Goal: Task Accomplishment & Management: Manage account settings

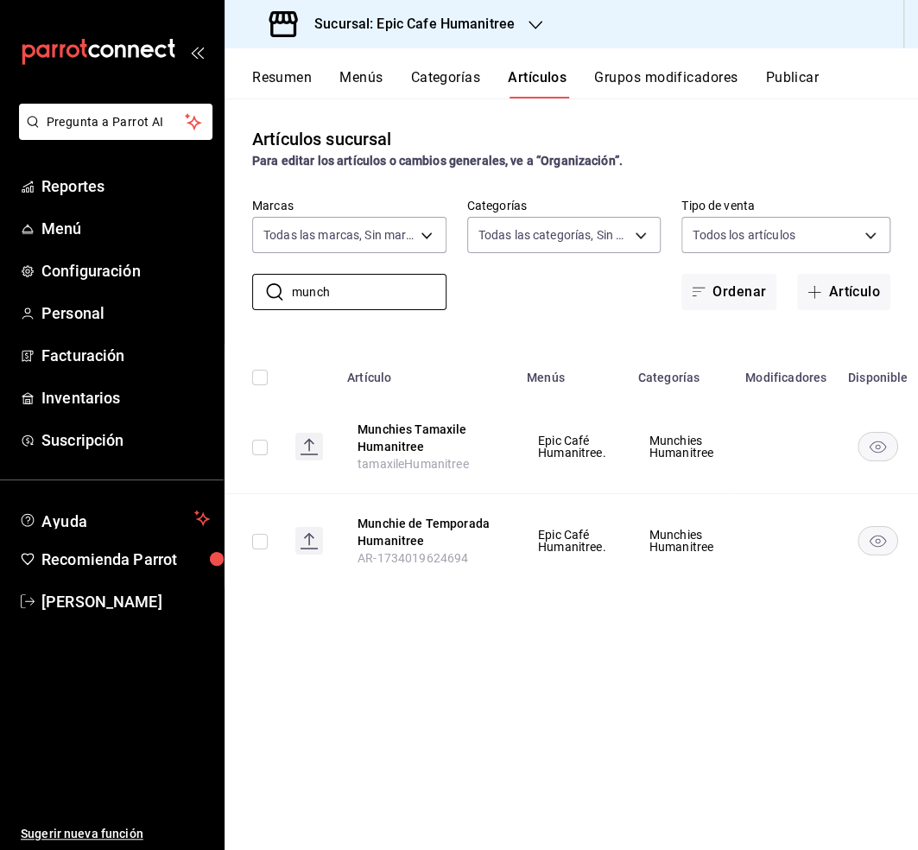
drag, startPoint x: 349, startPoint y: 297, endPoint x: 234, endPoint y: 291, distance: 115.0
click at [234, 291] on div "​ [PERSON_NAME] ​ Marcas Todas las marcas, Sin marca e2a6dcd0-c09b-4f39-b209-5f…" at bounding box center [571, 254] width 693 height 112
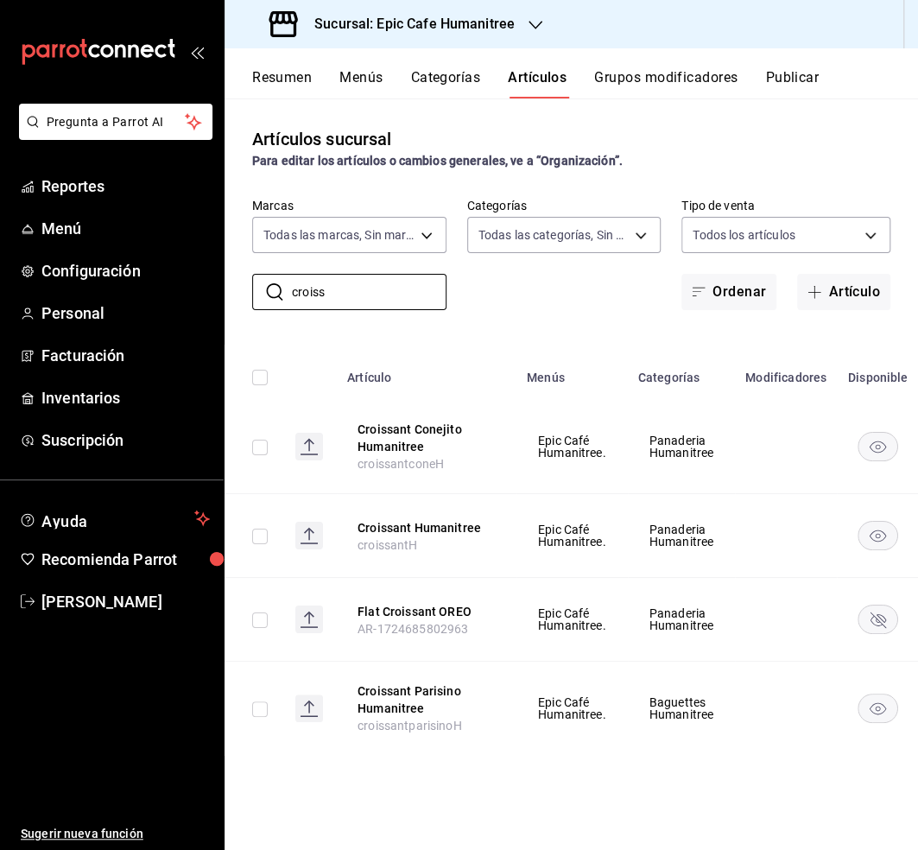
type input "croiss"
click at [570, 288] on div "​ croiss ​ Marcas Todas las marcas, Sin marca e2a6dcd0-c09b-4f39-b209-5f9701974…" at bounding box center [571, 254] width 693 height 112
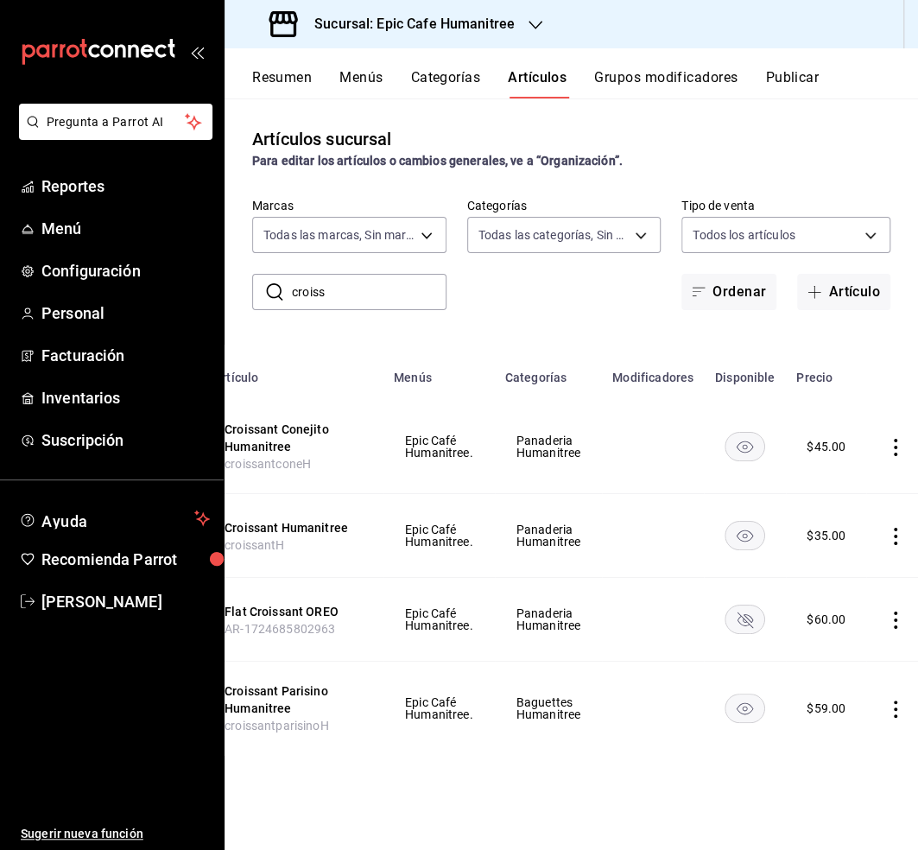
scroll to position [0, 144]
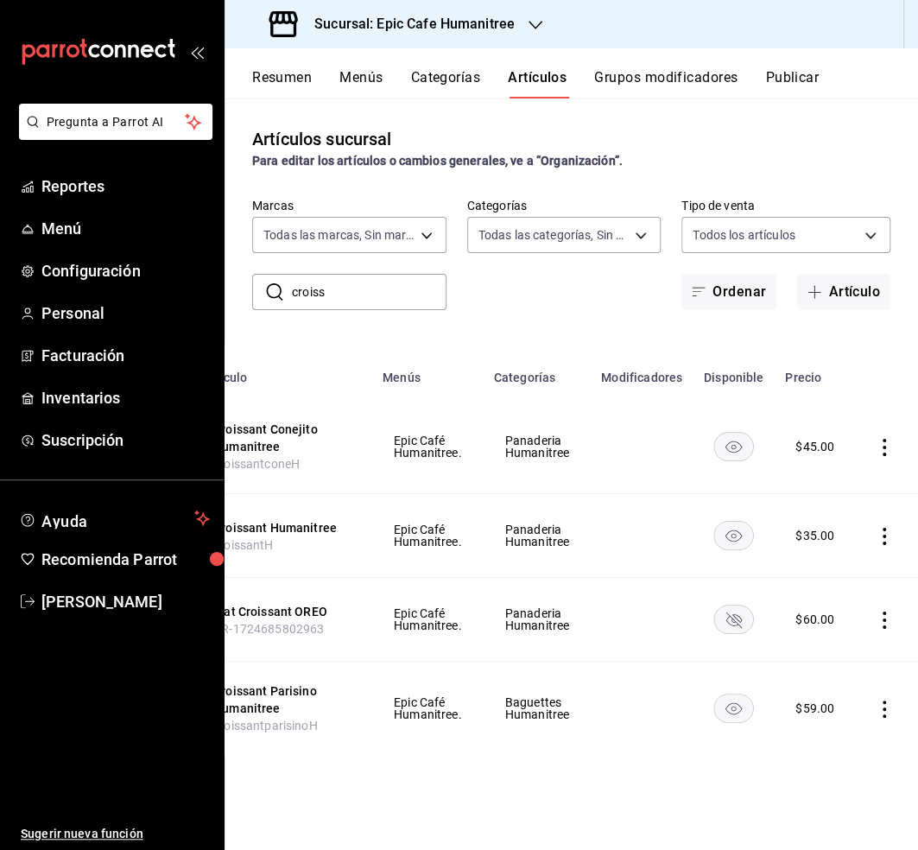
click at [881, 711] on icon "actions" at bounding box center [884, 708] width 17 height 17
click at [827, 726] on span "Editar" at bounding box center [829, 734] width 45 height 18
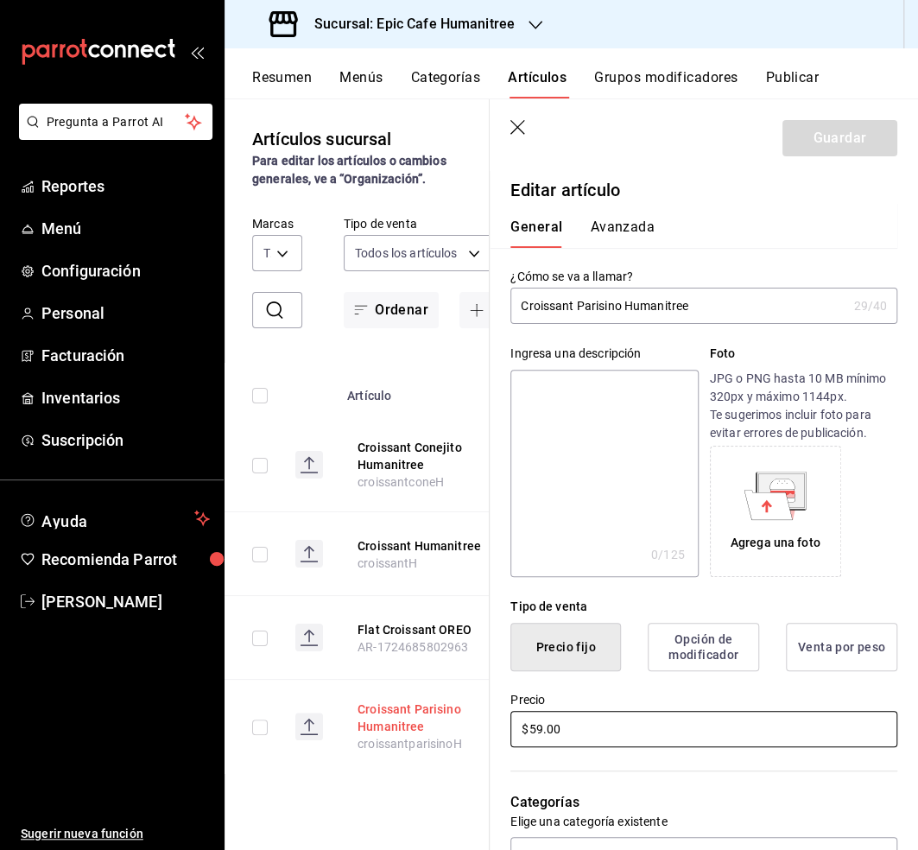
drag, startPoint x: 571, startPoint y: 731, endPoint x: 449, endPoint y: 727, distance: 121.8
click at [449, 727] on main "Artículos sucursal Para editar los artículos o cambios generales, ve a “Organiz…" at bounding box center [571, 473] width 693 height 751
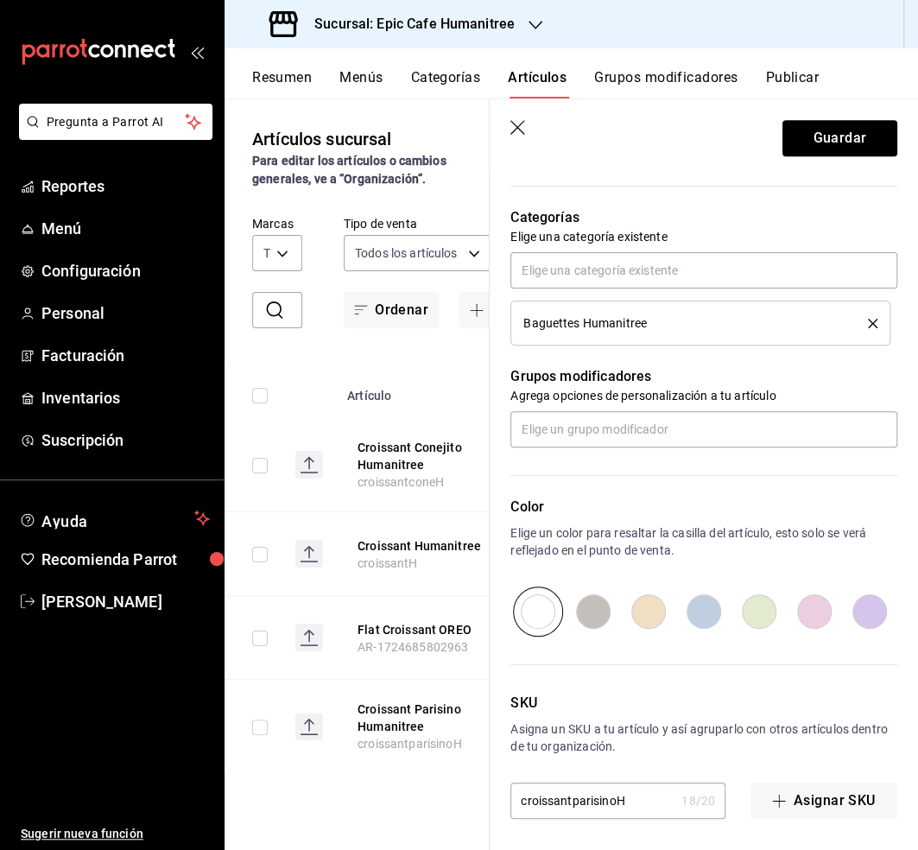
scroll to position [586, 0]
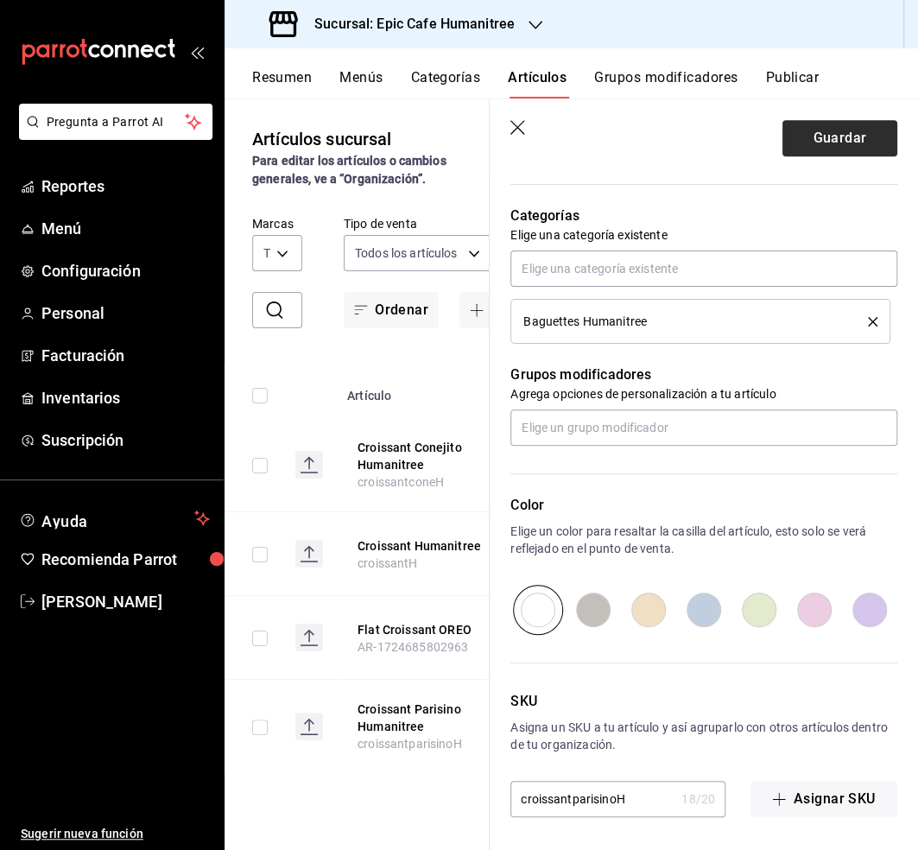
type input "$65.00"
click at [849, 136] on button "Guardar" at bounding box center [839, 138] width 115 height 36
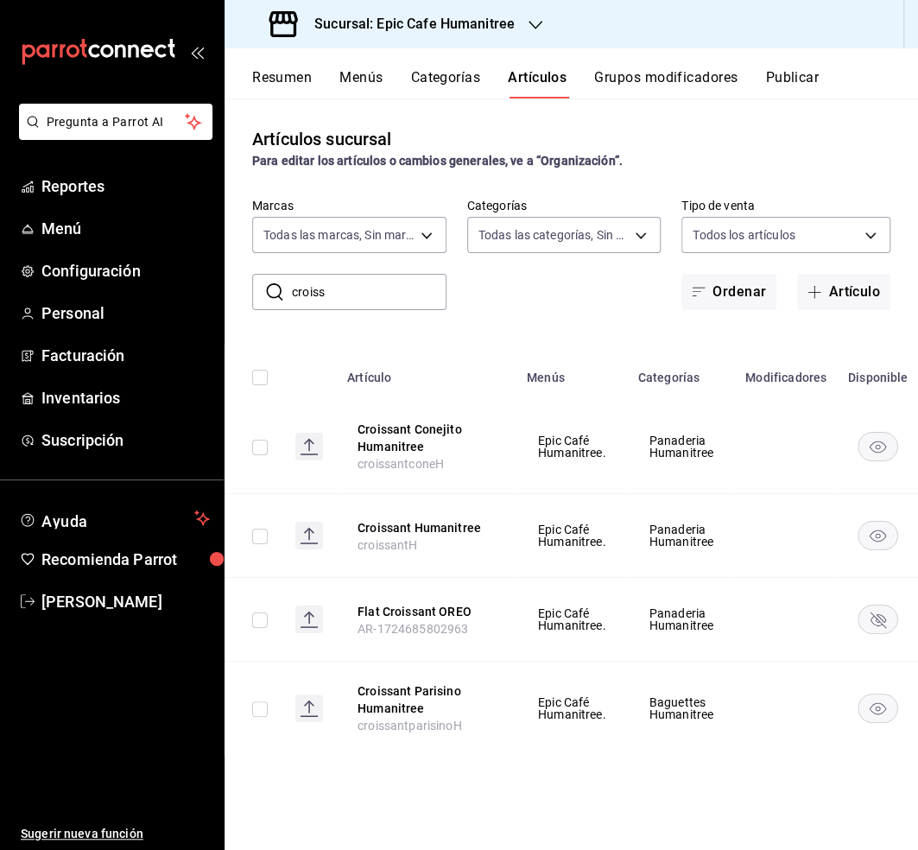
drag, startPoint x: 348, startPoint y: 293, endPoint x: 256, endPoint y: 292, distance: 91.5
click at [256, 292] on div "​ croiss ​" at bounding box center [349, 292] width 194 height 36
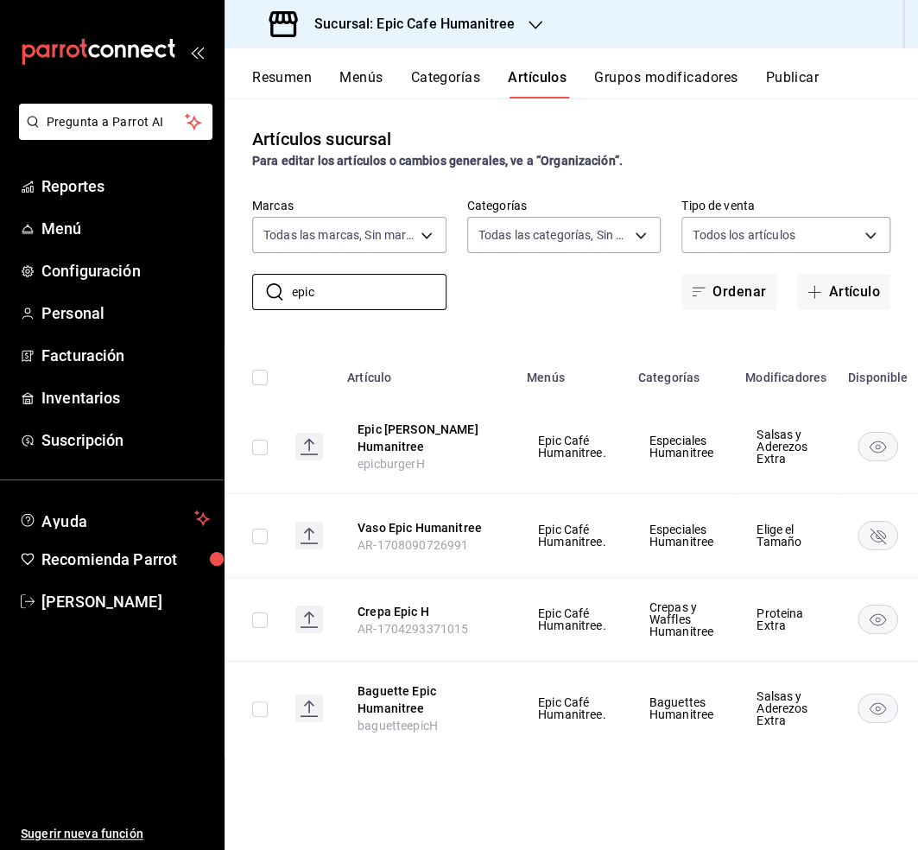
click at [465, 802] on div "Artículos sucursal Para editar los artículos o cambios generales, ve a “Organiz…" at bounding box center [571, 473] width 693 height 750
drag, startPoint x: 324, startPoint y: 292, endPoint x: 244, endPoint y: 292, distance: 79.4
click at [244, 292] on div "​ epic ​ Marcas Todas las marcas, Sin marca e2a6dcd0-c09b-4f39-b209-5f97019748a…" at bounding box center [571, 254] width 693 height 112
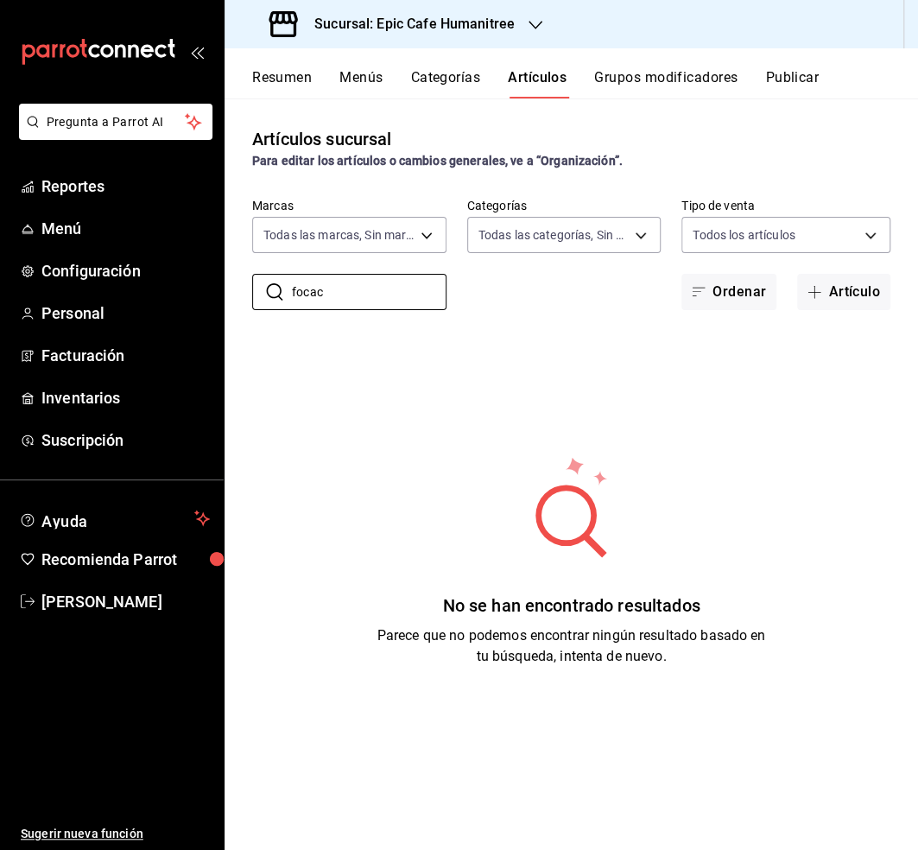
type input "focacc"
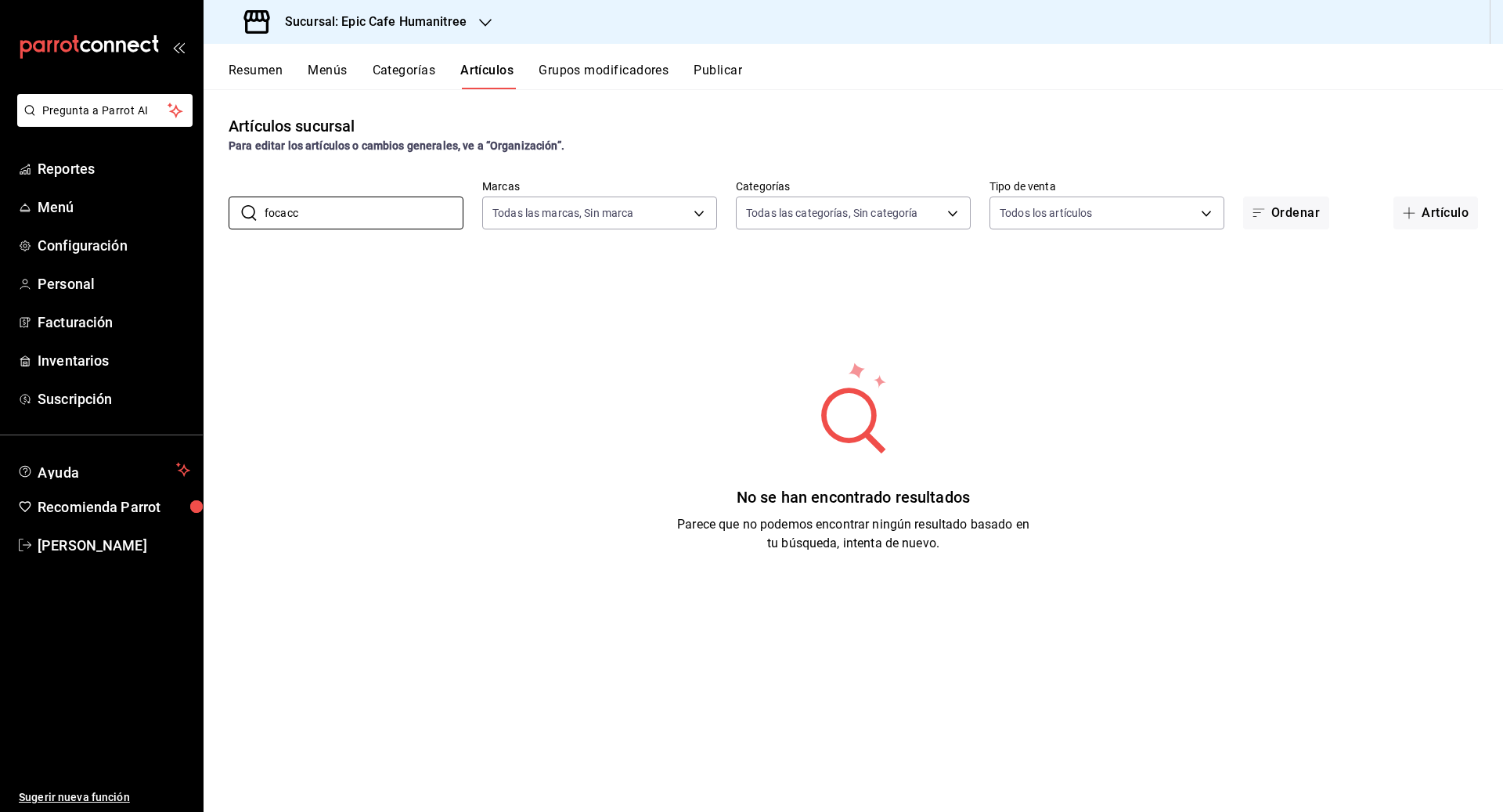
drag, startPoint x: 316, startPoint y: 203, endPoint x: 210, endPoint y: 199, distance: 106.1
click at [210, 199] on div "​ [PERSON_NAME] ​ Marcas Todas las marcas, Sin marca e2a6dcd0-c09b-4f39-b209-5f…" at bounding box center [854, 204] width 1300 height 50
drag, startPoint x: 313, startPoint y: 210, endPoint x: 256, endPoint y: 209, distance: 57.0
click at [256, 209] on div "​ [PERSON_NAME] ​" at bounding box center [345, 213] width 235 height 33
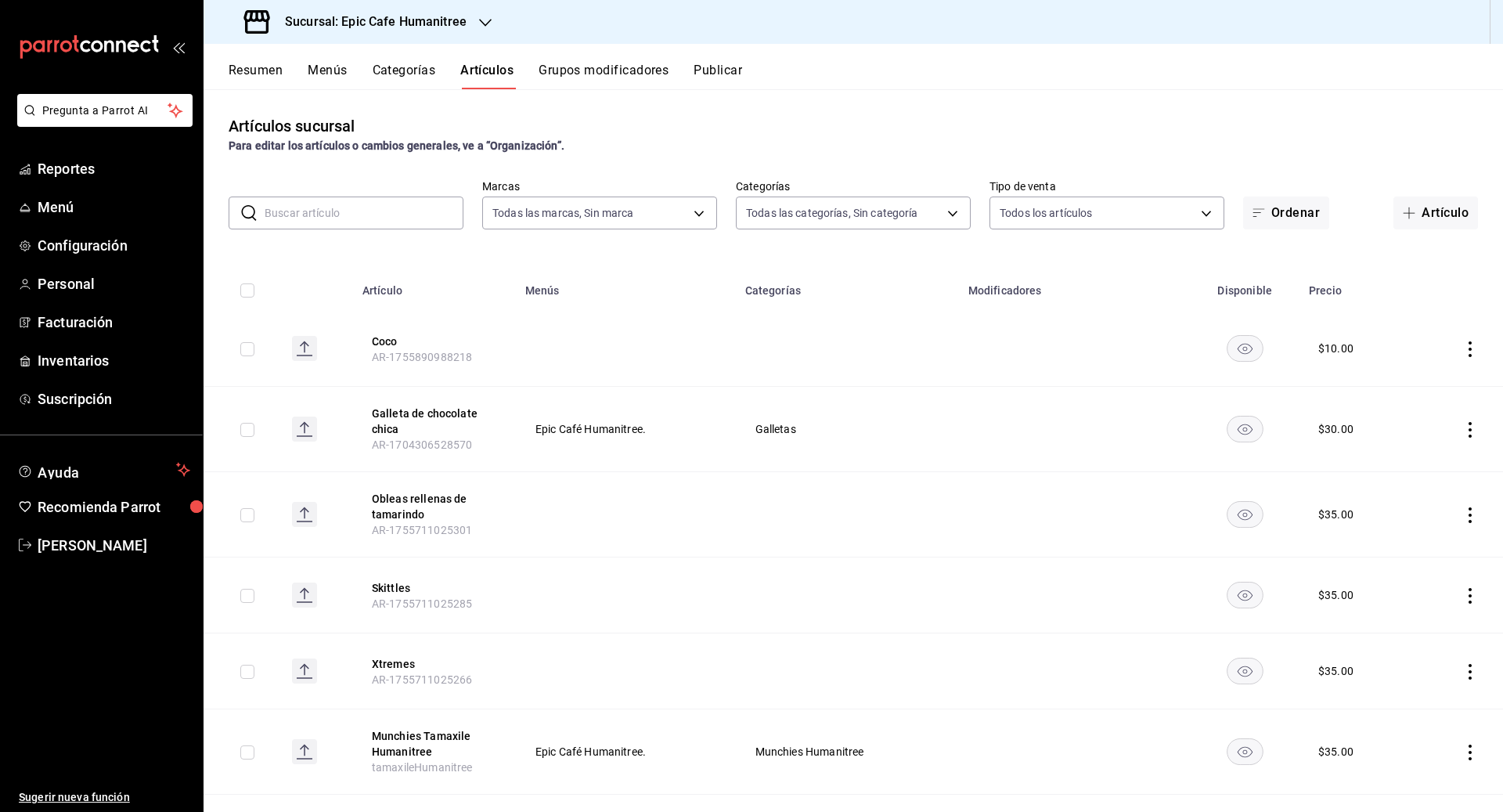
click at [311, 208] on input "text" at bounding box center [364, 213] width 199 height 32
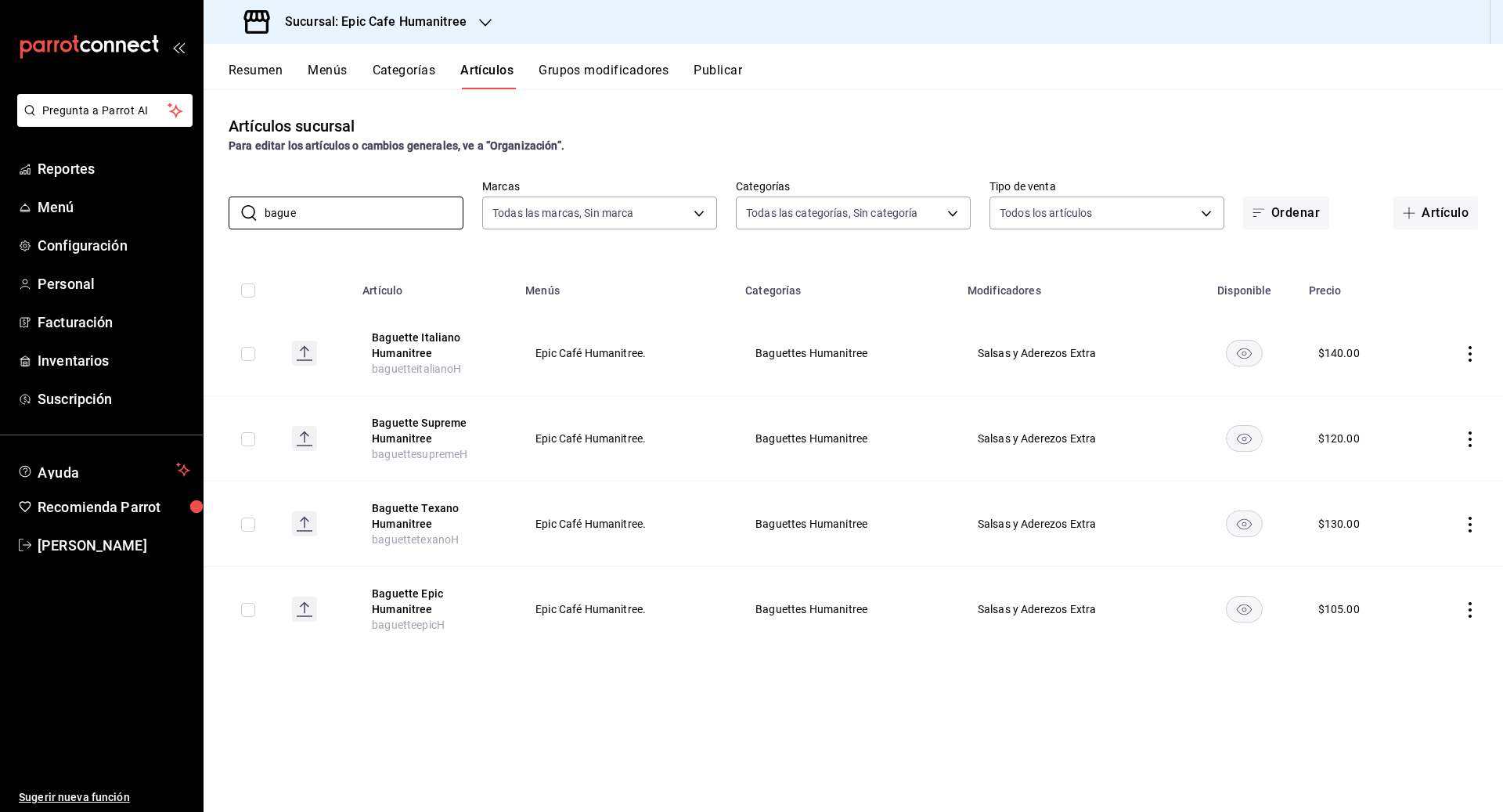
type input "bague"
click at [554, 247] on div "Artículos sucursal Para editar los artículos o cambios generales, ve a “Organiz…" at bounding box center [854, 450] width 1300 height 721
click at [831, 358] on icon "actions" at bounding box center [1469, 353] width 15 height 15
click at [831, 386] on span "Editar" at bounding box center [1423, 390] width 41 height 16
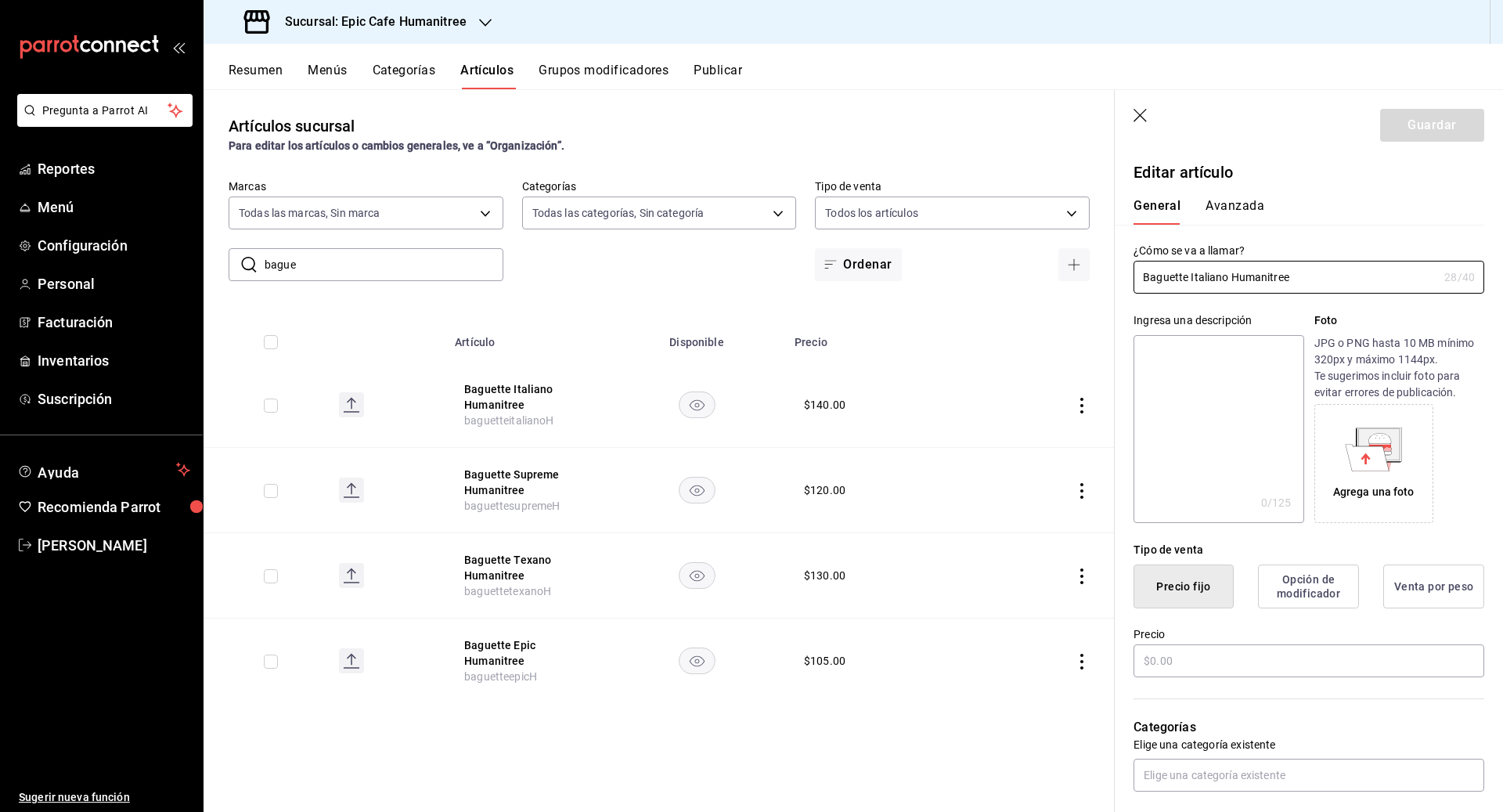
type input "$140.00"
drag, startPoint x: 1297, startPoint y: 279, endPoint x: 1122, endPoint y: 261, distance: 175.9
click at [831, 261] on div "¿Cómo se va a llamar? Baguette Italiano Humanitree 28 /40 ¿Cómo se va a llamar?" at bounding box center [1300, 259] width 370 height 69
type input "Focaccia"
drag, startPoint x: 1207, startPoint y: 657, endPoint x: 1084, endPoint y: 654, distance: 123.0
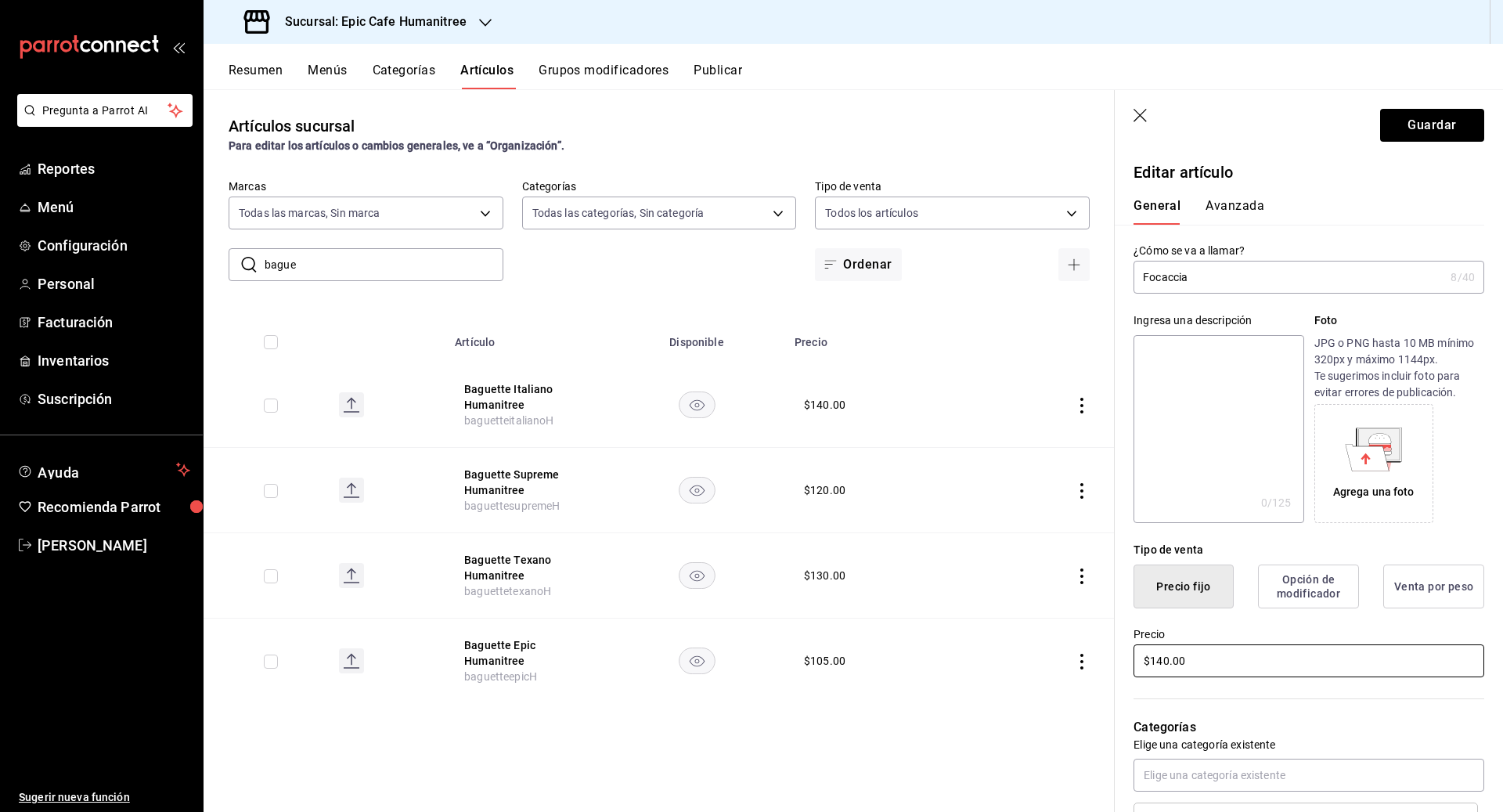
click at [831, 654] on main "Artículos sucursal Para editar los artículos o cambios generales, ve a “Organiz…" at bounding box center [854, 450] width 1300 height 722
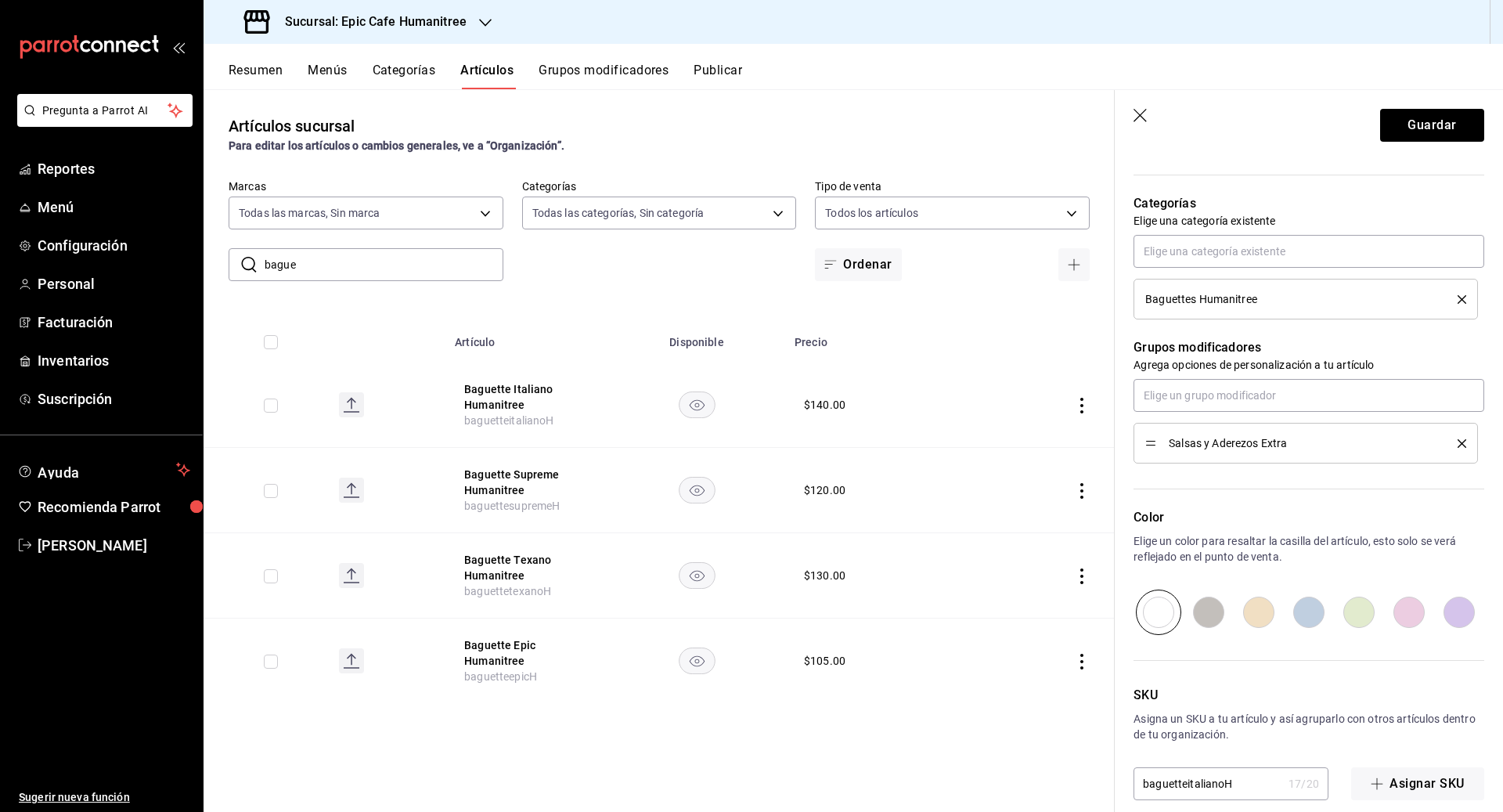
scroll to position [541, 0]
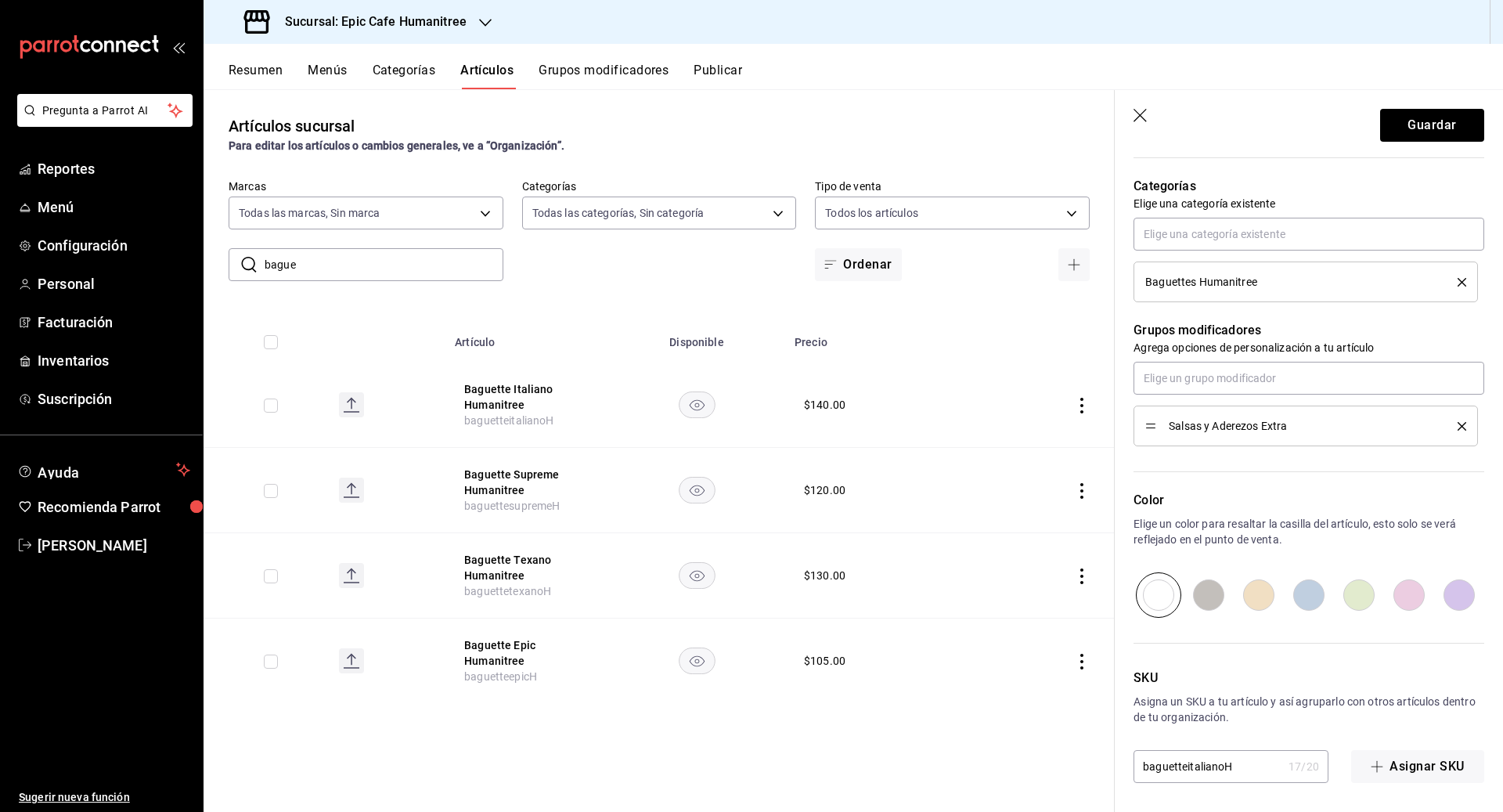
type input "$150.00"
click at [831, 769] on input "baguetteitalianoH" at bounding box center [1207, 766] width 149 height 32
drag, startPoint x: 1241, startPoint y: 767, endPoint x: 1081, endPoint y: 767, distance: 160.0
click at [831, 767] on main "Artículos sucursal Para editar los artículos o cambios generales, ve a “Organiz…" at bounding box center [854, 450] width 1300 height 722
type input "focacciaHuma"
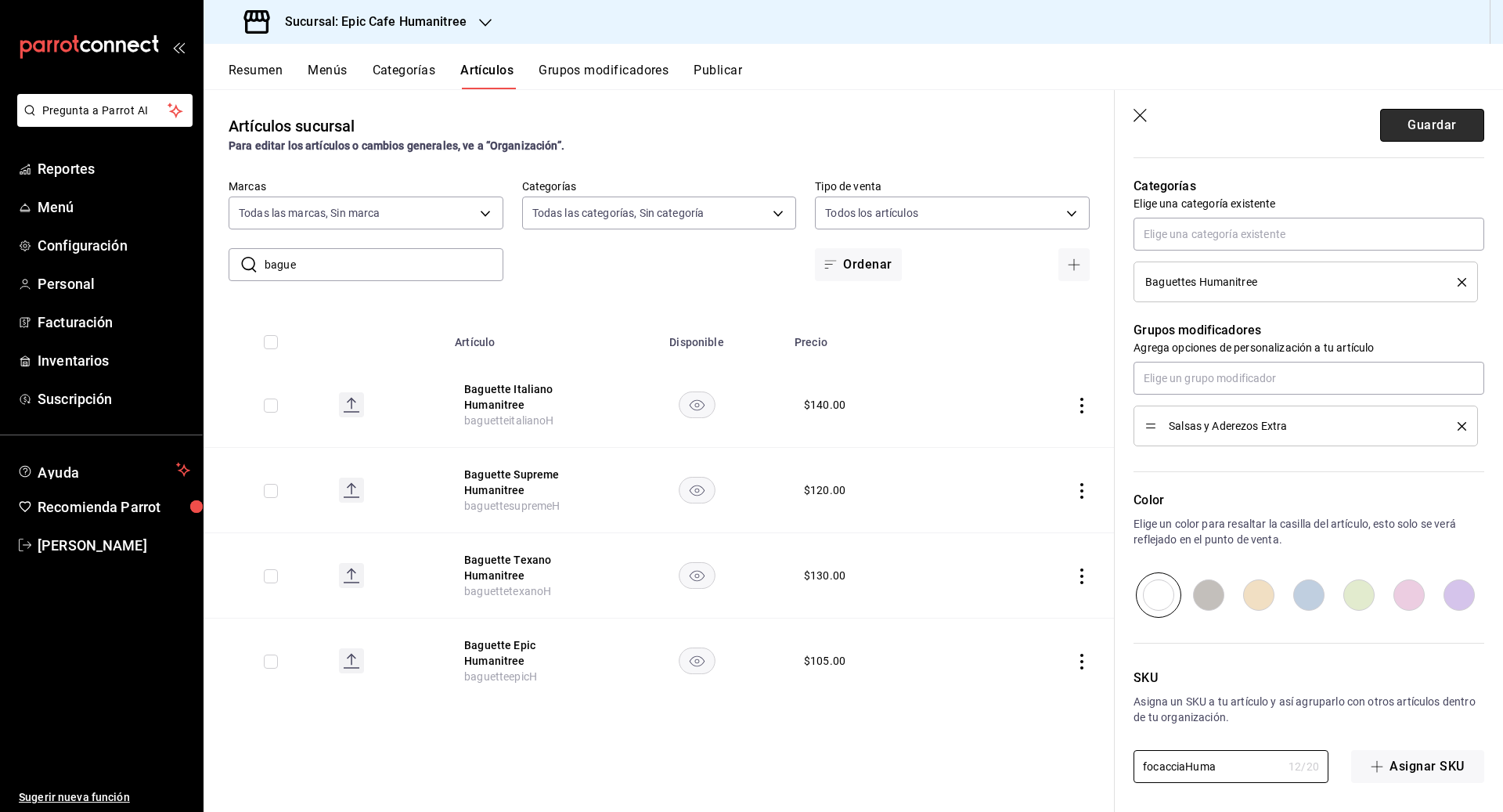
click at [831, 118] on button "Guardar" at bounding box center [1431, 125] width 104 height 33
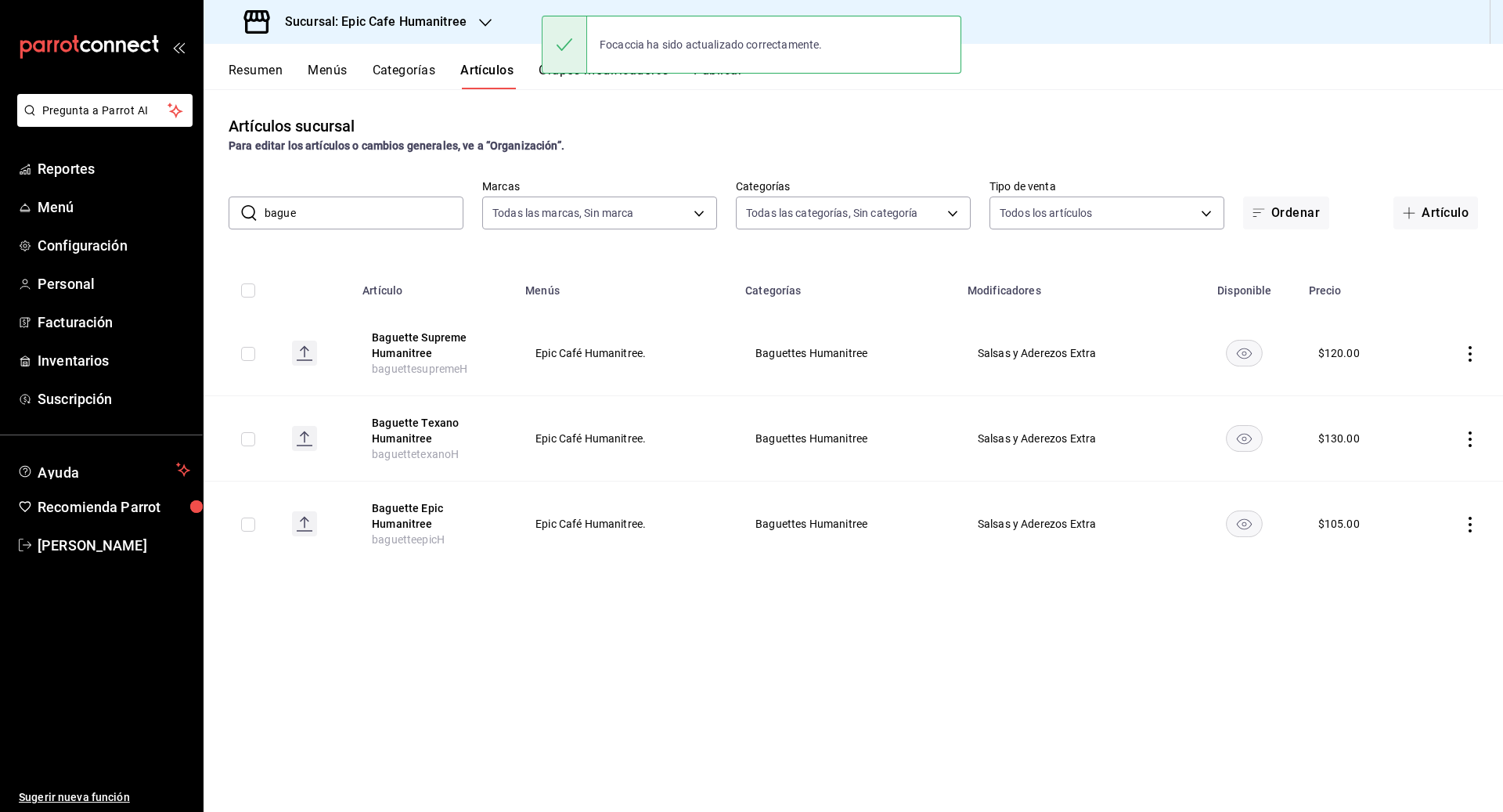
click at [831, 353] on icon "actions" at bounding box center [1469, 353] width 15 height 15
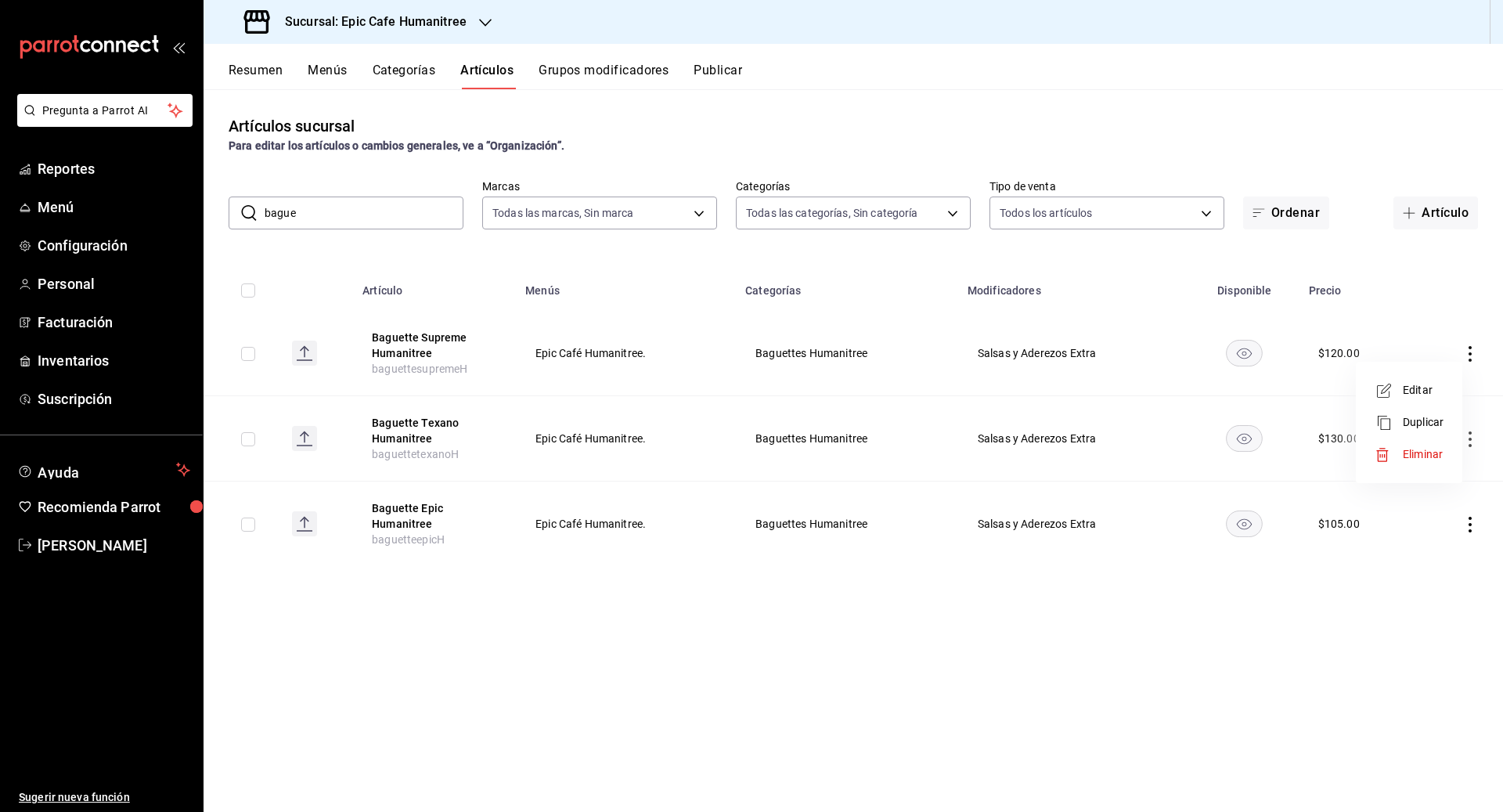
click at [831, 451] on div at bounding box center [1388, 454] width 28 height 15
click at [831, 392] on button "Eliminar" at bounding box center [1401, 382] width 104 height 33
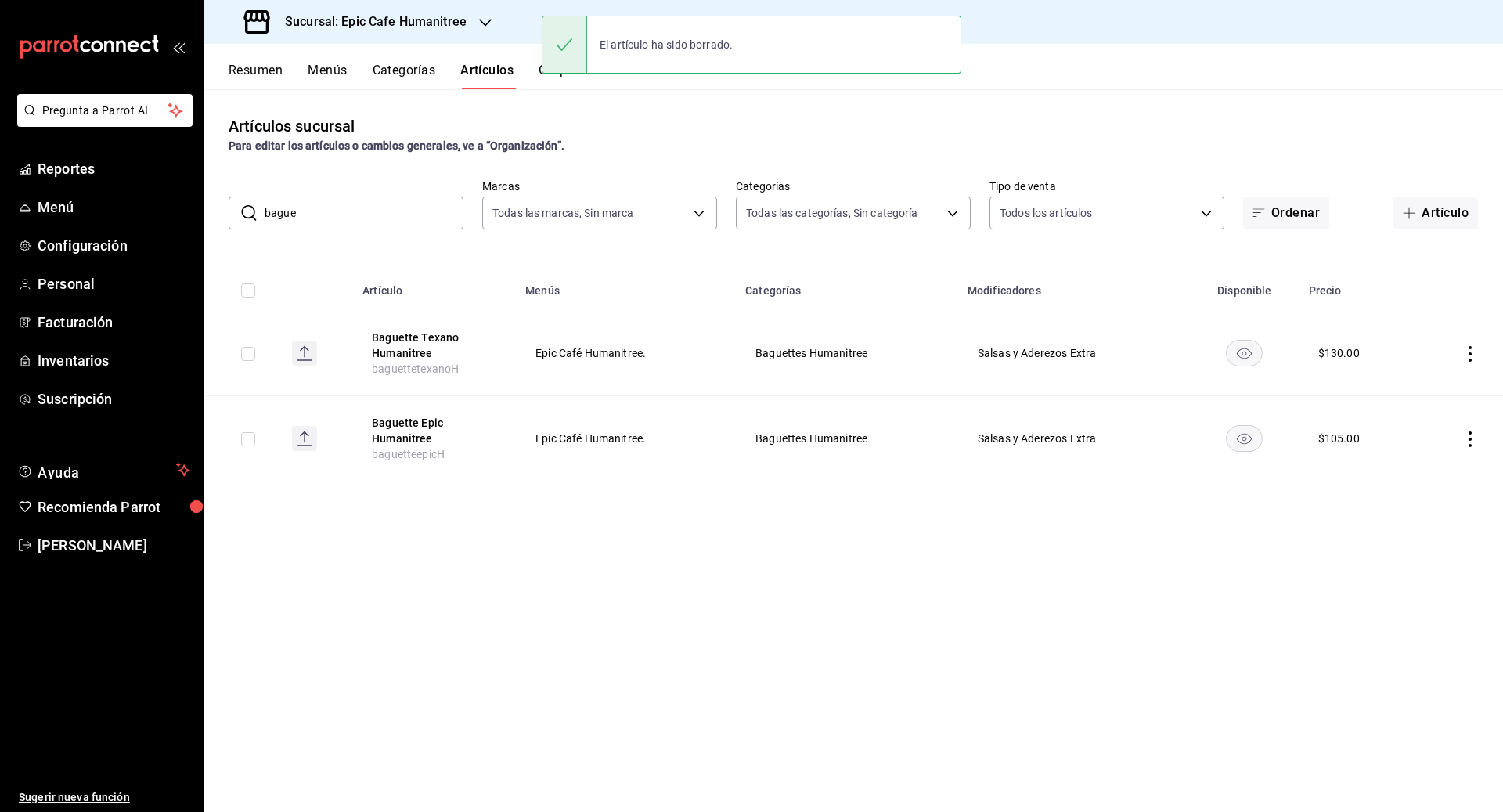
click at [831, 353] on icon "actions" at bounding box center [1469, 353] width 15 height 15
click at [831, 459] on span "Eliminar" at bounding box center [1423, 454] width 40 height 13
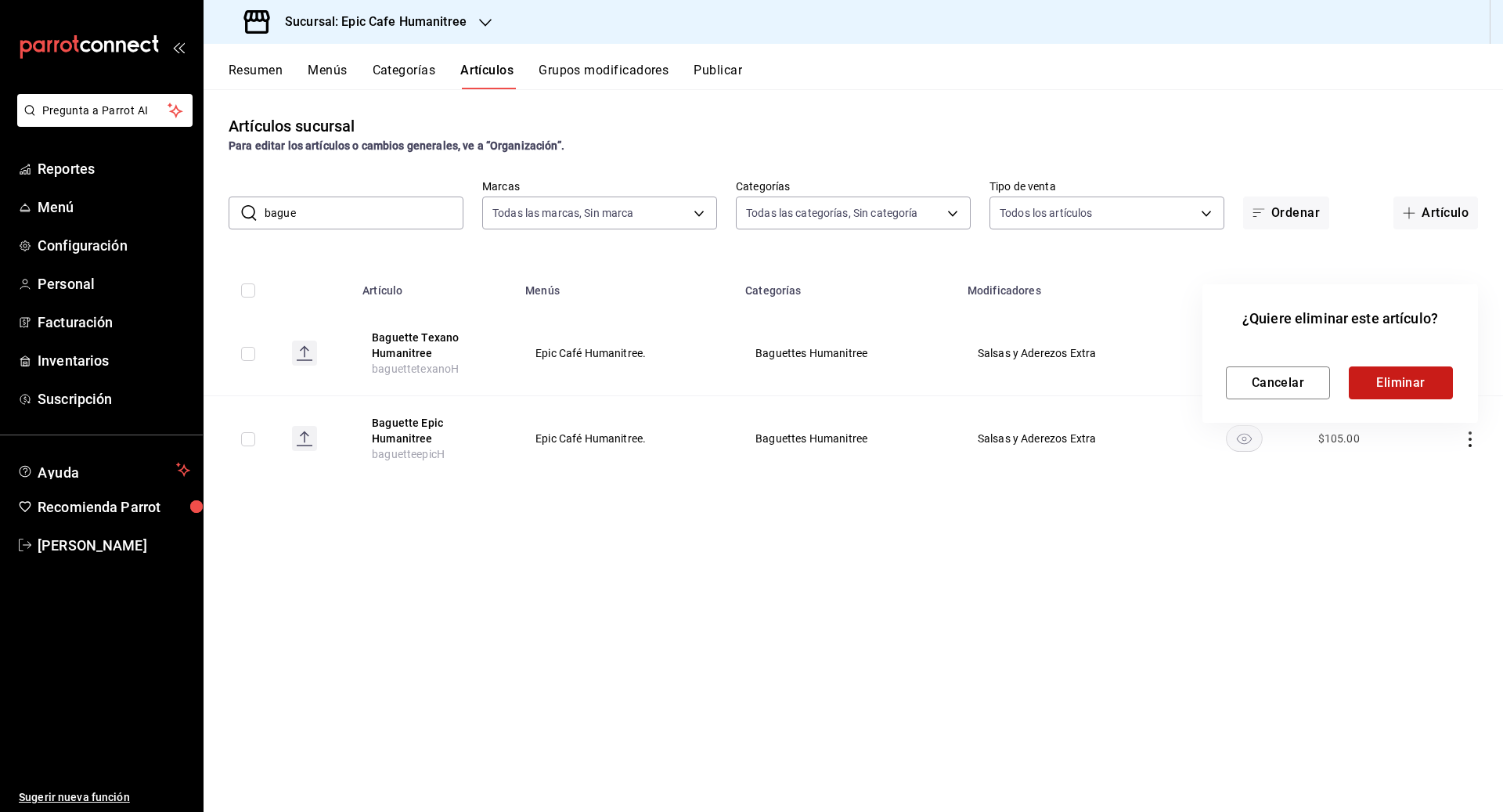
click at [831, 392] on button "Eliminar" at bounding box center [1401, 382] width 104 height 33
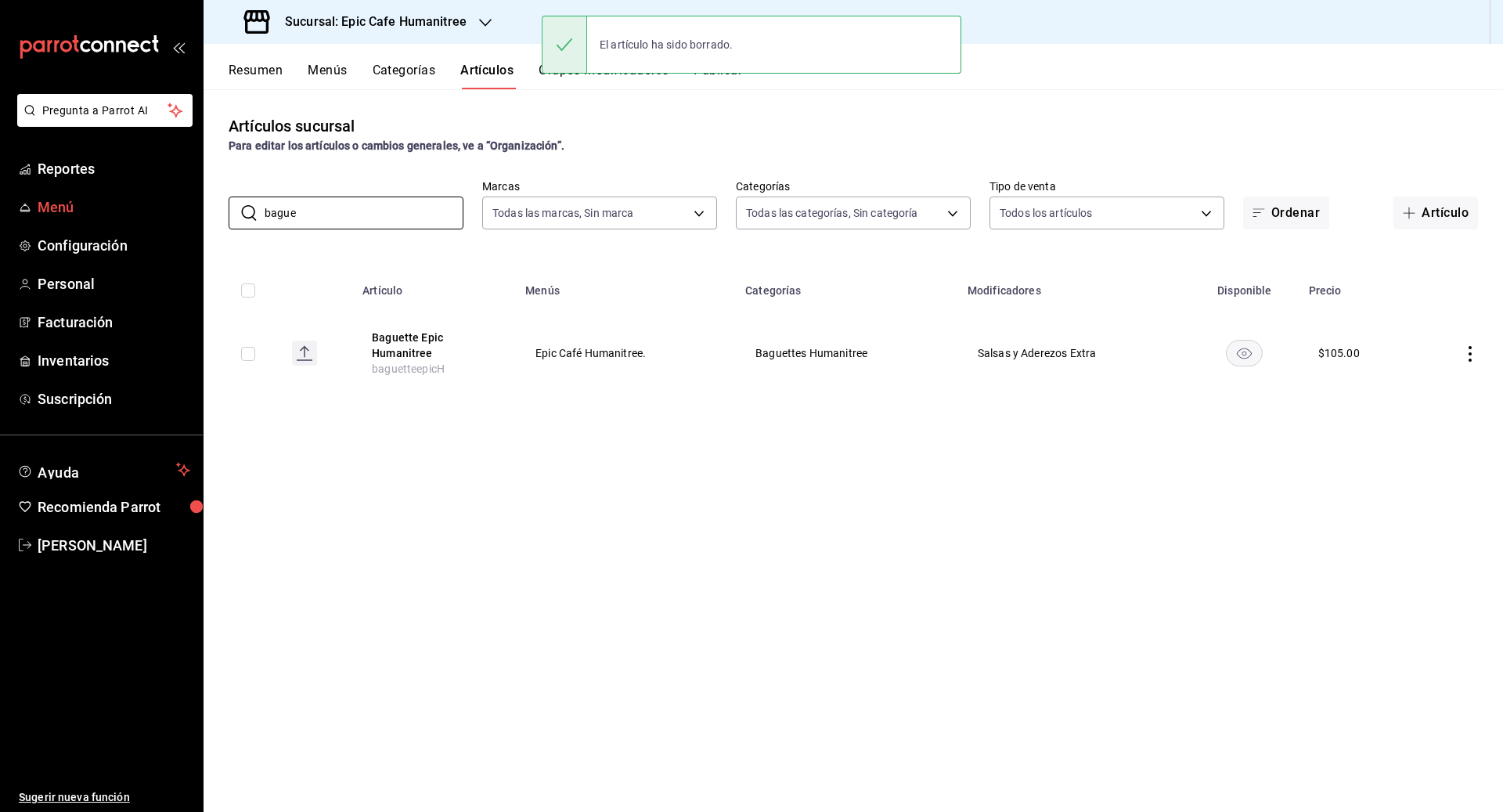
drag, startPoint x: 311, startPoint y: 209, endPoint x: 190, endPoint y: 208, distance: 121.0
click at [190, 208] on div "Pregunta a Parrot AI Reportes Menú Configuración Personal Facturación Inventari…" at bounding box center [752, 406] width 1503 height 812
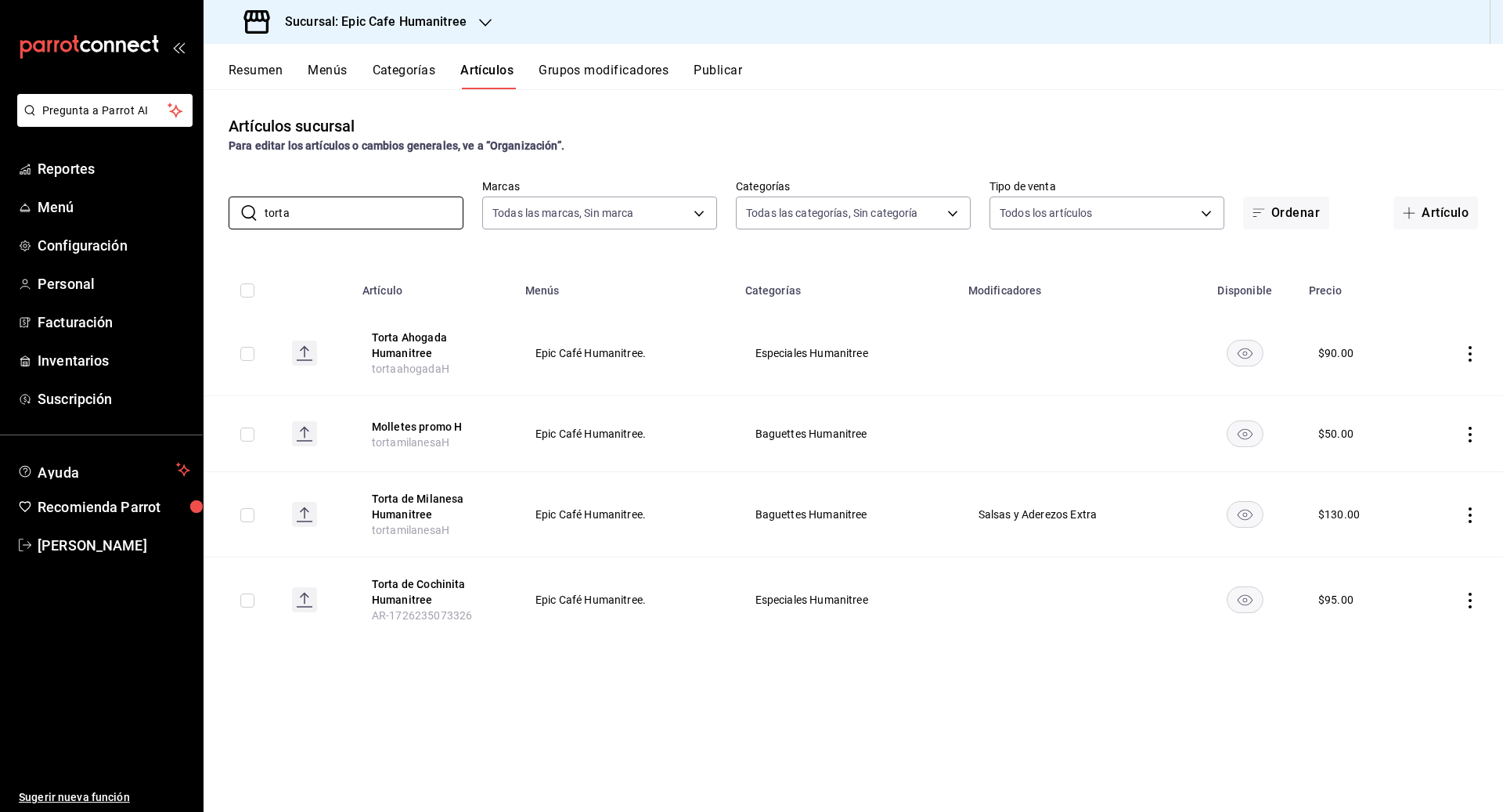
click at [831, 428] on icon "actions" at bounding box center [1469, 434] width 15 height 15
click at [831, 527] on span "Eliminar" at bounding box center [1423, 534] width 41 height 16
click at [831, 469] on button "Eliminar" at bounding box center [1401, 463] width 104 height 33
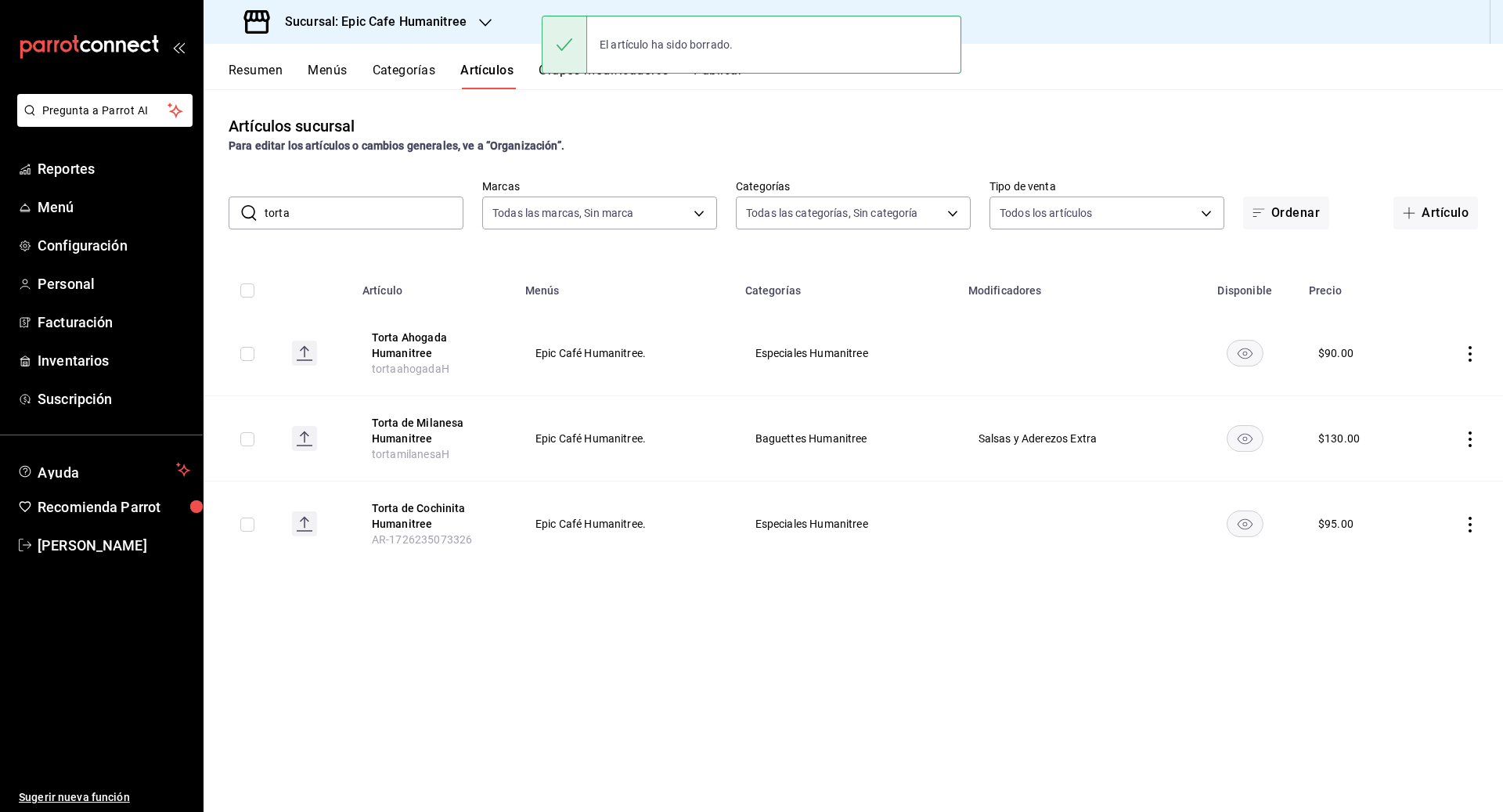
click at [831, 350] on rect "availability-product" at bounding box center [1245, 353] width 36 height 25
click at [831, 519] on rect "availability-product" at bounding box center [1245, 524] width 36 height 25
drag, startPoint x: 315, startPoint y: 206, endPoint x: 257, endPoint y: 206, distance: 58.0
click at [257, 206] on div "​ torta ​" at bounding box center [345, 213] width 235 height 33
drag, startPoint x: 305, startPoint y: 208, endPoint x: 256, endPoint y: 208, distance: 49.0
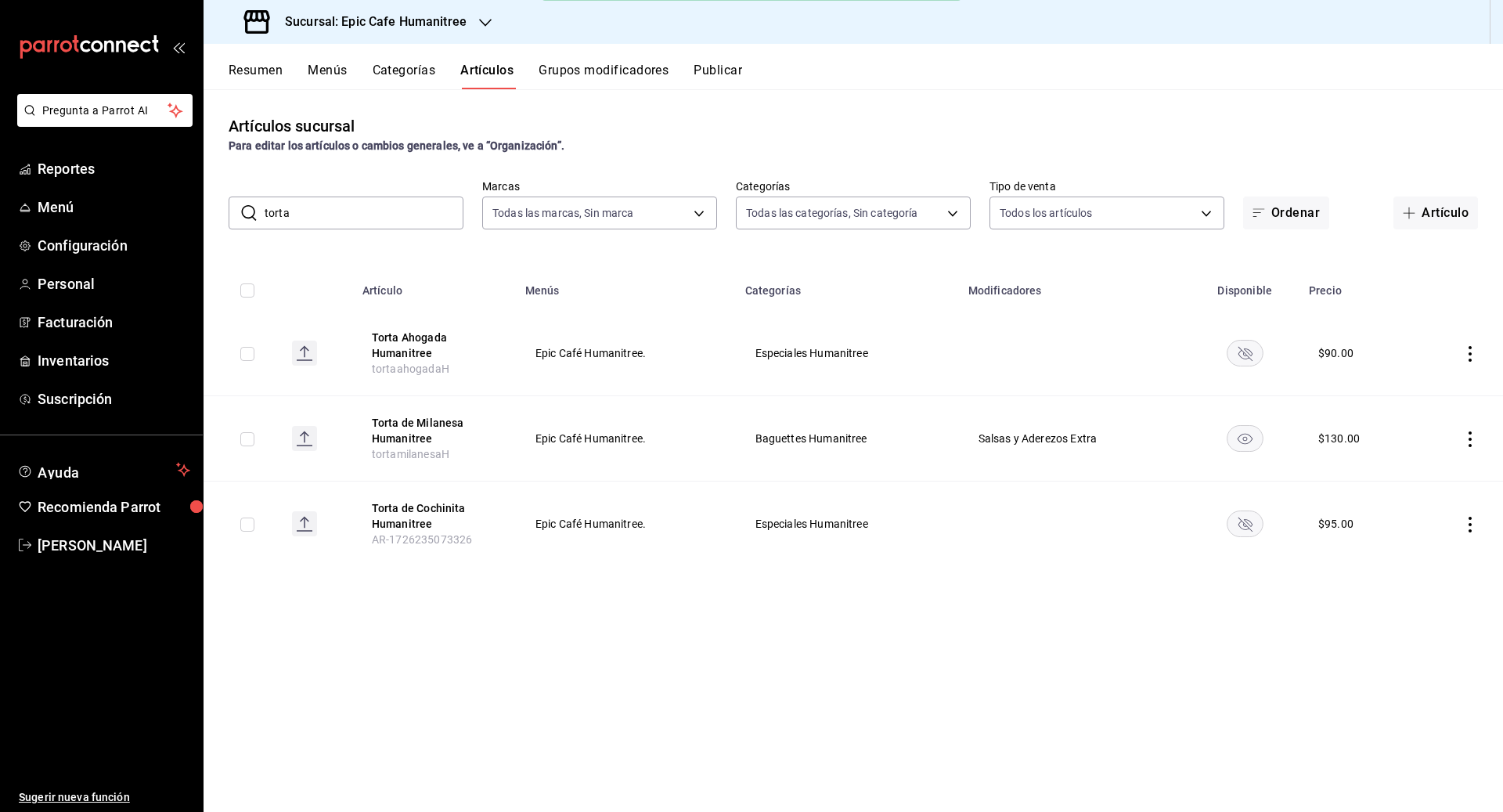
click at [256, 208] on div "​ torta ​" at bounding box center [345, 213] width 235 height 33
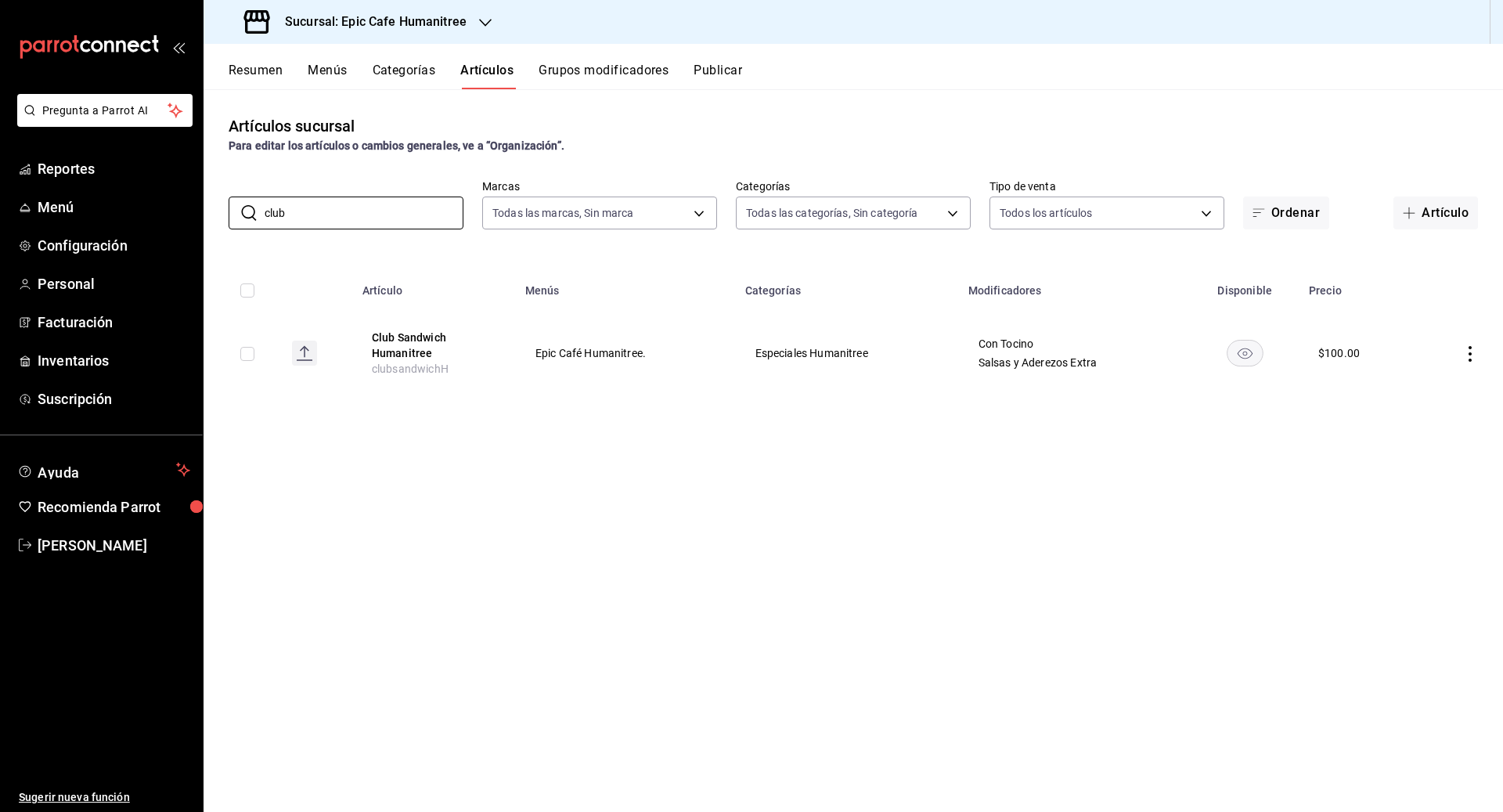
type input "club"
click at [831, 353] on icon "actions" at bounding box center [1469, 353] width 3 height 15
click at [831, 381] on li "Editar" at bounding box center [1410, 390] width 94 height 32
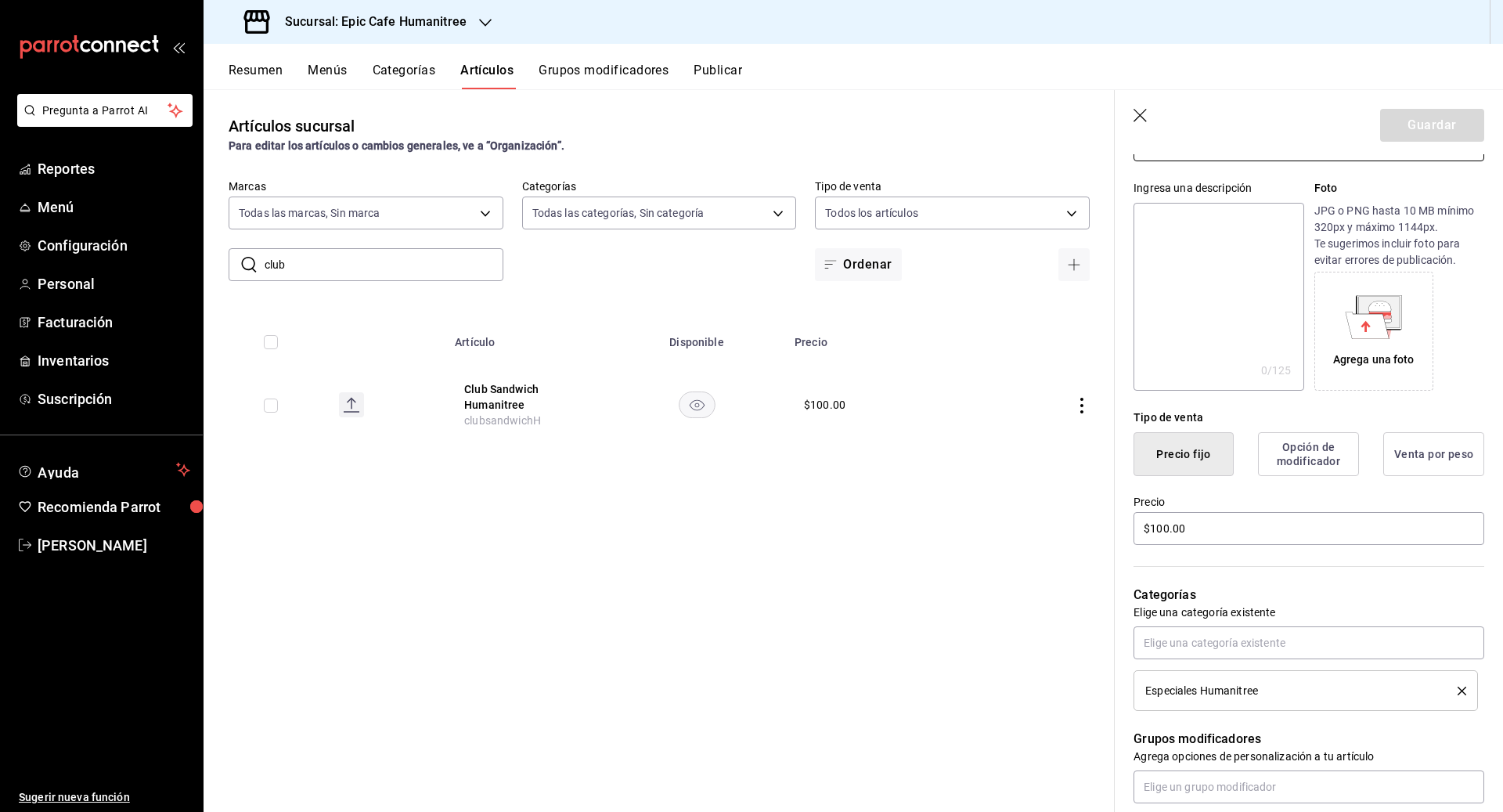
scroll to position [169, 0]
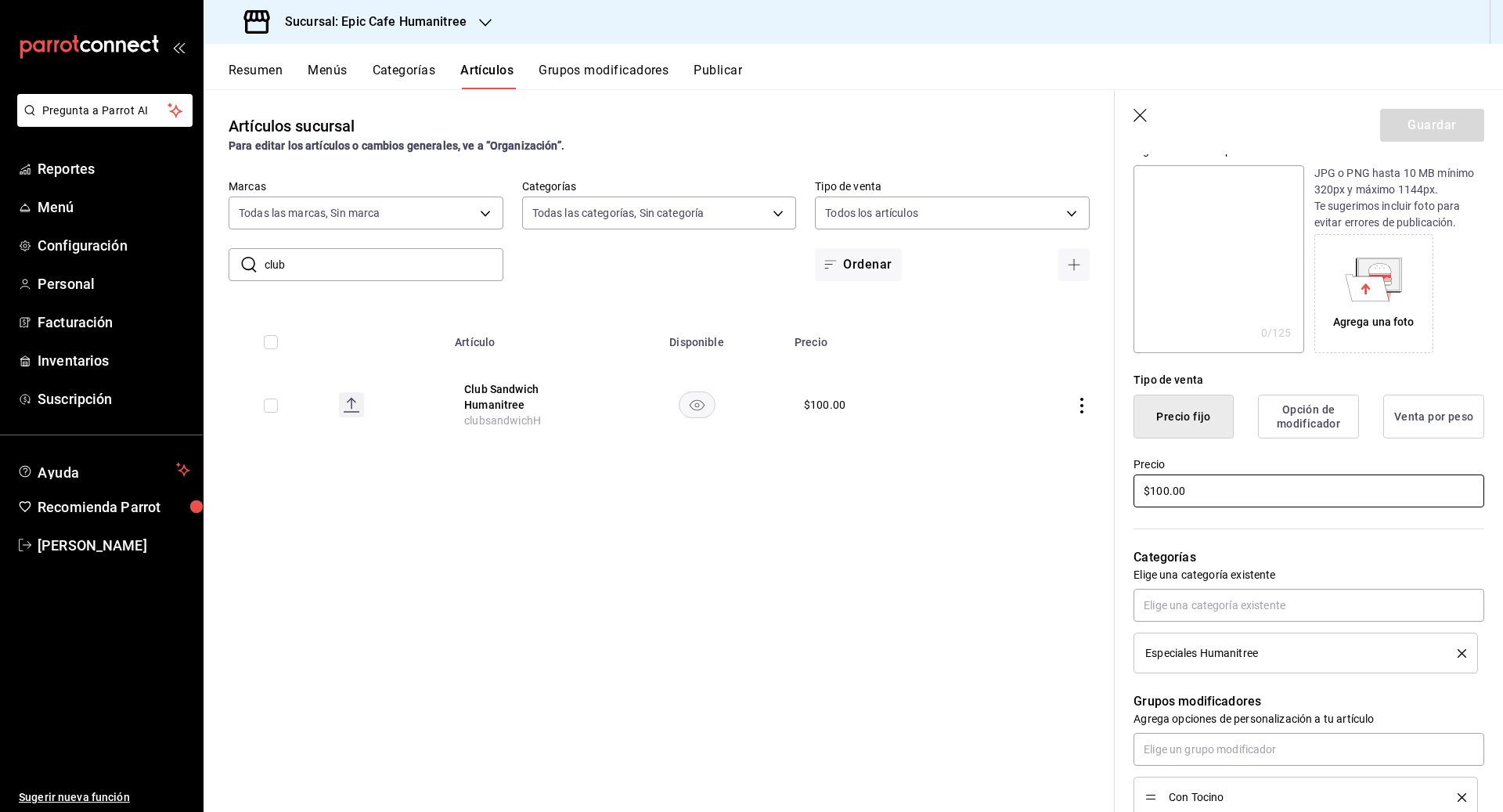
drag, startPoint x: 1188, startPoint y: 493, endPoint x: 1091, endPoint y: 493, distance: 97.0
click at [831, 493] on main "Artículos sucursal Para editar los artículos o cambios generales, ve a “Organiz…" at bounding box center [854, 450] width 1300 height 722
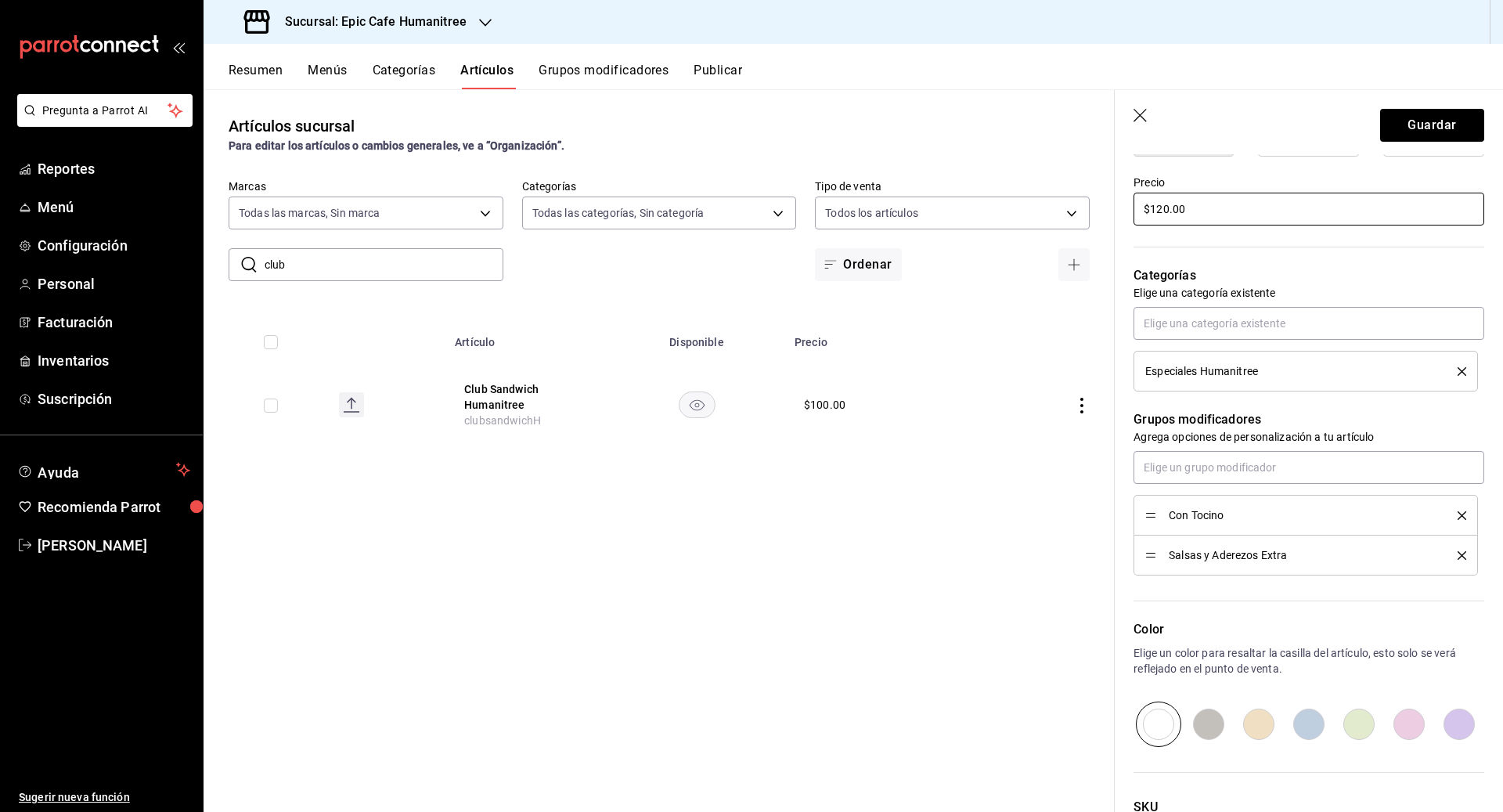
scroll to position [581, 0]
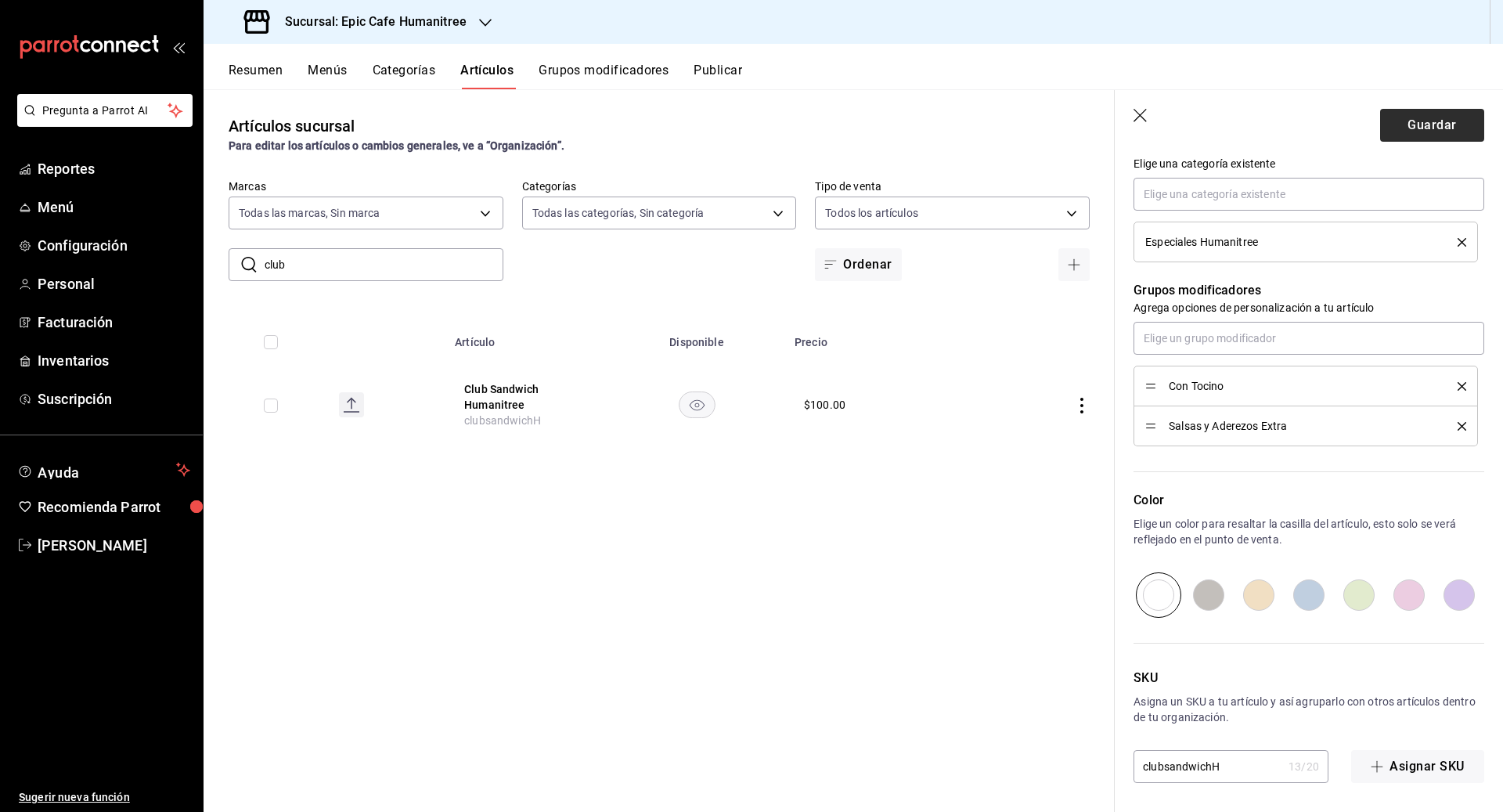
type input "$120.00"
click at [831, 128] on button "Guardar" at bounding box center [1431, 125] width 104 height 33
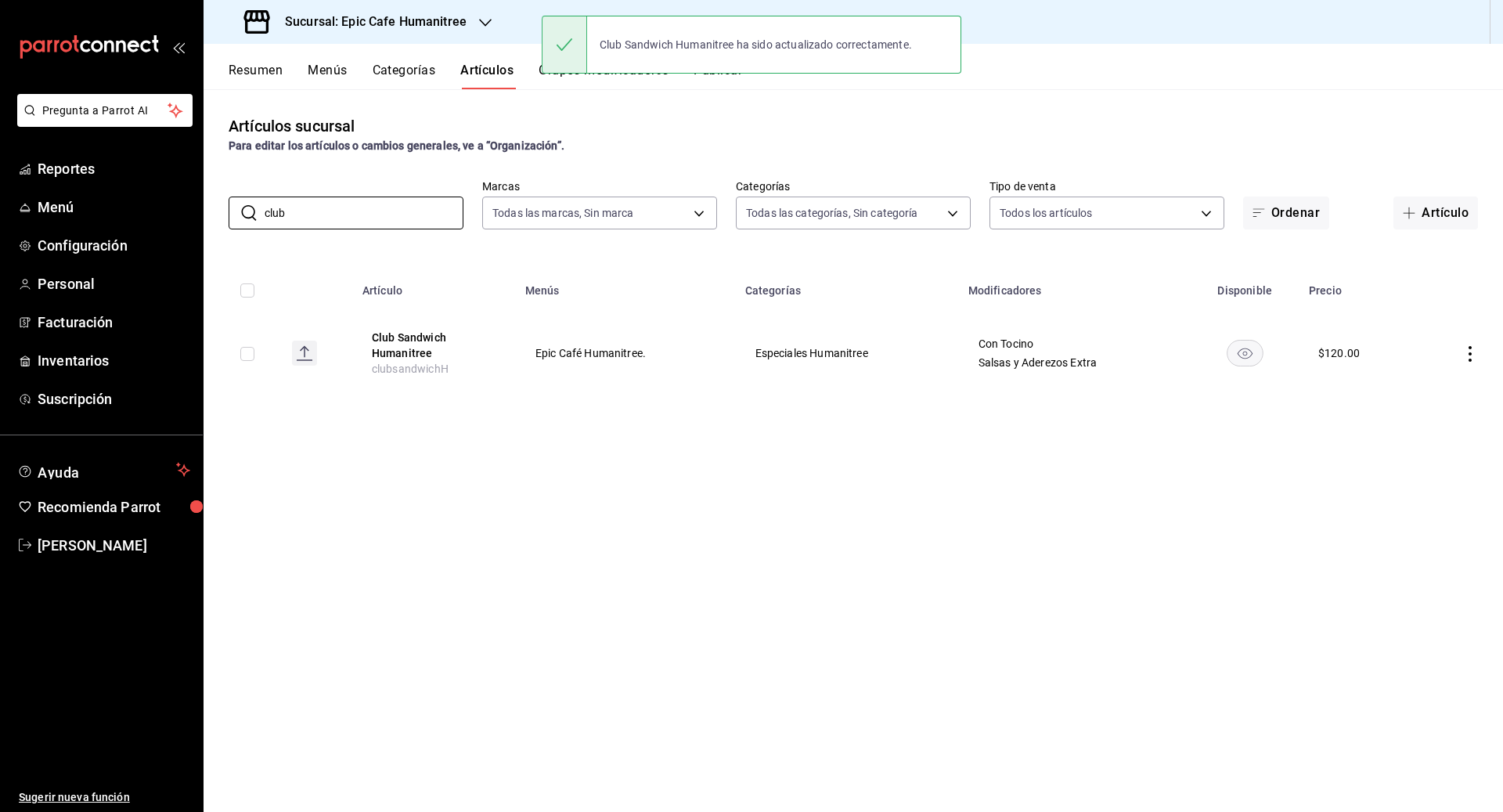
drag, startPoint x: 310, startPoint y: 218, endPoint x: 208, endPoint y: 218, distance: 102.0
click at [208, 218] on div "​ club ​ Marcas Todas las marcas, Sin marca e2a6dcd0-c09b-4f39-b209-5f97019748a…" at bounding box center [854, 204] width 1300 height 50
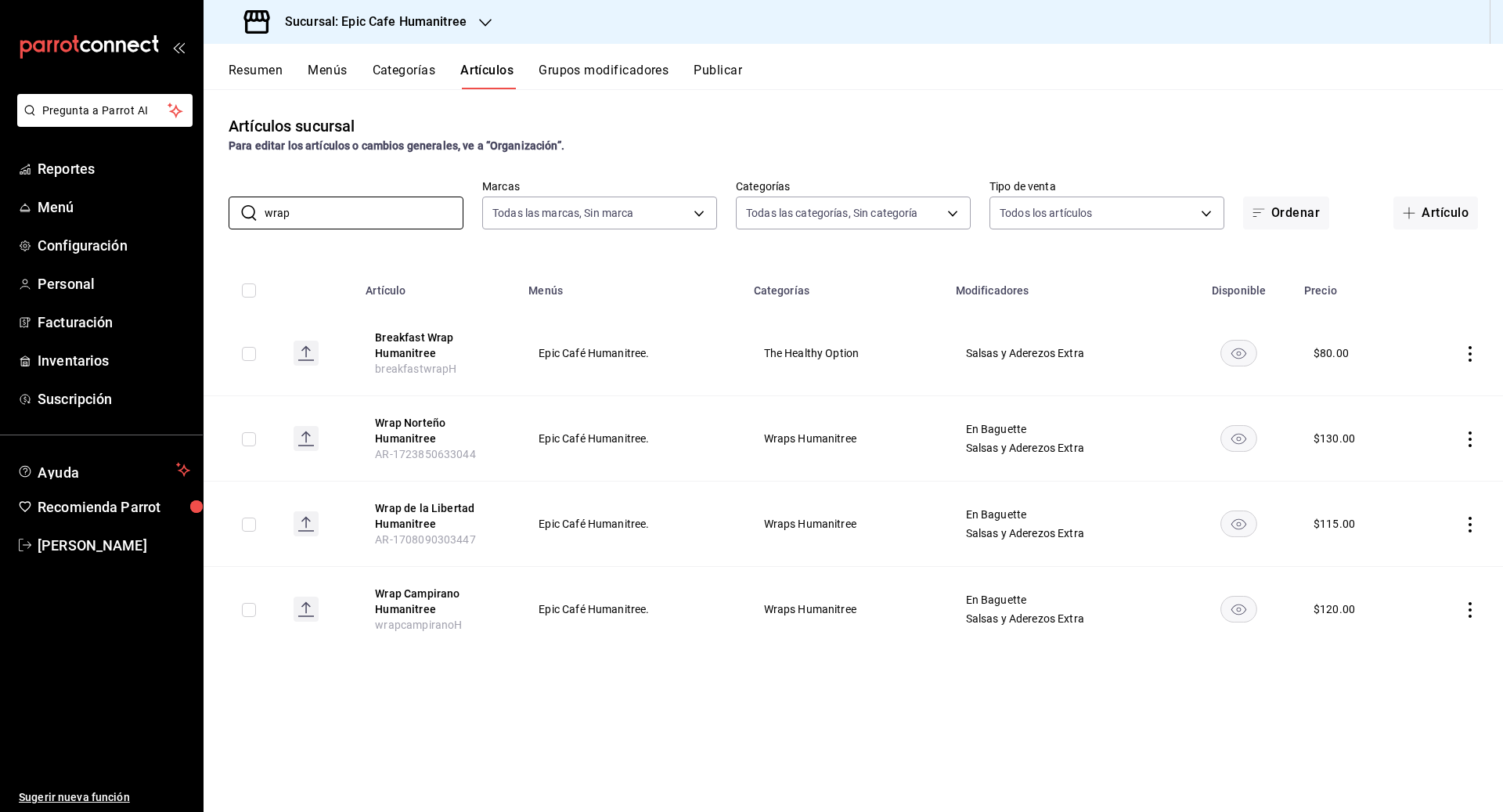
type input "wrap"
click at [831, 610] on icon "actions" at bounding box center [1469, 609] width 15 height 15
click at [831, 633] on li "Editar" at bounding box center [1410, 644] width 94 height 32
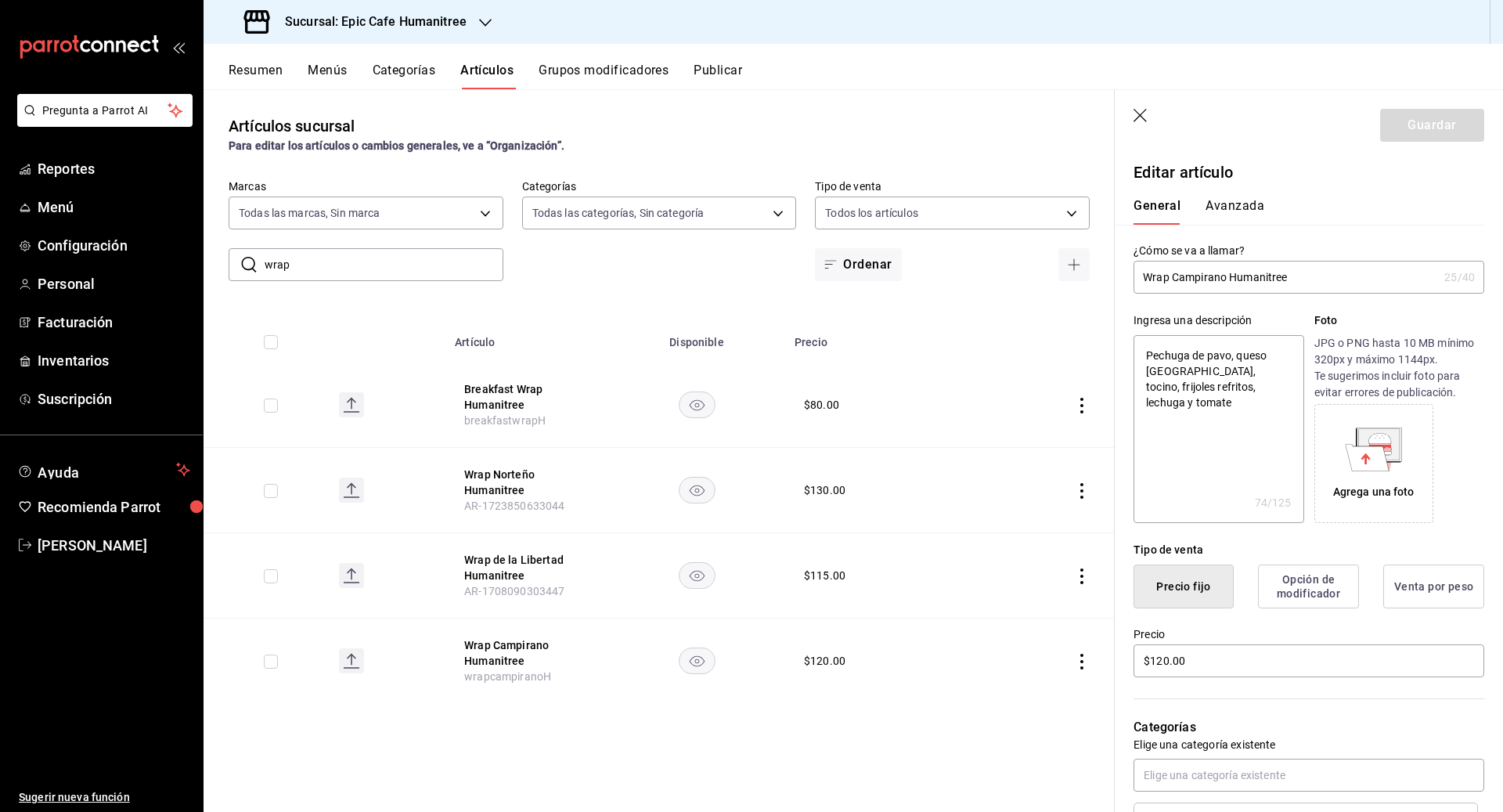
drag, startPoint x: 1284, startPoint y: 276, endPoint x: 1175, endPoint y: 278, distance: 109.0
click at [831, 278] on input "Wrap Campirano Humanitree" at bounding box center [1285, 276] width 305 height 32
type input "Wrap"
type textarea "x"
type input "Wrap"
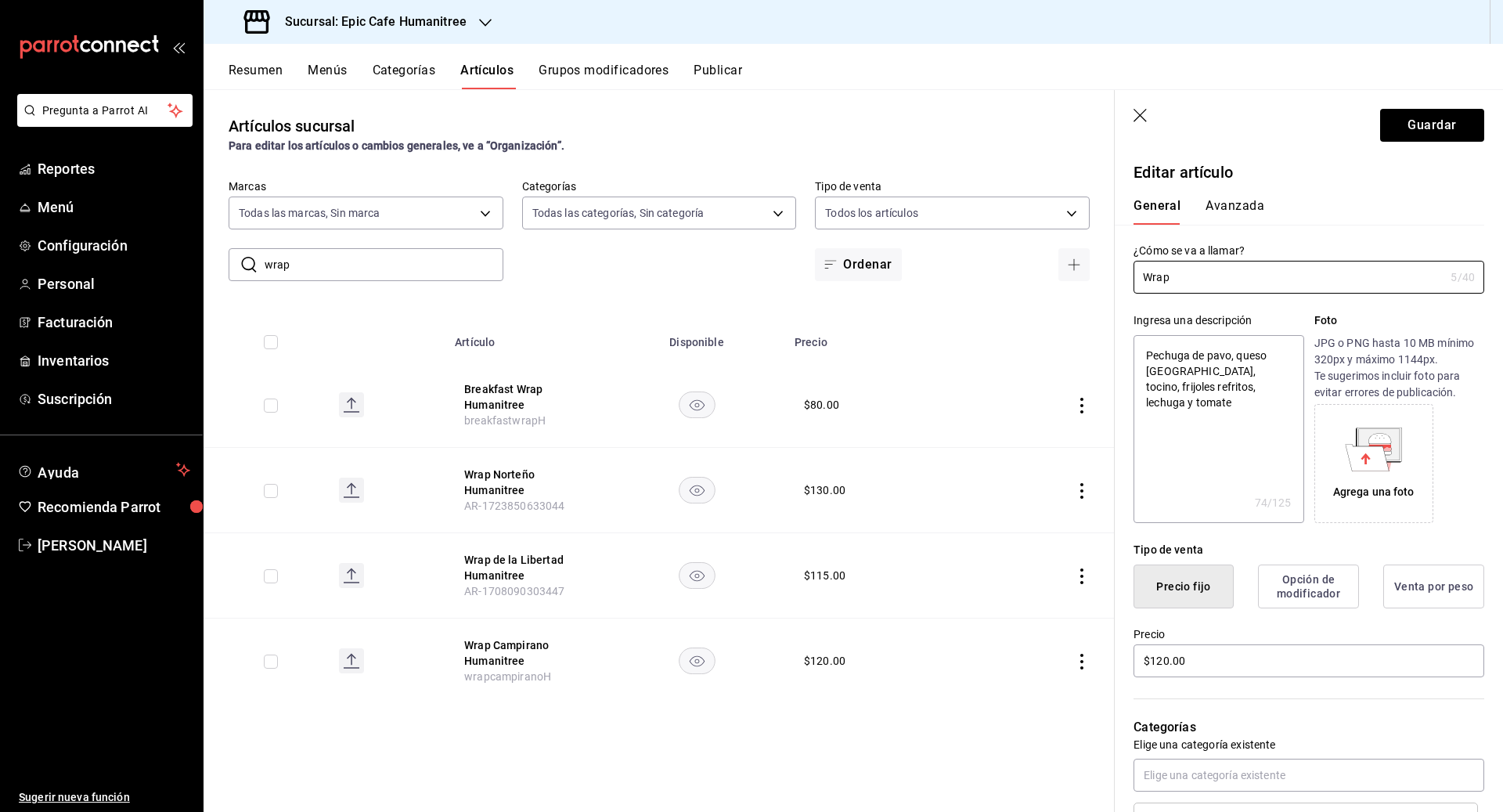
type textarea "x"
type input "Wrap"
type textarea "x"
type input "Wrap B"
type textarea "x"
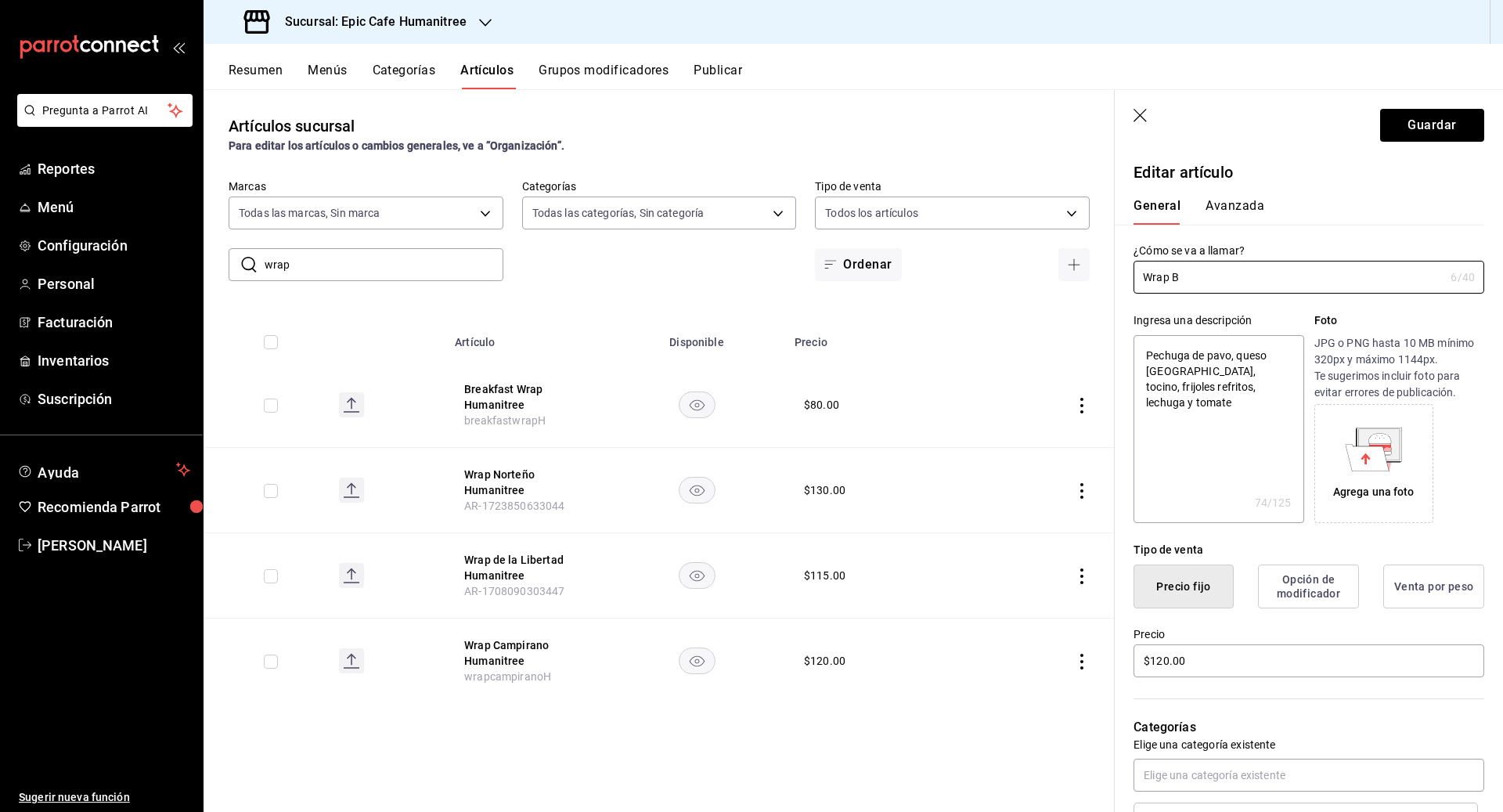
type input "Wrap Bu"
type textarea "x"
type input "Wrap Buf"
type textarea "x"
type input "Wrap Buff"
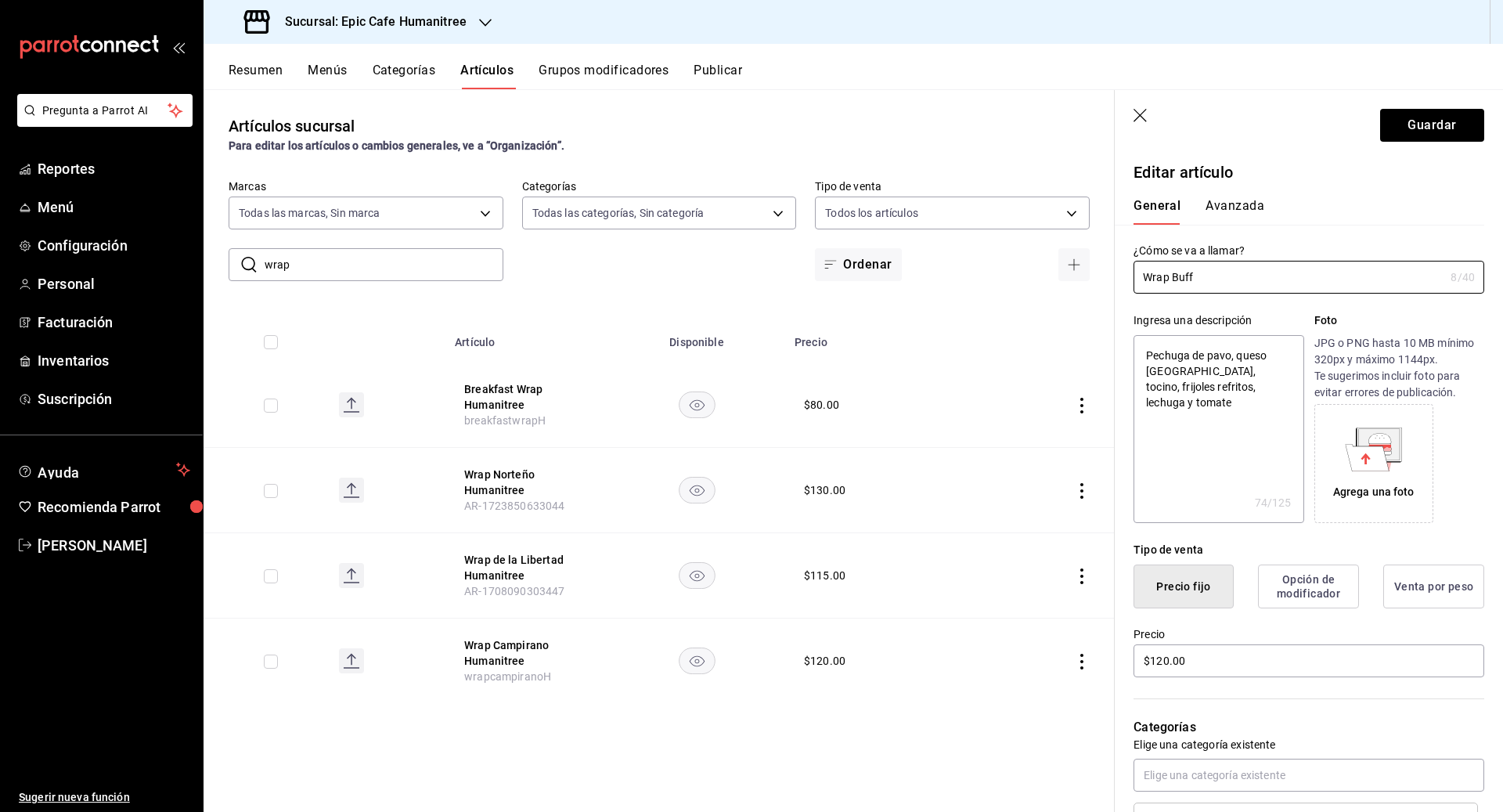
type textarea "x"
type input "Wrap [PERSON_NAME]"
type textarea "x"
type input "Wrap Buffal"
type textarea "x"
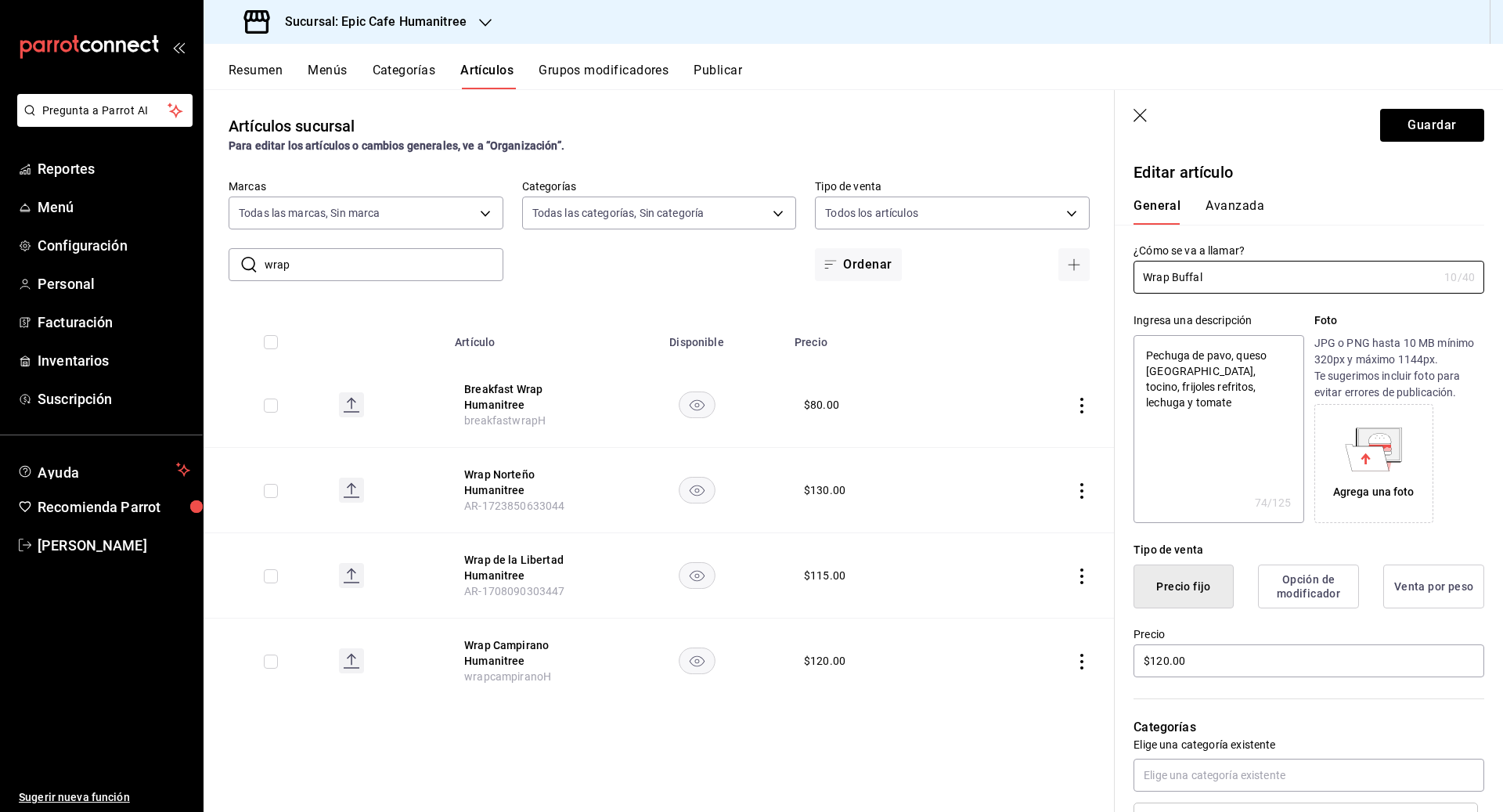
type input "Wrap Buffalo"
type textarea "x"
type input "Wrap Buffalo"
type textarea "x"
type input "Wrap Buffalo RA"
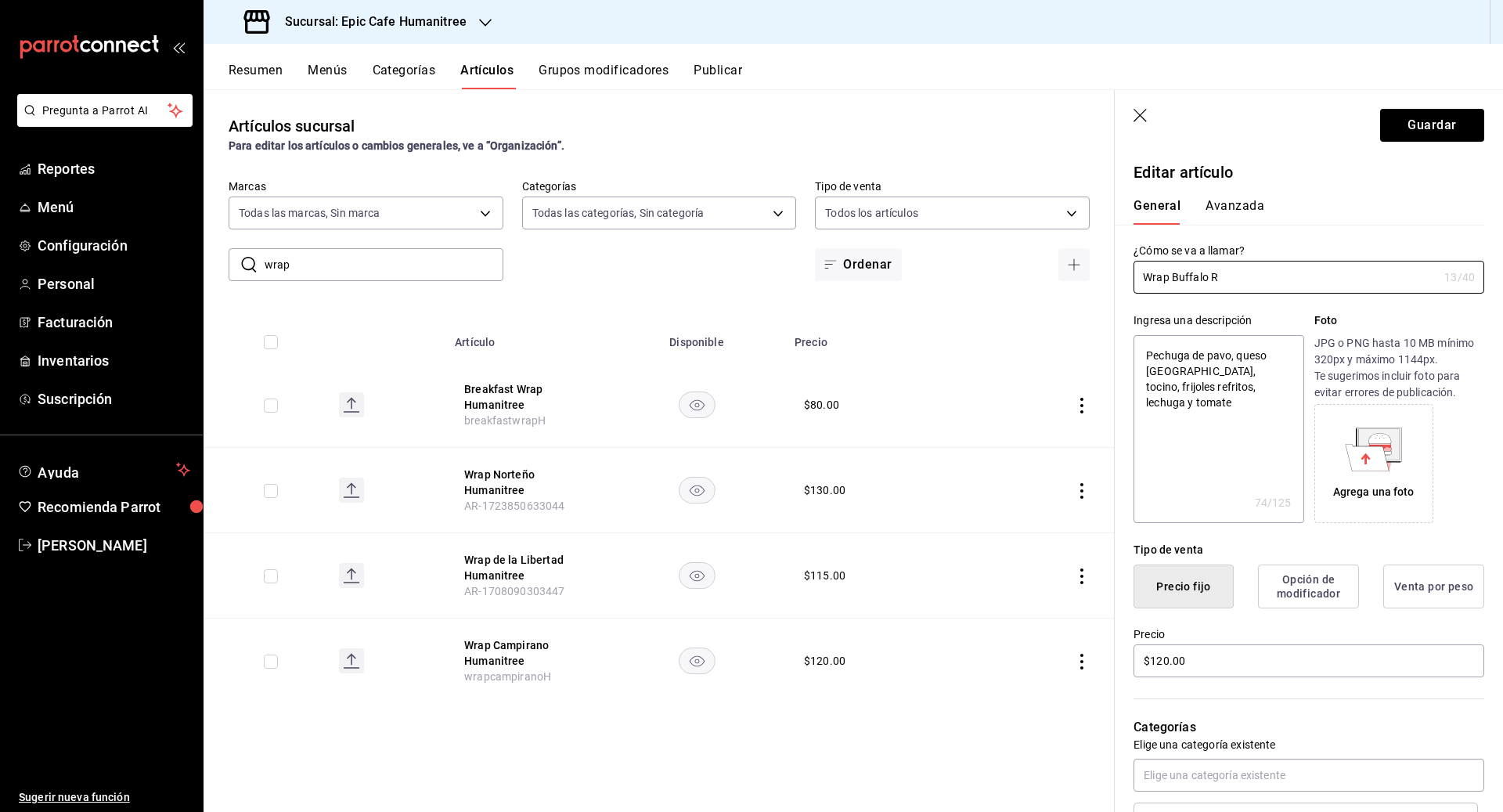
type textarea "x"
type input "Wrap Buffalo RAN"
type textarea "x"
type input "Wrap Buffalo RANC"
type textarea "x"
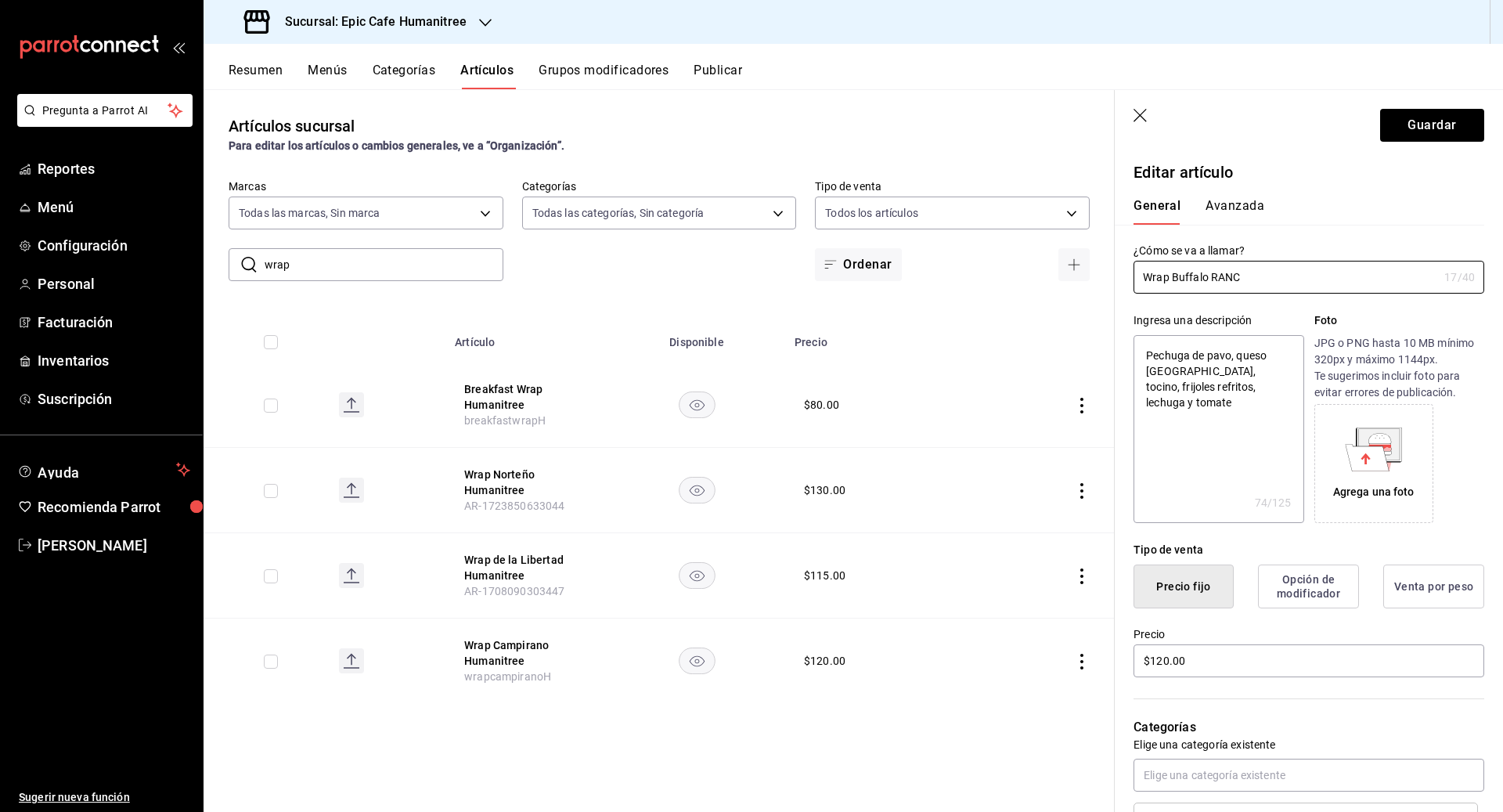
type input "Wrap [GEOGRAPHIC_DATA]"
type textarea "x"
type input "Wrap Buffalo RANC"
type textarea "x"
type input "Wrap Buffalo RAN"
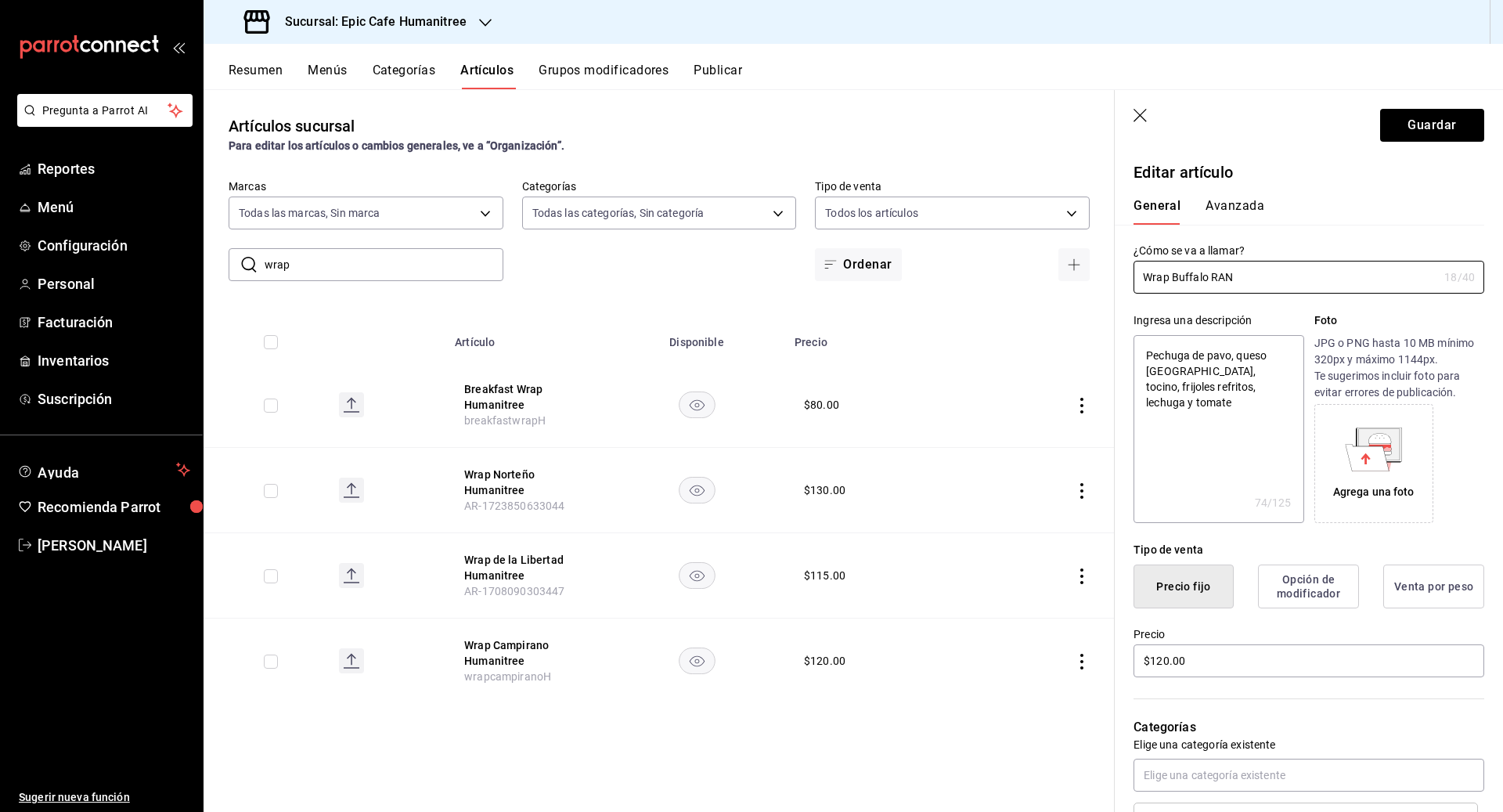
type textarea "x"
type input "Wrap Buffalo RA"
type textarea "x"
type input "Wrap Buffalo R"
type textarea "x"
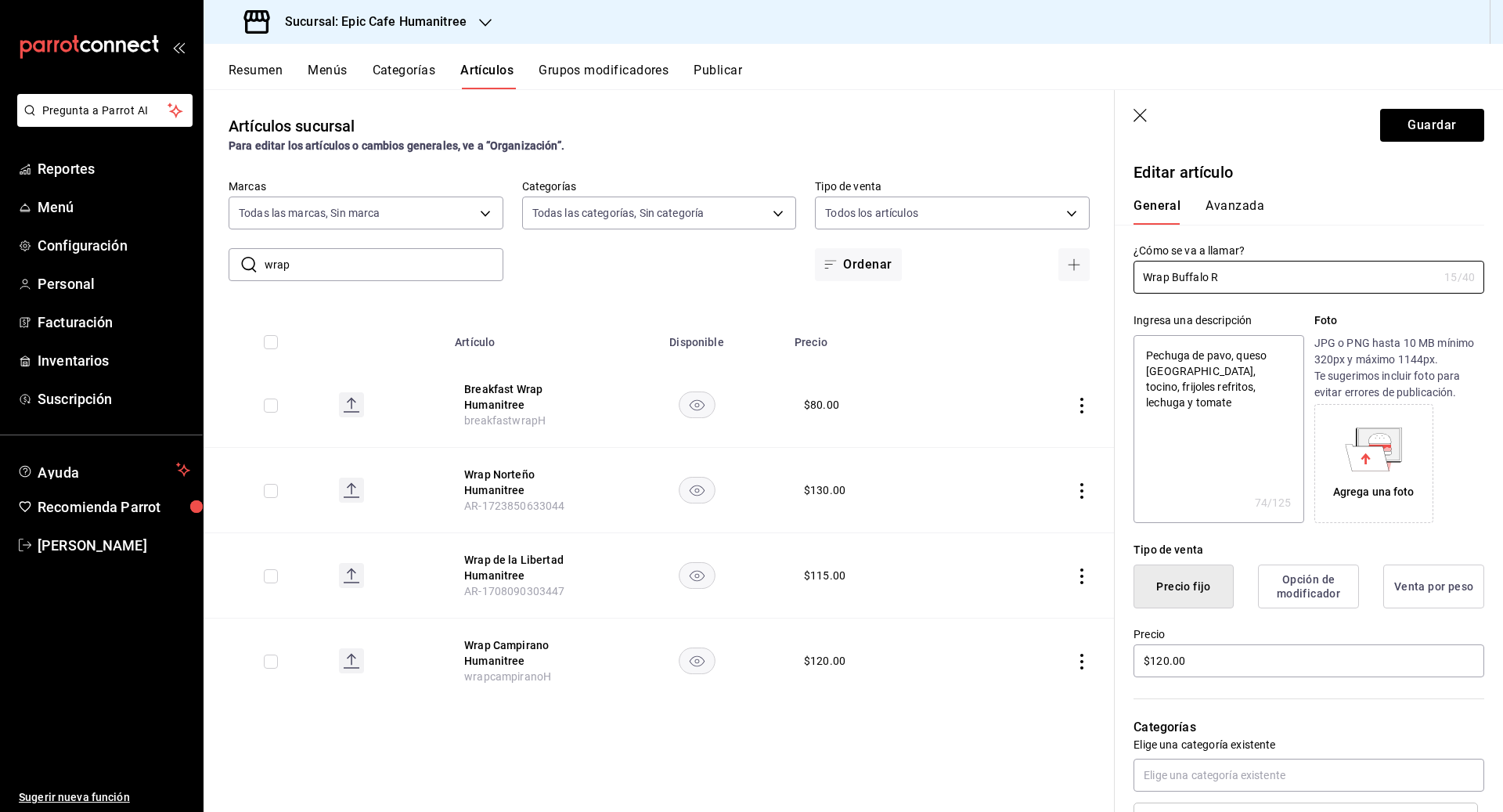
type input "Wrap Buffalo"
type textarea "x"
type input "Wrap Buffalo a"
type textarea "x"
type input "Wrap Buffalo"
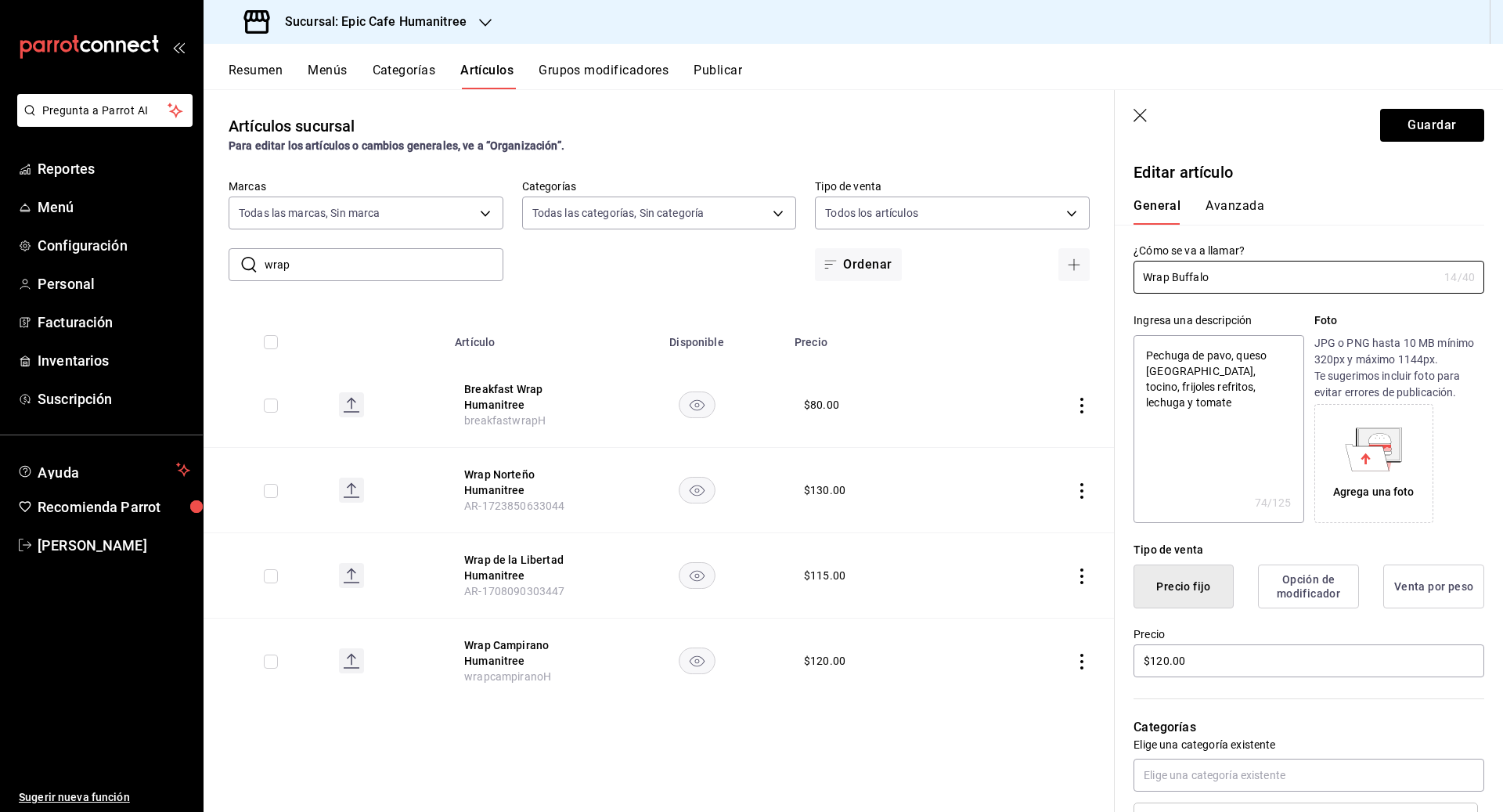
type textarea "x"
type input "Wrap Buffalo"
type textarea "x"
type input "Wrap Buffalo"
type textarea "x"
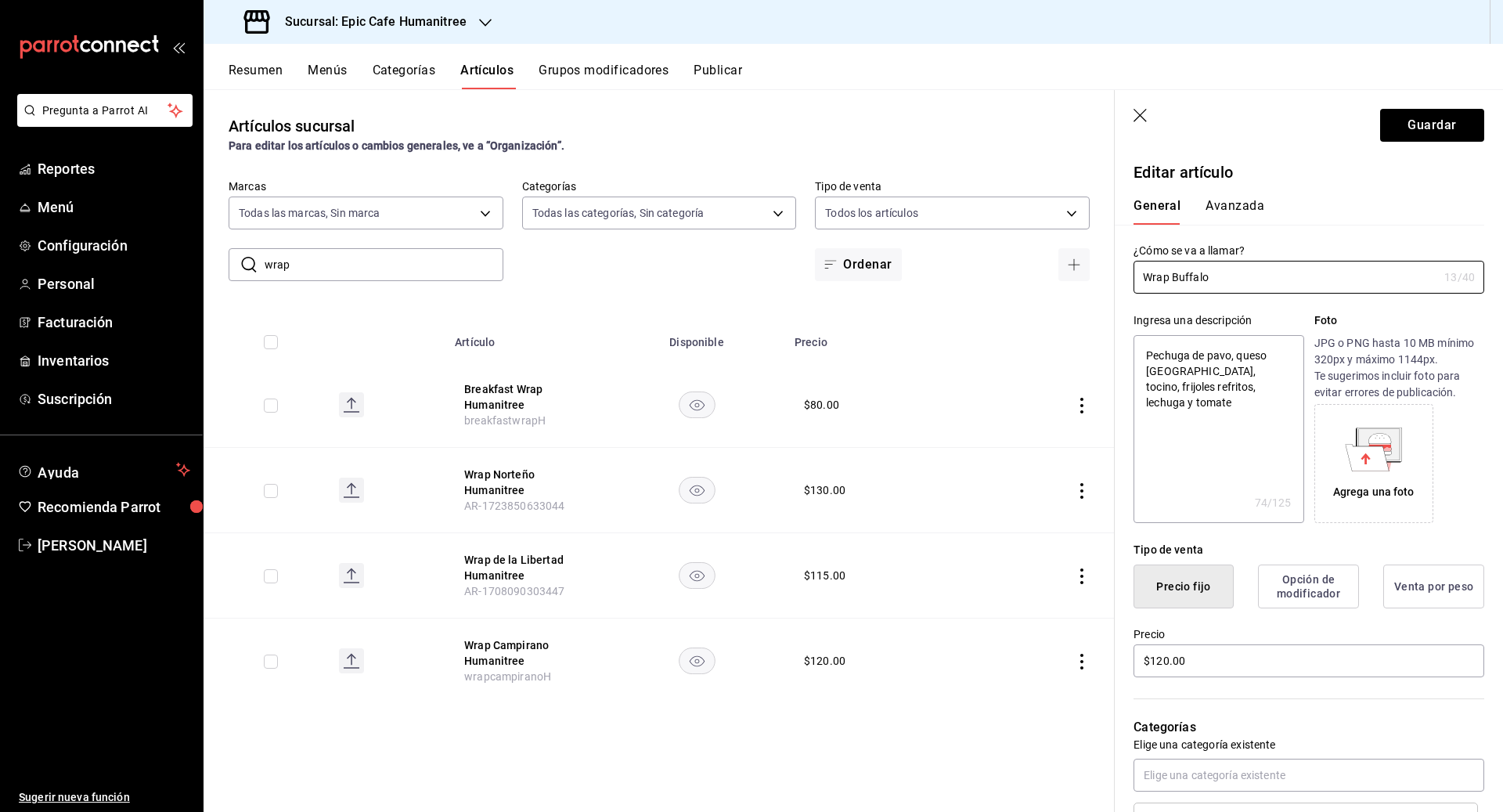
type input "Wrap Buffalo R"
type textarea "x"
type input "Wrap Buffalo Ra"
type textarea "x"
type input "Wrap Buffalo Ran"
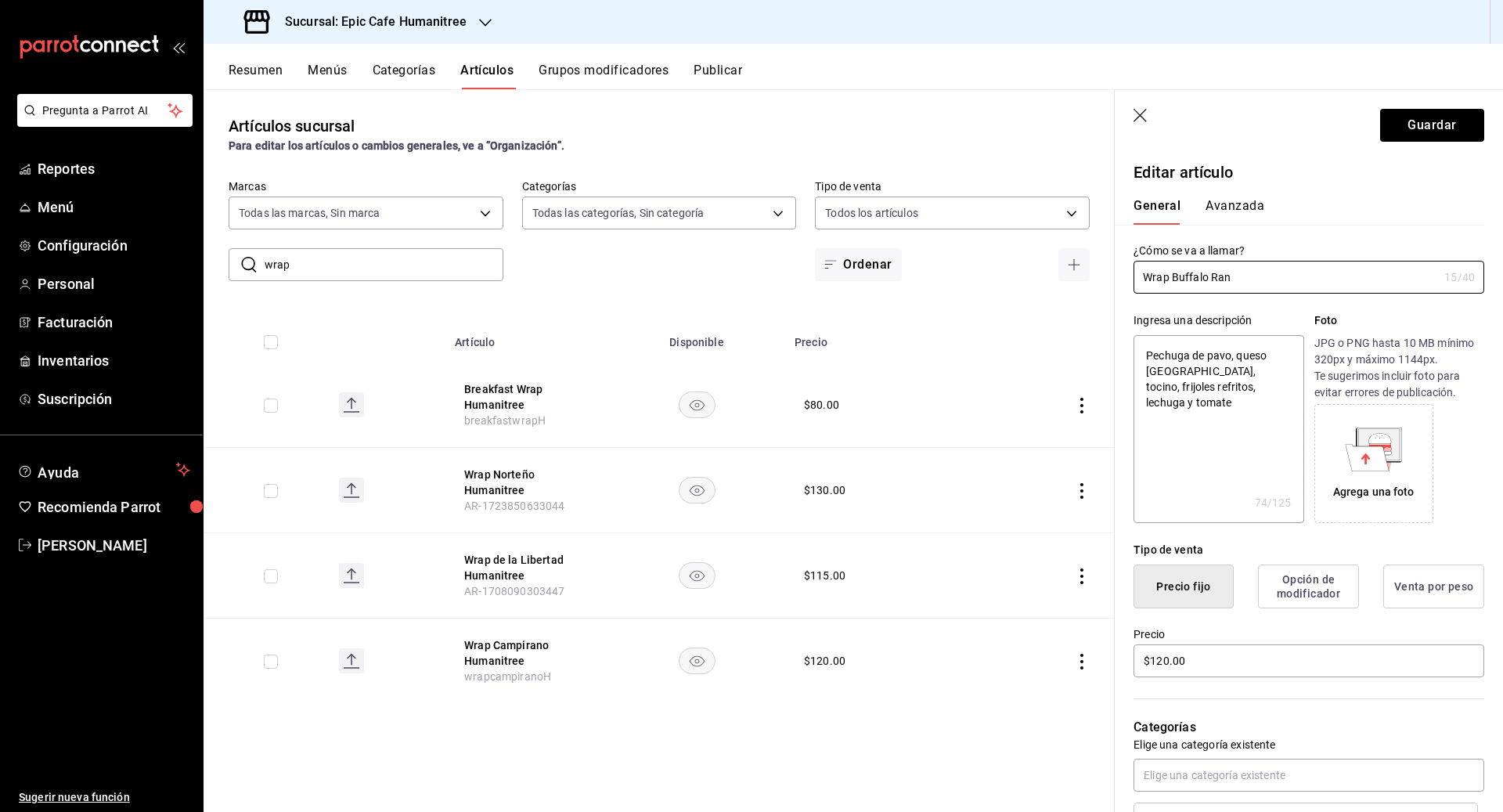
type textarea "x"
type input "Wrap Buffalo Ranc"
type textarea "x"
type input "Wrap [GEOGRAPHIC_DATA]"
type textarea "x"
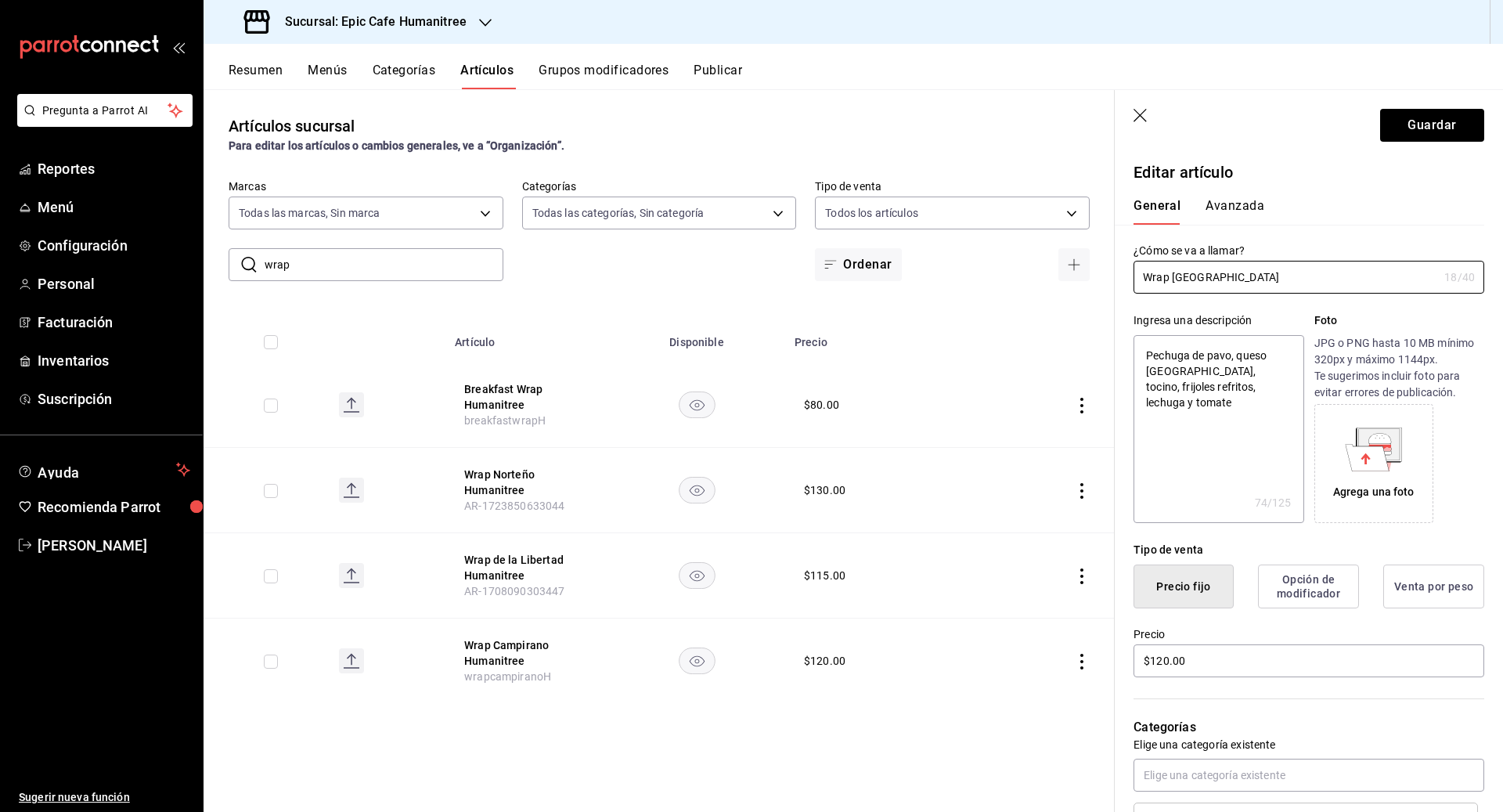
type input "Wrap [GEOGRAPHIC_DATA]"
type textarea "x"
type input "Wrap [GEOGRAPHIC_DATA] H"
type textarea "x"
type input "Wrap [GEOGRAPHIC_DATA] Hu"
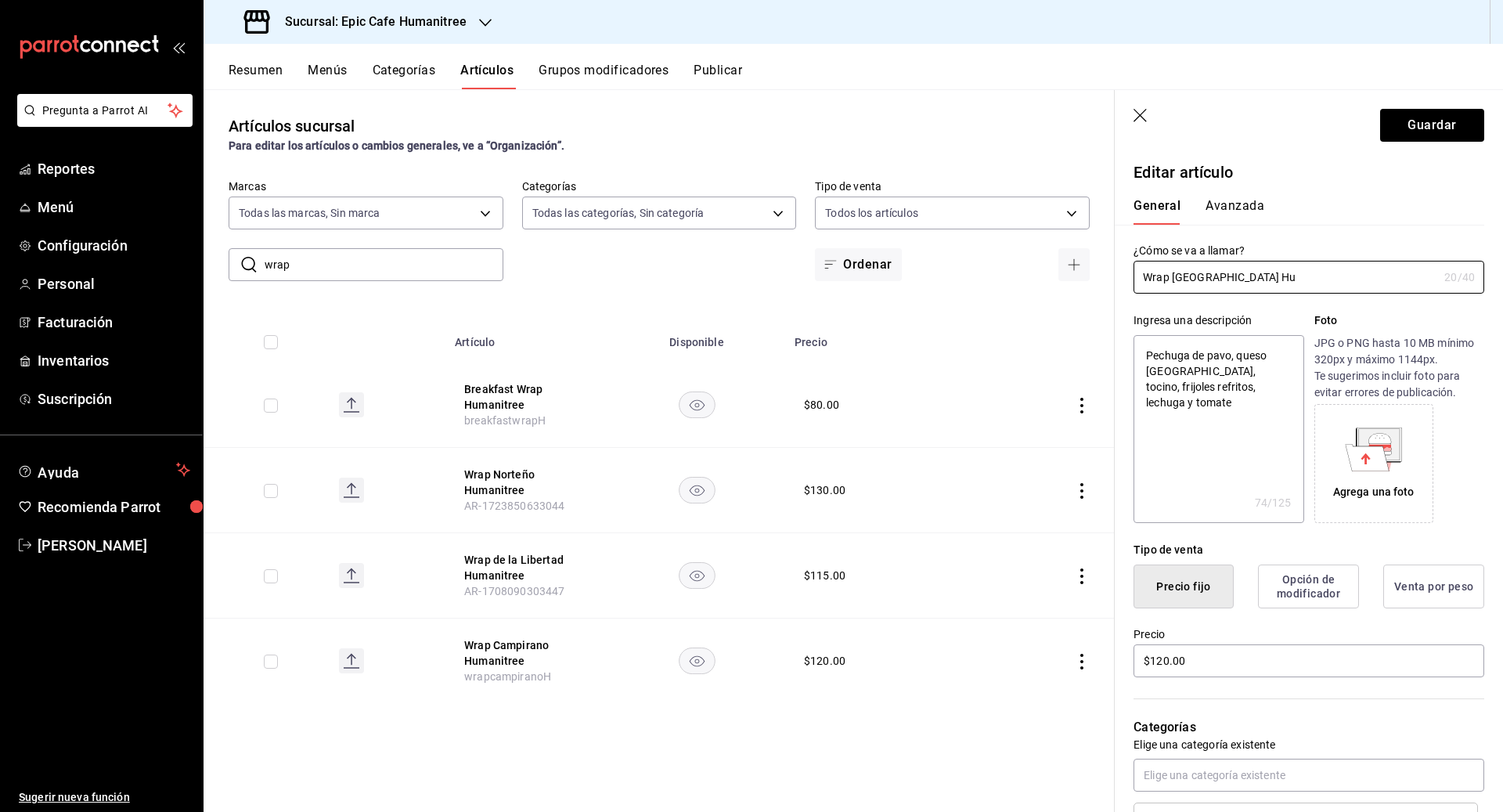
type textarea "x"
type input "Wrap [GEOGRAPHIC_DATA] Hum"
type textarea "x"
type input "Wrap [GEOGRAPHIC_DATA] Huma"
type textarea "x"
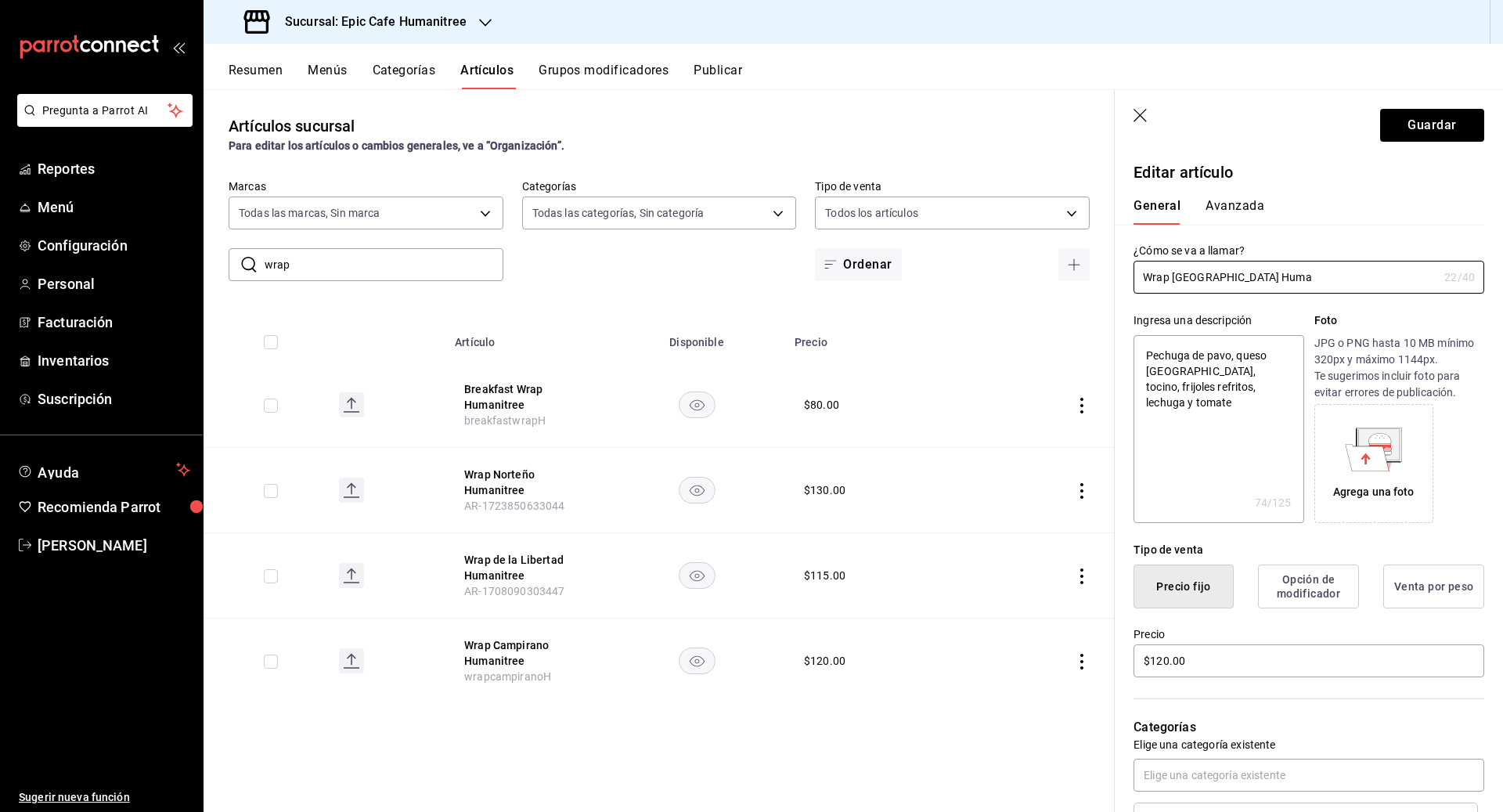
type input "Wrap Buffalo Ranch Human"
type textarea "x"
type input "Wrap Buffalo Ranch Humani"
type textarea "x"
type input "Wrap Buffalo Ranch Humanitre"
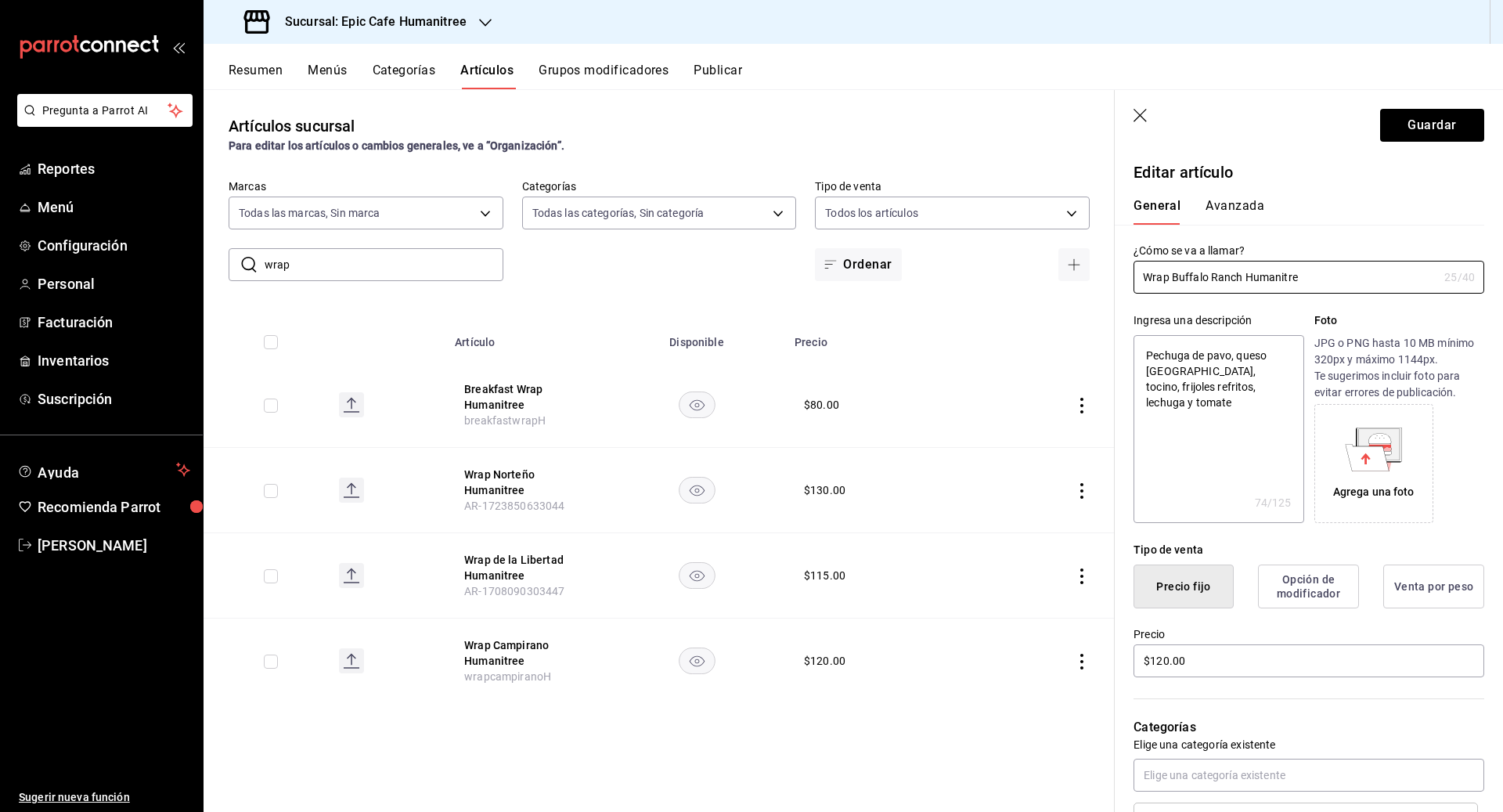
type textarea "x"
type input "Wrap Buffalo Ranch Humanitree"
type textarea "x"
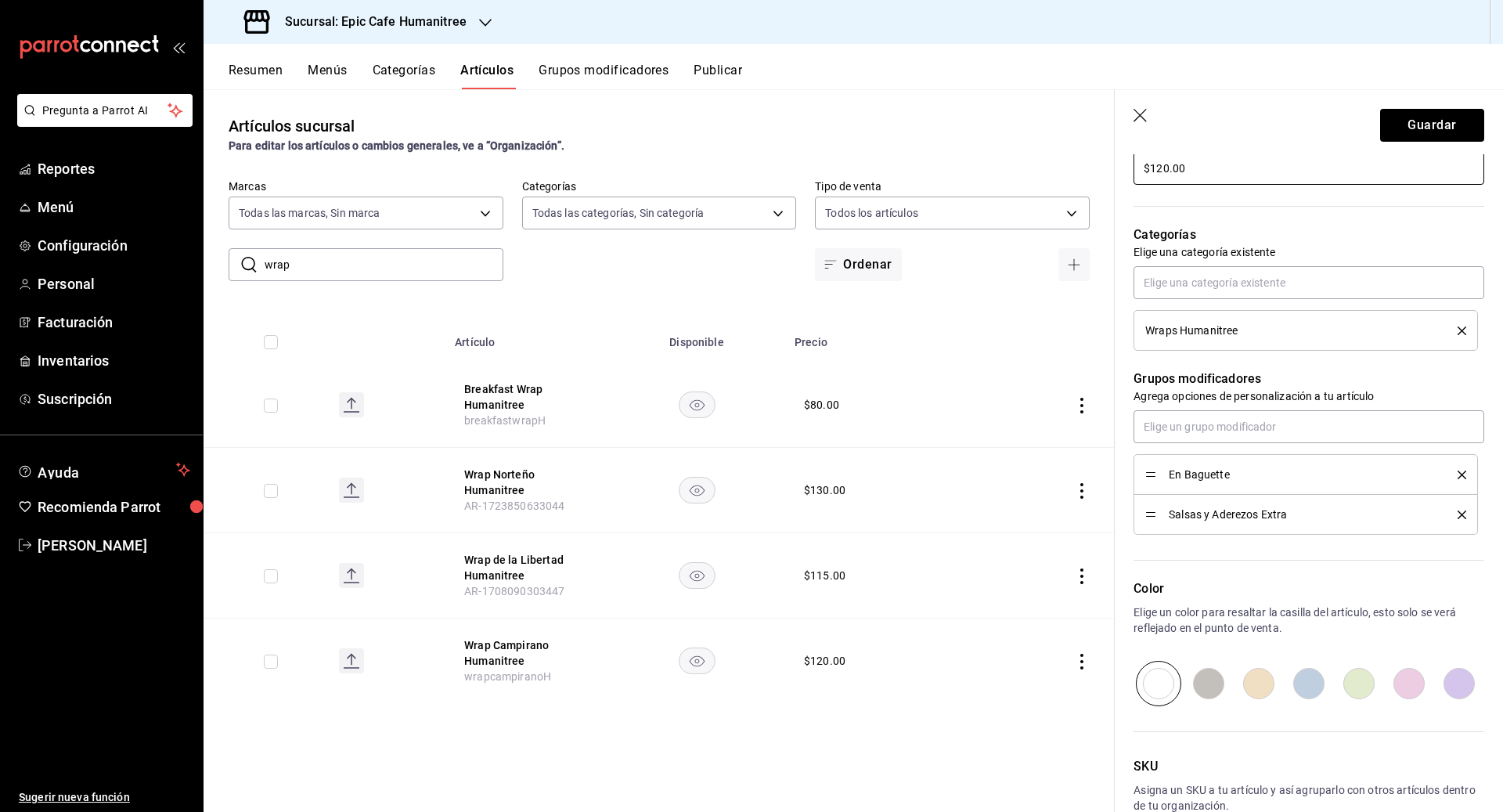
scroll to position [581, 0]
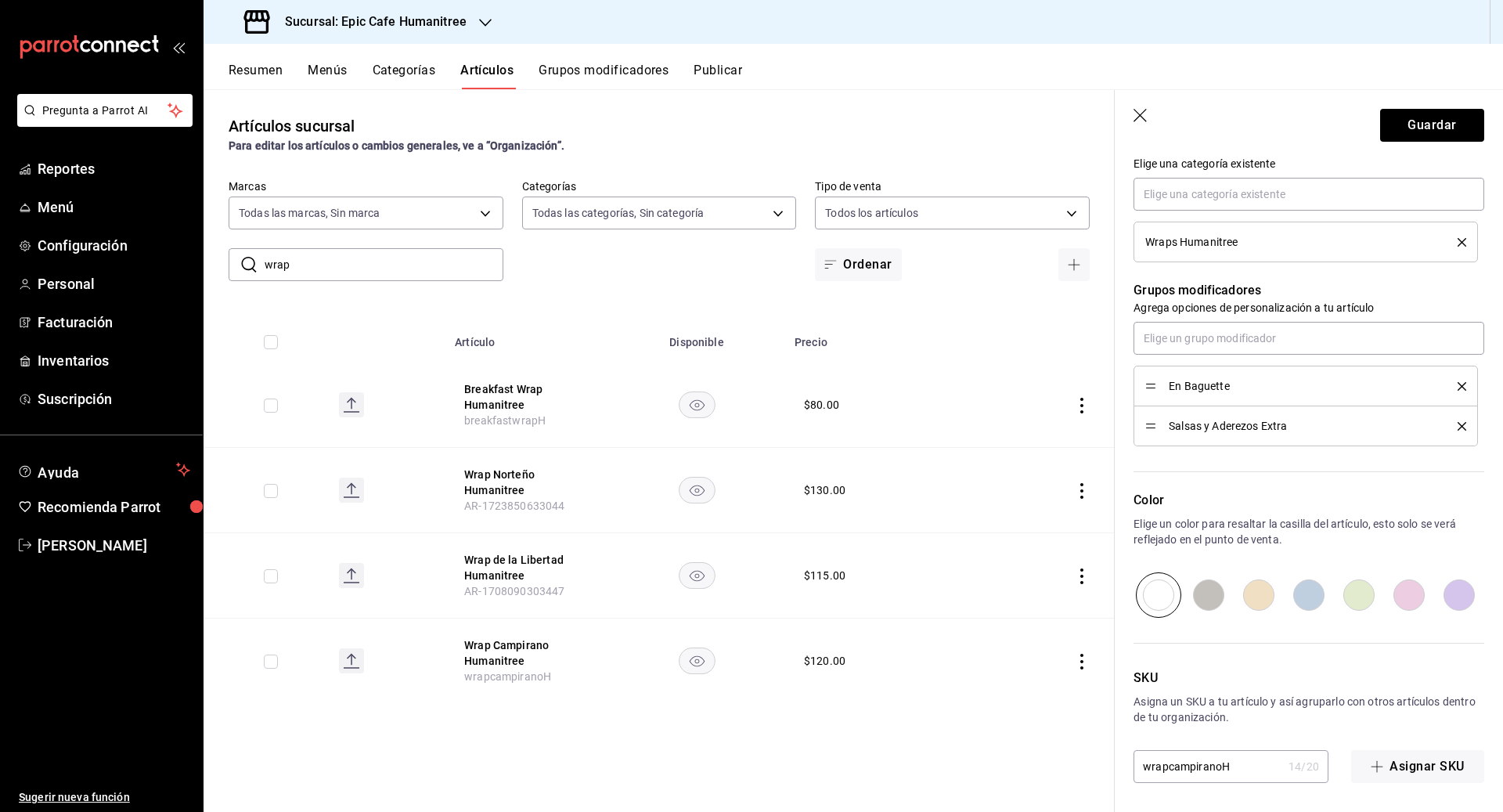
type input "Wrap Buffalo Ranch Humanitree"
drag, startPoint x: 1236, startPoint y: 767, endPoint x: 1095, endPoint y: 766, distance: 141.0
click at [831, 766] on main "Artículos sucursal Para editar los artículos o cambios generales, ve a “Organiz…" at bounding box center [854, 450] width 1300 height 722
type textarea "x"
type input "w"
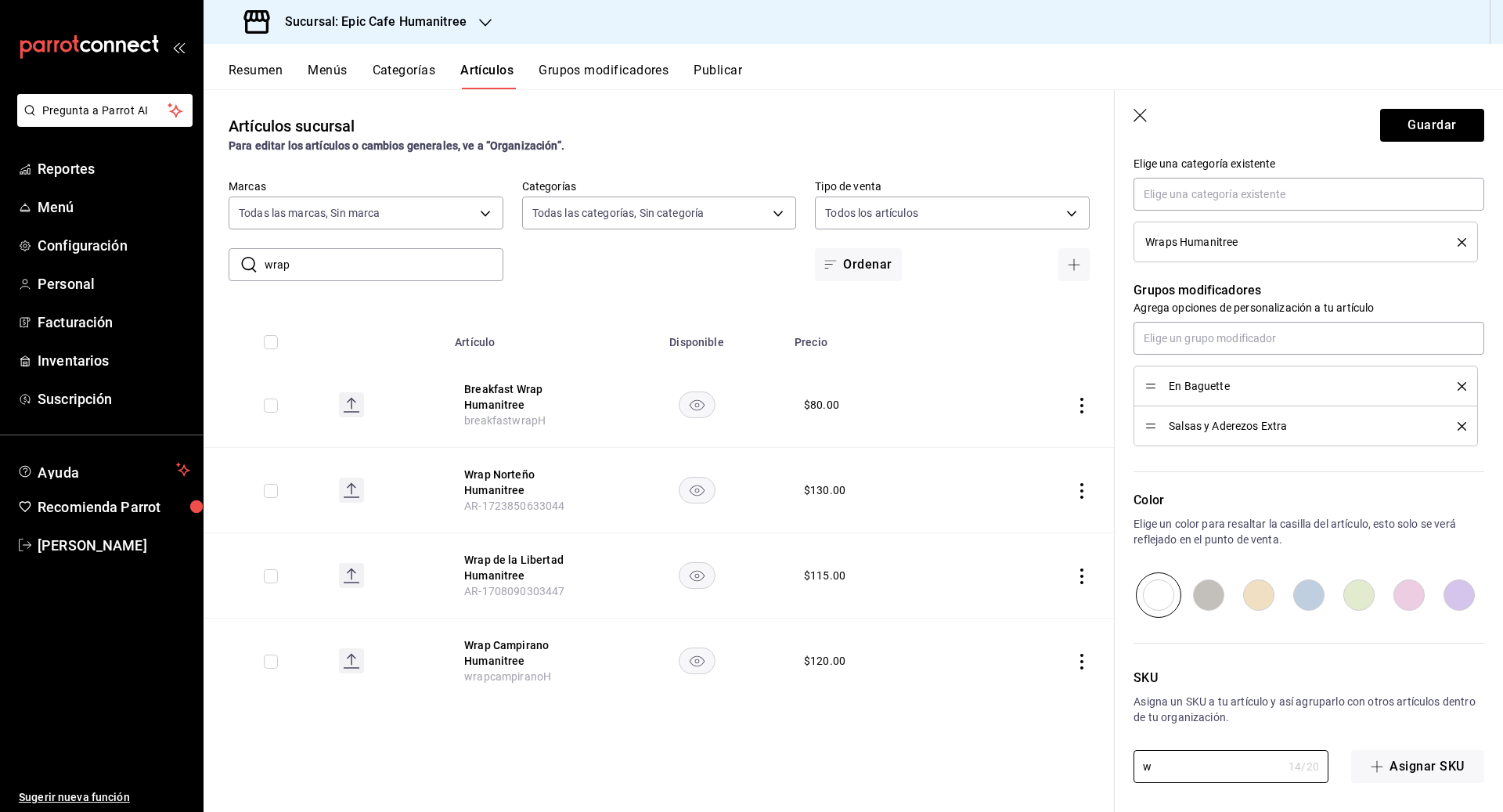
type textarea "x"
type input "wr"
type textarea "x"
type input "wra"
type textarea "x"
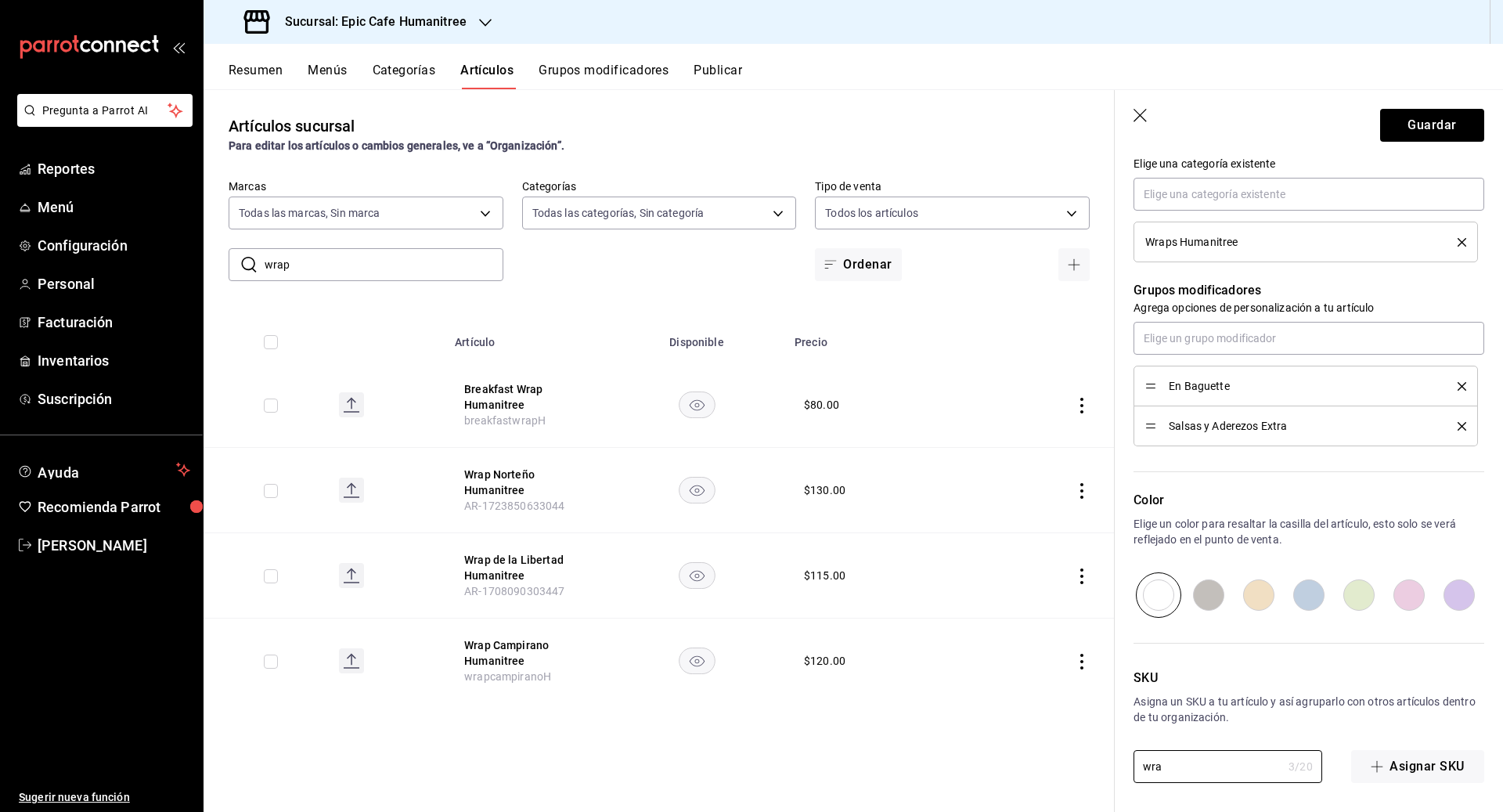
type input "wrap"
type textarea "x"
type input "wrapb"
type textarea "x"
type input "wrapbu"
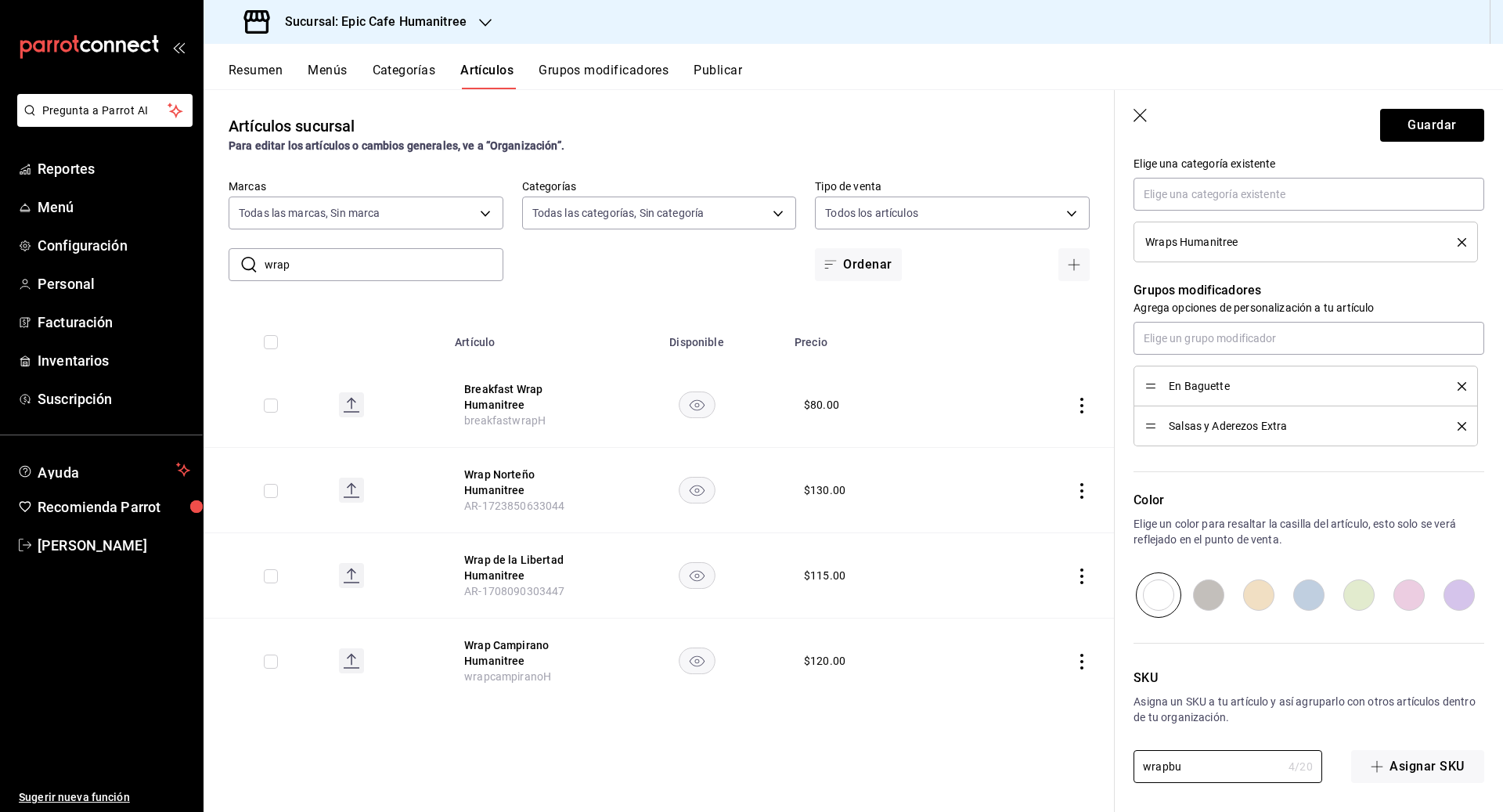
type textarea "x"
type input "wrapbuf"
type textarea "x"
type input "wrapbuff"
type textarea "x"
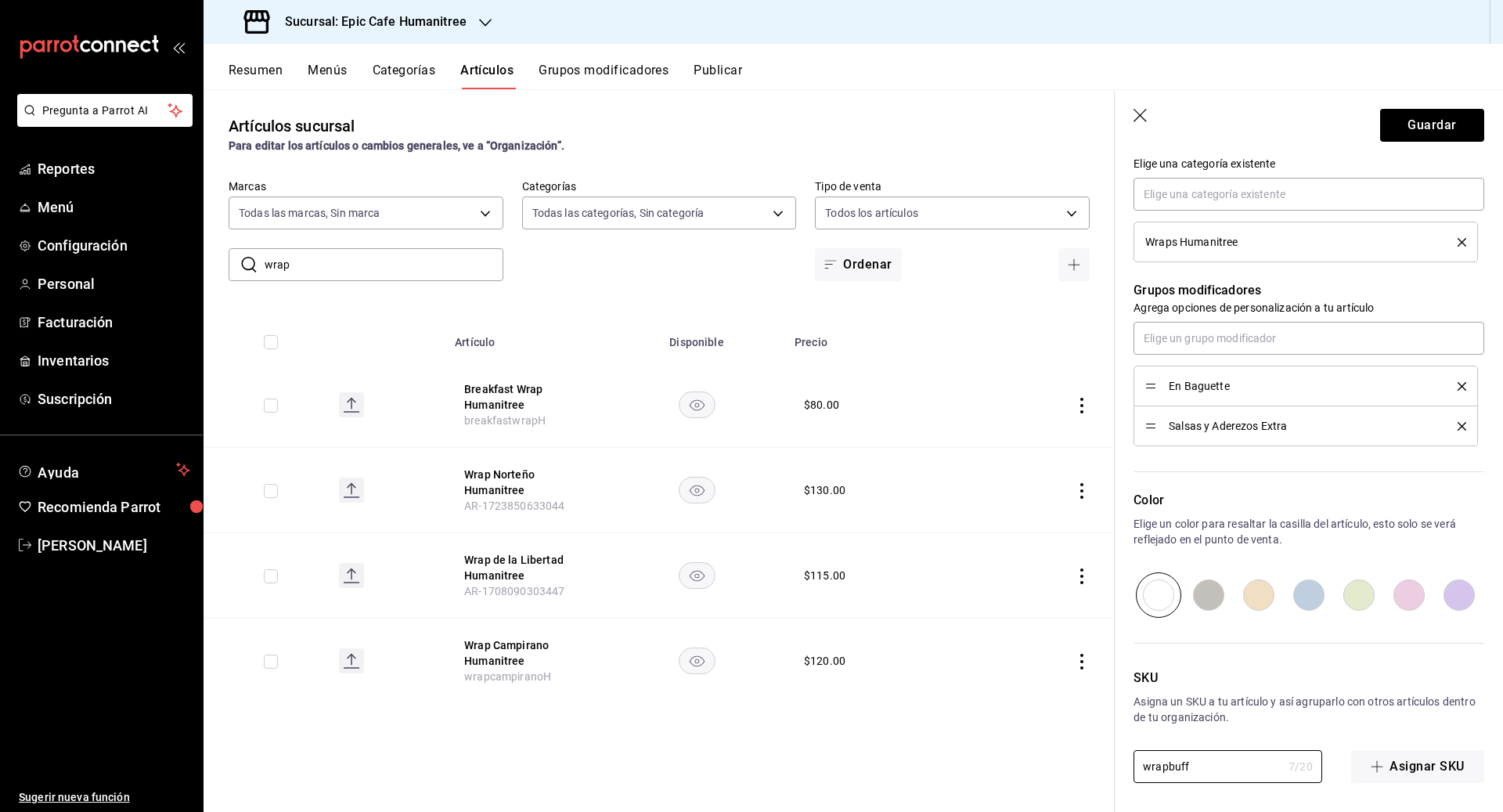
type input "wrapbuffa"
type textarea "x"
type input "wrapbuffal"
type textarea "x"
type input "wrapbuffalo"
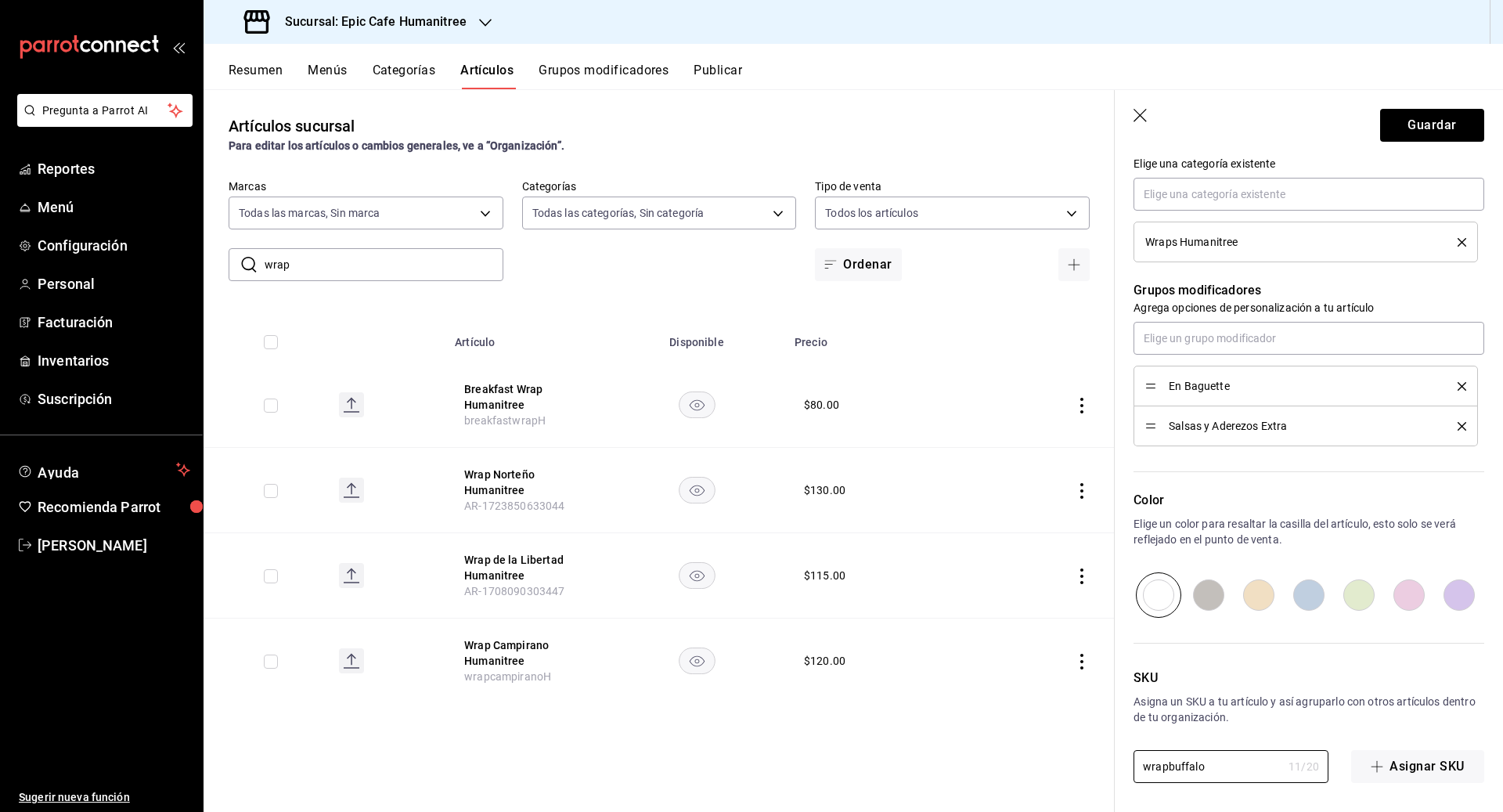
type textarea "x"
type input "wrapbuffalor"
type textarea "x"
type input "wrapbuffalo"
type textarea "x"
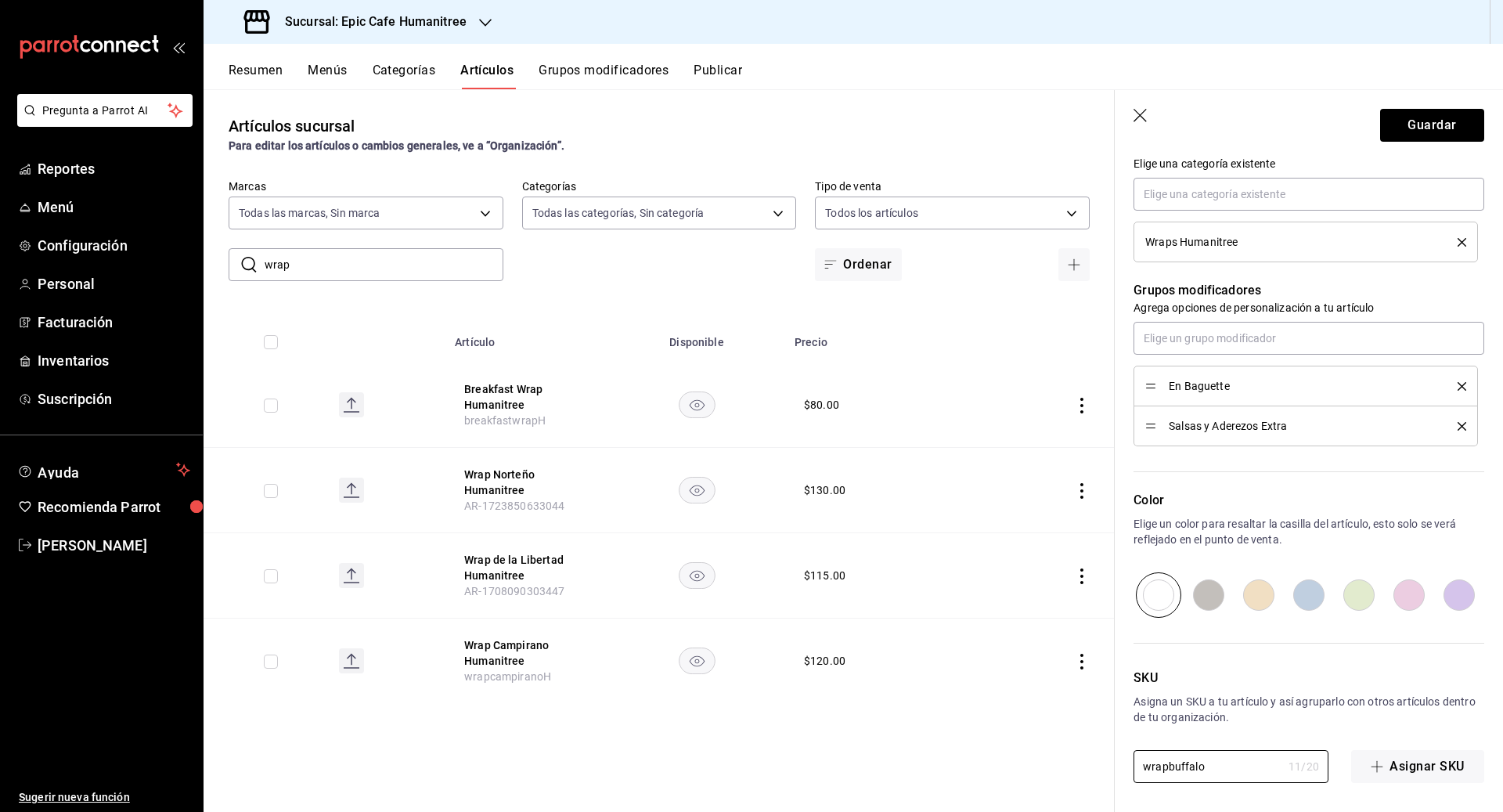
type input "wrapbuffaloH"
type textarea "x"
type input "wrapbuffaloH"
click at [831, 136] on button "Guardar" at bounding box center [1431, 125] width 104 height 33
type textarea "x"
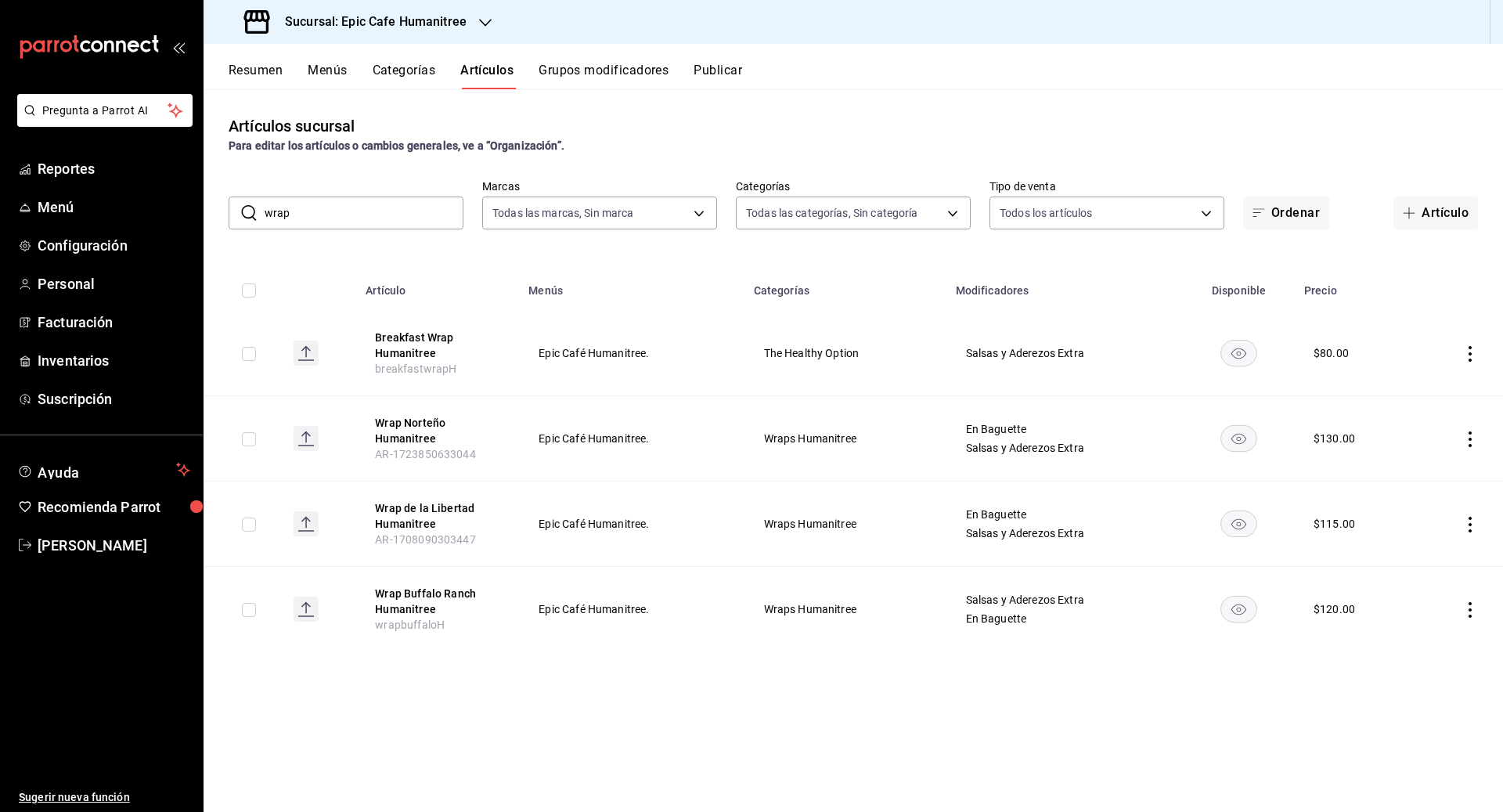
drag, startPoint x: 294, startPoint y: 206, endPoint x: 235, endPoint y: 205, distance: 59.0
click at [235, 205] on div "​ wrap ​" at bounding box center [345, 213] width 235 height 33
drag, startPoint x: 319, startPoint y: 221, endPoint x: 255, endPoint y: 209, distance: 65.1
click at [255, 209] on div "​ wrap ​" at bounding box center [345, 213] width 235 height 33
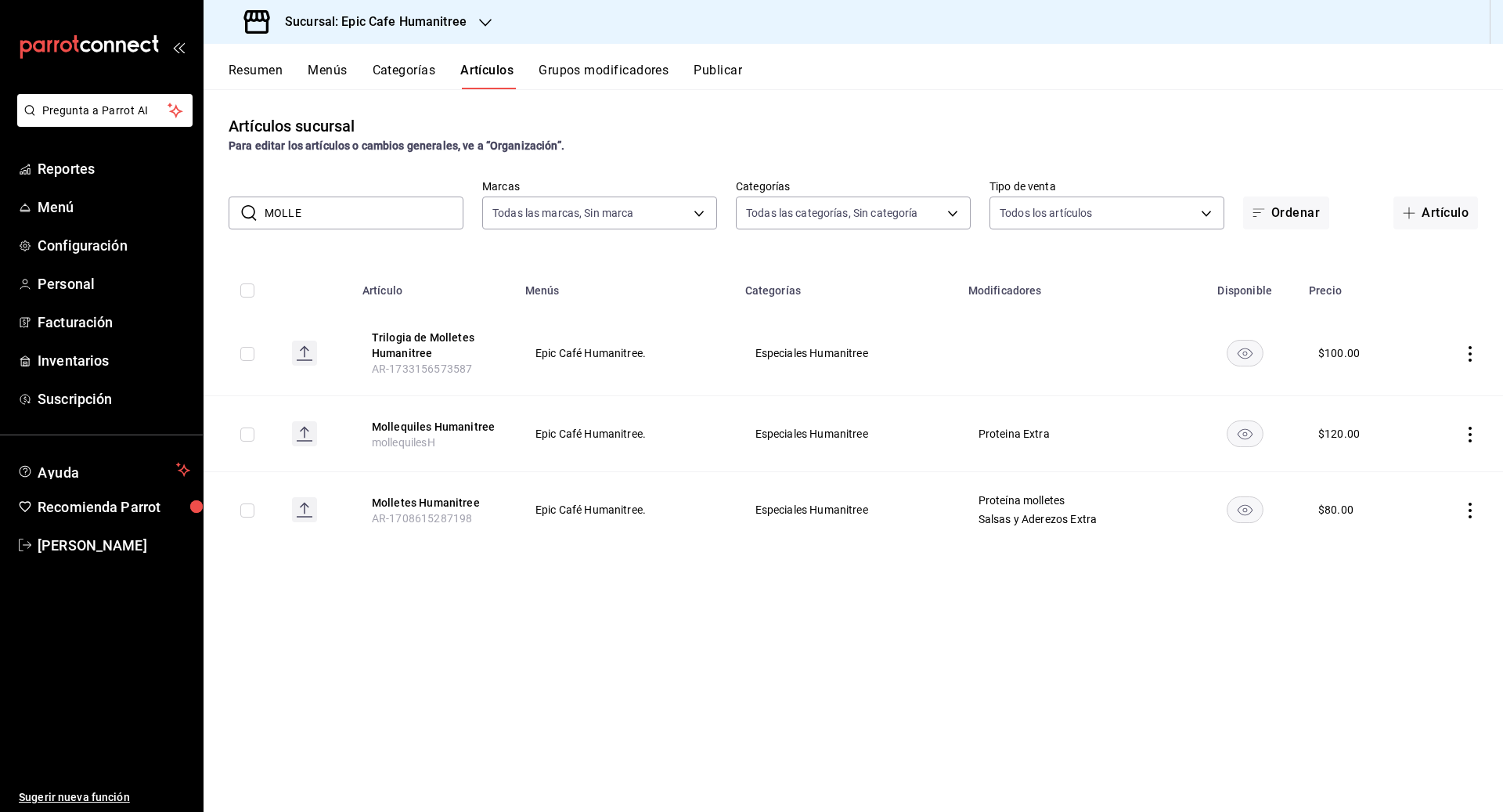
click at [701, 645] on div "Artículos sucursal Para editar los artículos o cambios generales, ve a “Organiz…" at bounding box center [854, 450] width 1300 height 721
click at [831, 351] on icon "actions" at bounding box center [1469, 353] width 15 height 15
click at [831, 446] on span "Eliminar" at bounding box center [1423, 454] width 41 height 16
click at [831, 392] on button "Eliminar" at bounding box center [1401, 382] width 104 height 33
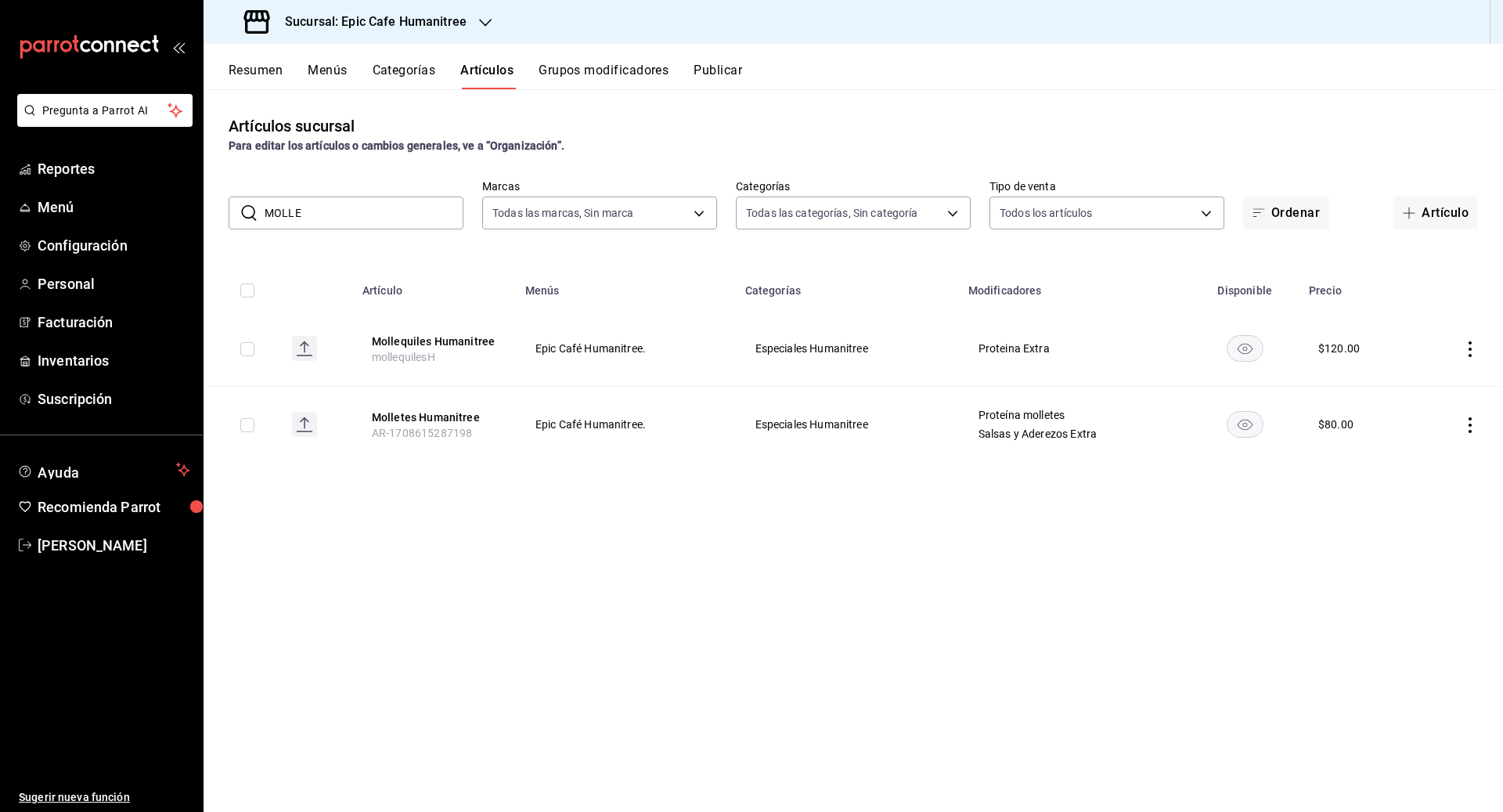
drag, startPoint x: 304, startPoint y: 216, endPoint x: 238, endPoint y: 216, distance: 66.0
click at [238, 216] on div "​ MOLLE ​" at bounding box center [345, 213] width 235 height 33
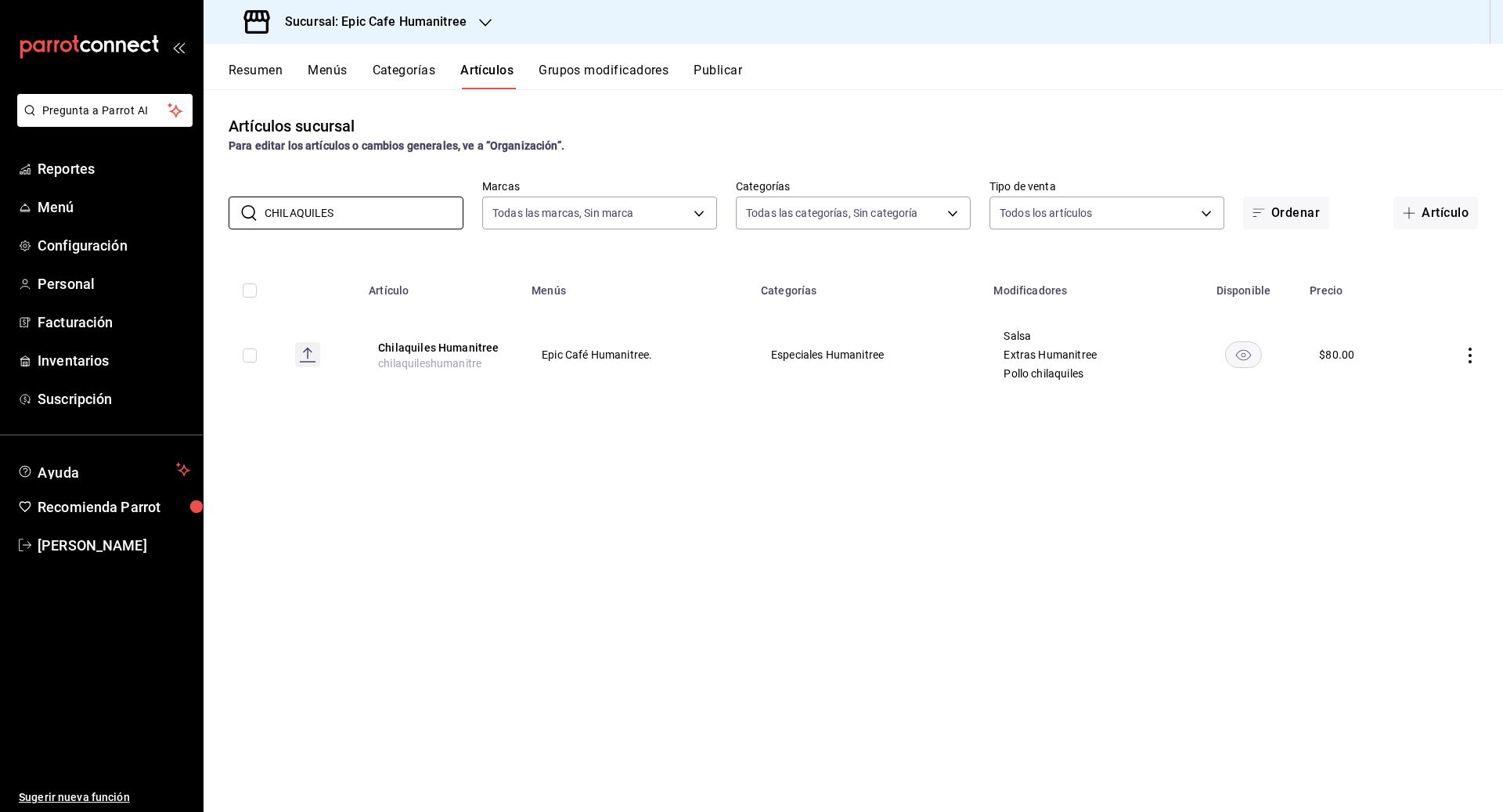
type input "CHILAQUILES"
click at [831, 513] on div "Artículos sucursal Para editar los artículos o cambios generales, ve a “Organiz…" at bounding box center [854, 450] width 1300 height 721
click at [585, 63] on button "Grupos modificadores" at bounding box center [603, 75] width 130 height 26
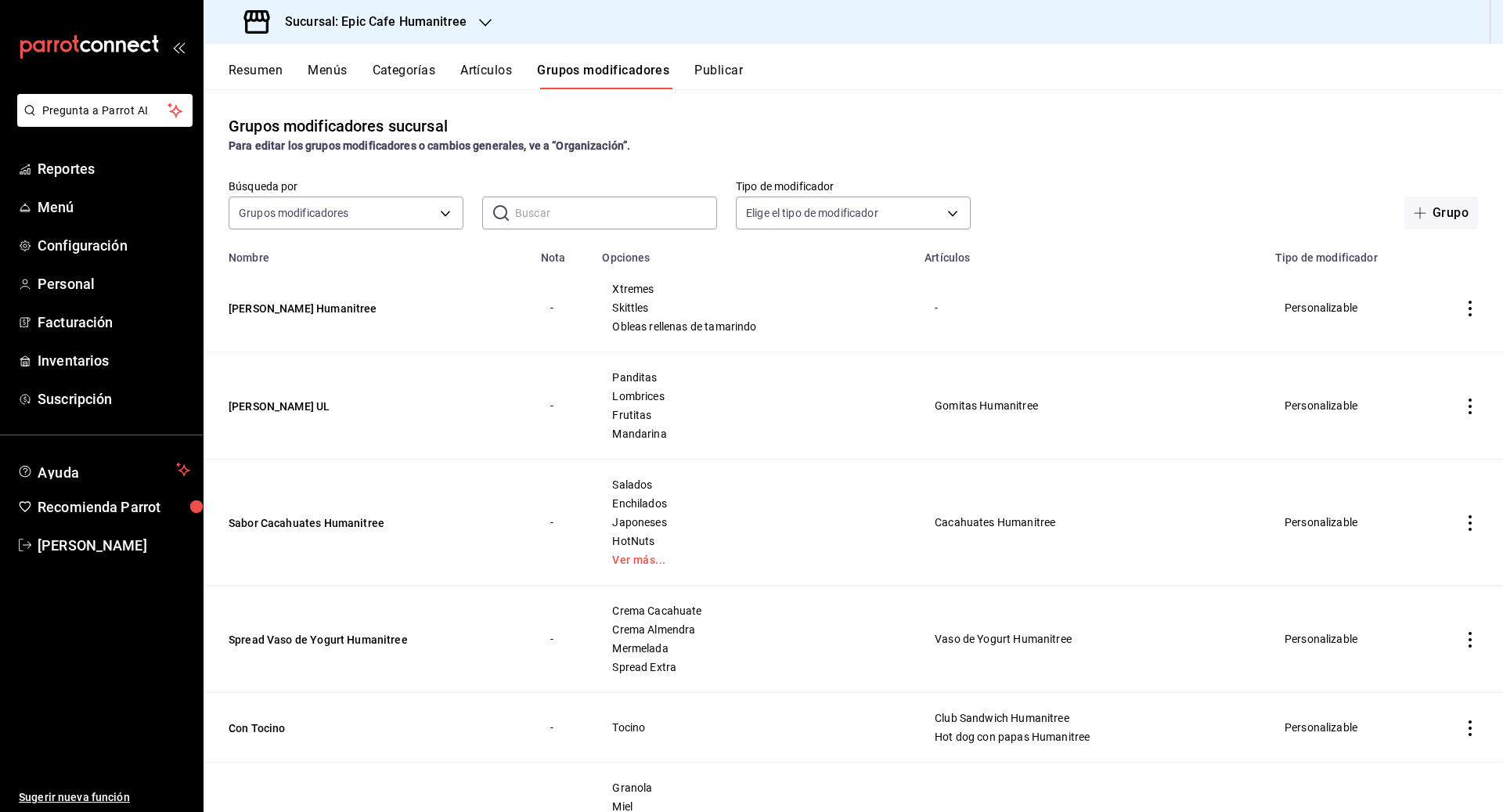
click at [578, 212] on input "text" at bounding box center [616, 213] width 202 height 32
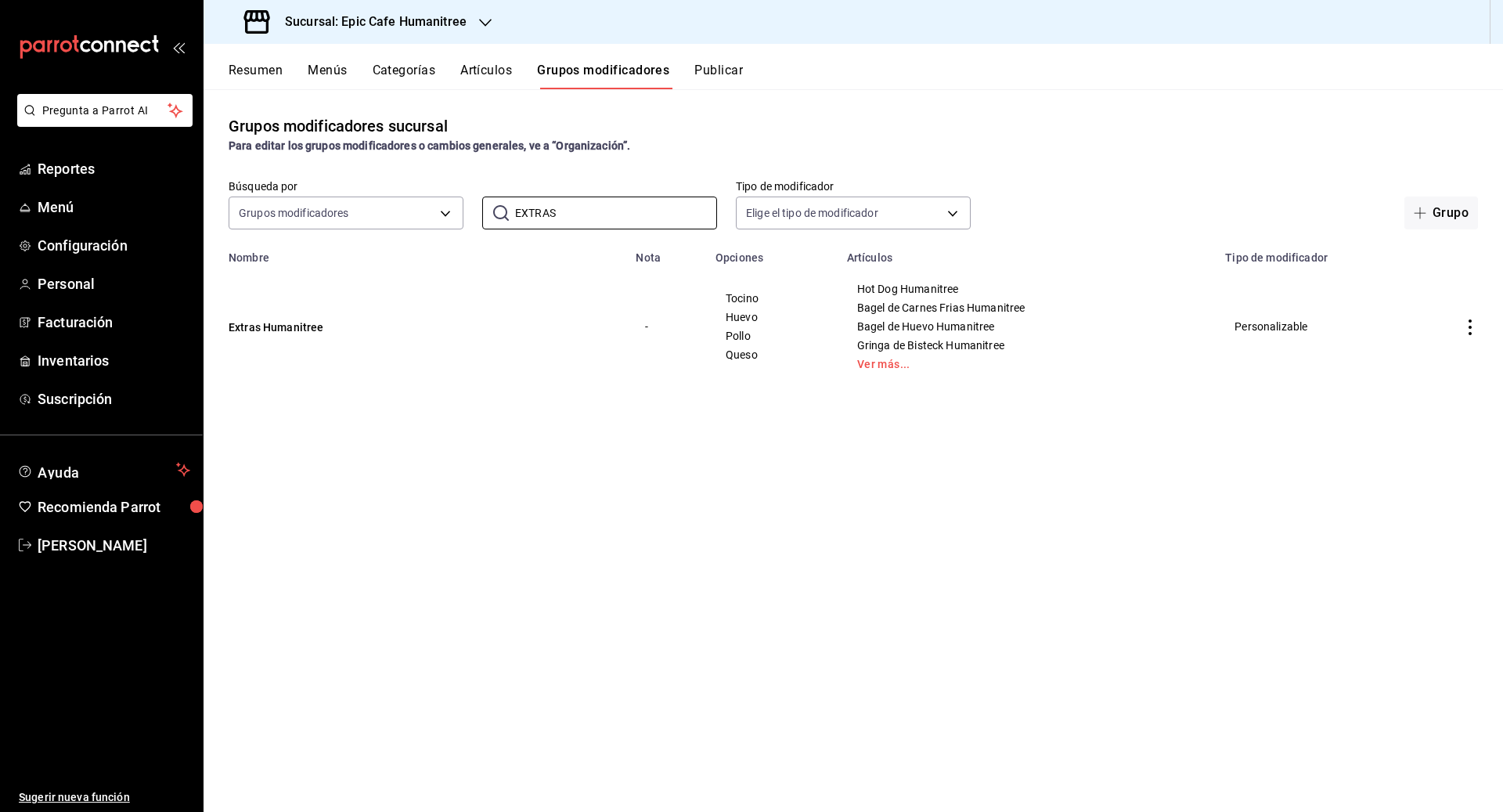
type input "EXTRAS"
click at [831, 441] on div "Grupos modificadores sucursal Para editar los grupos modificadores o cambios ge…" at bounding box center [854, 450] width 1300 height 721
click at [831, 331] on icon "actions" at bounding box center [1469, 326] width 15 height 15
click at [831, 358] on span "Editar" at bounding box center [1423, 362] width 41 height 16
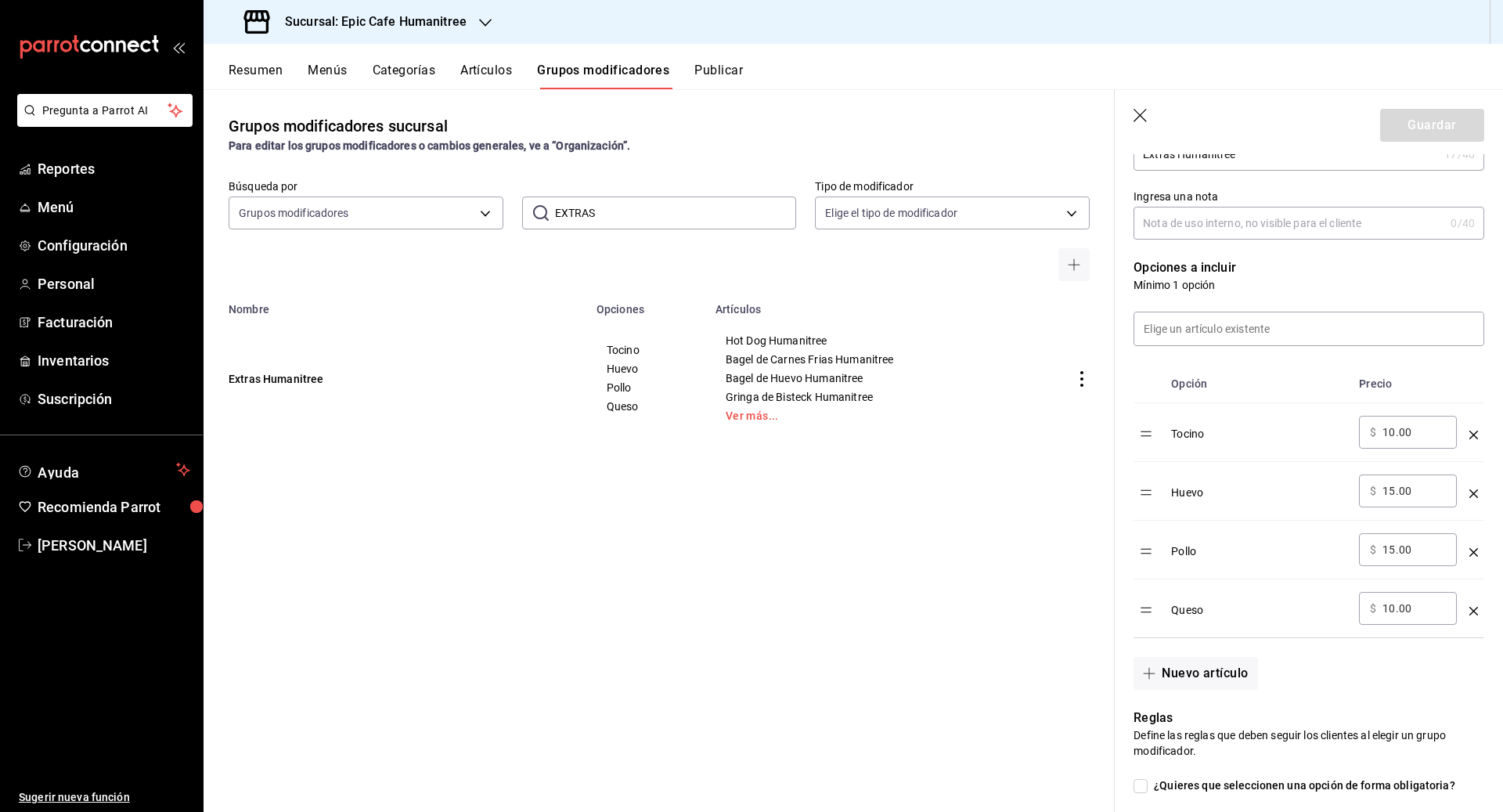
scroll to position [386, 0]
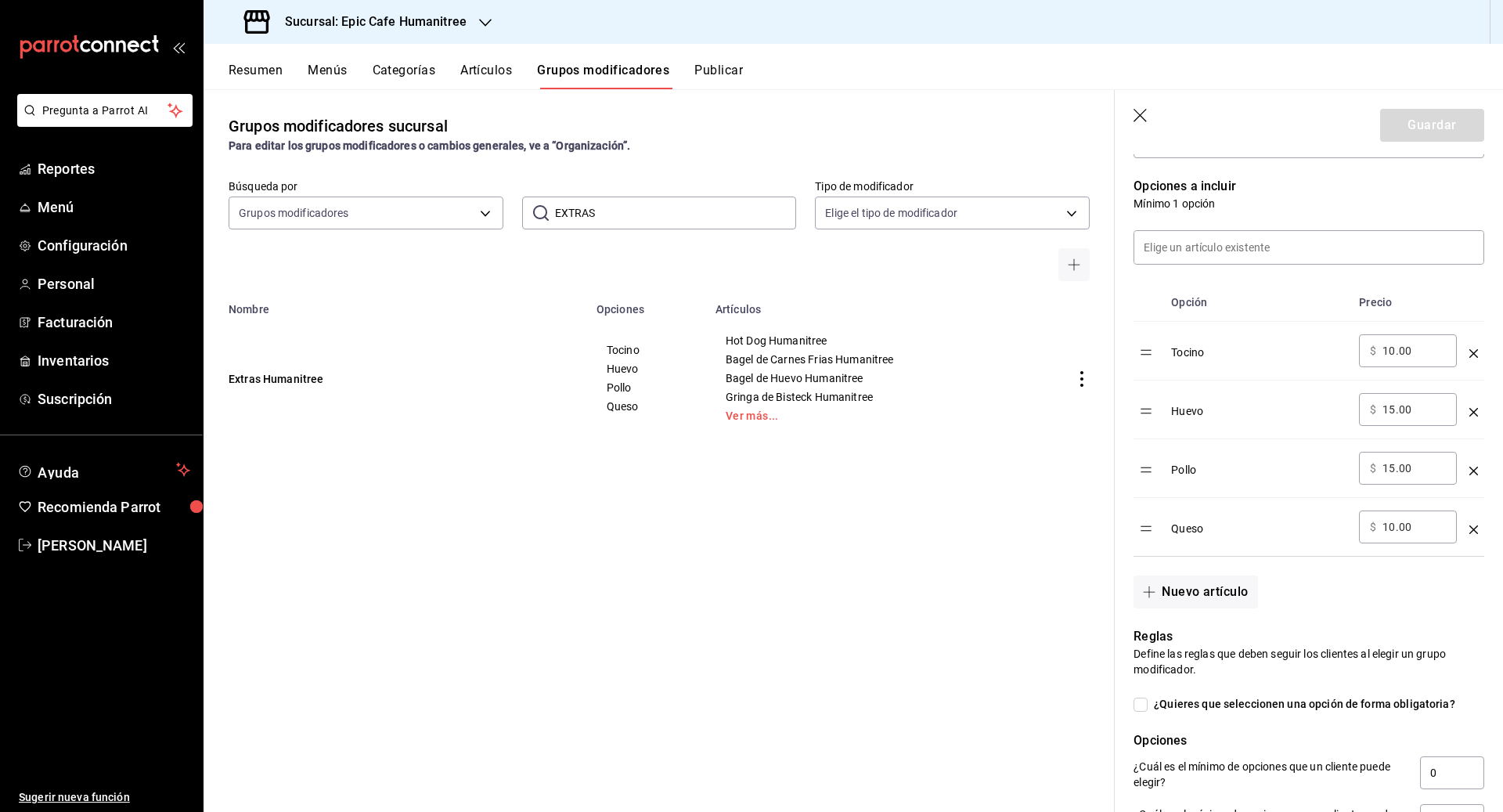
click at [831, 408] on icon "optionsTable" at bounding box center [1473, 411] width 8 height 8
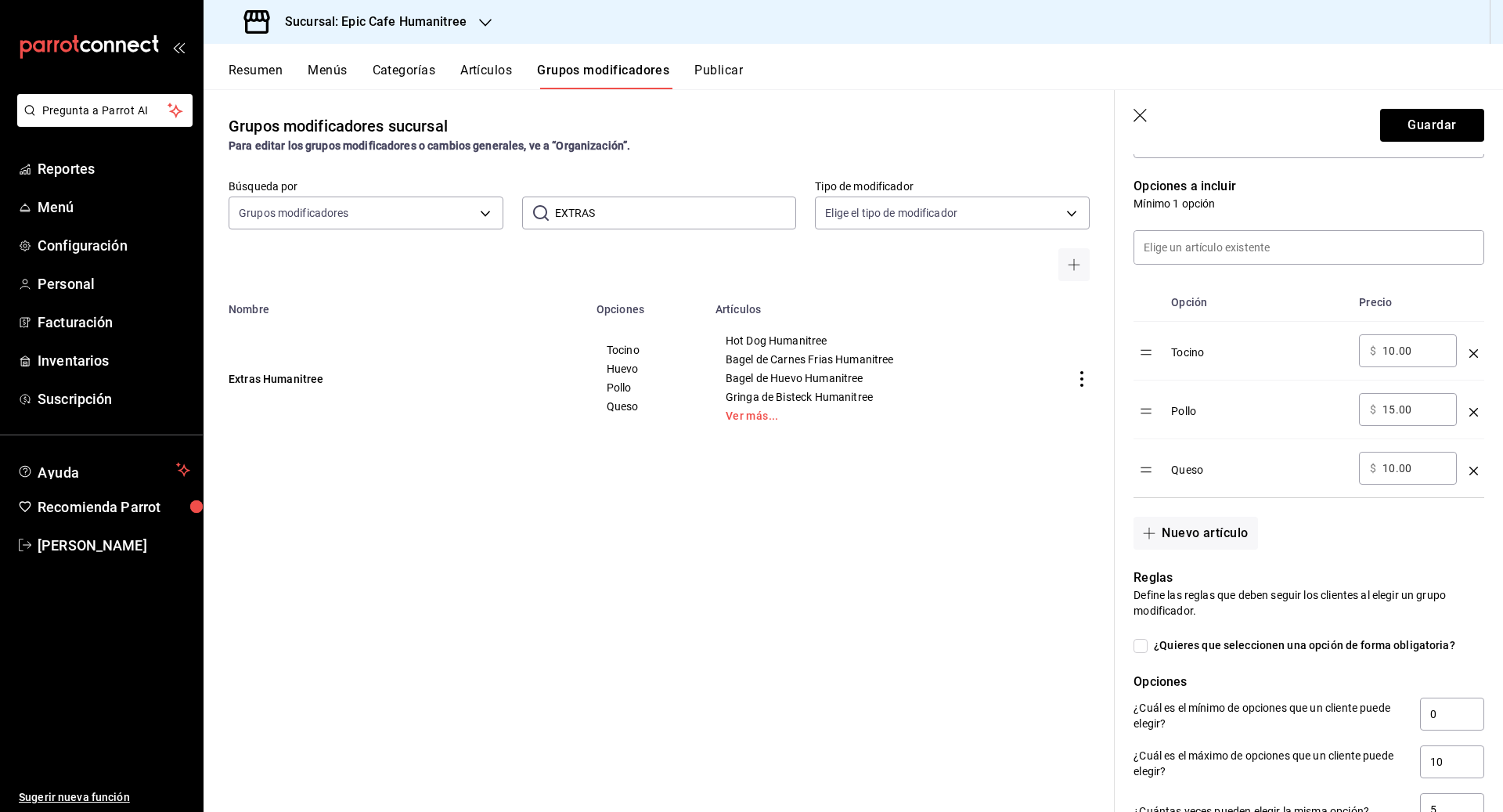
click at [831, 408] on icon "optionsTable" at bounding box center [1473, 411] width 8 height 8
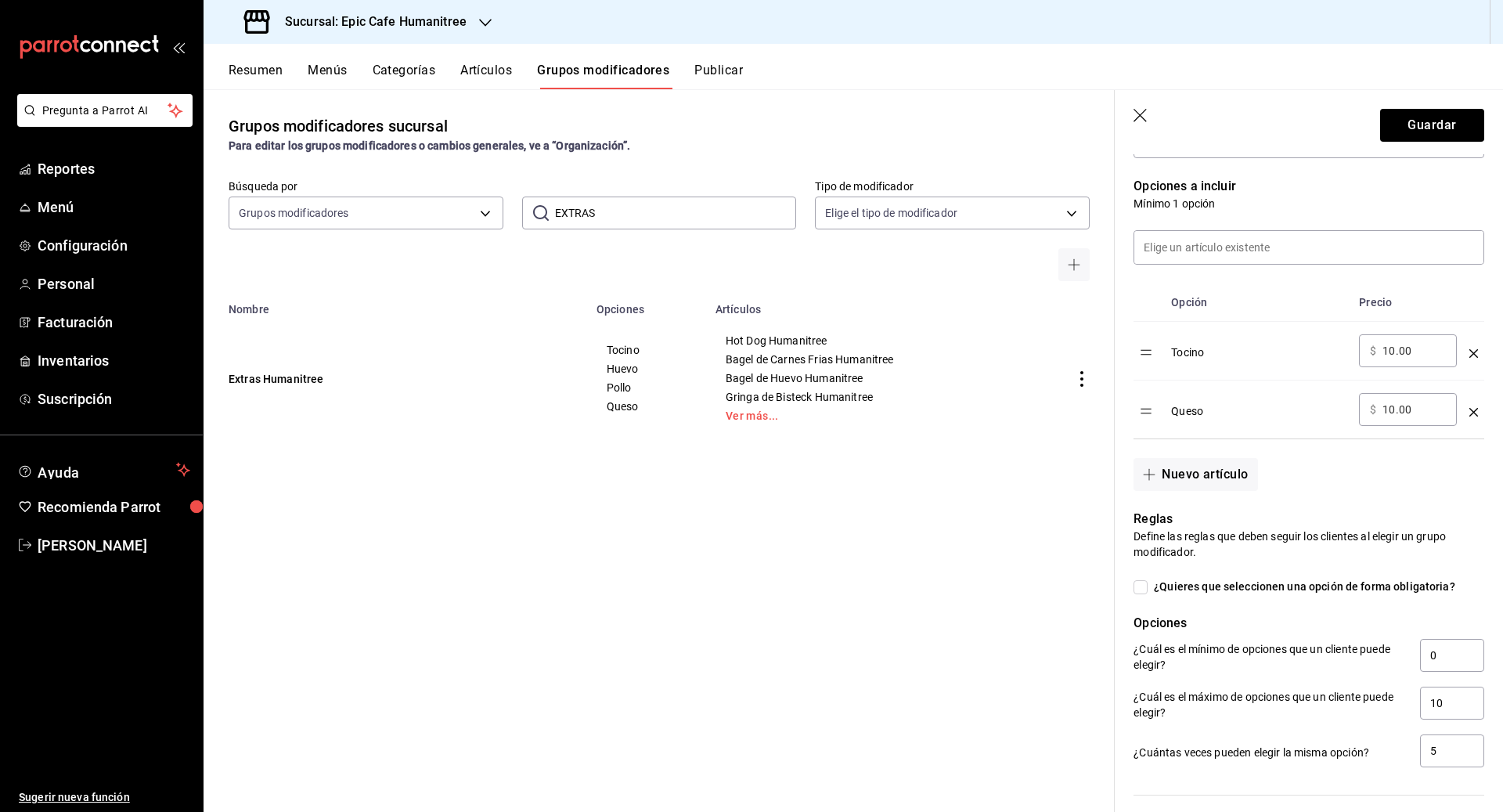
click at [831, 408] on icon "optionsTable" at bounding box center [1473, 411] width 8 height 8
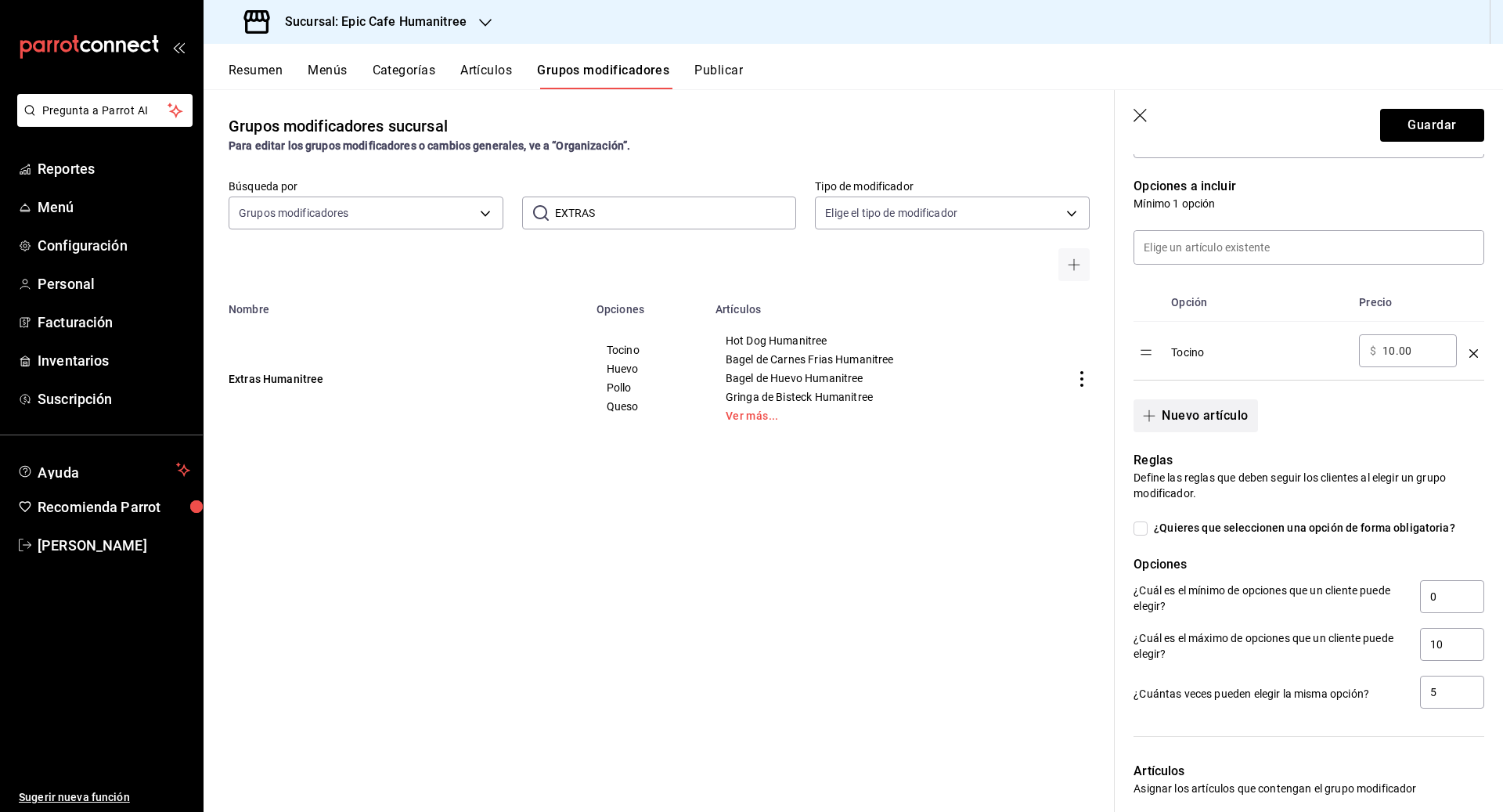
scroll to position [377, 0]
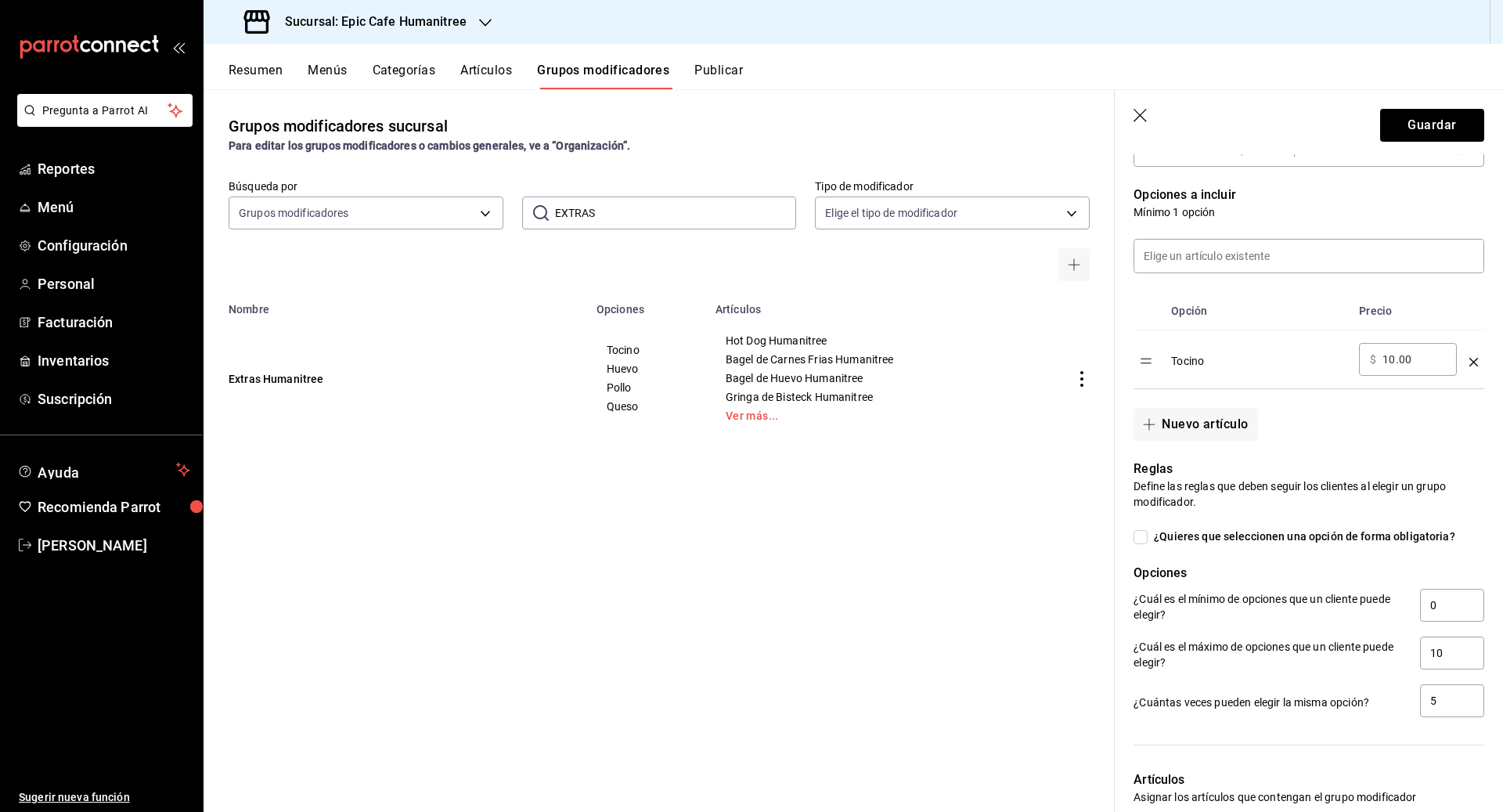
click at [831, 359] on icon "optionsTable" at bounding box center [1473, 362] width 8 height 8
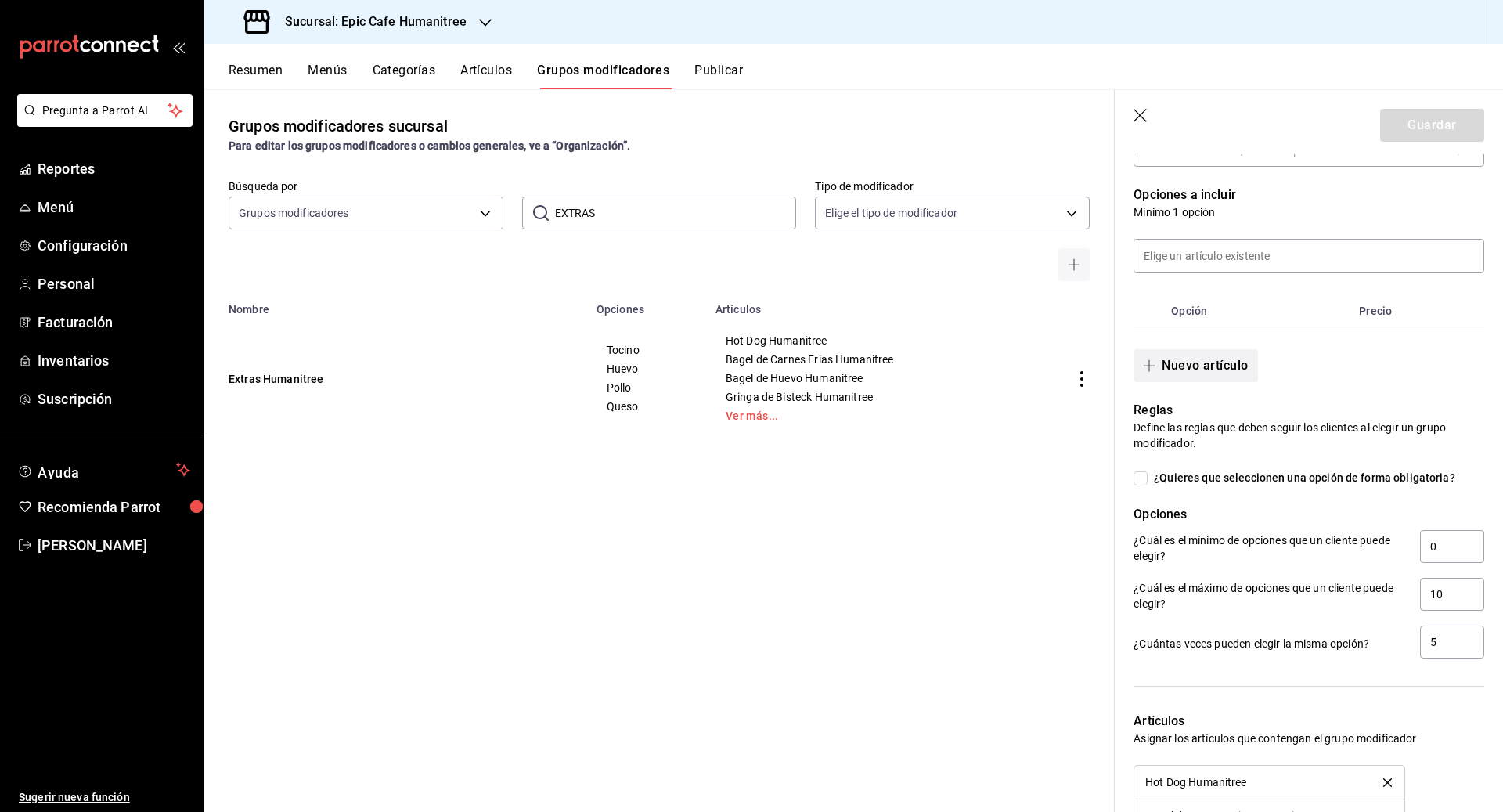
click at [831, 362] on button "Nuevo artículo" at bounding box center [1195, 365] width 123 height 33
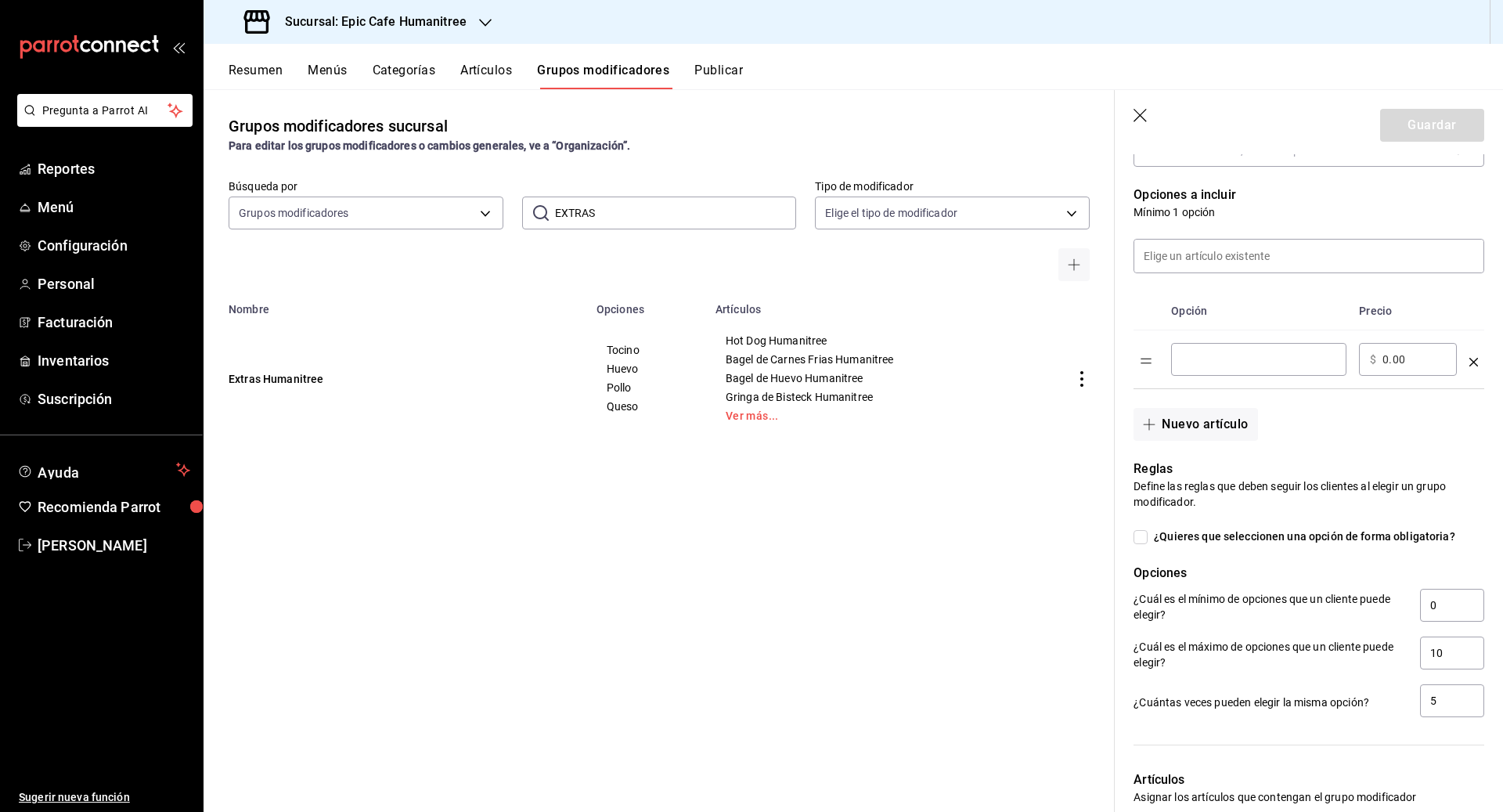
click at [831, 358] on input "optionsTable" at bounding box center [1258, 359] width 153 height 15
type input "c"
type input "Pollo asado"
click at [831, 355] on input "0.00" at bounding box center [1414, 359] width 63 height 15
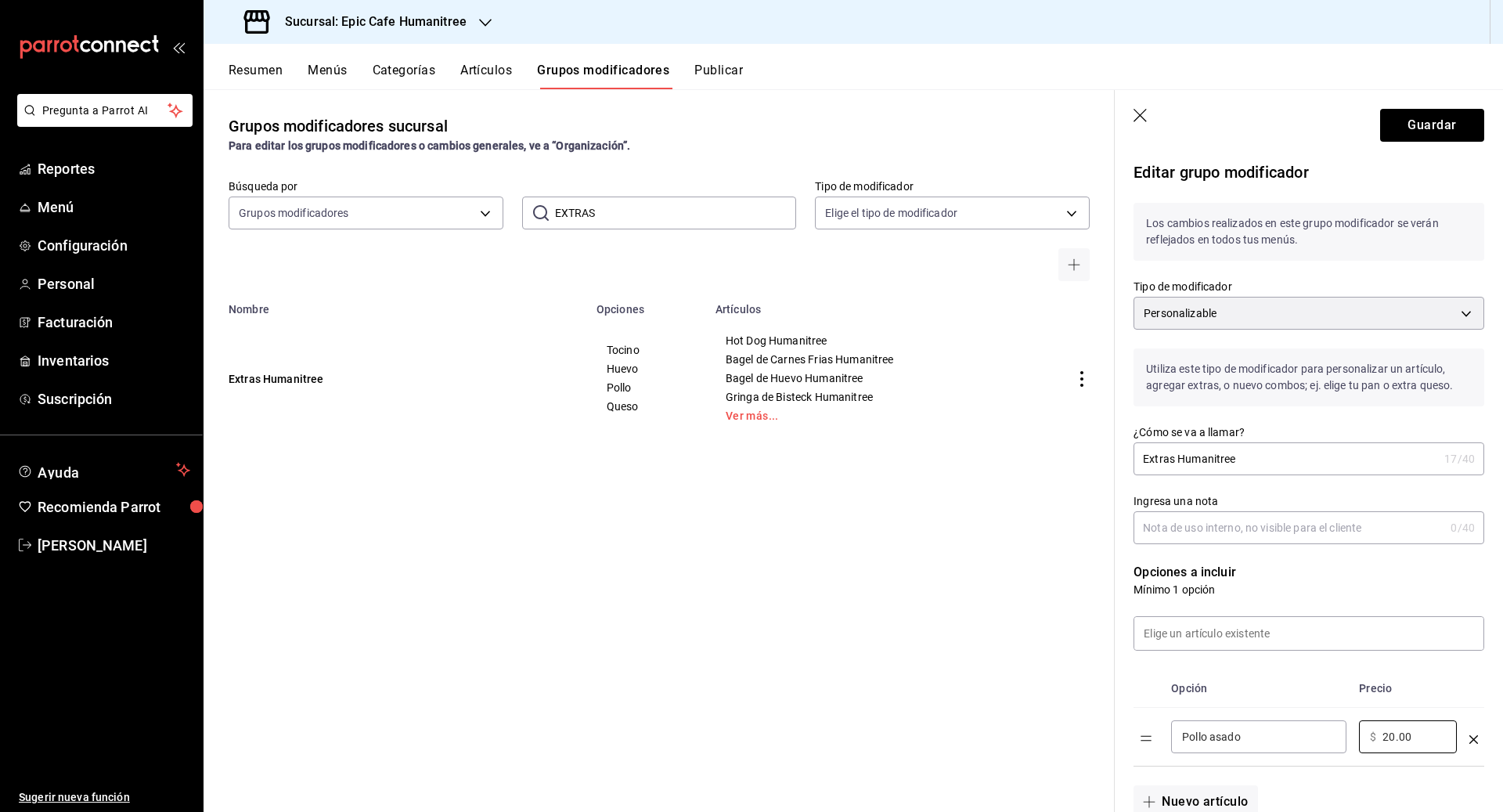
type input "20.00"
click at [831, 458] on input "Extras Humanitree" at bounding box center [1285, 459] width 305 height 32
click at [831, 459] on input "Proteina Extra Humanitree" at bounding box center [1285, 459] width 305 height 32
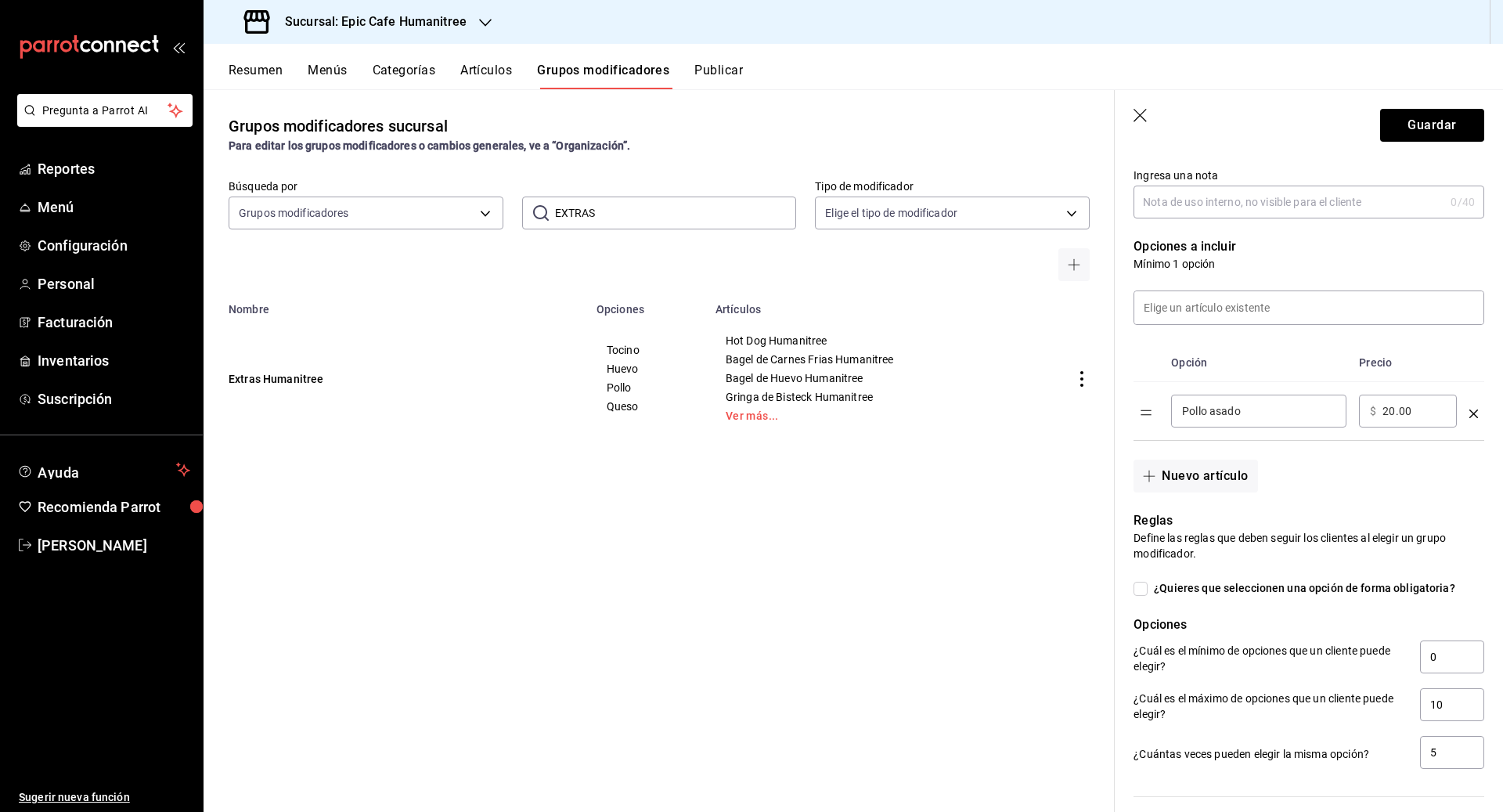
scroll to position [380, 0]
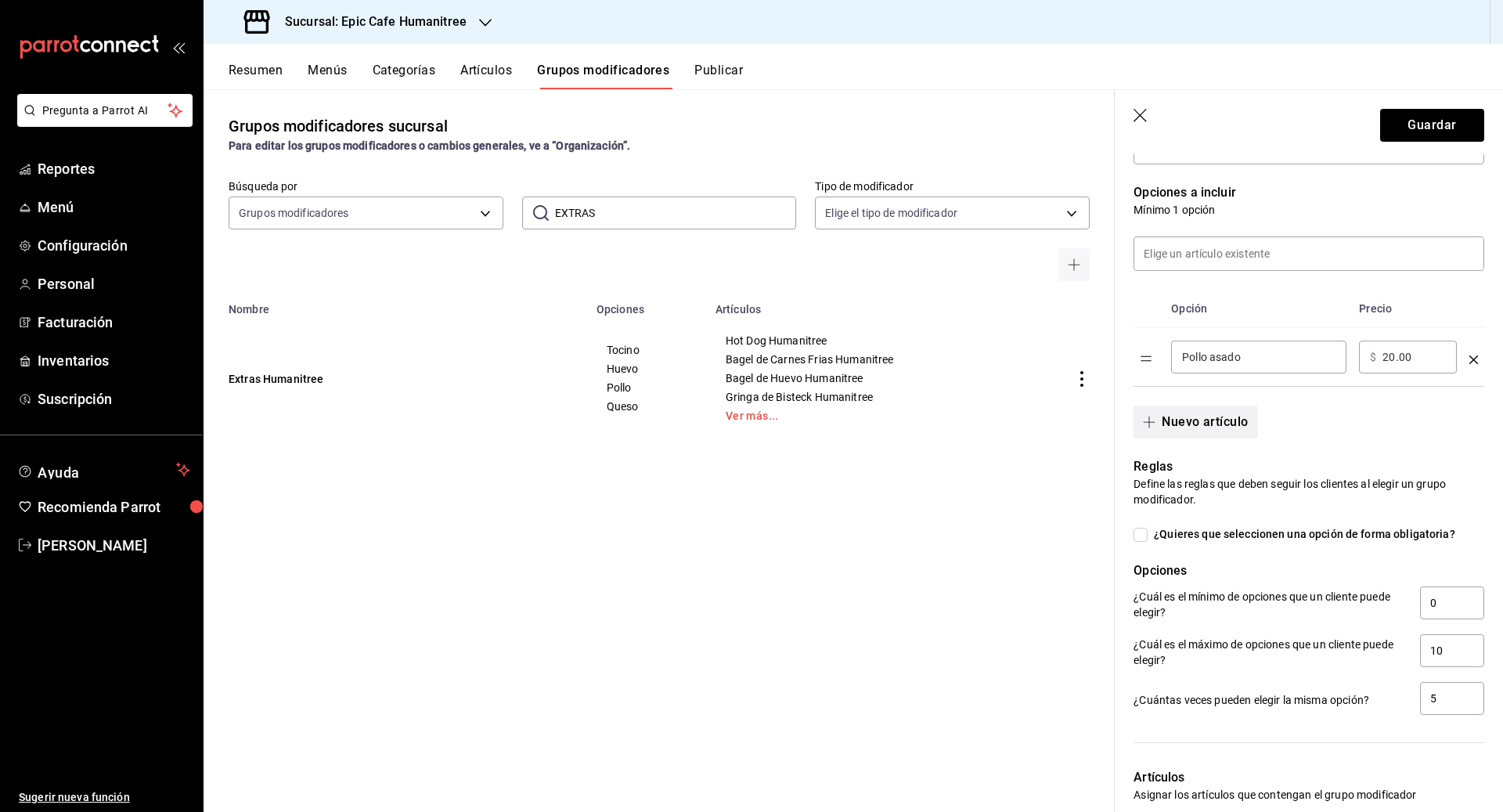
type input "Proteína Extra Humanitree"
click at [831, 434] on button "Nuevo artículo" at bounding box center [1195, 421] width 123 height 33
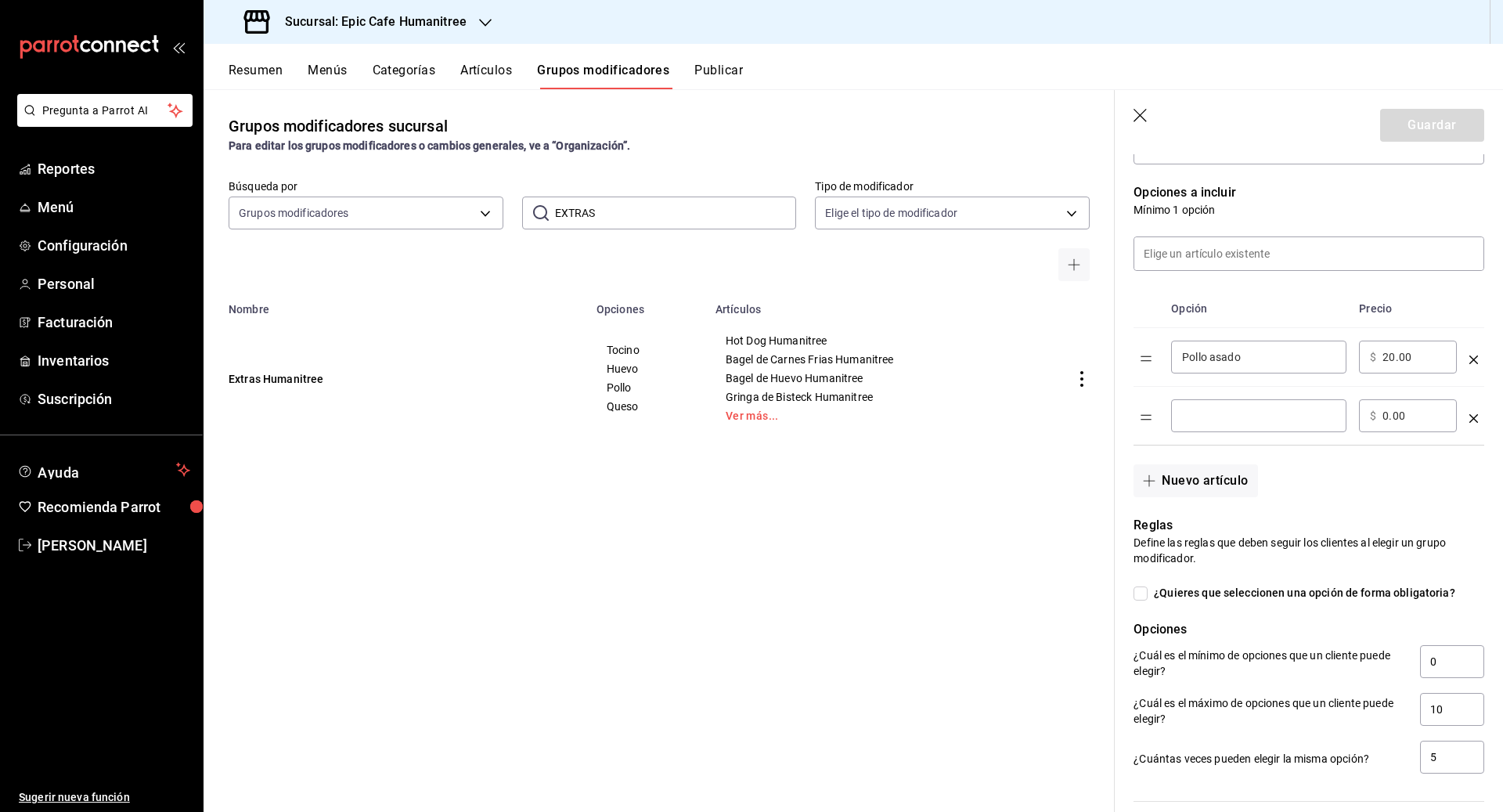
click at [831, 412] on input "optionsTable" at bounding box center [1258, 415] width 153 height 15
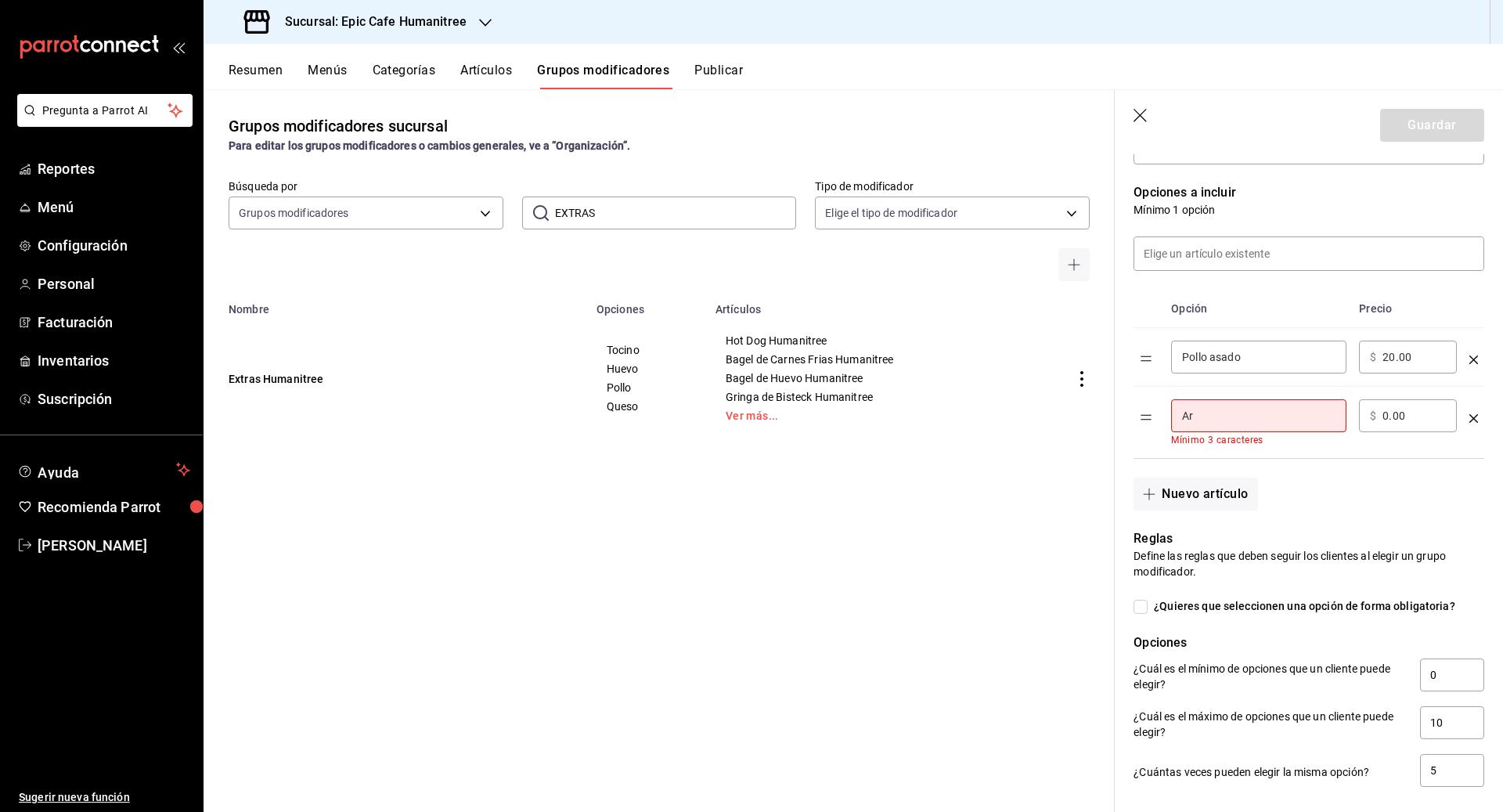
type input "A"
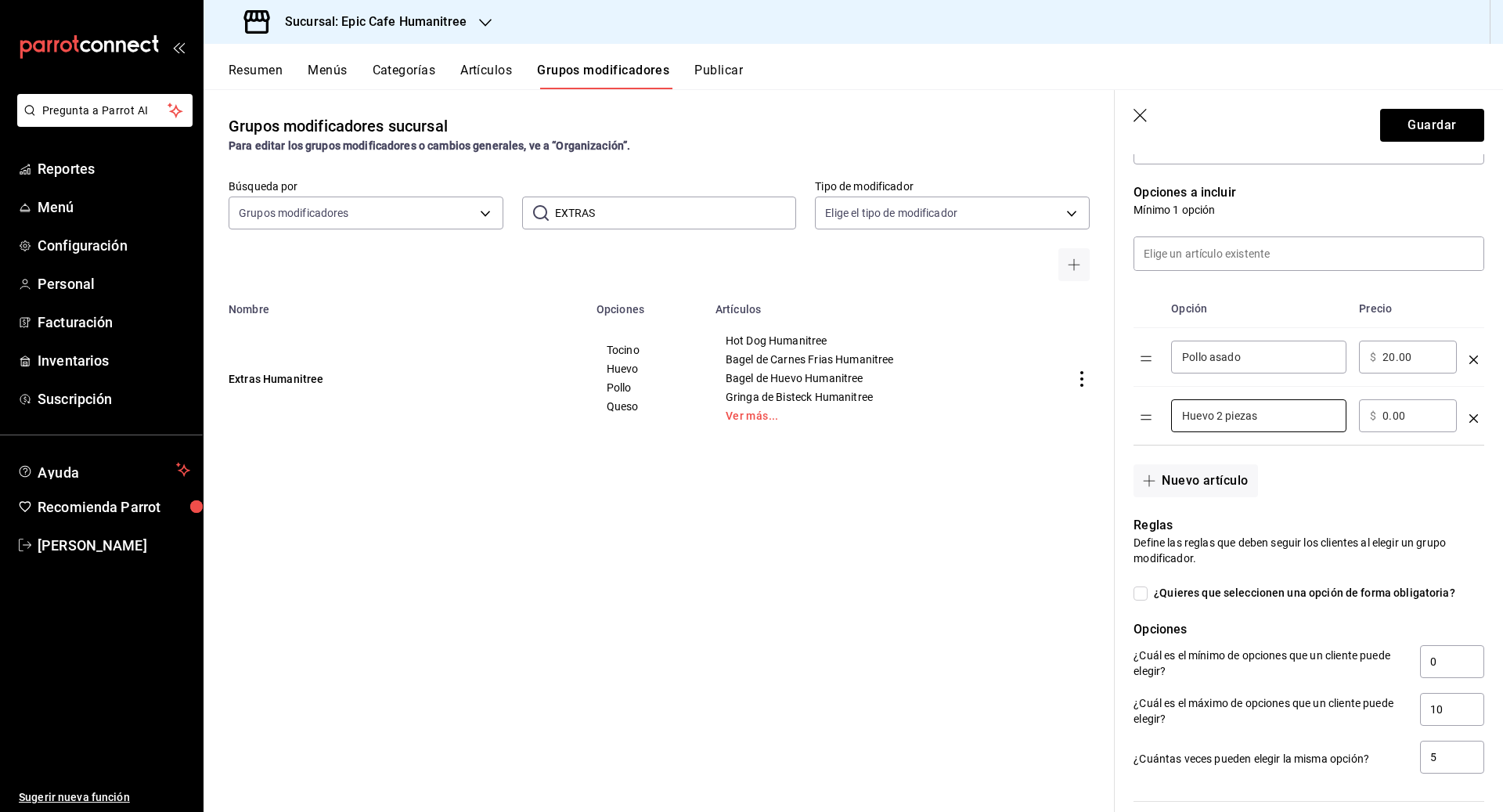
type input "Huevo 2 piezas"
click at [831, 413] on input "0.00" at bounding box center [1414, 415] width 63 height 15
type input "20.00"
click at [831, 497] on div "Reglas Define las reglas que deben seguir los clientes al elegir un grupo modif…" at bounding box center [1300, 635] width 370 height 278
click at [831, 477] on button "Nuevo artículo" at bounding box center [1195, 480] width 123 height 33
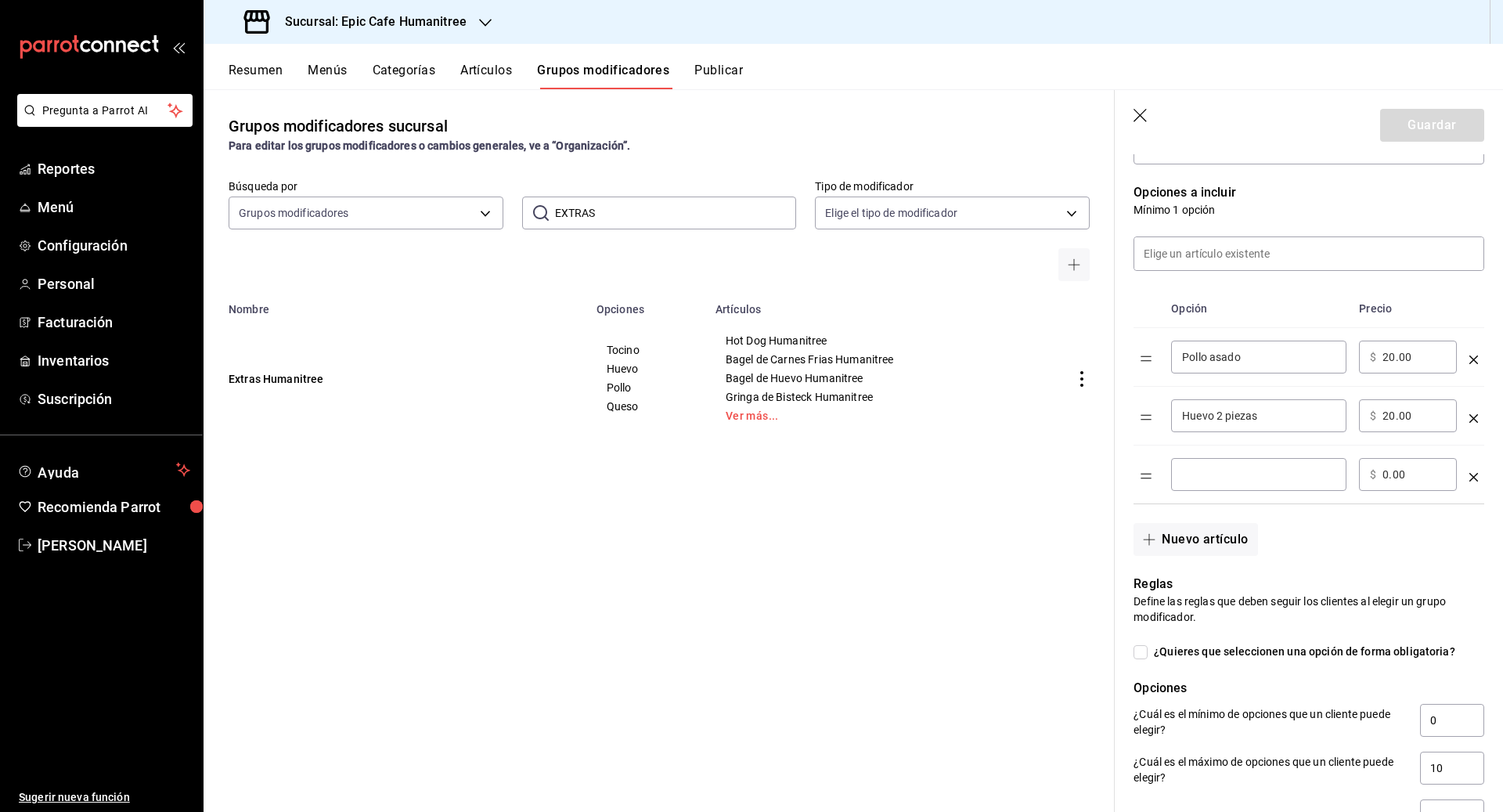
click at [831, 475] on input "optionsTable" at bounding box center [1258, 474] width 153 height 15
type input "Arrachera"
click at [831, 471] on input "0.00" at bounding box center [1414, 474] width 63 height 15
type input "20.00"
click at [831, 530] on div "Nuevo artículo" at bounding box center [1300, 529] width 370 height 52
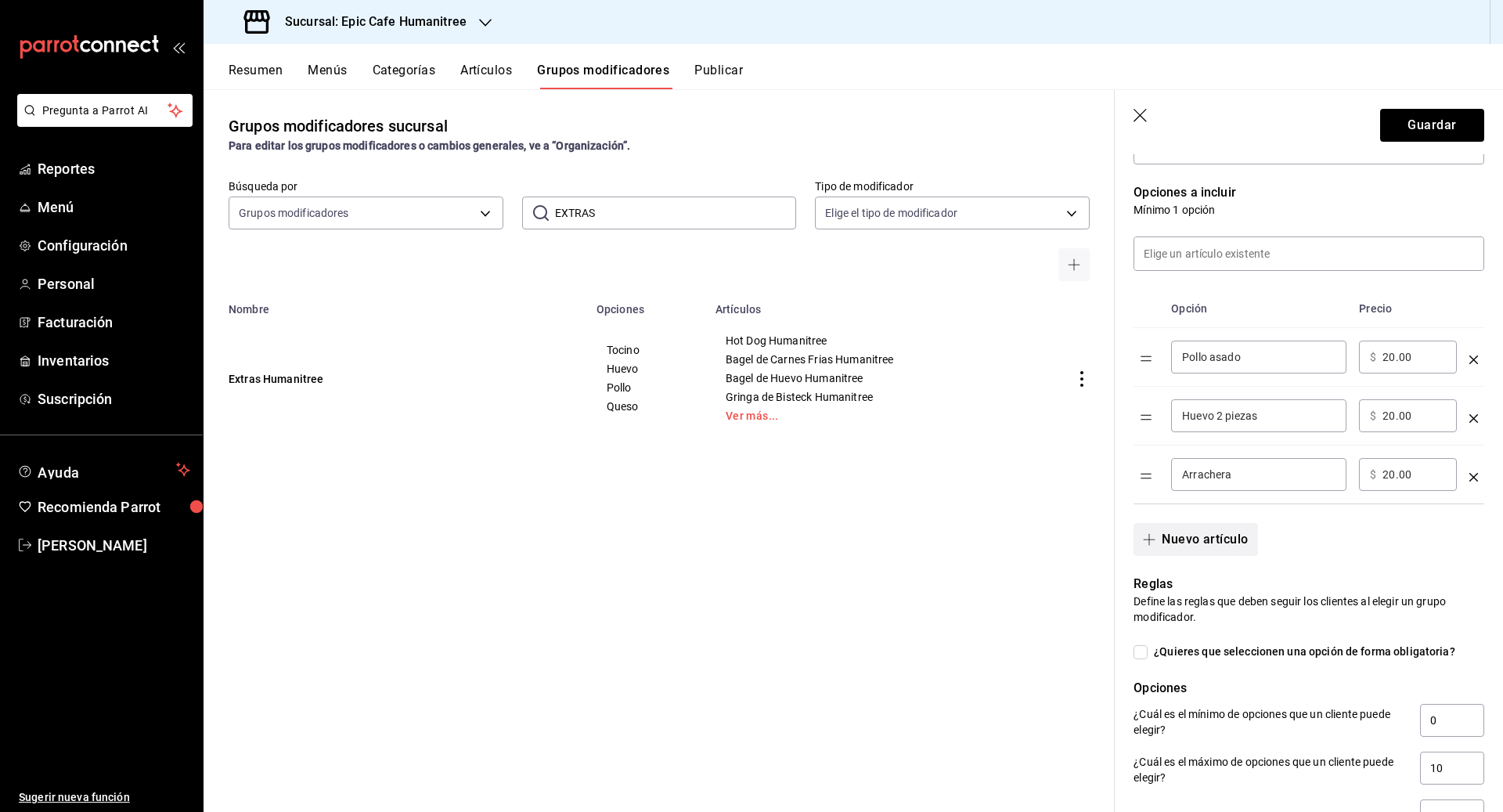
click at [831, 528] on button "Nuevo artículo" at bounding box center [1195, 539] width 123 height 33
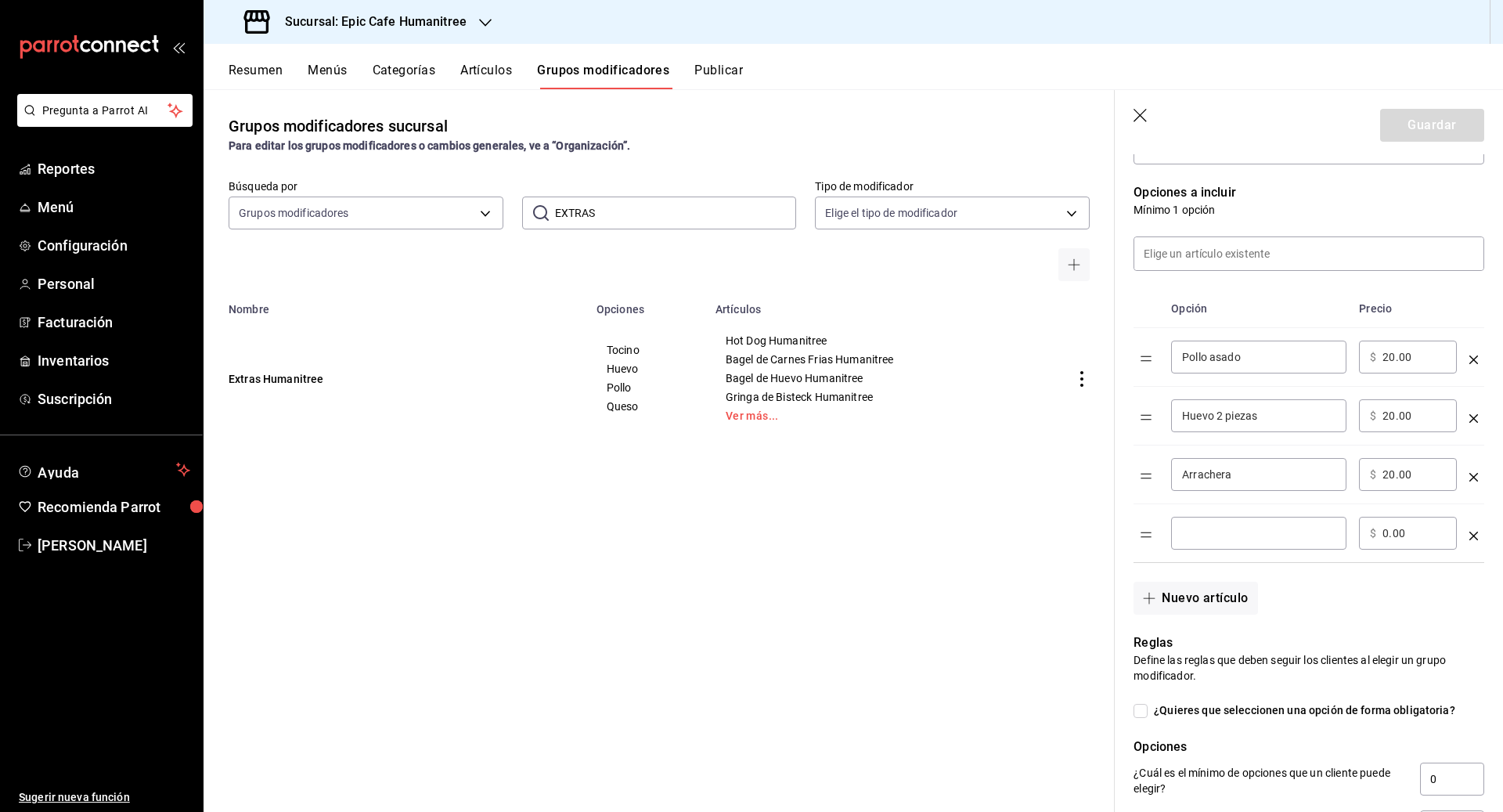
click at [831, 528] on input "optionsTable" at bounding box center [1258, 532] width 153 height 15
type input "Bistec"
click at [831, 531] on div "​ $ 0.00 ​" at bounding box center [1408, 533] width 98 height 33
click at [831, 534] on input "0.00" at bounding box center [1414, 532] width 63 height 15
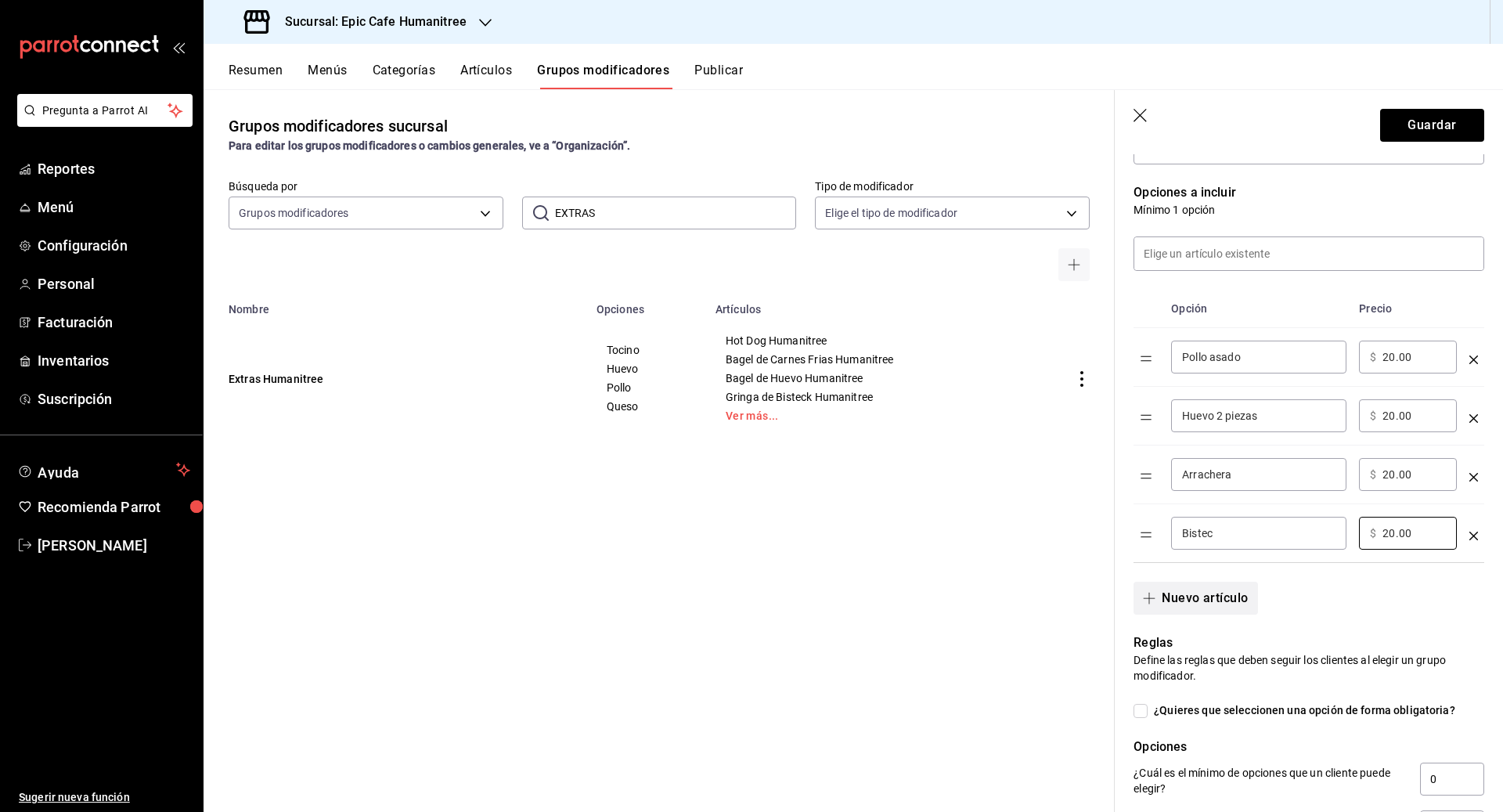
type input "20.00"
click at [831, 599] on button "Nuevo artículo" at bounding box center [1195, 598] width 123 height 33
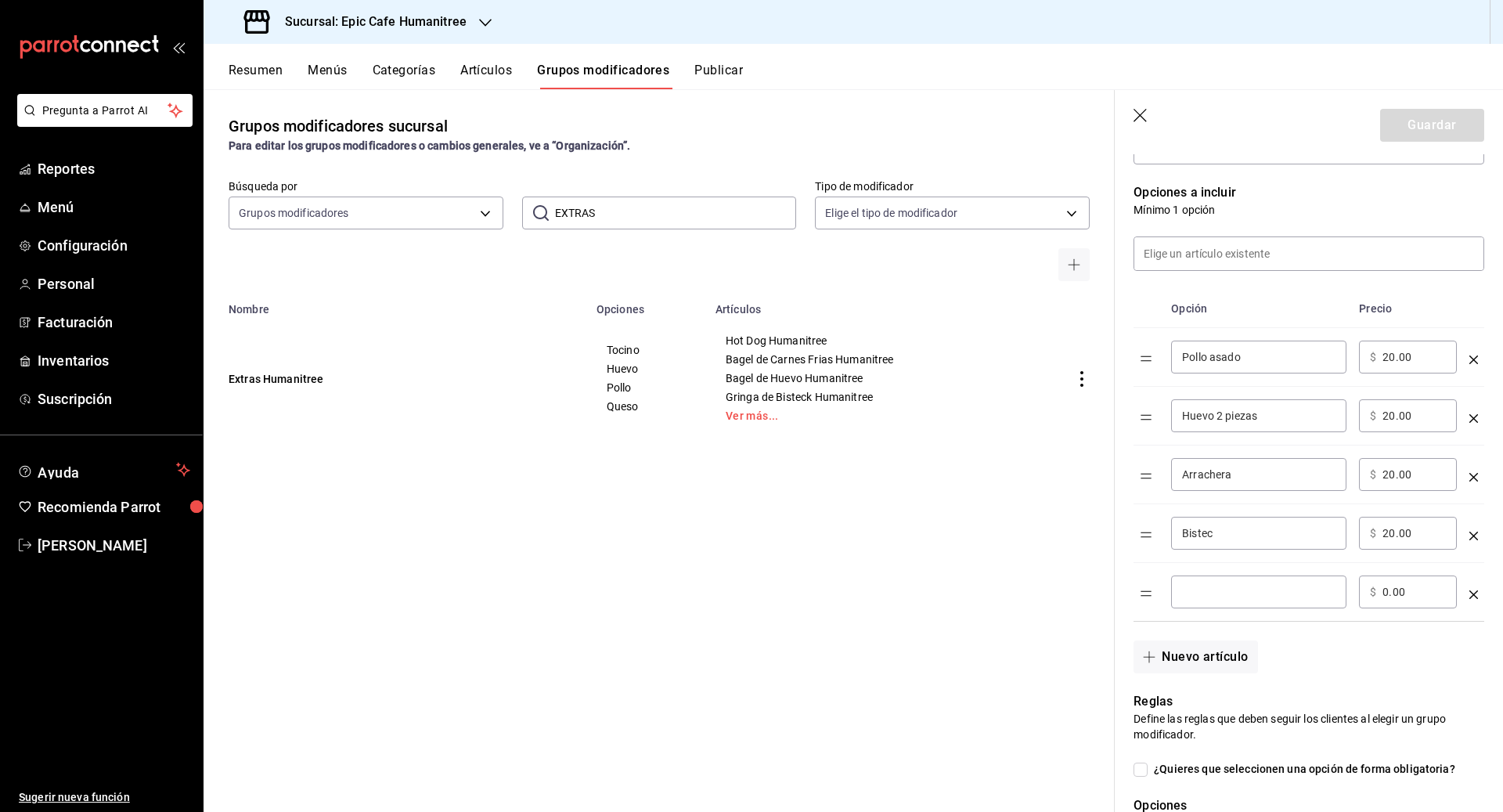
click at [831, 595] on input "optionsTable" at bounding box center [1258, 591] width 153 height 15
type input "Chorizo"
click at [831, 589] on input "0.00" at bounding box center [1414, 591] width 63 height 15
type input "20.00"
click at [831, 660] on button "Nuevo artículo" at bounding box center [1195, 656] width 123 height 33
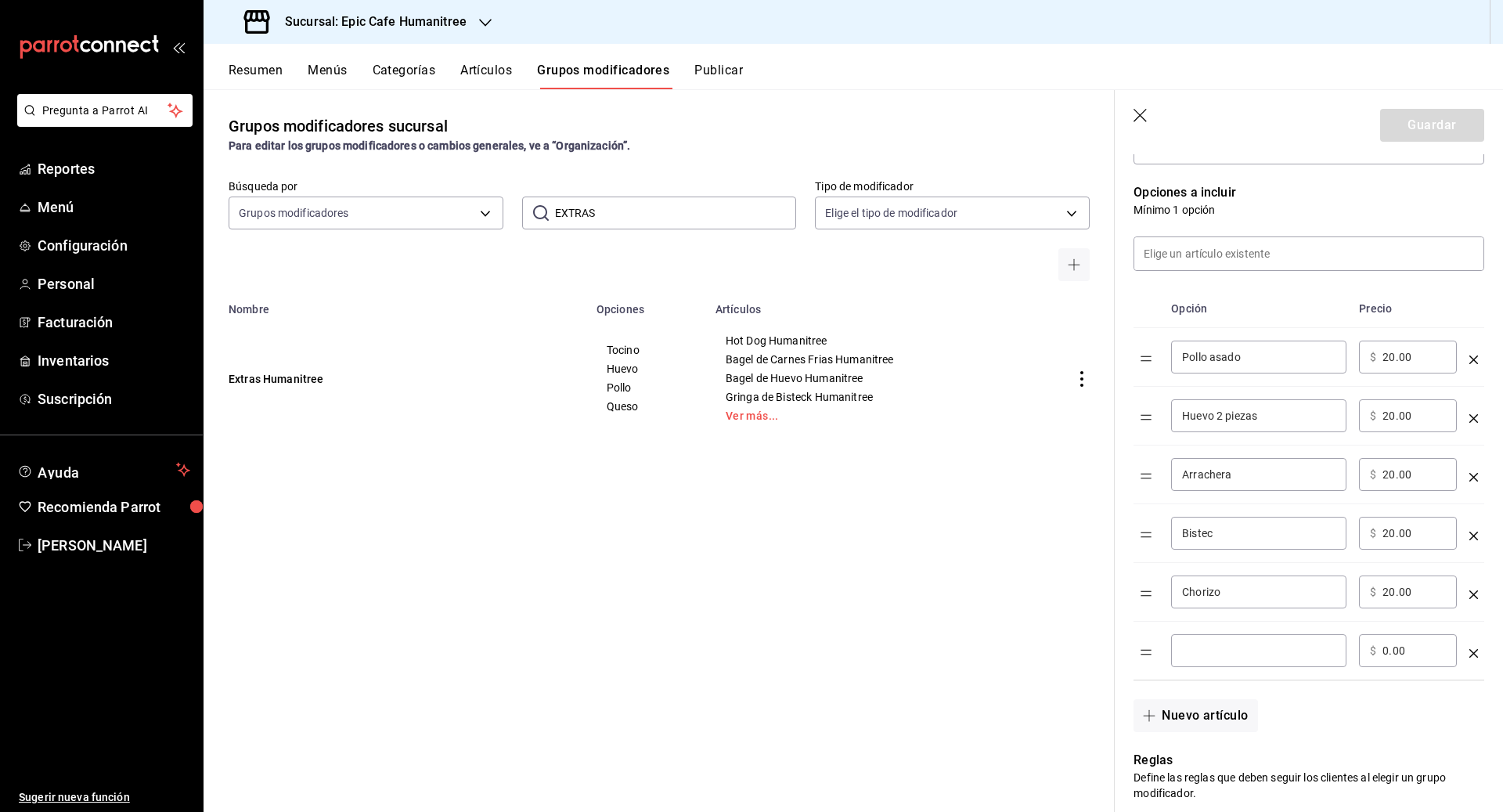
click at [831, 643] on input "optionsTable" at bounding box center [1258, 650] width 153 height 15
type input "Tocino"
click at [831, 651] on span "$" at bounding box center [1372, 651] width 6 height 11
click at [831, 650] on input "0.00" at bounding box center [1414, 650] width 63 height 15
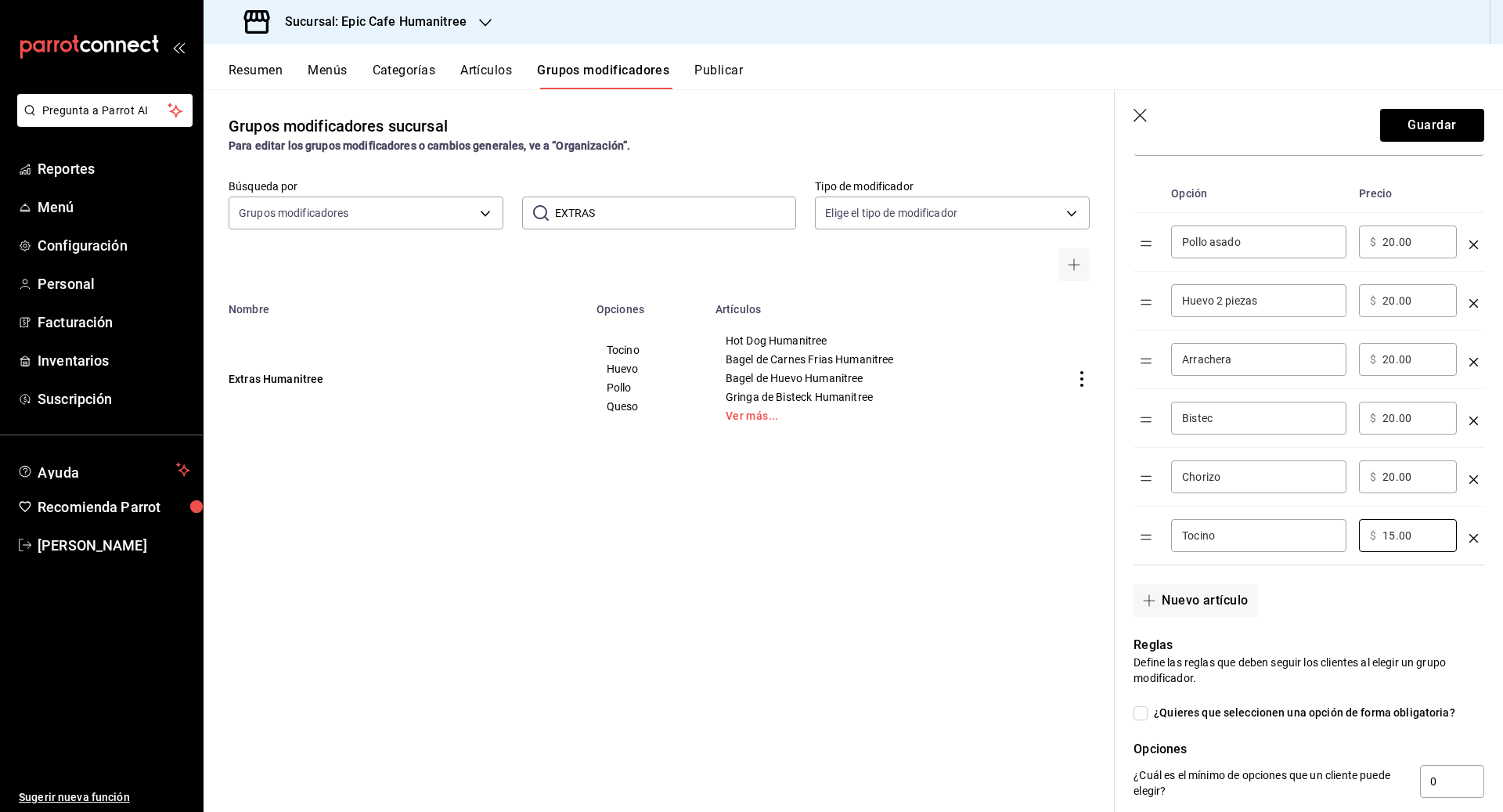
scroll to position [498, 0]
type input "15.00"
click at [831, 605] on button "Nuevo artículo" at bounding box center [1195, 597] width 123 height 33
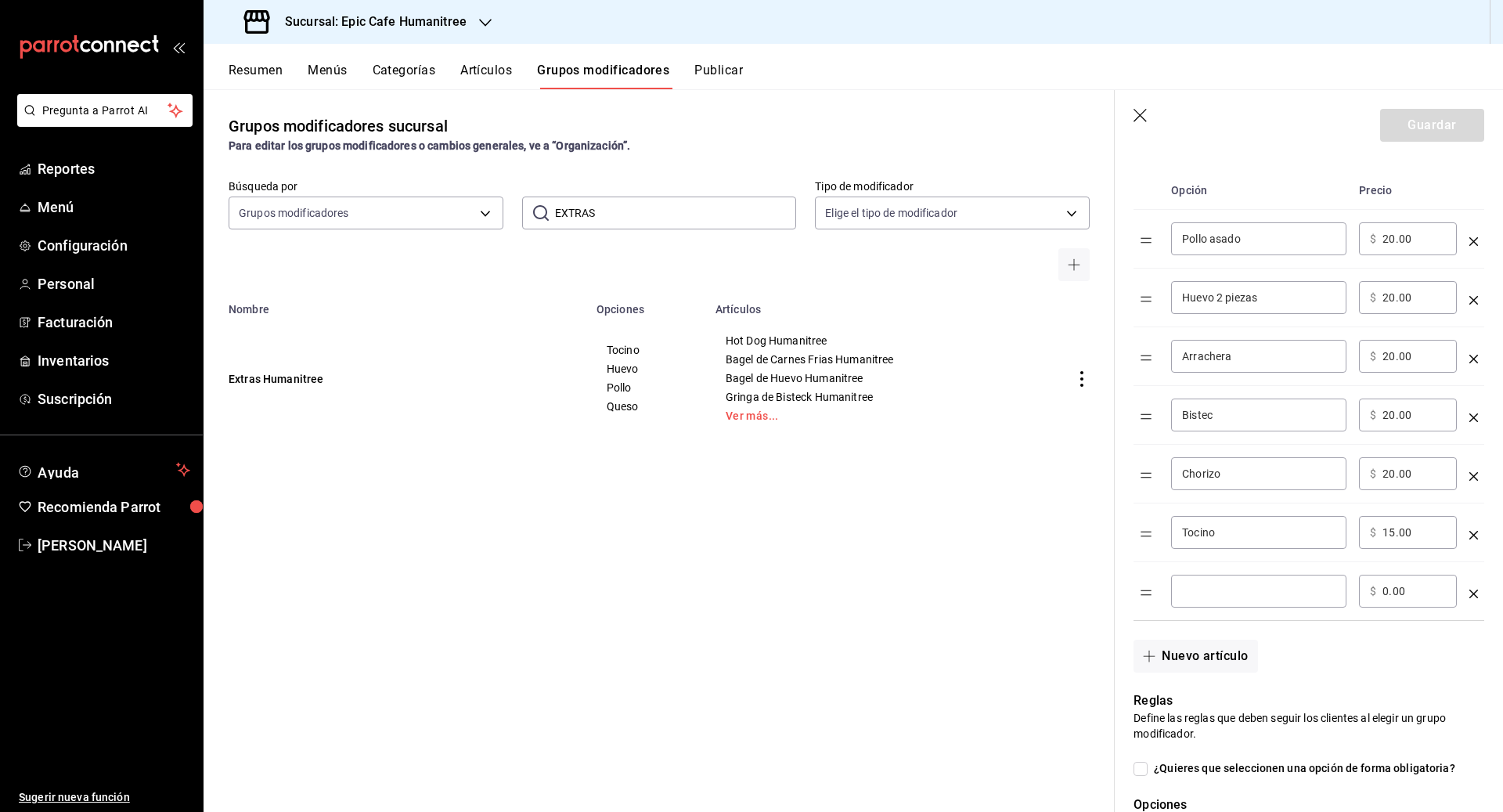
click at [831, 588] on input "optionsTable" at bounding box center [1258, 590] width 153 height 15
type input "Queso manchego"
click at [831, 589] on input "0.00" at bounding box center [1414, 590] width 63 height 15
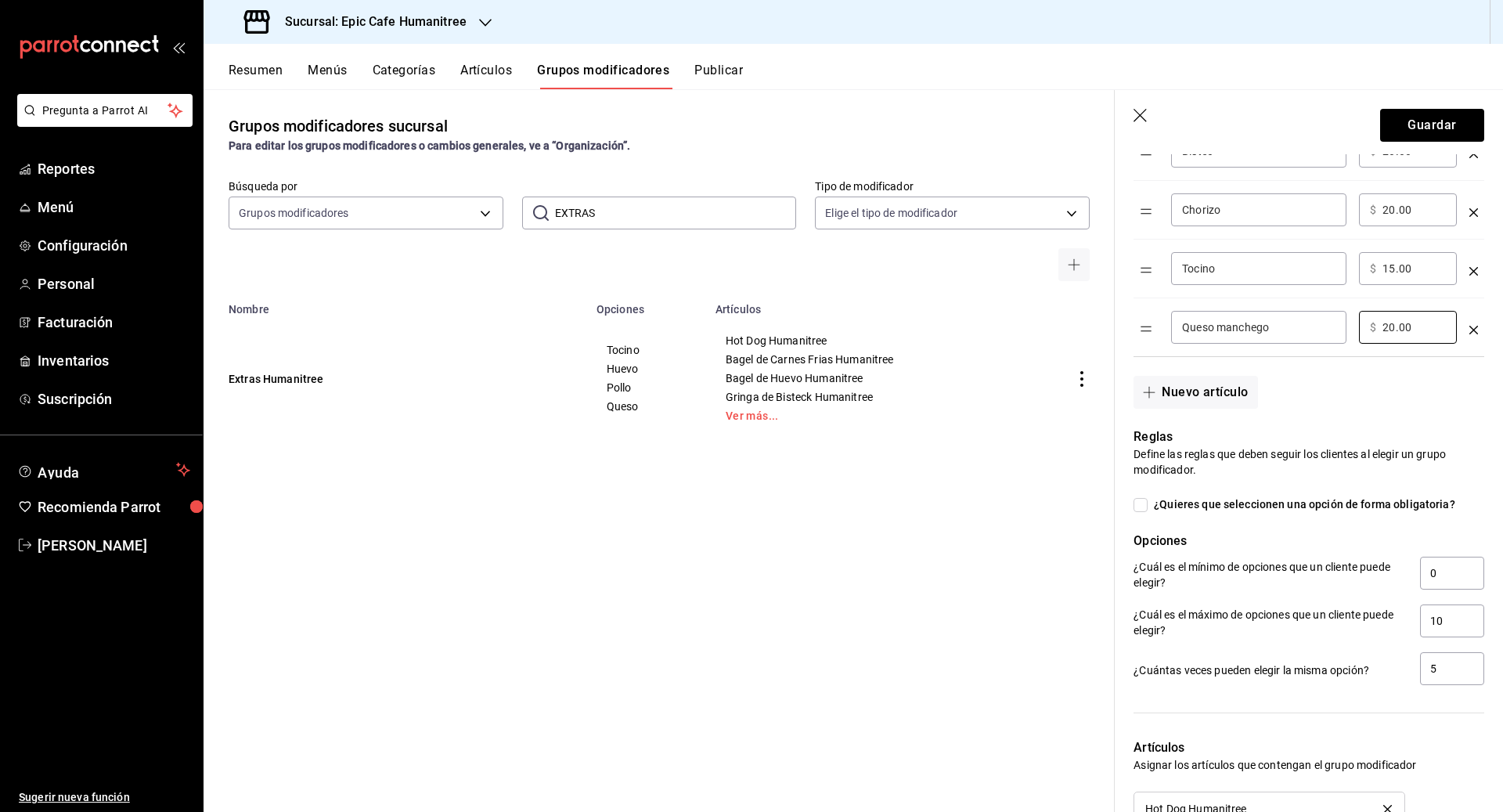
scroll to position [789, 0]
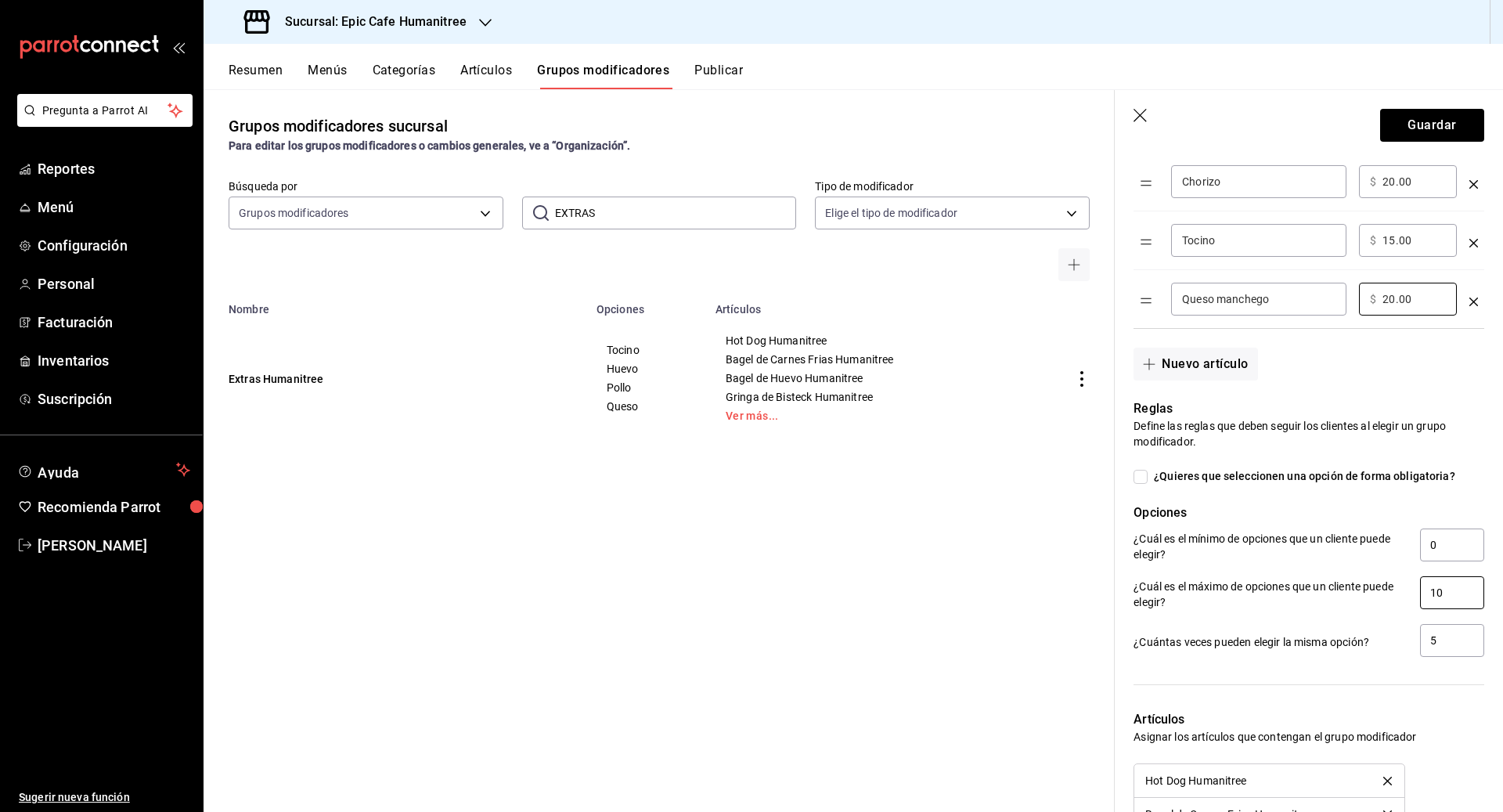
type input "20.00"
drag, startPoint x: 1449, startPoint y: 590, endPoint x: 1402, endPoint y: 594, distance: 47.2
click at [831, 594] on div "¿Cuál es el máximo de opciones que un cliente puede elegir? 10" at bounding box center [1308, 594] width 351 height 35
type input "10"
drag, startPoint x: 1443, startPoint y: 633, endPoint x: 1414, endPoint y: 633, distance: 29.0
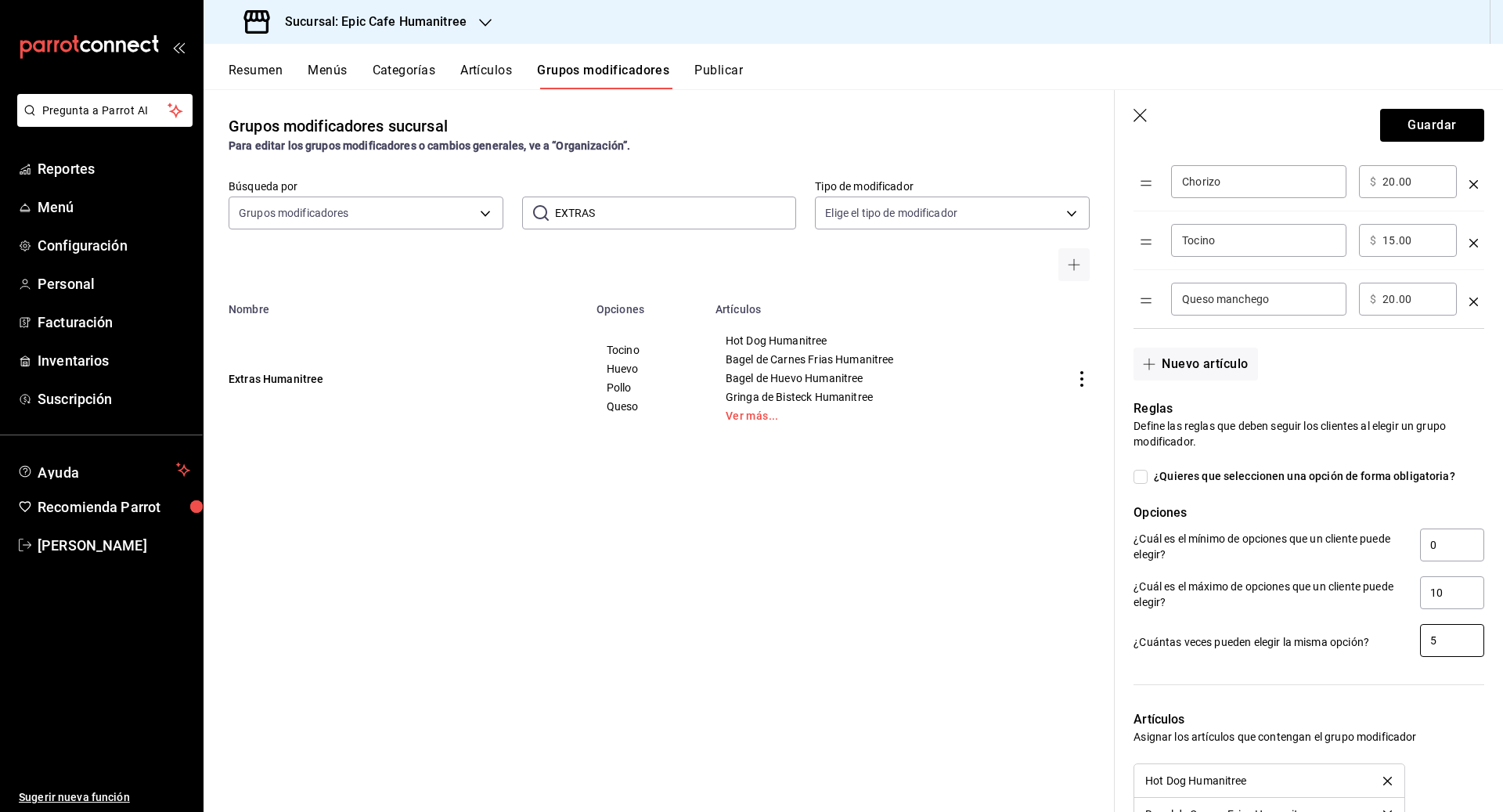
click at [831, 633] on div "¿Cuántas veces pueden elegir la misma opción? 5" at bounding box center [1308, 641] width 351 height 35
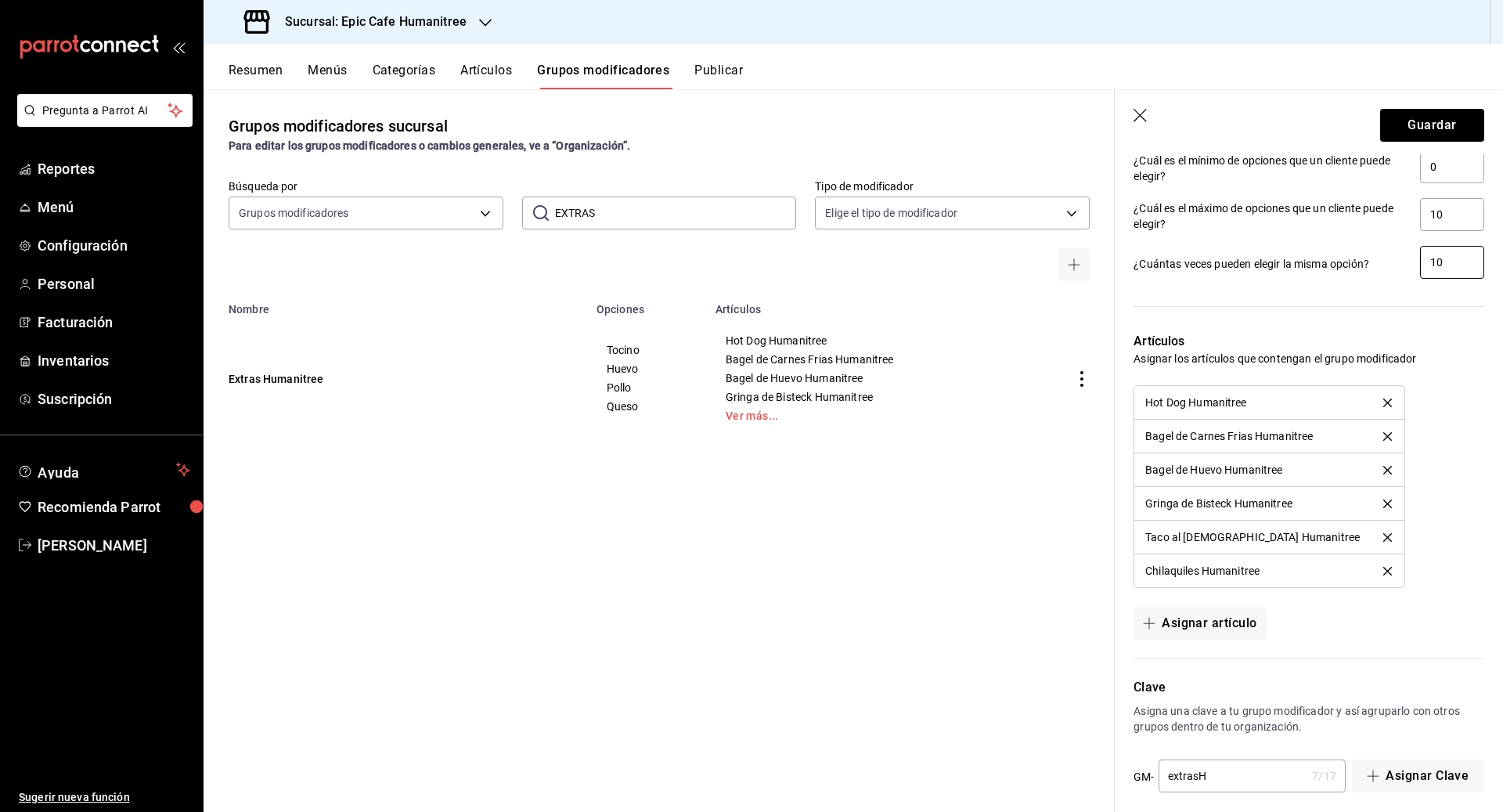
scroll to position [1175, 0]
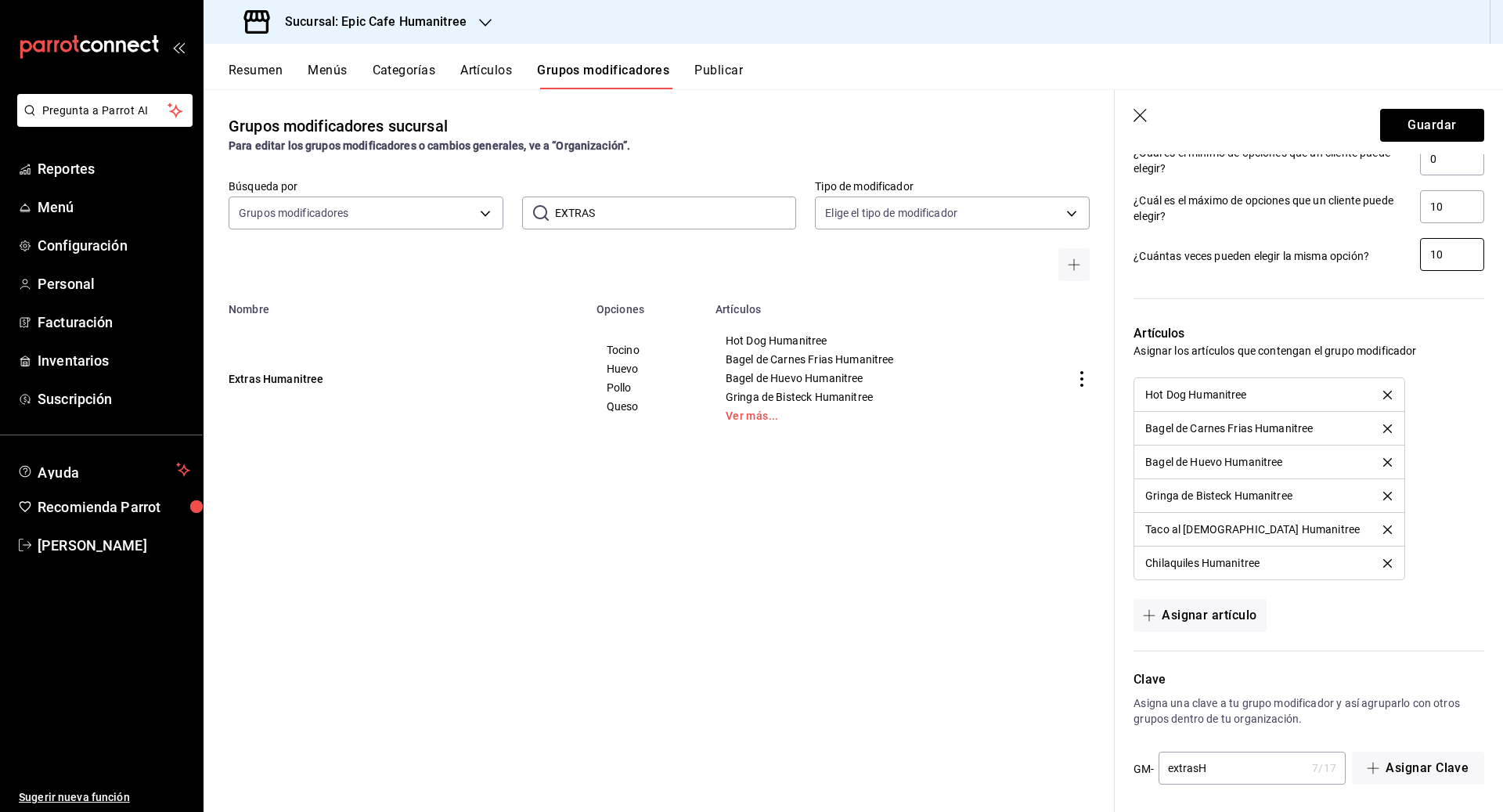
type input "10"
drag, startPoint x: 1214, startPoint y: 765, endPoint x: 1120, endPoint y: 765, distance: 94.0
click at [831, 765] on div "Clave Asigna una clave a tu grupo modificador y así agruparlo con otros grupos …" at bounding box center [1300, 718] width 370 height 135
type input "extraproteina"
click at [831, 424] on icon "delete" at bounding box center [1387, 428] width 8 height 8
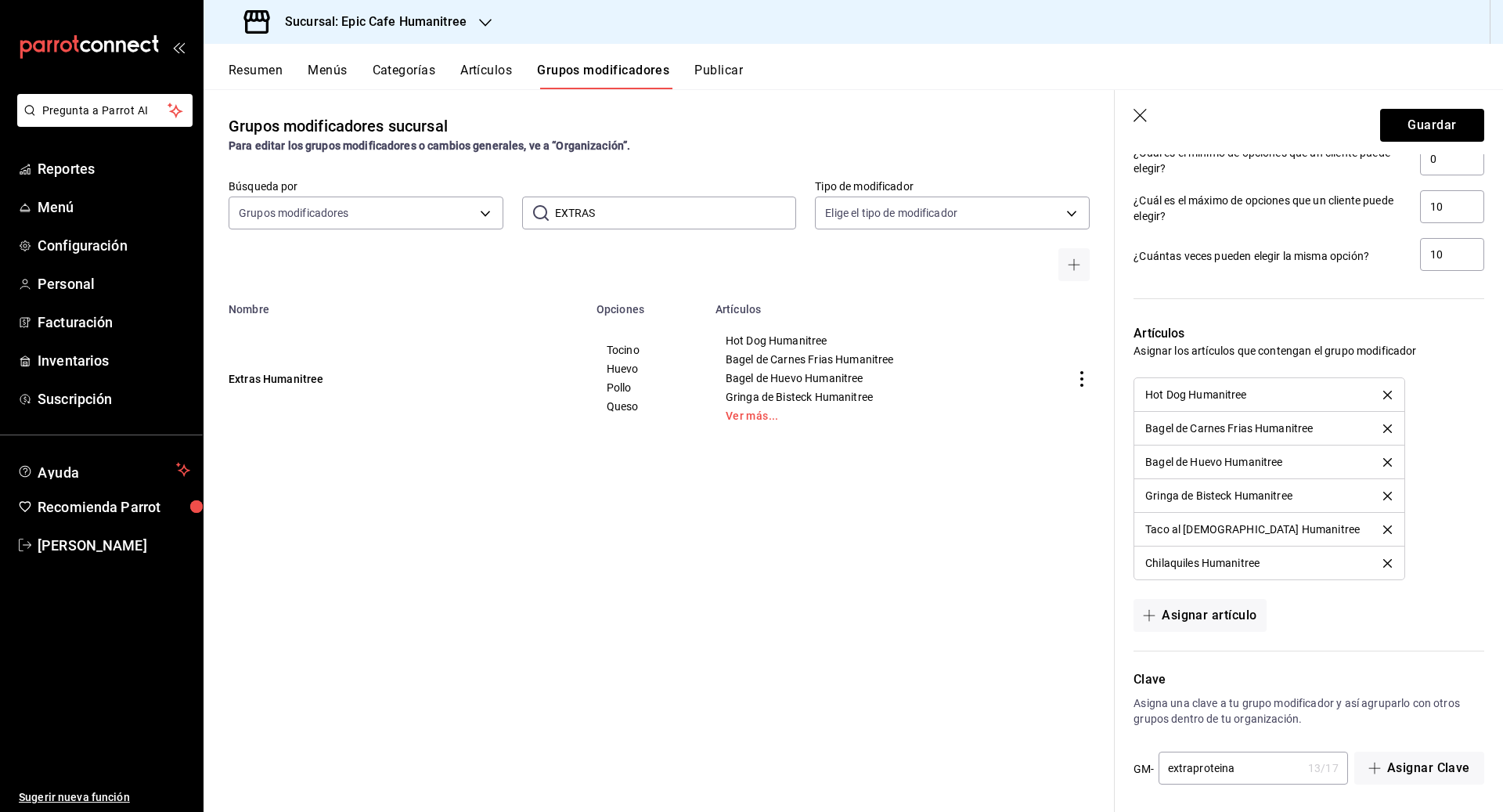
scroll to position [1142, 0]
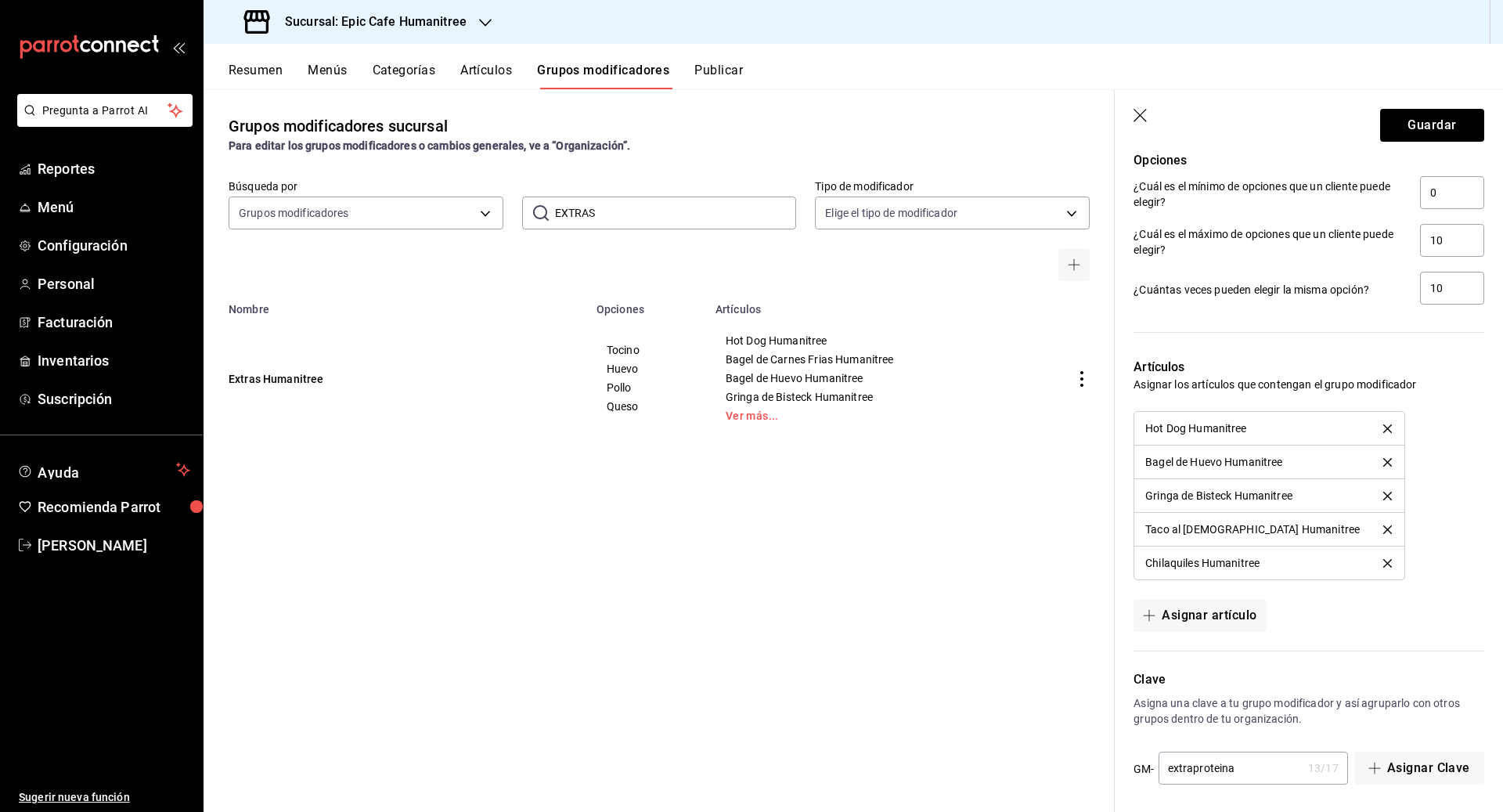
click at [831, 458] on icon "delete" at bounding box center [1387, 461] width 8 height 8
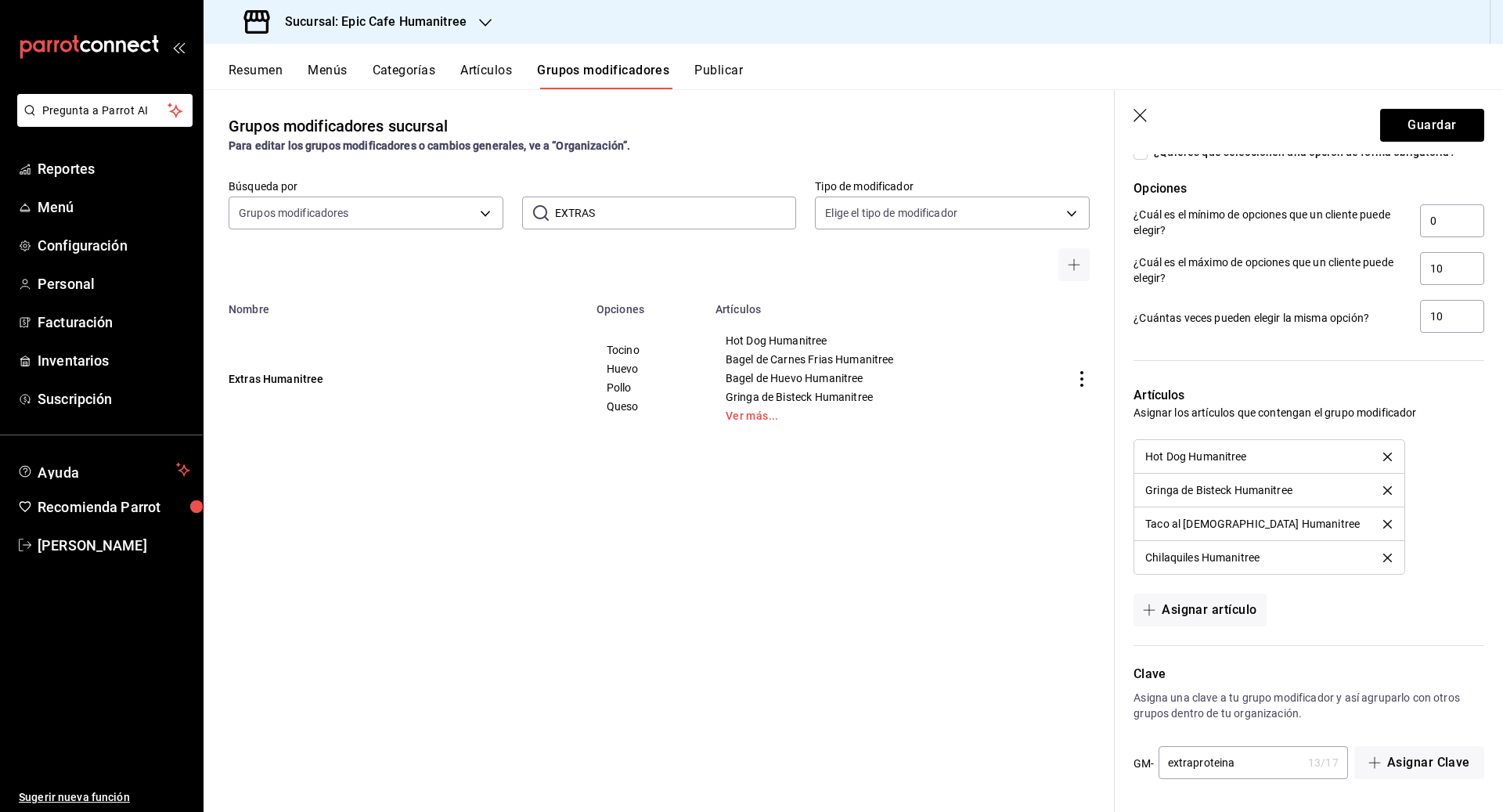
scroll to position [1108, 0]
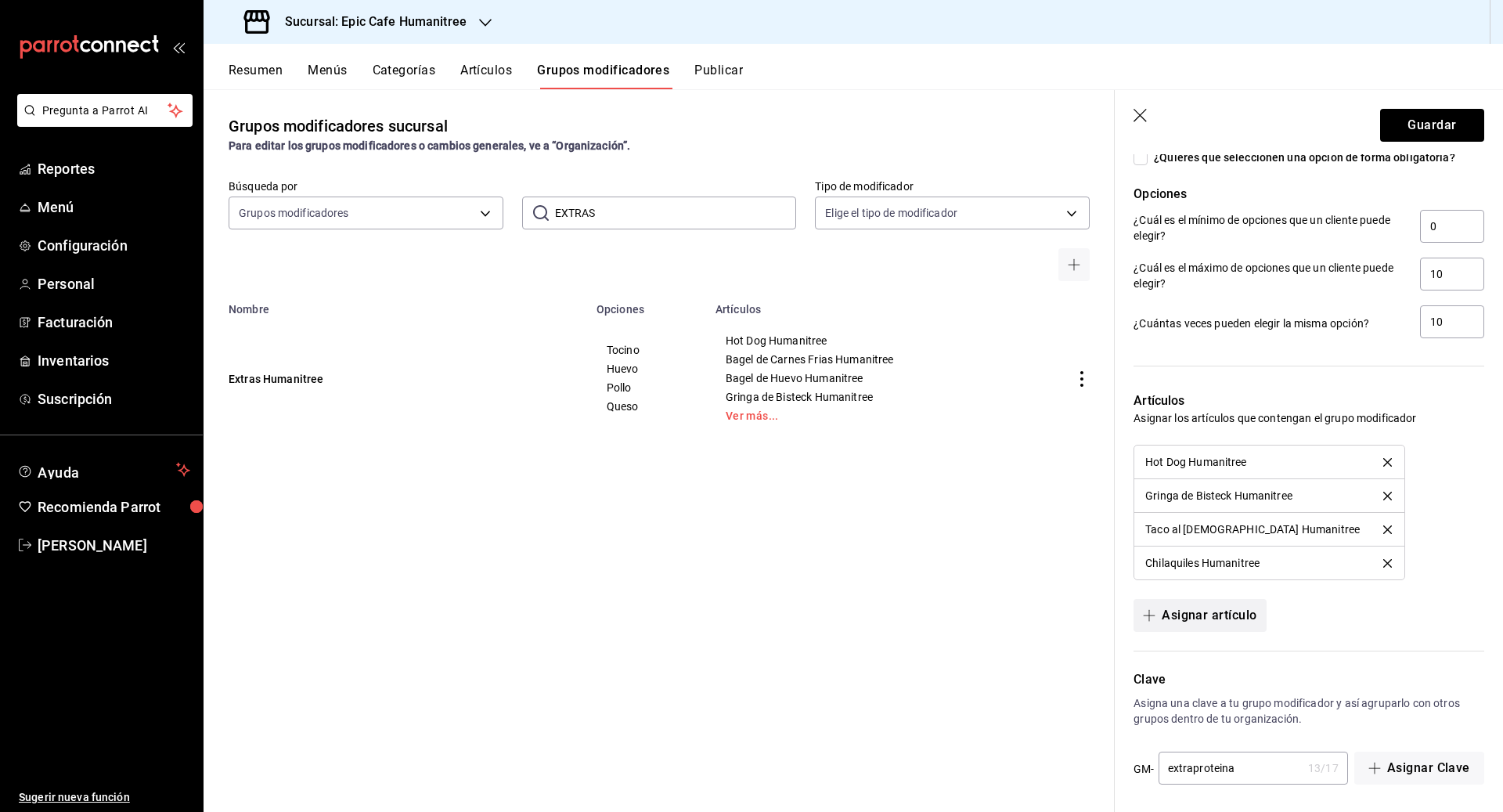
click at [831, 600] on button "Asignar artículo" at bounding box center [1199, 615] width 132 height 33
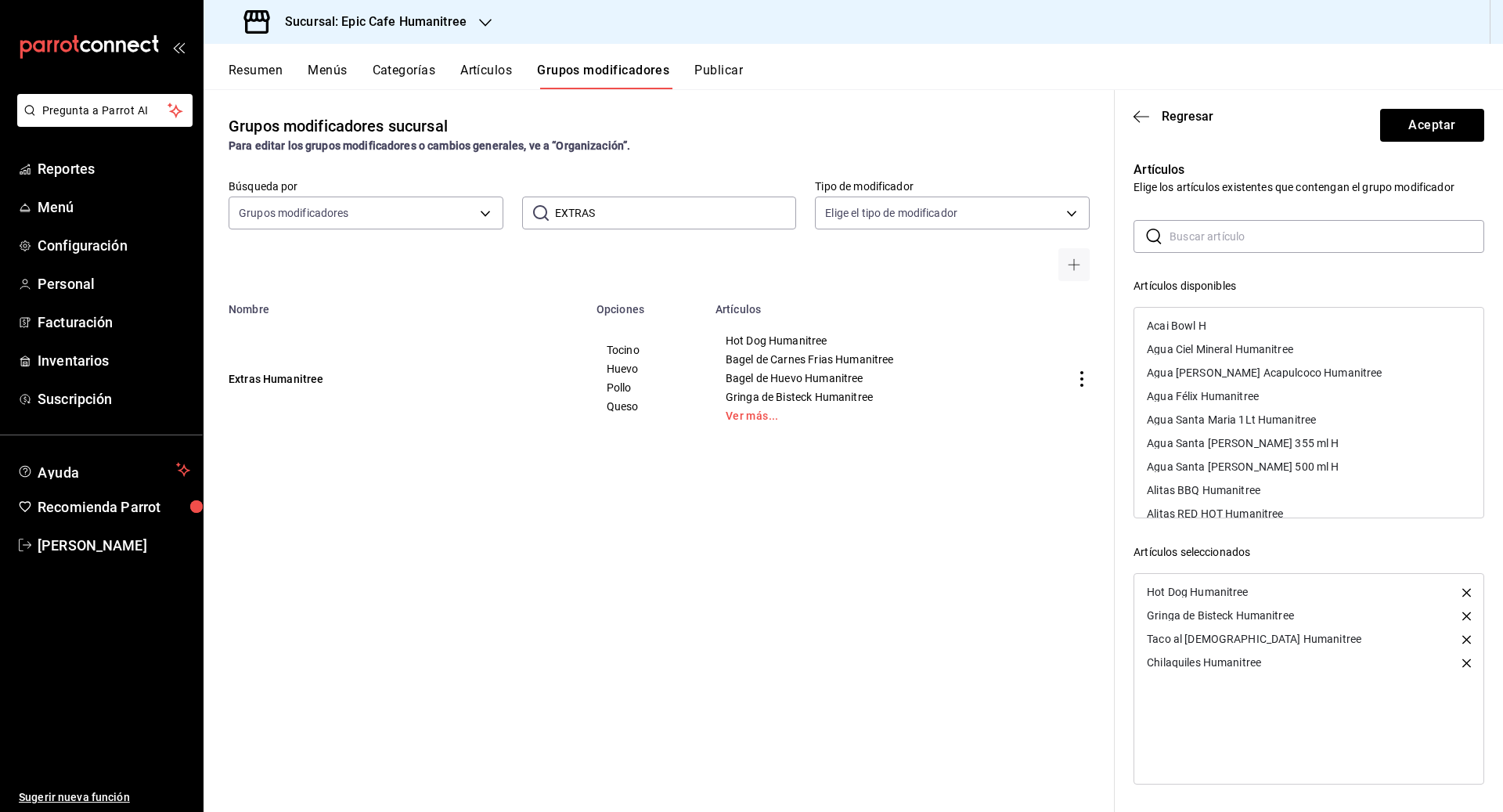
click at [831, 253] on div "​ ​ Artículos disponibles Acai Bowl H Agua Ciel Mineral Humanitree Agua [PERSON…" at bounding box center [1308, 499] width 351 height 559
click at [831, 242] on input "text" at bounding box center [1326, 237] width 315 height 32
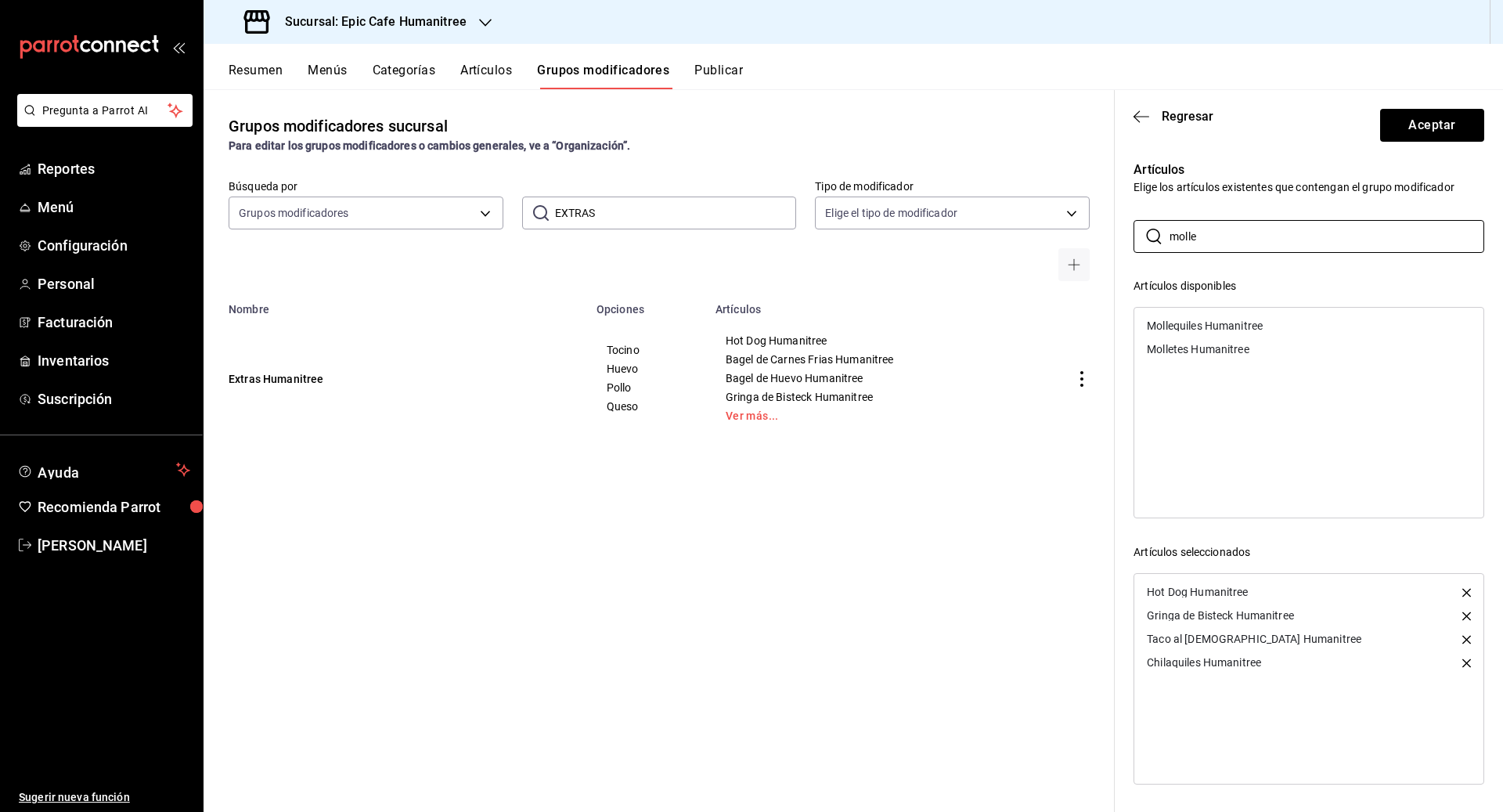
type input "molle"
click at [831, 320] on div "Mollequiles Humanitree" at bounding box center [1205, 325] width 116 height 11
click at [831, 325] on div "Molletes Humanitree" at bounding box center [1198, 325] width 102 height 11
click at [831, 117] on button "Aceptar" at bounding box center [1431, 125] width 104 height 33
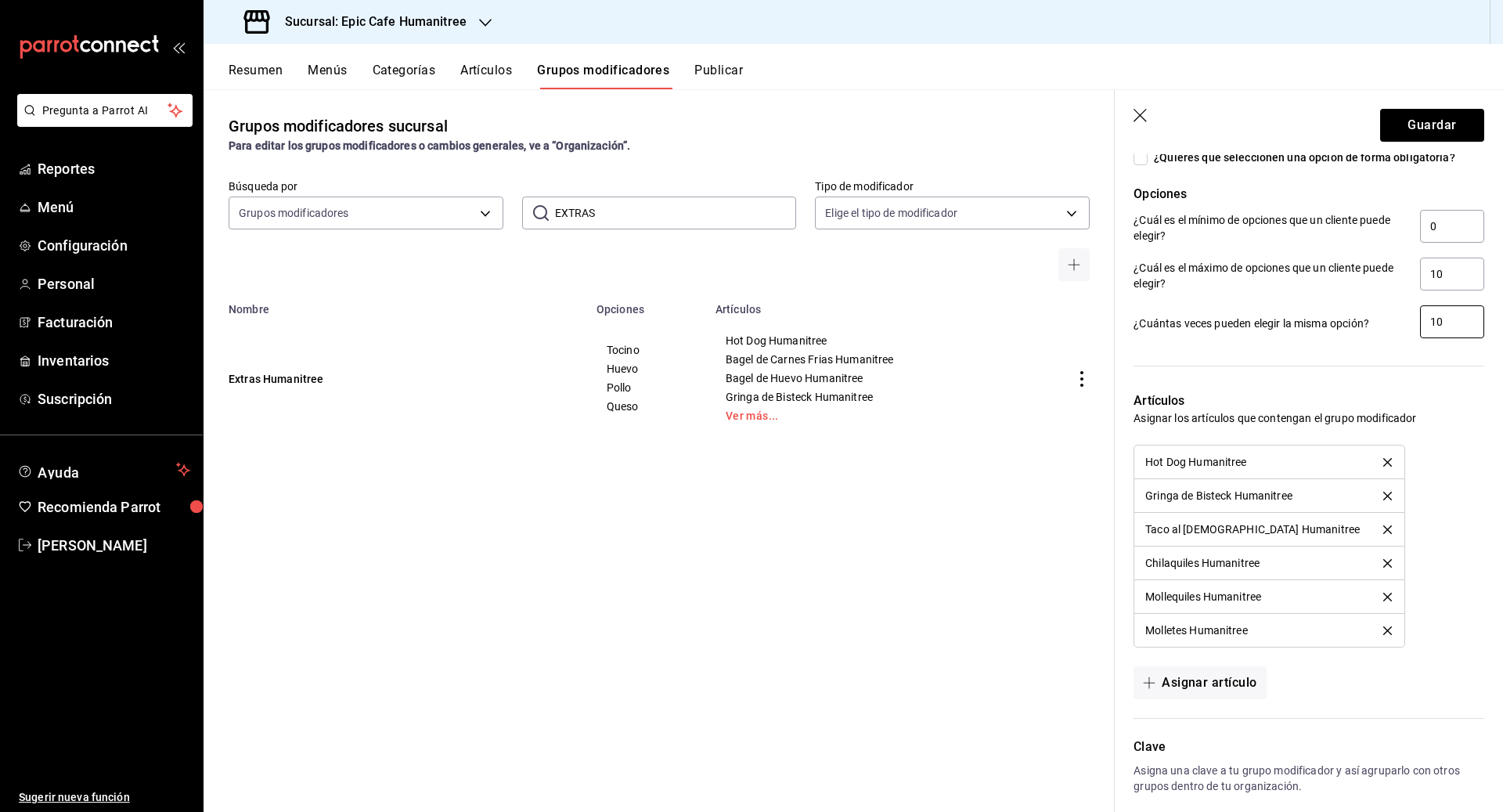
scroll to position [1175, 0]
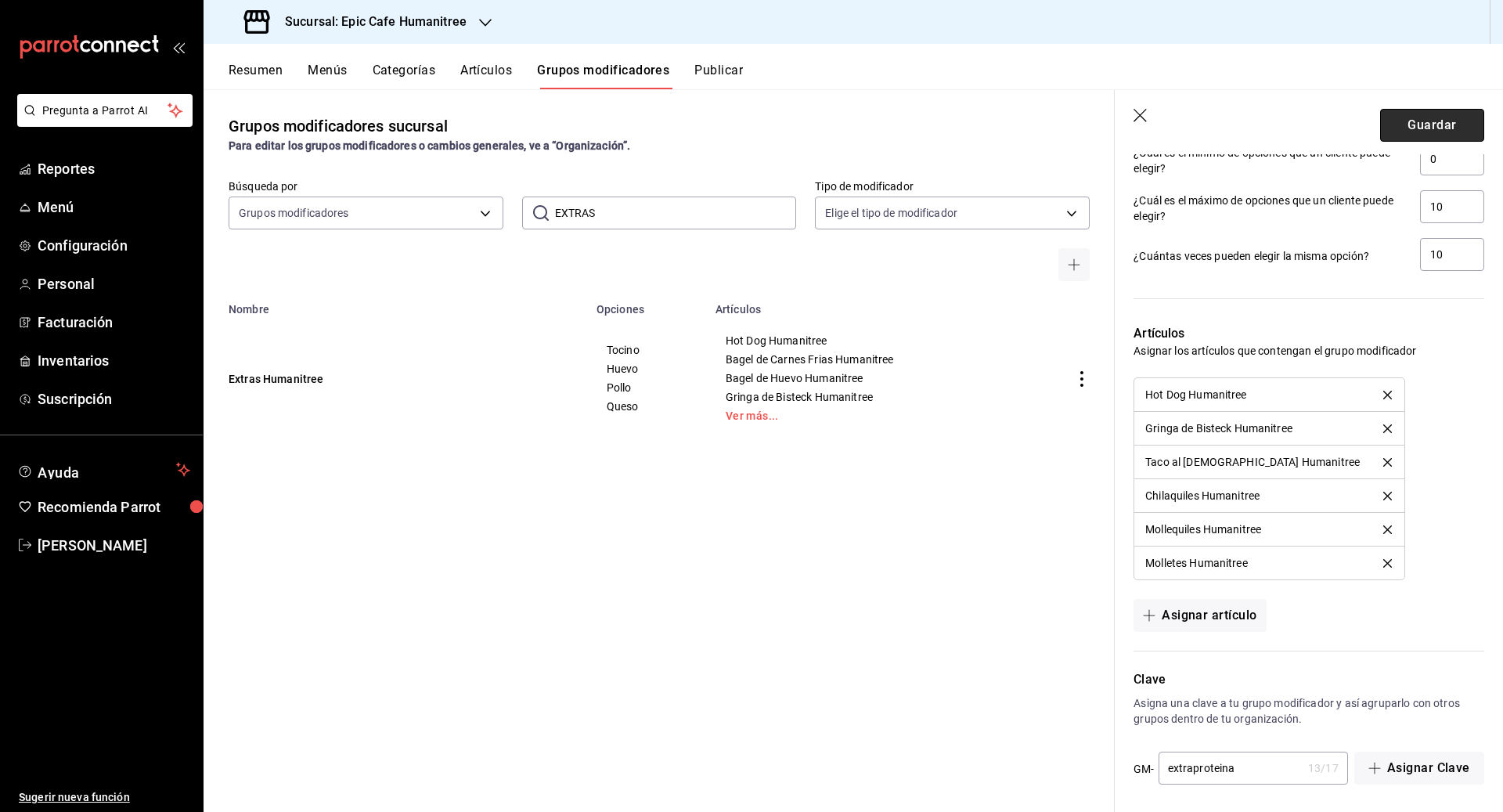
click at [831, 123] on button "Guardar" at bounding box center [1431, 125] width 104 height 33
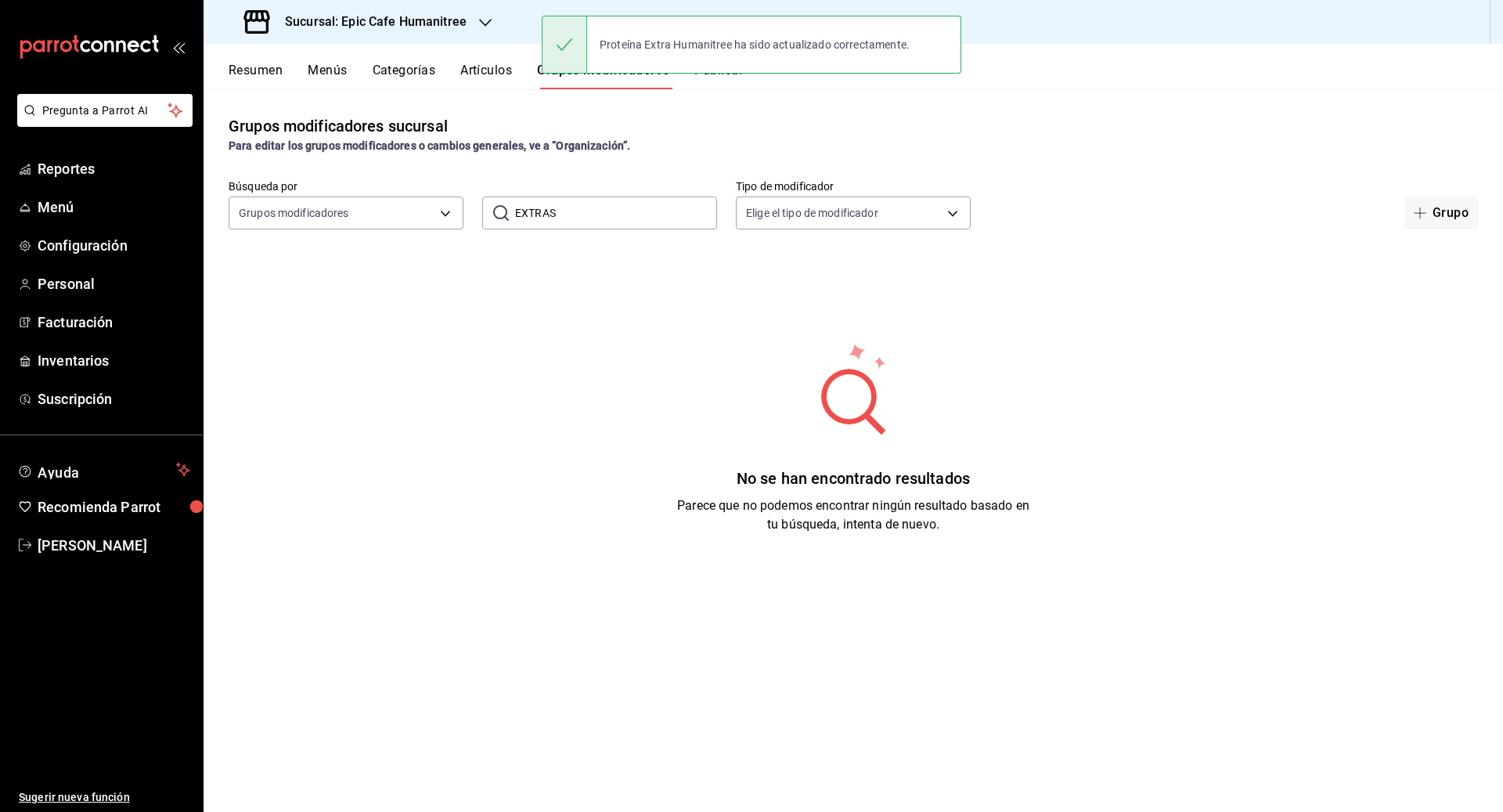
click at [476, 58] on div "Resumen Menús Categorías Artículos Grupos modificadores Publicar" at bounding box center [854, 66] width 1300 height 45
click at [486, 72] on button "Artículos" at bounding box center [486, 75] width 52 height 26
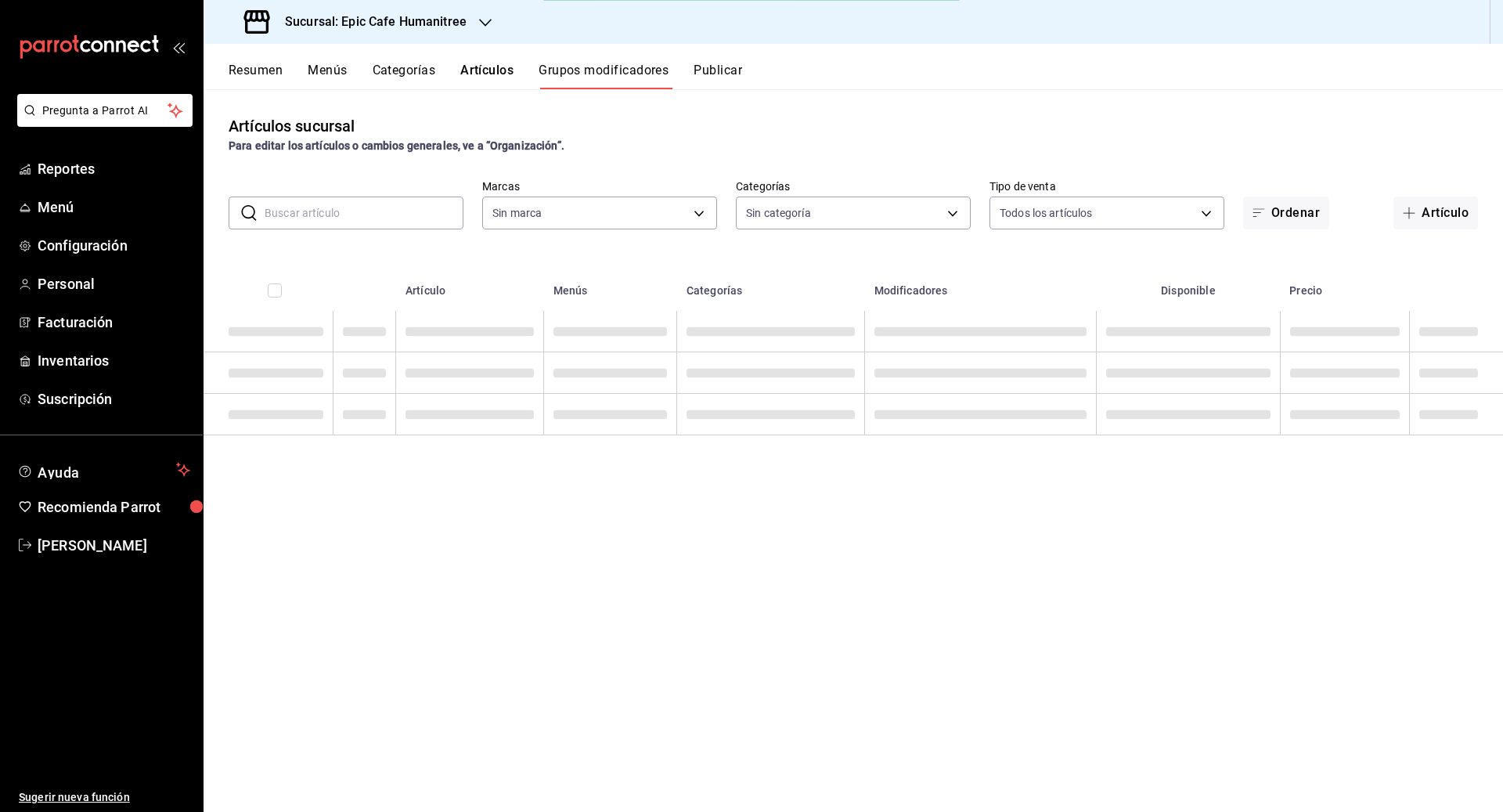
type input "e2a6dcd0-c09b-4f39-b209-5f97019748a2,3f18ad05-55ab-44ea-8b53-c1c2b2db6cb9"
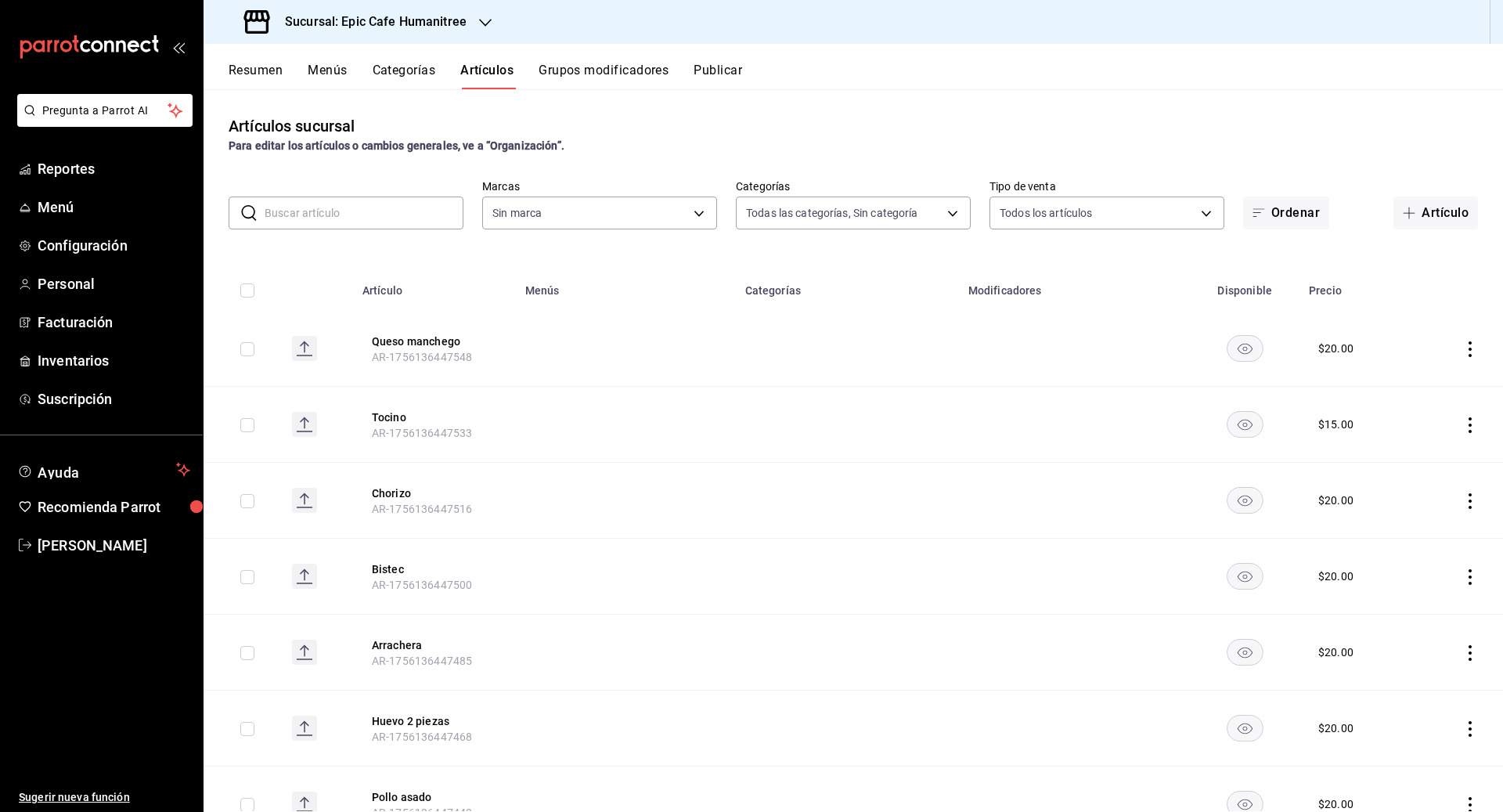
type input "9fab54cc-32ee-4335-a8af-fa557cca6bda,8f498dc2-059d-4a00-9e0e-d85adaa23bc2,0d7a3…"
click at [332, 218] on input "text" at bounding box center [364, 213] width 199 height 32
type input "e2a6dcd0-c09b-4f39-b209-5f97019748a2,3f18ad05-55ab-44ea-8b53-c1c2b2db6cb9"
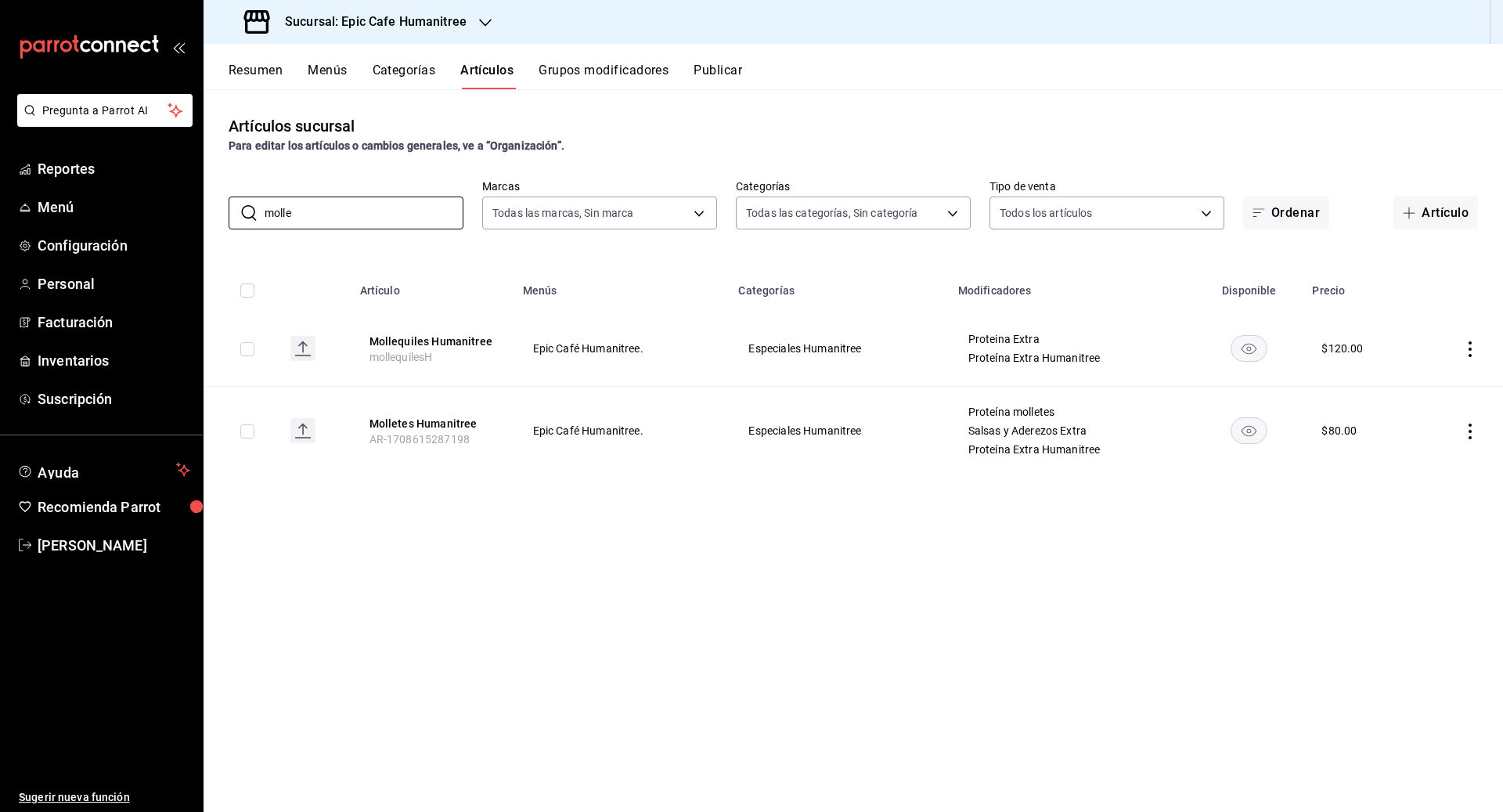
type input "molle"
click at [831, 505] on div "Artículos sucursal Para editar los artículos o cambios generales, ve a “Organiz…" at bounding box center [854, 450] width 1300 height 721
click at [831, 440] on td at bounding box center [1459, 431] width 86 height 89
click at [831, 428] on icon "actions" at bounding box center [1469, 430] width 15 height 15
click at [831, 481] on li "Editar" at bounding box center [1410, 466] width 94 height 32
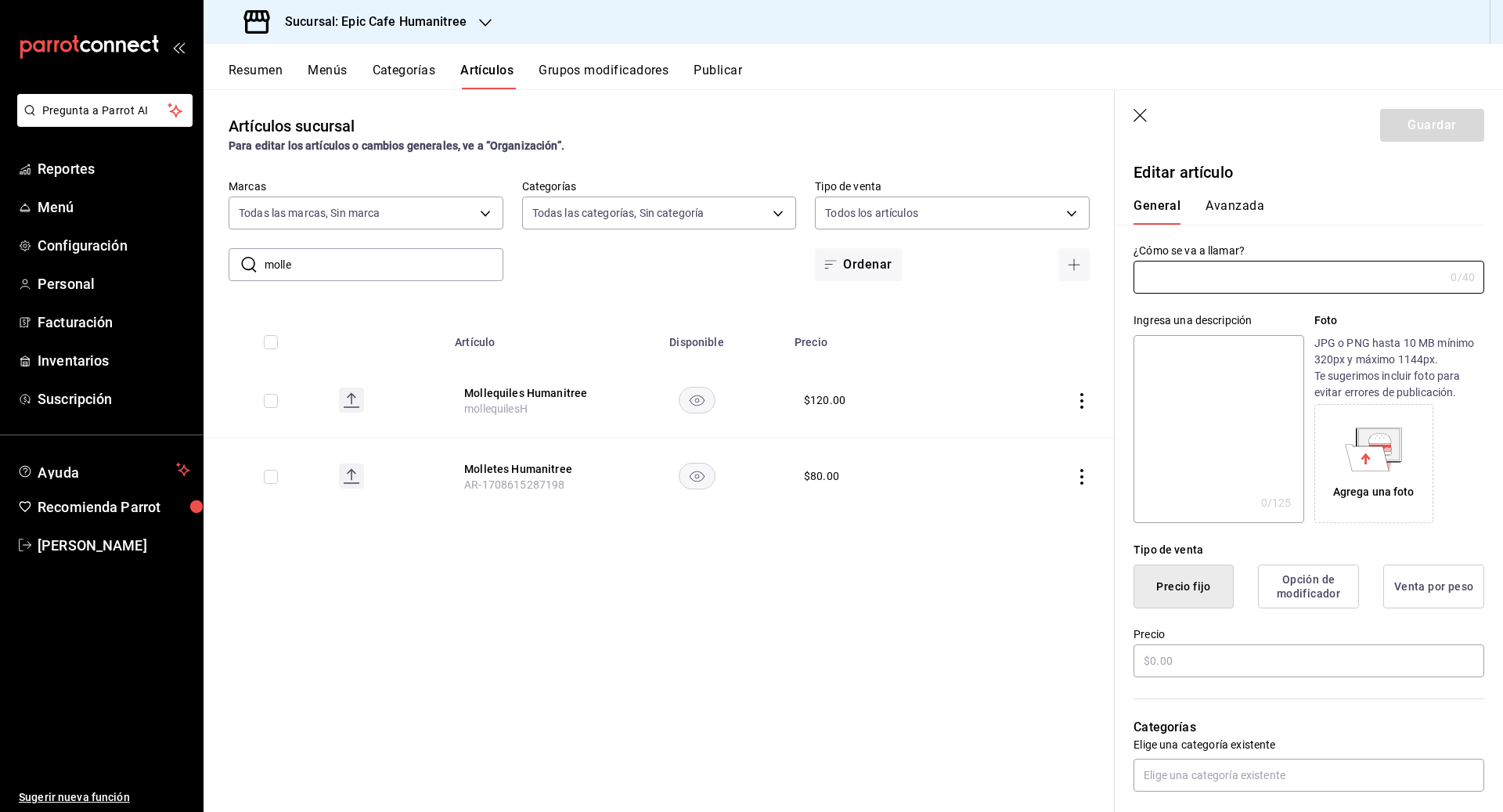
type input "Molletes Humanitree"
type input "AR-1708615287198"
type input "$80.00"
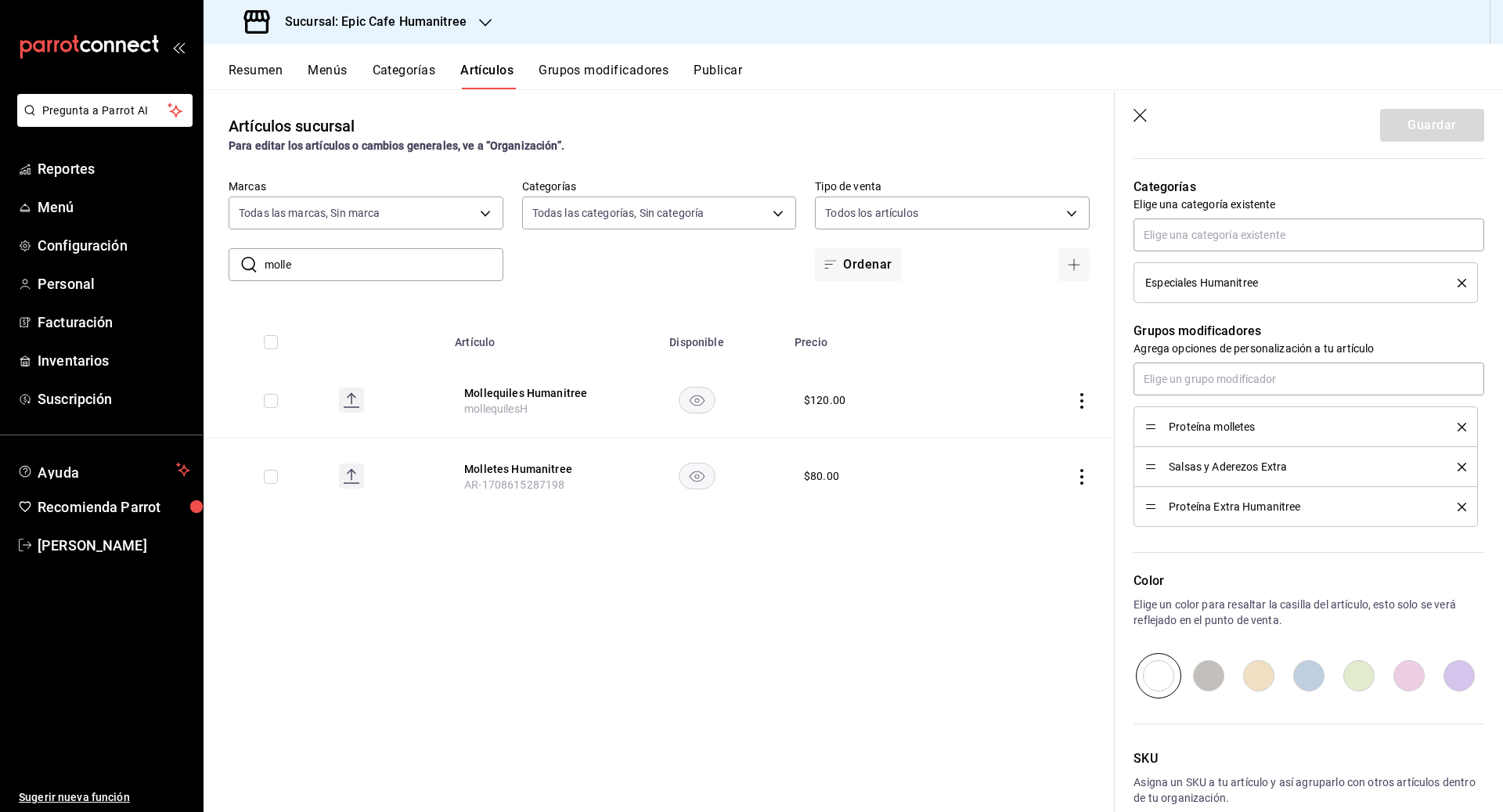
scroll to position [620, 0]
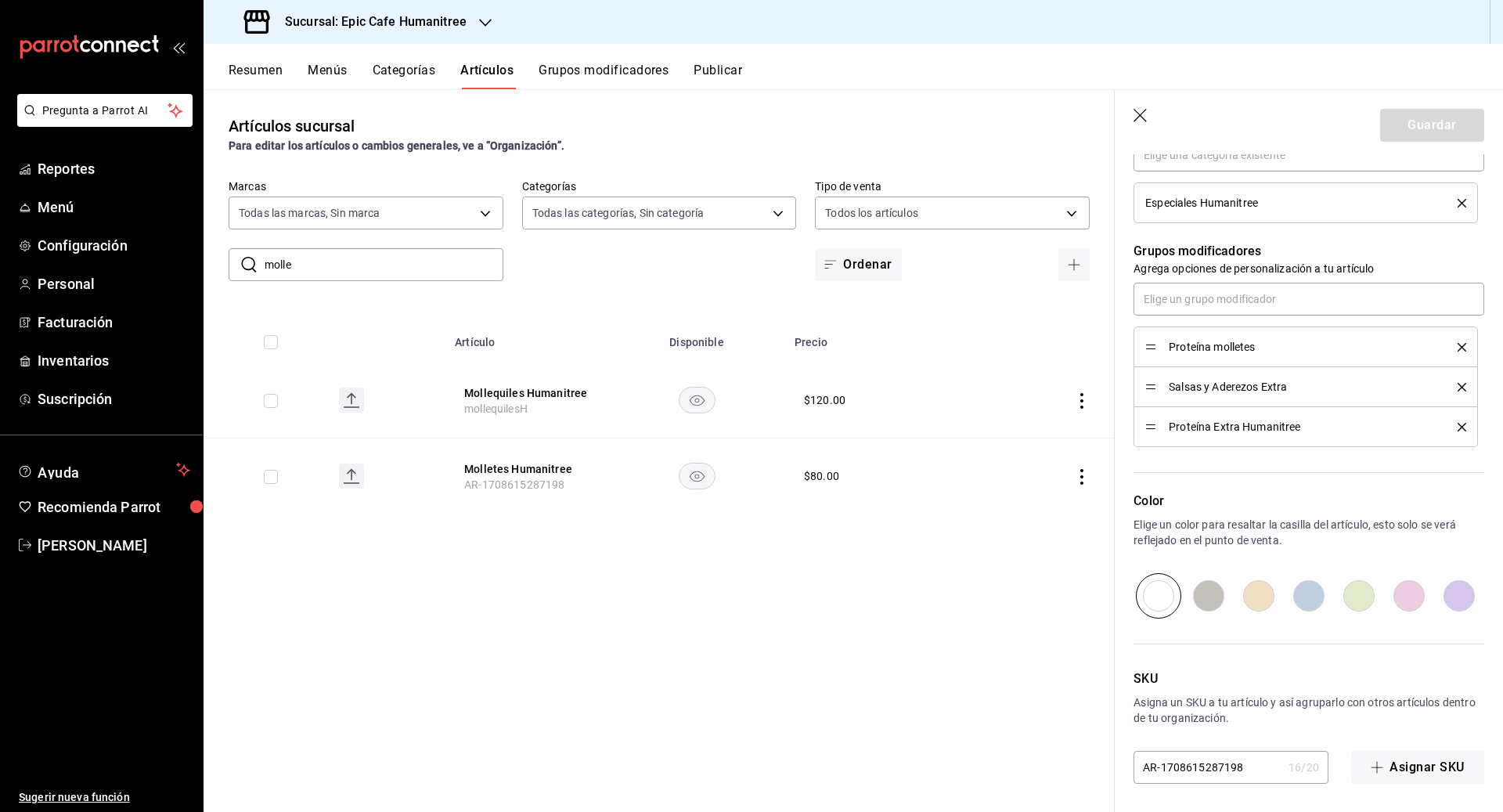
click at [831, 345] on icon "delete" at bounding box center [1461, 346] width 8 height 8
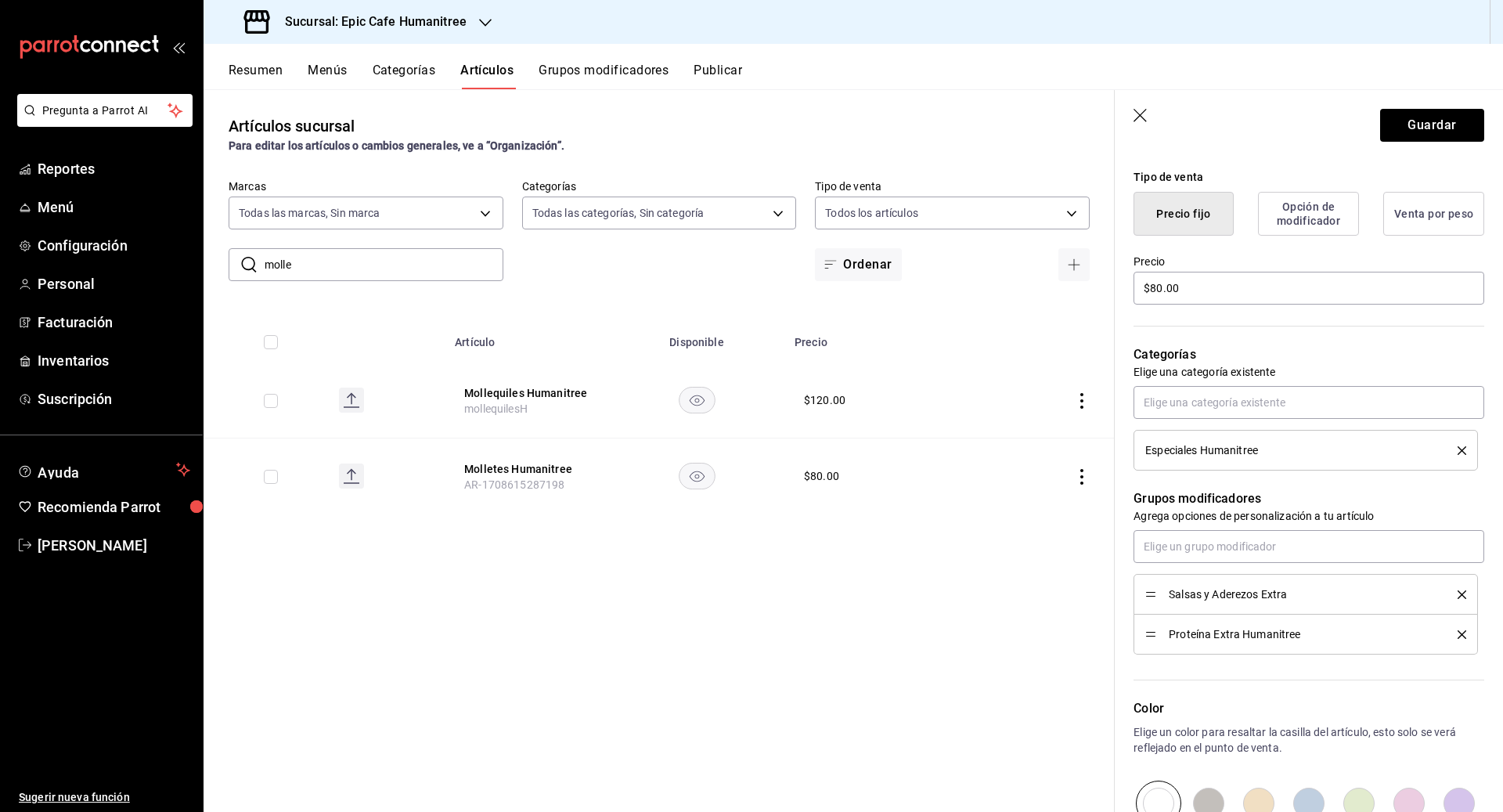
scroll to position [0, 0]
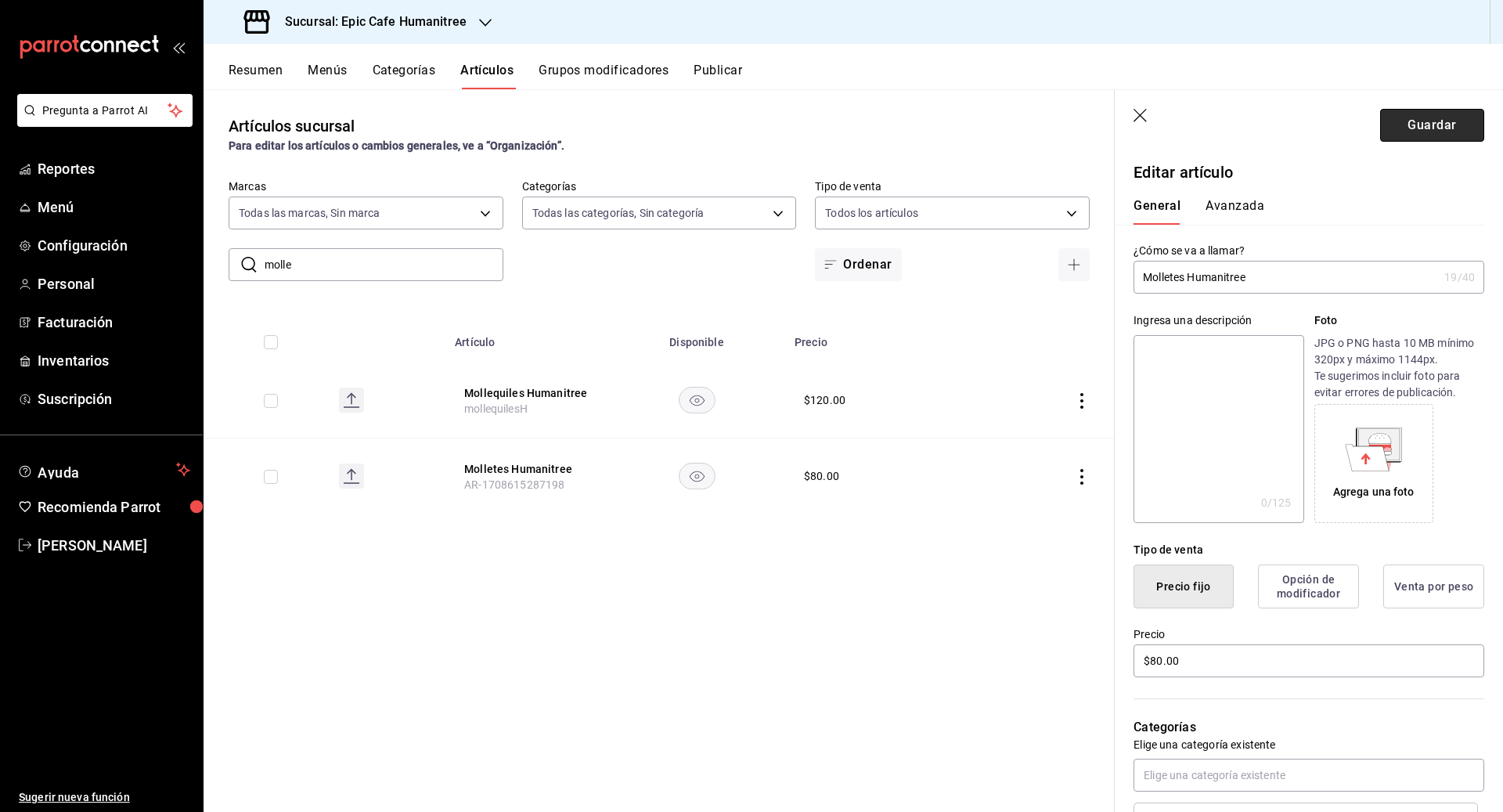
click at [831, 121] on button "Guardar" at bounding box center [1431, 125] width 104 height 33
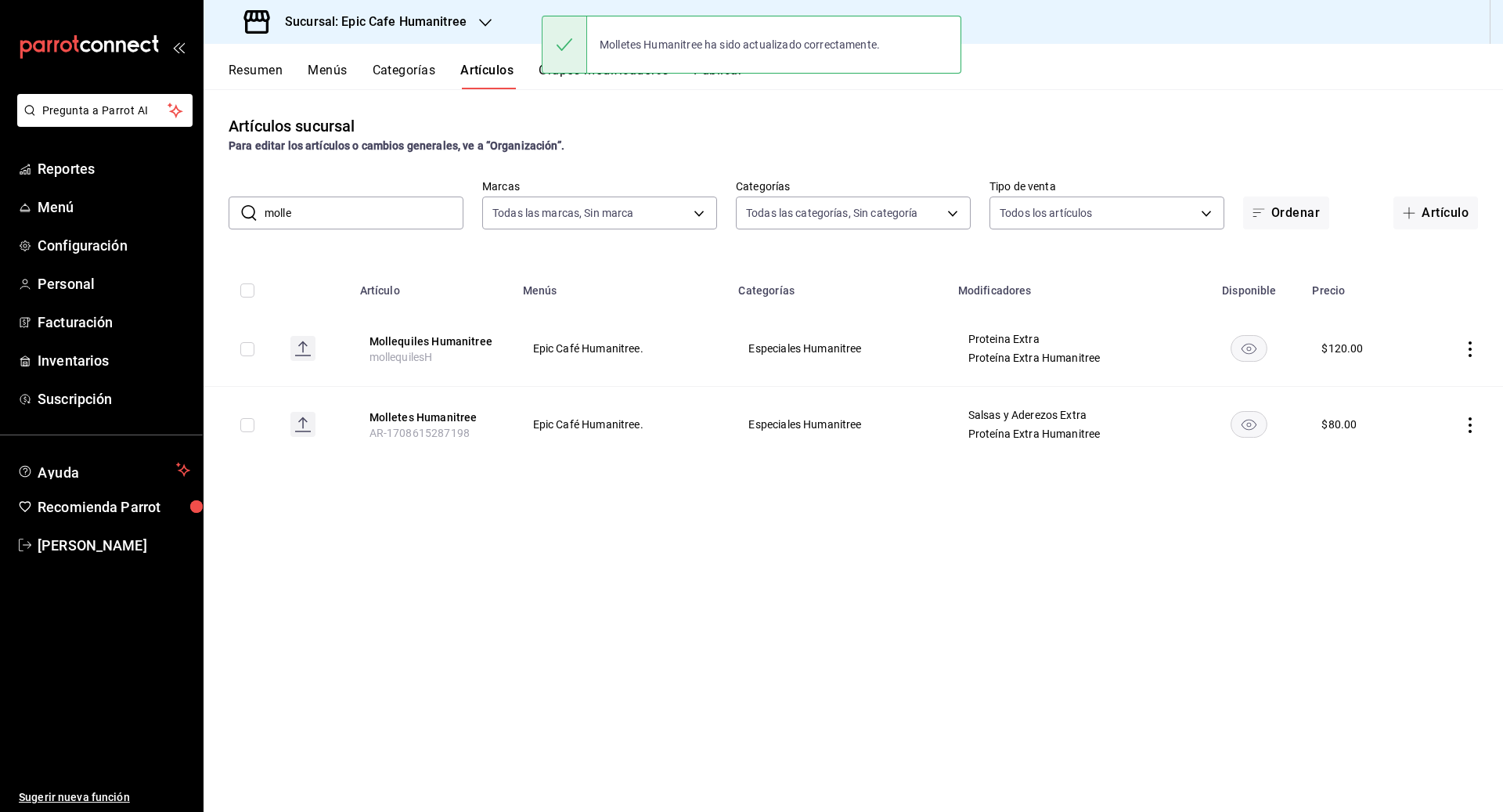
click at [831, 348] on icon "actions" at bounding box center [1469, 349] width 15 height 15
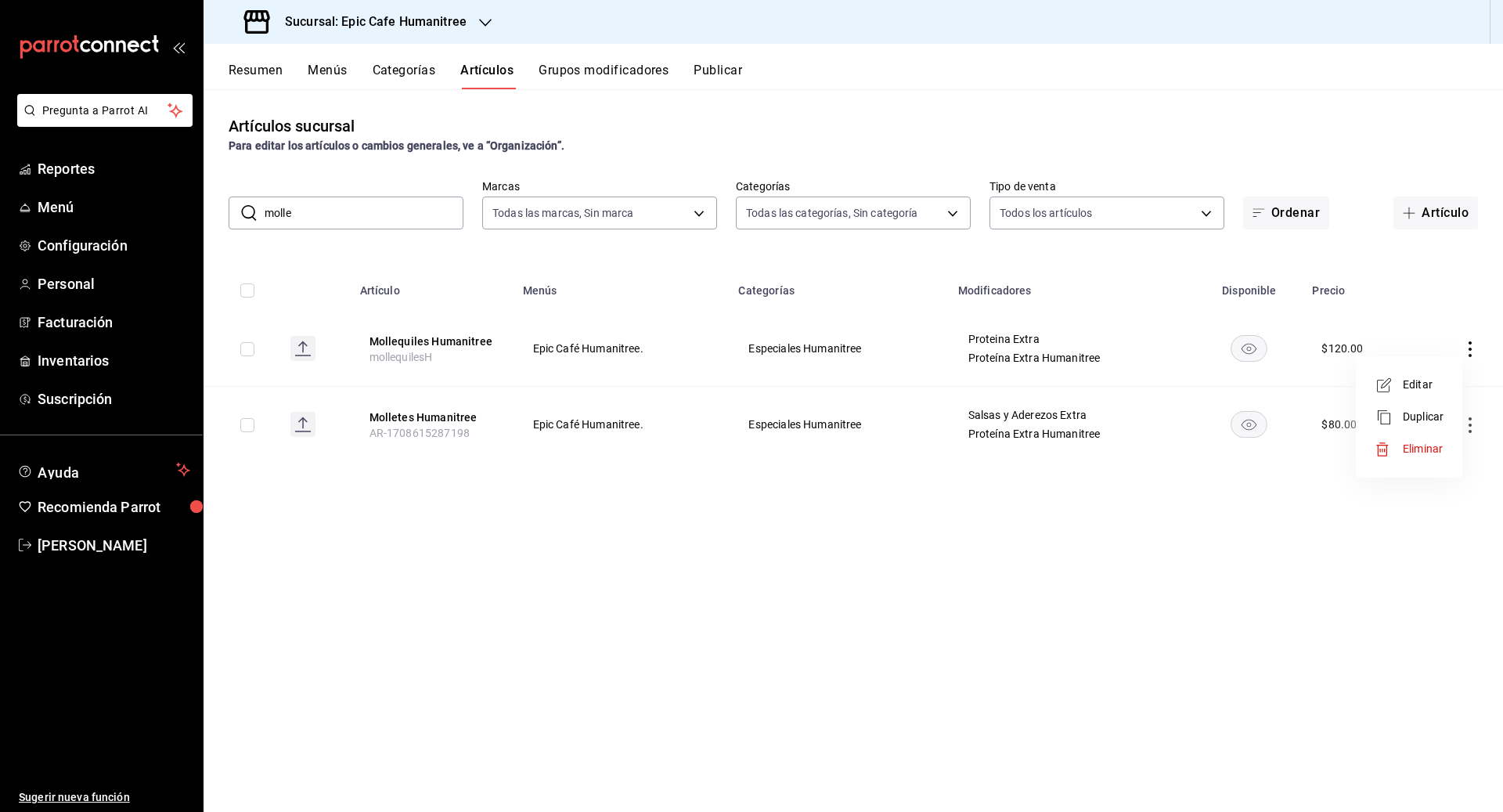
click at [831, 376] on span "Editar" at bounding box center [1423, 384] width 41 height 16
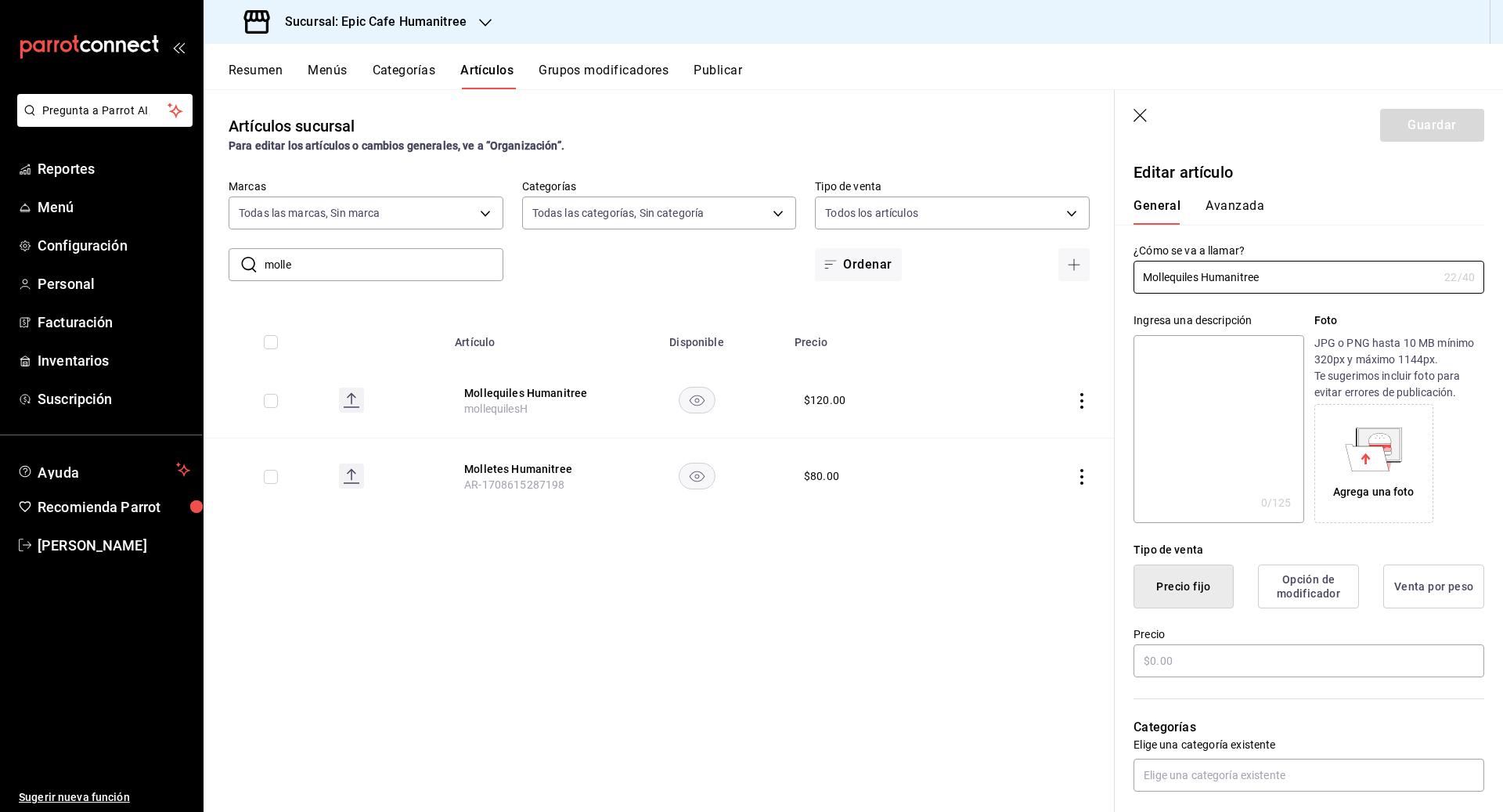
type input "$120.00"
click at [831, 111] on icon "button" at bounding box center [1140, 116] width 15 height 15
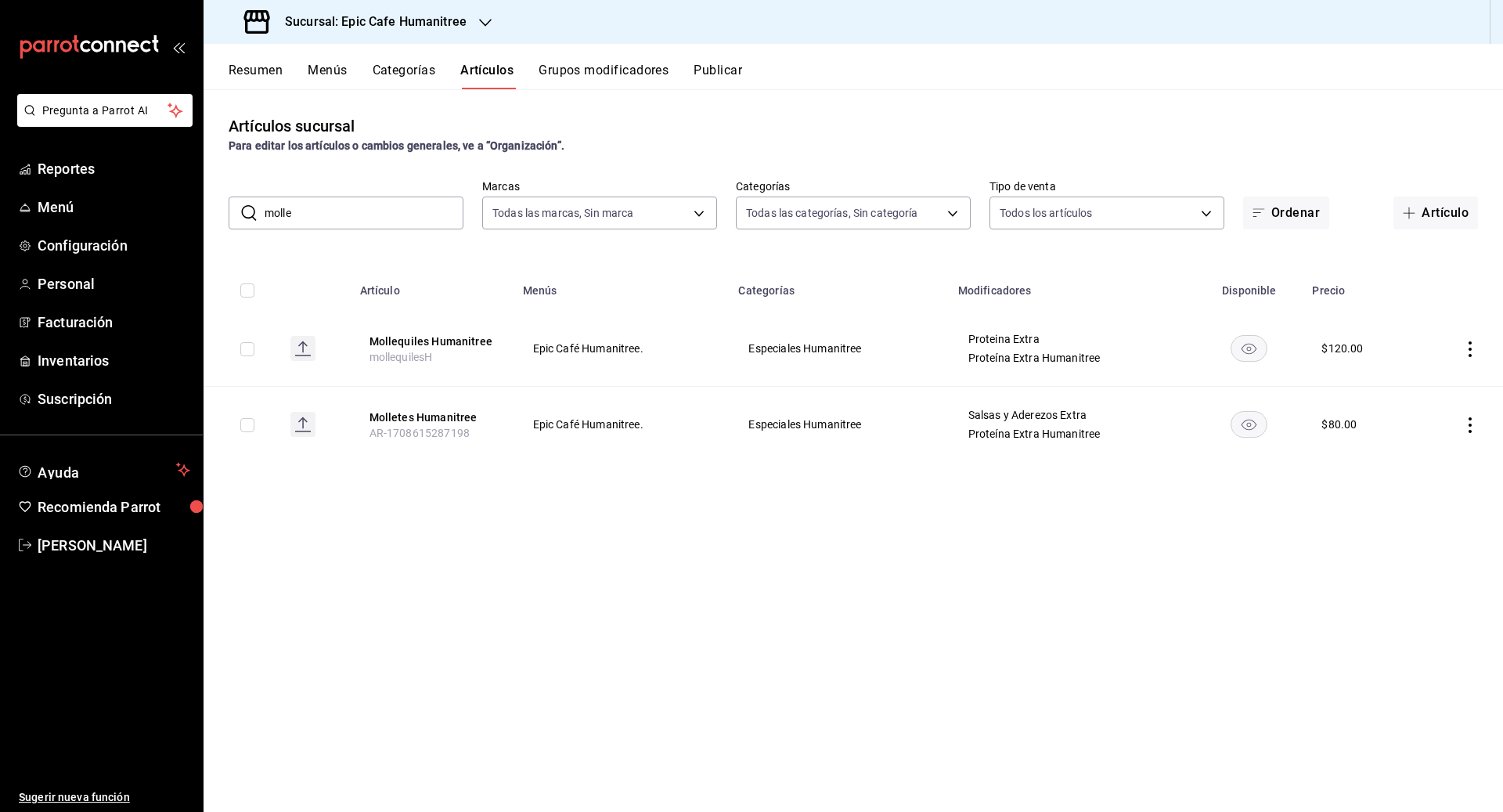
click at [556, 69] on button "Grupos modificadores" at bounding box center [603, 75] width 130 height 26
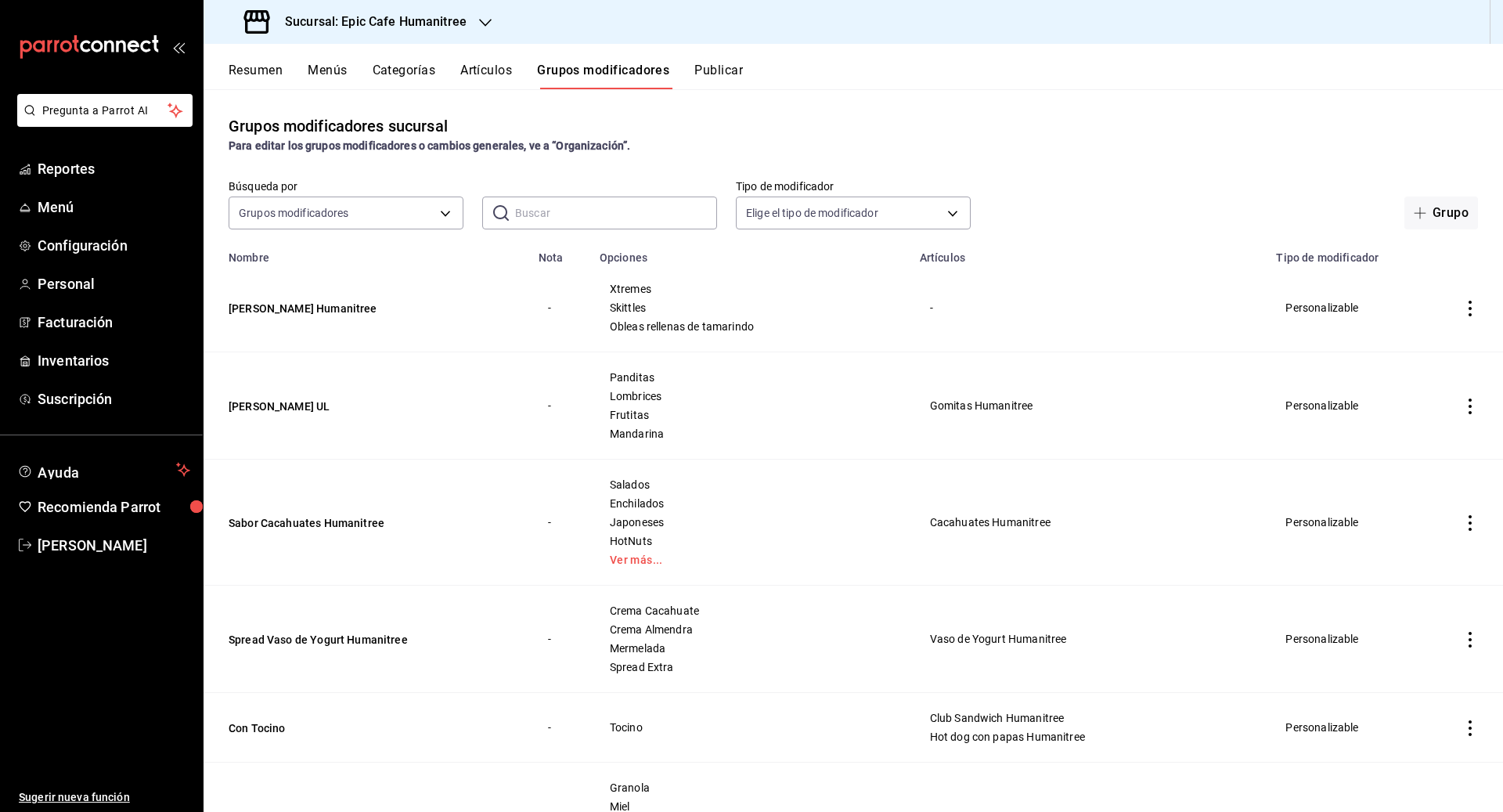
click at [557, 209] on input "text" at bounding box center [616, 213] width 202 height 32
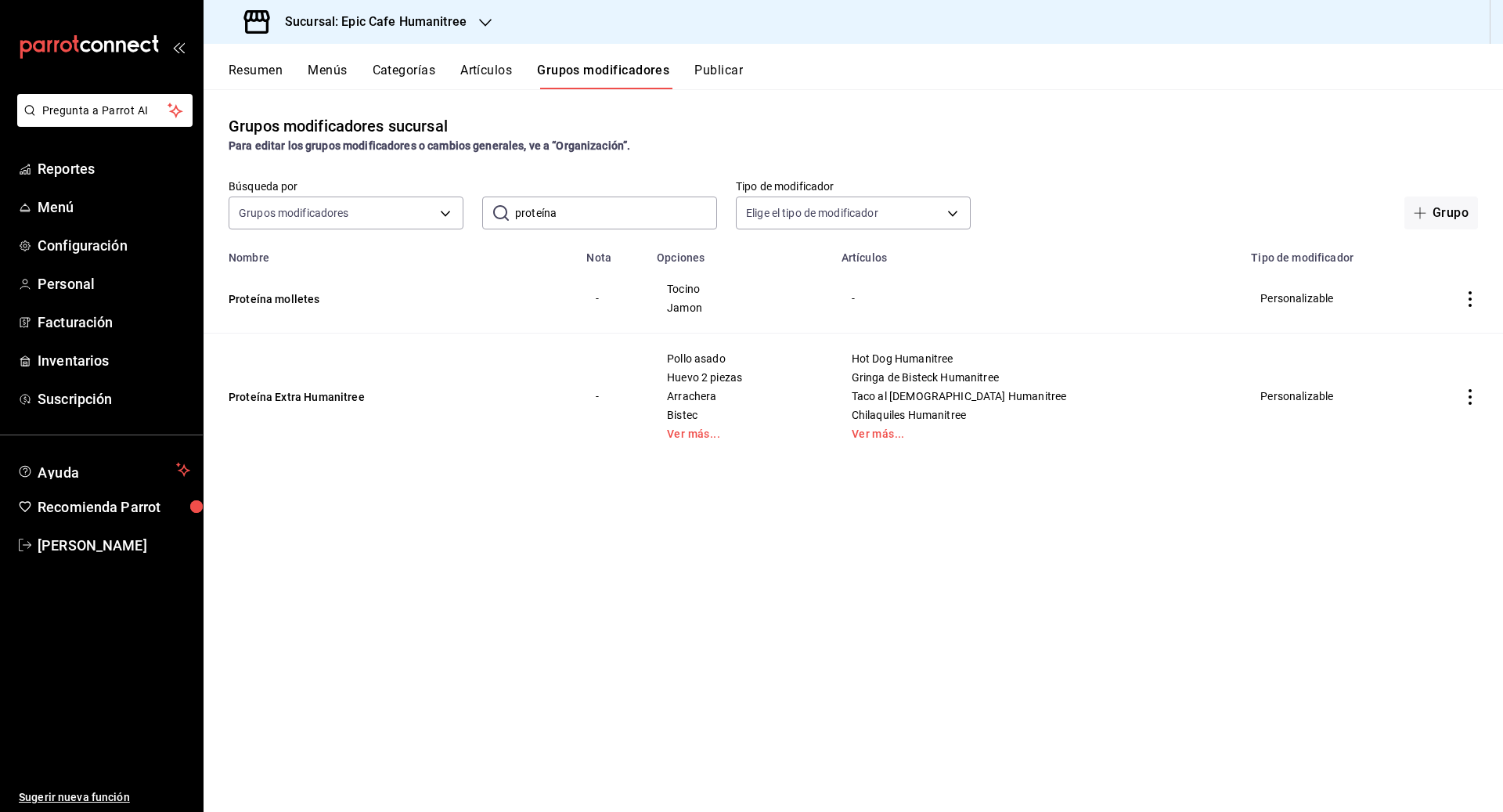
click at [831, 559] on div "Grupos modificadores sucursal Para editar los grupos modificadores o cambios ge…" at bounding box center [854, 450] width 1300 height 721
click at [831, 294] on icon "actions" at bounding box center [1469, 298] width 15 height 15
click at [831, 397] on span "Eliminar" at bounding box center [1423, 399] width 40 height 13
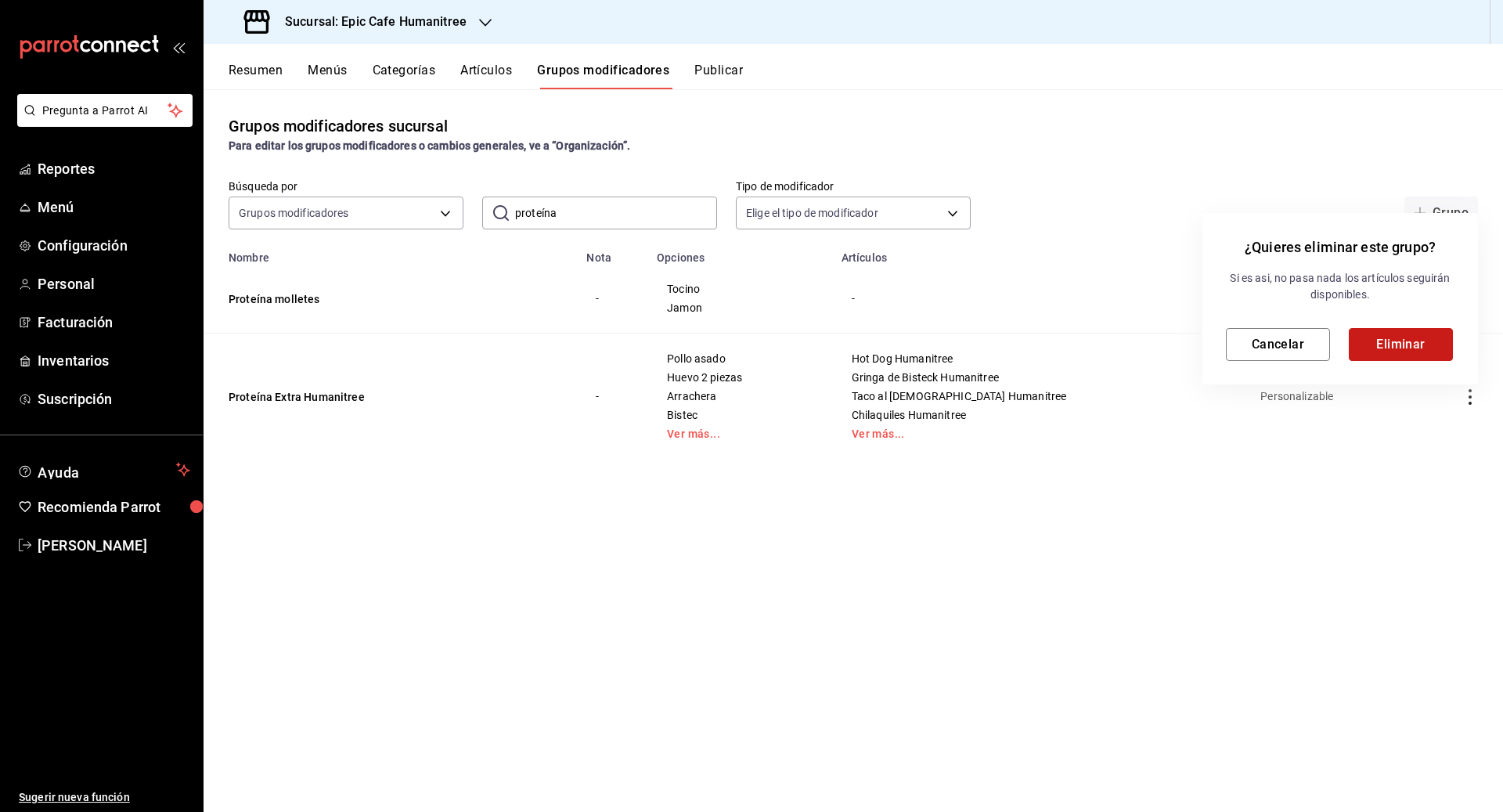
click at [831, 353] on button "Eliminar" at bounding box center [1401, 344] width 104 height 33
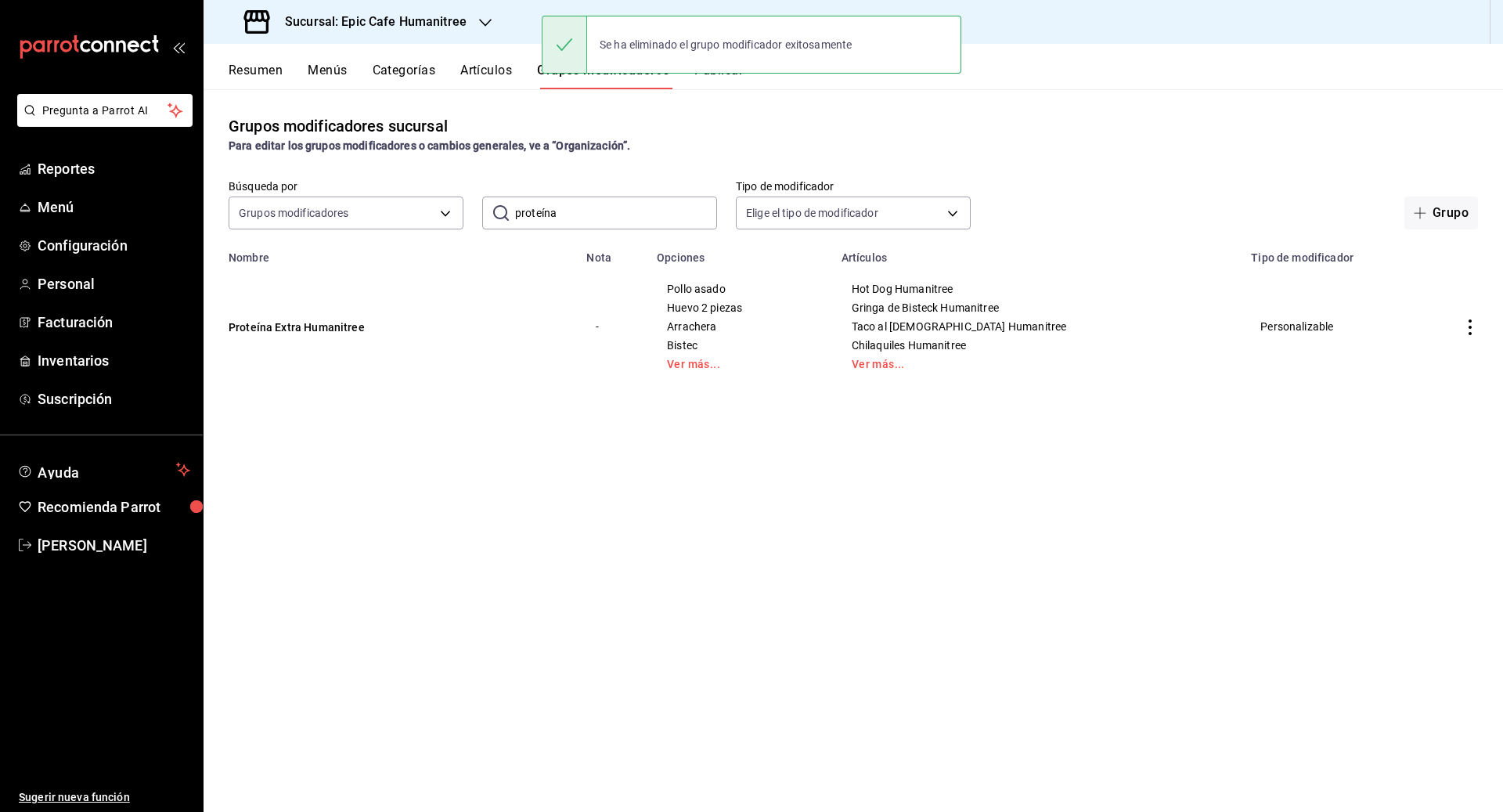
click at [601, 217] on input "proteína" at bounding box center [616, 213] width 202 height 32
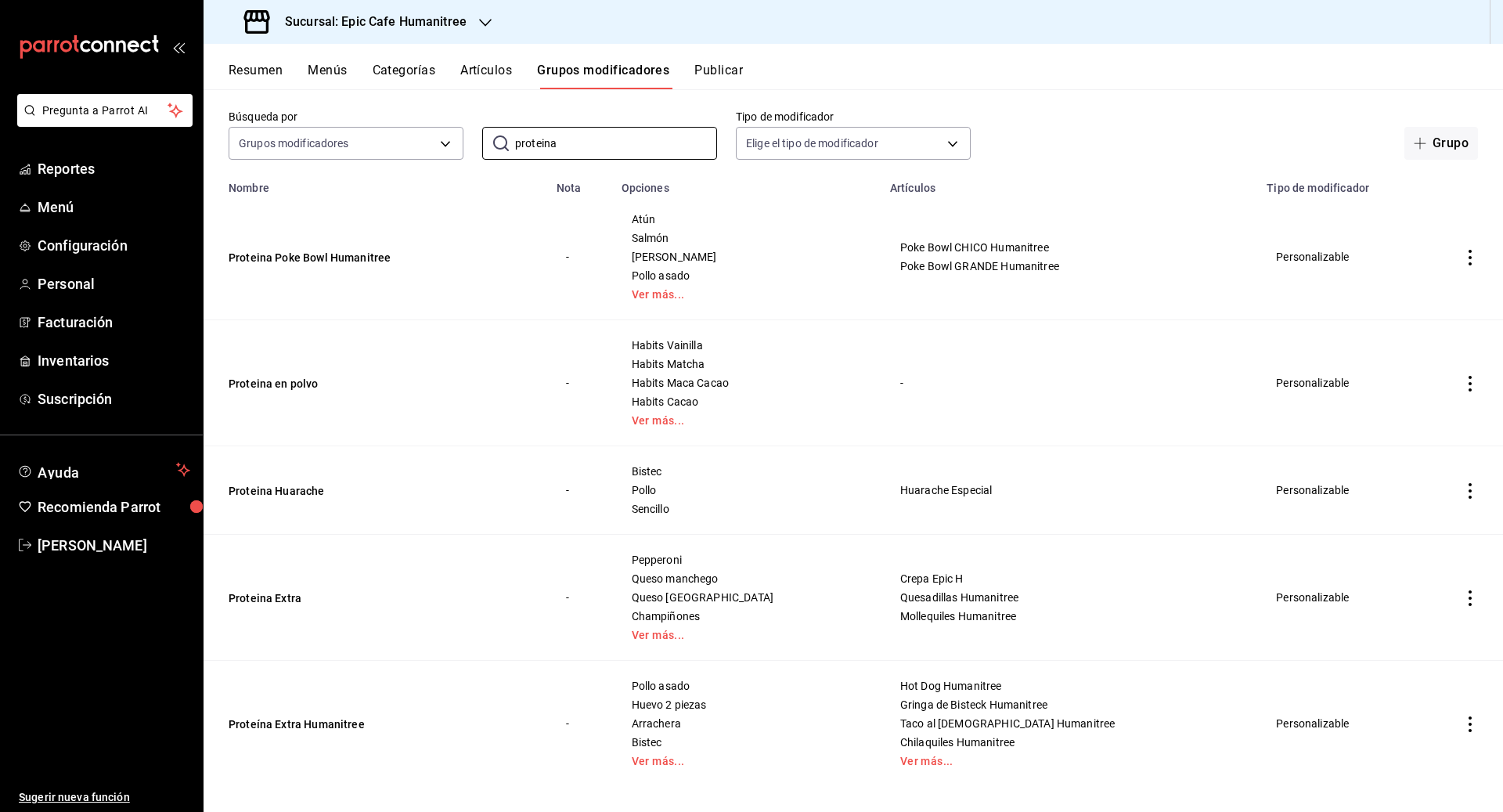
scroll to position [81, 0]
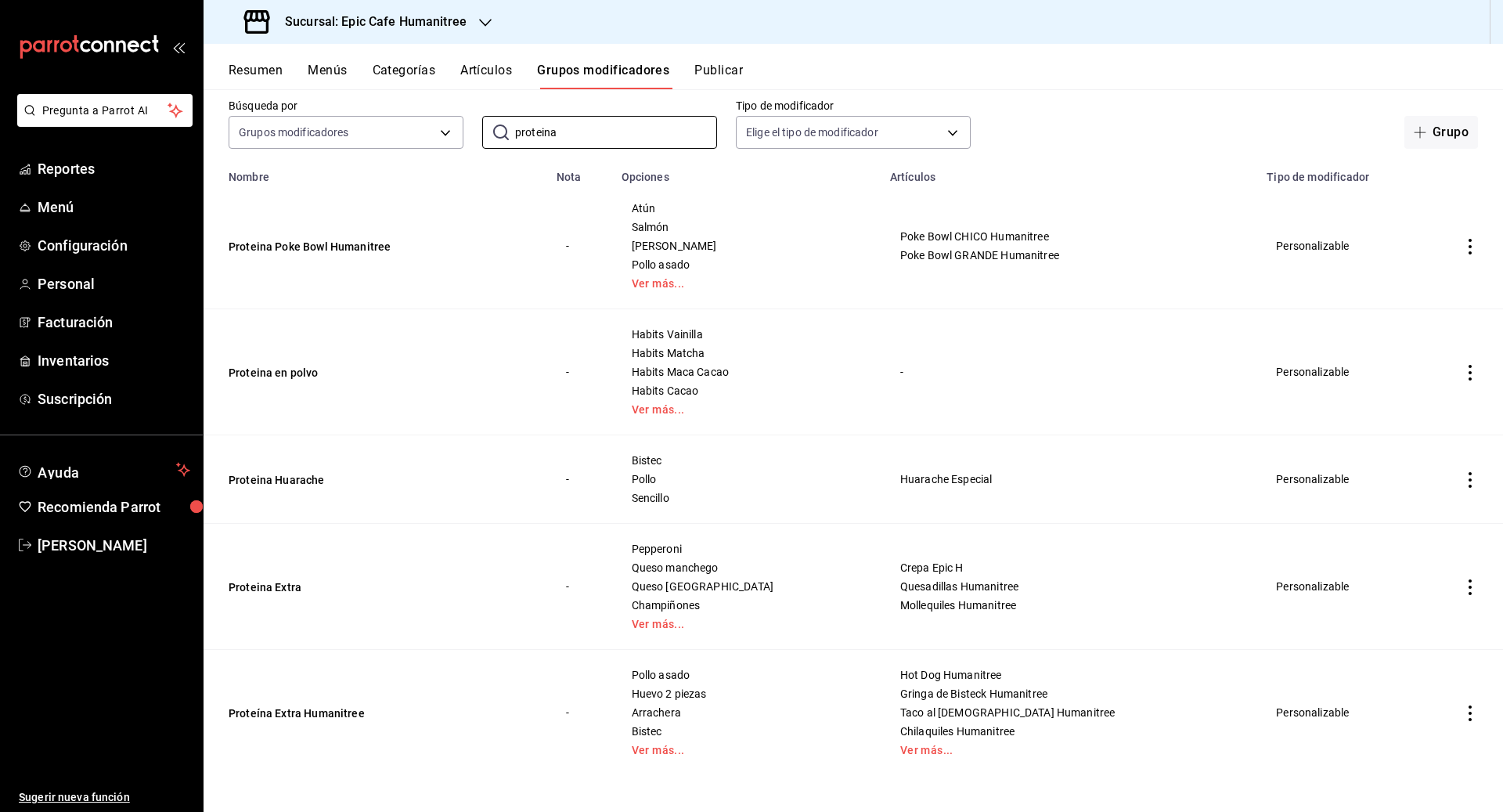
type input "proteina"
click at [831, 584] on icon "actions" at bounding box center [1469, 586] width 15 height 15
click at [831, 611] on li "Editar" at bounding box center [1410, 621] width 94 height 32
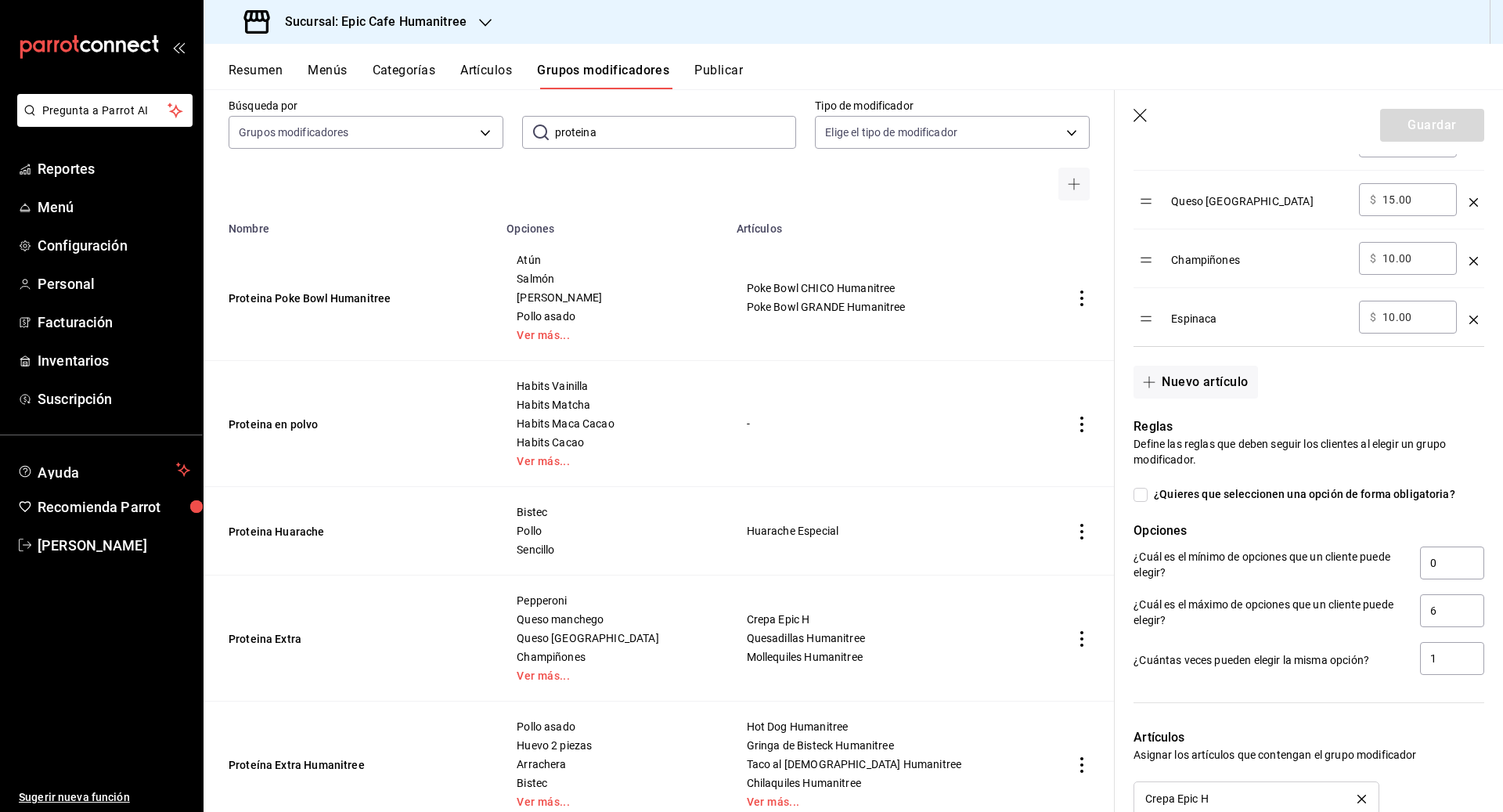
scroll to position [958, 0]
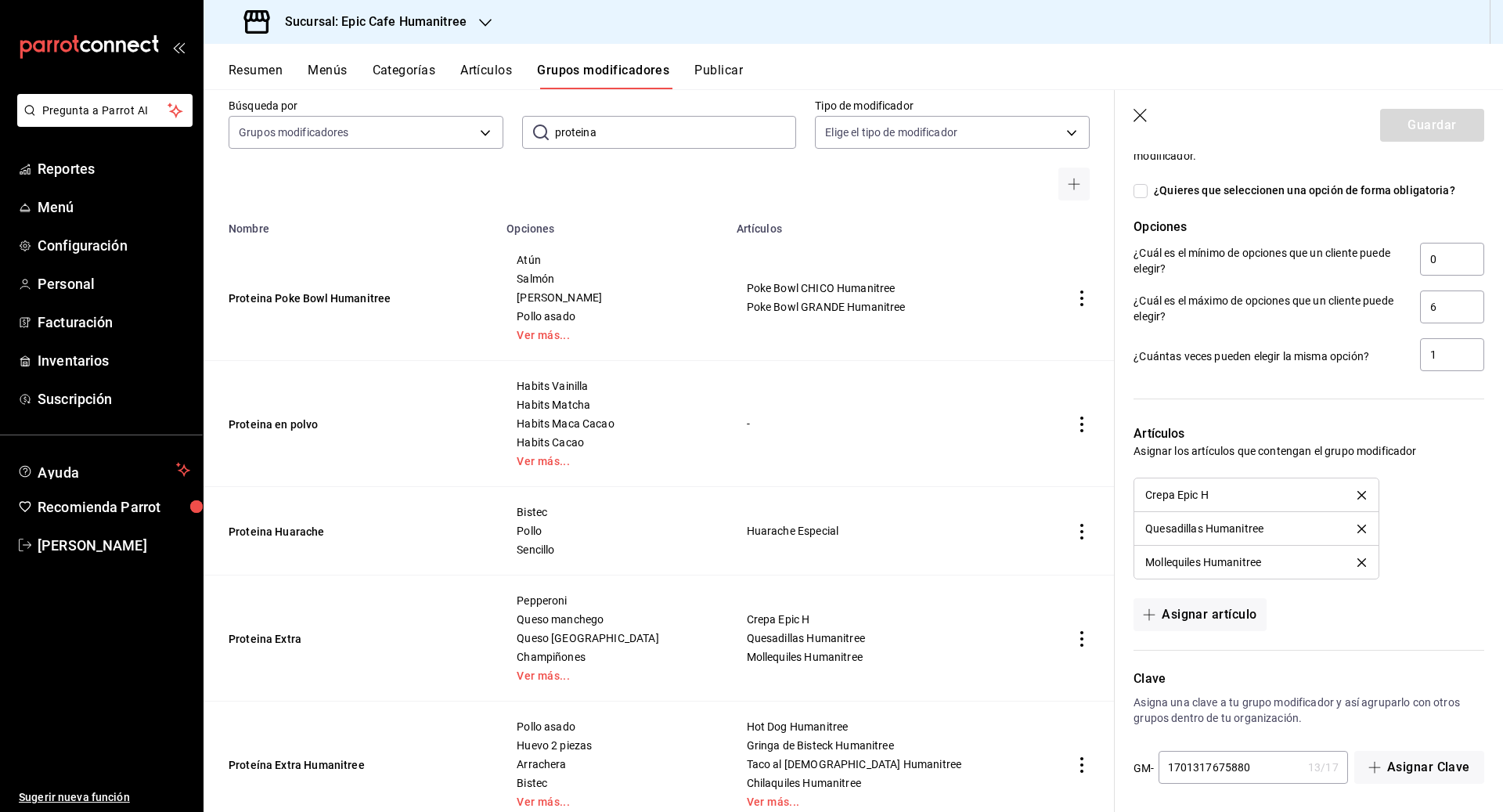
click at [831, 118] on icon "button" at bounding box center [1140, 116] width 15 height 15
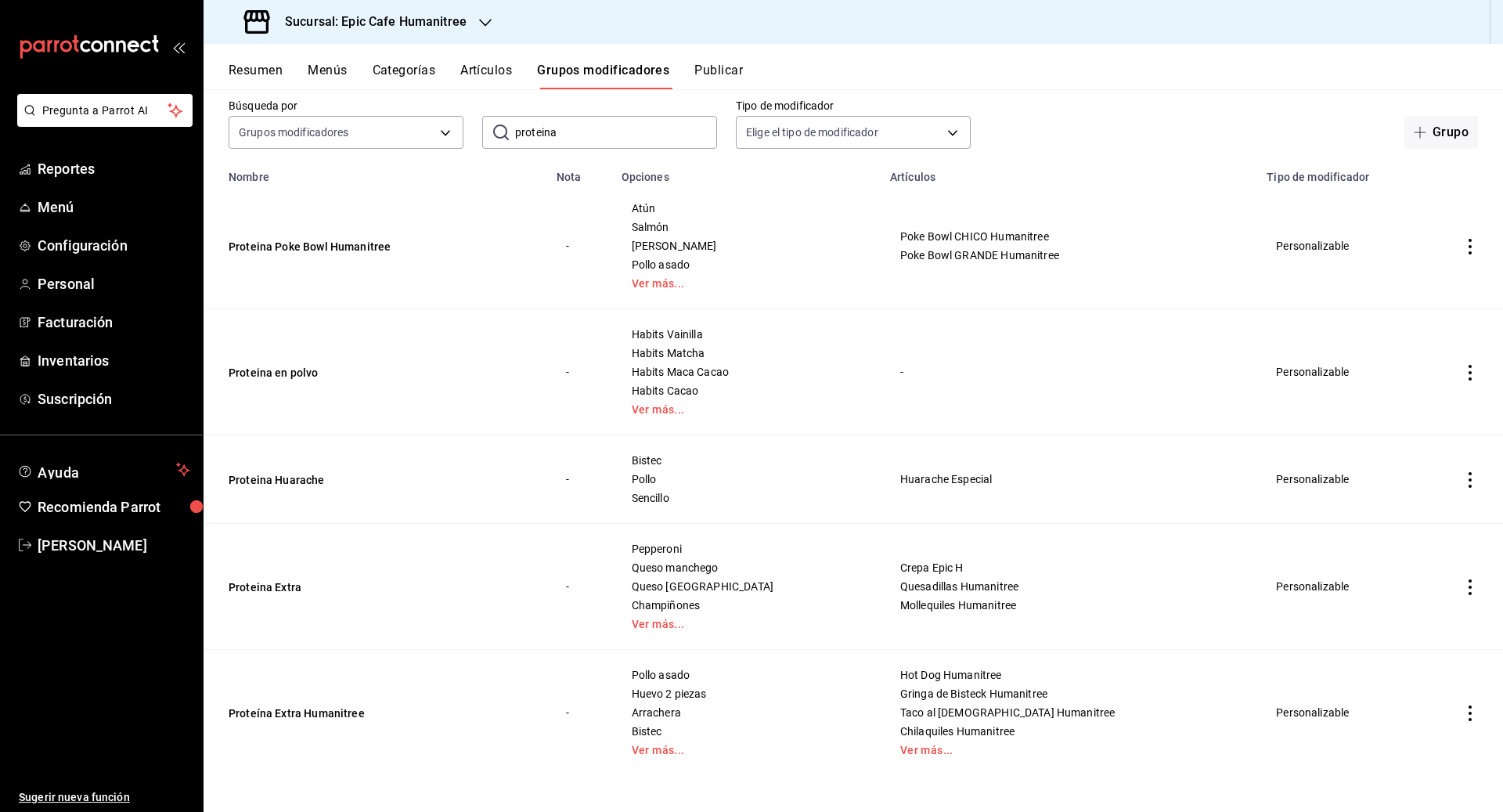
click at [831, 581] on icon "actions" at bounding box center [1469, 586] width 15 height 15
click at [831, 693] on span "Eliminar" at bounding box center [1423, 686] width 41 height 16
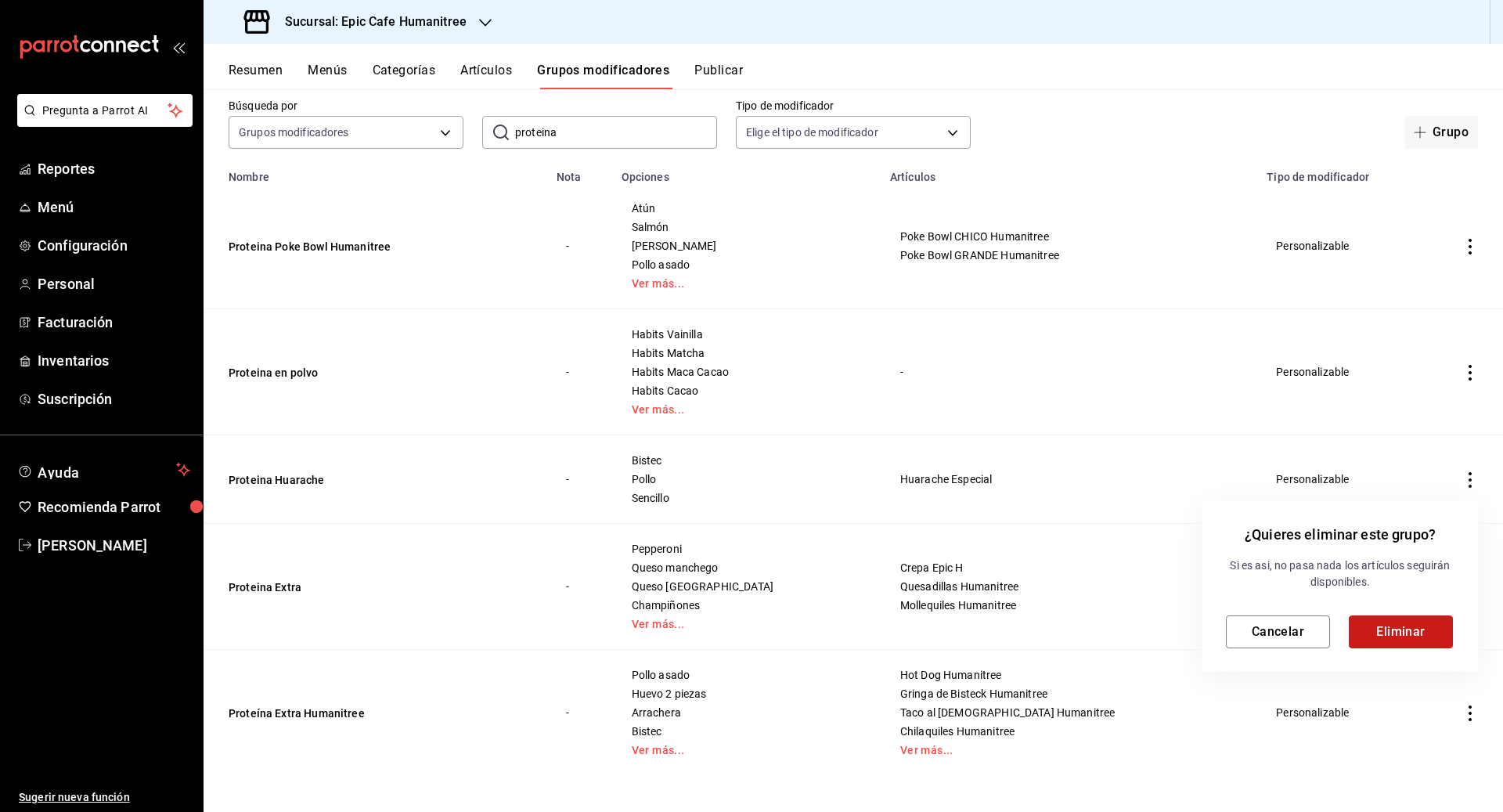
click at [831, 628] on button "Eliminar" at bounding box center [1401, 632] width 104 height 33
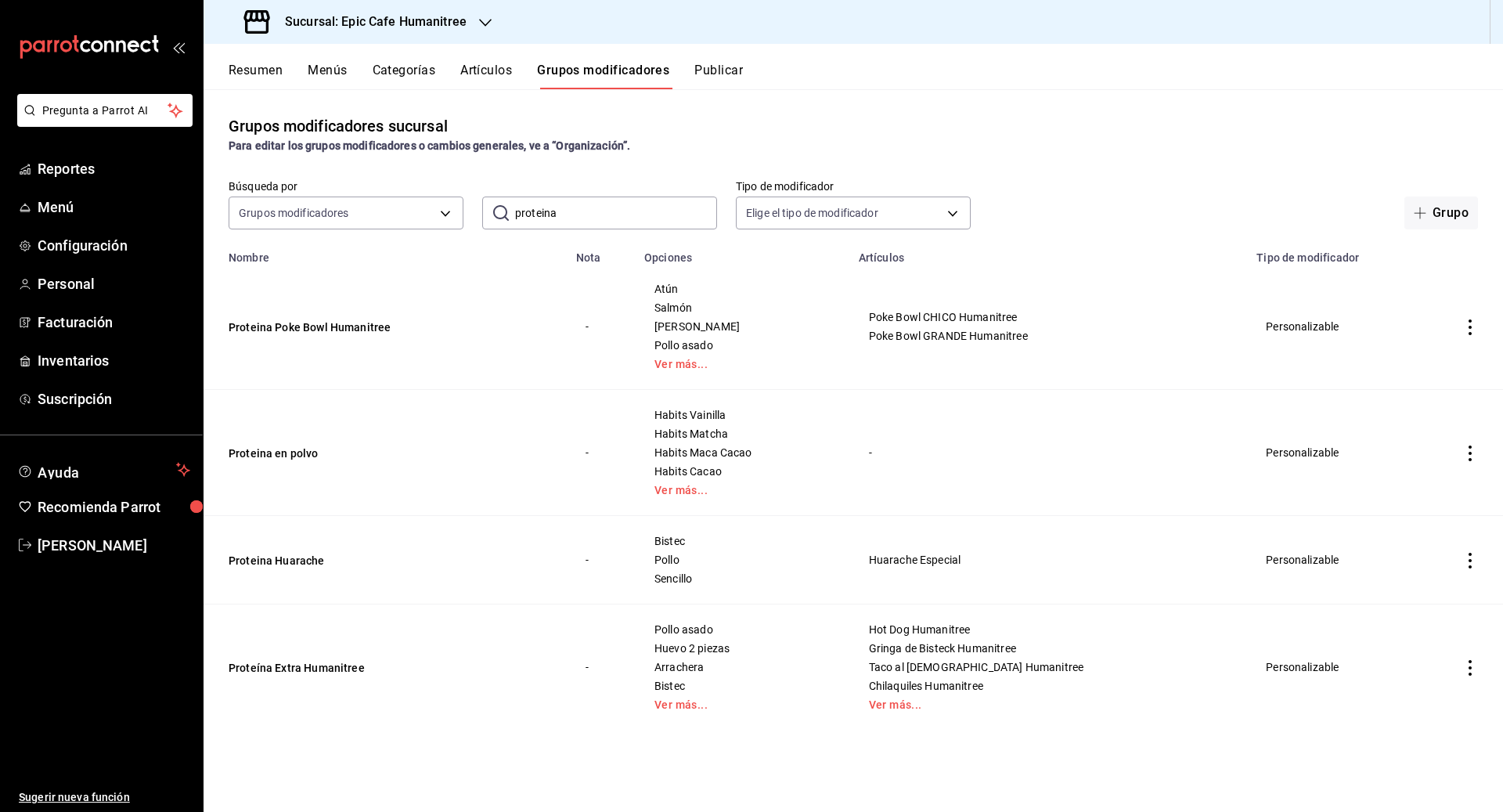
click at [490, 73] on button "Artículos" at bounding box center [486, 75] width 52 height 26
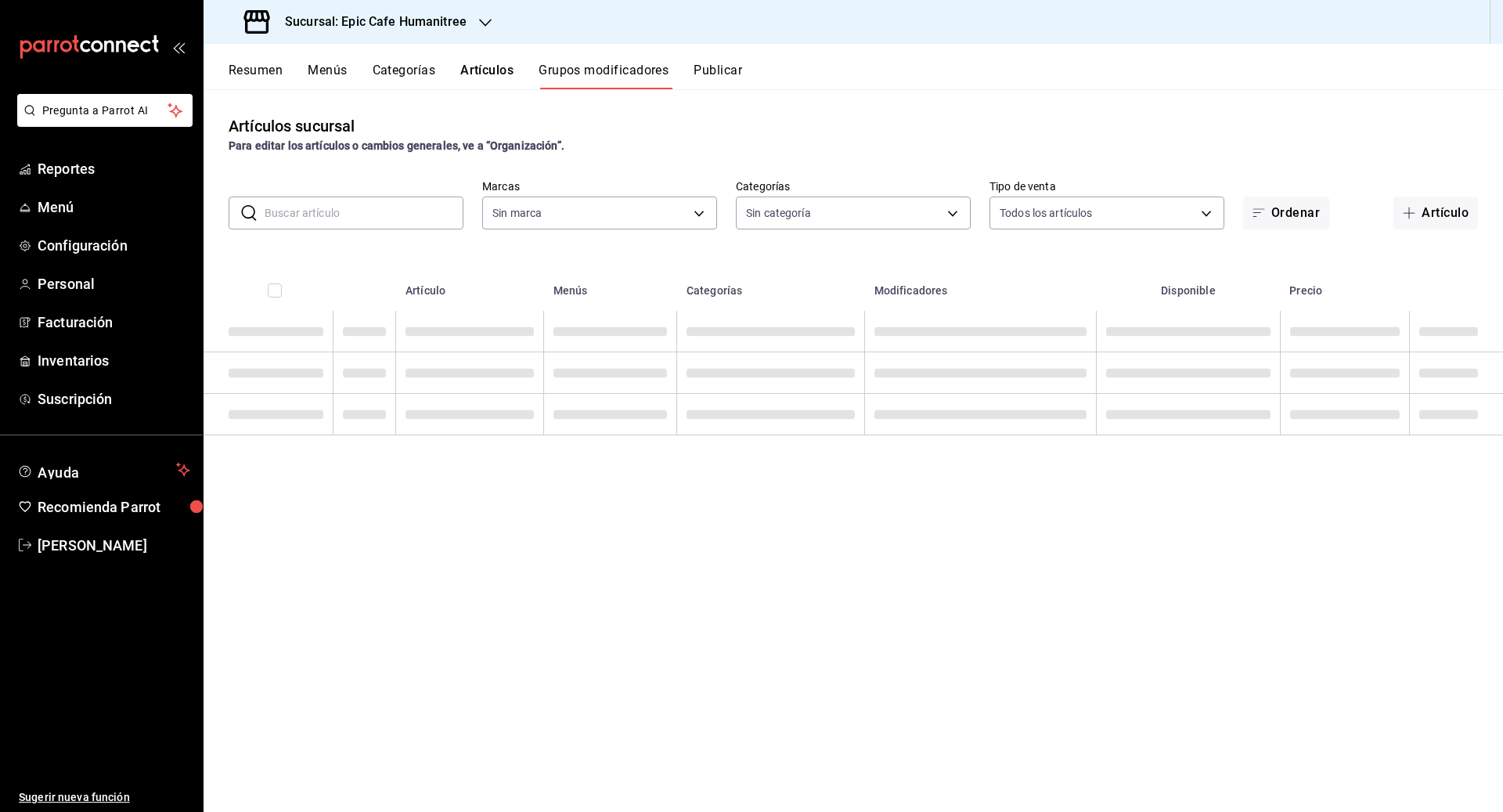
type input "e2a6dcd0-c09b-4f39-b209-5f97019748a2,3f18ad05-55ab-44ea-8b53-c1c2b2db6cb9"
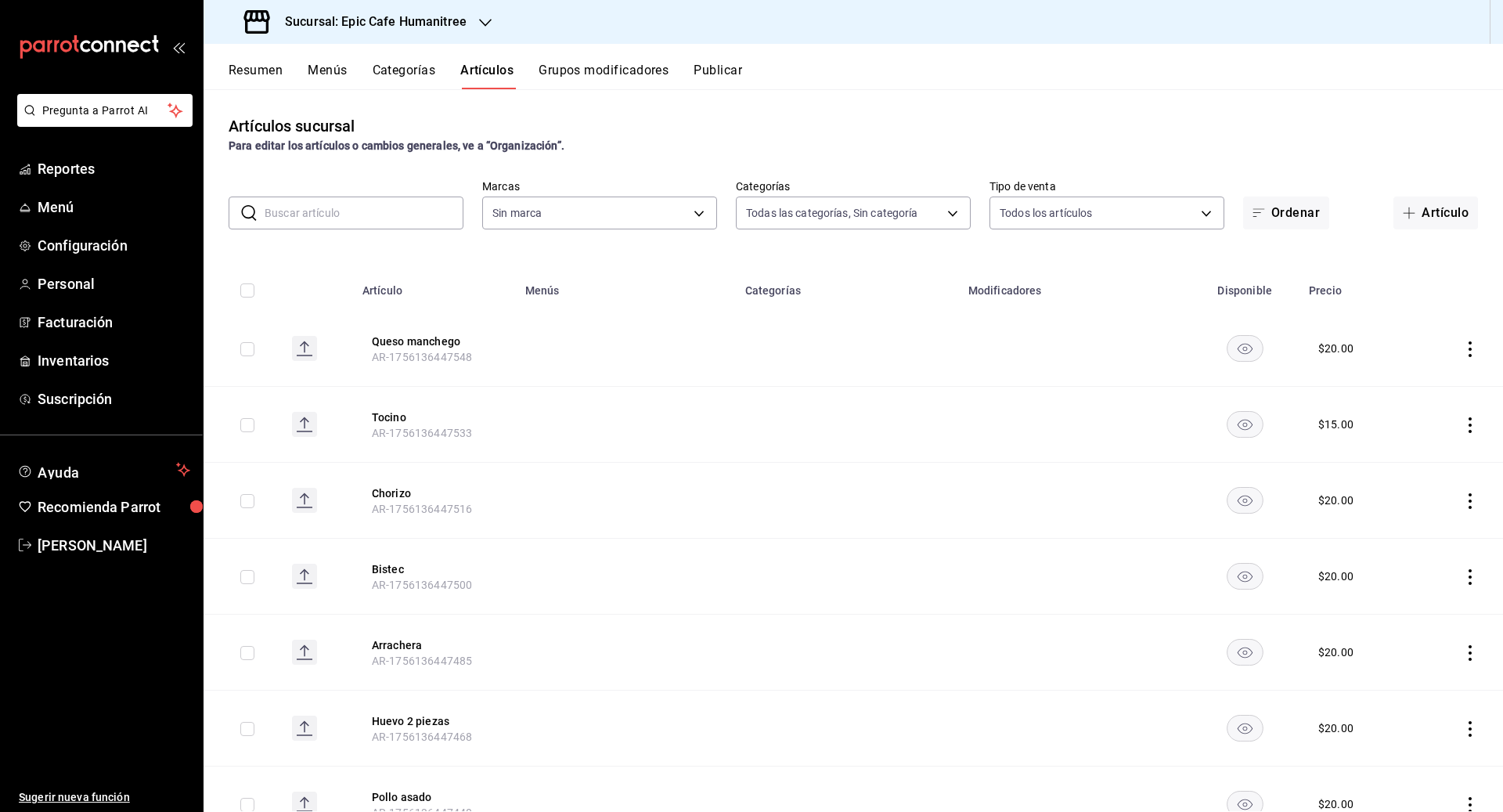
type input "9fab54cc-32ee-4335-a8af-fa557cca6bda,8f498dc2-059d-4a00-9e0e-d85adaa23bc2,0d7a3…"
type input "e2a6dcd0-c09b-4f39-b209-5f97019748a2,3f18ad05-55ab-44ea-8b53-c1c2b2db6cb9"
click at [330, 223] on input "text" at bounding box center [364, 213] width 199 height 32
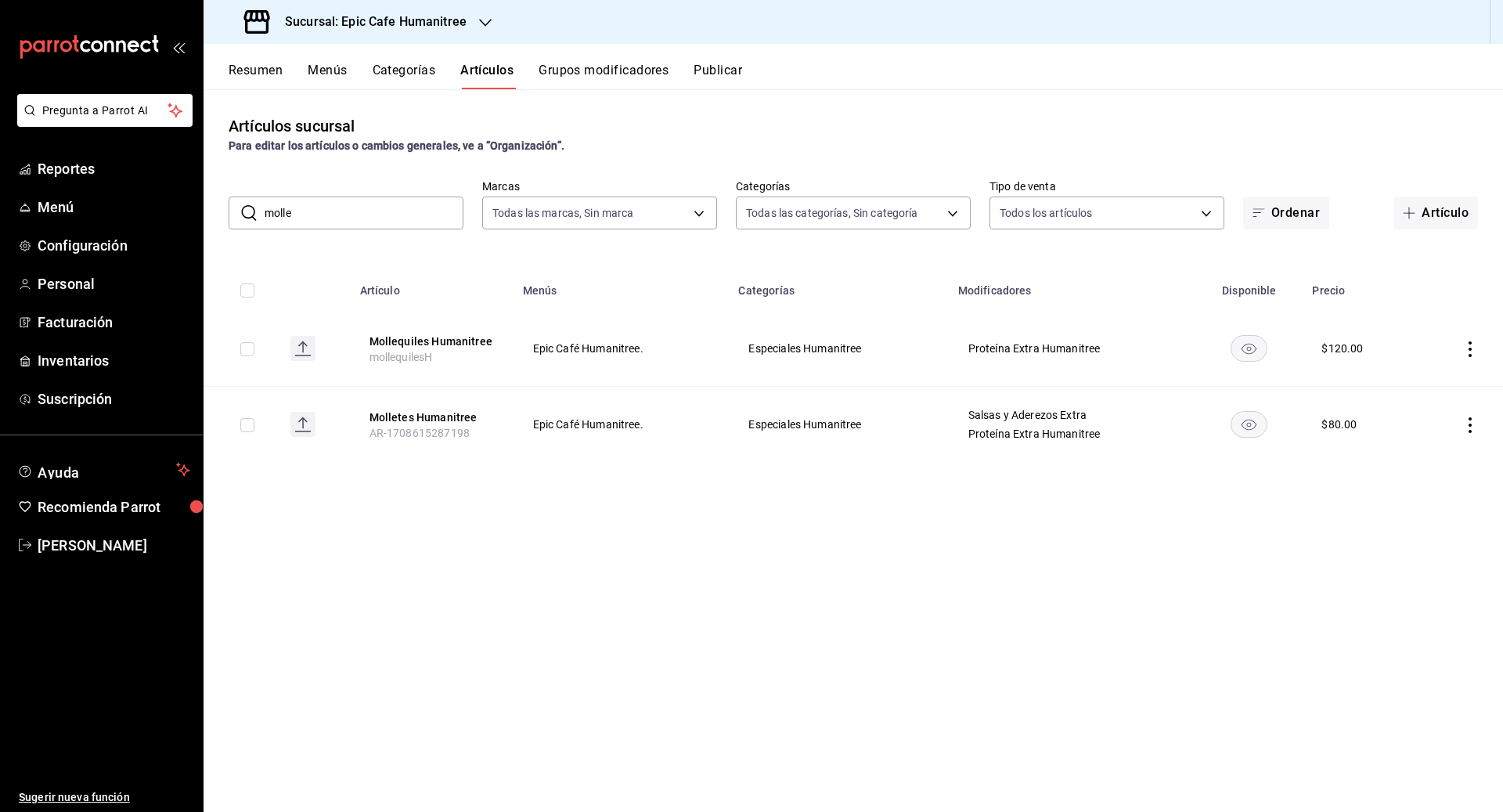
drag, startPoint x: 306, startPoint y: 211, endPoint x: 251, endPoint y: 211, distance: 55.0
click at [251, 211] on div "​ molle ​" at bounding box center [345, 213] width 235 height 33
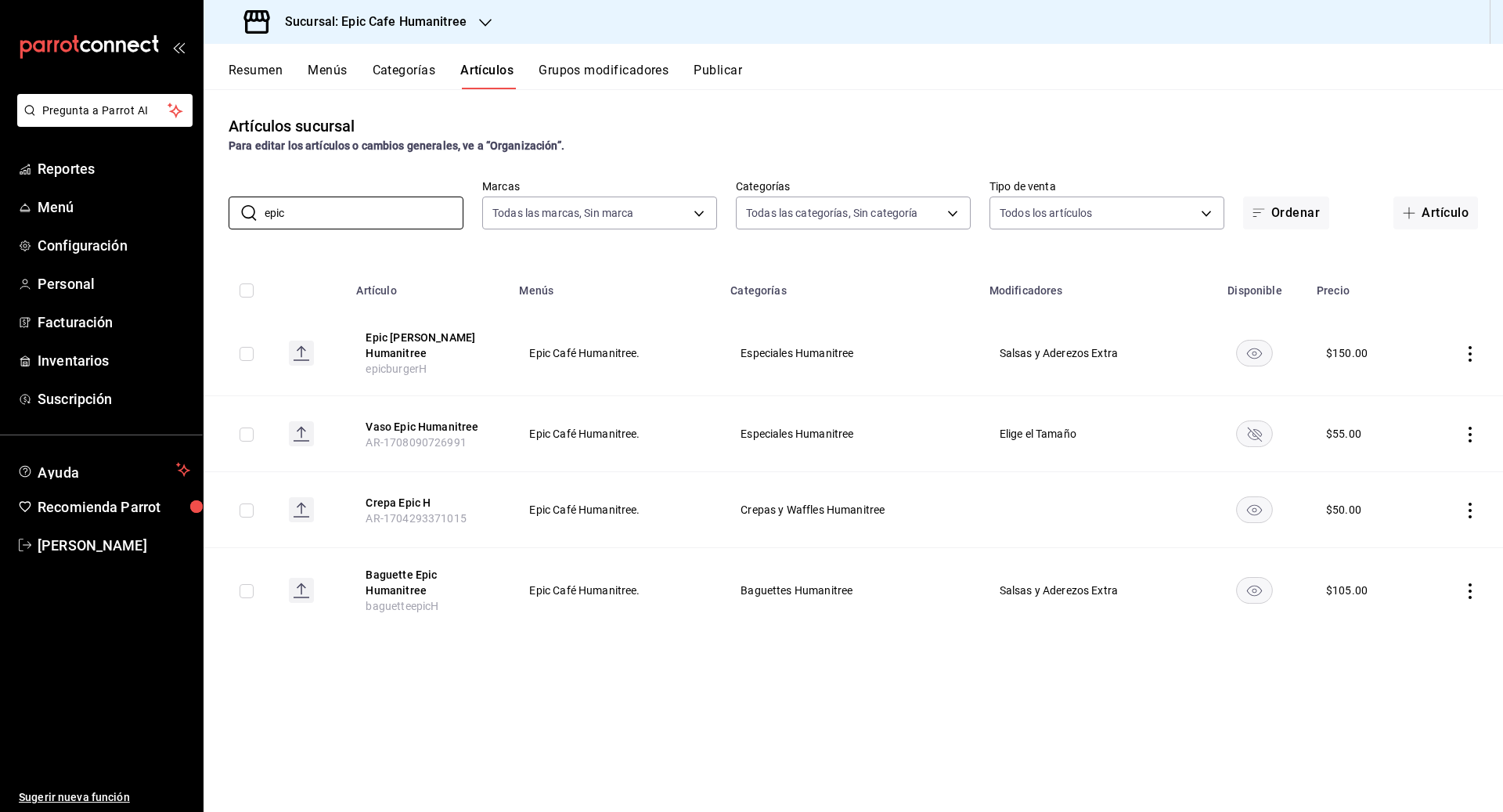
click at [655, 266] on th "Menús" at bounding box center [615, 285] width 211 height 50
drag, startPoint x: 298, startPoint y: 218, endPoint x: 246, endPoint y: 218, distance: 52.0
click at [246, 218] on div "​ epic ​" at bounding box center [345, 213] width 235 height 33
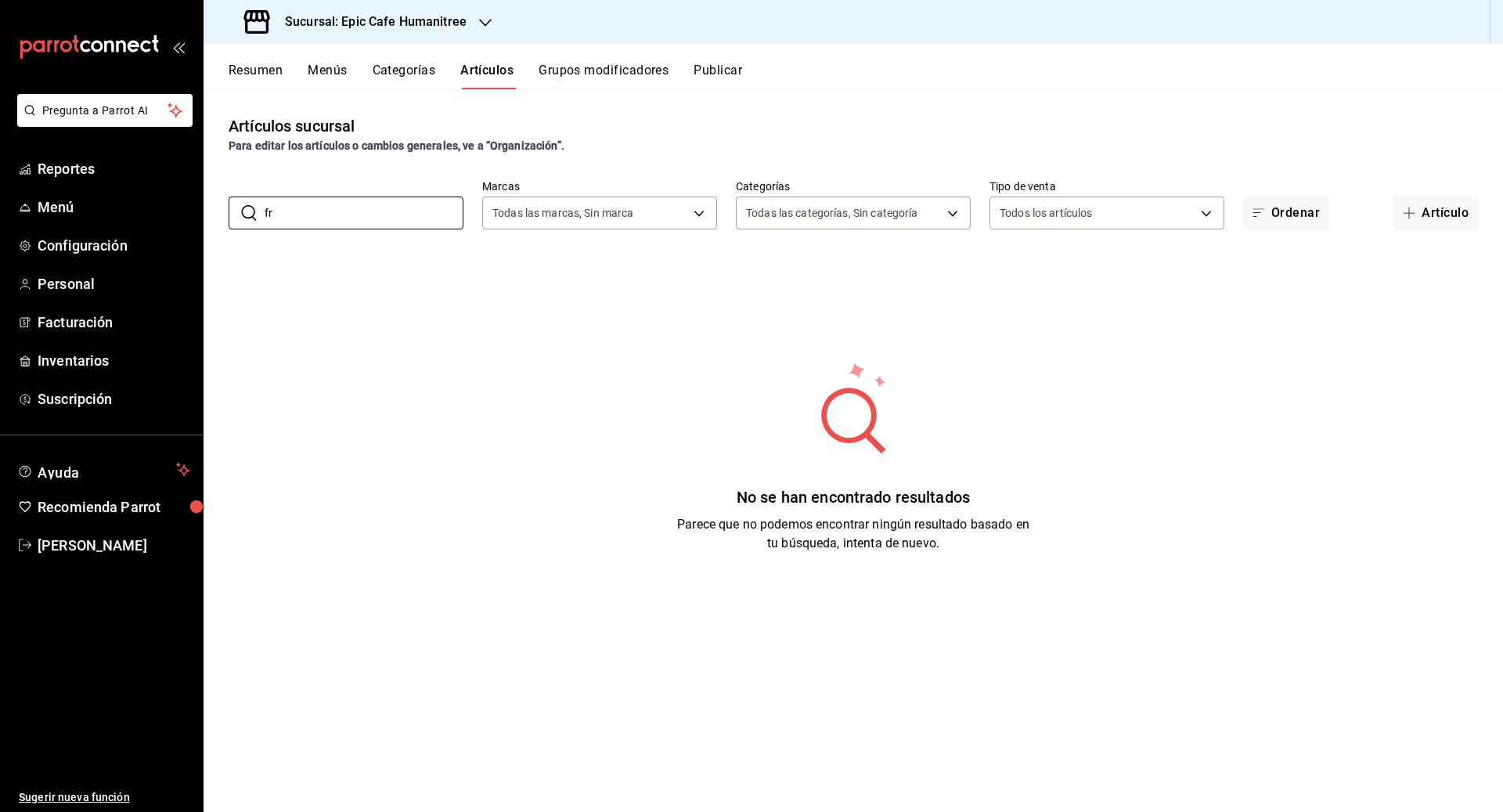
type input "f"
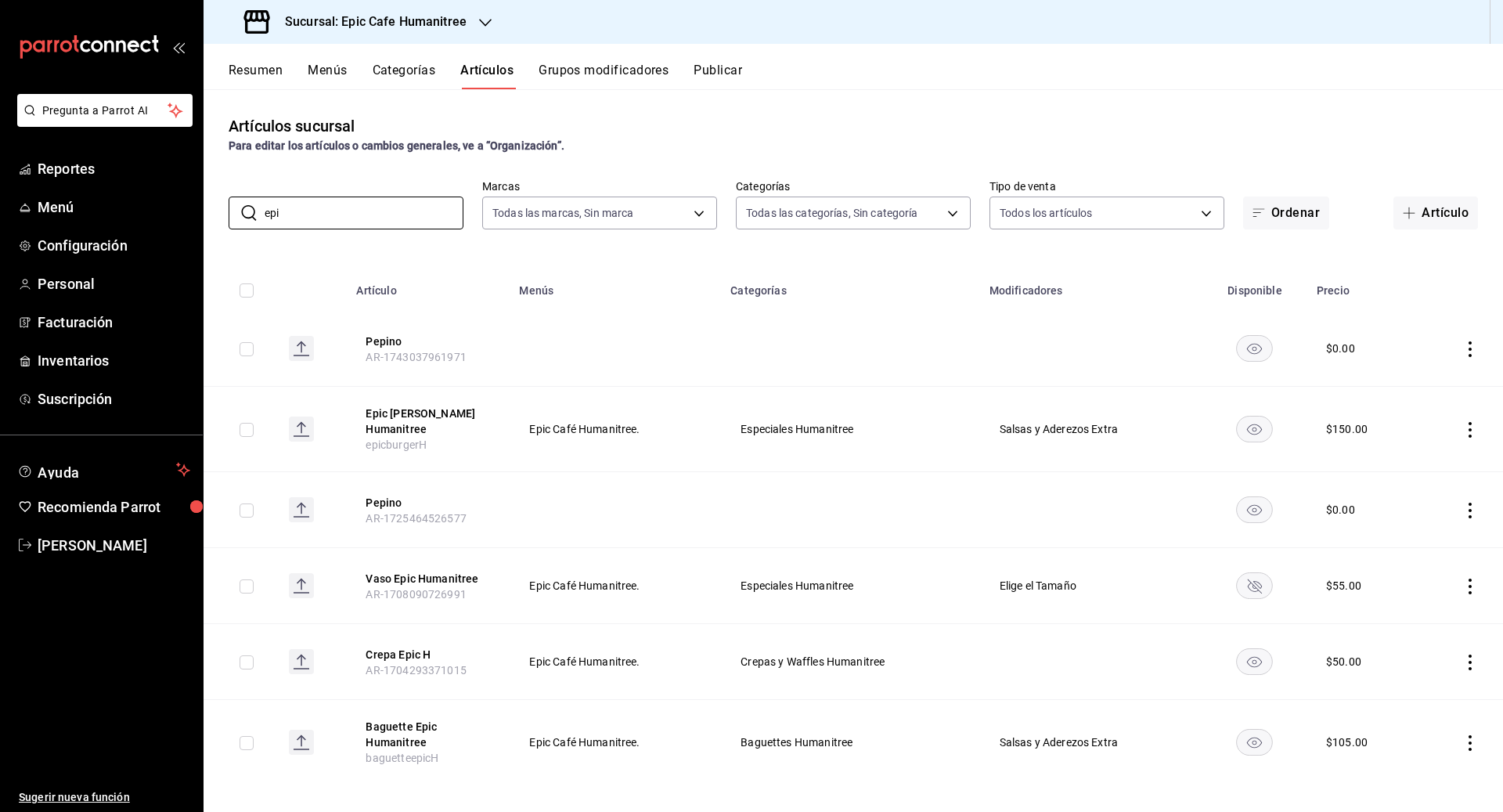
type input "epi"
click at [831, 428] on icon "actions" at bounding box center [1469, 429] width 15 height 15
click at [831, 486] on span "Duplicar" at bounding box center [1423, 493] width 41 height 16
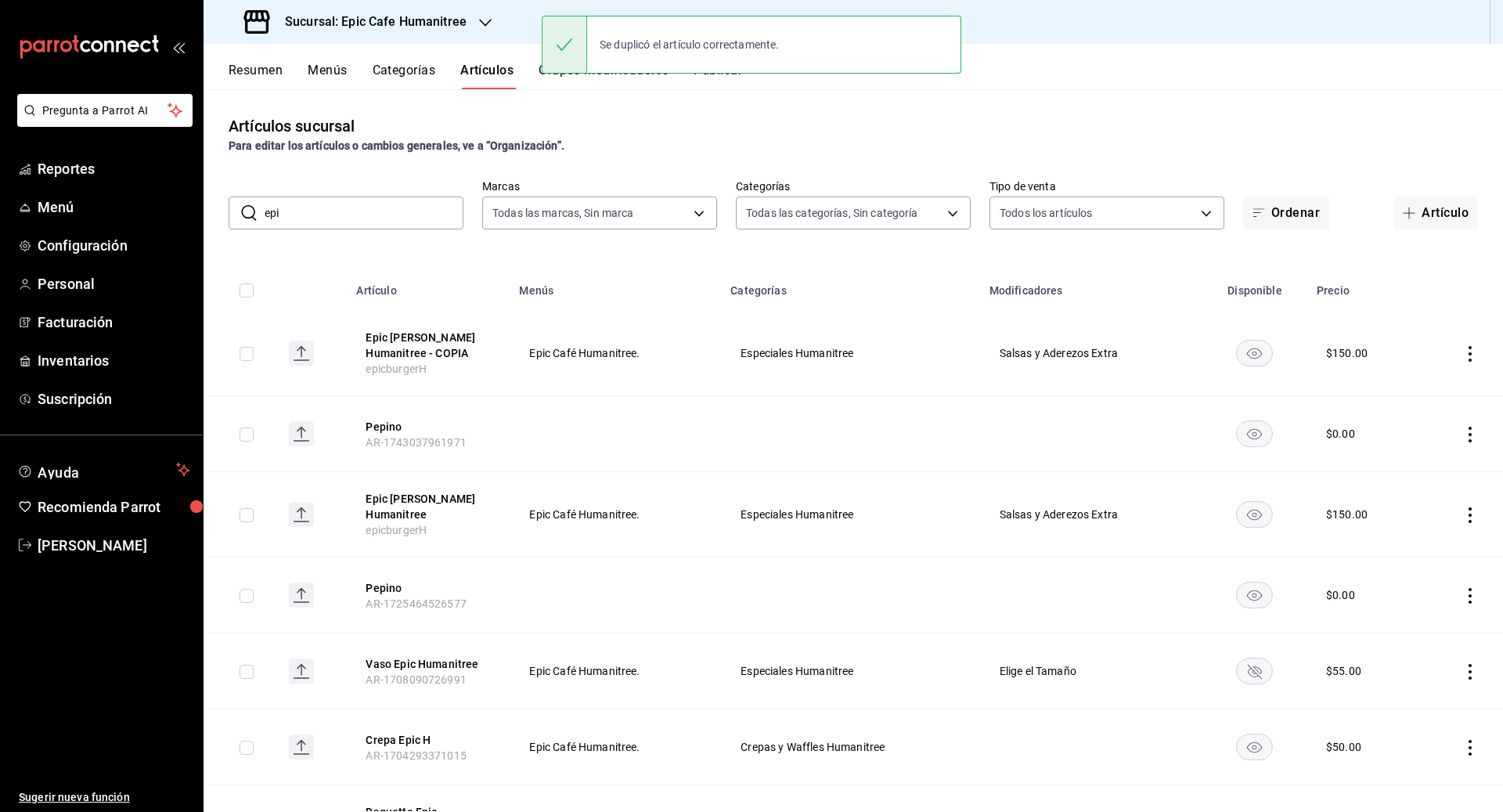
click at [831, 357] on icon "actions" at bounding box center [1469, 353] width 15 height 15
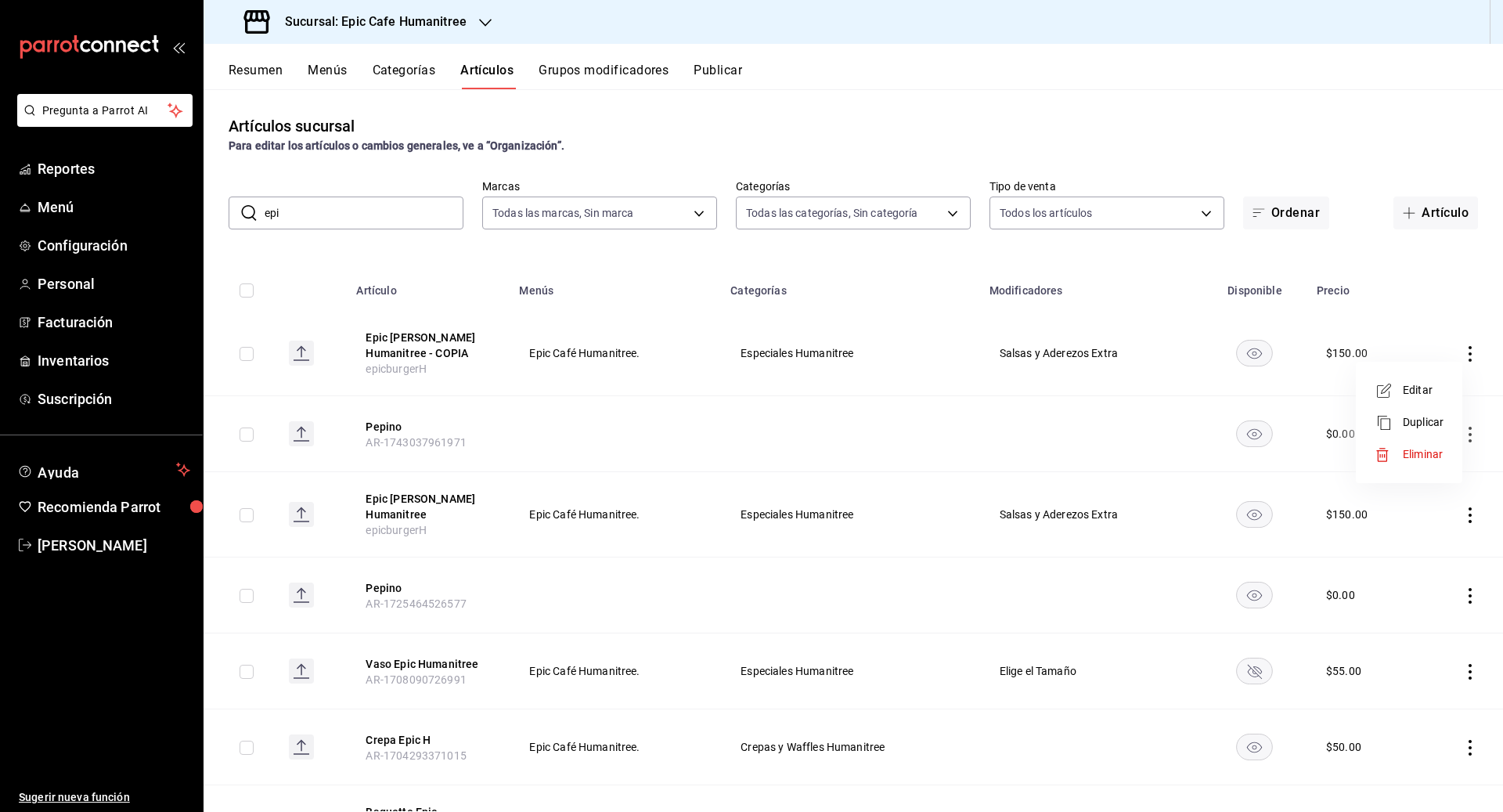
click at [831, 389] on span "Editar" at bounding box center [1423, 390] width 41 height 16
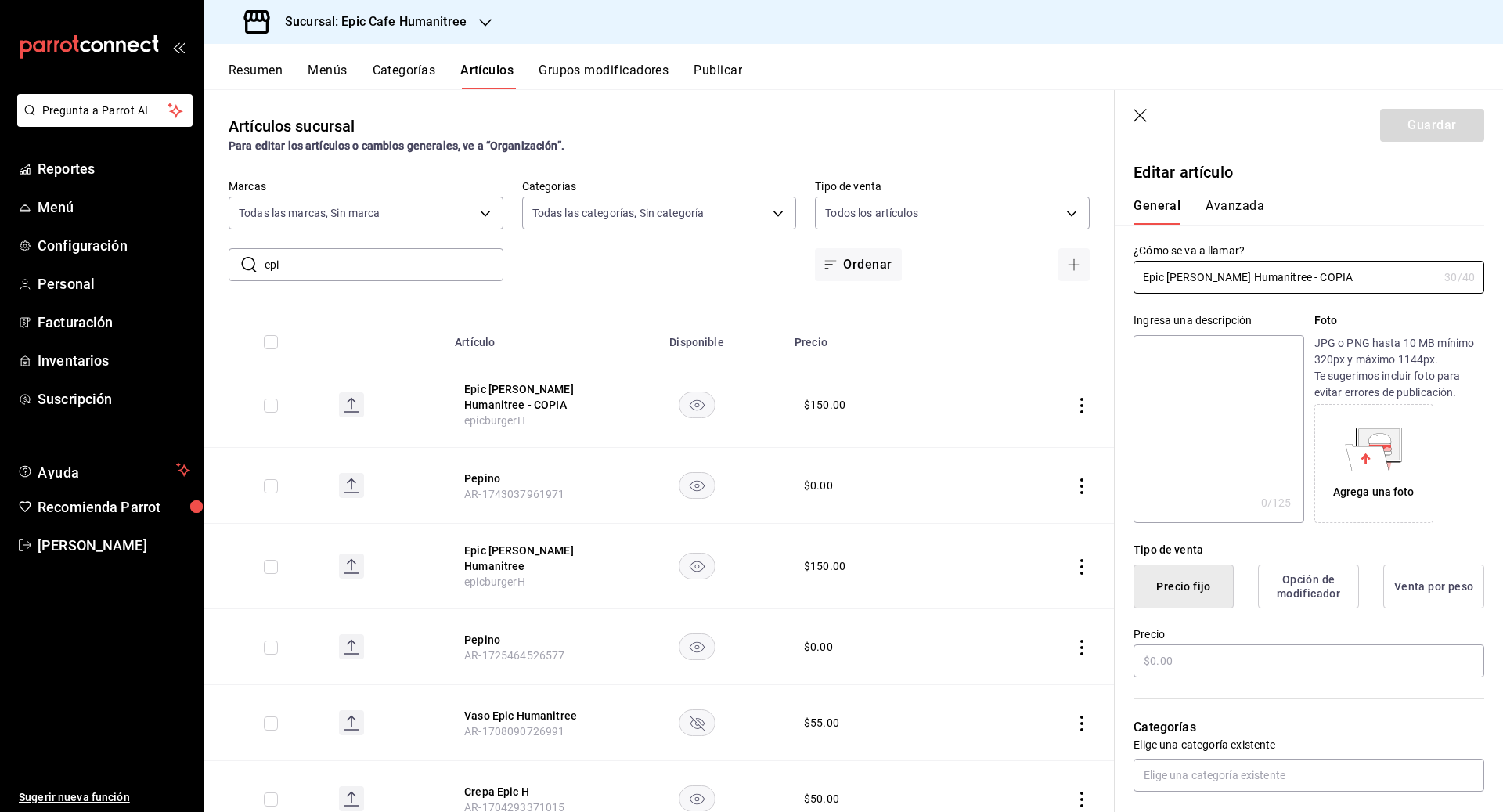
type input "$150.00"
drag, startPoint x: 1327, startPoint y: 279, endPoint x: 1079, endPoint y: 274, distance: 248.1
click at [831, 274] on main "Artículos sucursal Para editar los artículos o cambios generales, ve a “Organiz…" at bounding box center [854, 450] width 1300 height 722
type input "French Fries Humanitree"
drag, startPoint x: 1199, startPoint y: 657, endPoint x: 1094, endPoint y: 657, distance: 105.0
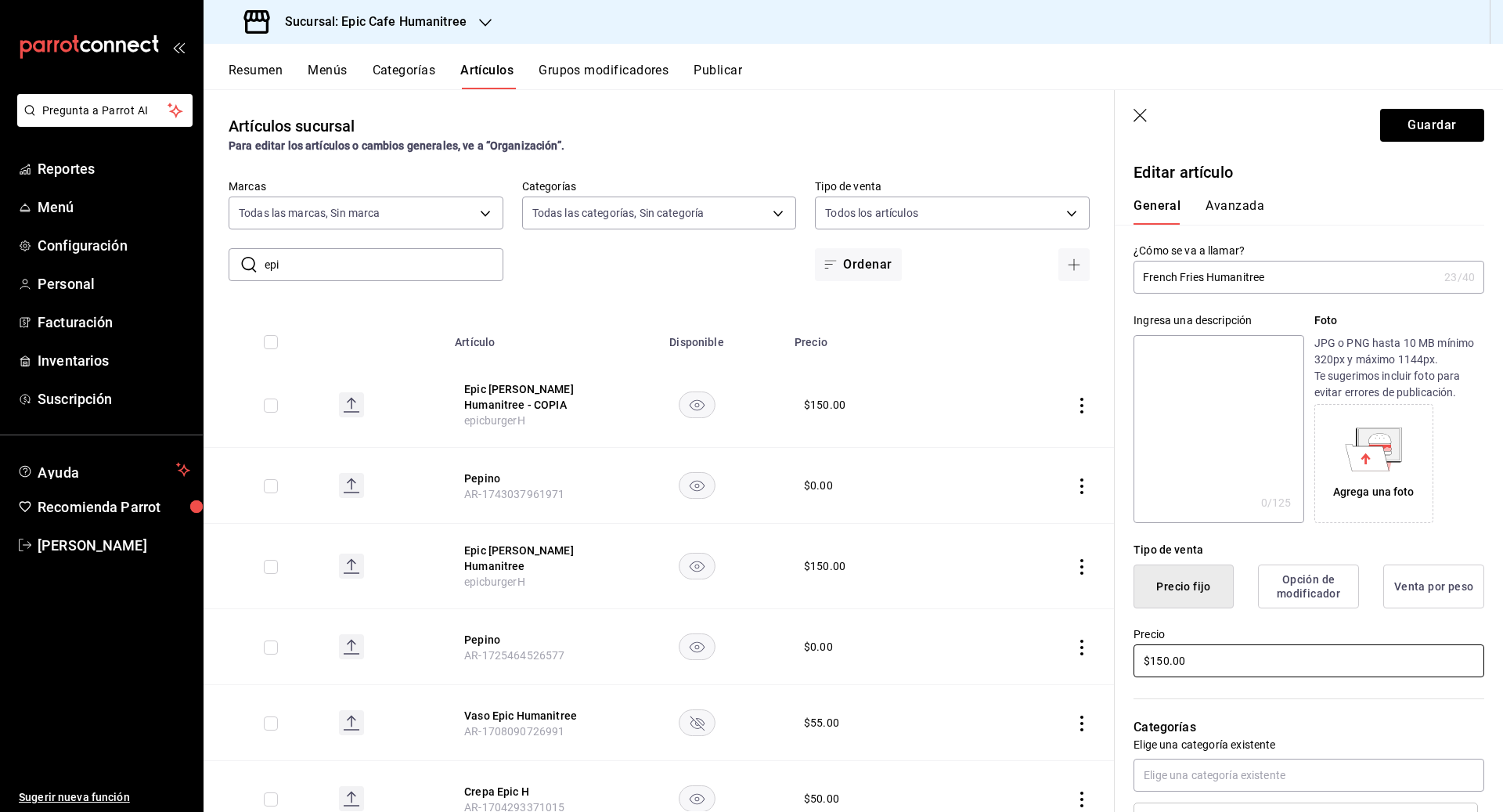
click at [831, 657] on main "Artículos sucursal Para editar los artículos o cambios generales, ve a “Organiz…" at bounding box center [854, 450] width 1300 height 722
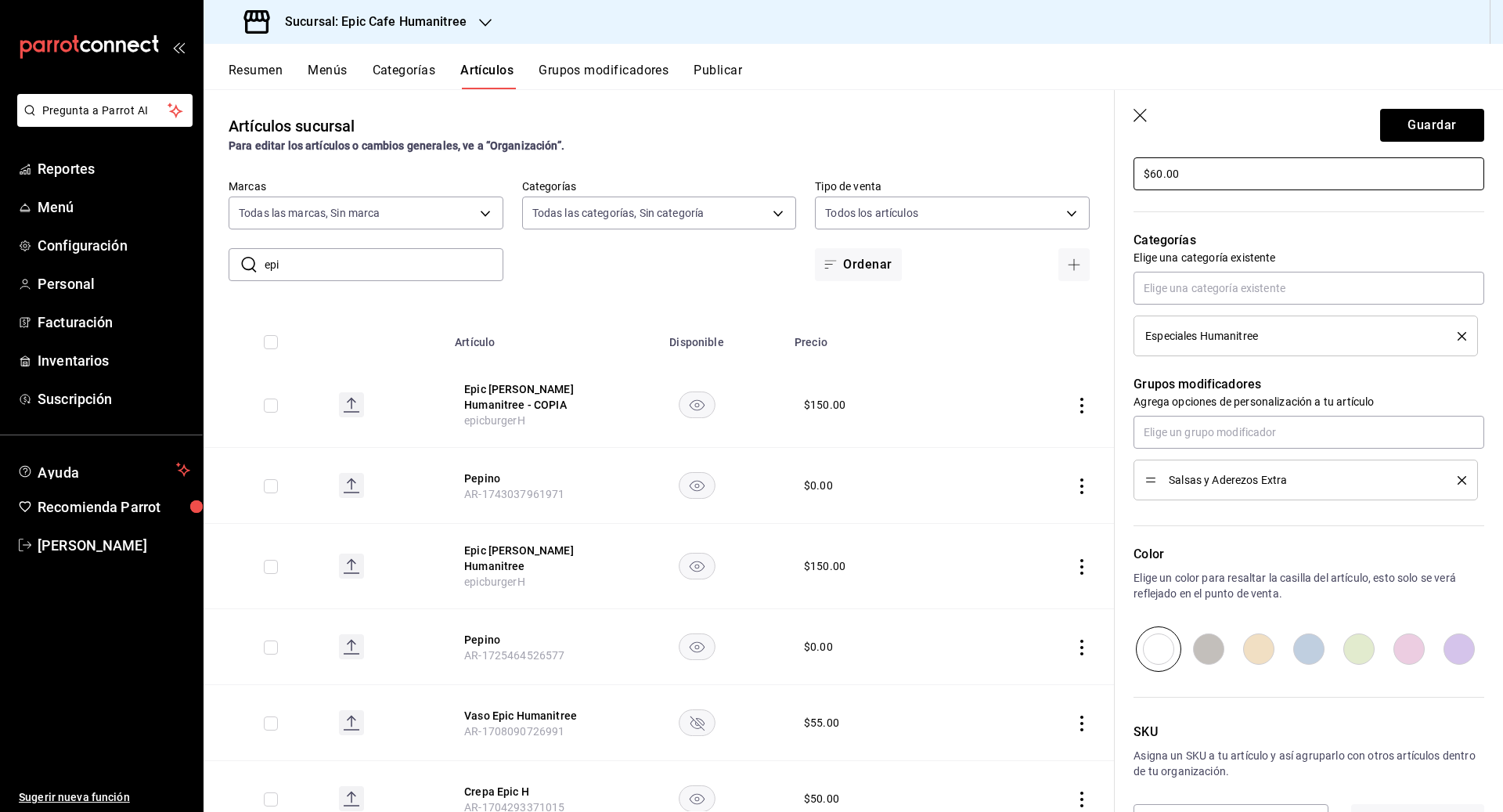
scroll to position [541, 0]
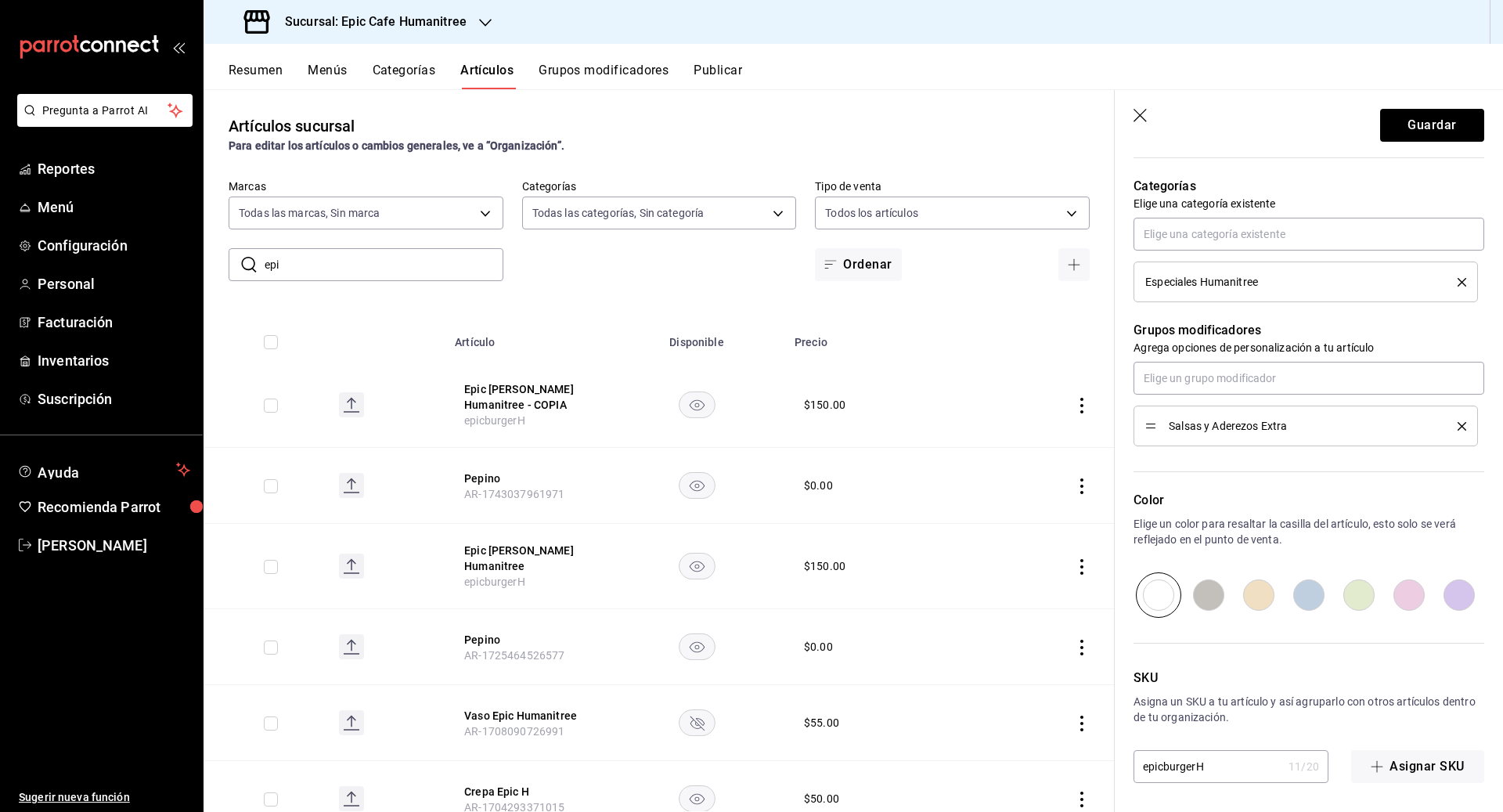
type input "$60.00"
drag, startPoint x: 1214, startPoint y: 761, endPoint x: 1073, endPoint y: 759, distance: 141.0
click at [831, 759] on main "Artículos sucursal Para editar los artículos o cambios generales, ve a “Organiz…" at bounding box center [854, 450] width 1300 height 722
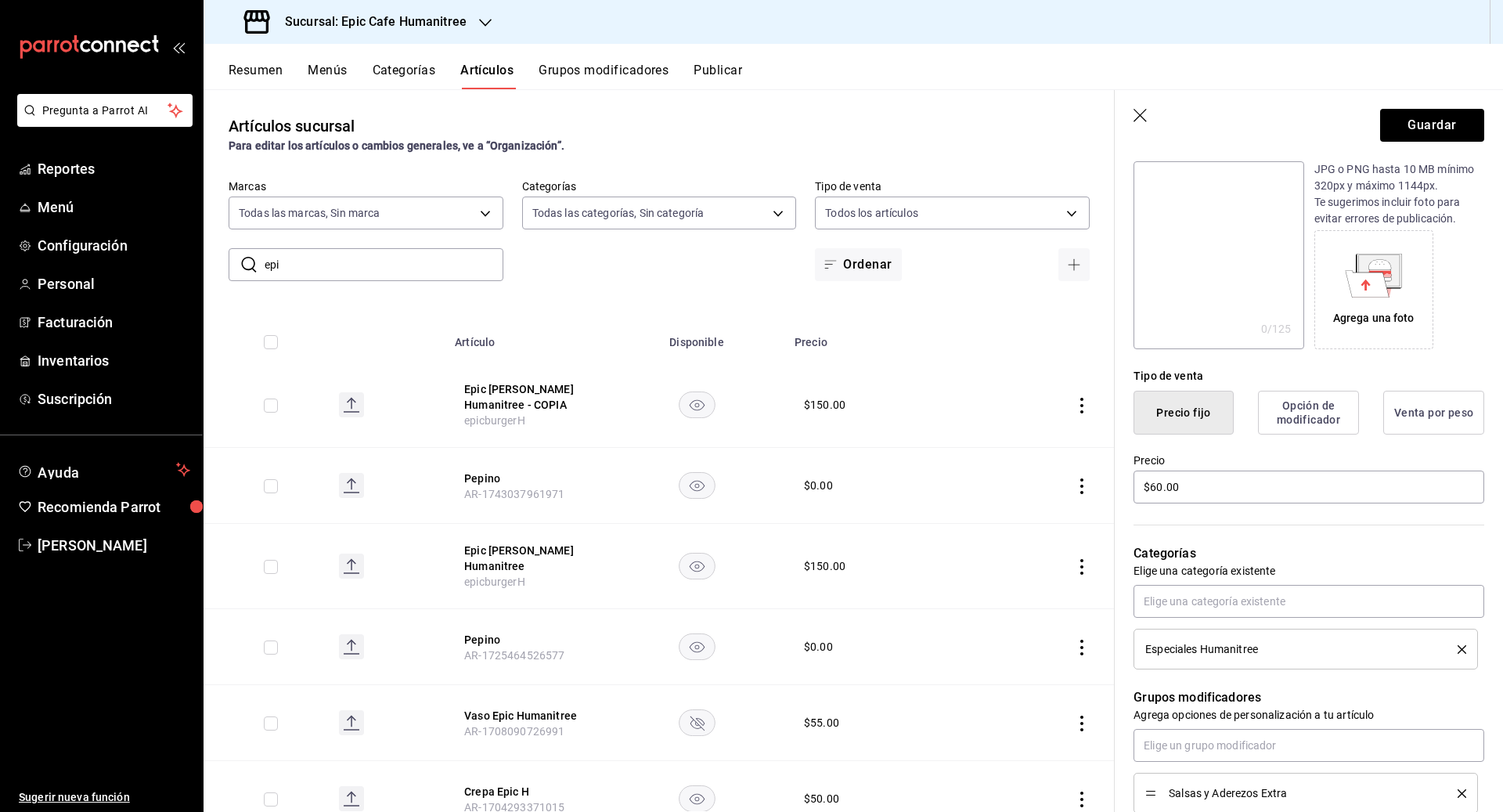
scroll to position [0, 0]
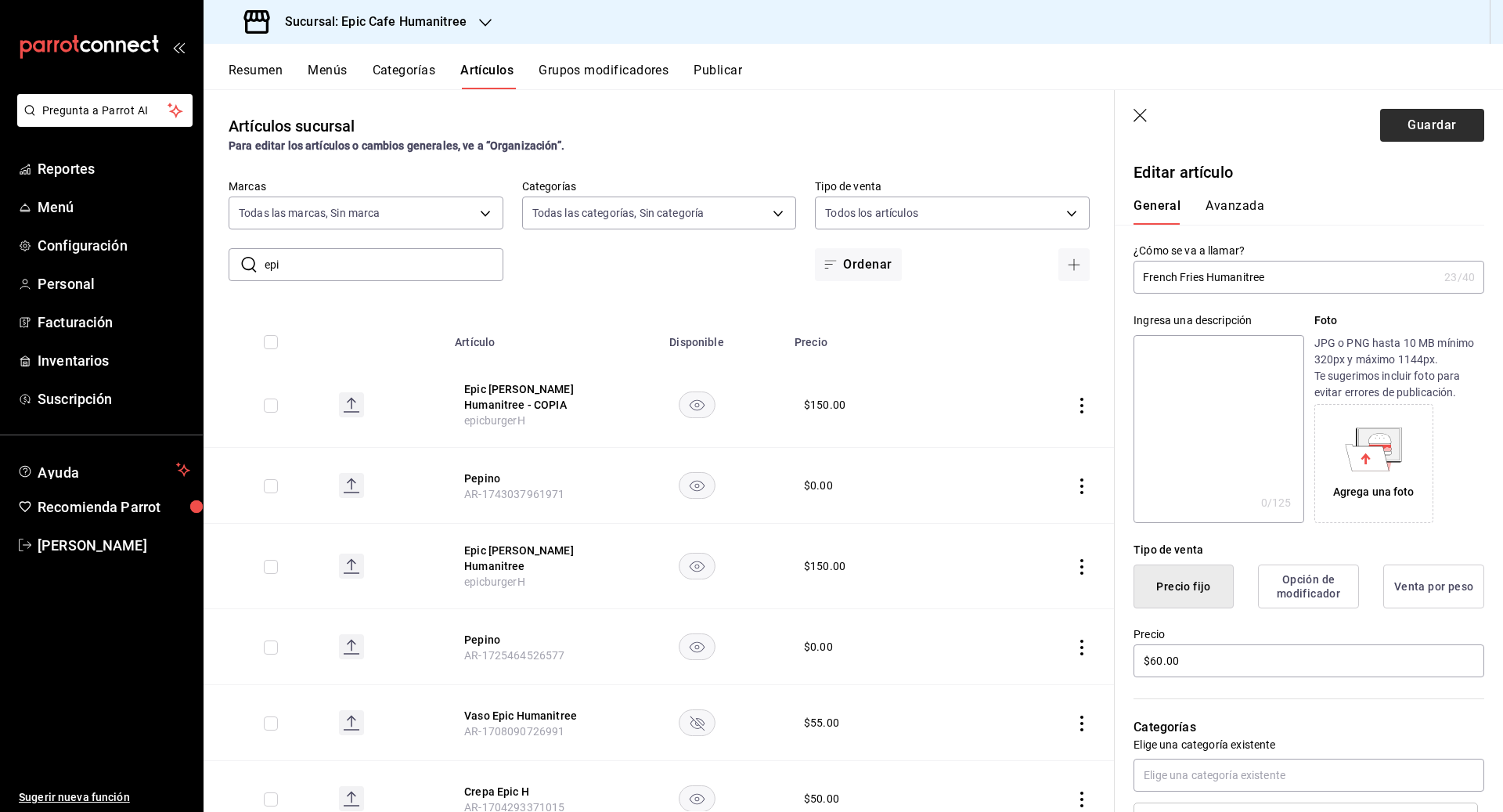
type input "frenchfriesH"
click at [831, 126] on button "Guardar" at bounding box center [1431, 125] width 104 height 33
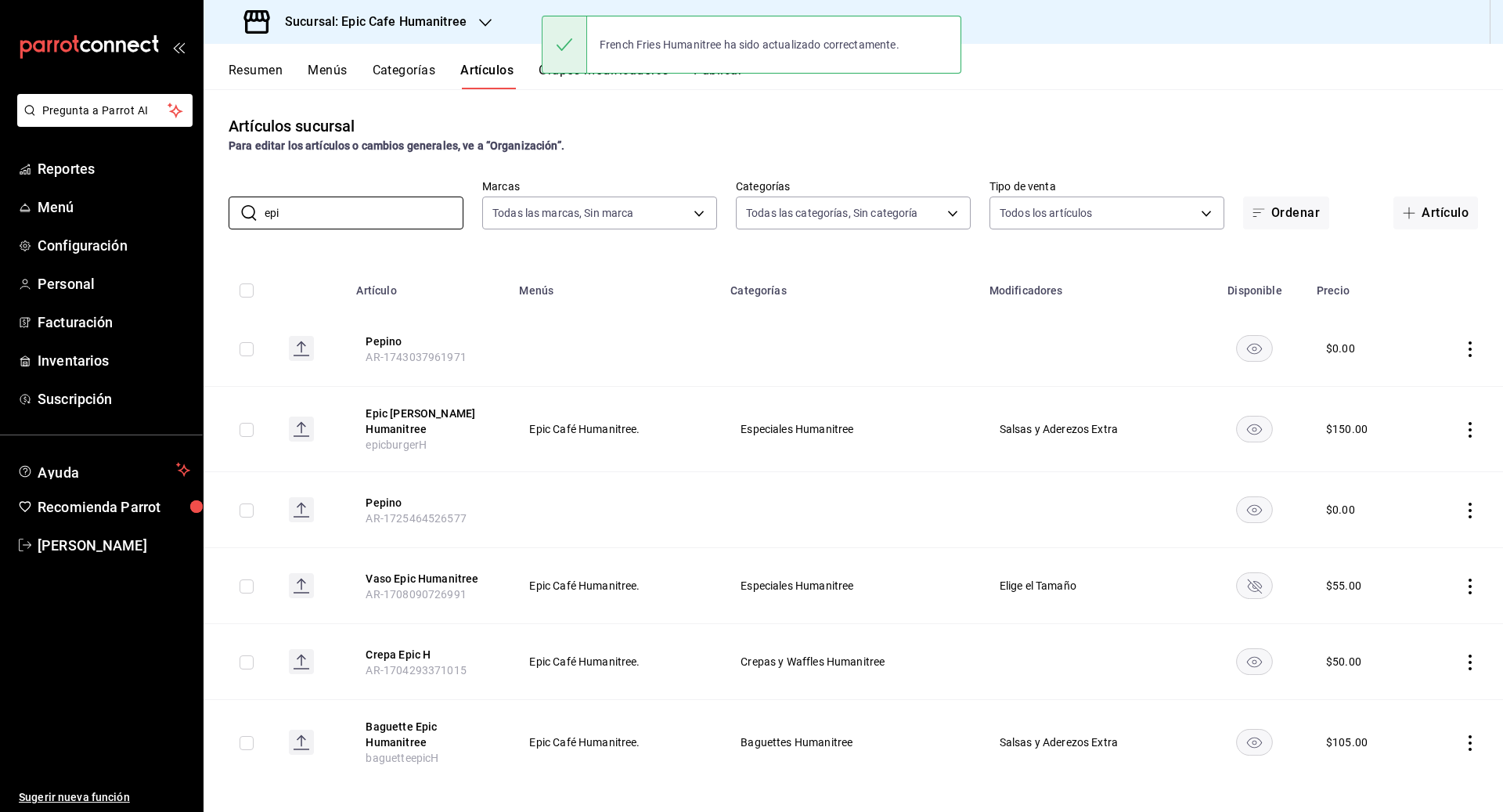
drag, startPoint x: 303, startPoint y: 210, endPoint x: 225, endPoint y: 209, distance: 78.0
click at [225, 209] on div "​ epi ​ Marcas Todas las marcas, Sin marca e2a6dcd0-c09b-4f39-b209-5f97019748a2…" at bounding box center [854, 204] width 1300 height 50
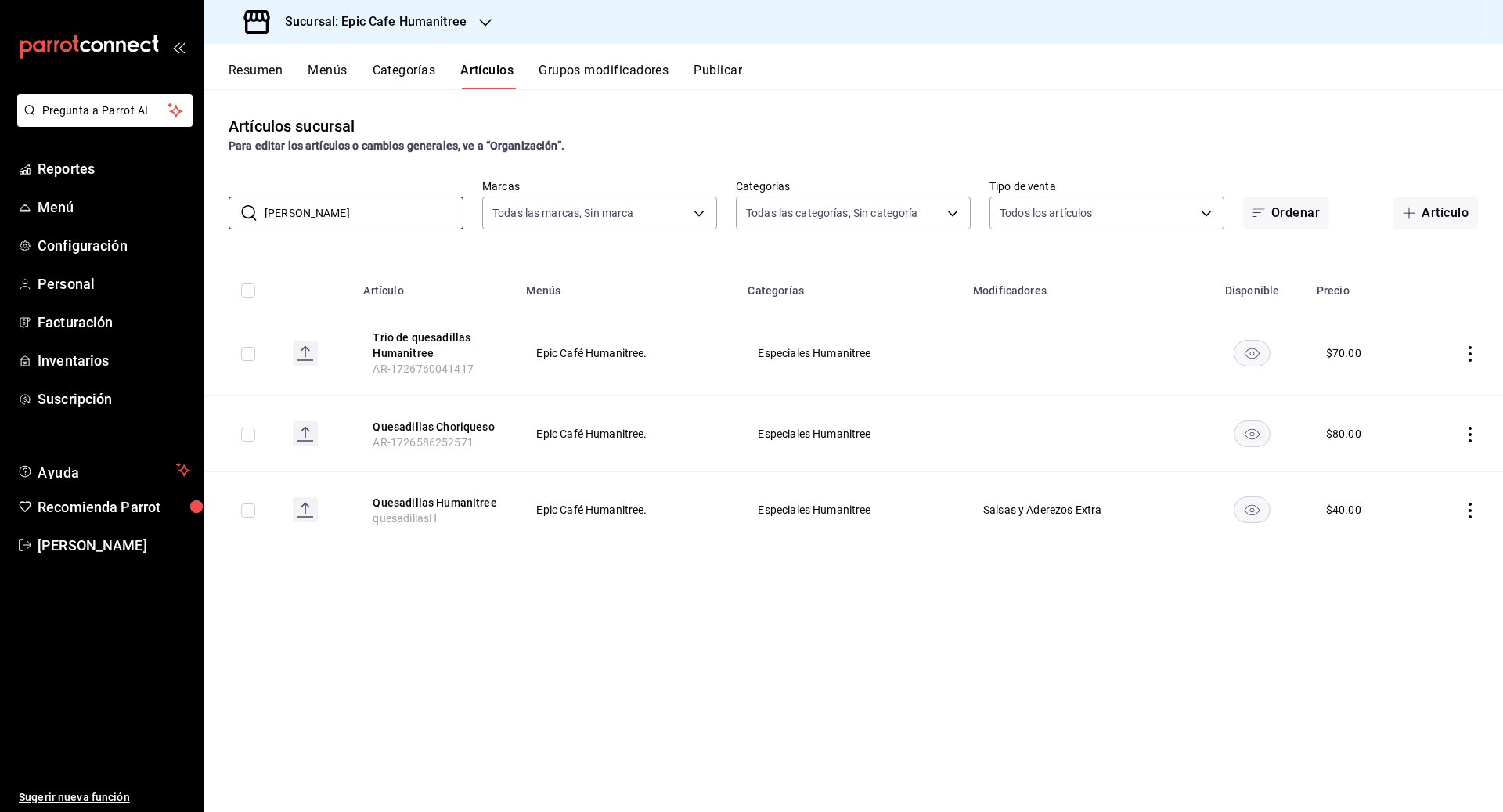
type input "[PERSON_NAME]"
click at [713, 684] on div "Artículos sucursal Para editar los artículos o cambios generales, ve a “Organiz…" at bounding box center [854, 450] width 1300 height 721
click at [831, 513] on icon "actions" at bounding box center [1469, 509] width 15 height 15
click at [831, 544] on span "Editar" at bounding box center [1423, 546] width 41 height 16
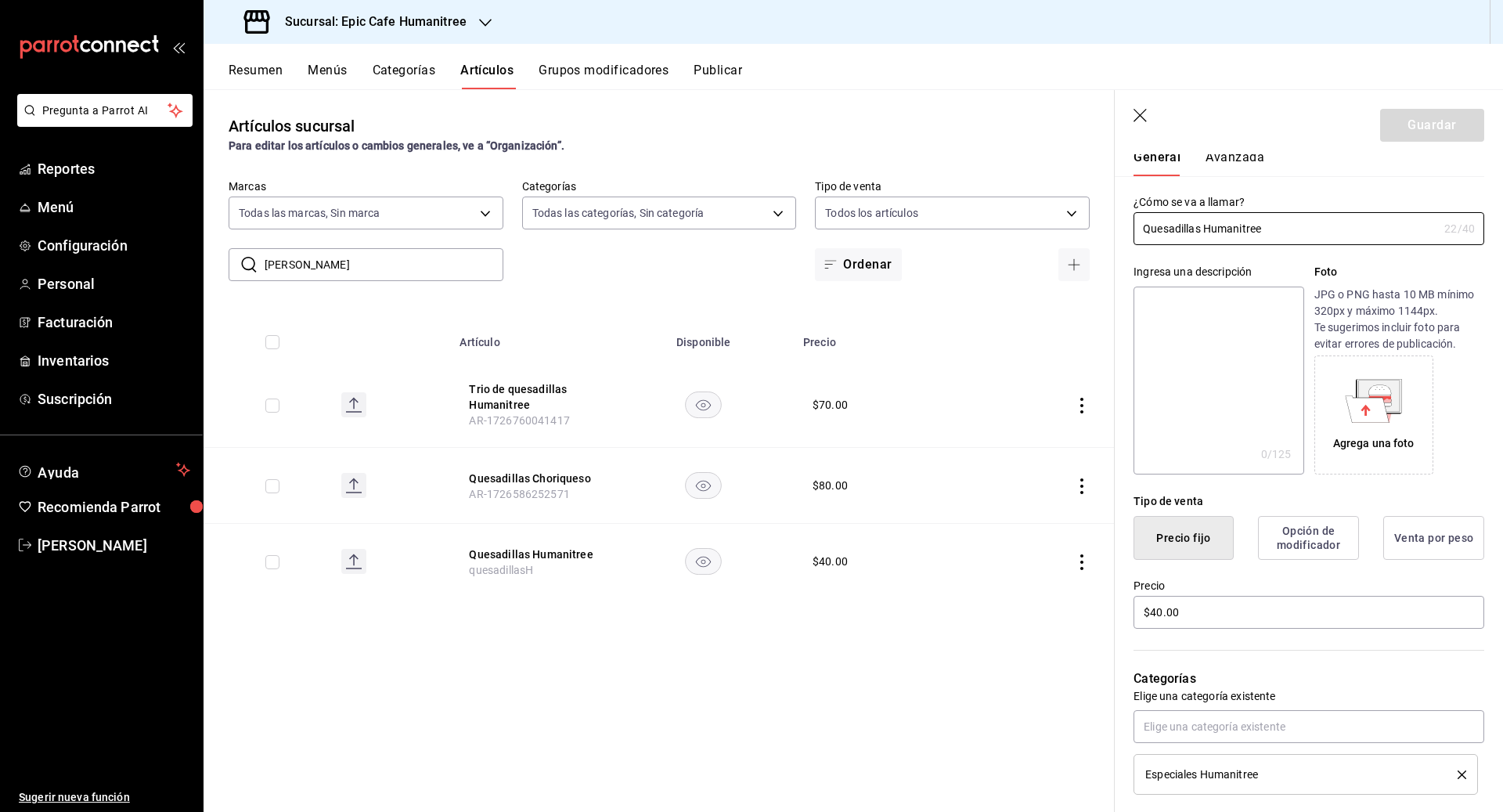
scroll to position [51, 0]
drag, startPoint x: 1198, startPoint y: 614, endPoint x: 1102, endPoint y: 614, distance: 96.0
click at [831, 614] on main "Artículos sucursal Para editar los artículos o cambios generales, ve a “Organiz…" at bounding box center [854, 450] width 1300 height 722
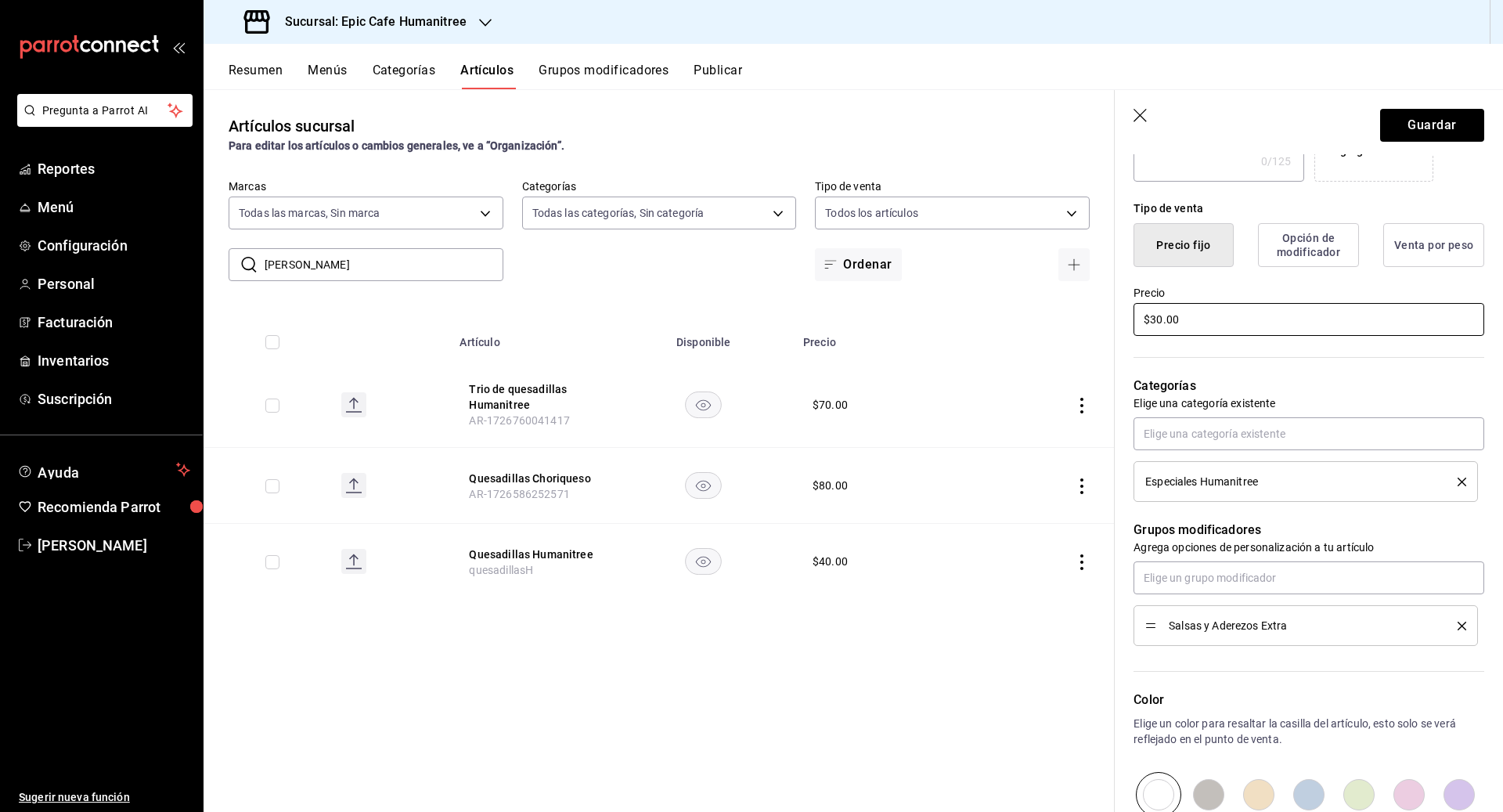
scroll to position [429, 0]
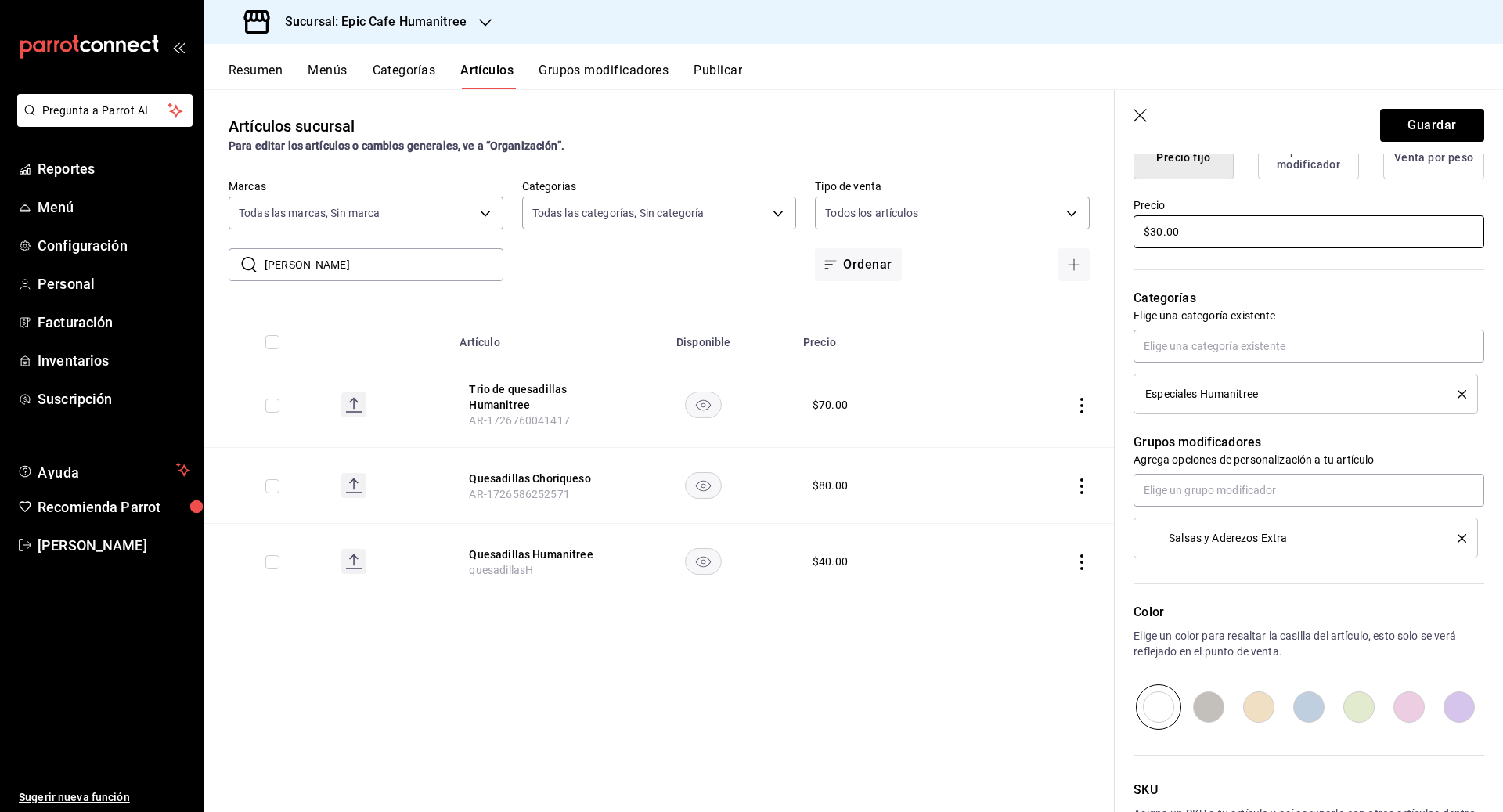
type input "$30.00"
click at [831, 529] on li "Salsas y Aderezos Extra" at bounding box center [1305, 537] width 344 height 41
click at [831, 534] on icon "delete" at bounding box center [1461, 537] width 8 height 8
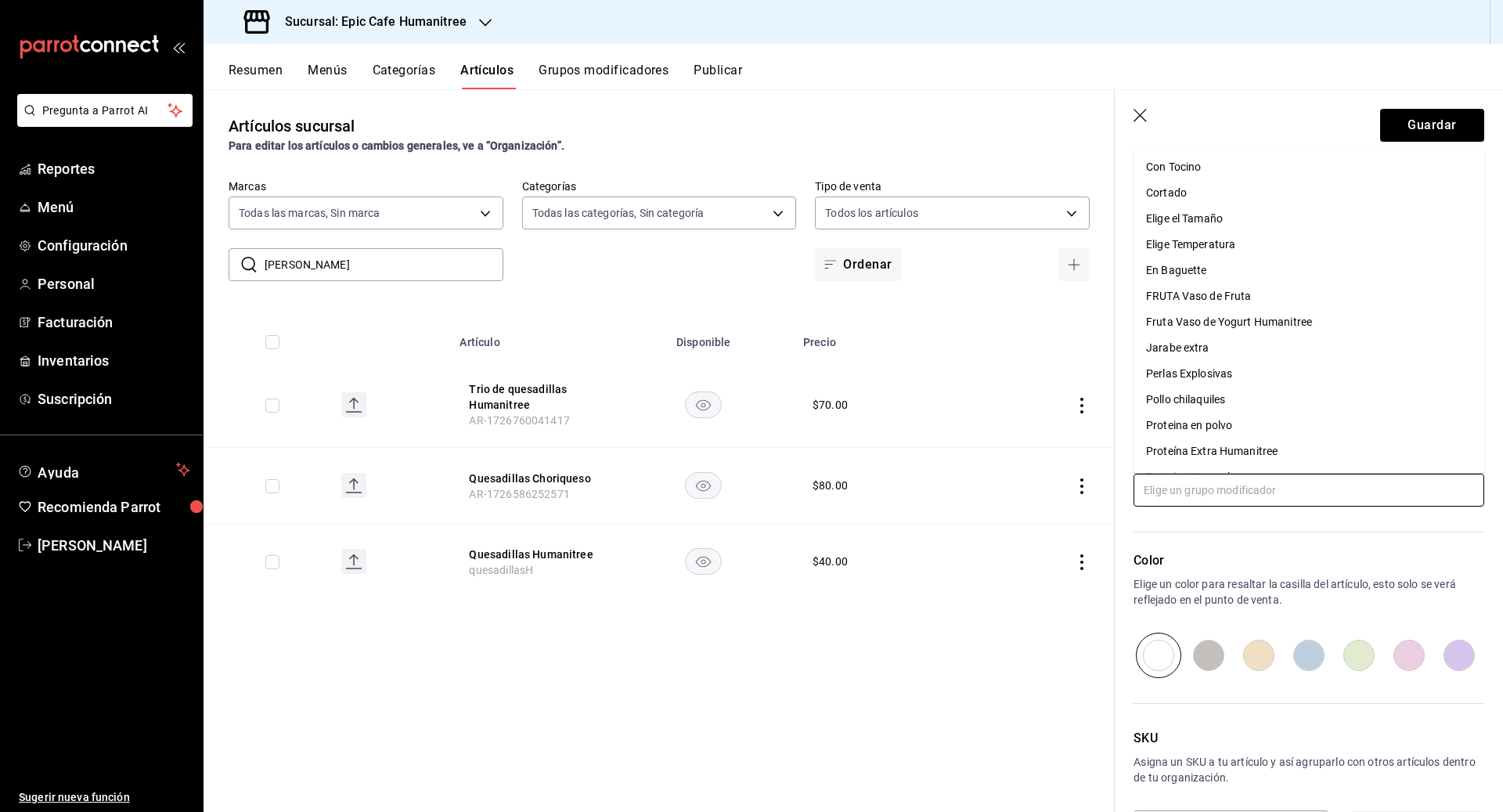
click at [831, 495] on input "text" at bounding box center [1308, 489] width 351 height 33
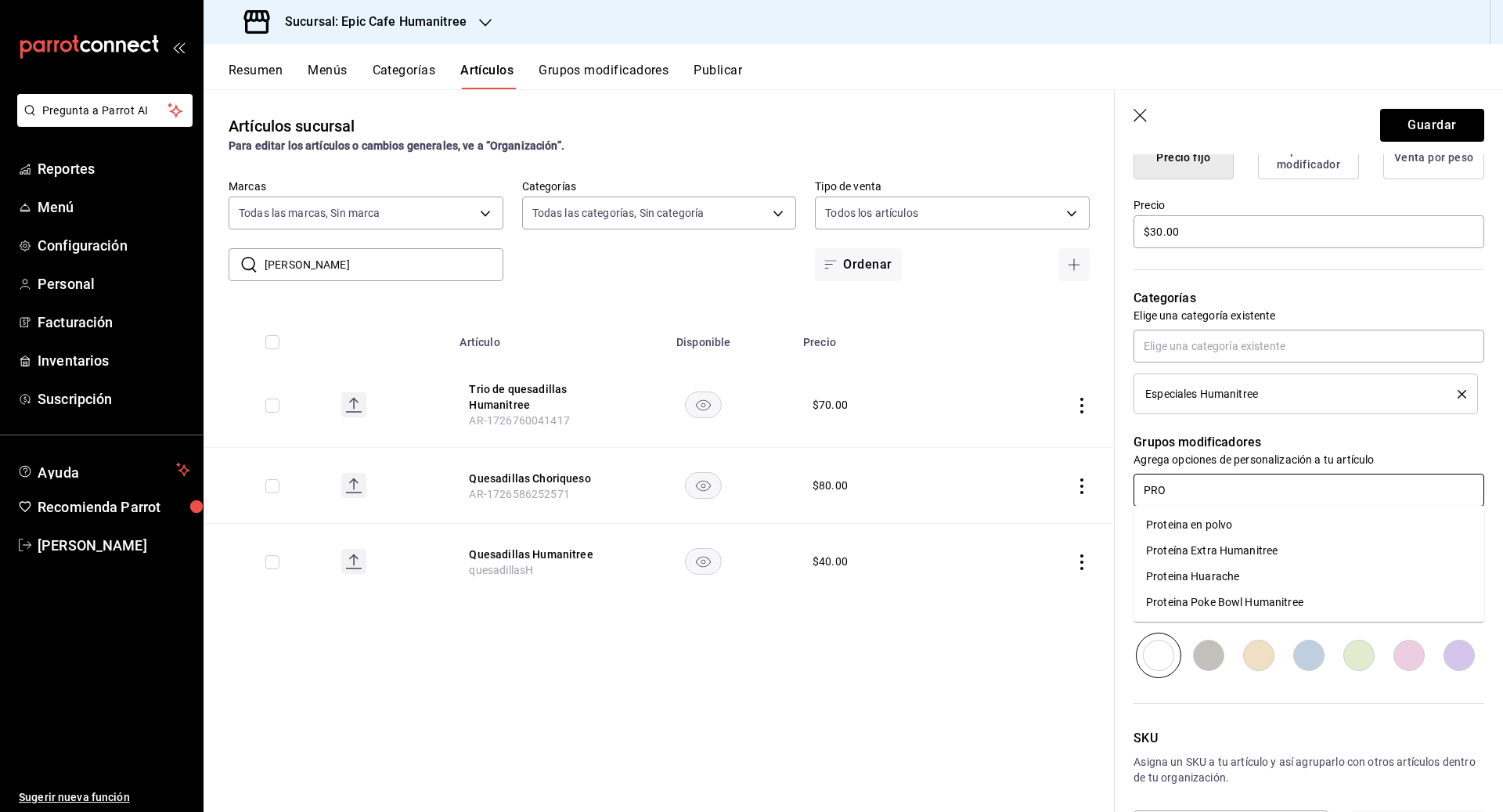
type input "PROT"
click at [831, 556] on div "Proteína Extra Humanitree" at bounding box center [1211, 550] width 131 height 16
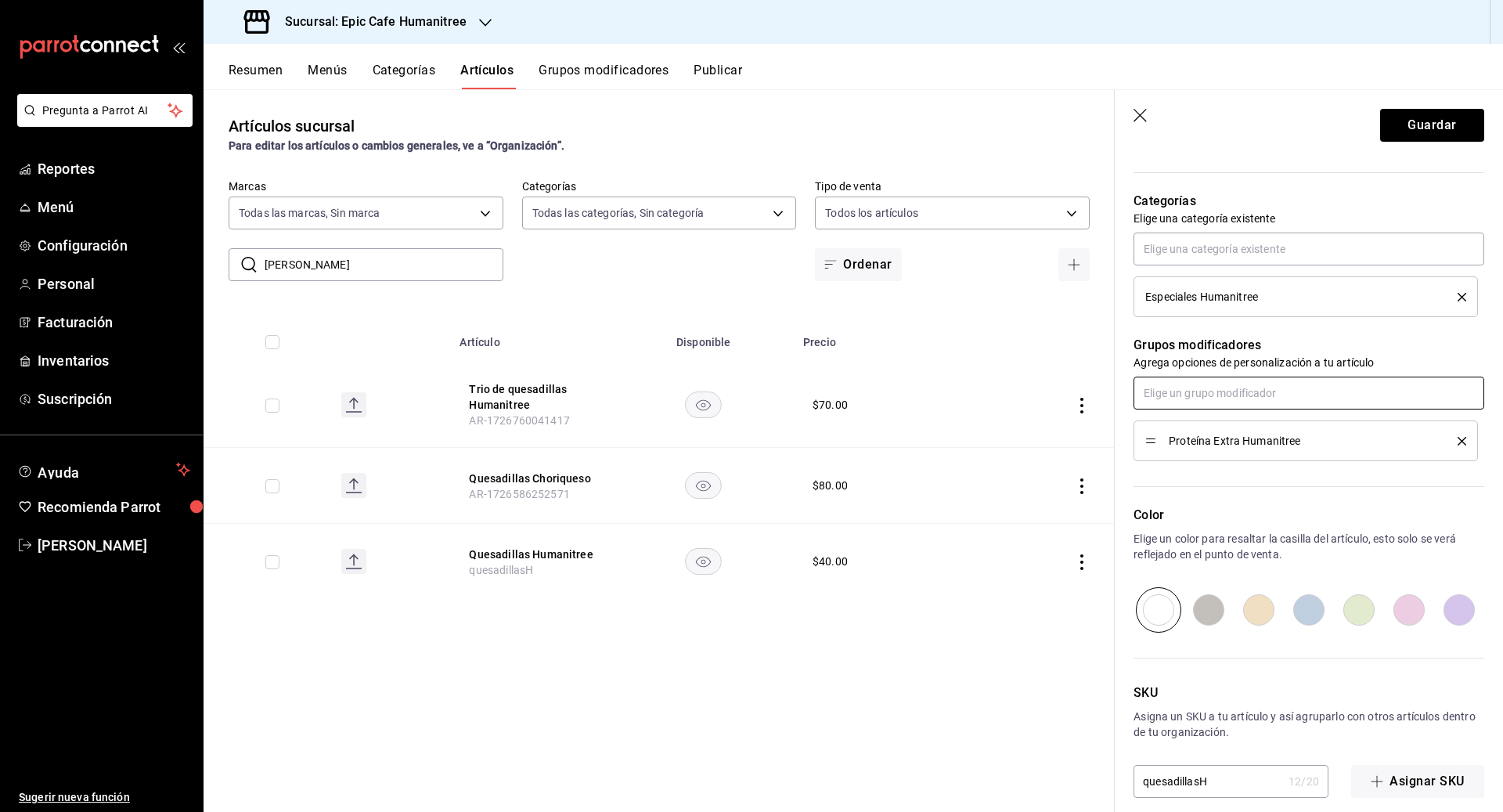
scroll to position [541, 0]
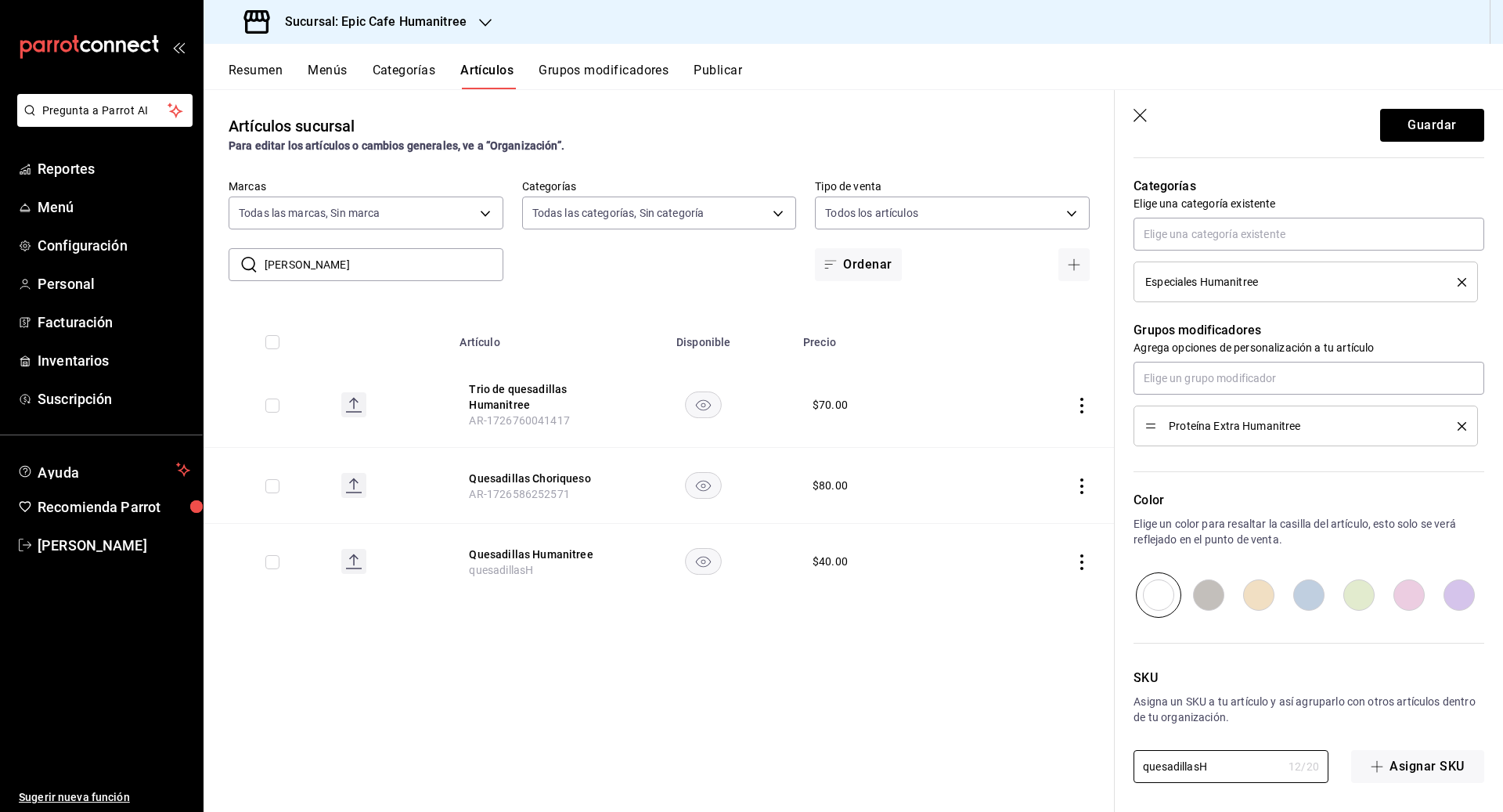
drag, startPoint x: 1230, startPoint y: 771, endPoint x: 1109, endPoint y: 766, distance: 121.1
click at [831, 766] on main "Artículos sucursal Para editar los artículos o cambios generales, ve a “Organiz…" at bounding box center [854, 450] width 1300 height 722
click at [831, 110] on button "Guardar" at bounding box center [1431, 125] width 104 height 33
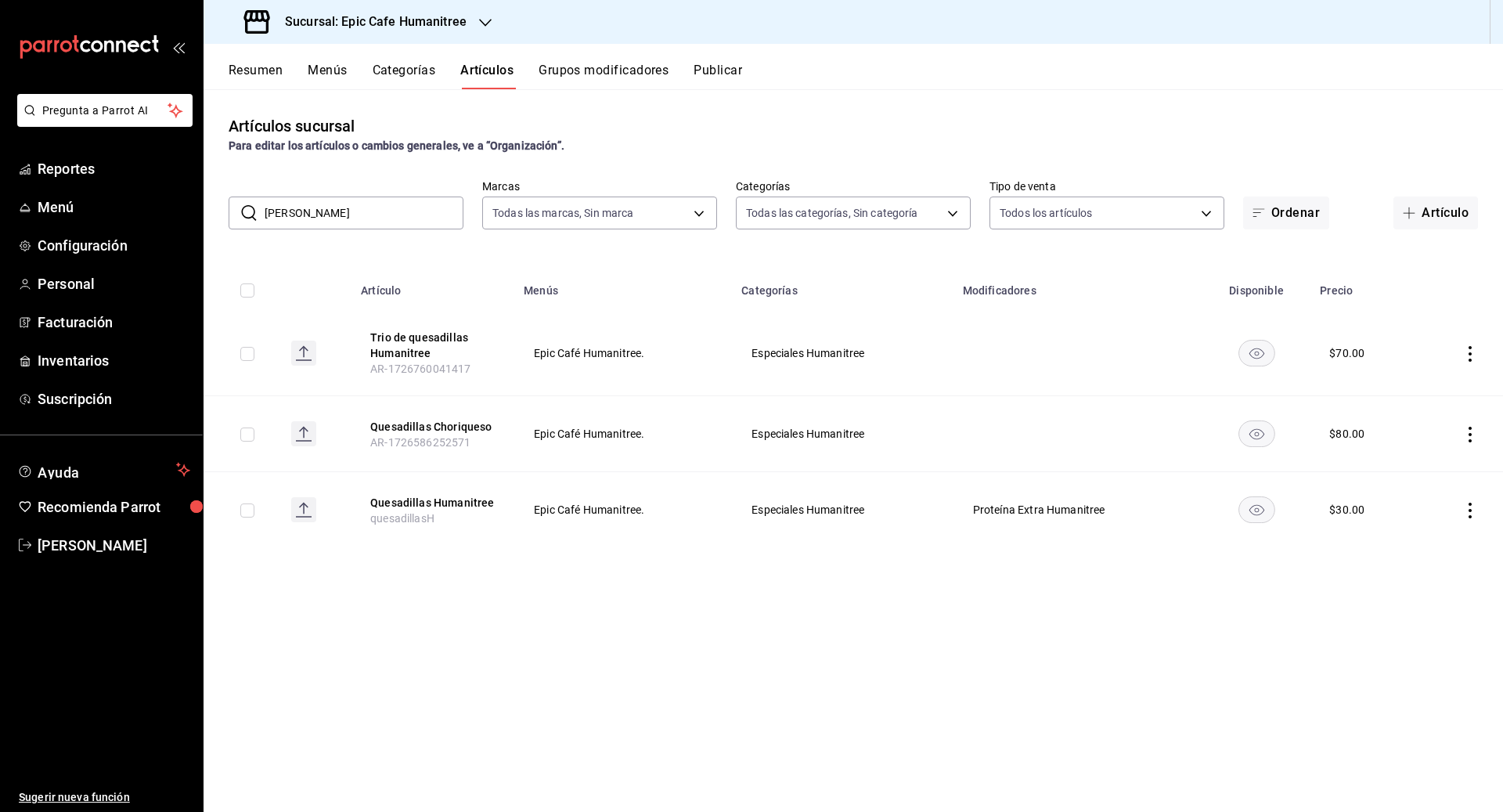
click at [831, 443] on td at bounding box center [1459, 434] width 87 height 76
click at [831, 430] on icon "actions" at bounding box center [1469, 434] width 15 height 15
click at [831, 526] on span "Eliminar" at bounding box center [1423, 534] width 41 height 16
click at [831, 471] on button "Eliminar" at bounding box center [1401, 463] width 104 height 33
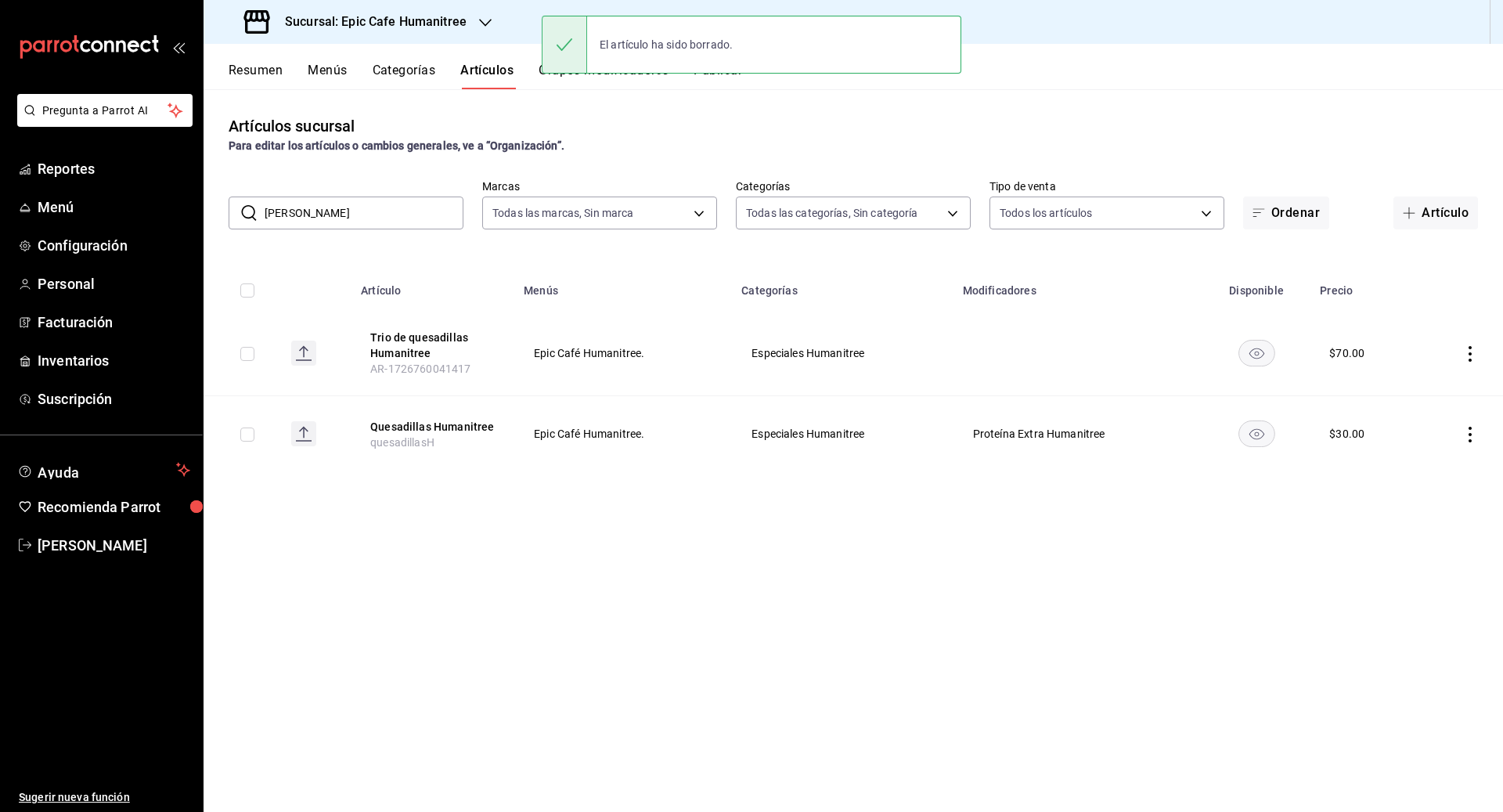
click at [831, 353] on icon "actions" at bounding box center [1469, 353] width 15 height 15
click at [831, 456] on span "Eliminar" at bounding box center [1423, 454] width 40 height 13
click at [831, 368] on button "Eliminar" at bounding box center [1401, 382] width 104 height 33
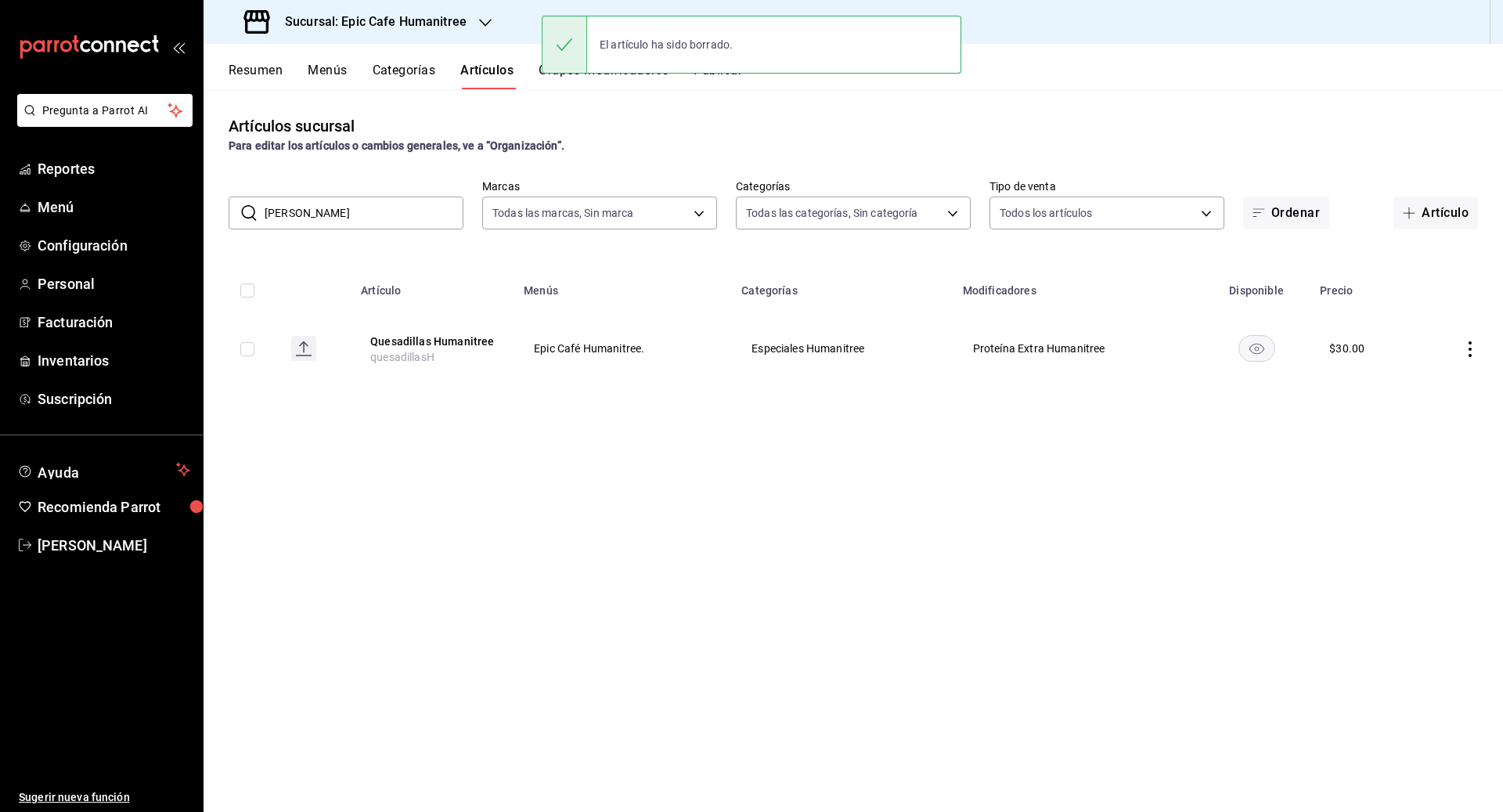
click at [831, 351] on icon "actions" at bounding box center [1469, 349] width 15 height 15
click at [831, 412] on span "Duplicar" at bounding box center [1423, 417] width 41 height 16
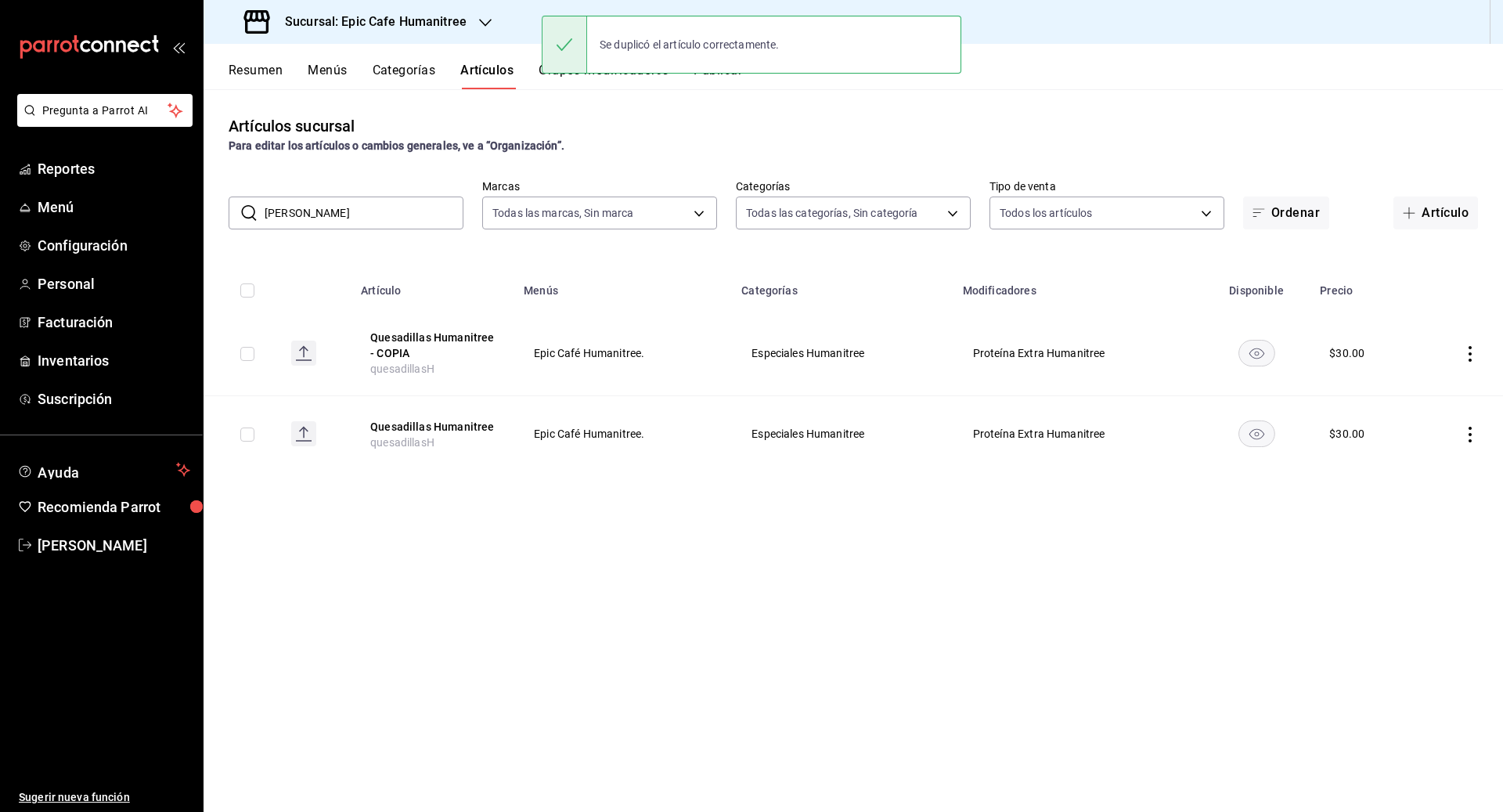
click at [831, 358] on icon "actions" at bounding box center [1469, 353] width 15 height 15
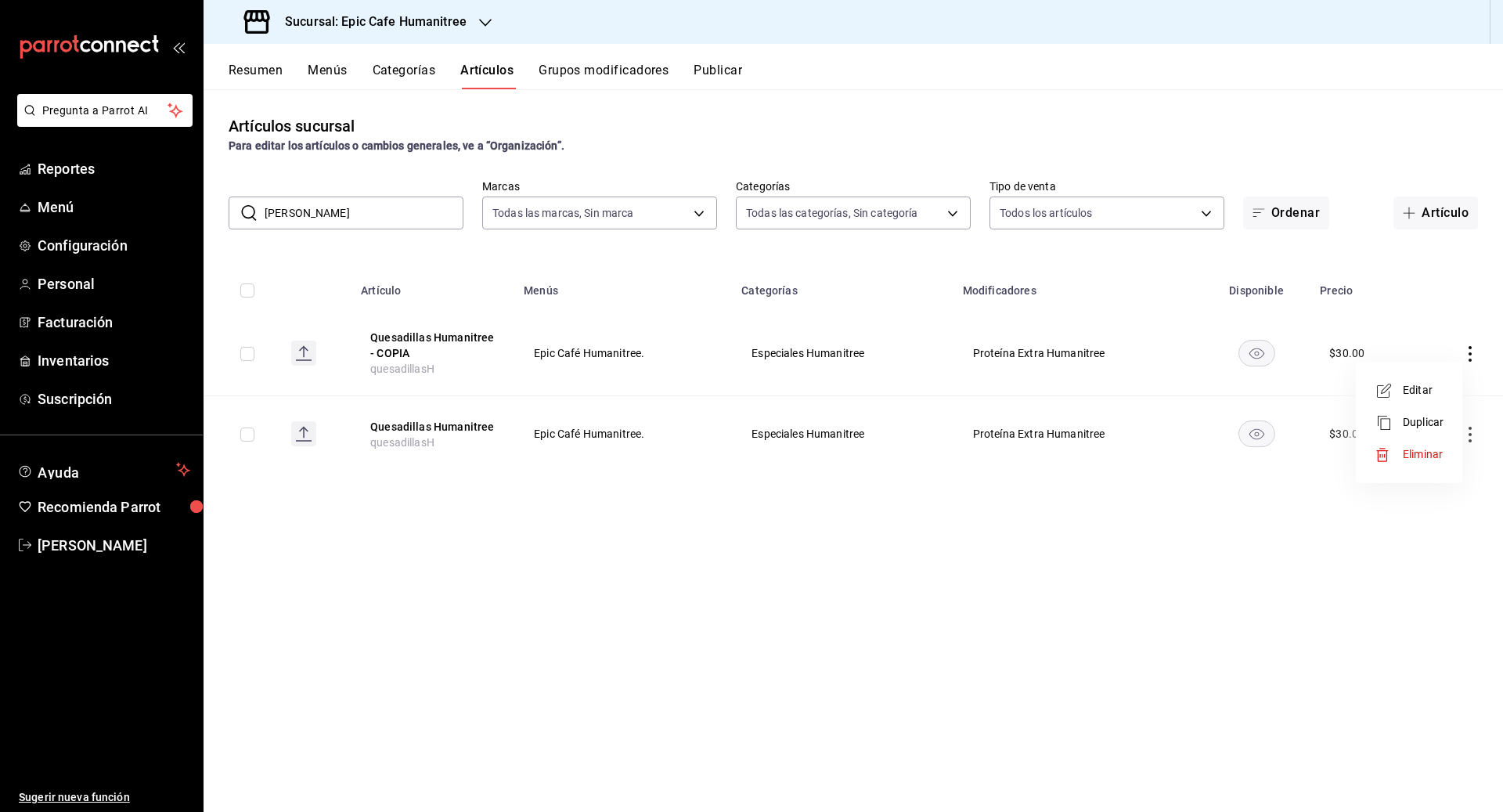
click at [831, 395] on span "Editar" at bounding box center [1423, 390] width 41 height 16
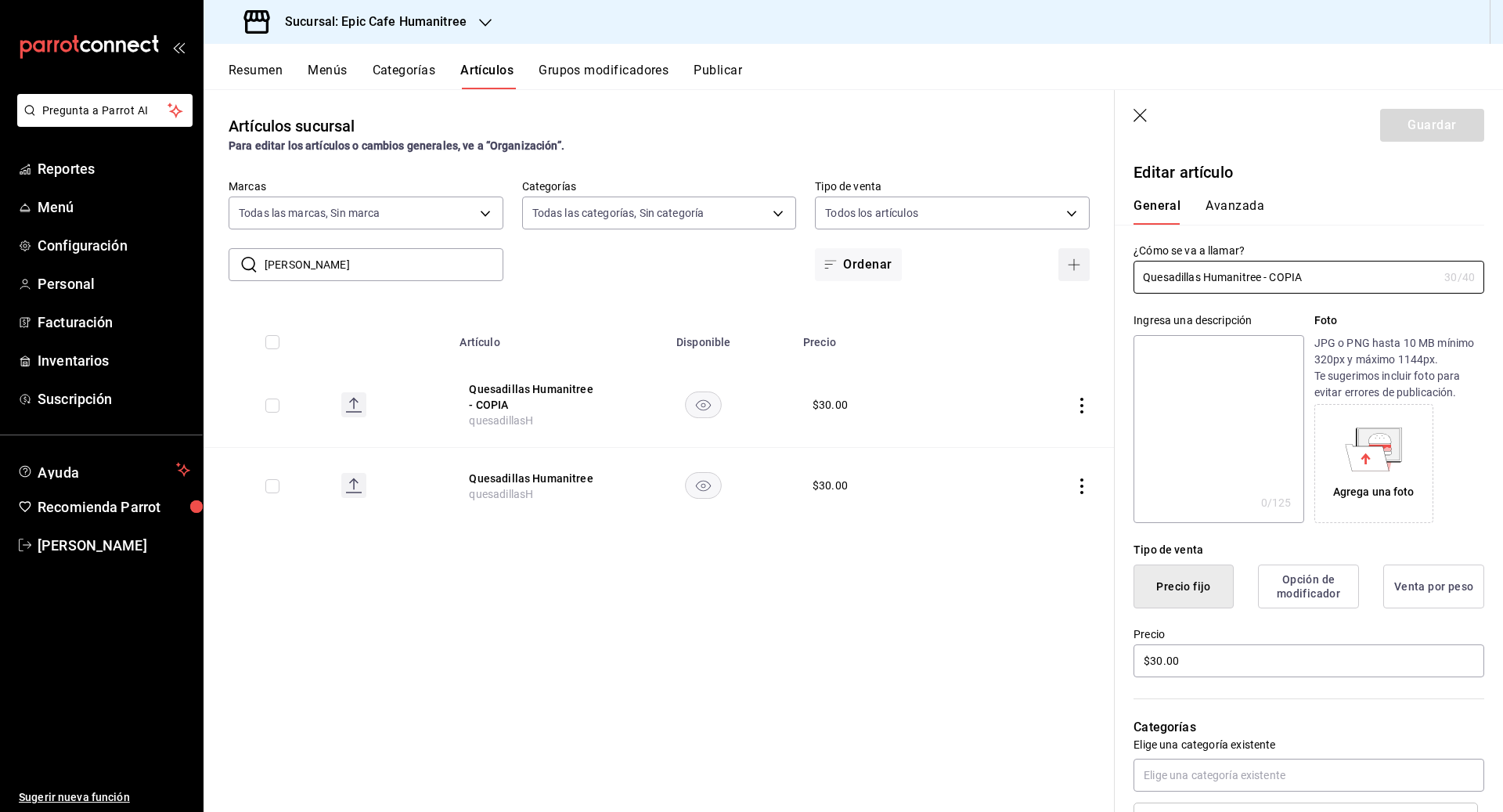
drag, startPoint x: 1322, startPoint y: 276, endPoint x: 1082, endPoint y: 256, distance: 240.8
click at [831, 256] on main "Artículos sucursal Para editar los artículos o cambios generales, ve a “Organiz…" at bounding box center [854, 450] width 1300 height 722
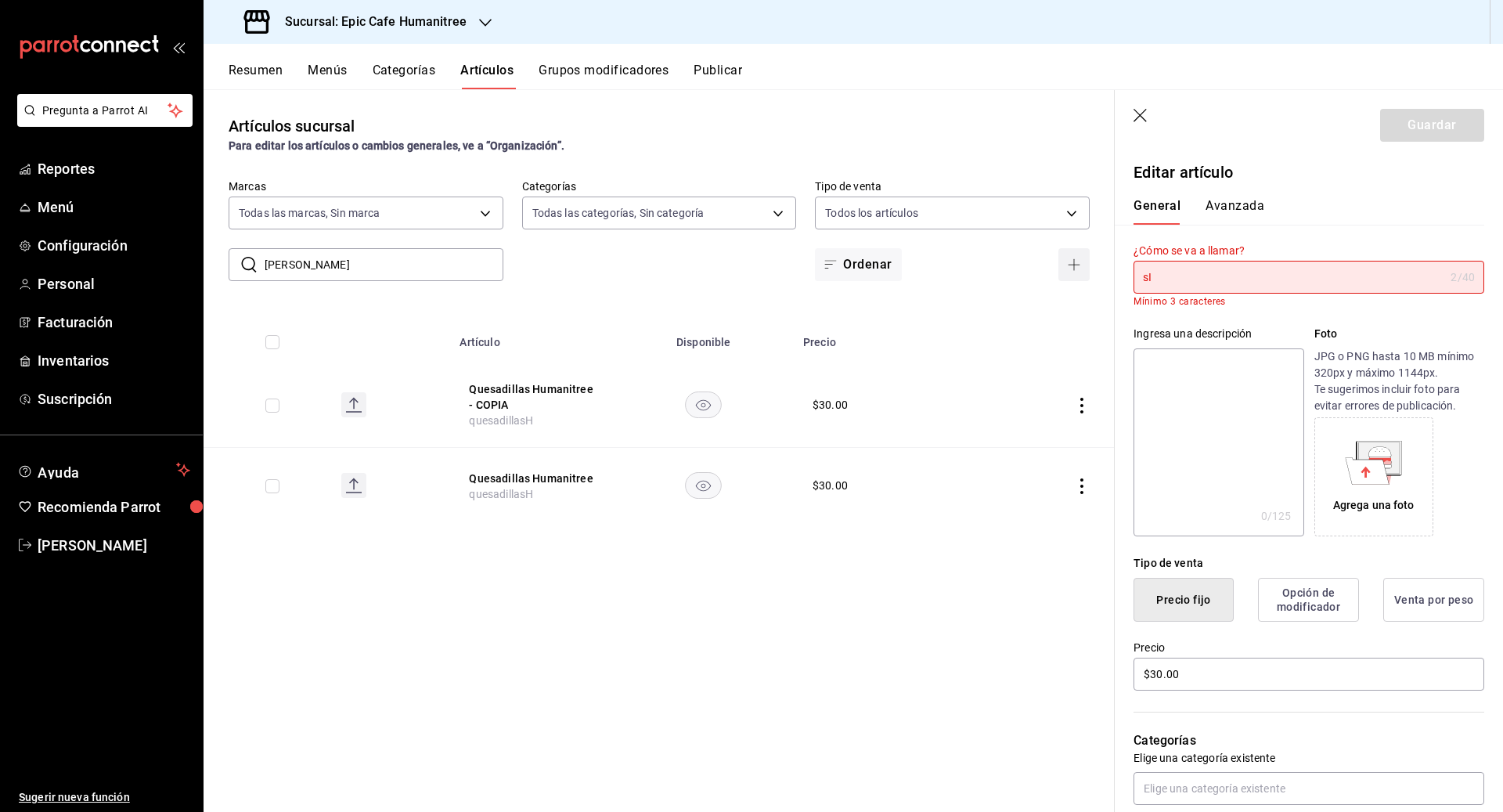
type input "s"
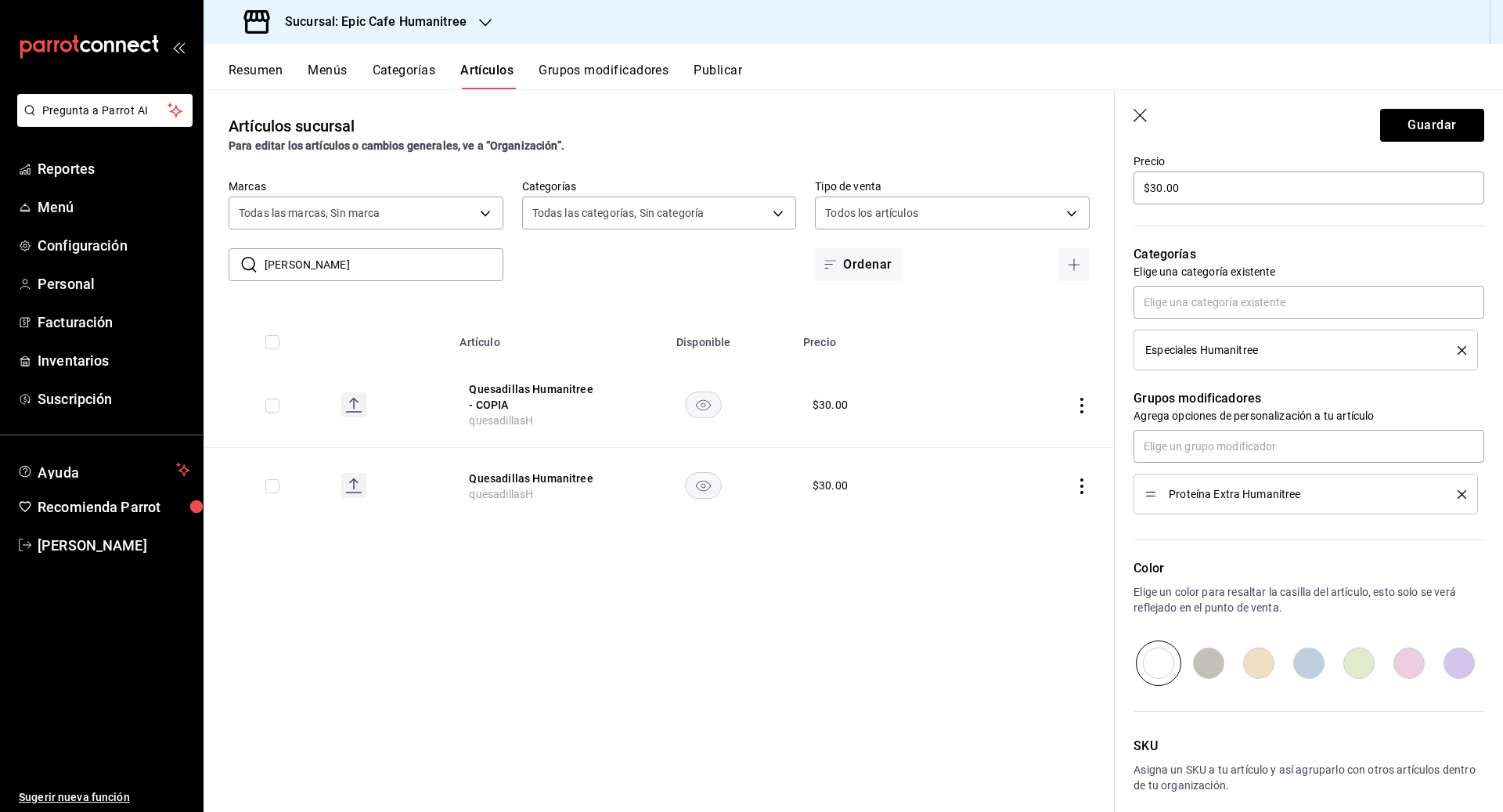
scroll to position [541, 0]
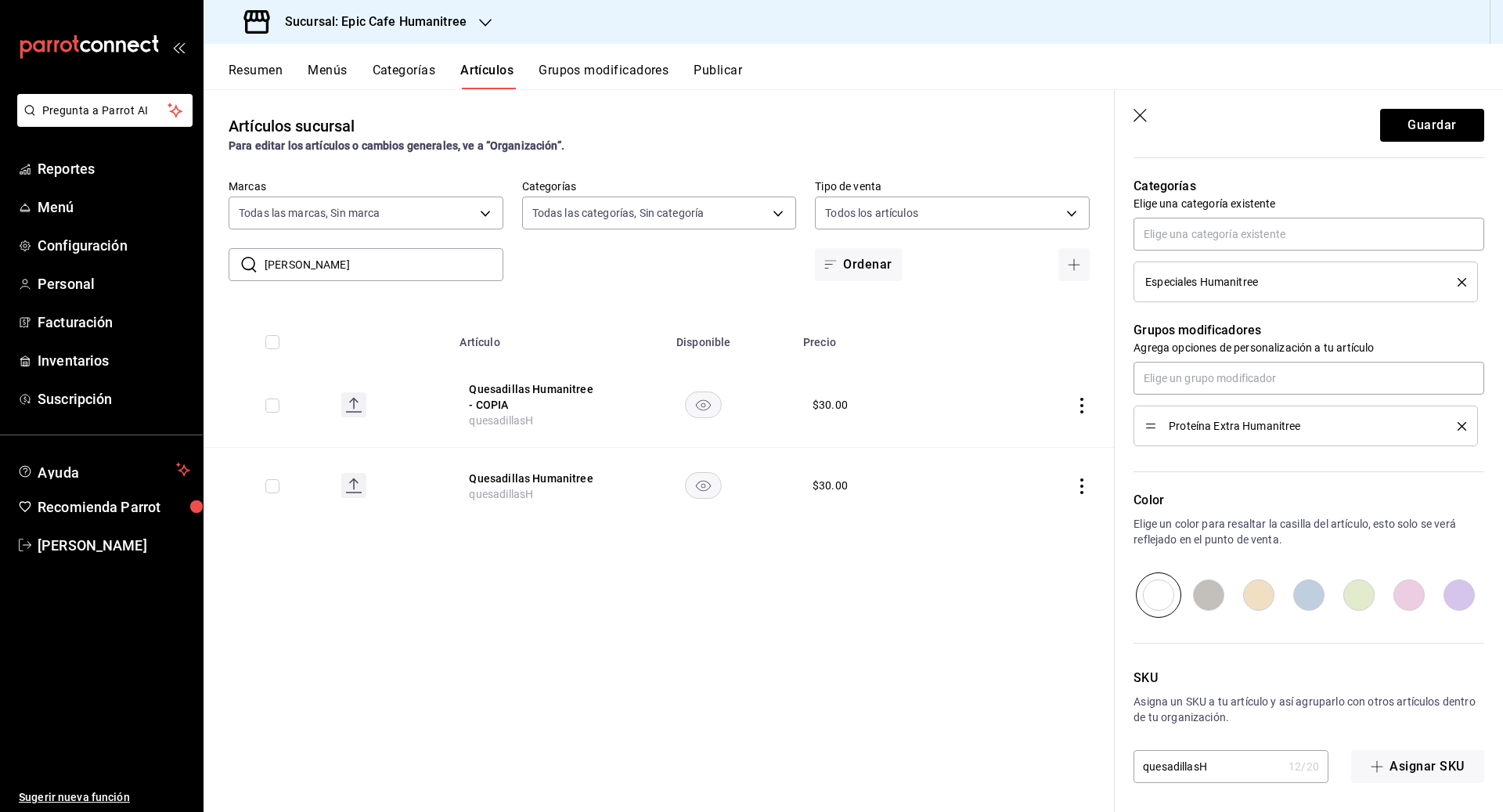
type input "Sincronizada Humanitree"
drag, startPoint x: 1226, startPoint y: 767, endPoint x: 1104, endPoint y: 766, distance: 122.0
click at [831, 766] on main "Artículos sucursal Para editar los artículos o cambios generales, ve a “Organiz…" at bounding box center [854, 450] width 1300 height 722
type input "sincronizadaH"
click at [831, 128] on button "Guardar" at bounding box center [1431, 125] width 104 height 33
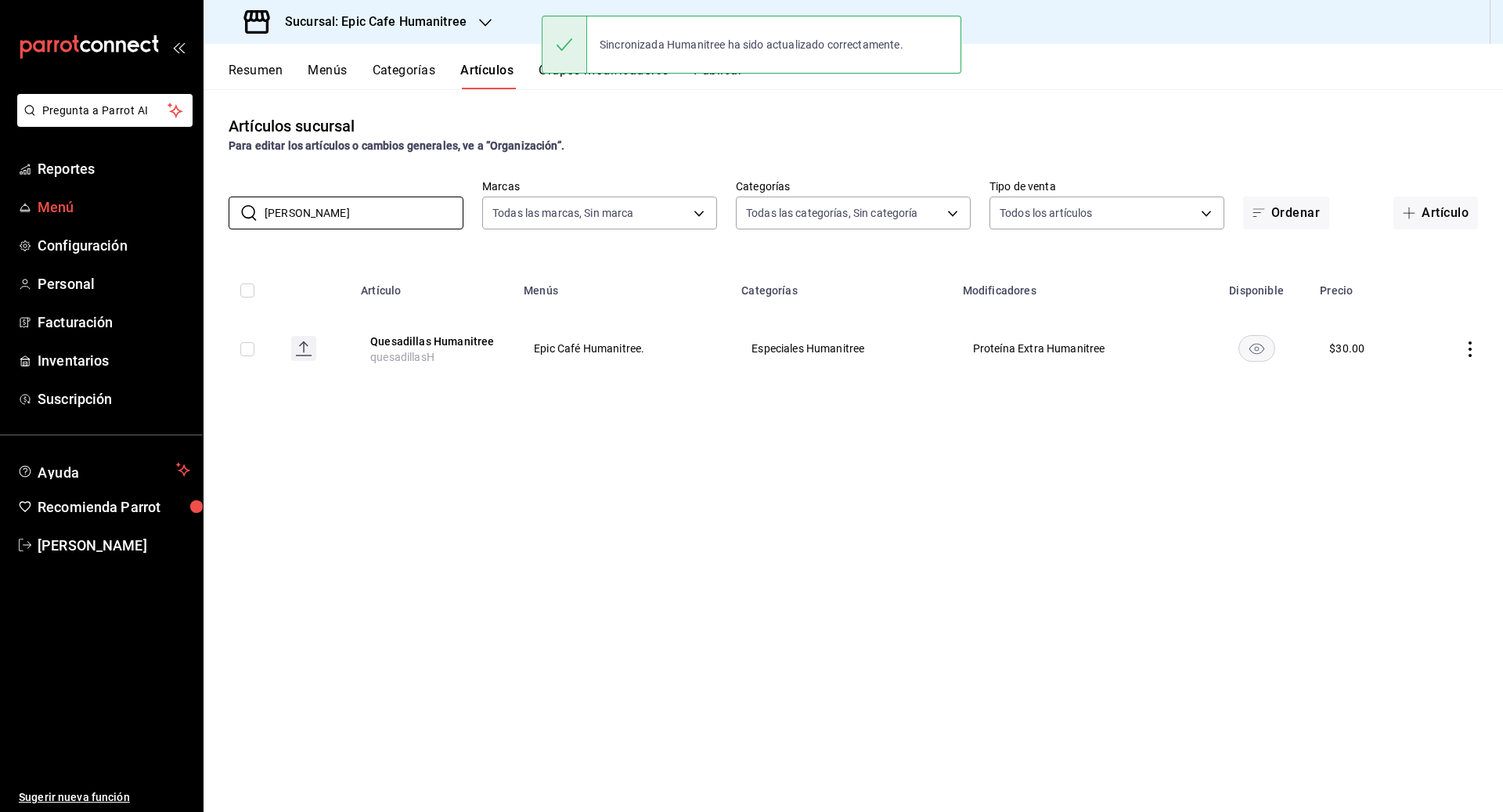
drag, startPoint x: 236, startPoint y: 211, endPoint x: 189, endPoint y: 211, distance: 47.0
click at [189, 211] on div "Pregunta a Parrot AI Reportes Menú Configuración Personal Facturación Inventari…" at bounding box center [752, 406] width 1503 height 812
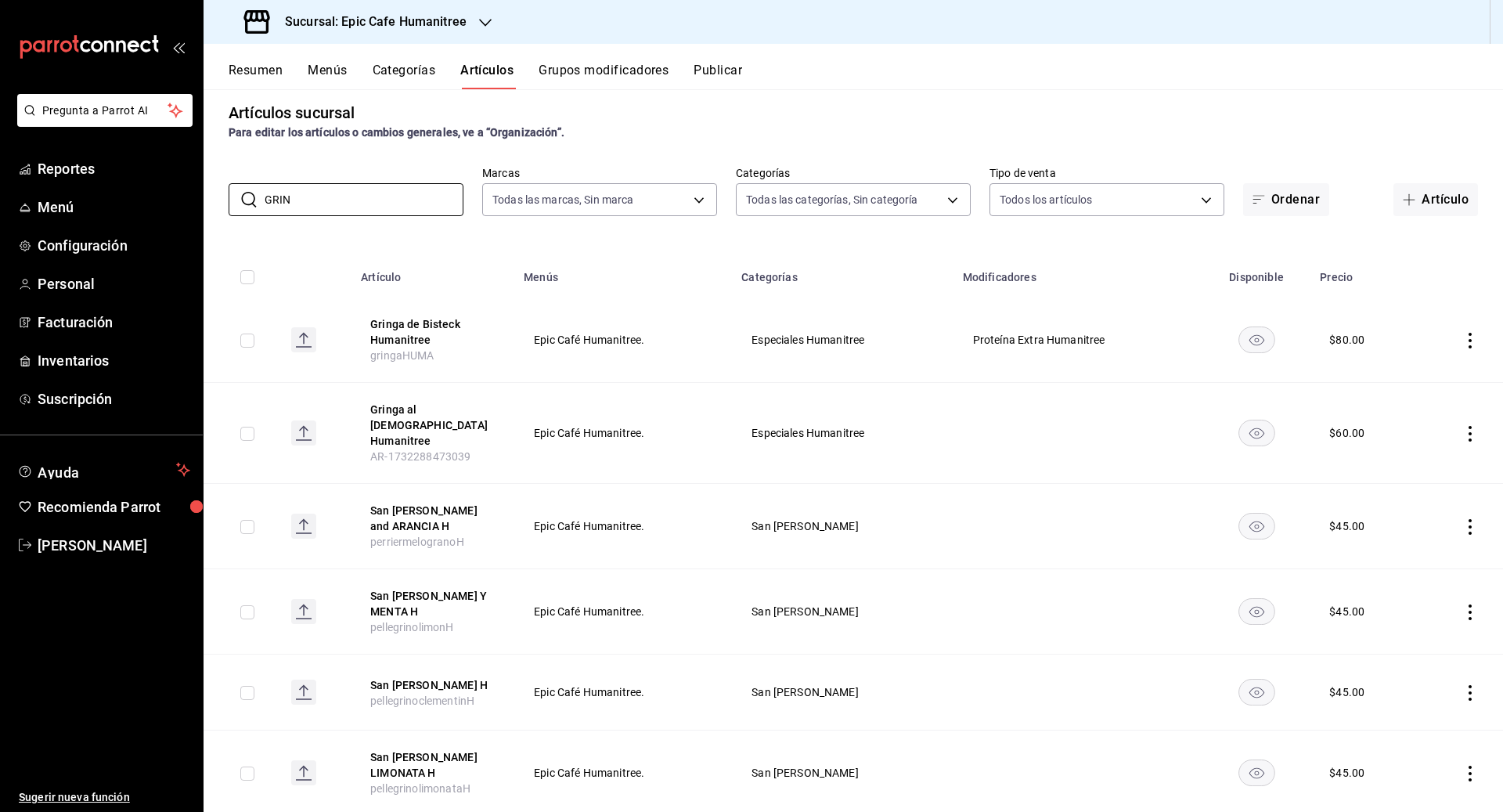
scroll to position [8, 0]
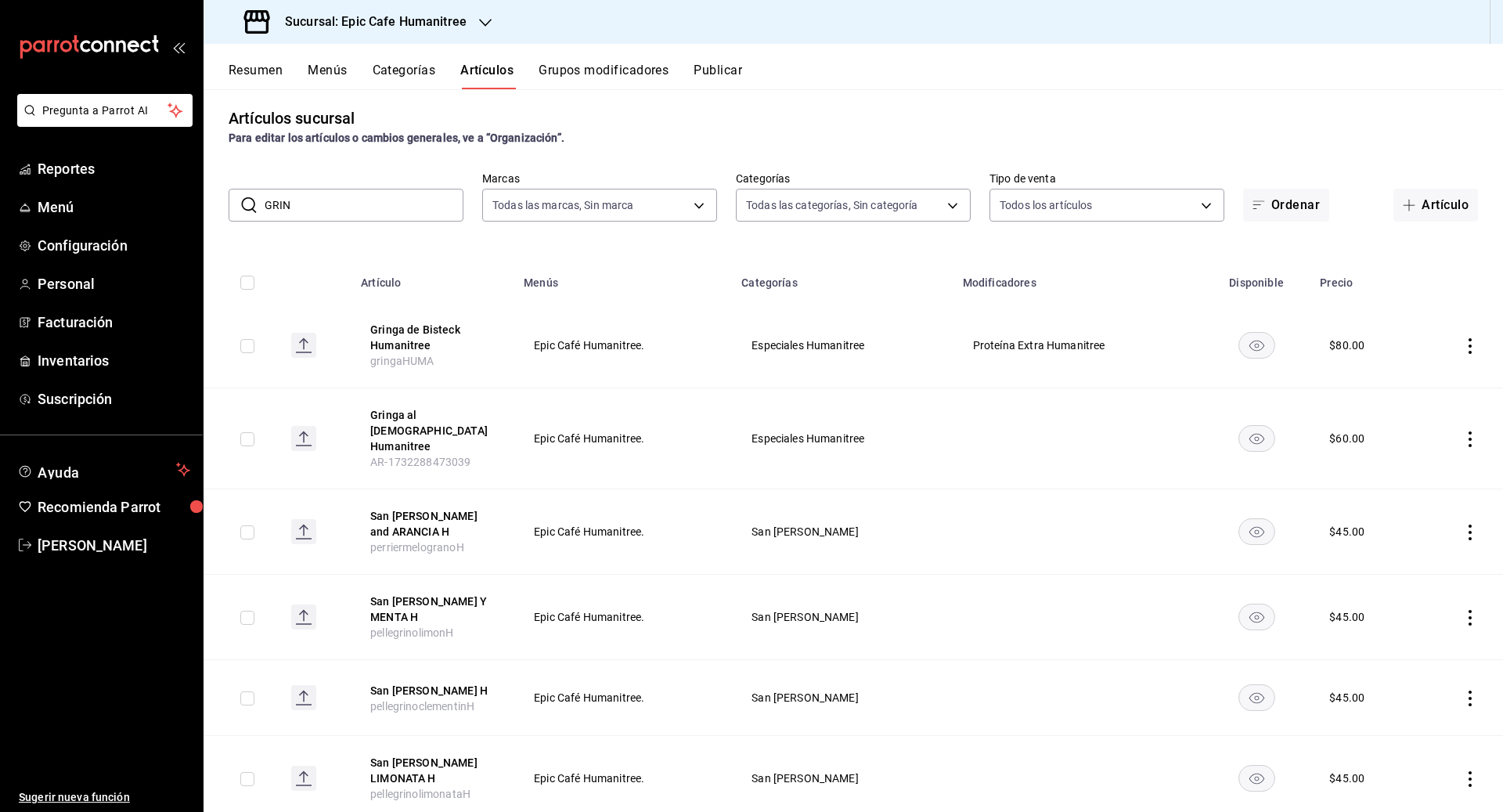
drag, startPoint x: 312, startPoint y: 209, endPoint x: 253, endPoint y: 209, distance: 59.0
click at [253, 209] on div "​ GRIN ​" at bounding box center [345, 205] width 235 height 33
type input "GRIN"
click at [831, 340] on icon "actions" at bounding box center [1469, 345] width 15 height 15
click at [831, 376] on span "Editar" at bounding box center [1423, 382] width 41 height 16
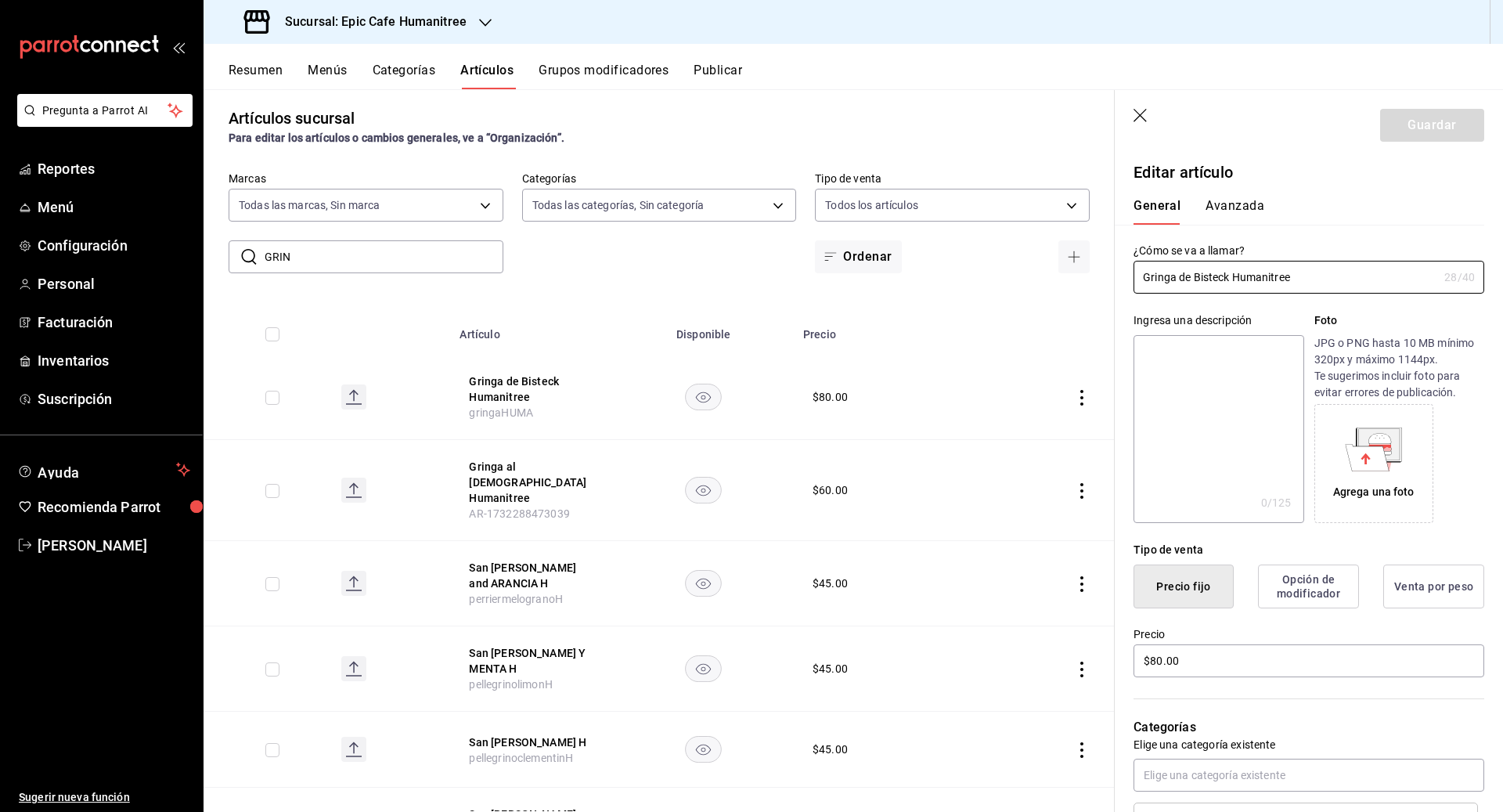
drag, startPoint x: 1229, startPoint y: 280, endPoint x: 1116, endPoint y: 267, distance: 113.7
click at [831, 267] on div "¿Cómo se va a llamar? Gringa de Bisteck Humanitree 28 /40 ¿Cómo se va a llamar?" at bounding box center [1300, 259] width 370 height 69
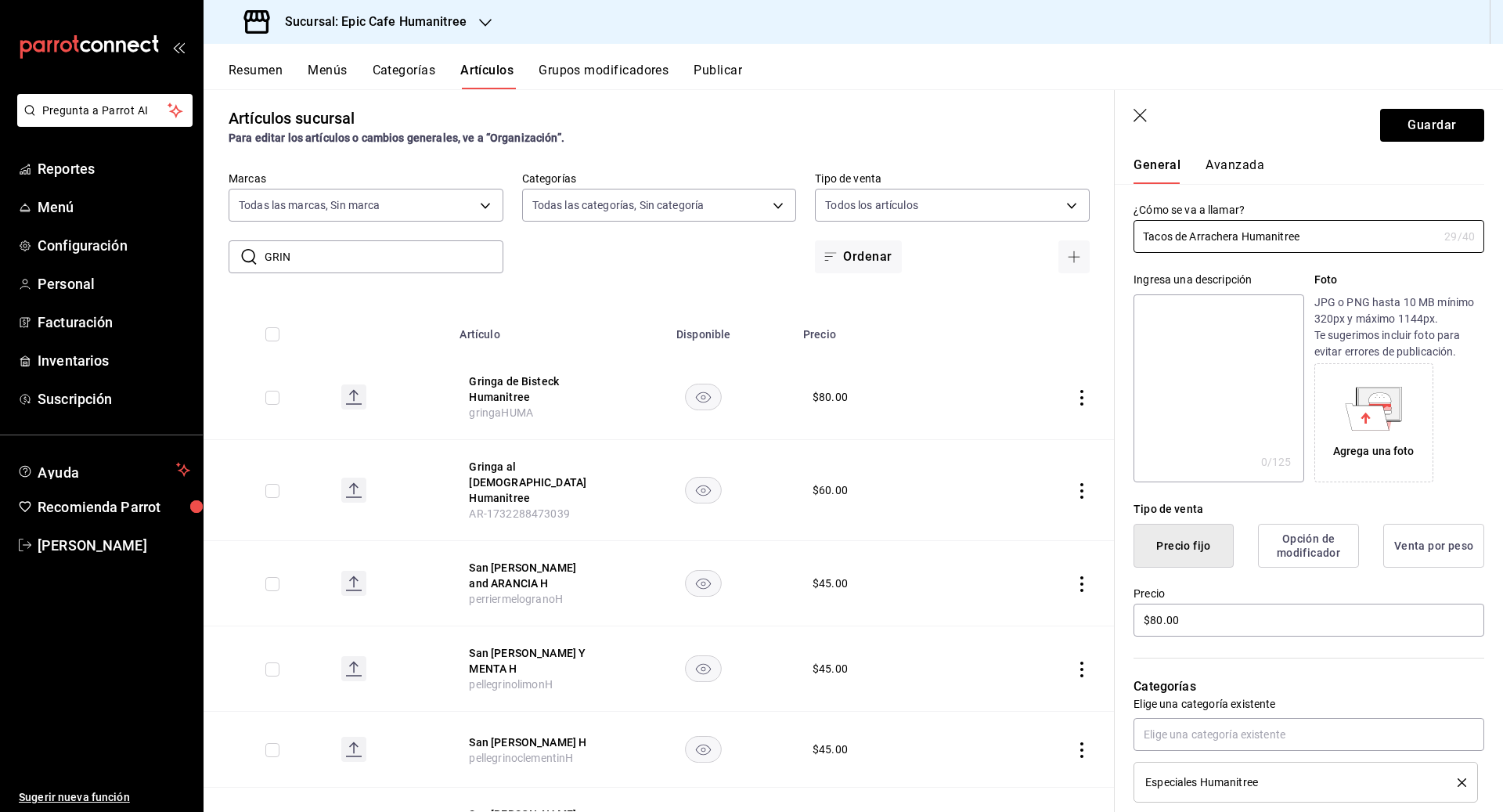
scroll to position [48, 0]
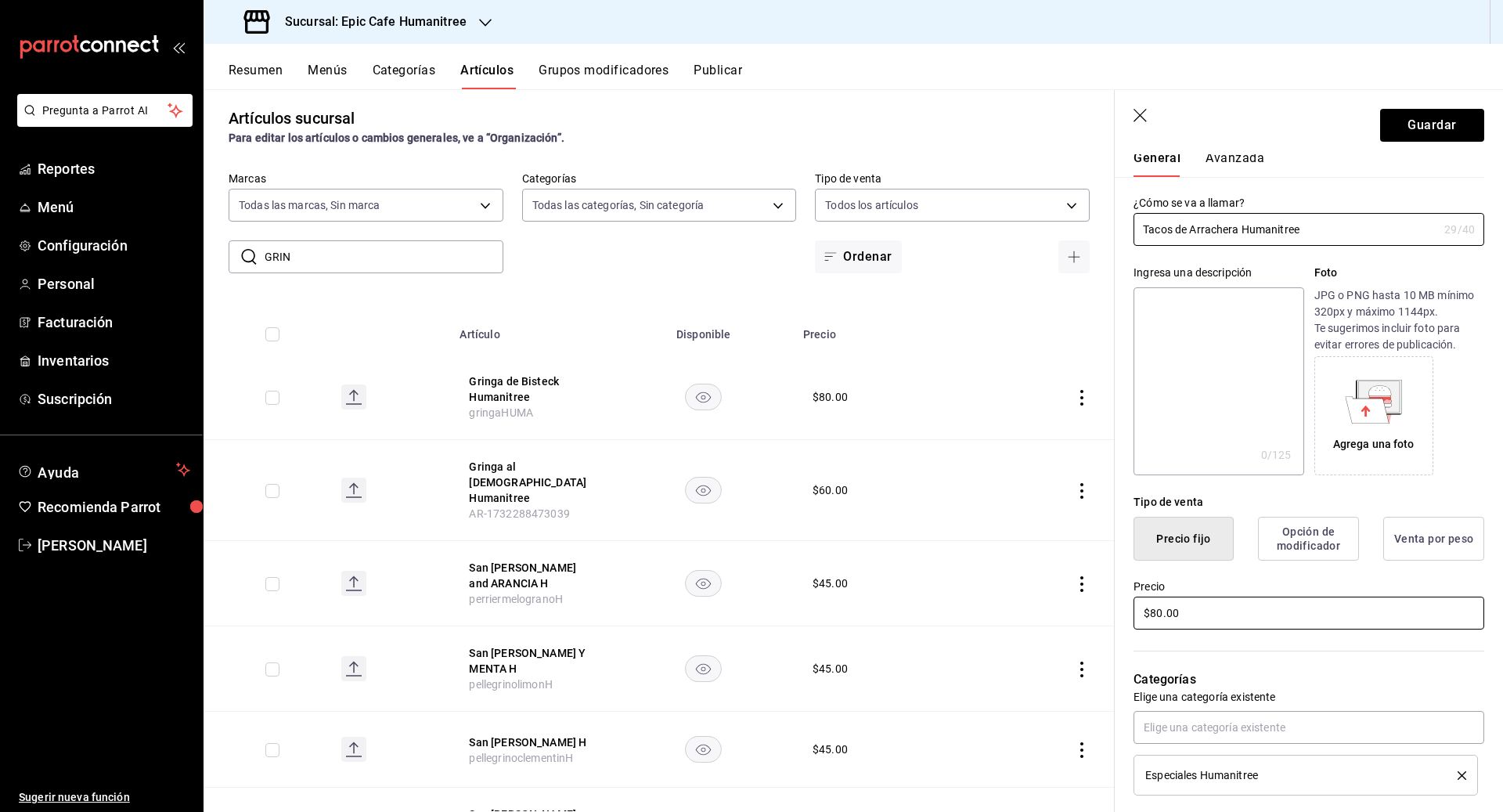
type input "Tacos de Arrachera Humanitree"
drag, startPoint x: 1198, startPoint y: 621, endPoint x: 1103, endPoint y: 596, distance: 98.2
click at [831, 596] on main "Artículos sucursal Para editar los artículos o cambios generales, ve a “Organiz…" at bounding box center [854, 450] width 1300 height 722
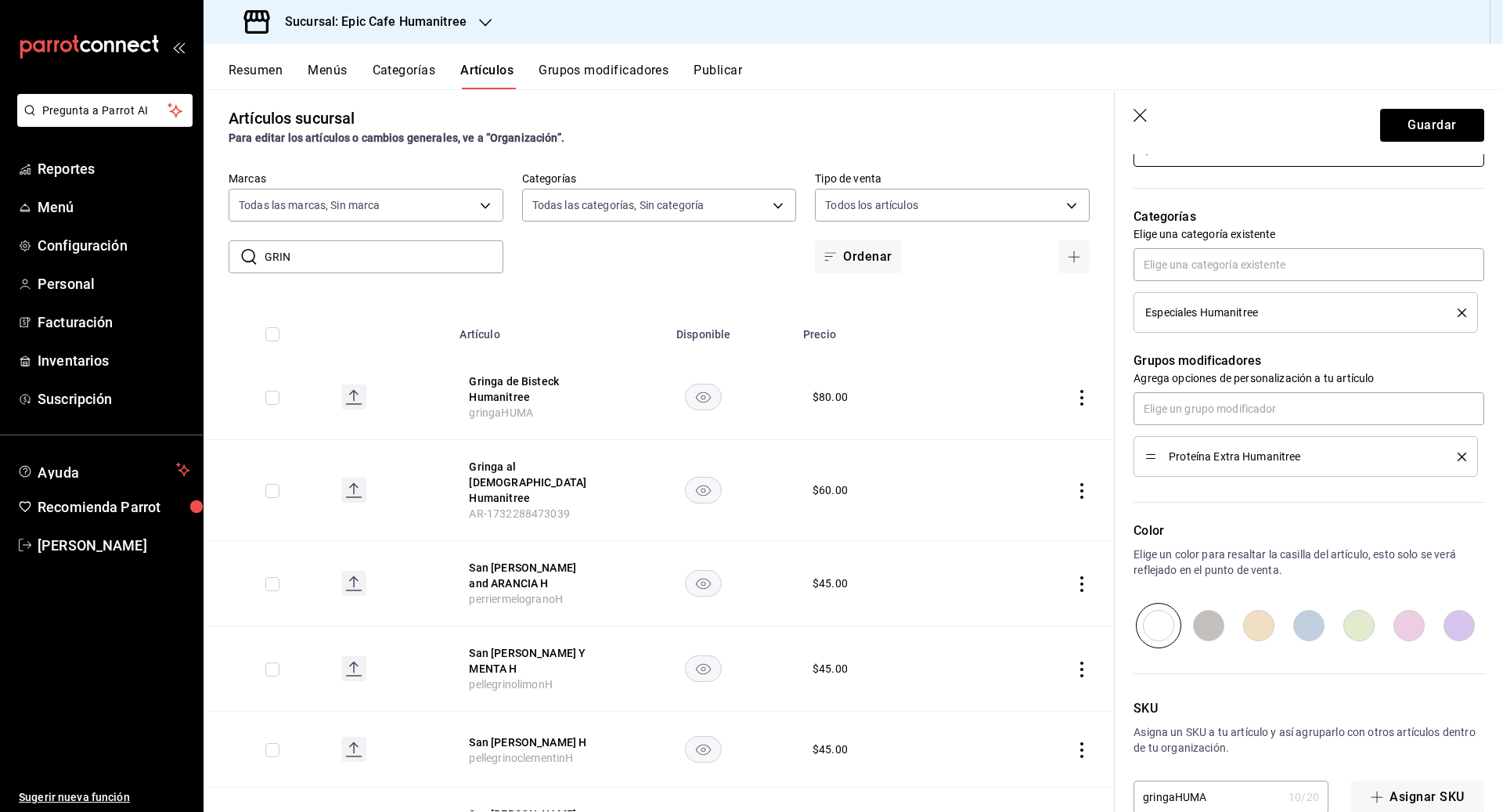
scroll to position [534, 0]
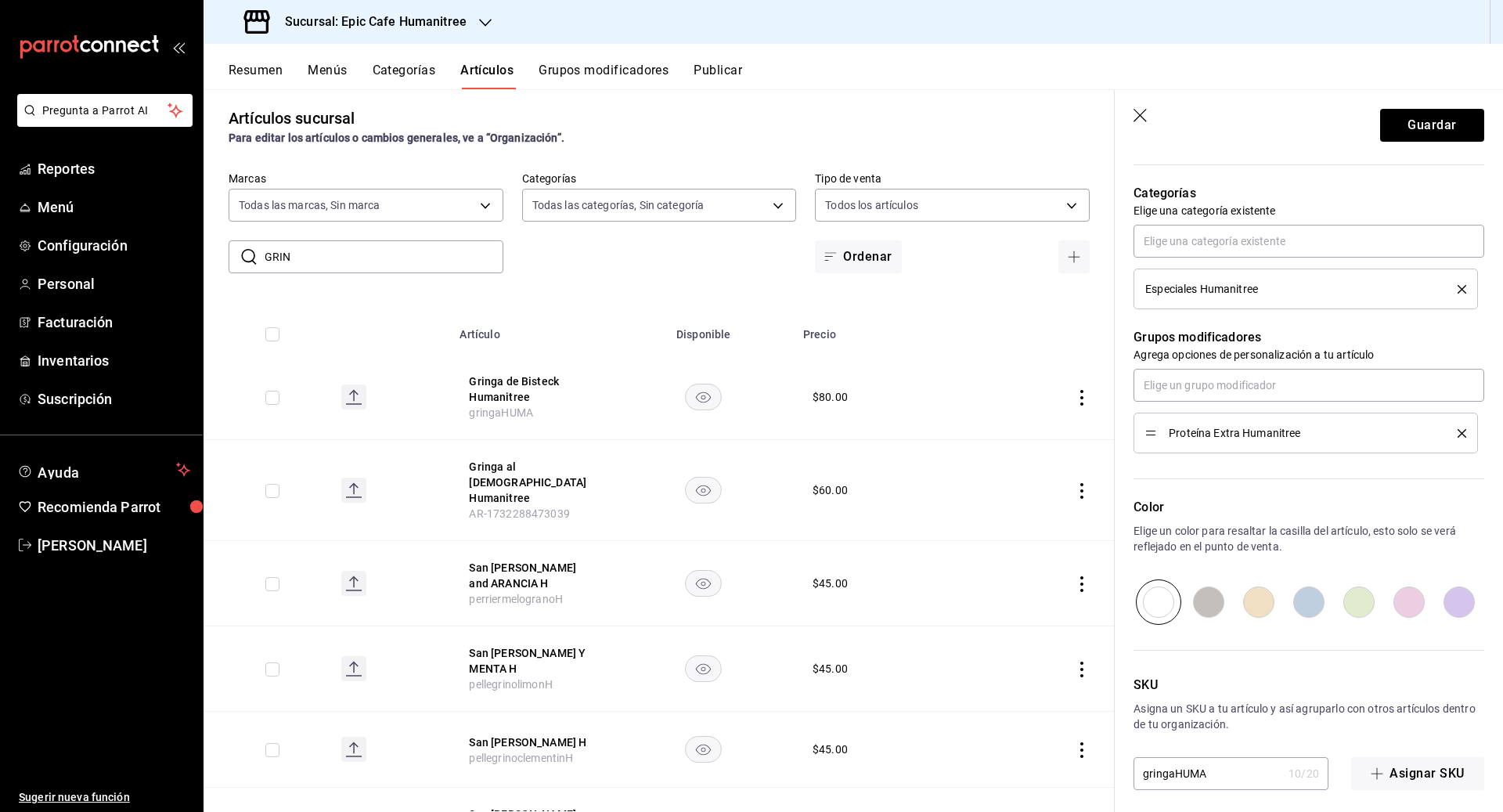
type input "$120.00"
drag, startPoint x: 1217, startPoint y: 771, endPoint x: 1068, endPoint y: 770, distance: 149.0
click at [831, 769] on main "Artículos sucursal Para editar los artículos o cambios generales, ve a “Organiz…" at bounding box center [854, 450] width 1300 height 722
click at [831, 137] on button "Guardar" at bounding box center [1431, 125] width 104 height 33
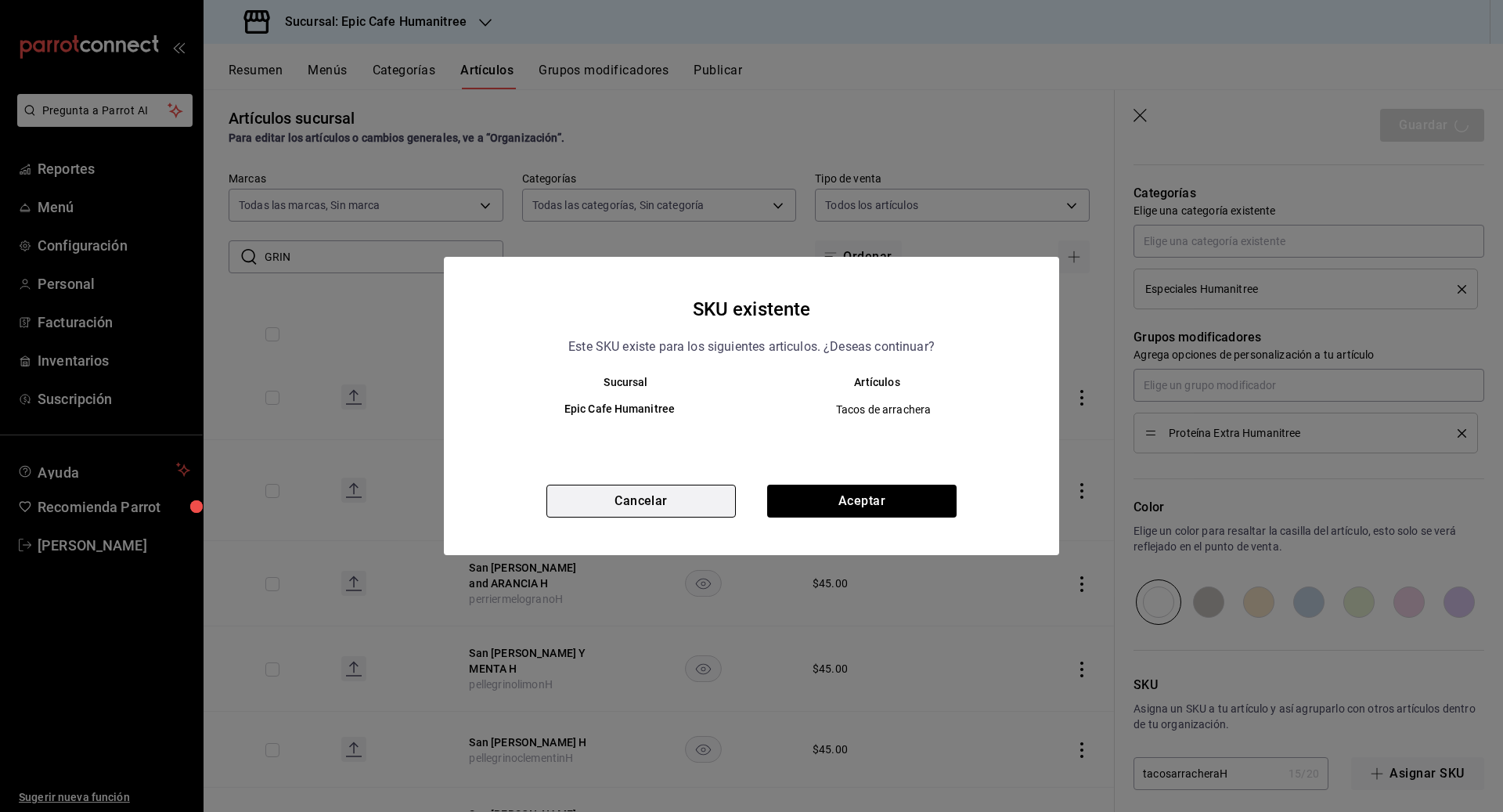
click at [693, 485] on button "Cancelar" at bounding box center [641, 501] width 189 height 33
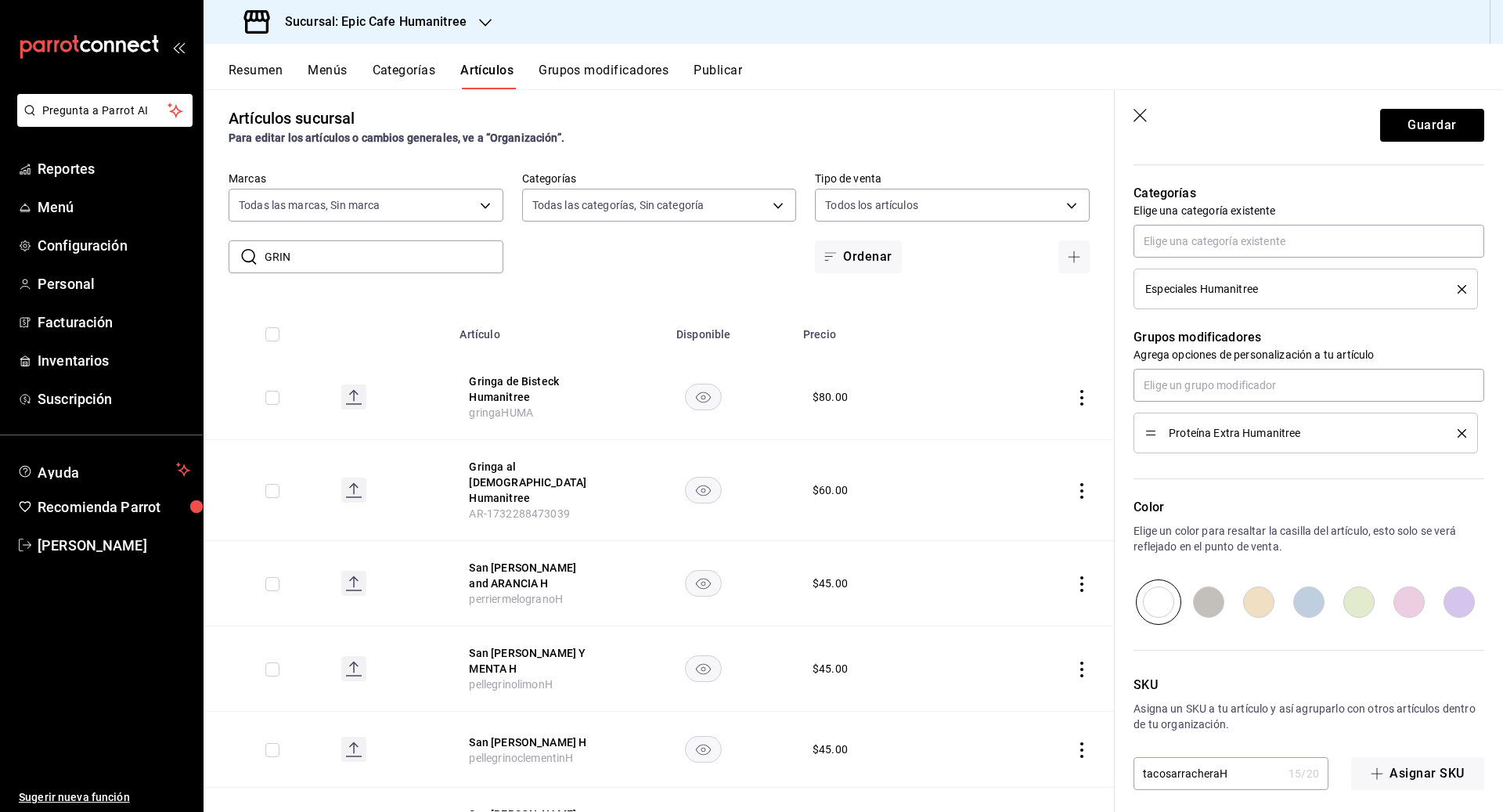
click at [831, 769] on input "tacosarracheraH" at bounding box center [1207, 773] width 149 height 32
type input "tacosarracheraHUM"
click at [831, 131] on button "Guardar" at bounding box center [1431, 125] width 104 height 33
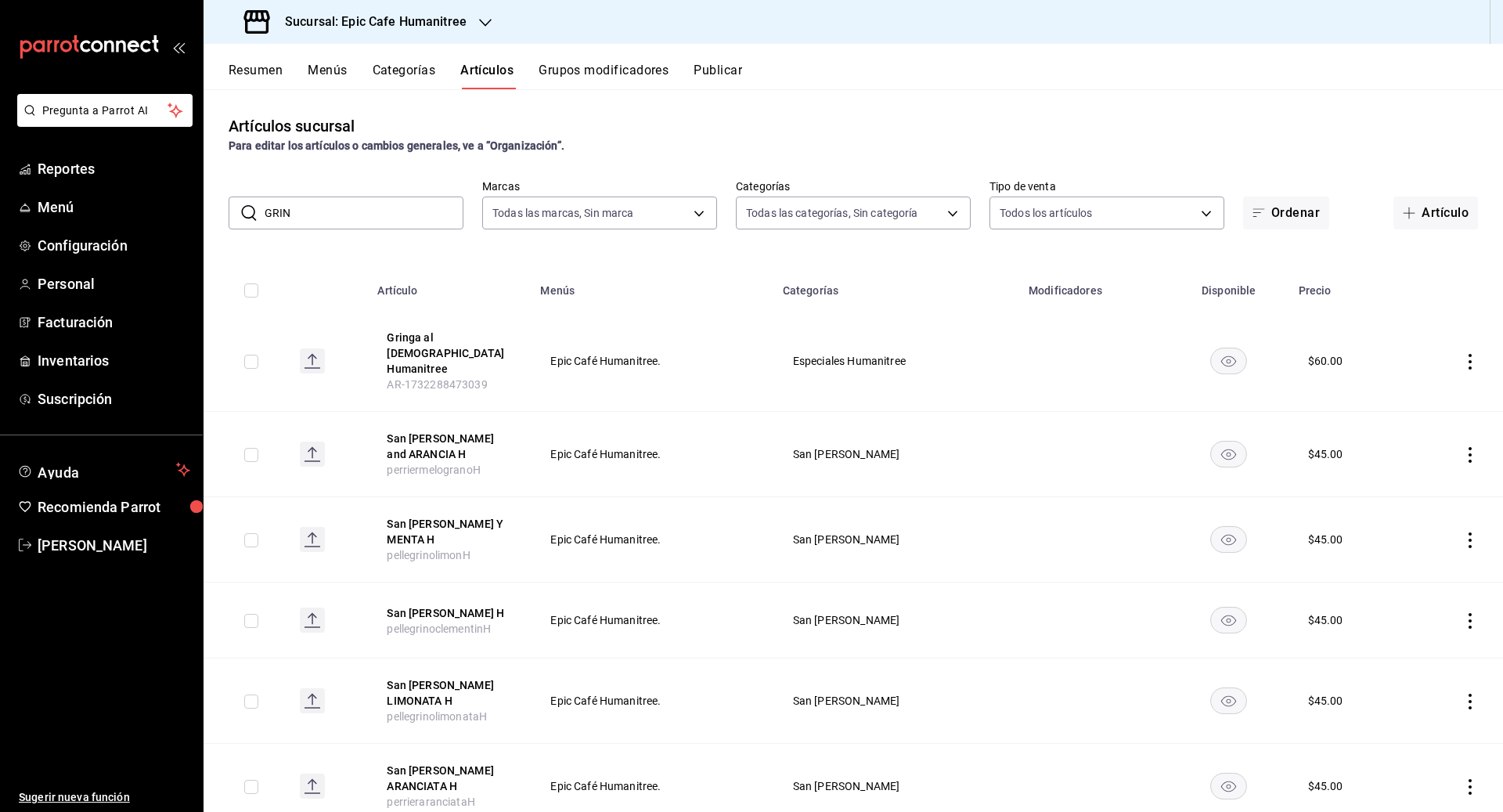
click at [831, 353] on icon "actions" at bounding box center [1469, 361] width 3 height 15
click at [364, 208] on div at bounding box center [752, 406] width 1503 height 812
click at [305, 218] on input "GRIN" at bounding box center [364, 213] width 199 height 32
drag, startPoint x: 305, startPoint y: 218, endPoint x: 207, endPoint y: 218, distance: 98.0
click at [207, 218] on div "​ GRIN ​ Marcas Todas las marcas, Sin marca e2a6dcd0-c09b-4f39-b209-5f97019748a…" at bounding box center [854, 204] width 1300 height 50
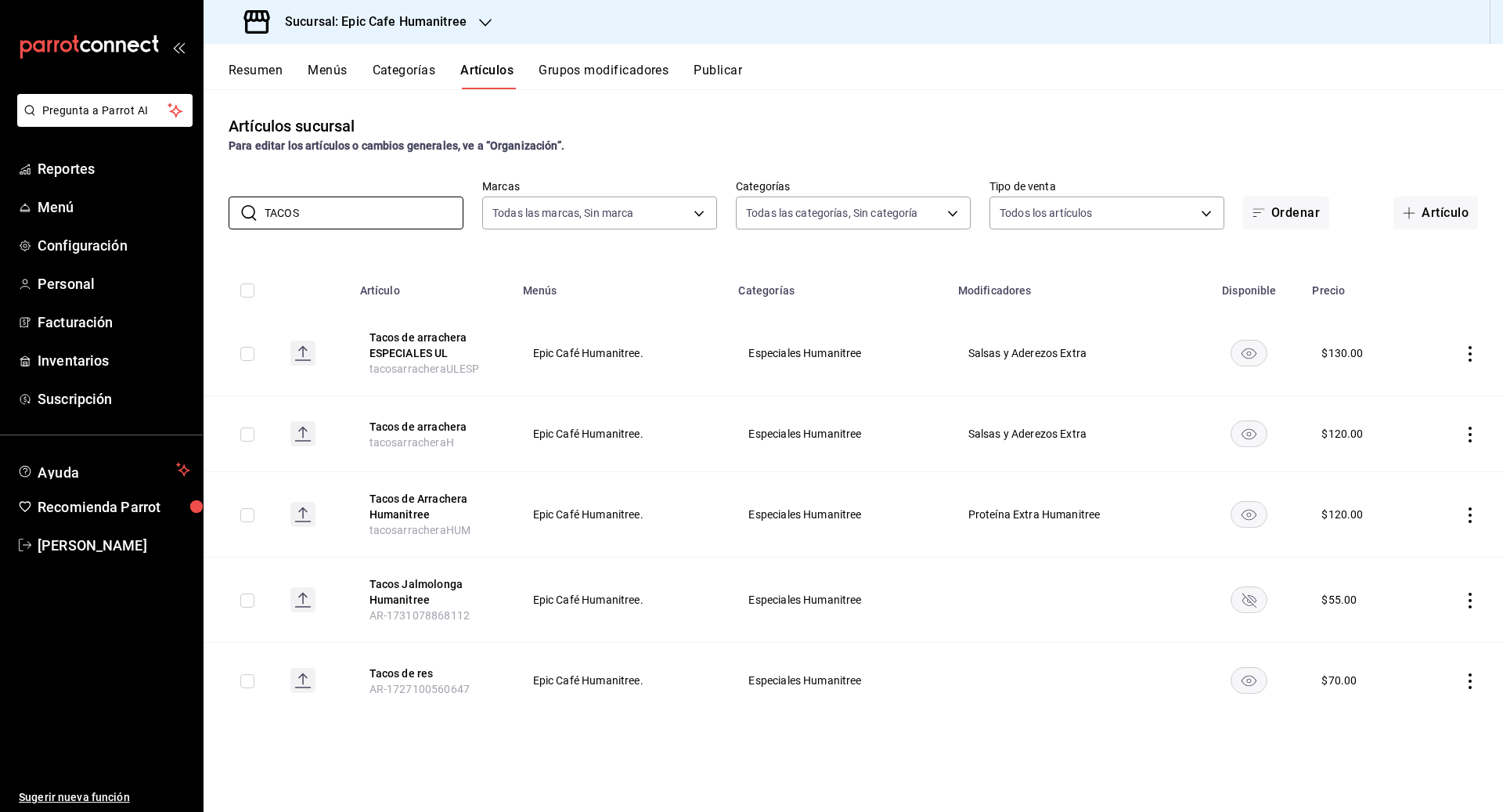
type input "TACOS"
click at [831, 436] on icon "actions" at bounding box center [1469, 434] width 15 height 15
click at [831, 535] on span "Eliminar" at bounding box center [1423, 534] width 40 height 13
click at [831, 471] on button "Eliminar" at bounding box center [1401, 463] width 104 height 33
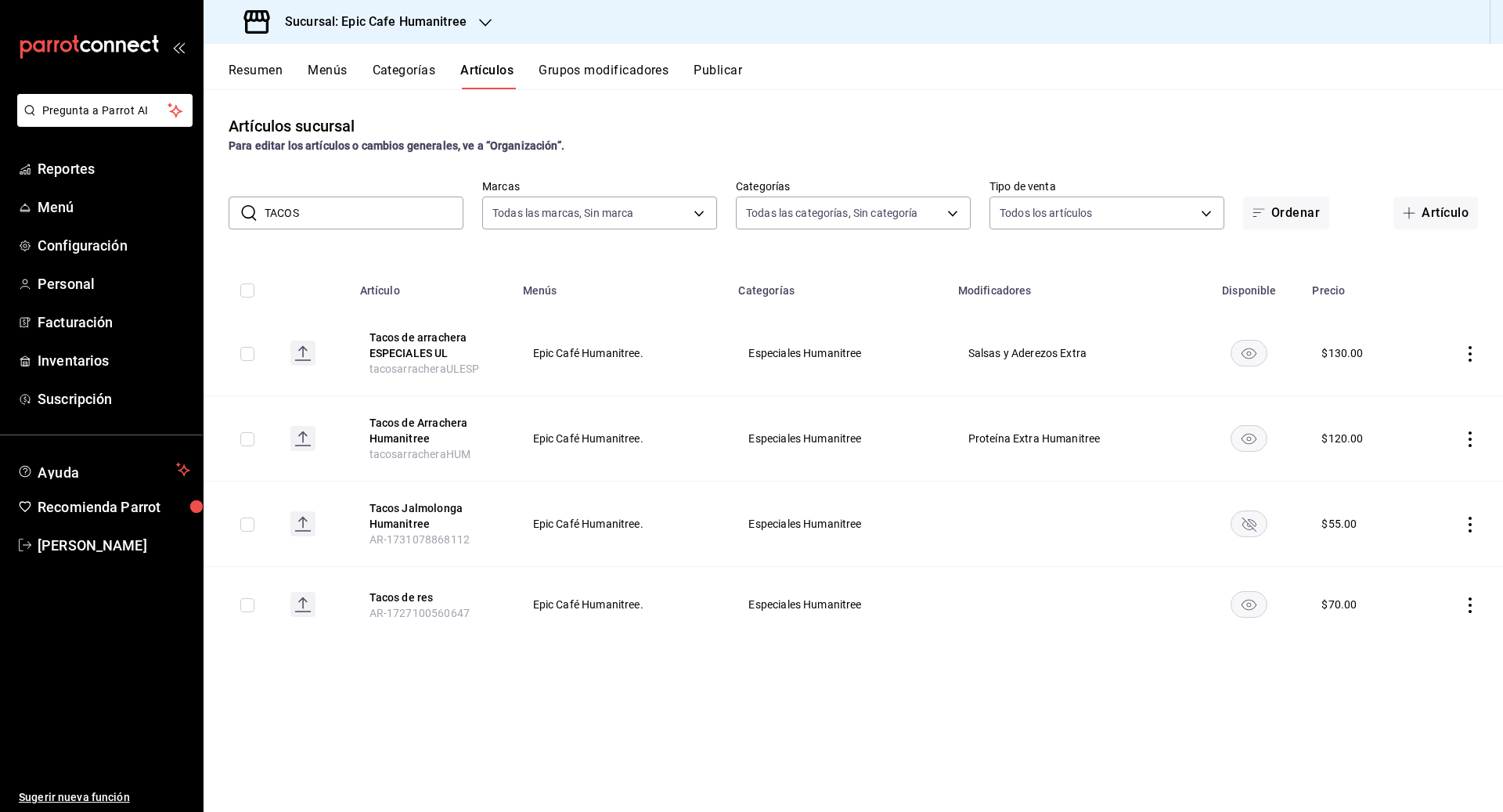
click at [831, 428] on td at bounding box center [1459, 439] width 86 height 85
click at [831, 439] on icon "actions" at bounding box center [1469, 439] width 15 height 15
click at [831, 499] on span "Duplicar" at bounding box center [1423, 507] width 41 height 16
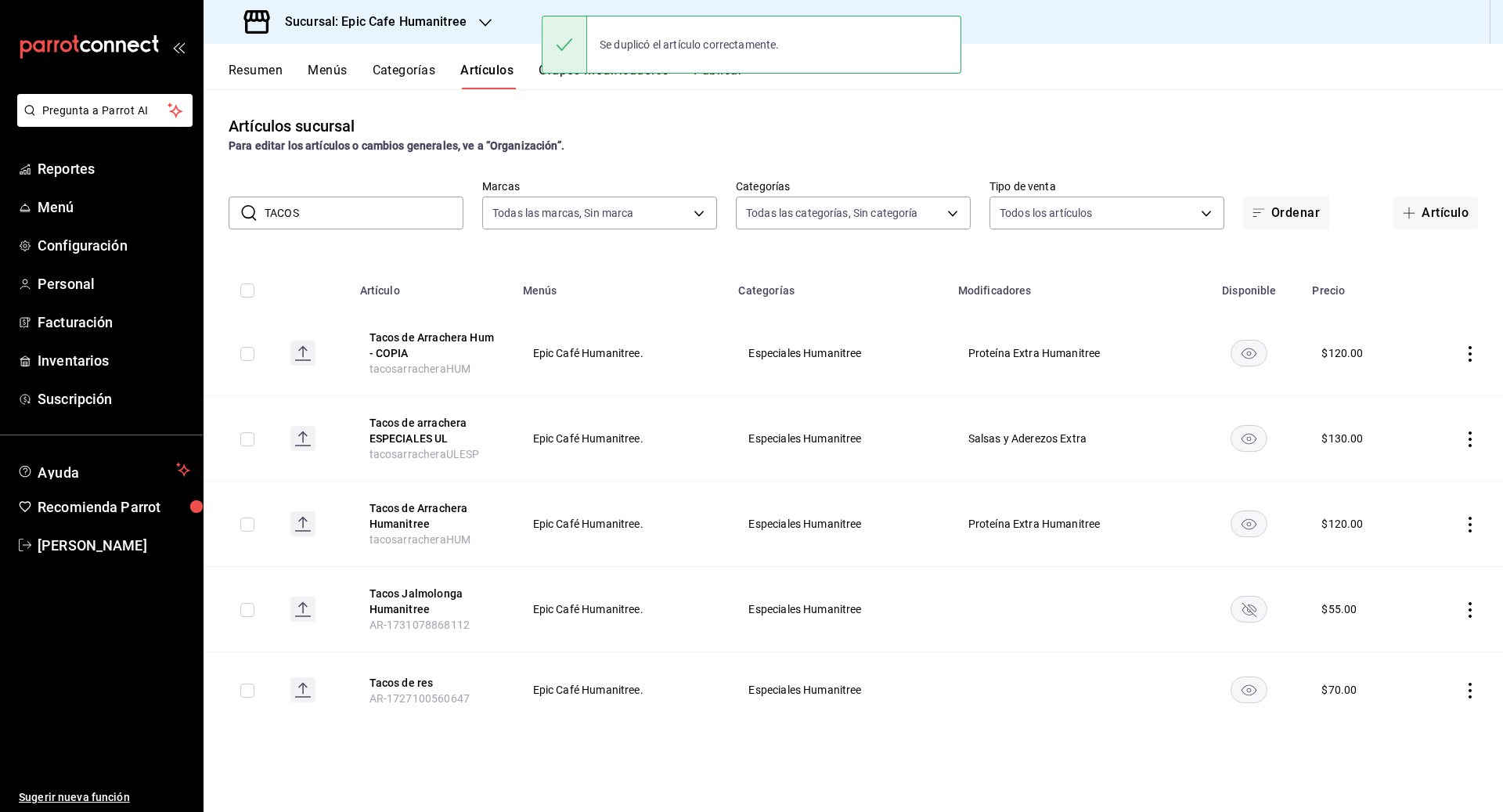
click at [831, 342] on td at bounding box center [1459, 353] width 86 height 85
click at [831, 353] on icon "actions" at bounding box center [1469, 353] width 3 height 15
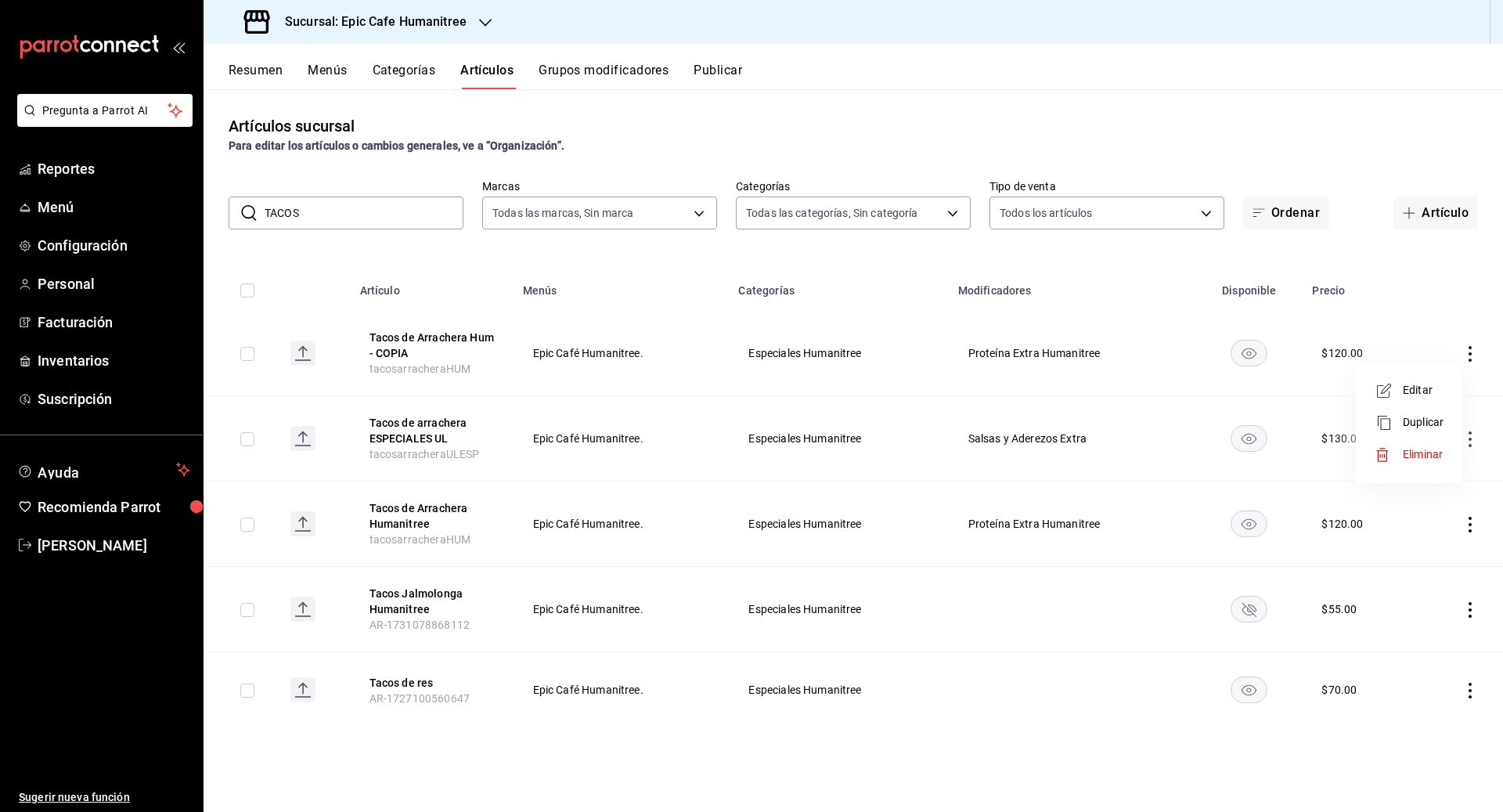
click at [831, 398] on span "Editar" at bounding box center [1423, 390] width 41 height 16
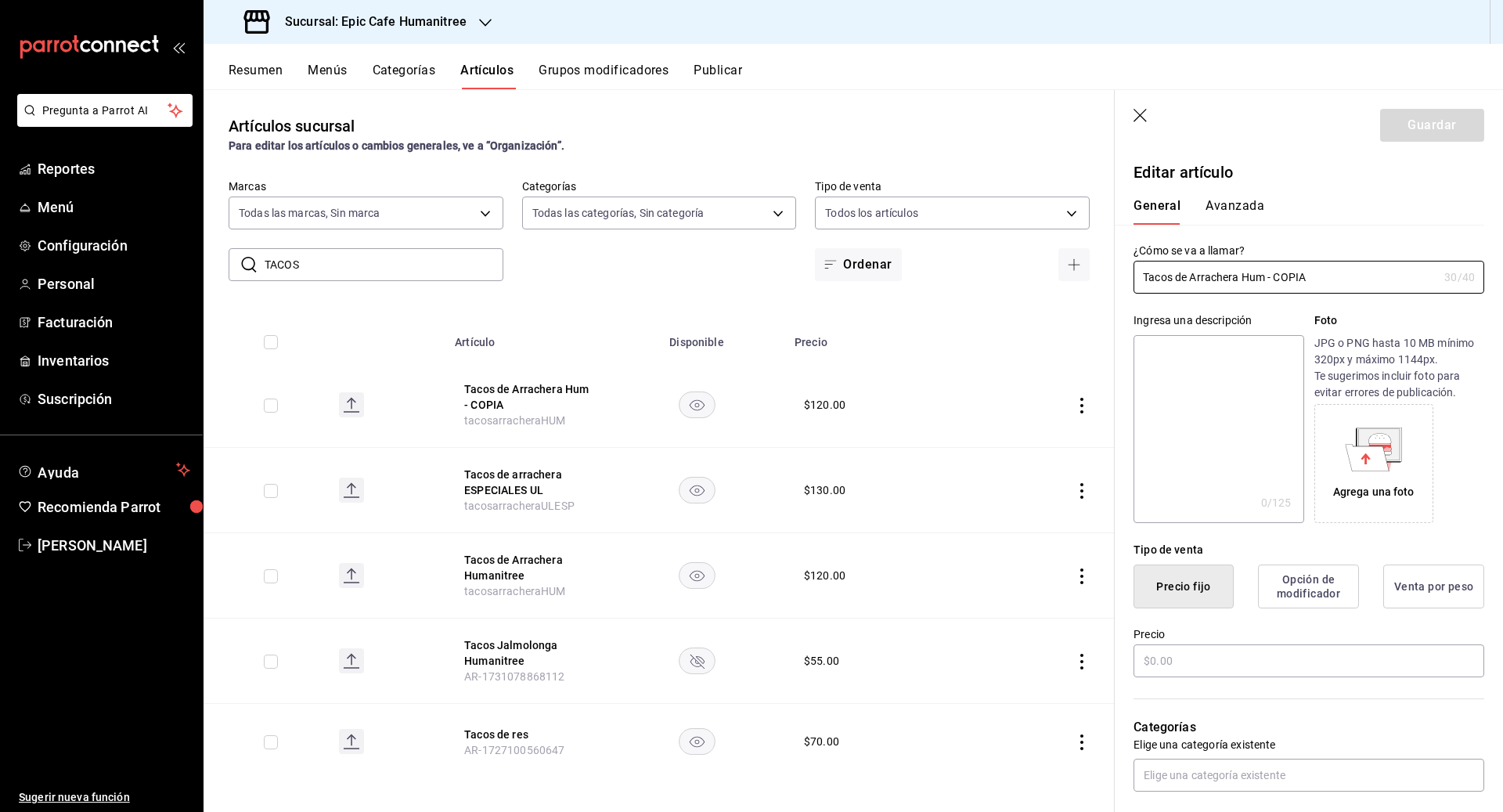
type input "$120.00"
drag, startPoint x: 1321, startPoint y: 279, endPoint x: 1035, endPoint y: 281, distance: 286.0
click at [831, 281] on main "Artículos sucursal Para editar los artículos o cambios generales, ve a “Organiz…" at bounding box center [854, 450] width 1300 height 722
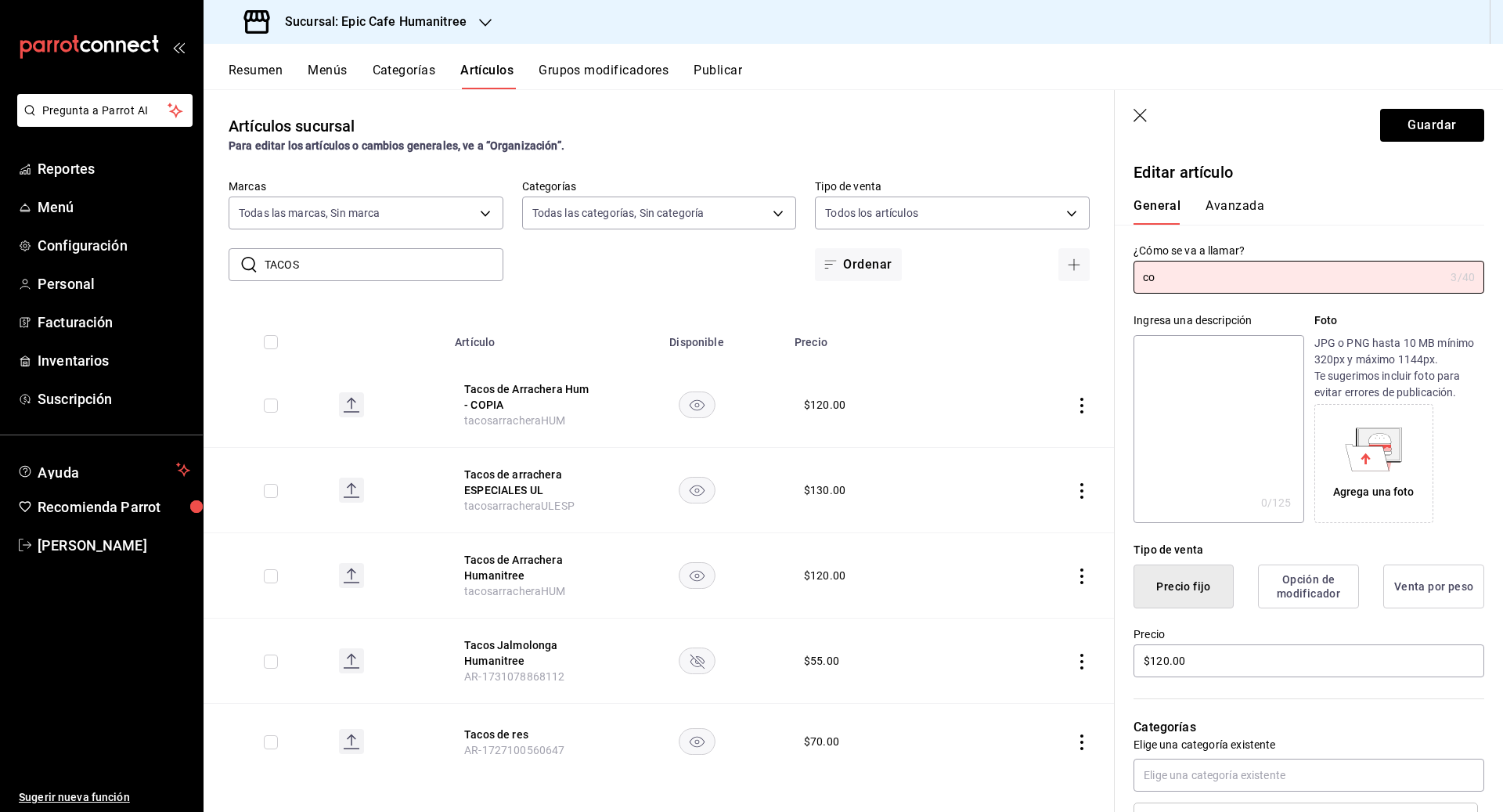
type input "c"
type input "Costra Bistec y [DEMOGRAPHIC_DATA]"
drag, startPoint x: 1197, startPoint y: 671, endPoint x: 1113, endPoint y: 649, distance: 86.8
click at [831, 649] on main "Artículos sucursal Para editar los artículos o cambios generales, ve a “Organiz…" at bounding box center [854, 450] width 1300 height 722
click at [831, 714] on div "Categorías Elige una categoría existente Especiales Humanitree" at bounding box center [1300, 761] width 370 height 163
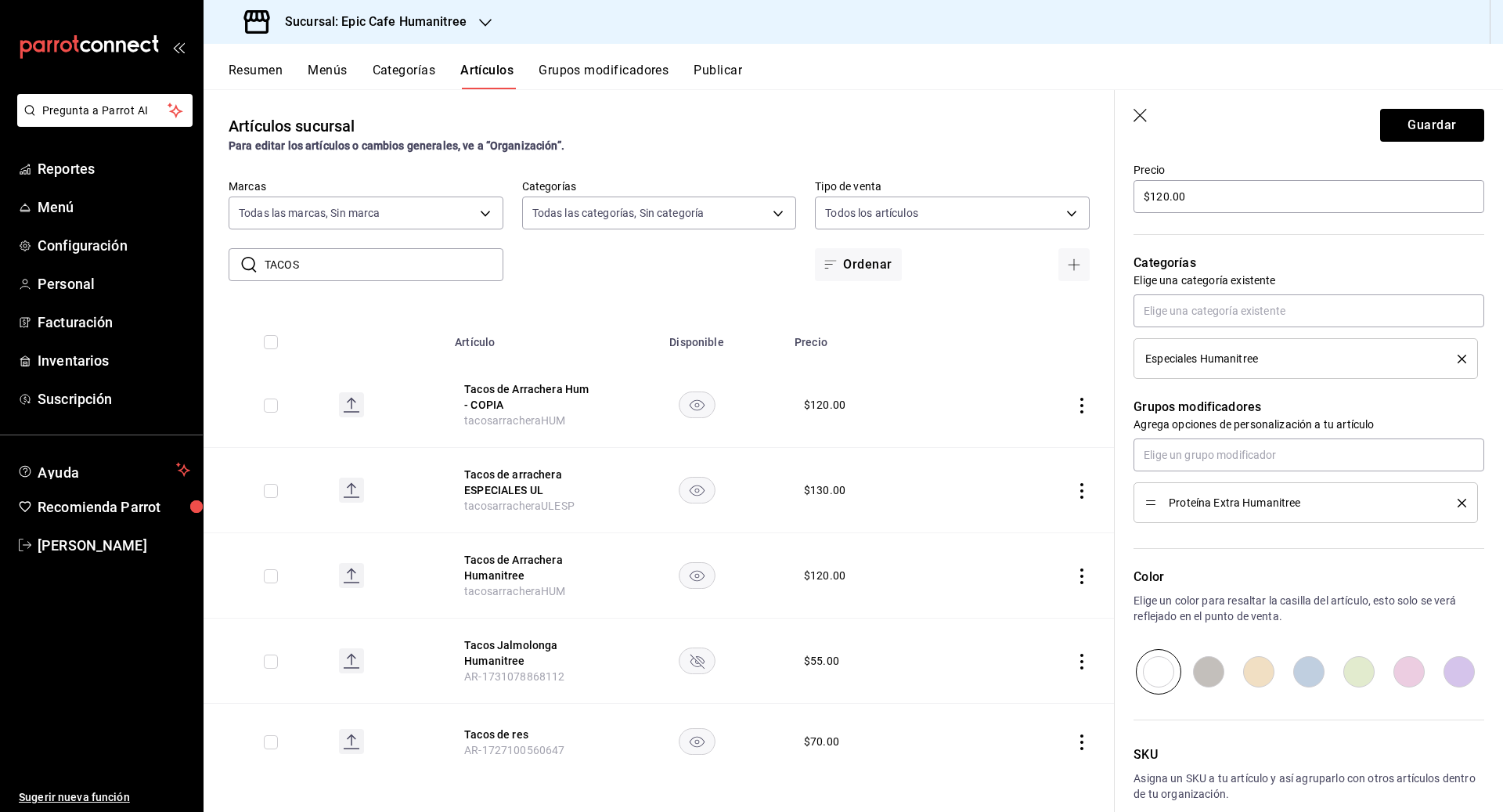
scroll to position [541, 0]
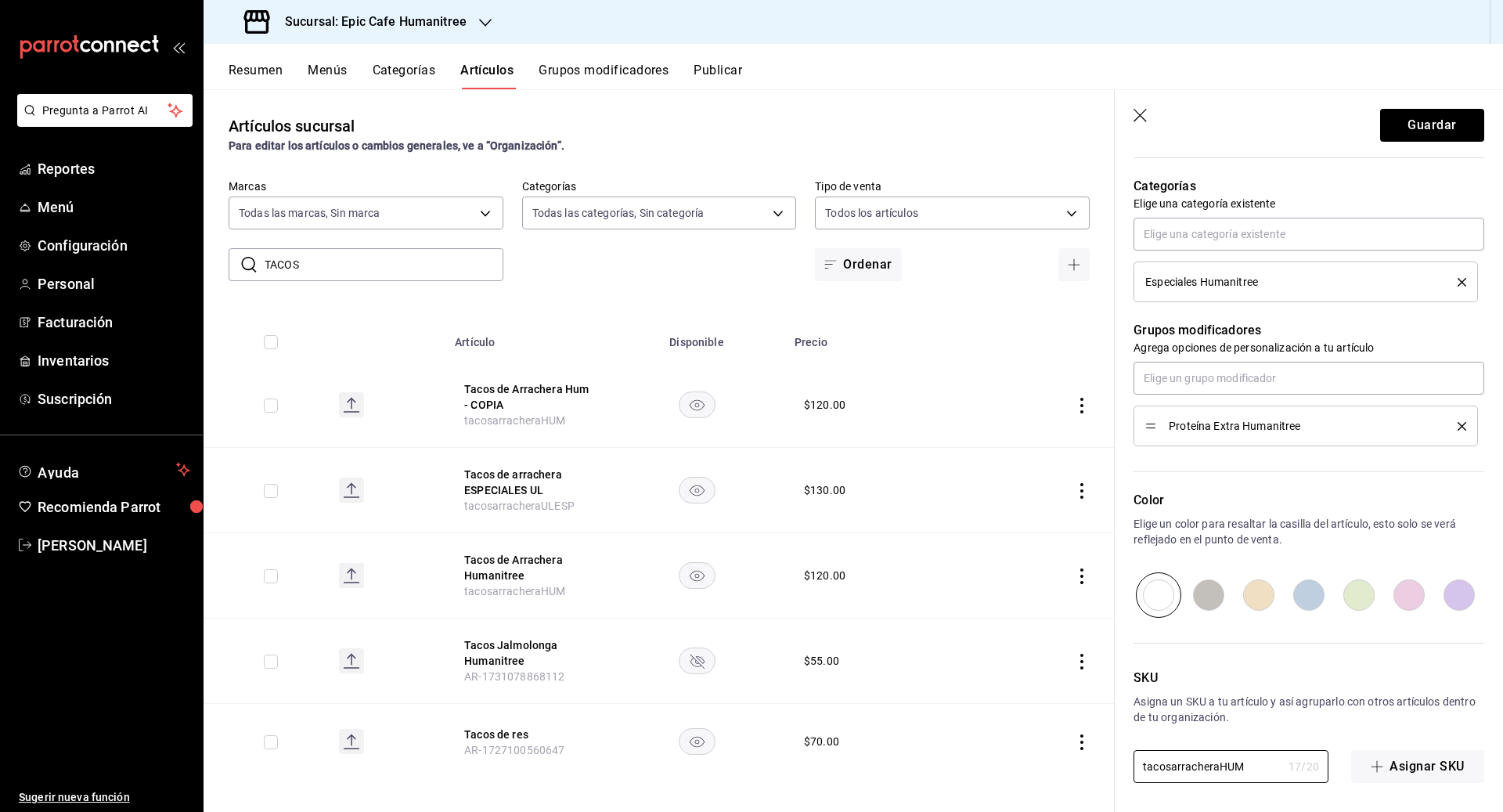
drag, startPoint x: 1246, startPoint y: 766, endPoint x: 1001, endPoint y: 760, distance: 245.1
click at [831, 760] on main "Artículos sucursal Para editar los artículos o cambios generales, ve a “Organiz…" at bounding box center [854, 450] width 1300 height 722
type input "costrasHUMA"
click at [831, 132] on button "Guardar" at bounding box center [1431, 125] width 104 height 33
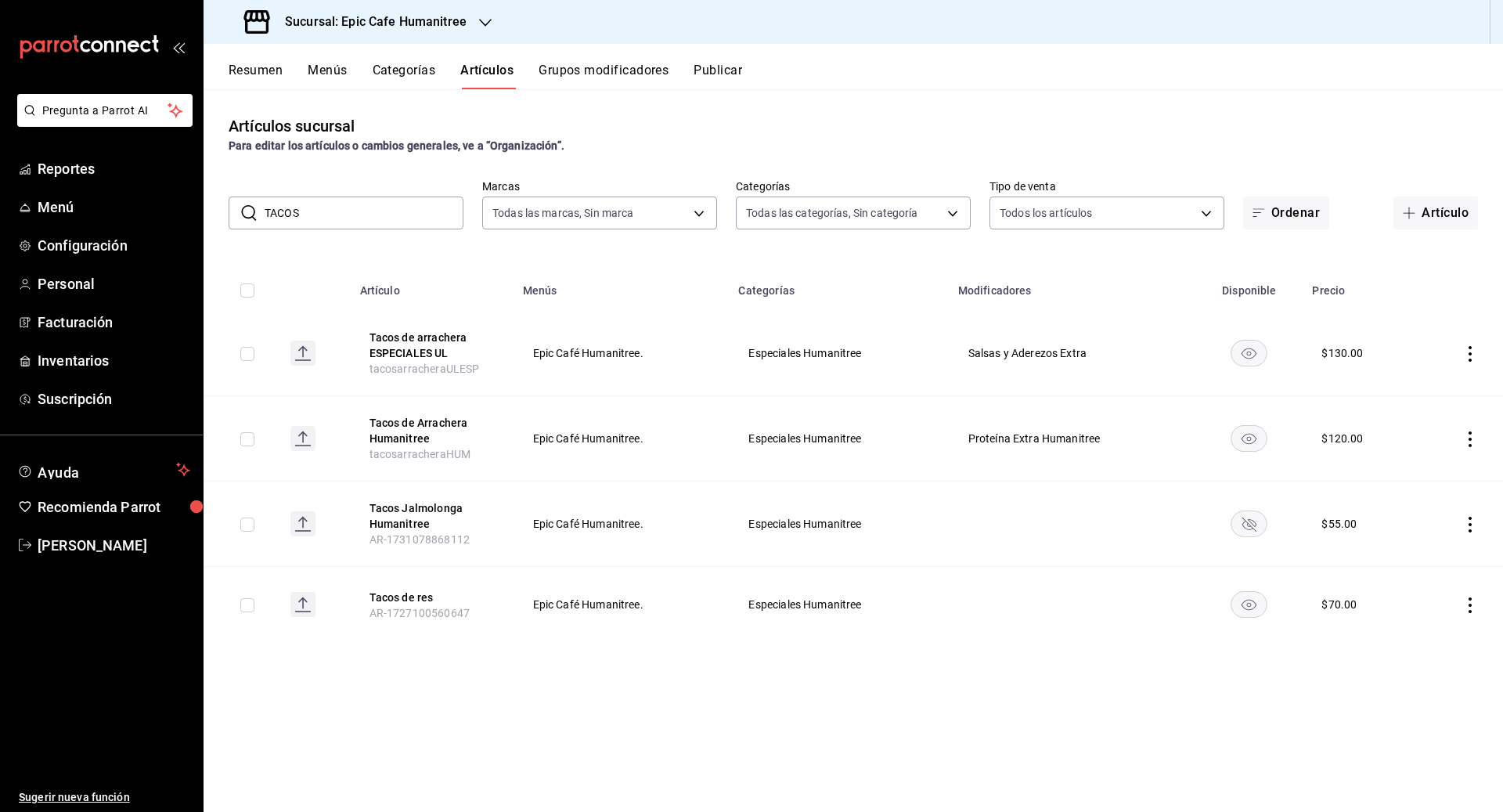
click at [831, 440] on icon "actions" at bounding box center [1469, 439] width 3 height 15
click at [831, 495] on li "Duplicar" at bounding box center [1410, 506] width 94 height 32
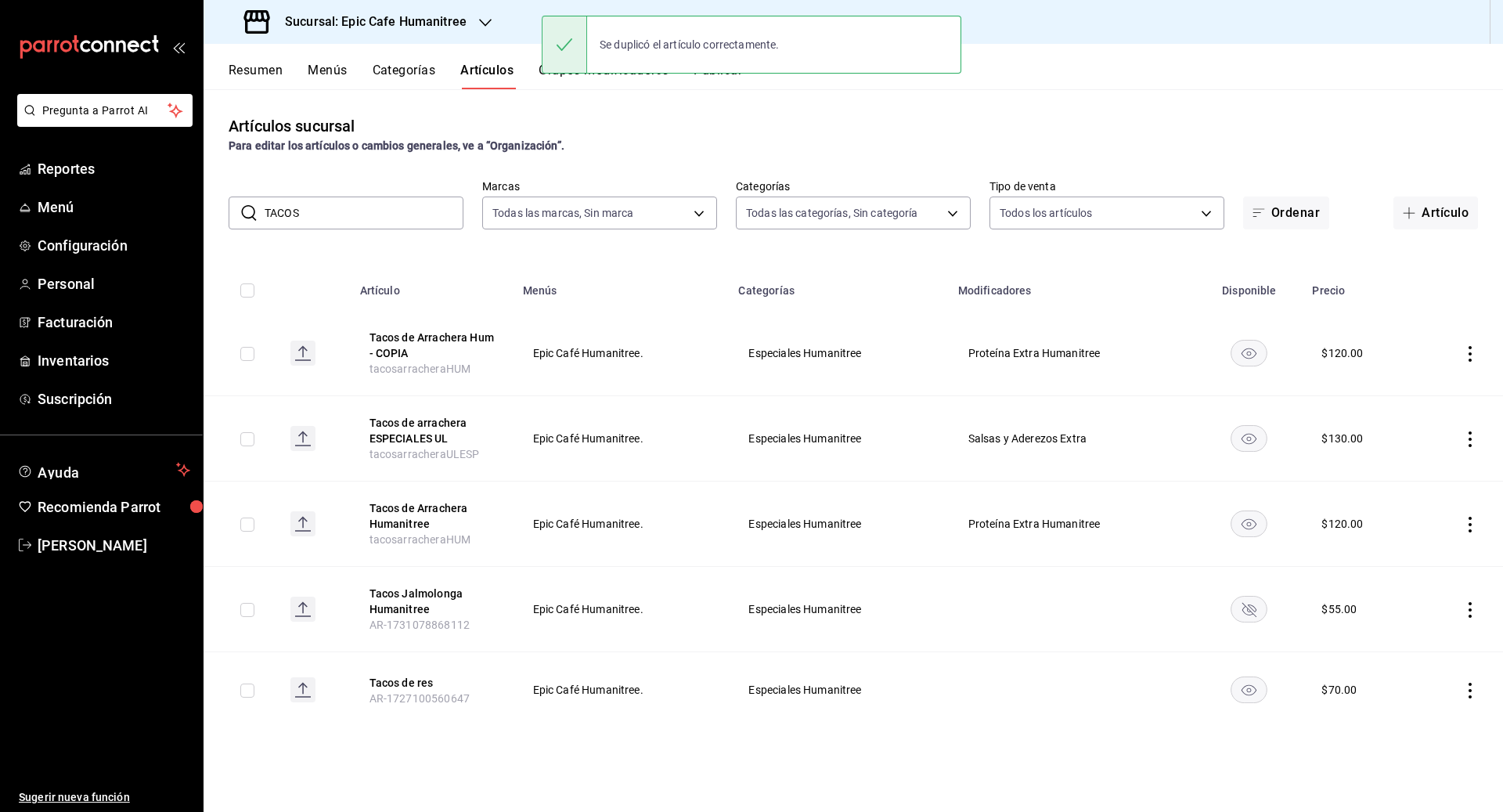
click at [831, 360] on icon "actions" at bounding box center [1469, 353] width 15 height 15
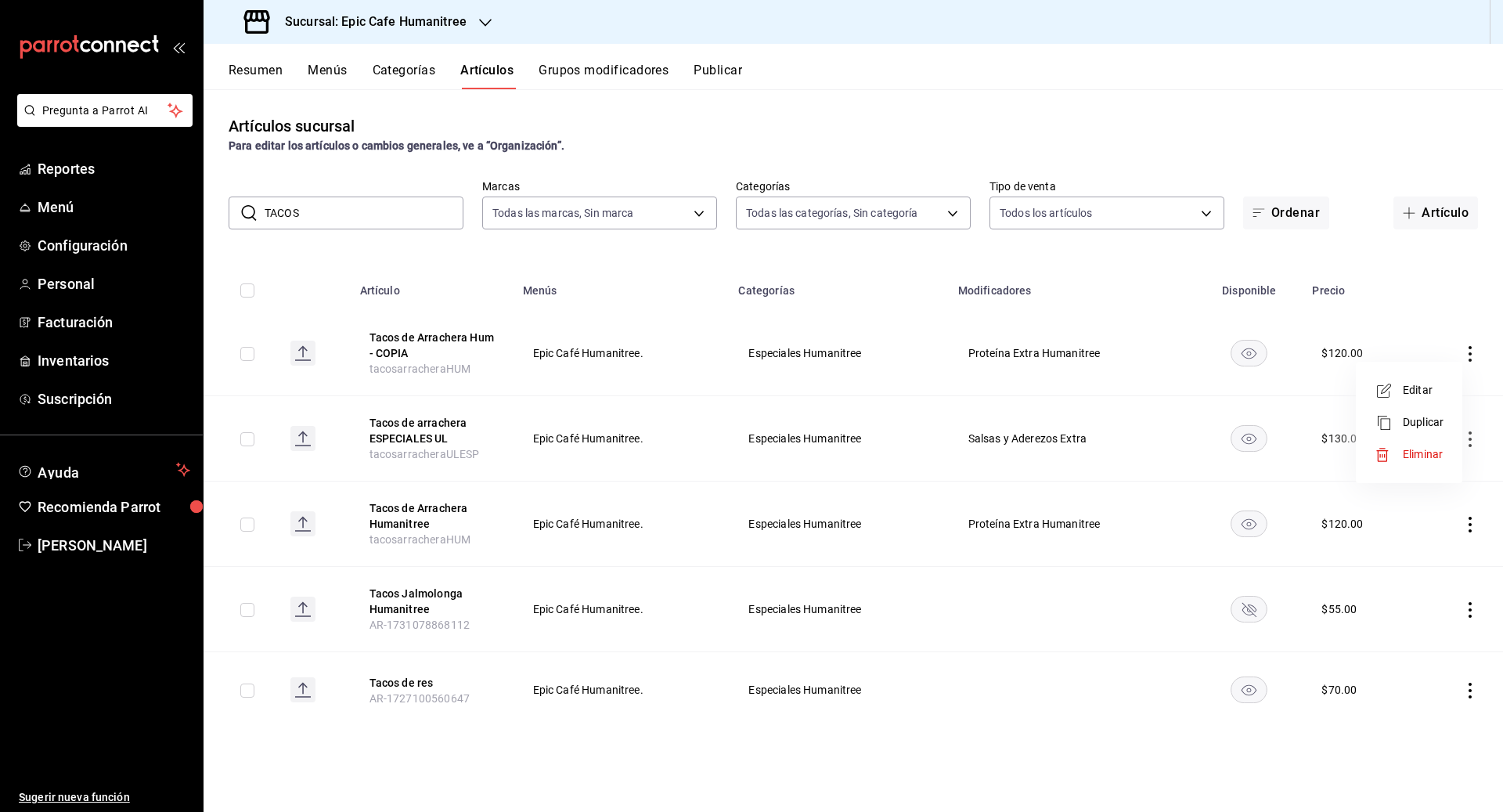
click at [831, 387] on span "Editar" at bounding box center [1423, 390] width 41 height 16
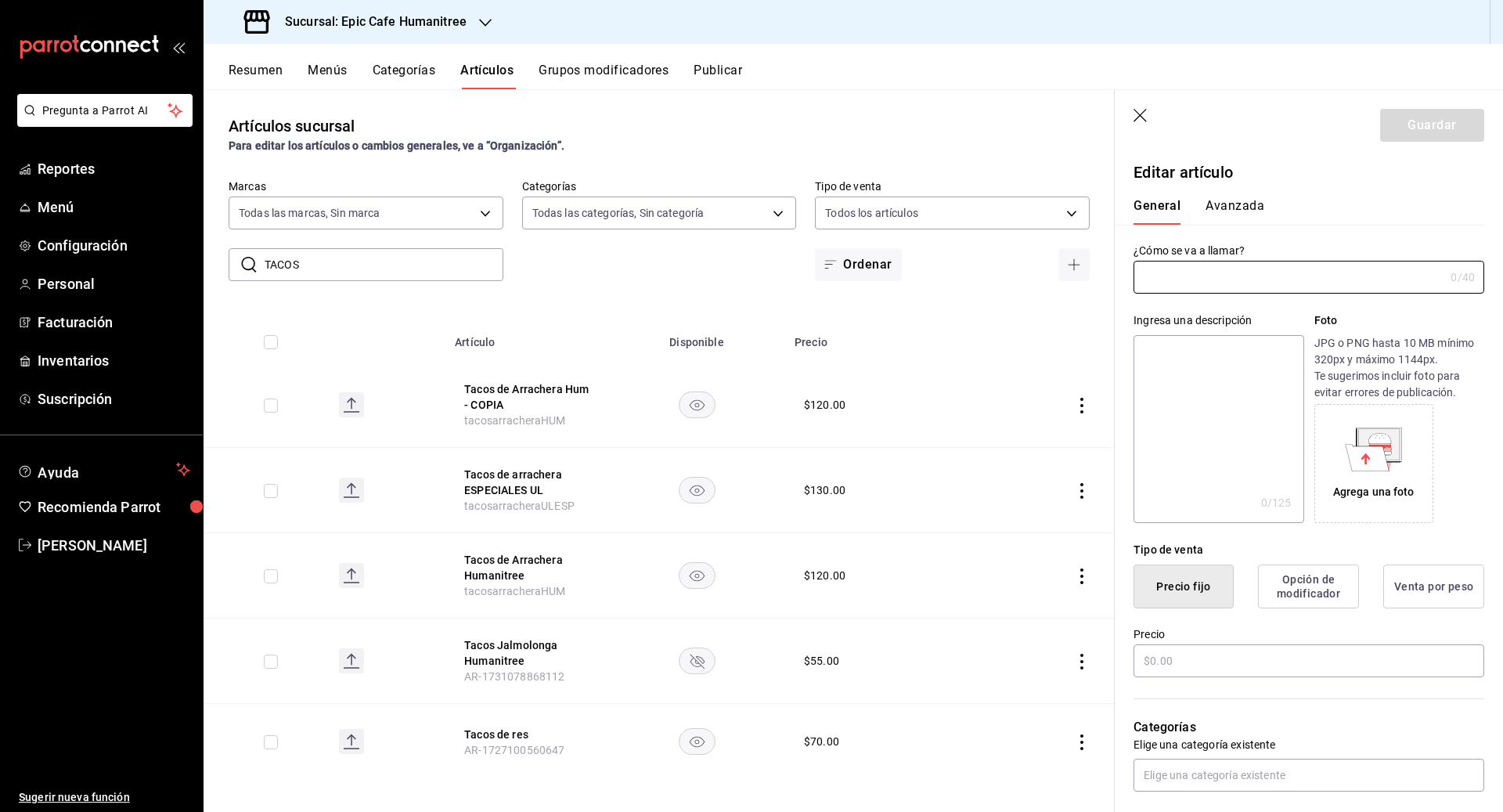
type input "Tacos de Arrachera Hum - COPIA"
type input "tacosarracheraHUM"
type input "$120.00"
drag, startPoint x: 1325, startPoint y: 277, endPoint x: 1121, endPoint y: 276, distance: 204.0
click at [831, 276] on div "¿Cómo se va a llamar? Tacos de Arrachera Hum - COPIA 30 /40 ¿Cómo se va a llama…" at bounding box center [1300, 259] width 370 height 69
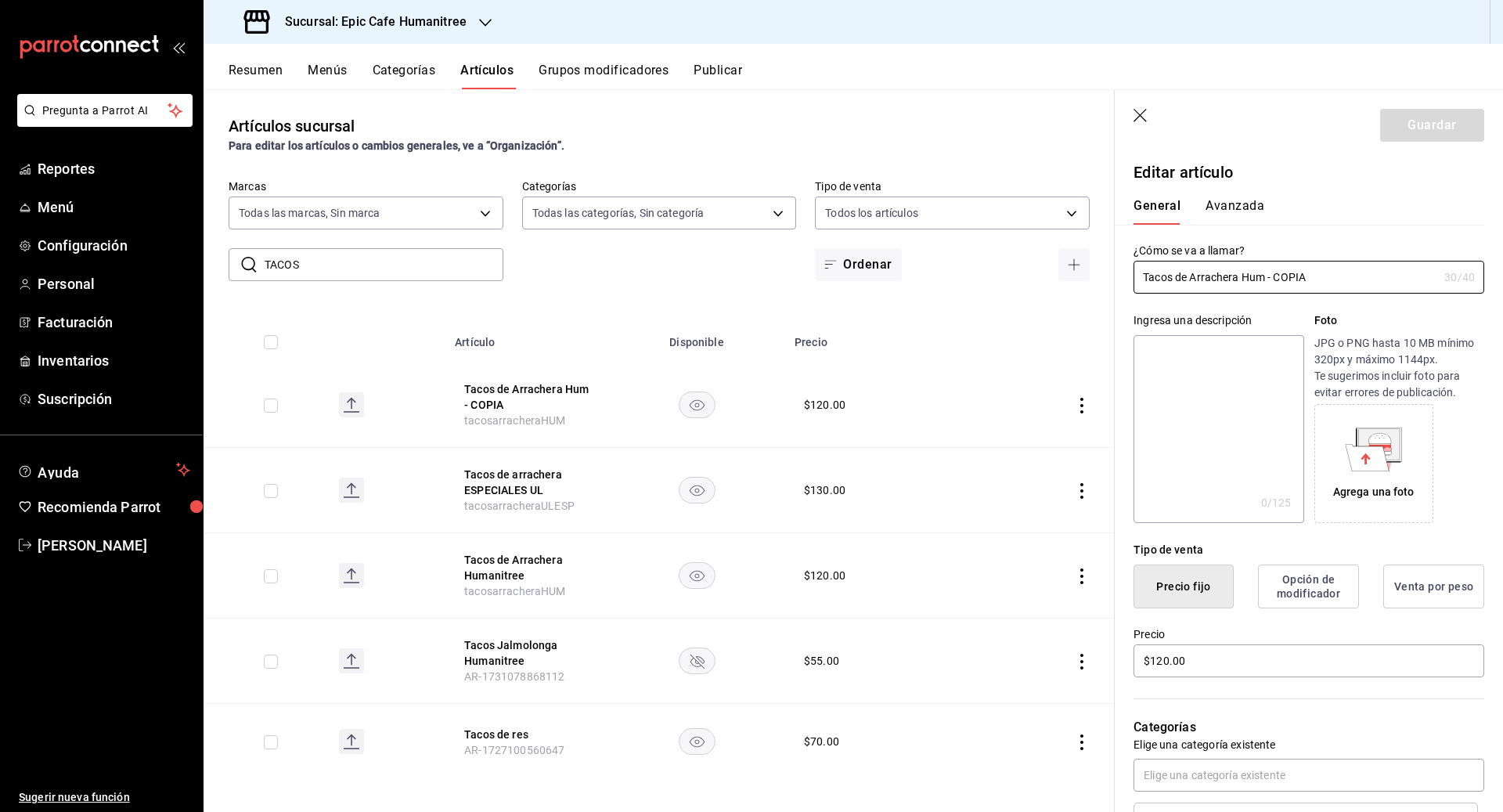
type input "t"
type input "Tacos el Santo Trio"
click at [831, 379] on textarea at bounding box center [1217, 429] width 170 height 188
type textarea "T"
type textarea "x"
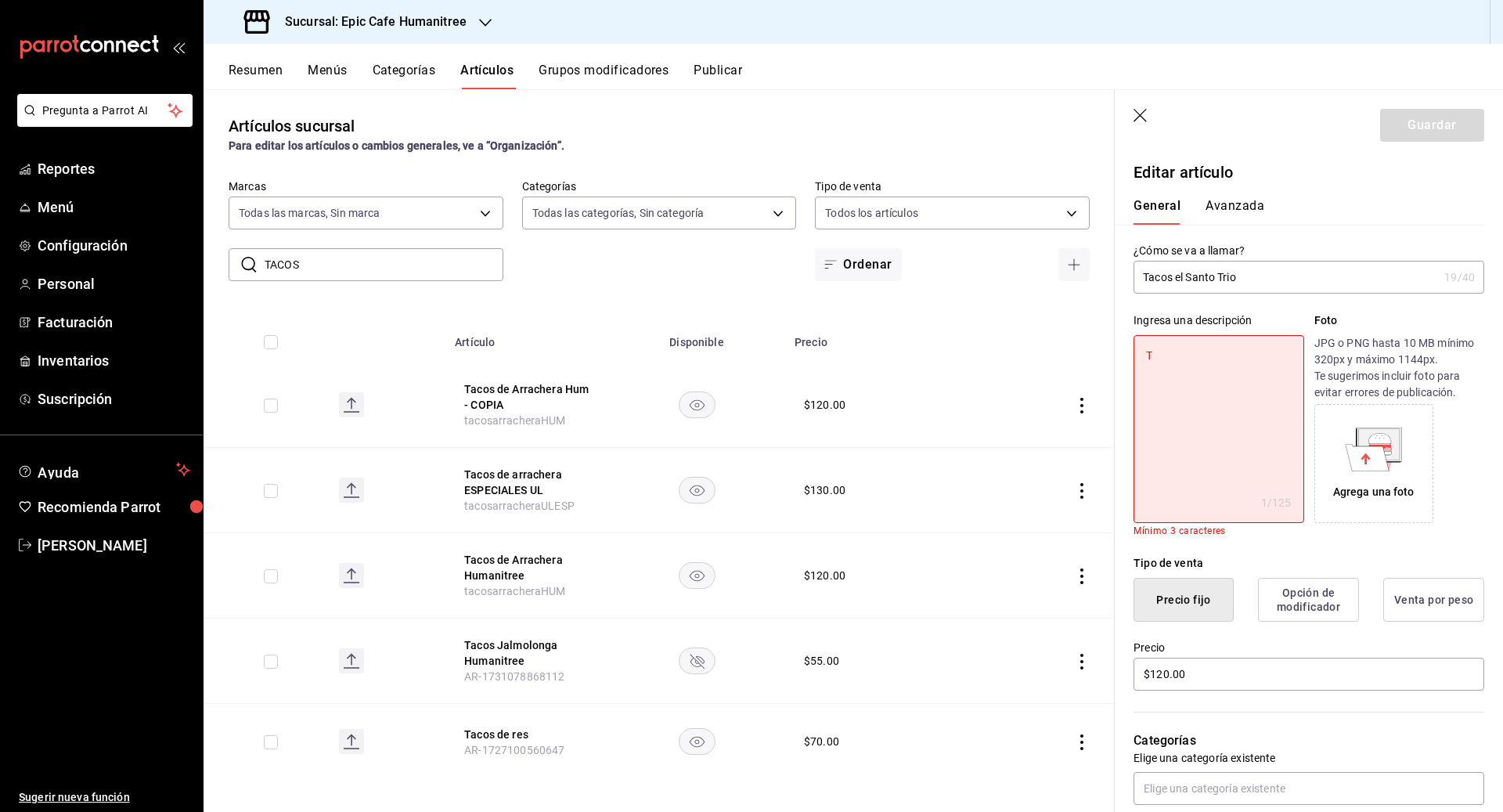
type textarea "Tr"
type textarea "x"
type textarea "Tre"
type textarea "x"
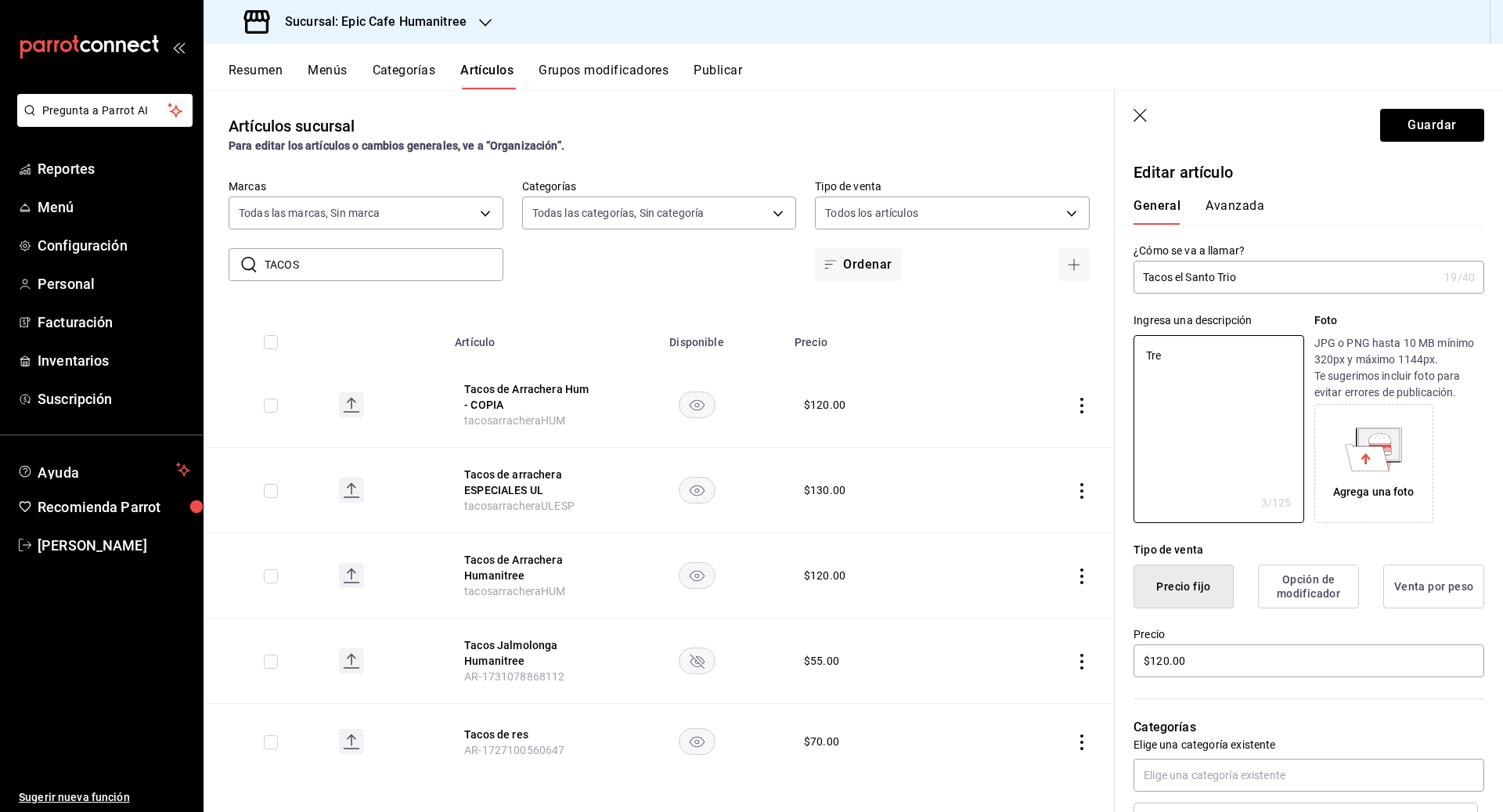
type textarea "Tres"
type textarea "x"
type textarea "Tres"
type textarea "x"
type textarea "Tres ta"
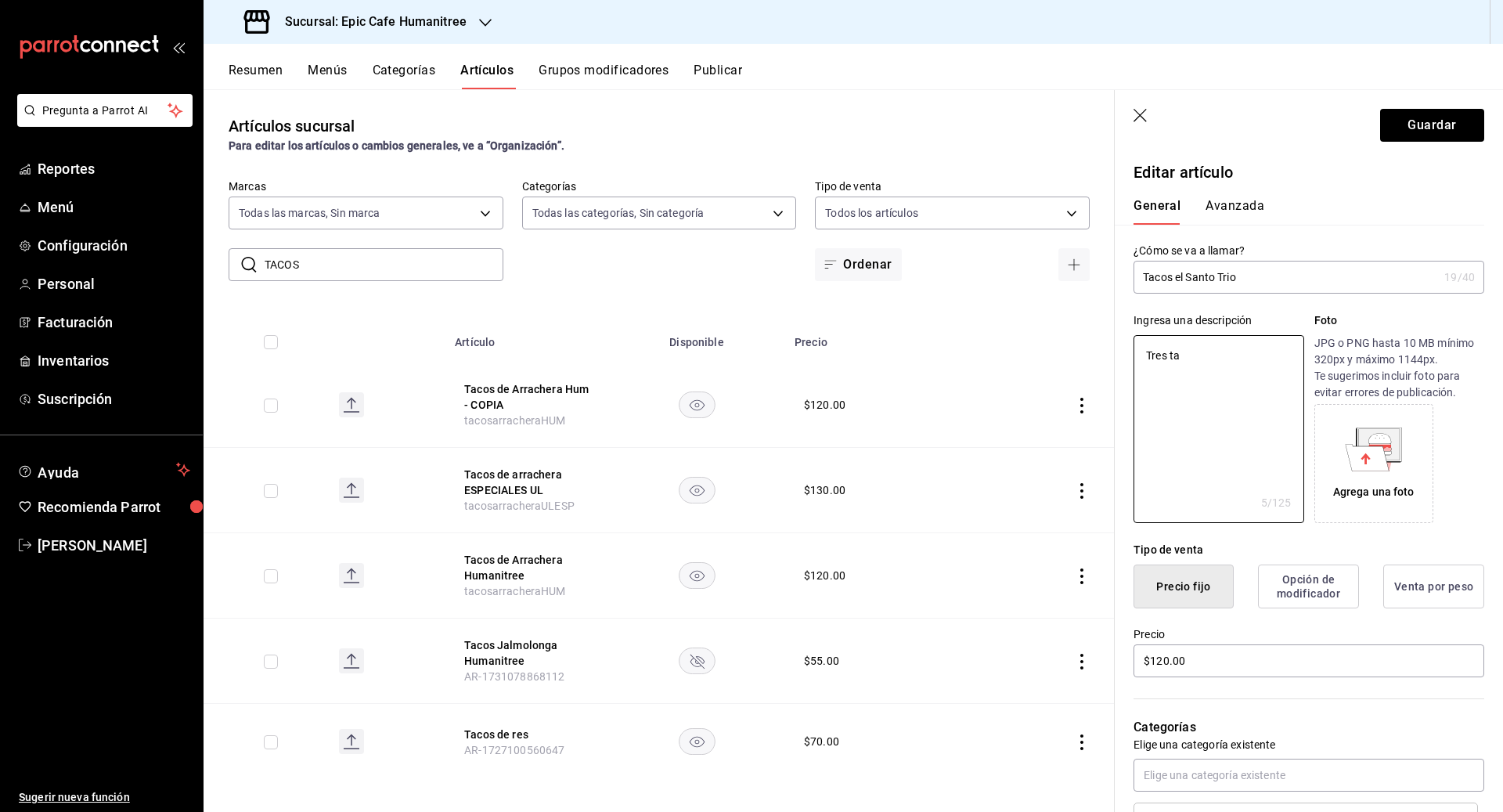
type textarea "x"
type textarea "Tres tac"
type textarea "x"
type textarea "Tres tacos"
type textarea "x"
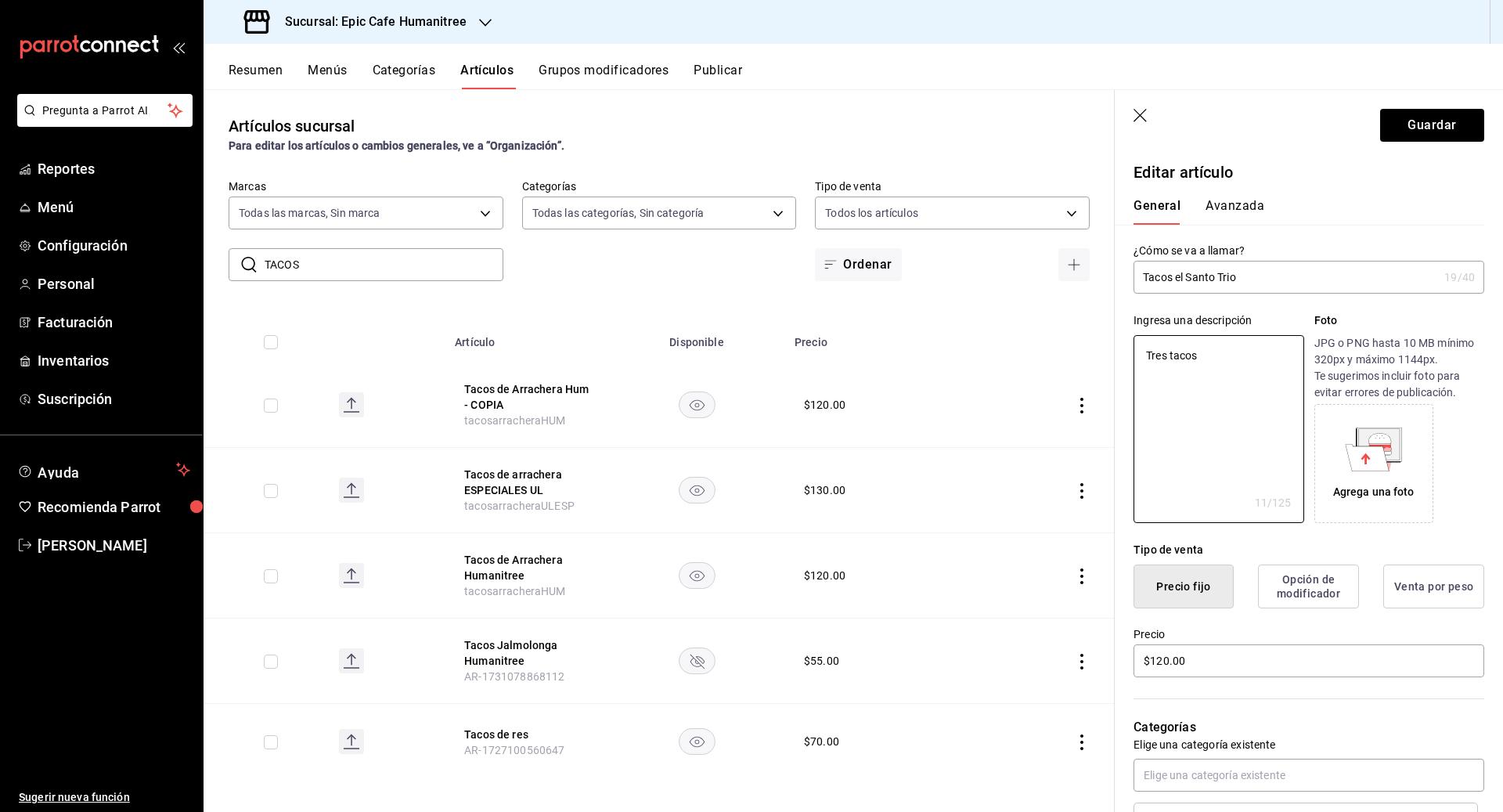
type textarea "Tres tacos e"
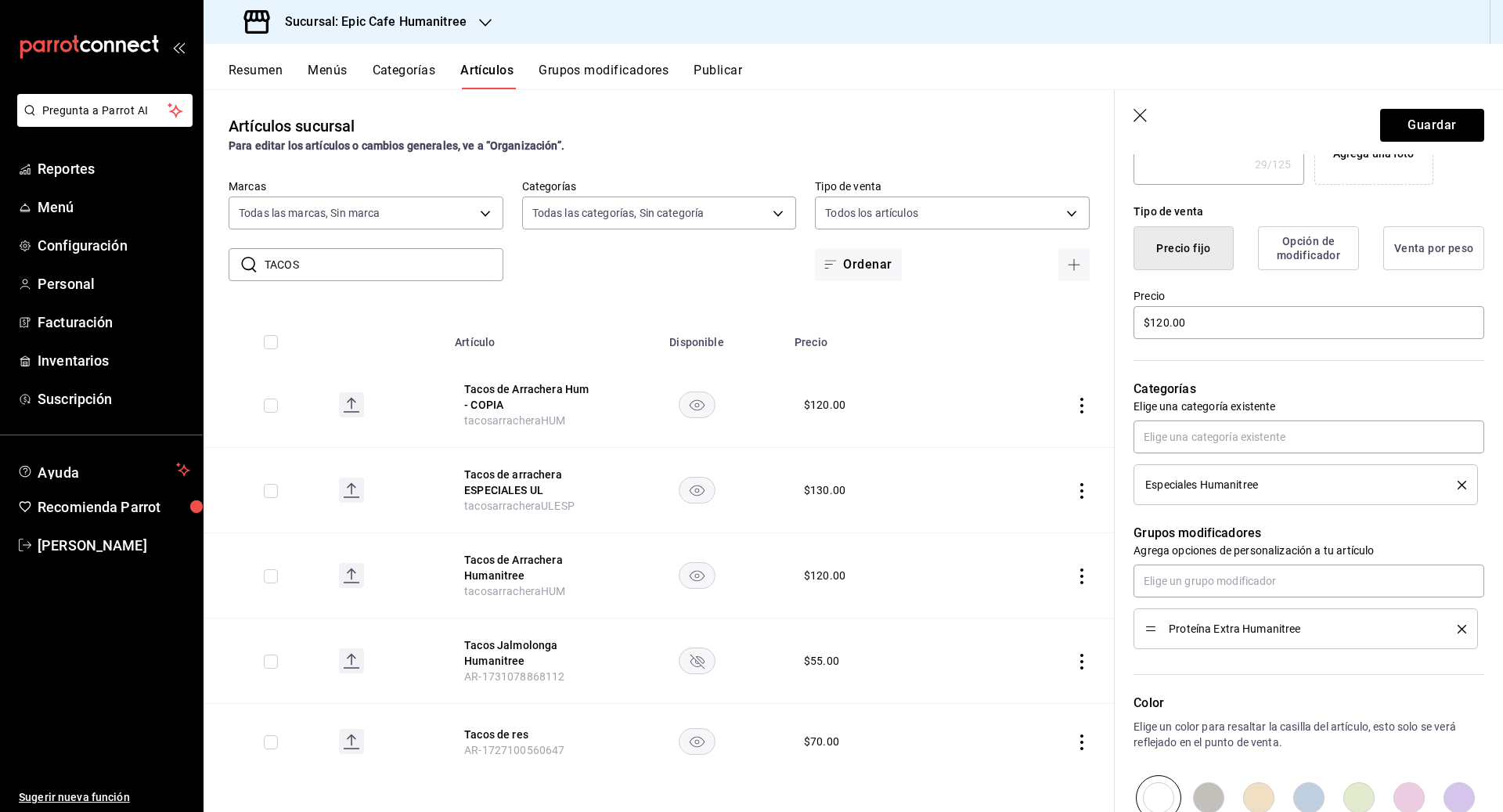
scroll to position [541, 0]
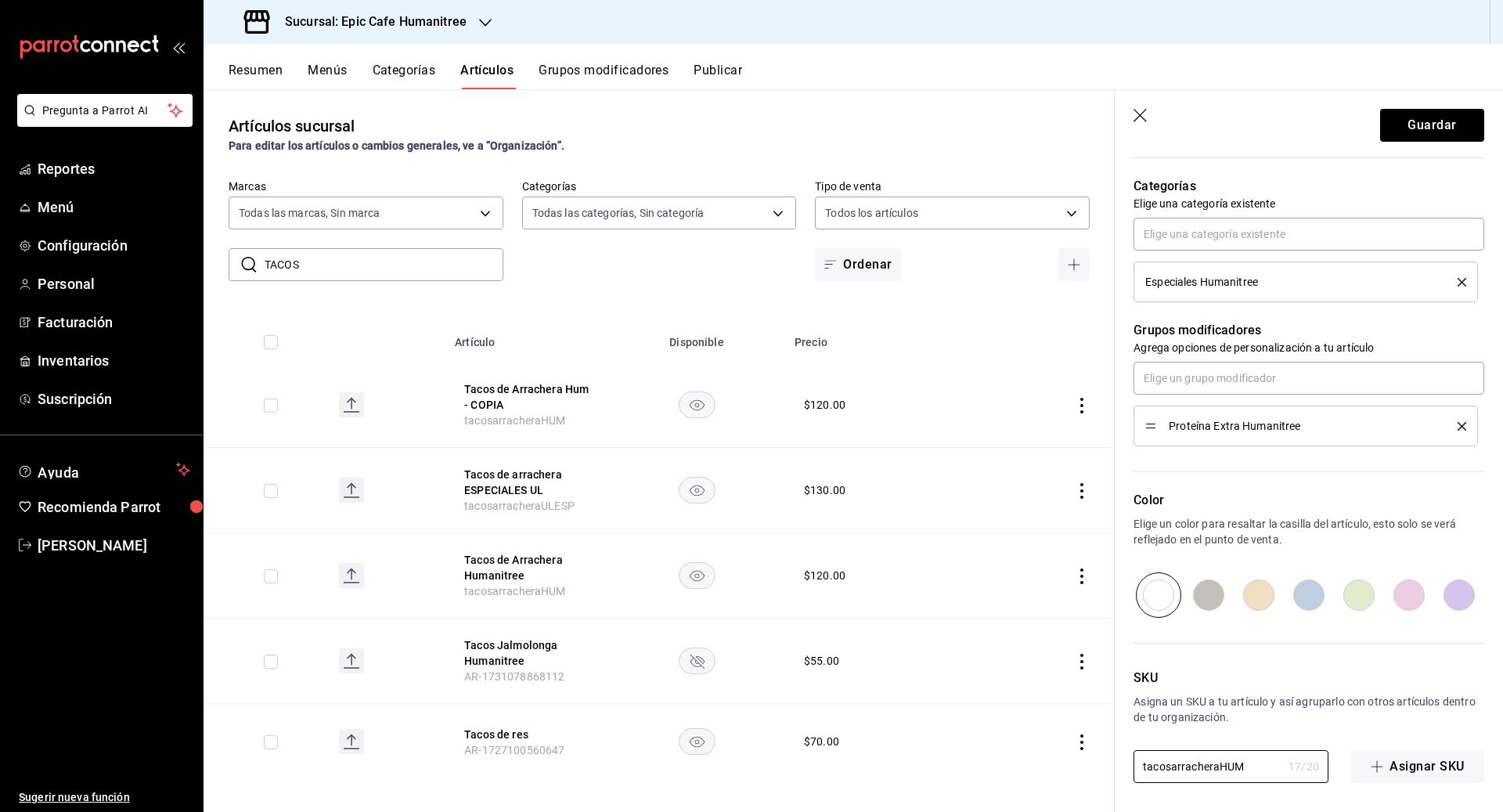
drag, startPoint x: 1246, startPoint y: 764, endPoint x: 1107, endPoint y: 764, distance: 139.0
click at [831, 764] on main "Artículos sucursal Para editar los artículos o cambios generales, ve a “Organiz…" at bounding box center [854, 450] width 1300 height 722
click at [831, 148] on header "Guardar" at bounding box center [1309, 121] width 388 height 64
click at [831, 118] on button "Guardar" at bounding box center [1431, 125] width 104 height 33
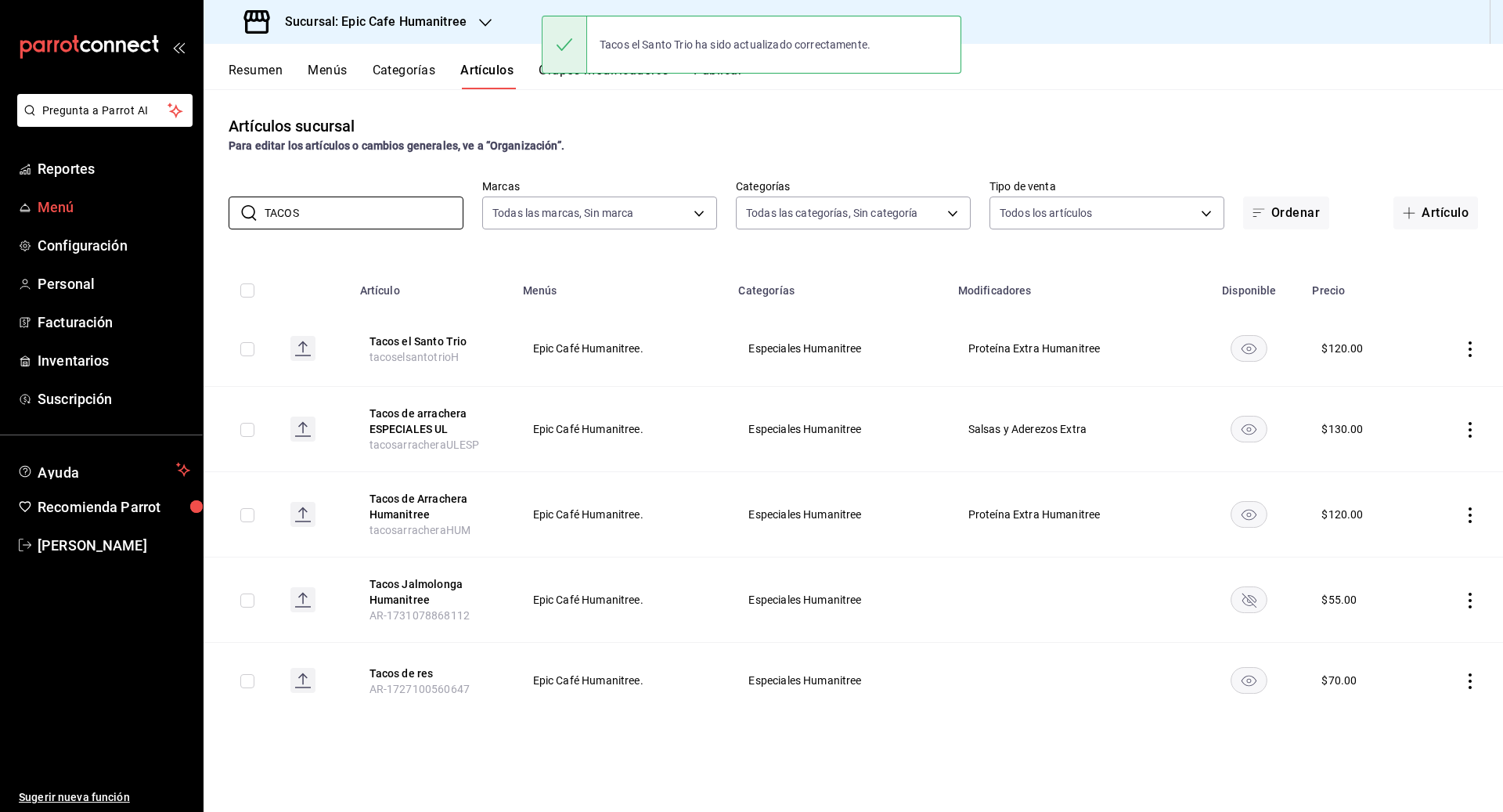
drag, startPoint x: 313, startPoint y: 221, endPoint x: 189, endPoint y: 191, distance: 127.6
click at [189, 191] on div "Pregunta a Parrot AI Reportes Menú Configuración Personal Facturación Inventari…" at bounding box center [752, 406] width 1503 height 812
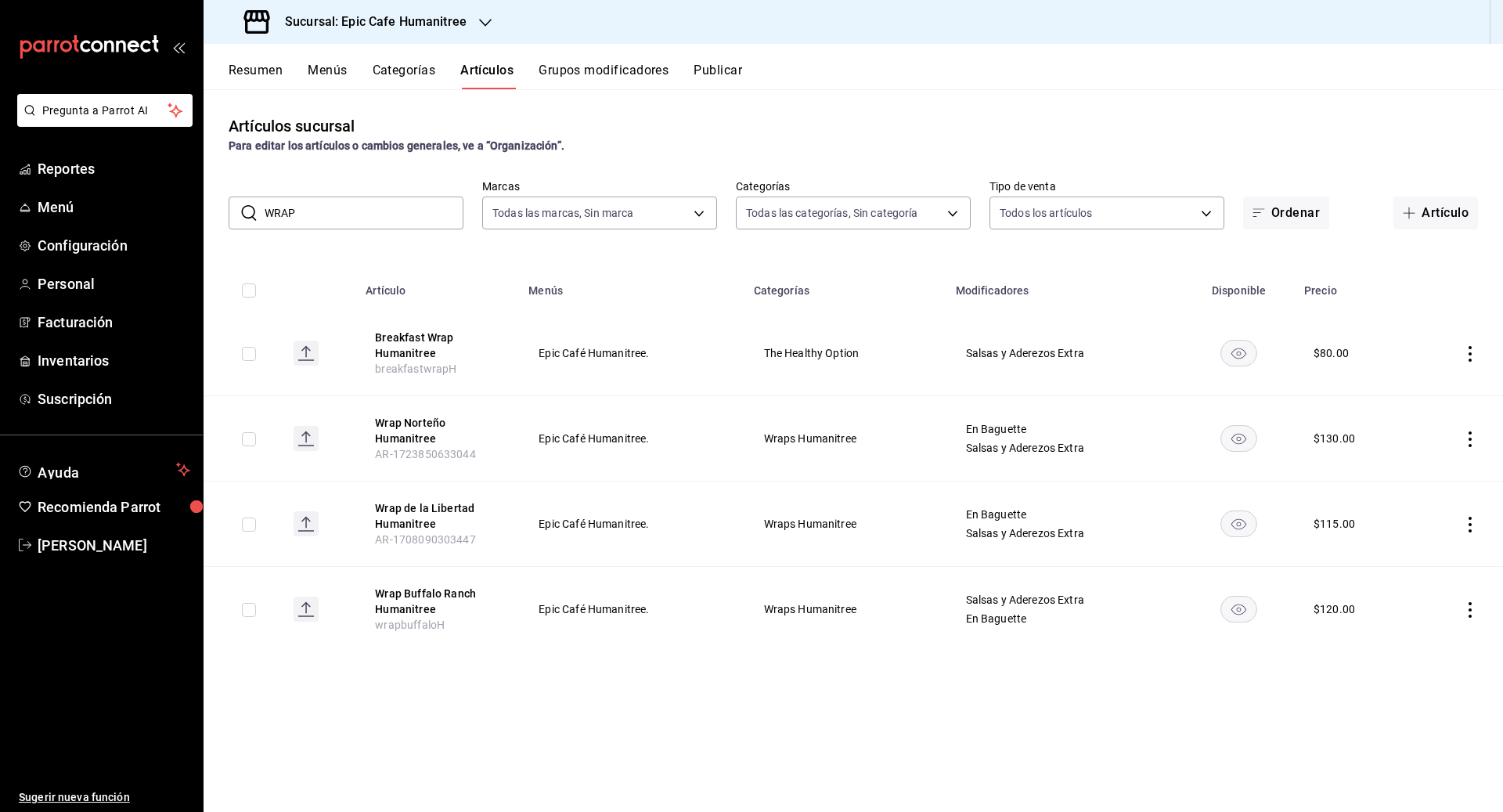
drag, startPoint x: 326, startPoint y: 204, endPoint x: 238, endPoint y: 204, distance: 88.0
click at [238, 204] on div "​ WRAP ​" at bounding box center [345, 213] width 235 height 33
drag, startPoint x: 309, startPoint y: 212, endPoint x: 254, endPoint y: 211, distance: 55.0
click at [254, 211] on div "​ WRAP ​" at bounding box center [345, 213] width 235 height 33
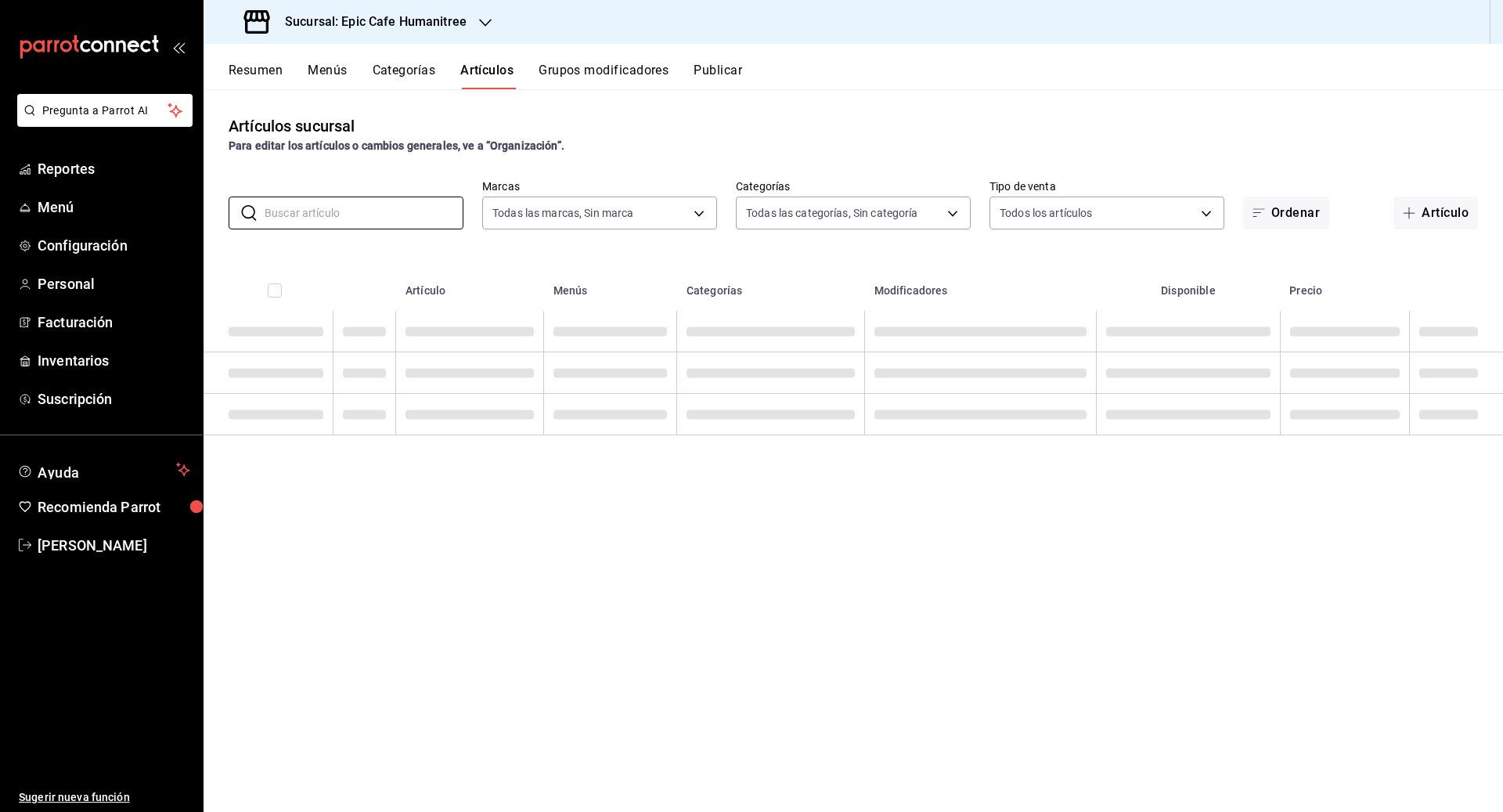
click at [397, 67] on button "Categorías" at bounding box center [404, 75] width 63 height 26
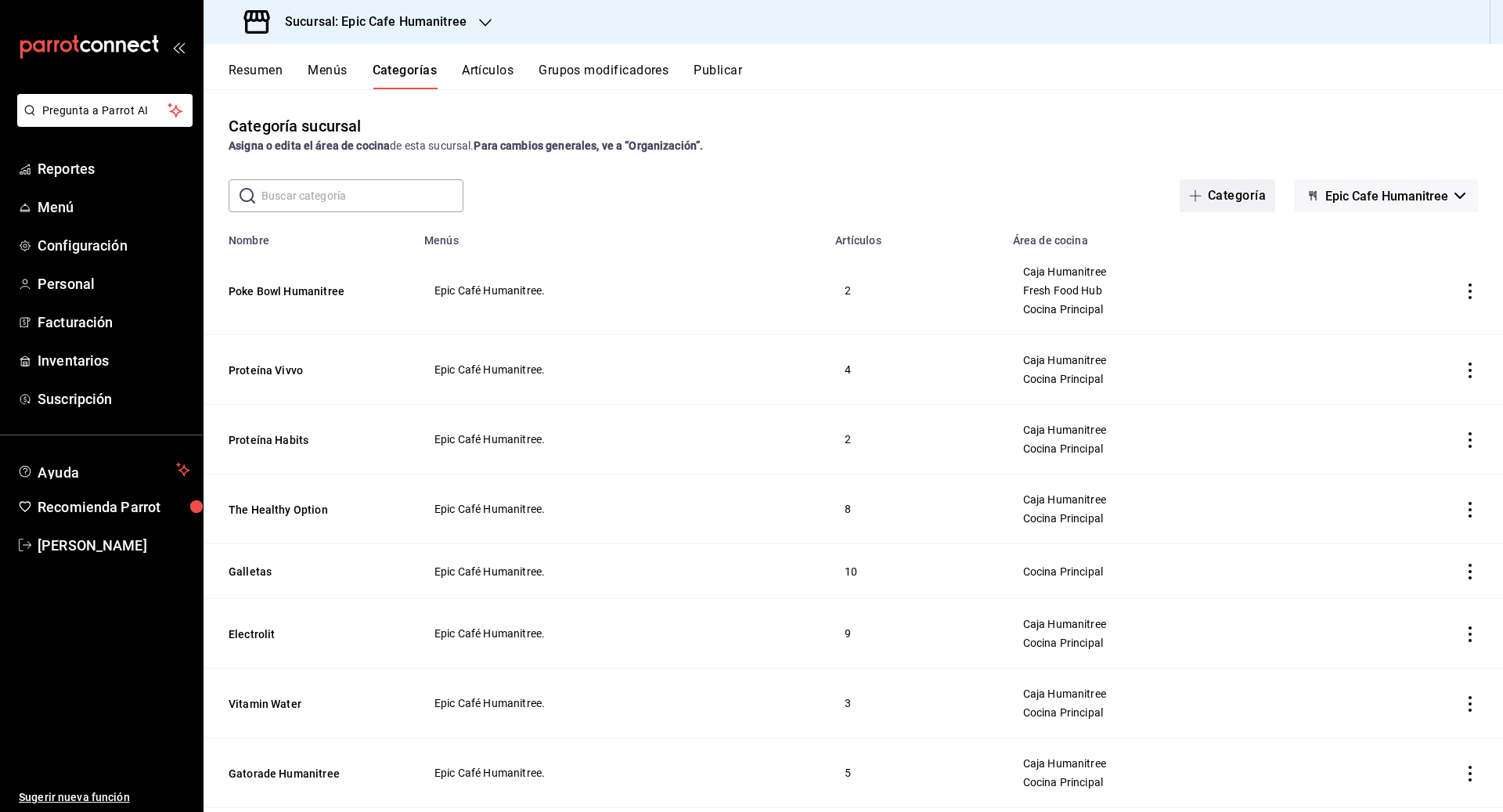
click at [831, 192] on button "Categoría" at bounding box center [1227, 196] width 95 height 33
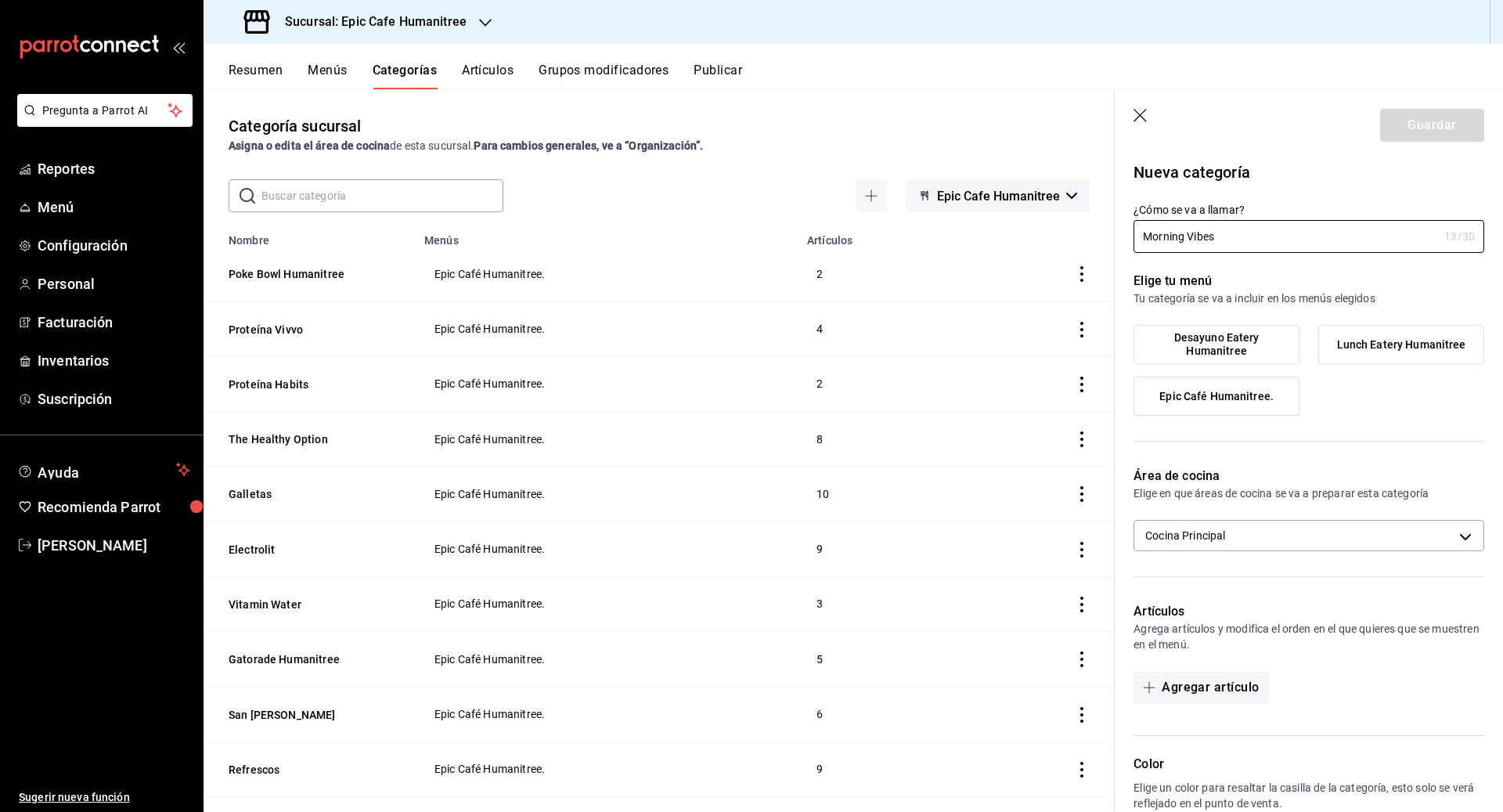
click at [831, 343] on span "Desayuno Eatery Humanitree" at bounding box center [1216, 343] width 142 height 26
click at [0, 0] on input "Desayuno Eatery Humanitree" at bounding box center [0, 0] width 0 height 0
click at [831, 391] on span "Epic Café Humanitree." at bounding box center [1217, 396] width 114 height 14
click at [0, 0] on input "Epic Café Humanitree." at bounding box center [0, 0] width 0 height 0
click at [831, 343] on span "Lunch Eatery Humanitree" at bounding box center [1401, 344] width 129 height 14
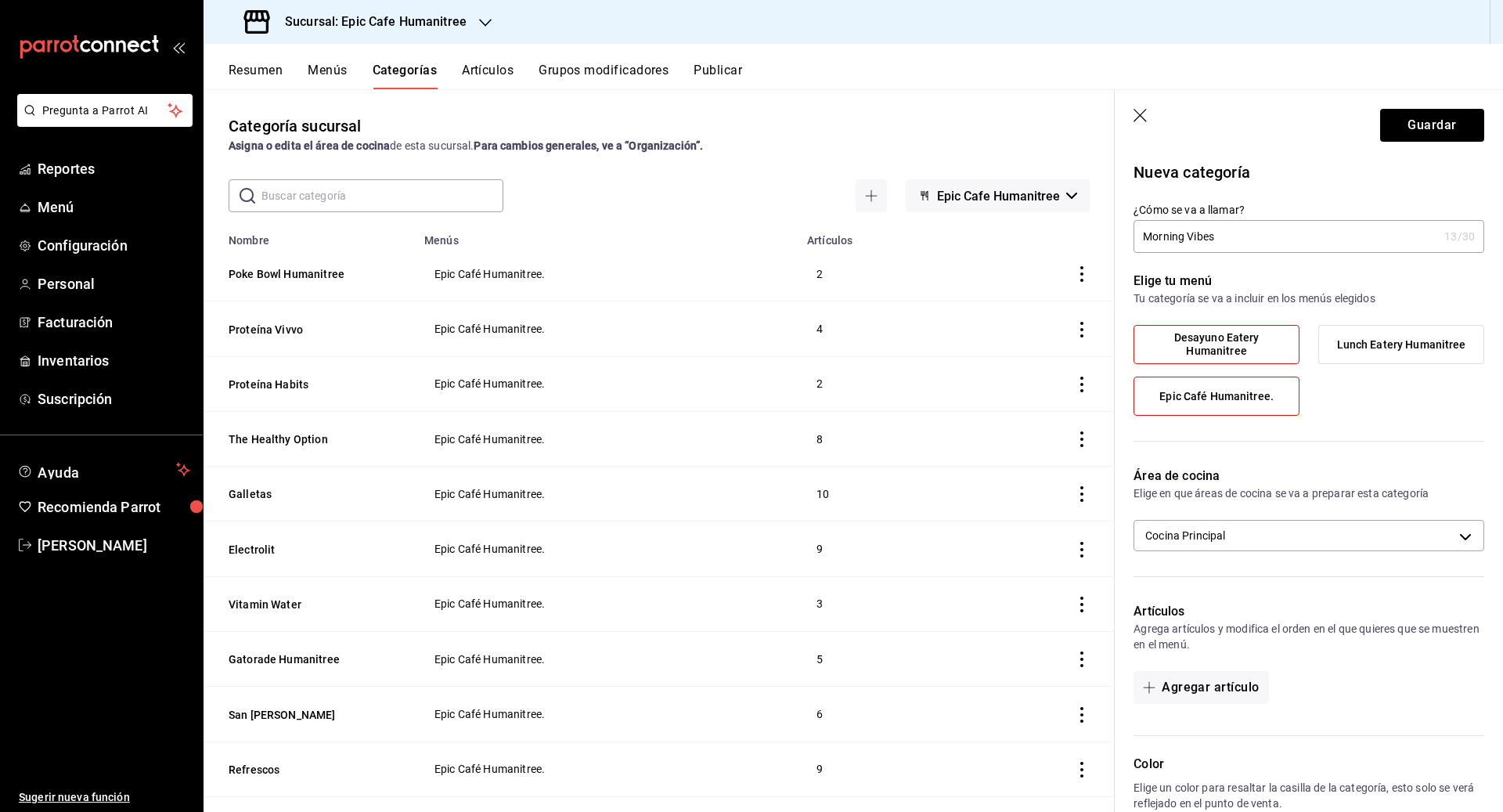
click at [0, 0] on input "Lunch Eatery Humanitree" at bounding box center [0, 0] width 0 height 0
click at [831, 113] on icon "button" at bounding box center [1140, 116] width 15 height 15
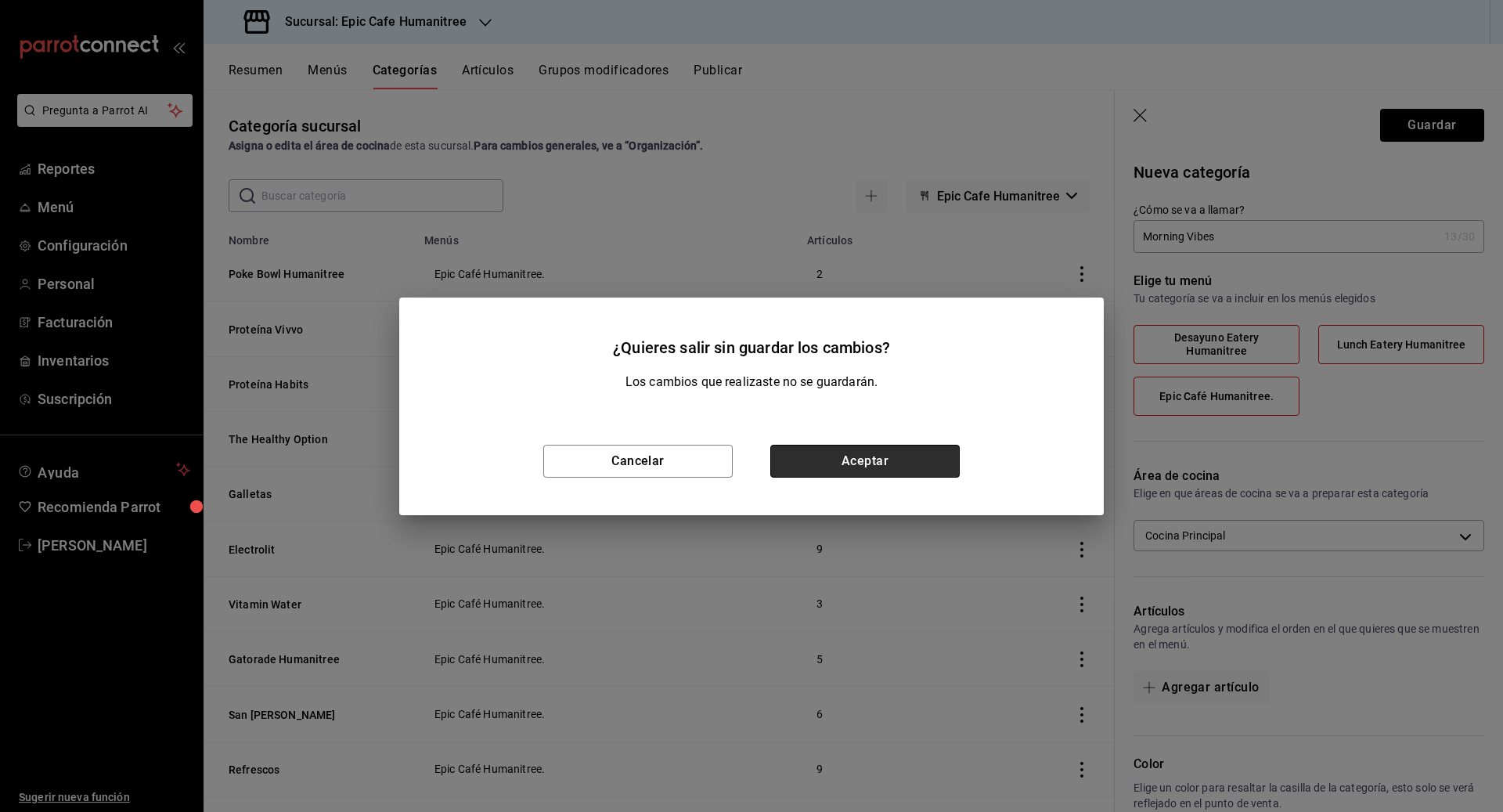
click at [831, 473] on button "Aceptar" at bounding box center [865, 461] width 189 height 33
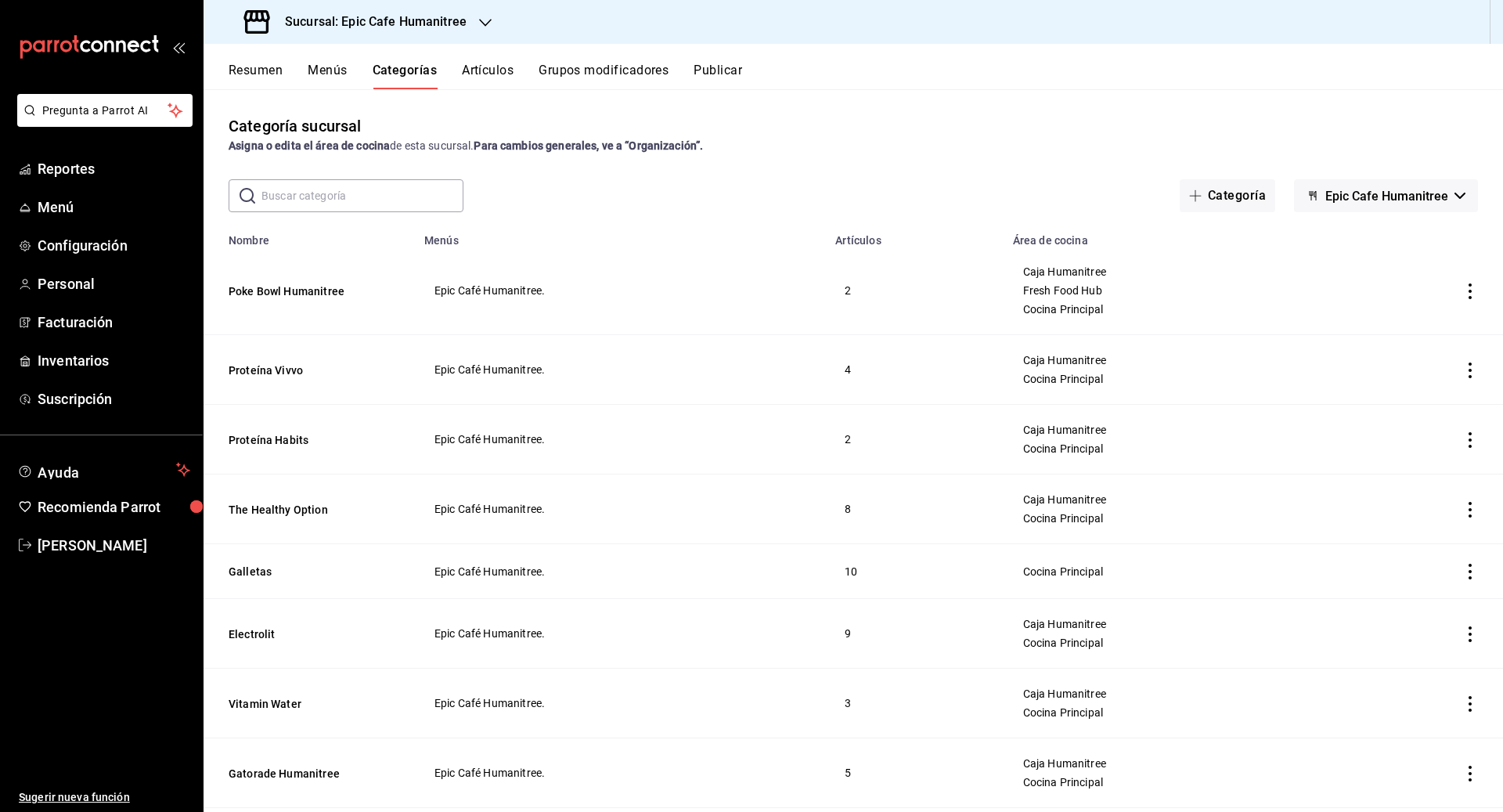
click at [831, 508] on icon "actions" at bounding box center [1469, 509] width 15 height 15
click at [831, 573] on span "Duplicar" at bounding box center [1423, 576] width 41 height 16
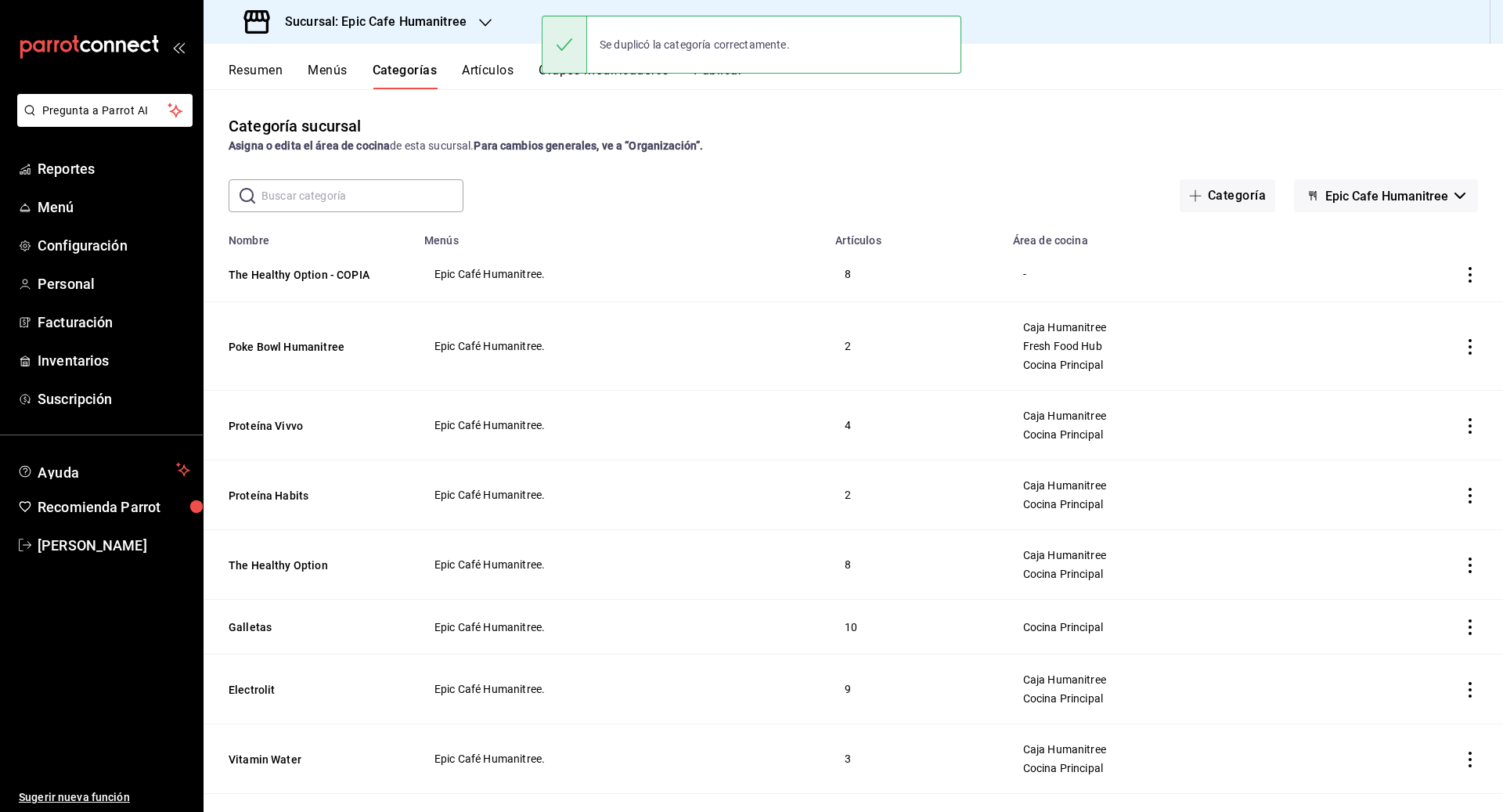
click at [831, 275] on icon "actions" at bounding box center [1469, 274] width 15 height 15
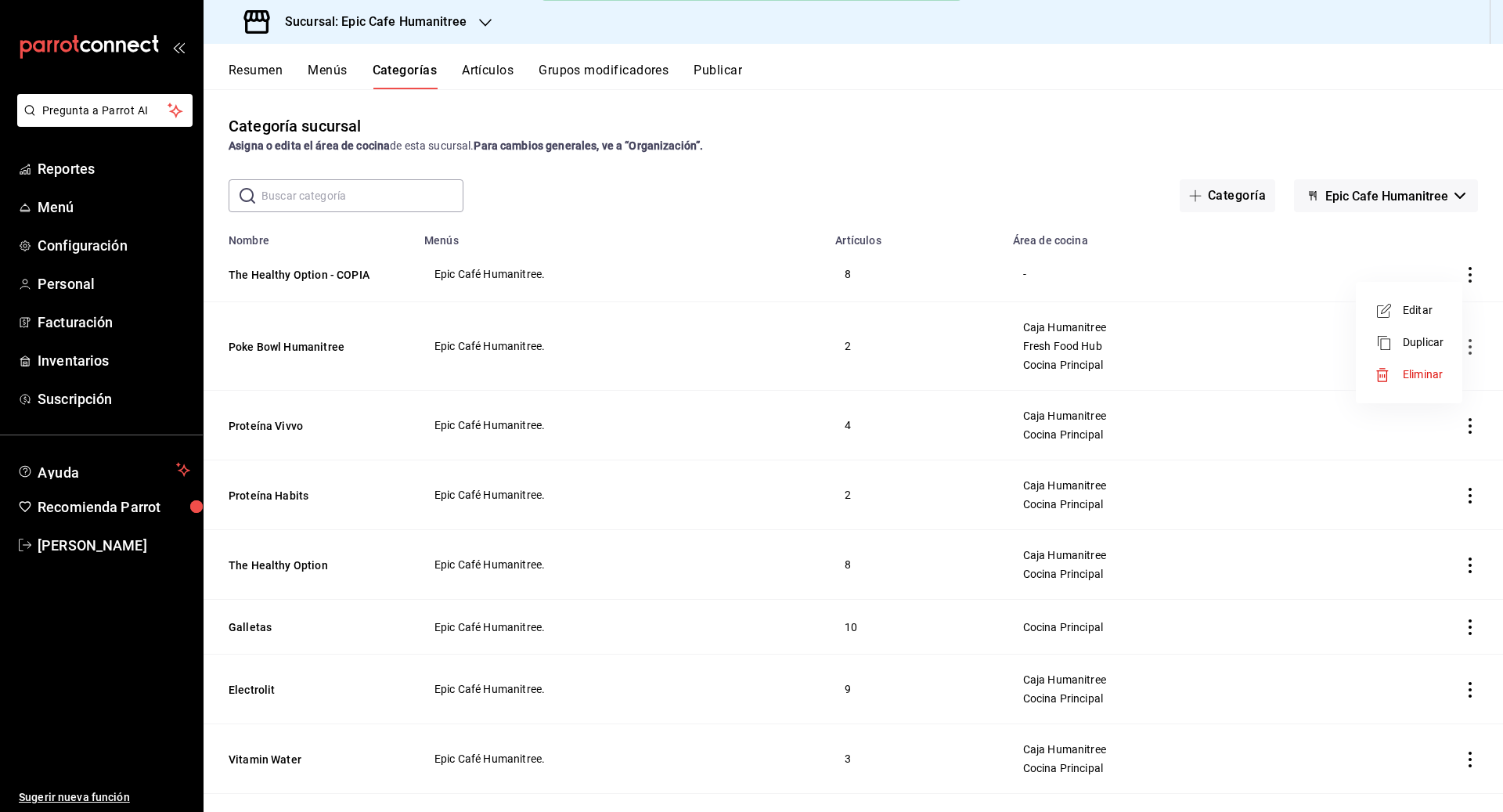
click at [831, 301] on li "Editar" at bounding box center [1410, 310] width 94 height 32
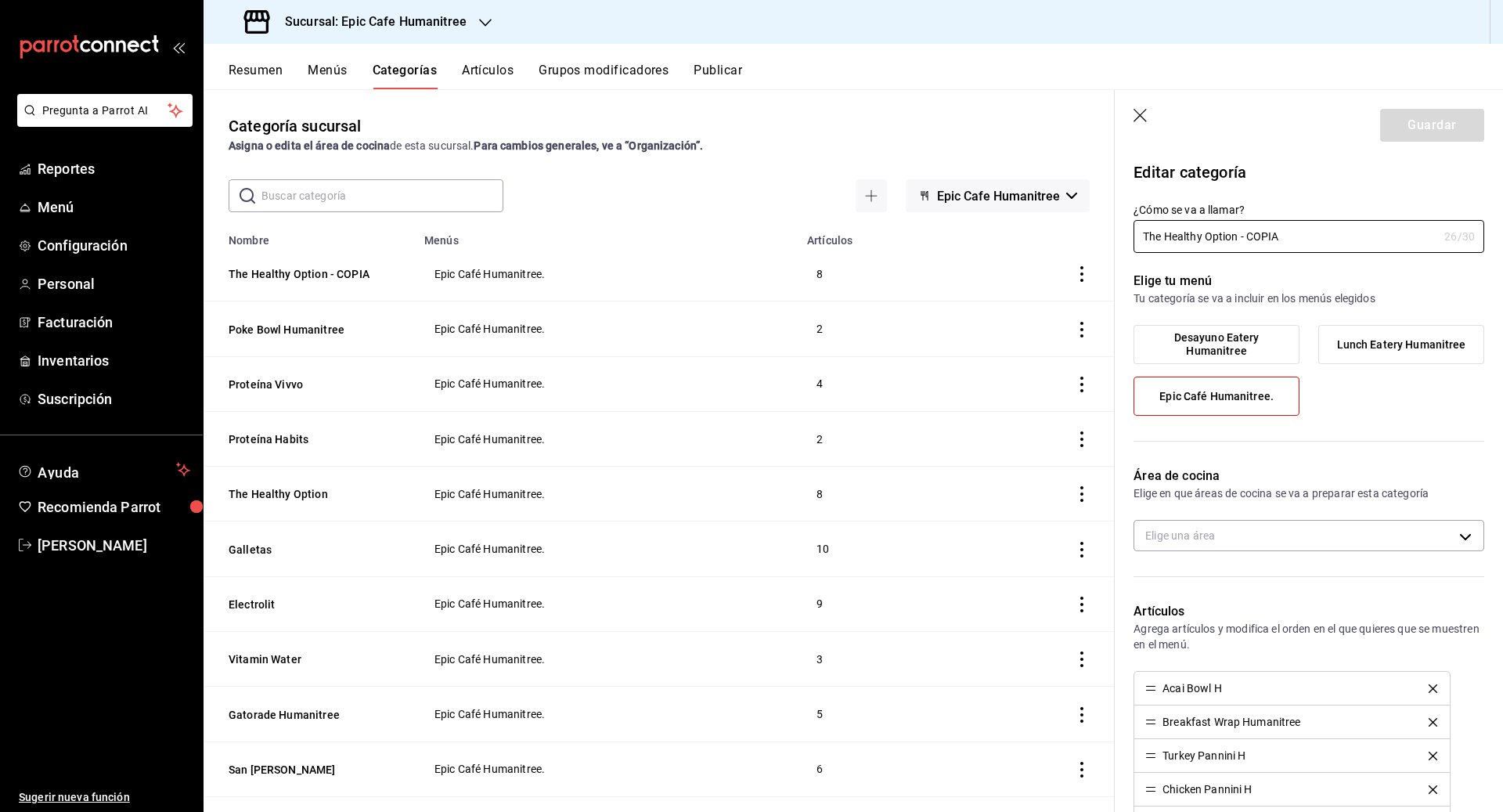
drag, startPoint x: 1285, startPoint y: 243, endPoint x: 1109, endPoint y: 235, distance: 176.2
click at [831, 235] on main "Categoría sucursal Asigna o edita el área de cocina de esta sucursal. Para camb…" at bounding box center [854, 450] width 1300 height 722
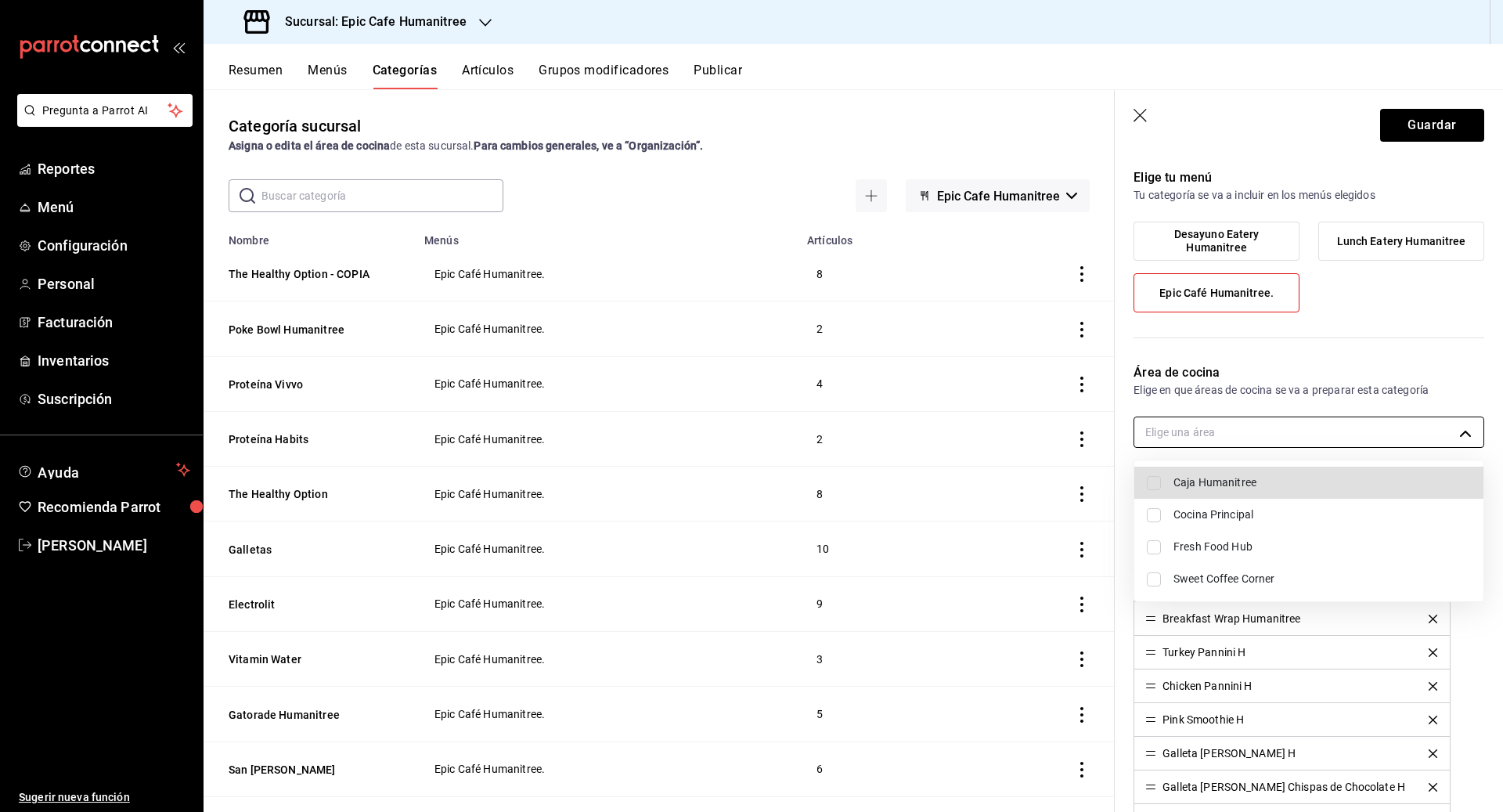
click at [831, 418] on body "Pregunta a Parrot AI Reportes Menú Configuración Personal Facturación Inventari…" at bounding box center [752, 406] width 1503 height 812
click at [831, 418] on div at bounding box center [752, 406] width 1503 height 812
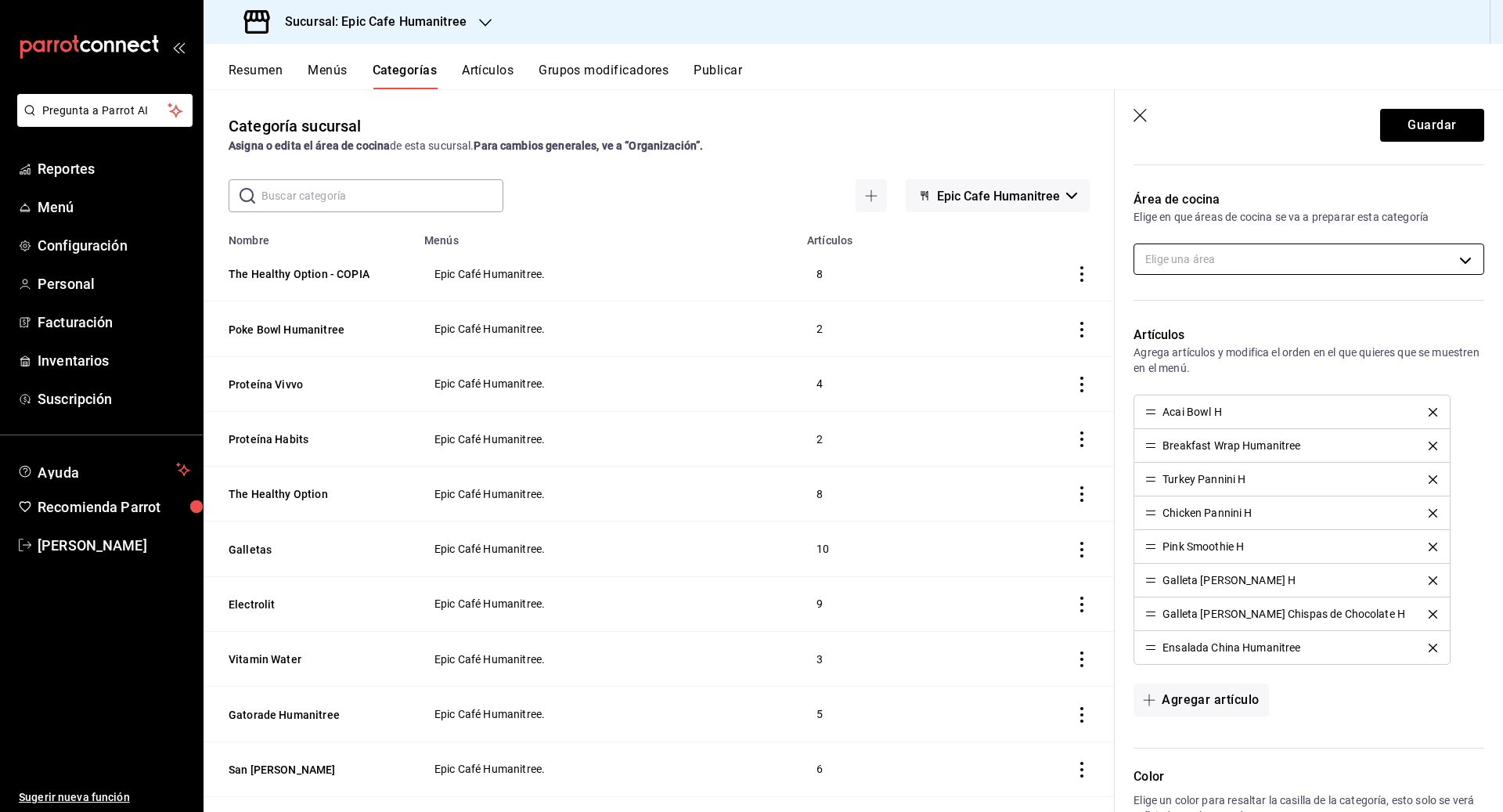
scroll to position [290, 0]
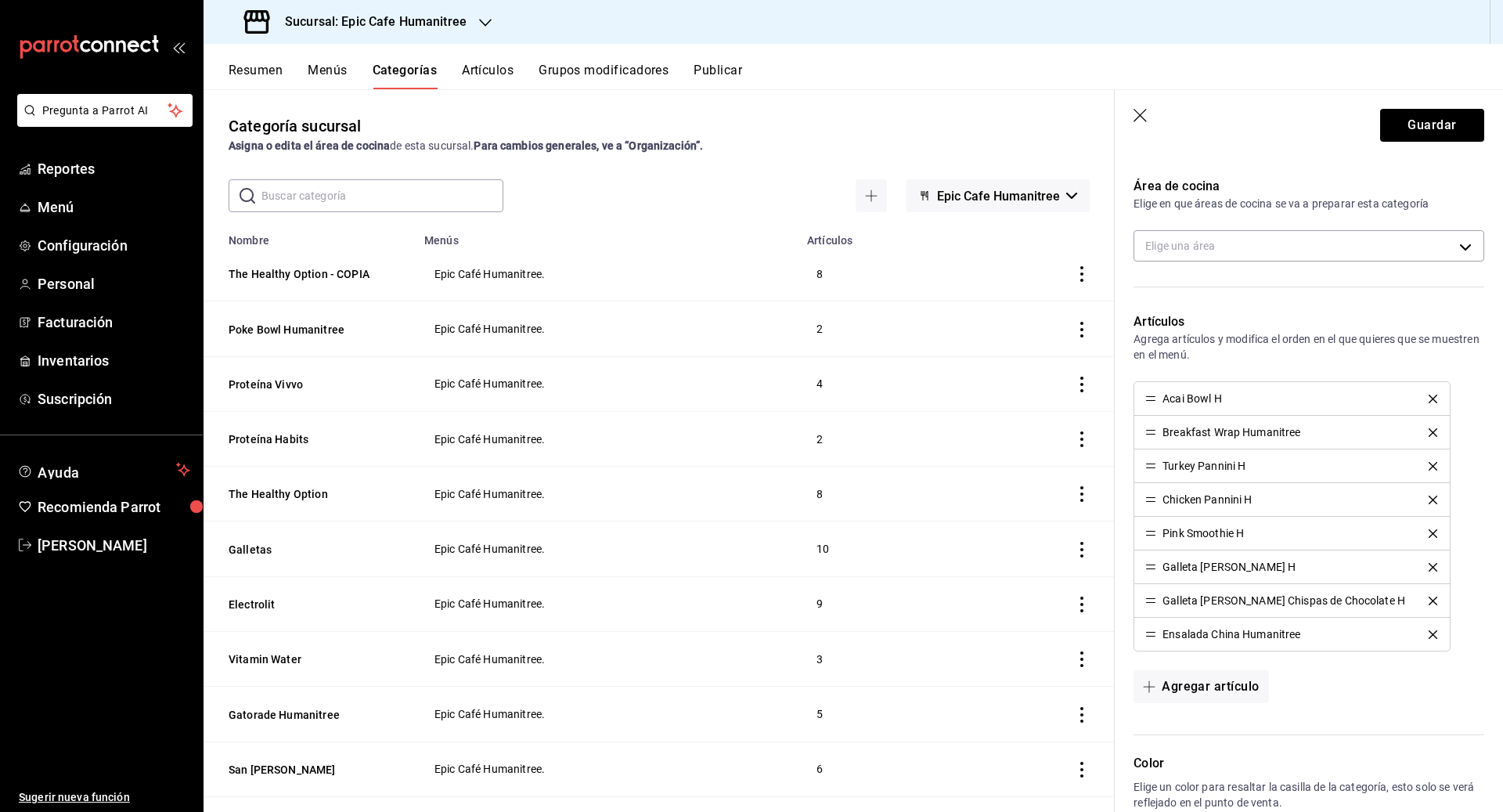
click at [831, 396] on icon "delete" at bounding box center [1432, 398] width 8 height 8
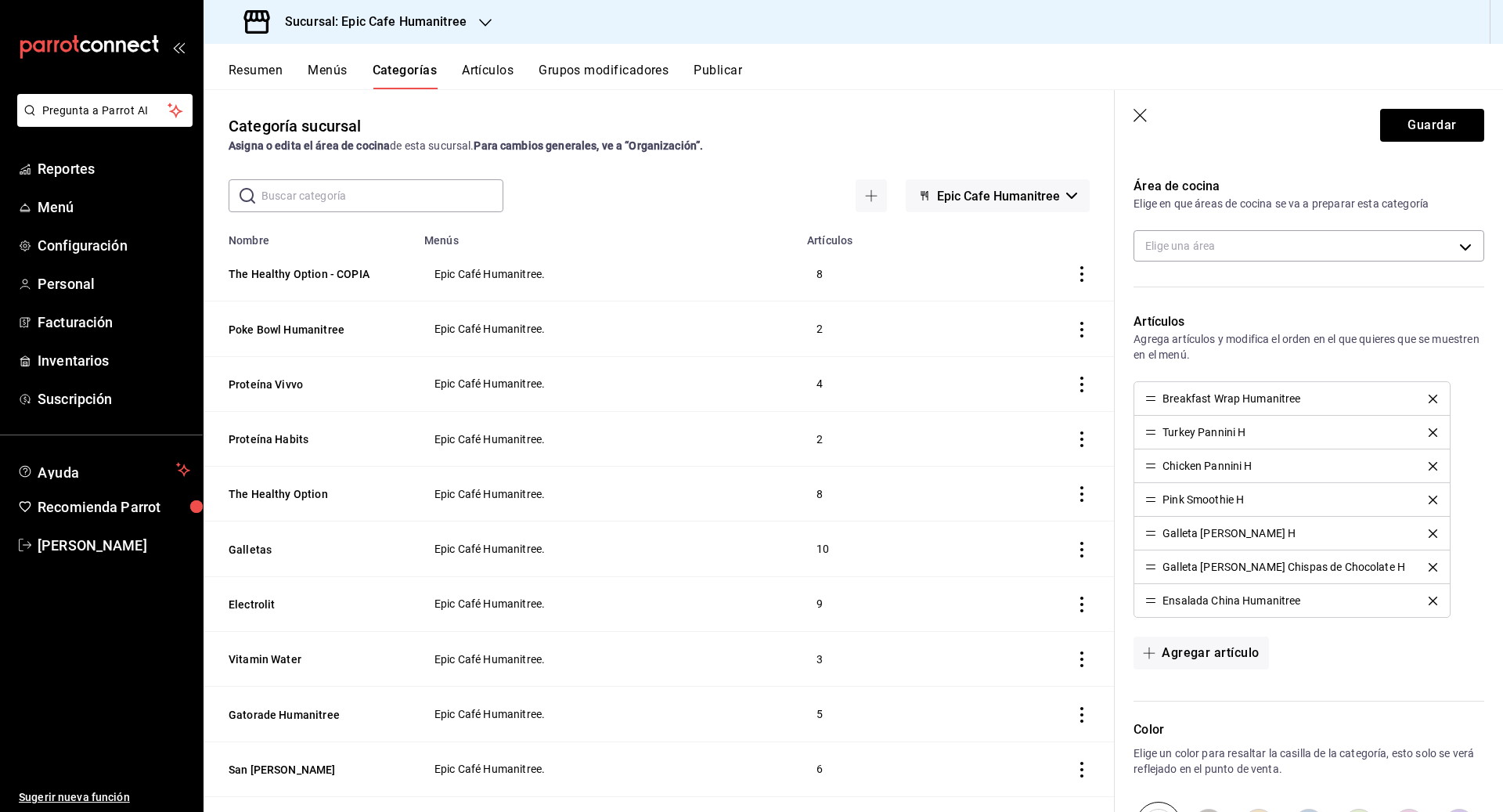
click at [831, 429] on icon "delete" at bounding box center [1432, 431] width 8 height 8
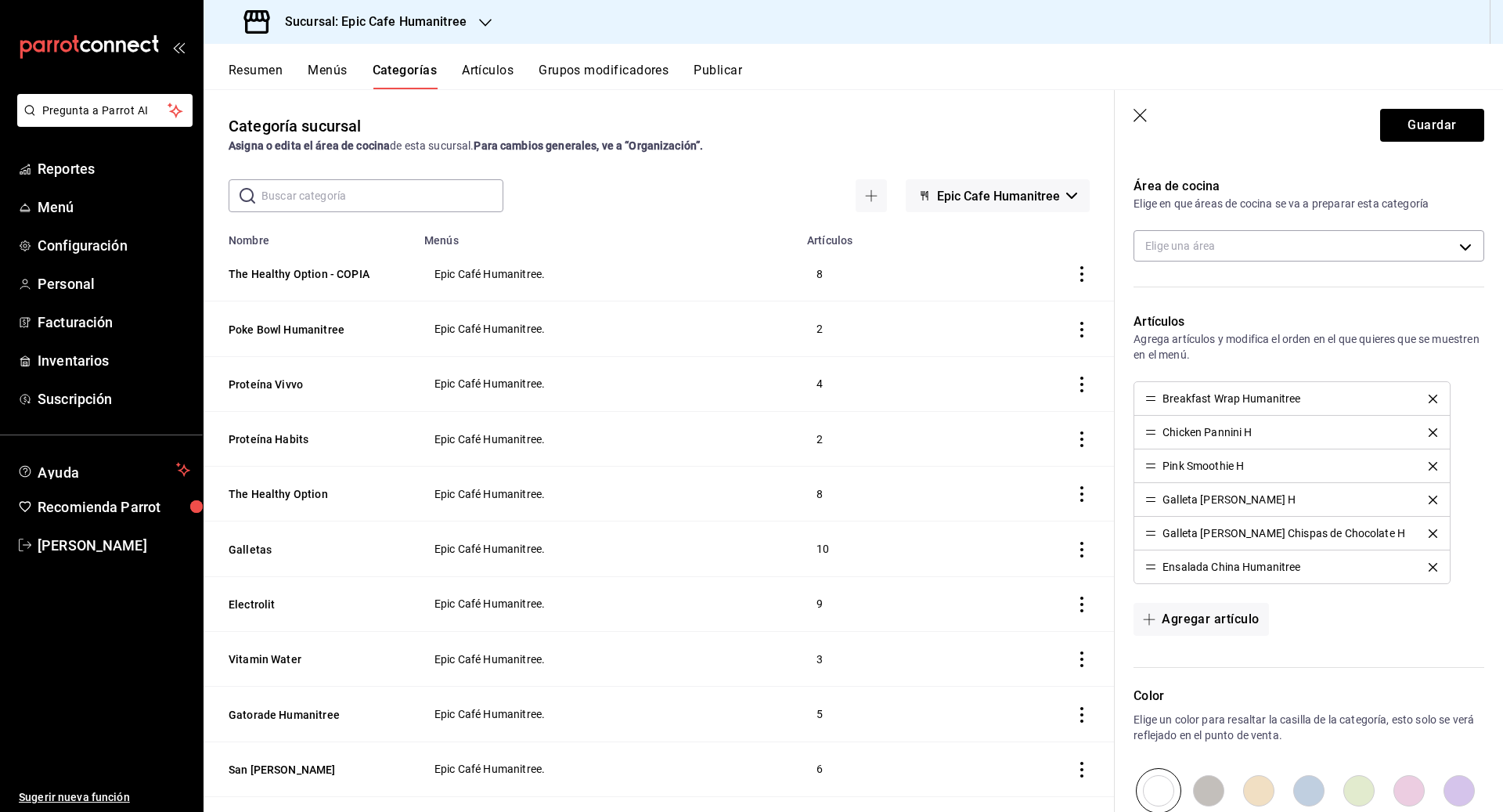
click at [831, 429] on icon "delete" at bounding box center [1432, 431] width 8 height 8
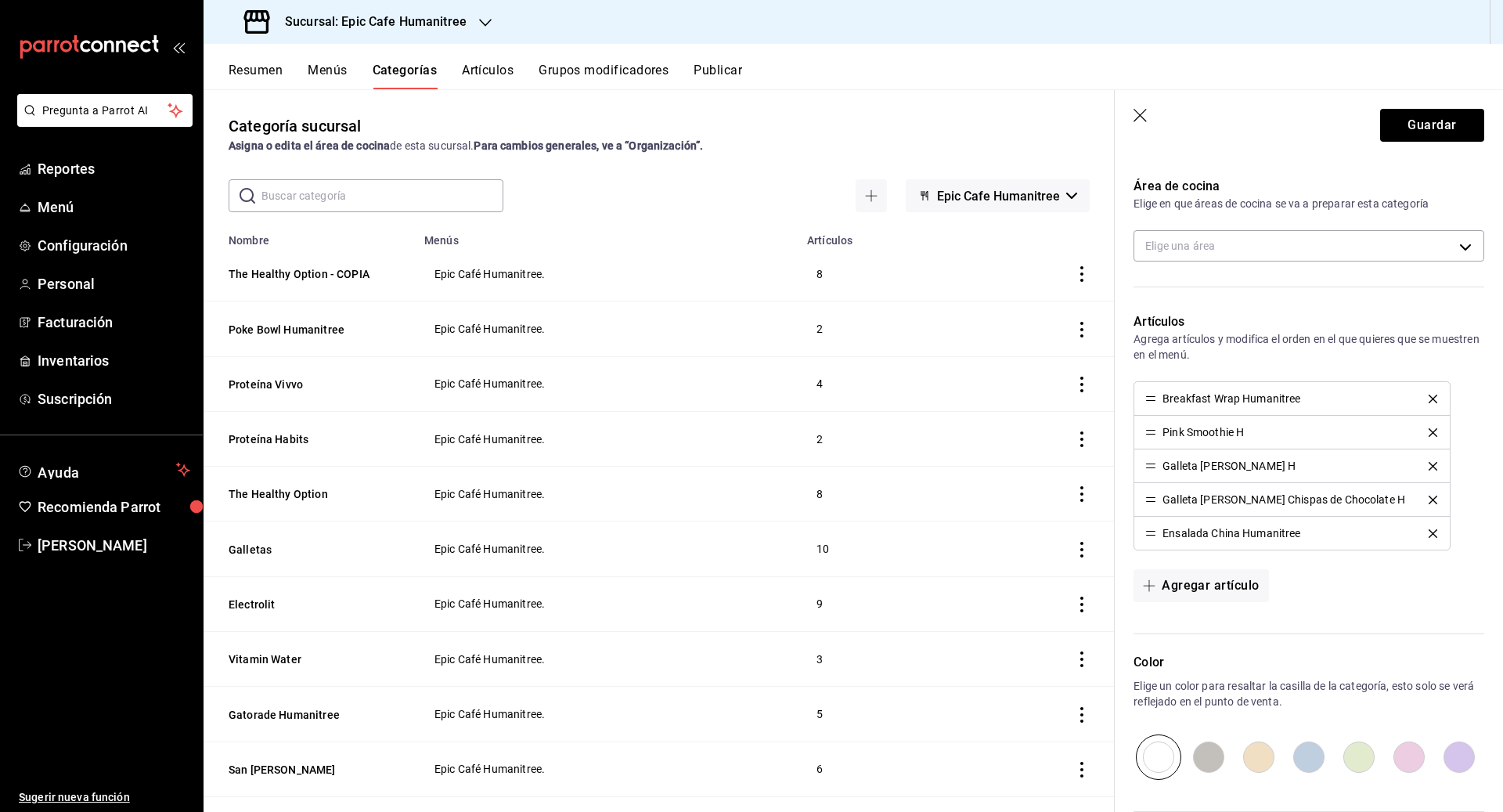
click at [831, 429] on icon "delete" at bounding box center [1432, 431] width 8 height 8
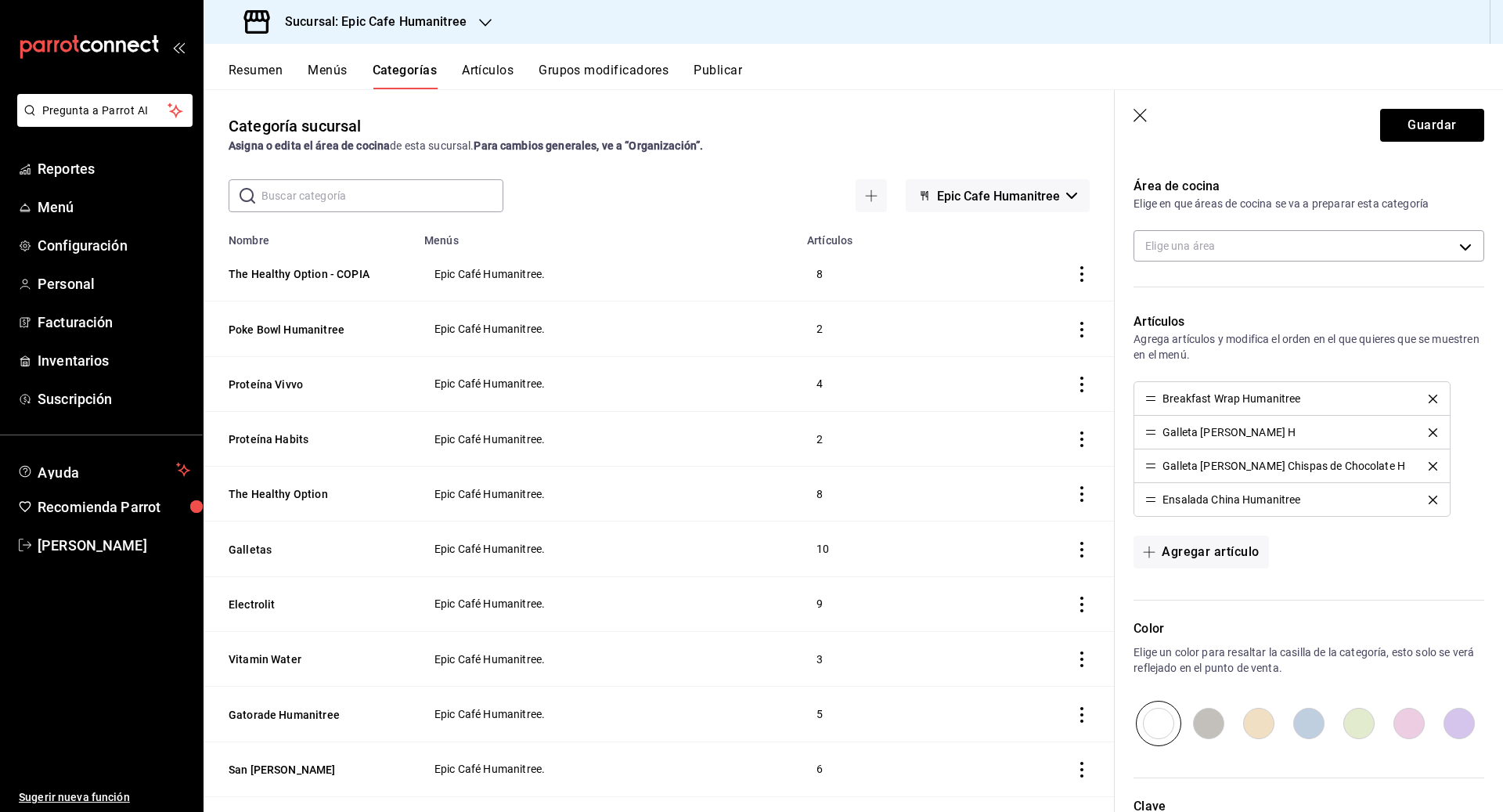
click at [831, 429] on icon "delete" at bounding box center [1432, 431] width 8 height 8
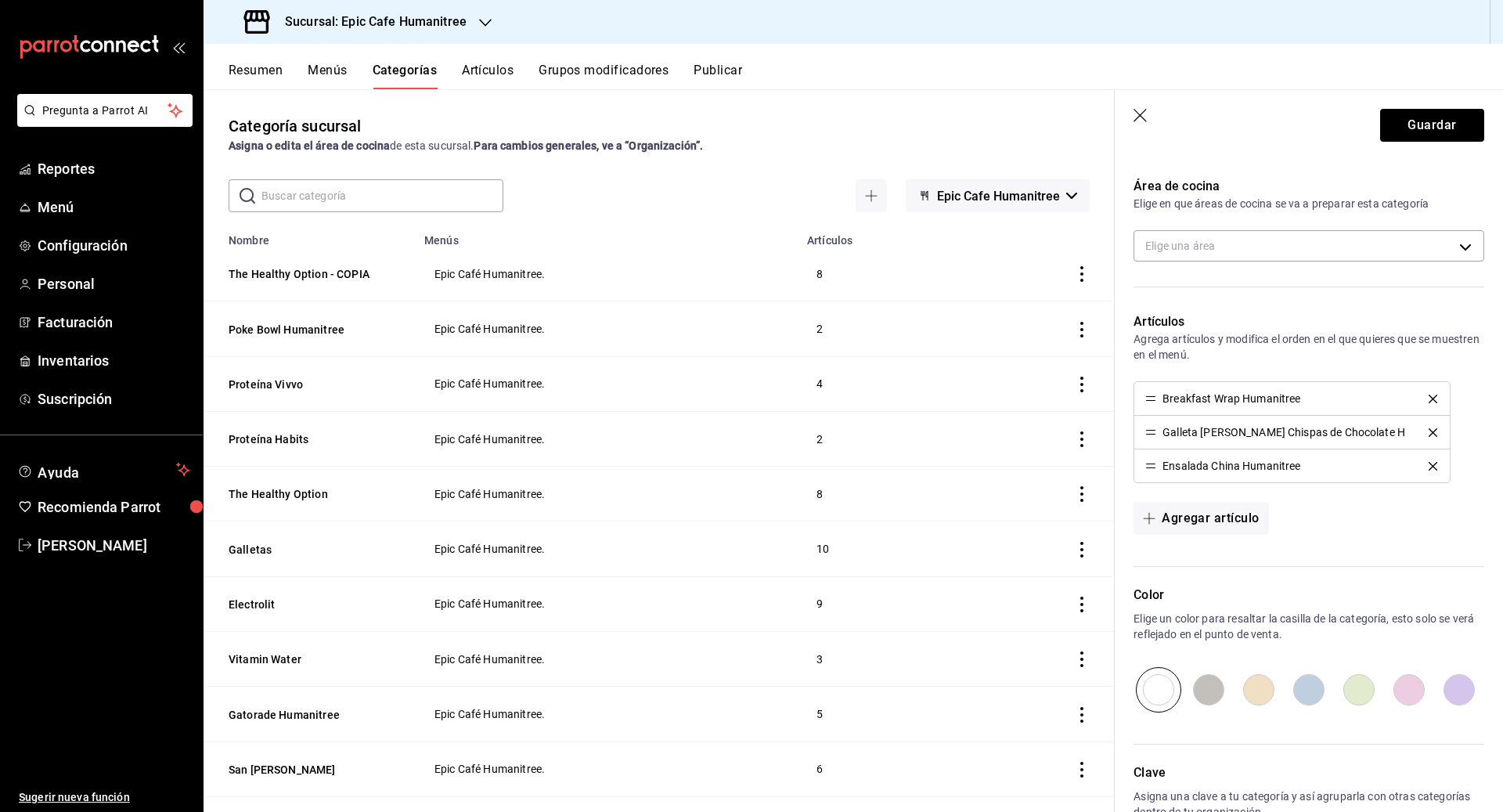
click at [831, 429] on icon "delete" at bounding box center [1432, 431] width 8 height 8
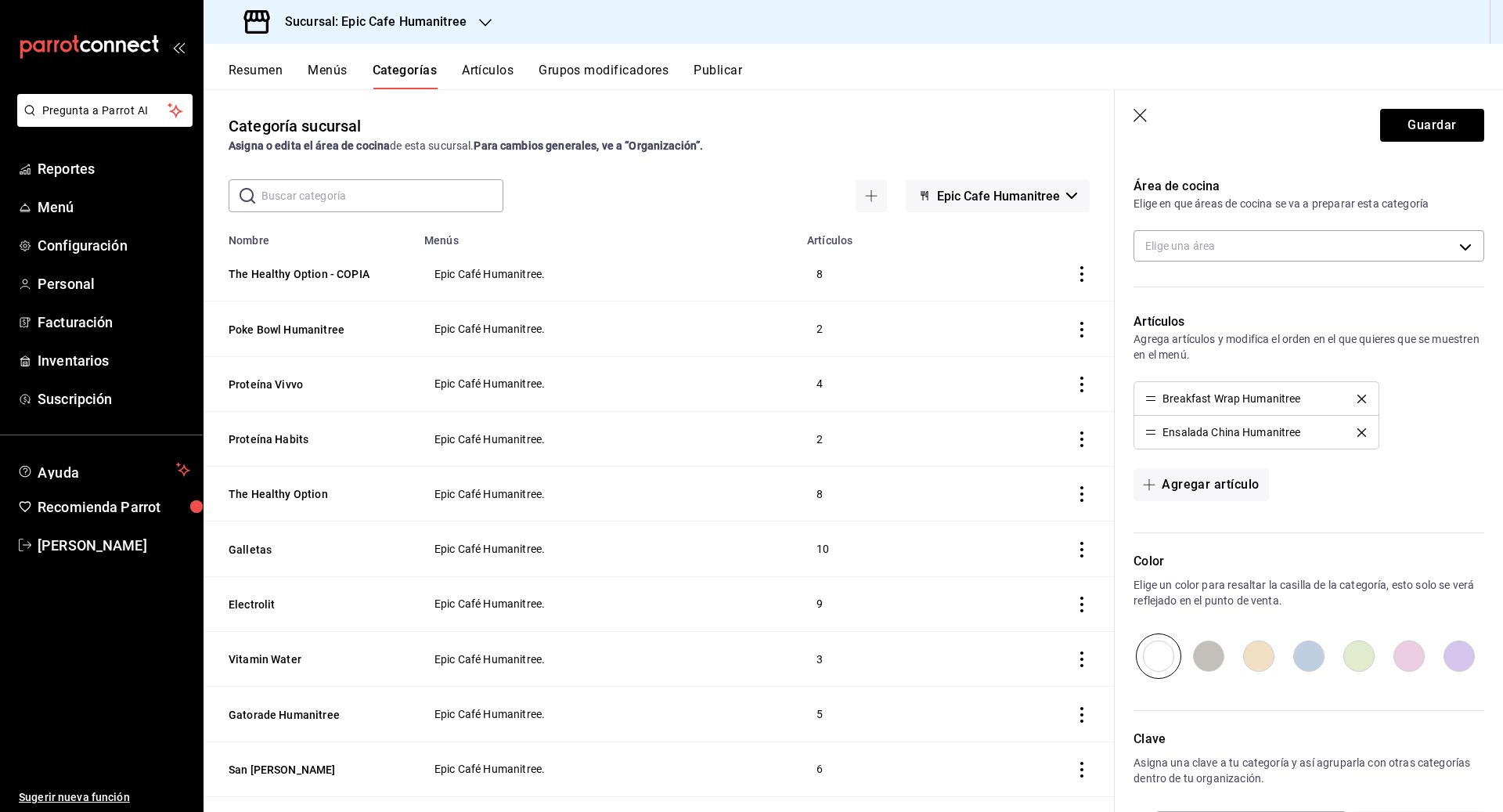
click at [831, 429] on div "Breakfast Wrap Humanitree Ensalada [GEOGRAPHIC_DATA] Humanitree" at bounding box center [1308, 415] width 351 height 68
click at [831, 421] on li "Ensalada China Humanitree" at bounding box center [1256, 432] width 244 height 33
click at [831, 422] on li "Ensalada China Humanitree" at bounding box center [1256, 432] width 244 height 33
click at [831, 428] on button "delete" at bounding box center [1362, 431] width 31 height 8
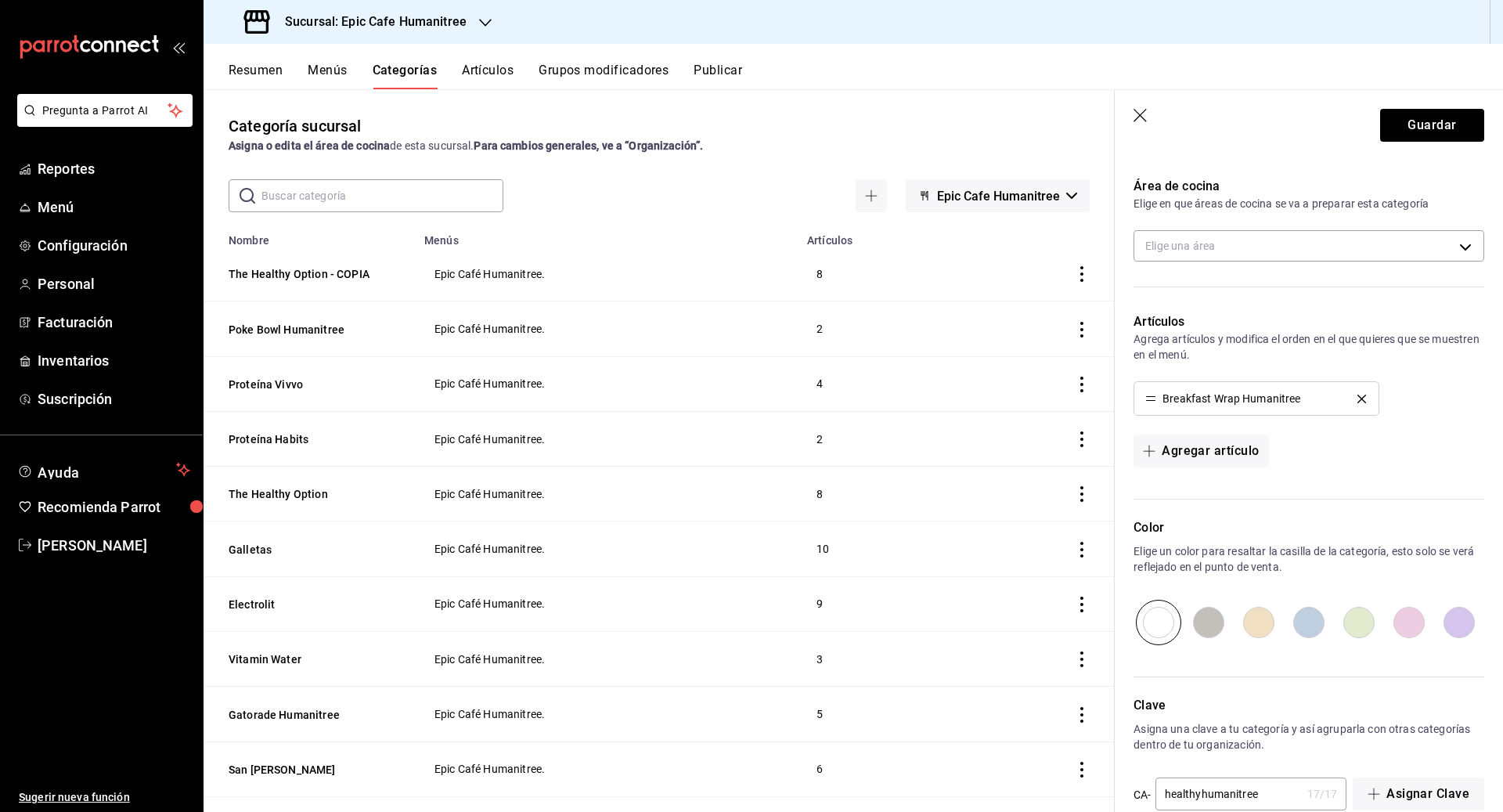
scroll to position [318, 0]
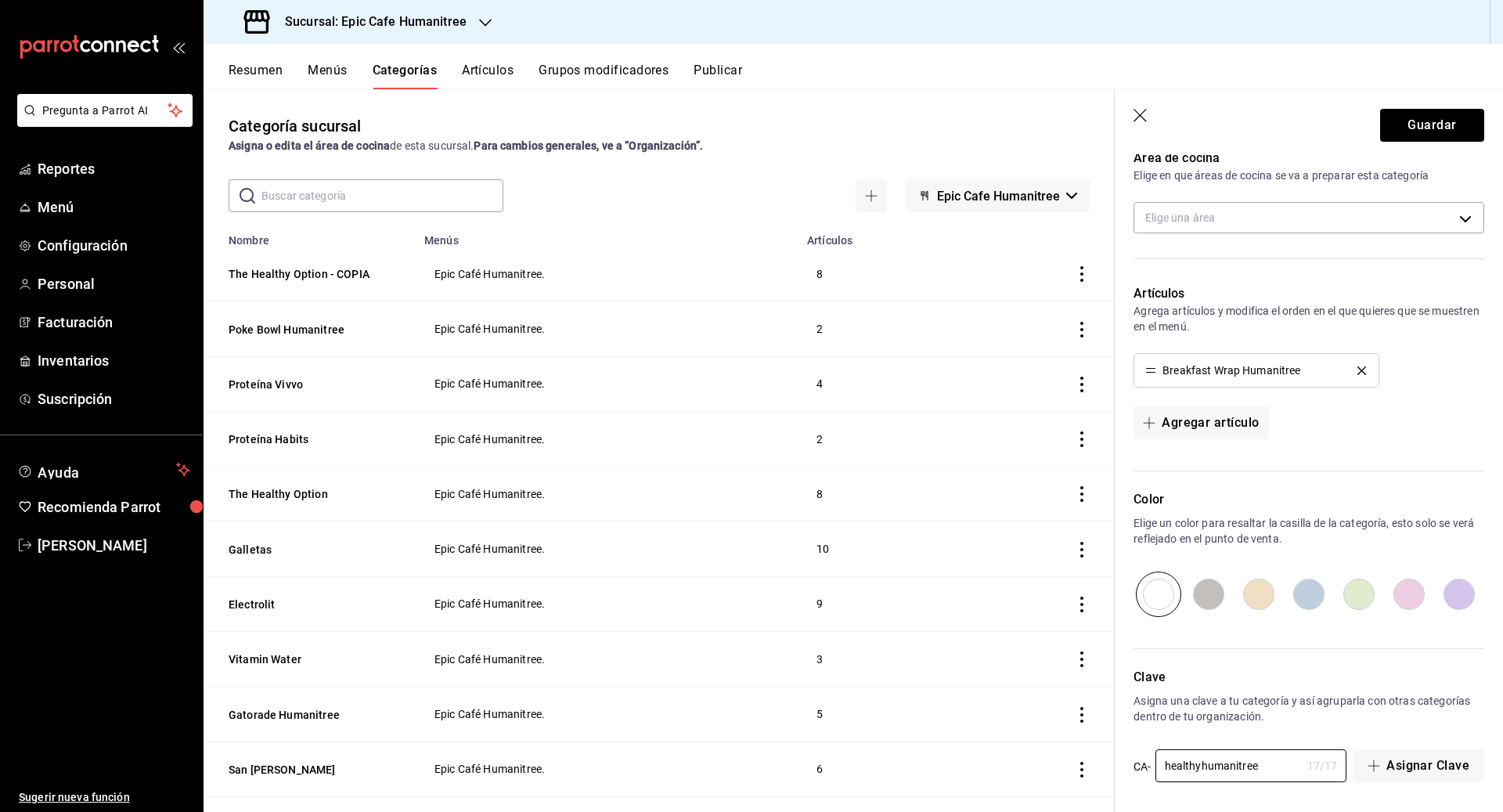
drag, startPoint x: 1262, startPoint y: 762, endPoint x: 1071, endPoint y: 735, distance: 192.9
click at [831, 735] on main "Categoría sucursal Asigna o edita el área de cocina de esta sucursal. Para camb…" at bounding box center [854, 450] width 1300 height 722
click at [831, 433] on button "Agregar artículo" at bounding box center [1200, 422] width 135 height 33
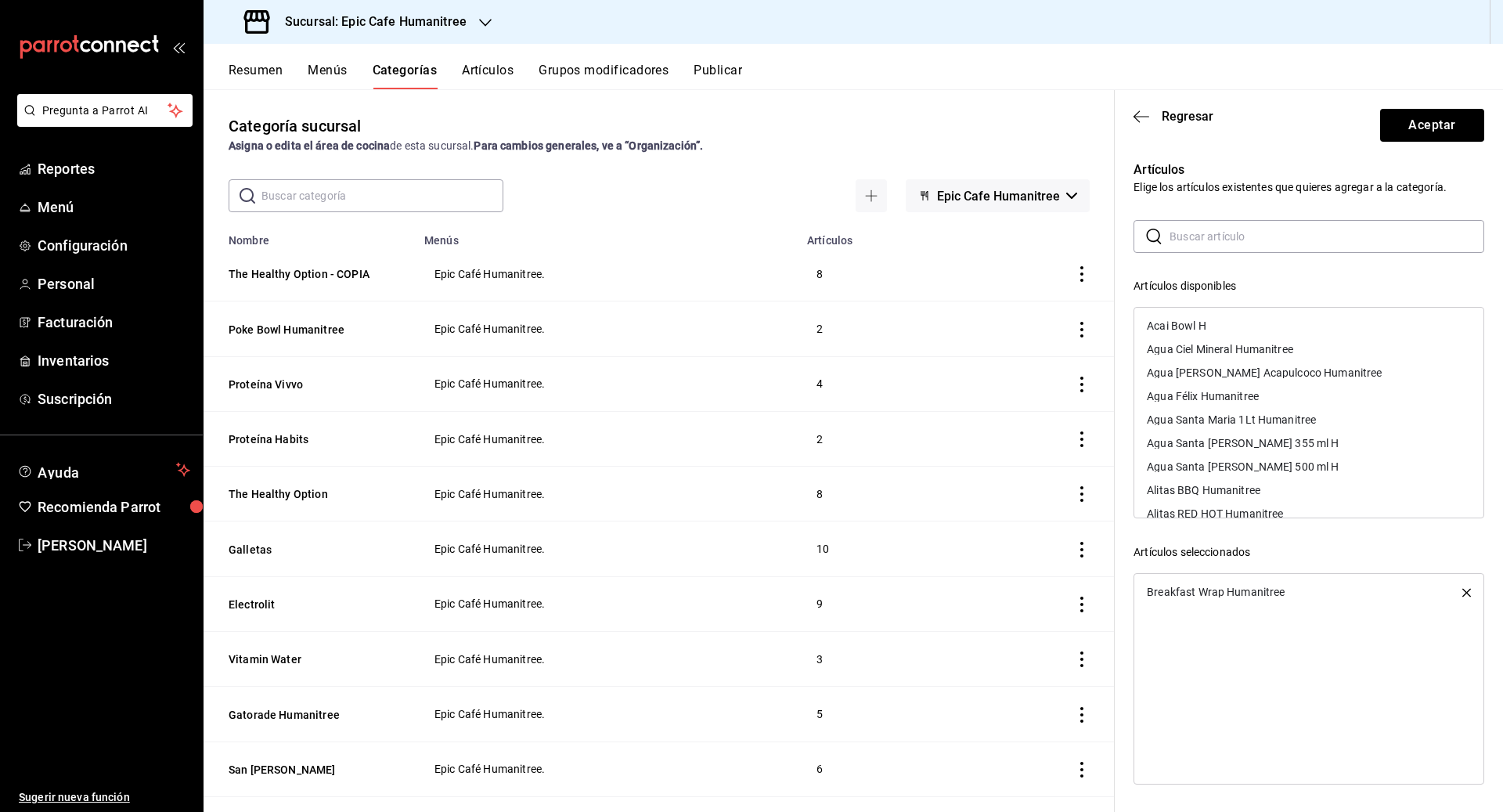
click at [831, 245] on input "text" at bounding box center [1326, 237] width 315 height 32
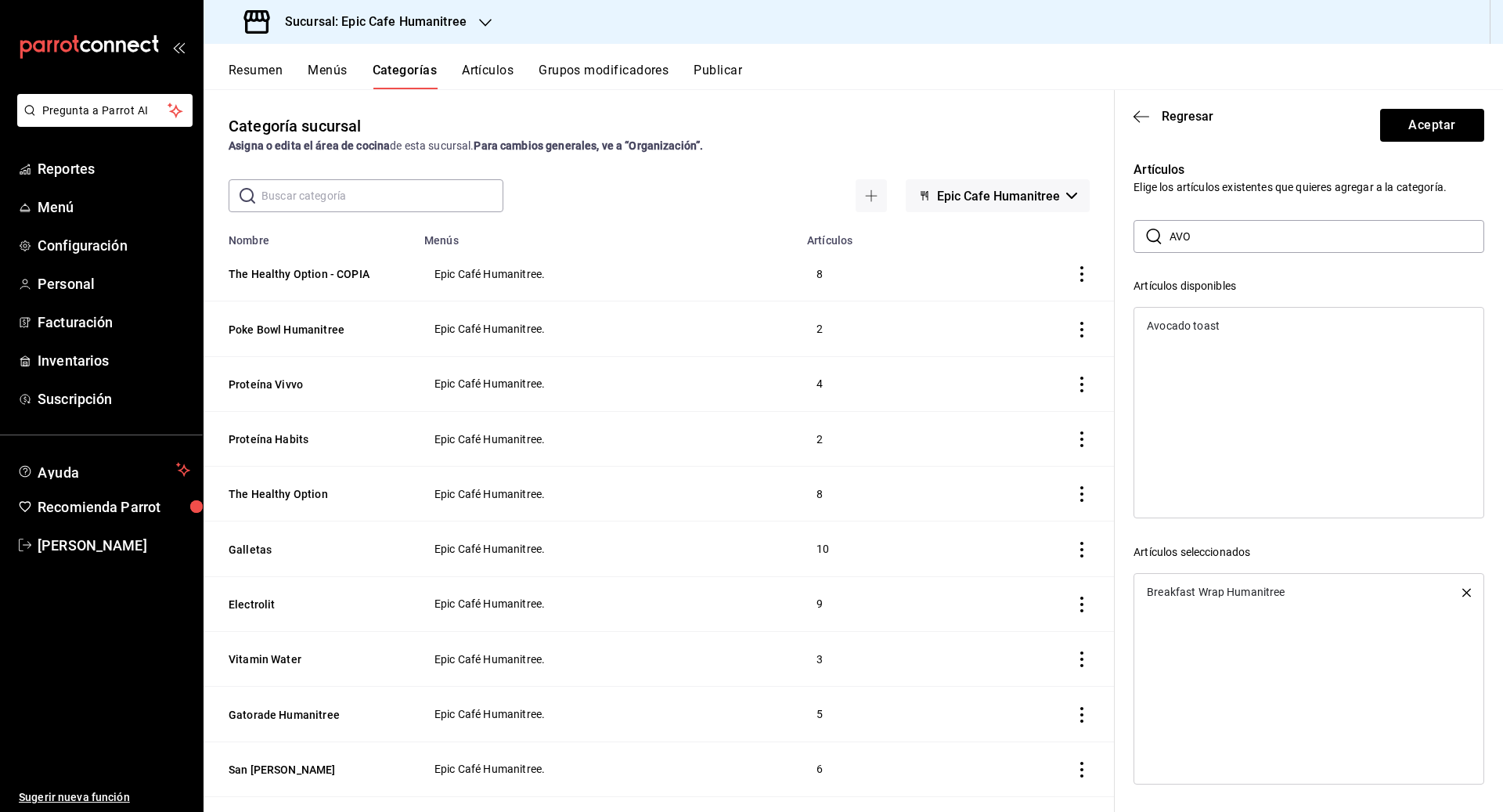
click at [831, 326] on div "Avocado toast" at bounding box center [1183, 325] width 73 height 11
click at [831, 115] on button "Aceptar" at bounding box center [1431, 125] width 104 height 33
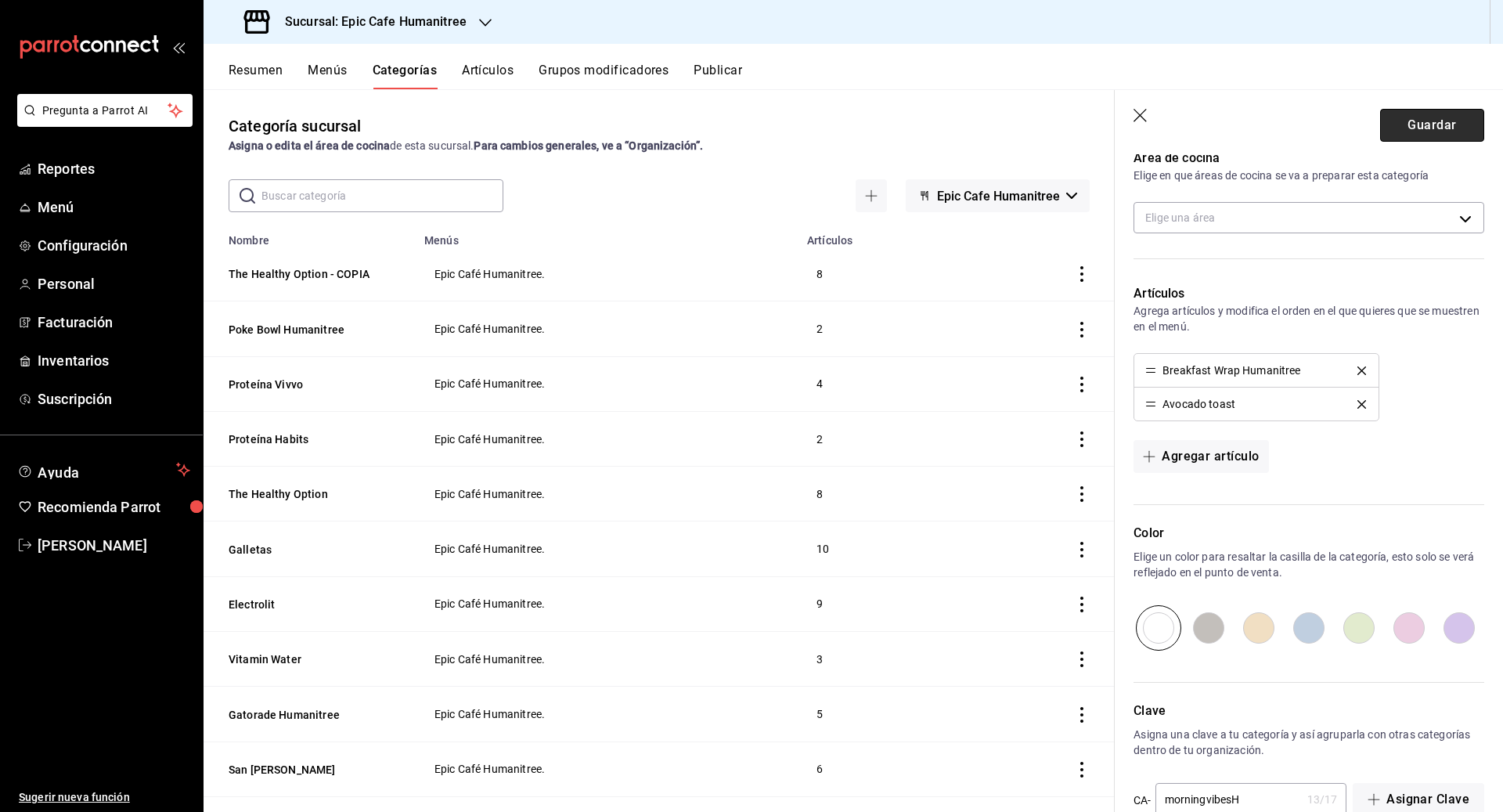
click at [831, 127] on button "Guardar" at bounding box center [1431, 125] width 104 height 33
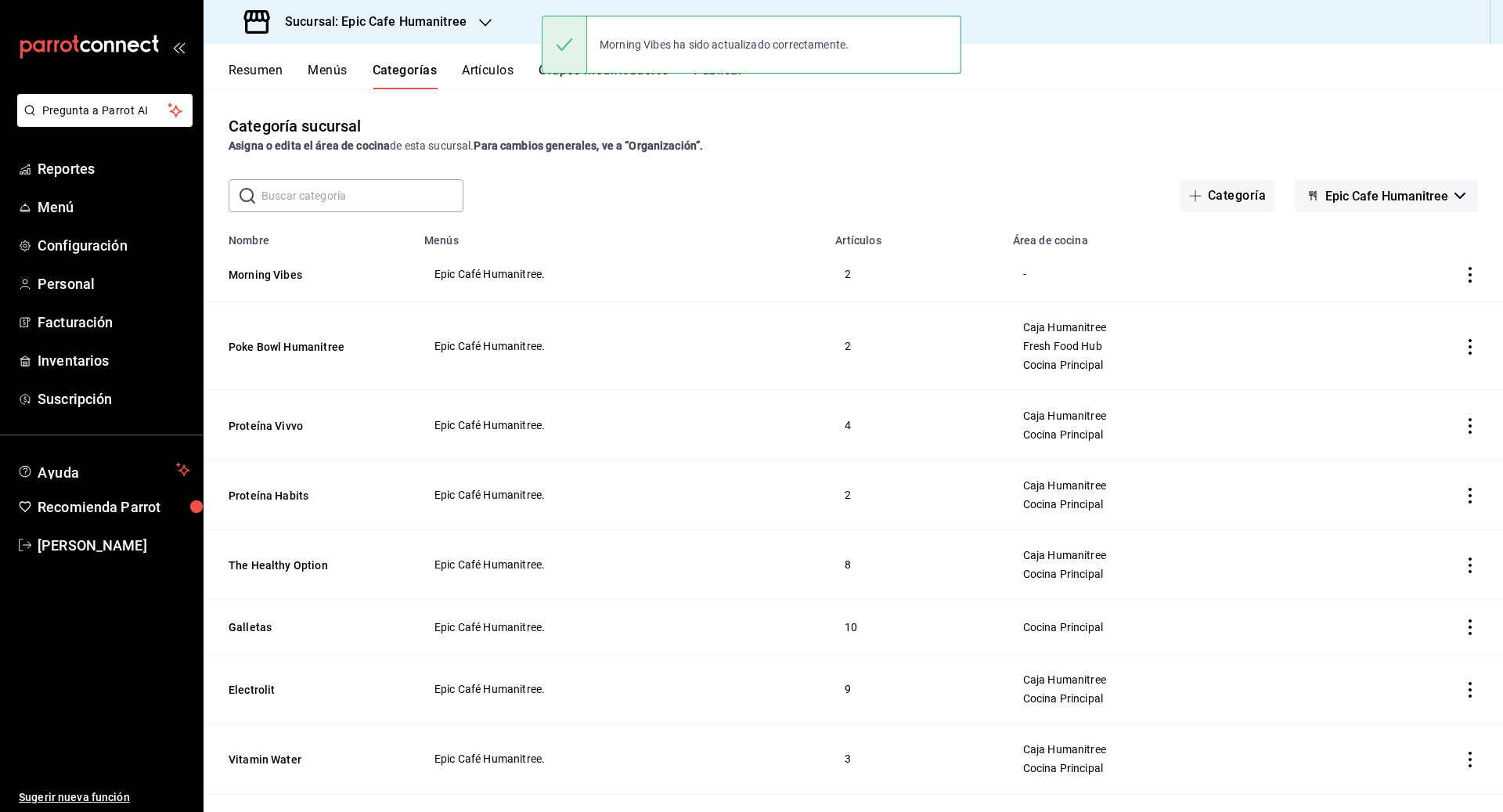
click at [496, 67] on button "Artículos" at bounding box center [488, 75] width 52 height 26
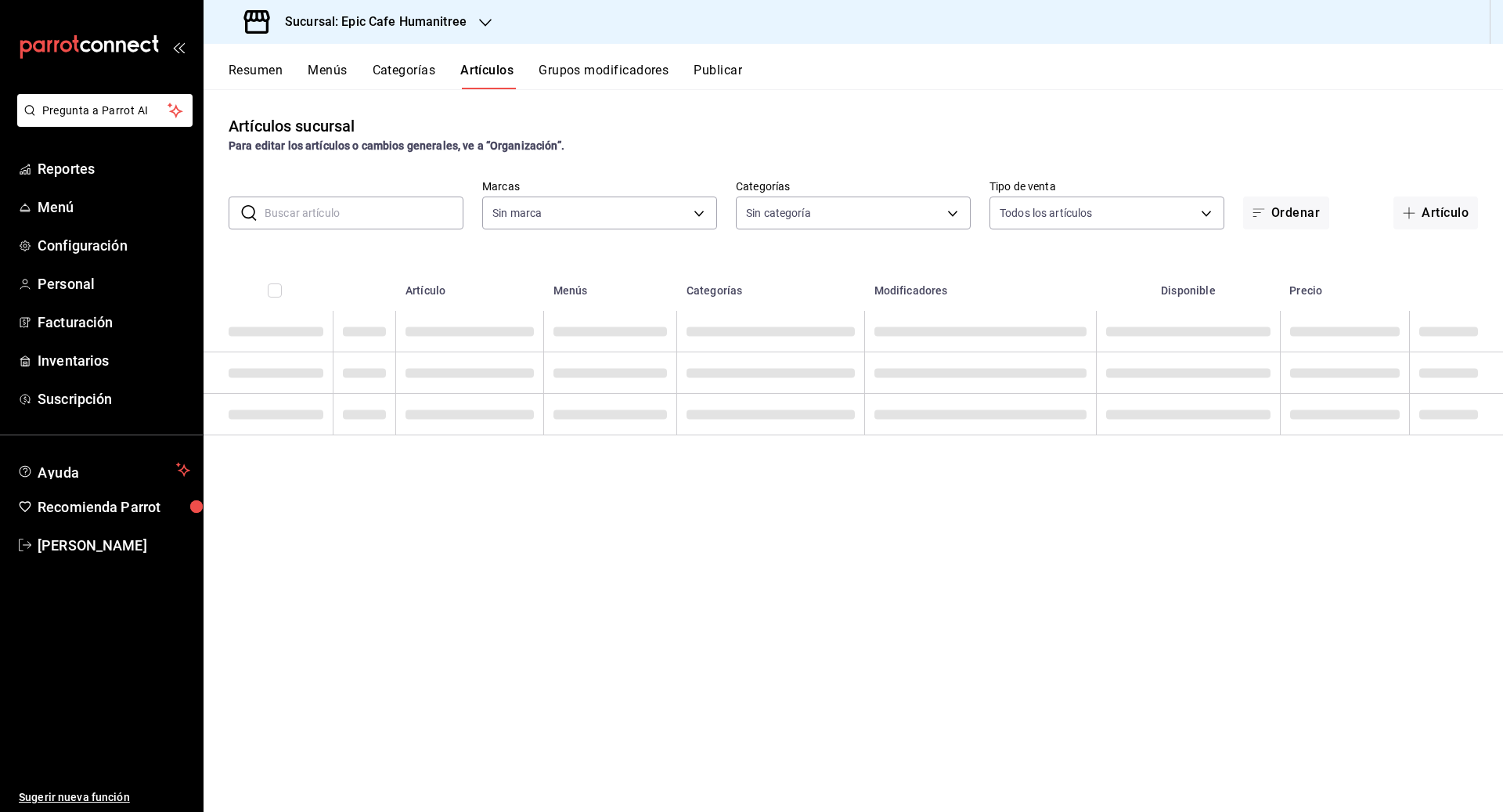
click at [319, 209] on input "text" at bounding box center [364, 213] width 199 height 32
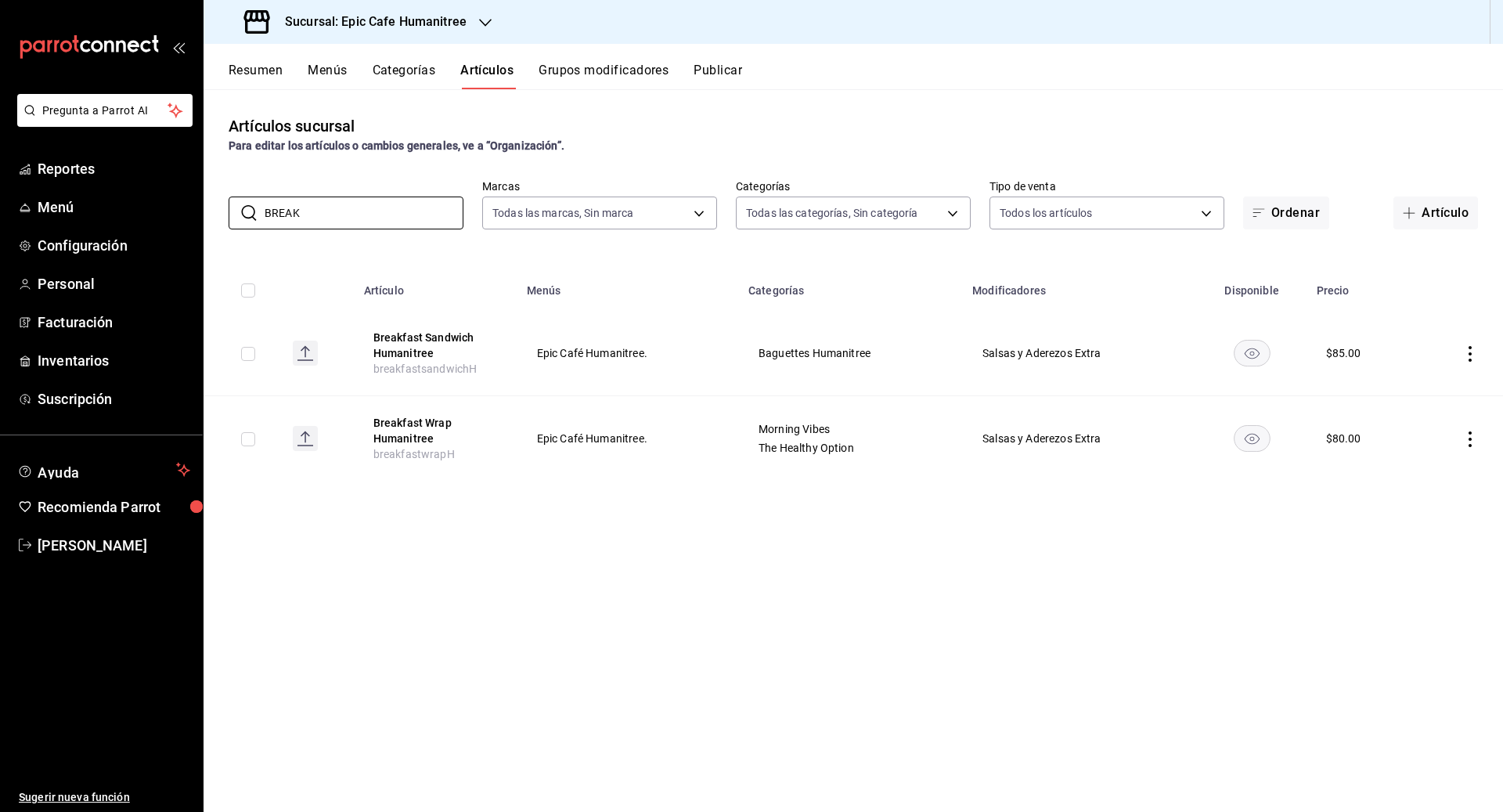
click at [831, 348] on icon "actions" at bounding box center [1469, 353] width 15 height 15
click at [831, 449] on span "Eliminar" at bounding box center [1423, 454] width 40 height 13
click at [831, 382] on button "Eliminar" at bounding box center [1401, 382] width 104 height 33
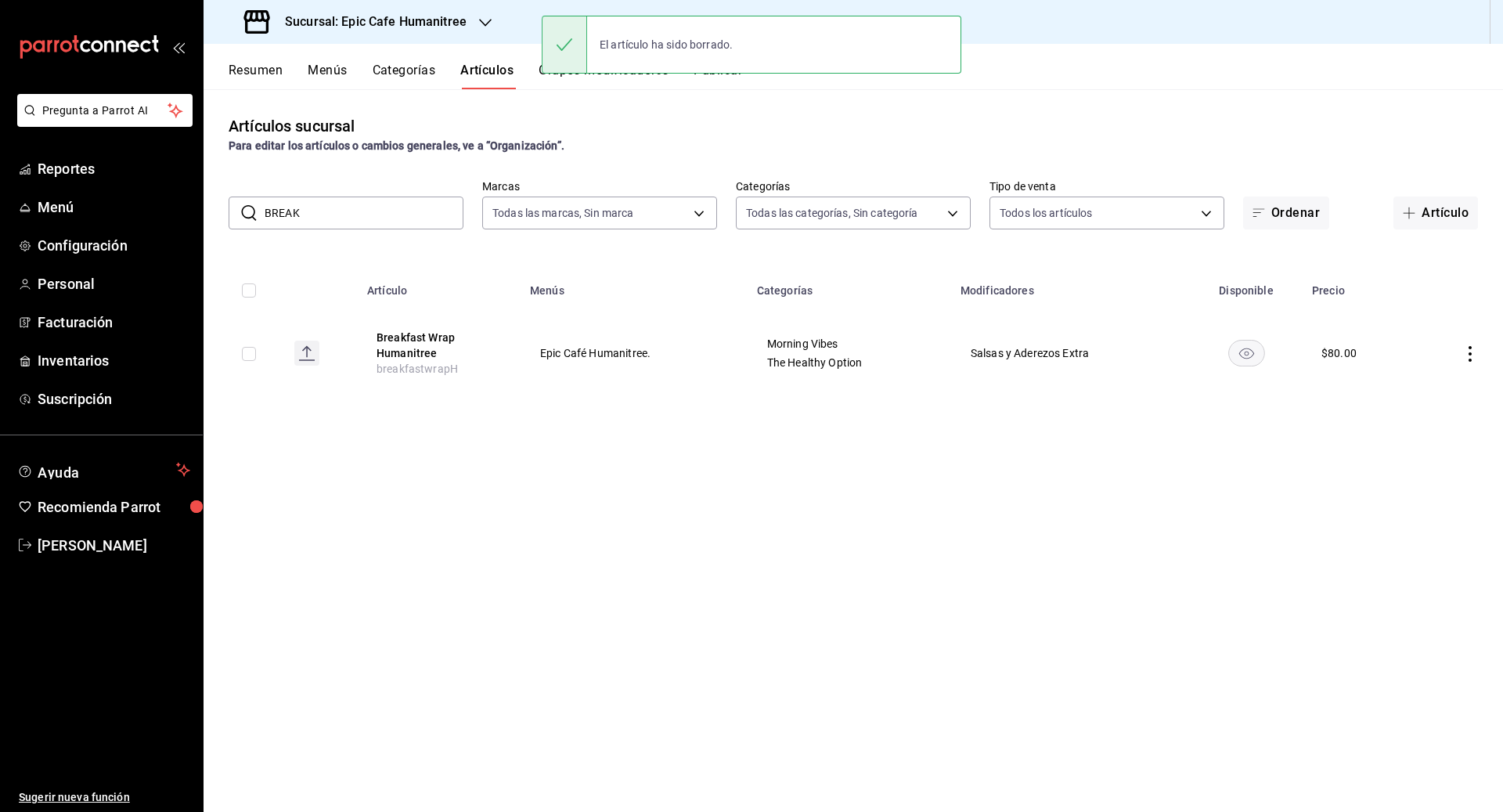
click at [831, 350] on icon "actions" at bounding box center [1469, 353] width 15 height 15
click at [831, 390] on span "Editar" at bounding box center [1423, 390] width 41 height 16
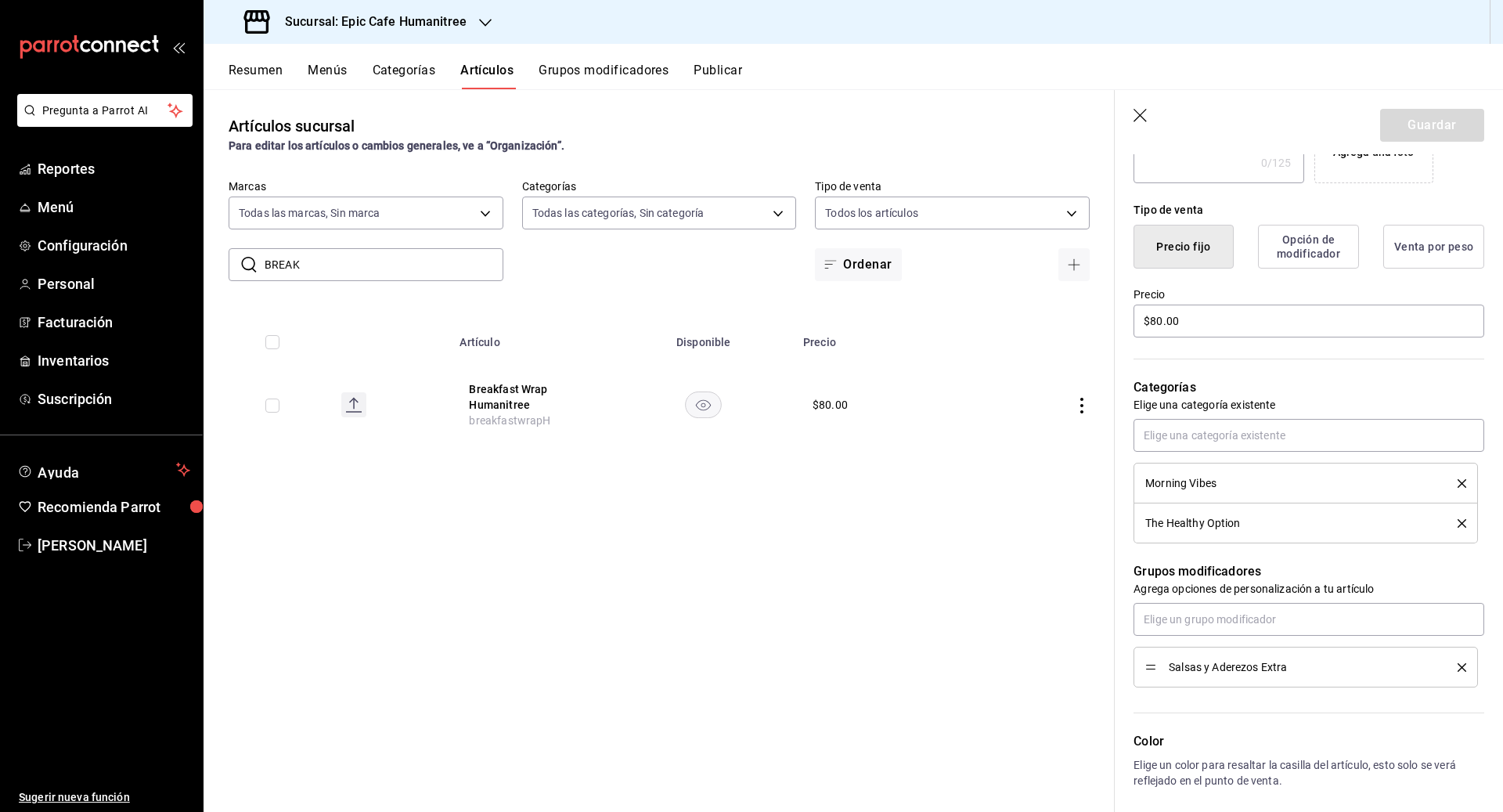
scroll to position [342, 0]
click at [831, 512] on div "The Healthy Option" at bounding box center [1305, 520] width 321 height 17
click at [831, 517] on icon "delete" at bounding box center [1461, 520] width 8 height 8
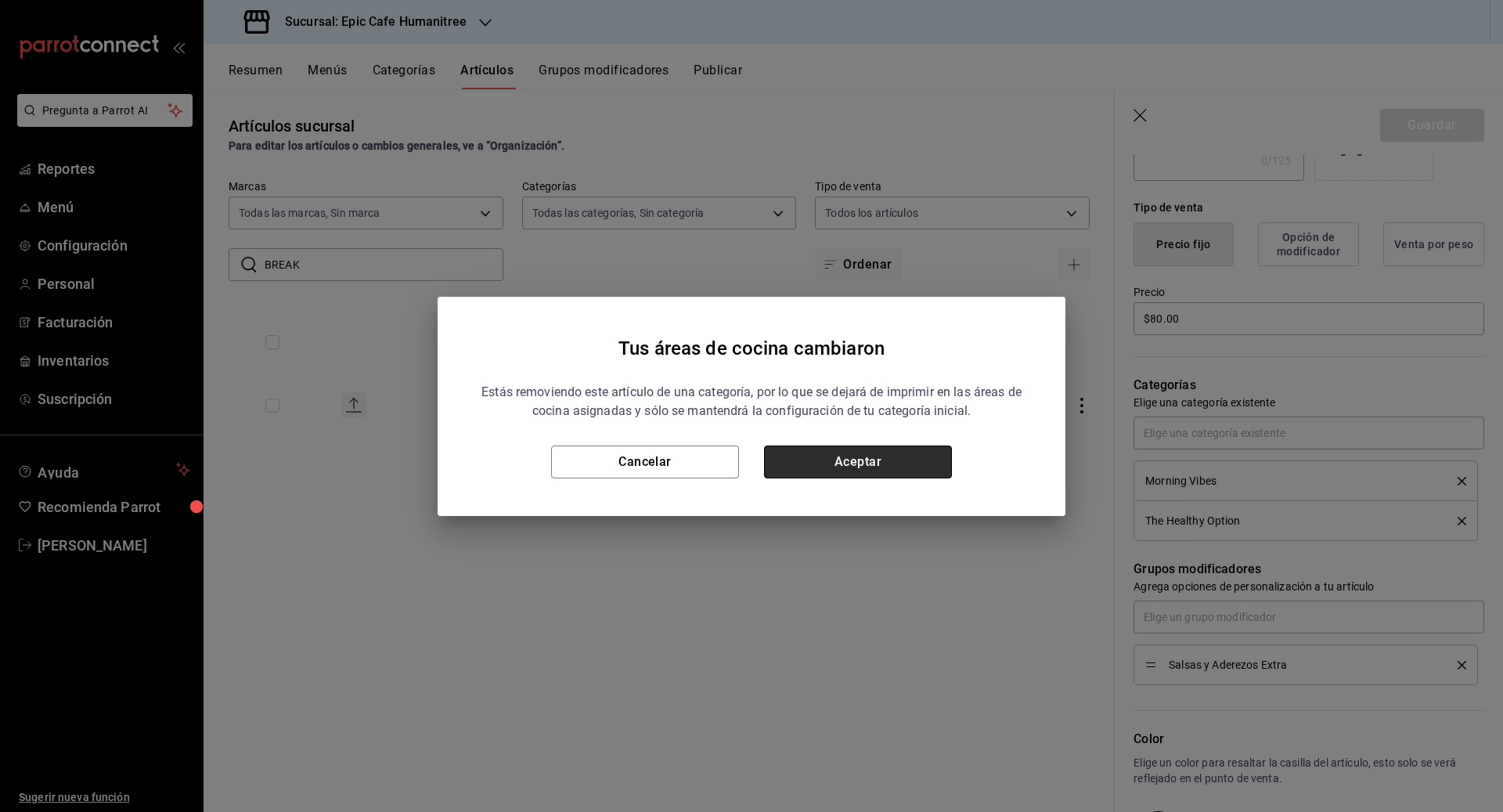
click at [831, 466] on button "Aceptar" at bounding box center [858, 461] width 188 height 33
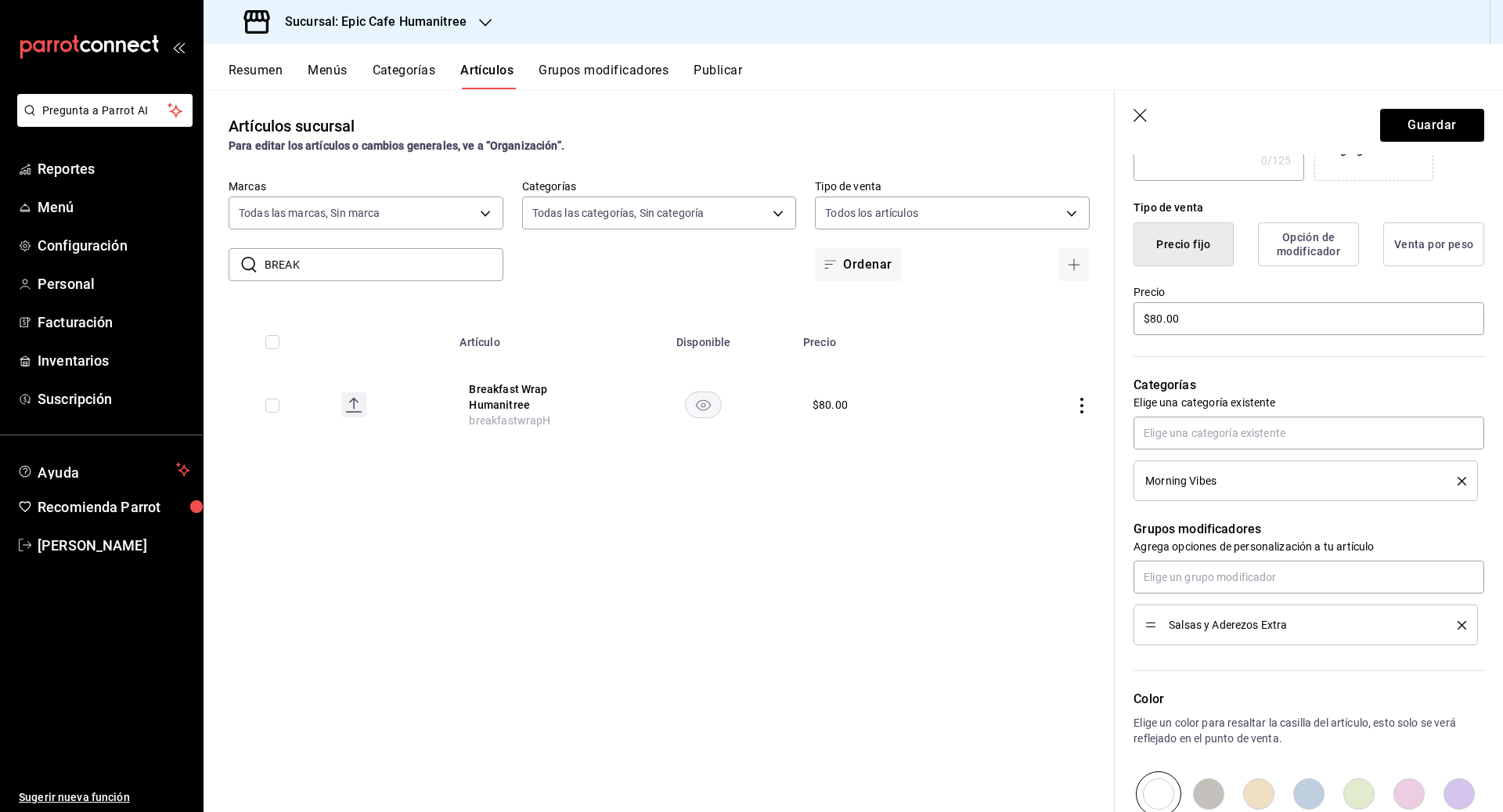
scroll to position [541, 0]
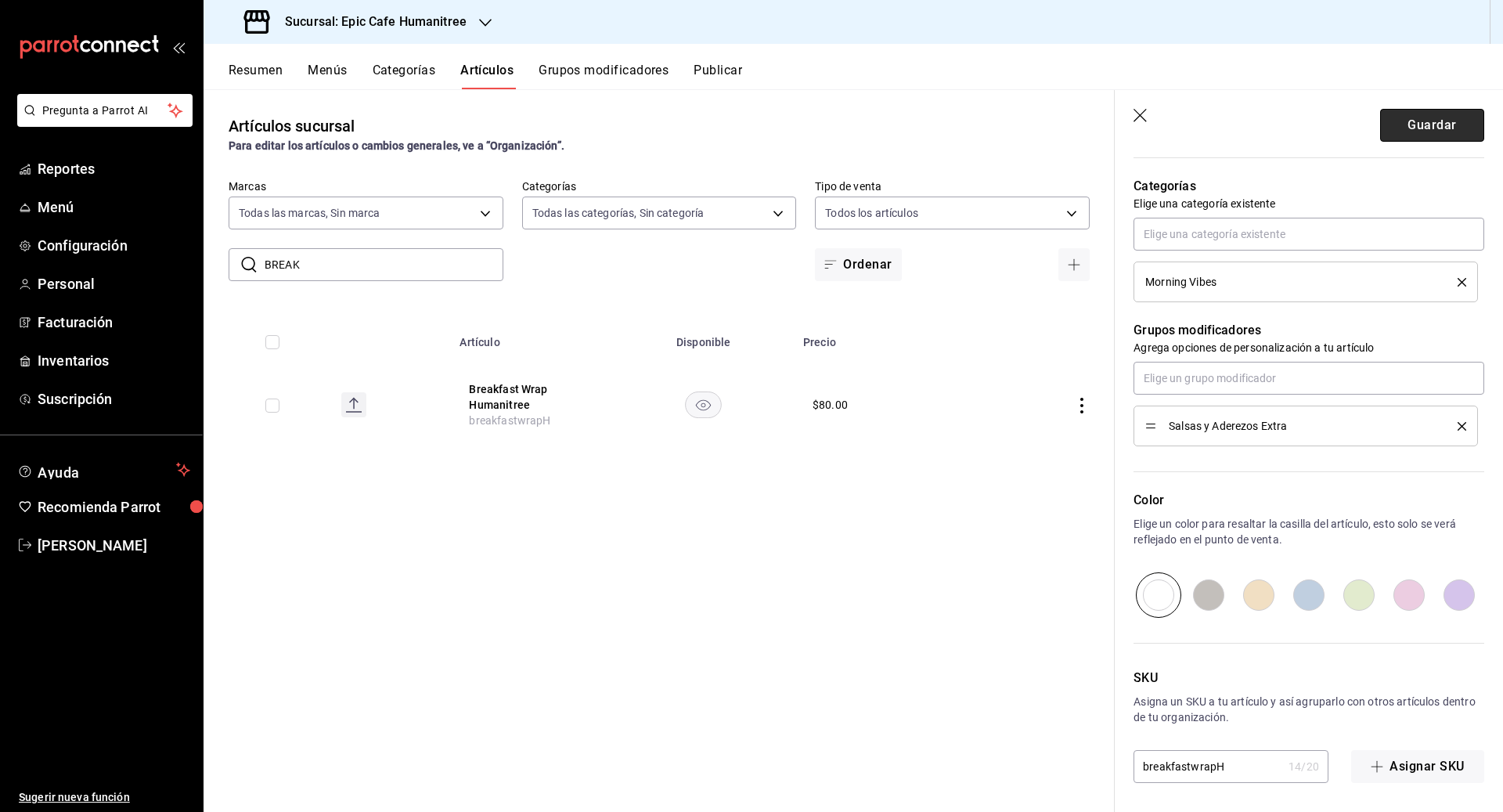
click at [831, 129] on button "Guardar" at bounding box center [1431, 125] width 104 height 33
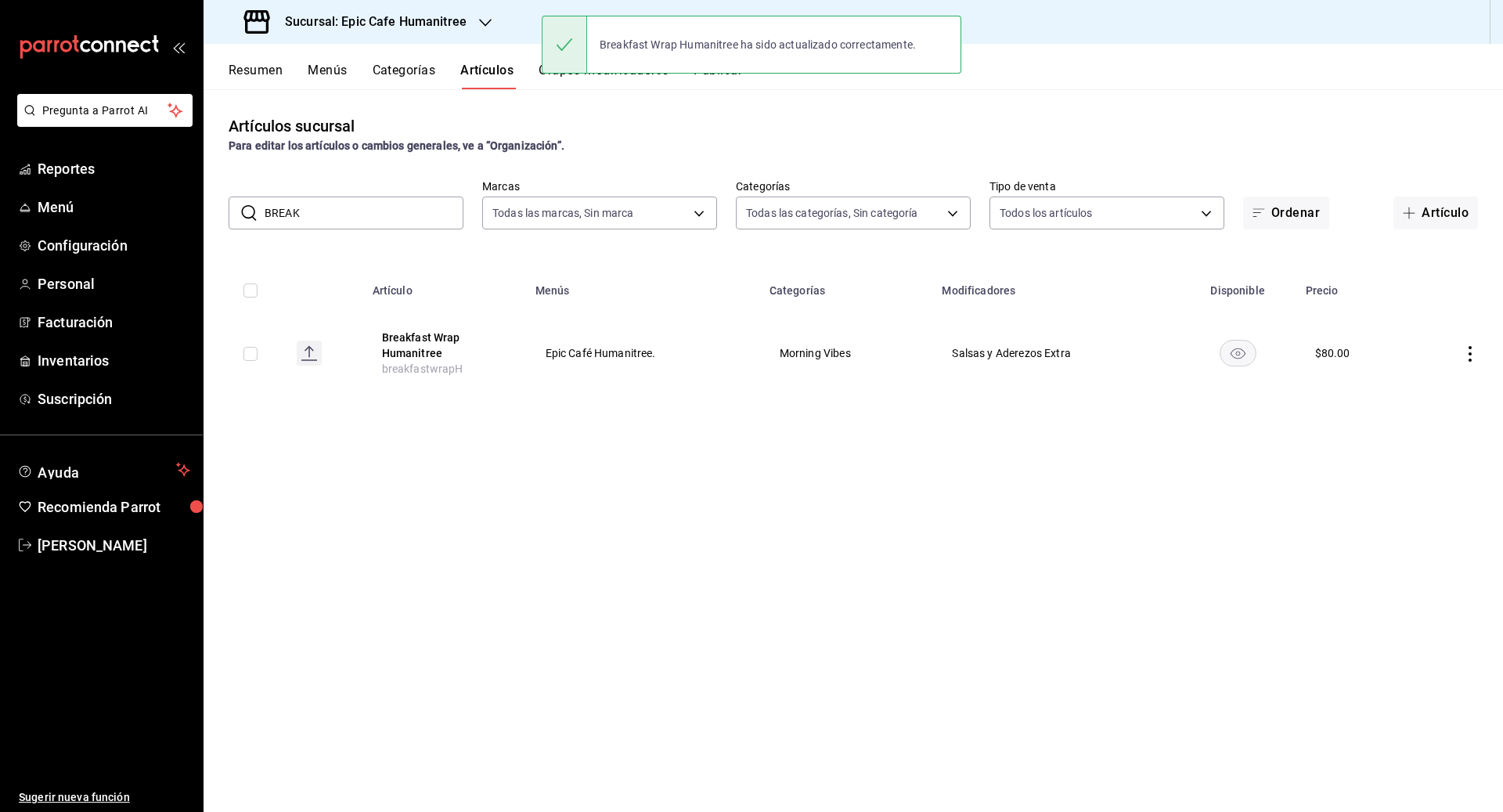
click at [831, 353] on icon "actions" at bounding box center [1469, 353] width 15 height 15
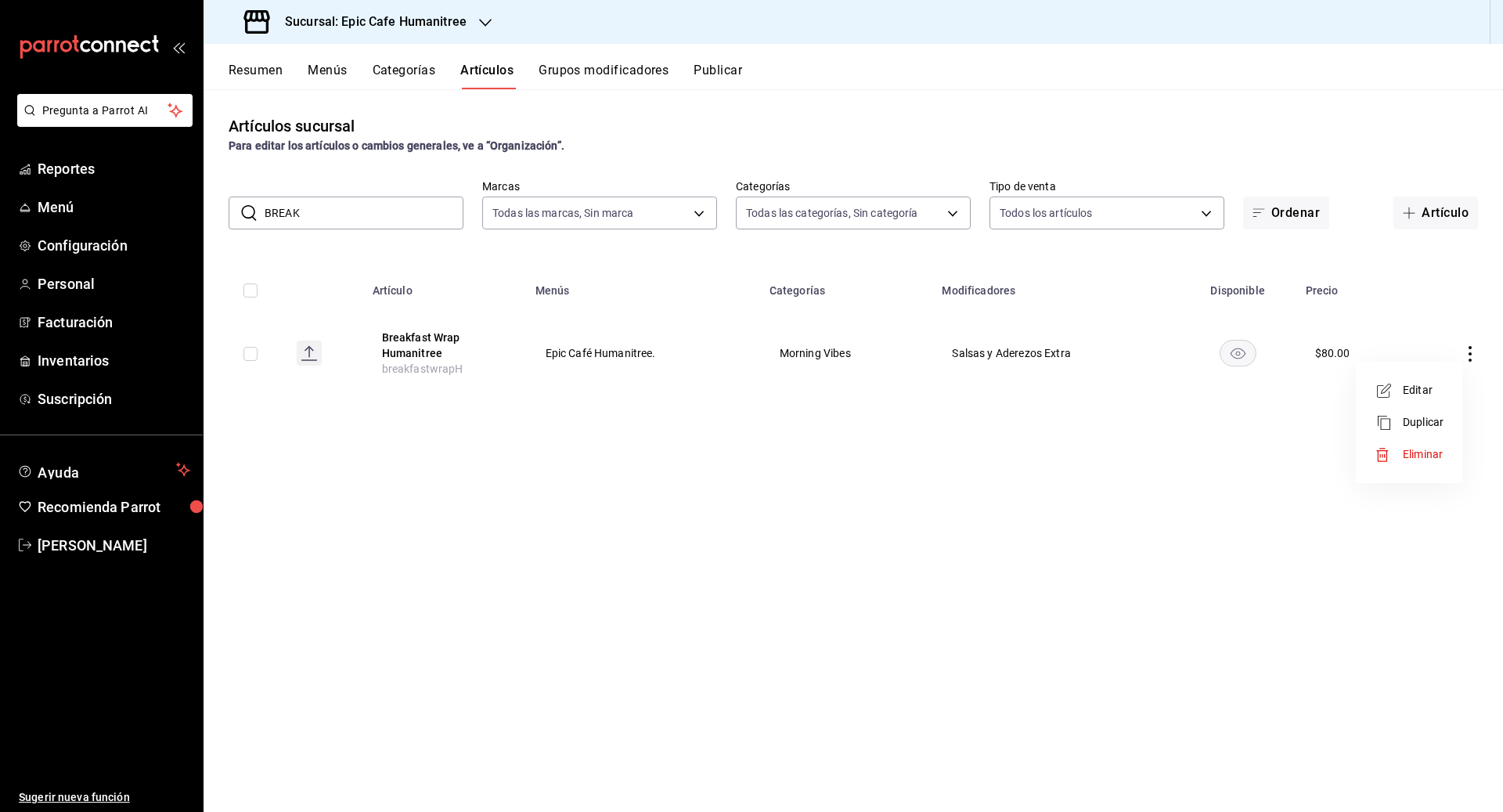
click at [831, 415] on span "Duplicar" at bounding box center [1423, 422] width 41 height 16
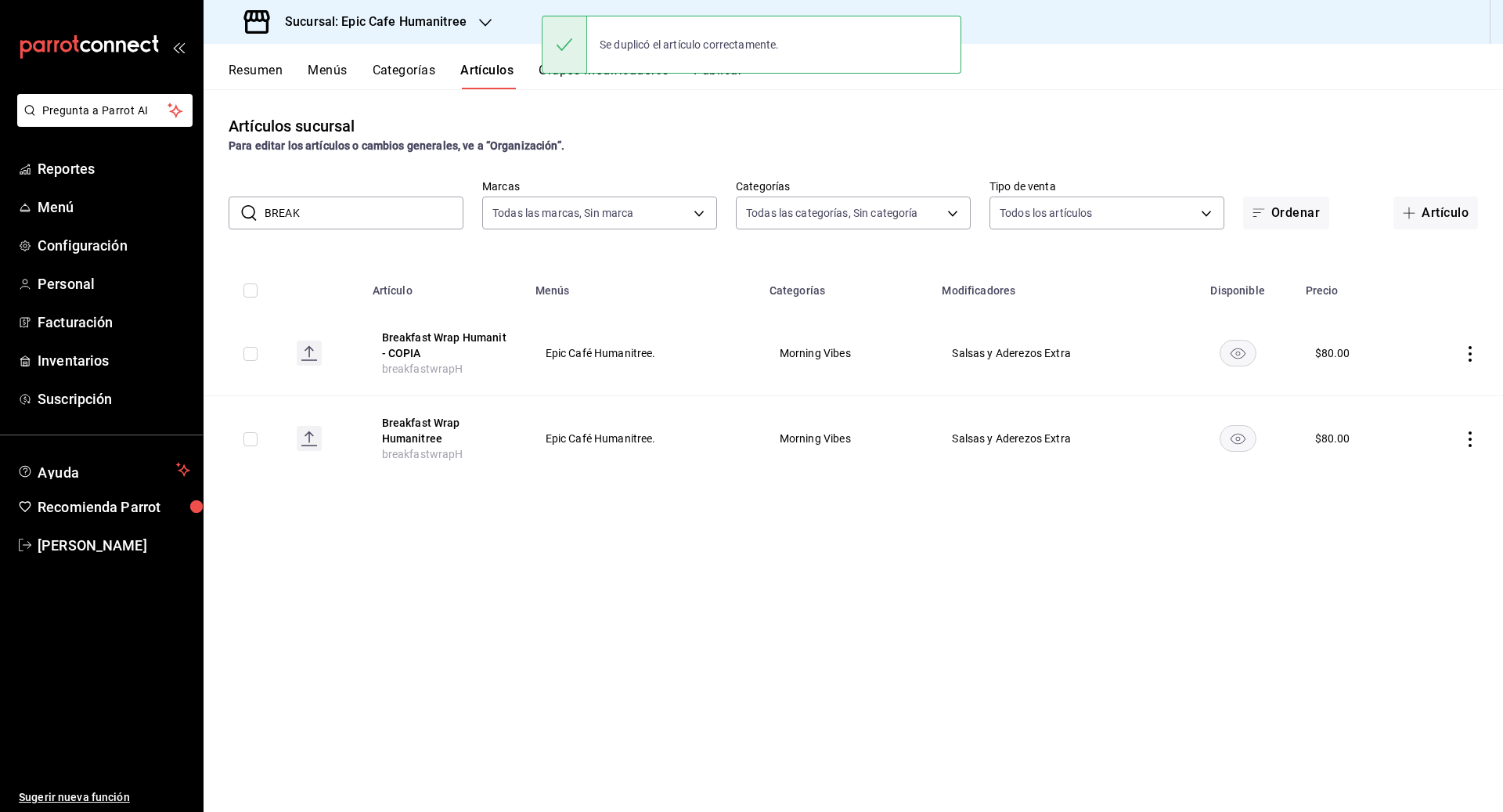
click at [831, 353] on icon "actions" at bounding box center [1469, 353] width 3 height 15
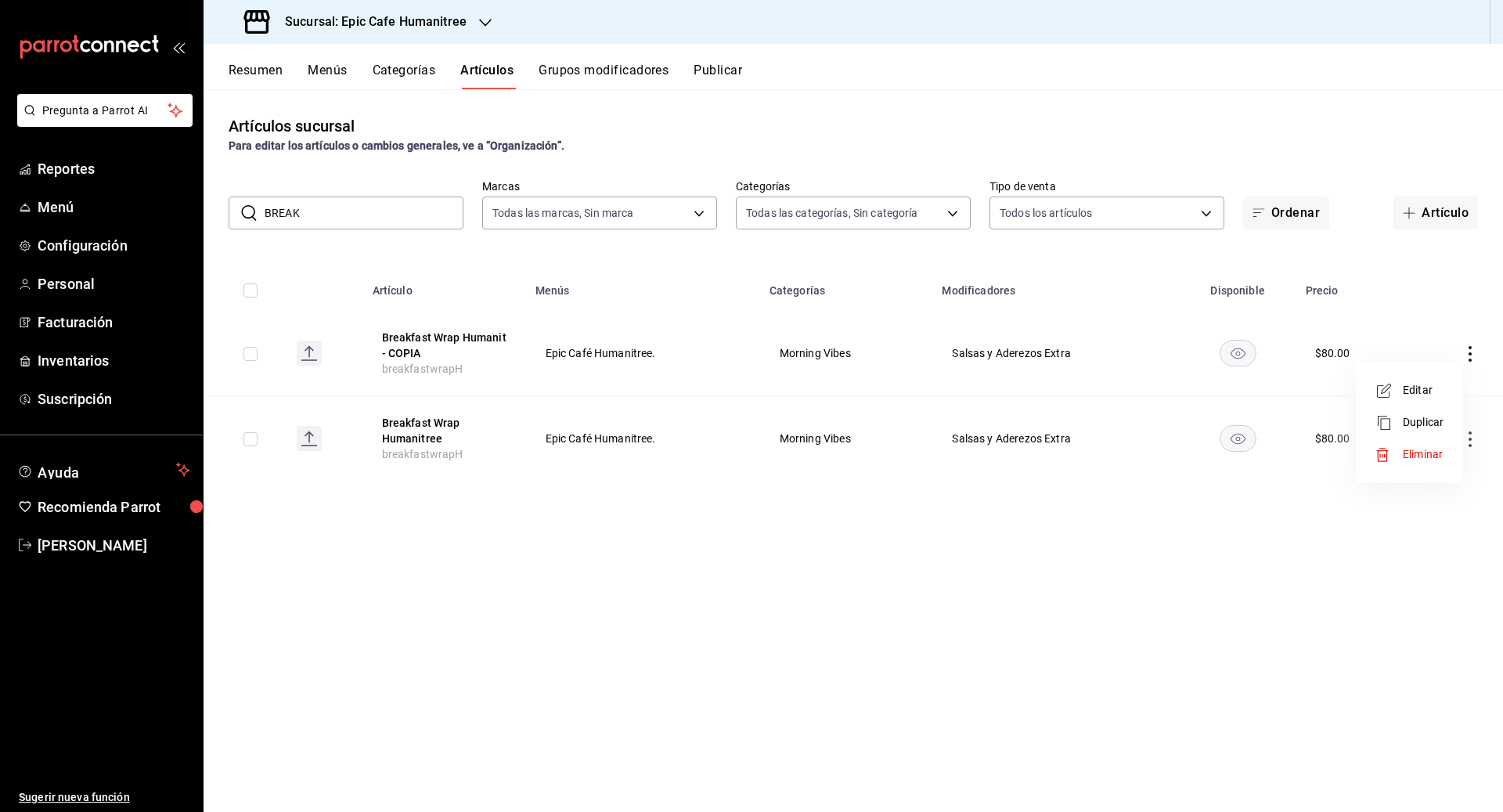
click at [831, 383] on span "Editar" at bounding box center [1423, 390] width 41 height 16
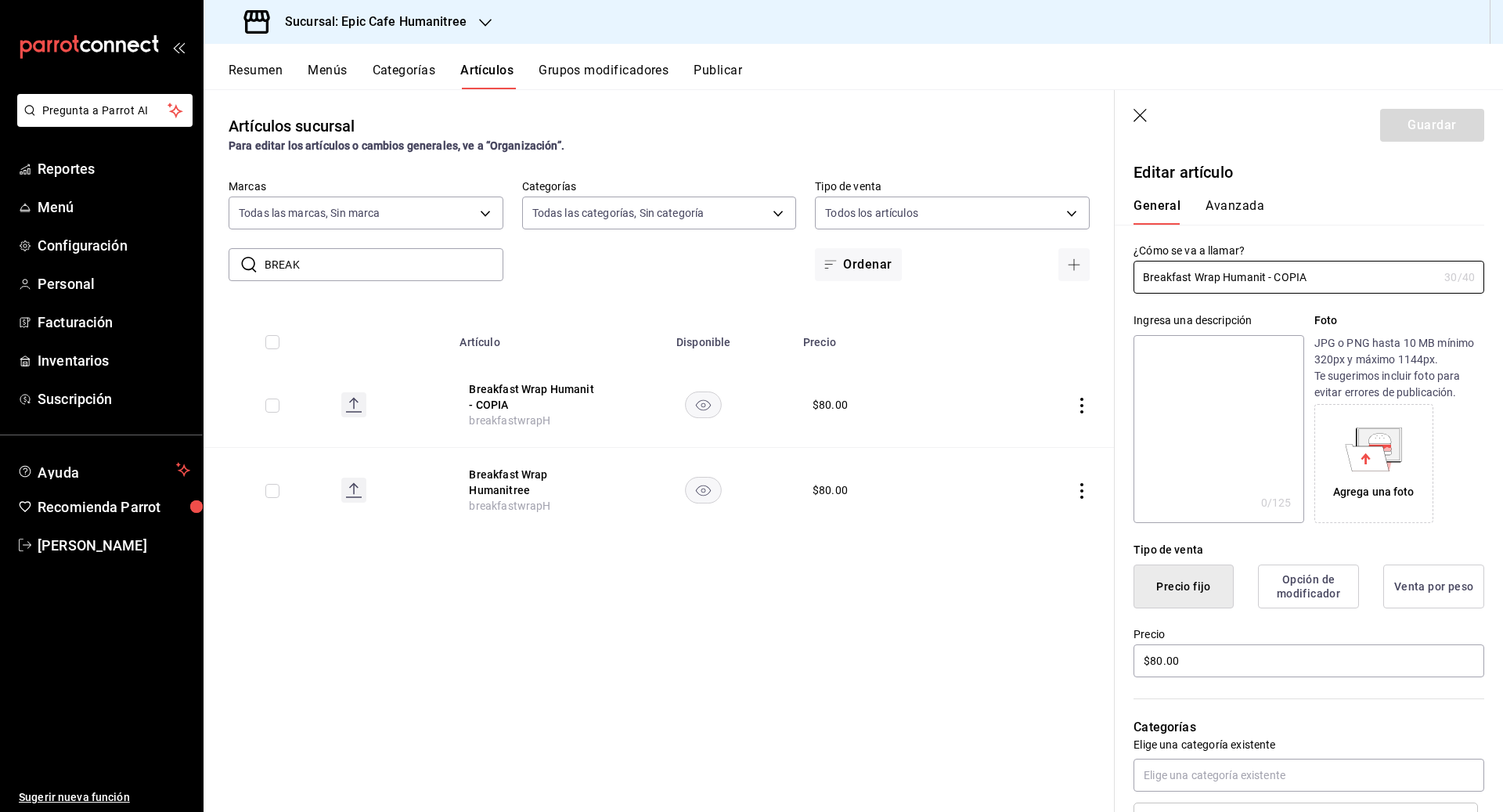
drag, startPoint x: 1308, startPoint y: 278, endPoint x: 1122, endPoint y: 277, distance: 186.0
click at [831, 277] on div "¿Cómo se va a llamar? Breakfast Wrap Humanit - COPIA 30 /40 ¿Cómo se va a llama…" at bounding box center [1300, 259] width 370 height 69
drag, startPoint x: 1190, startPoint y: 660, endPoint x: 1114, endPoint y: 660, distance: 76.0
click at [831, 660] on div "Precio $80.00" at bounding box center [1300, 643] width 370 height 72
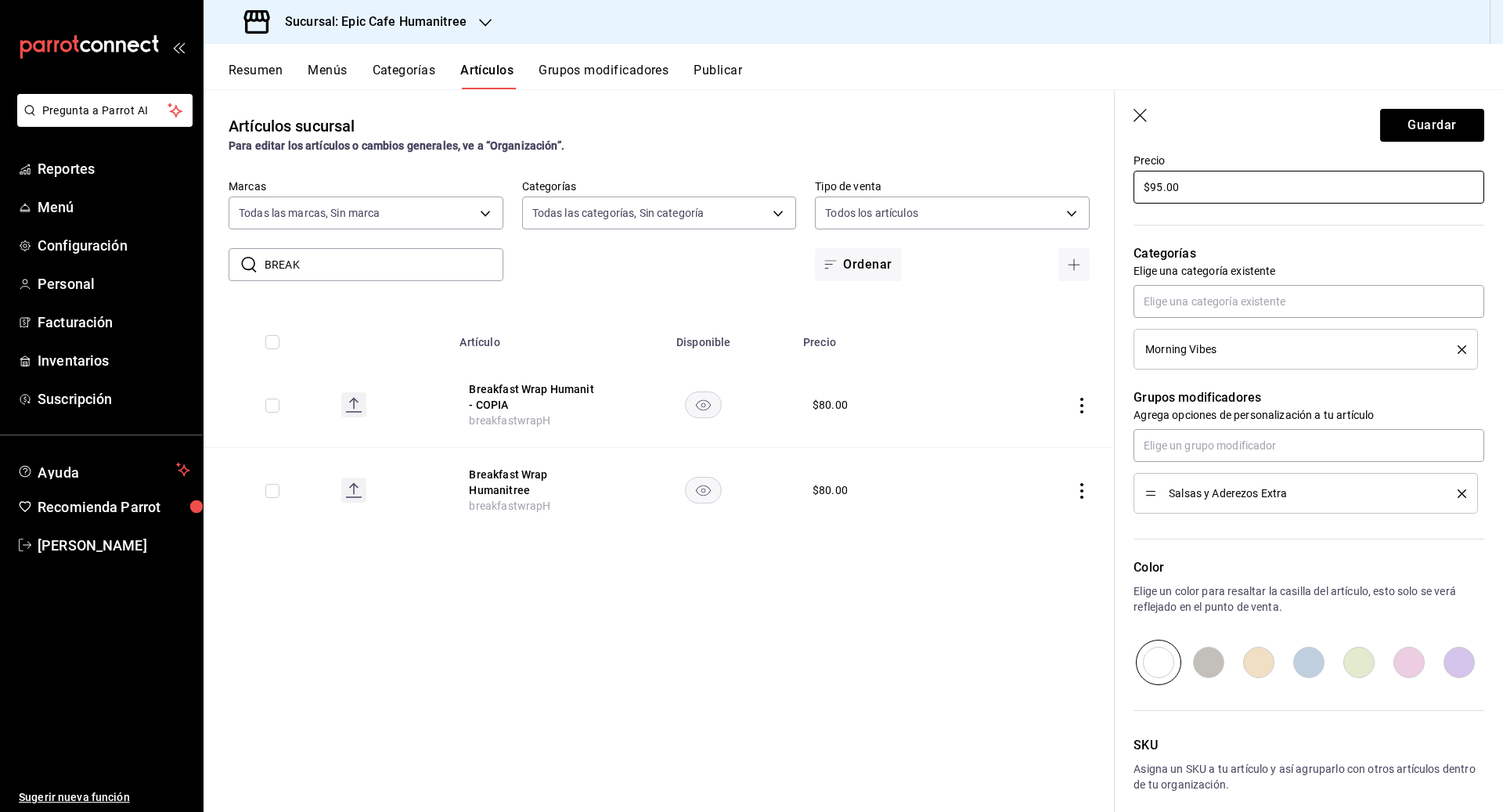
scroll to position [541, 0]
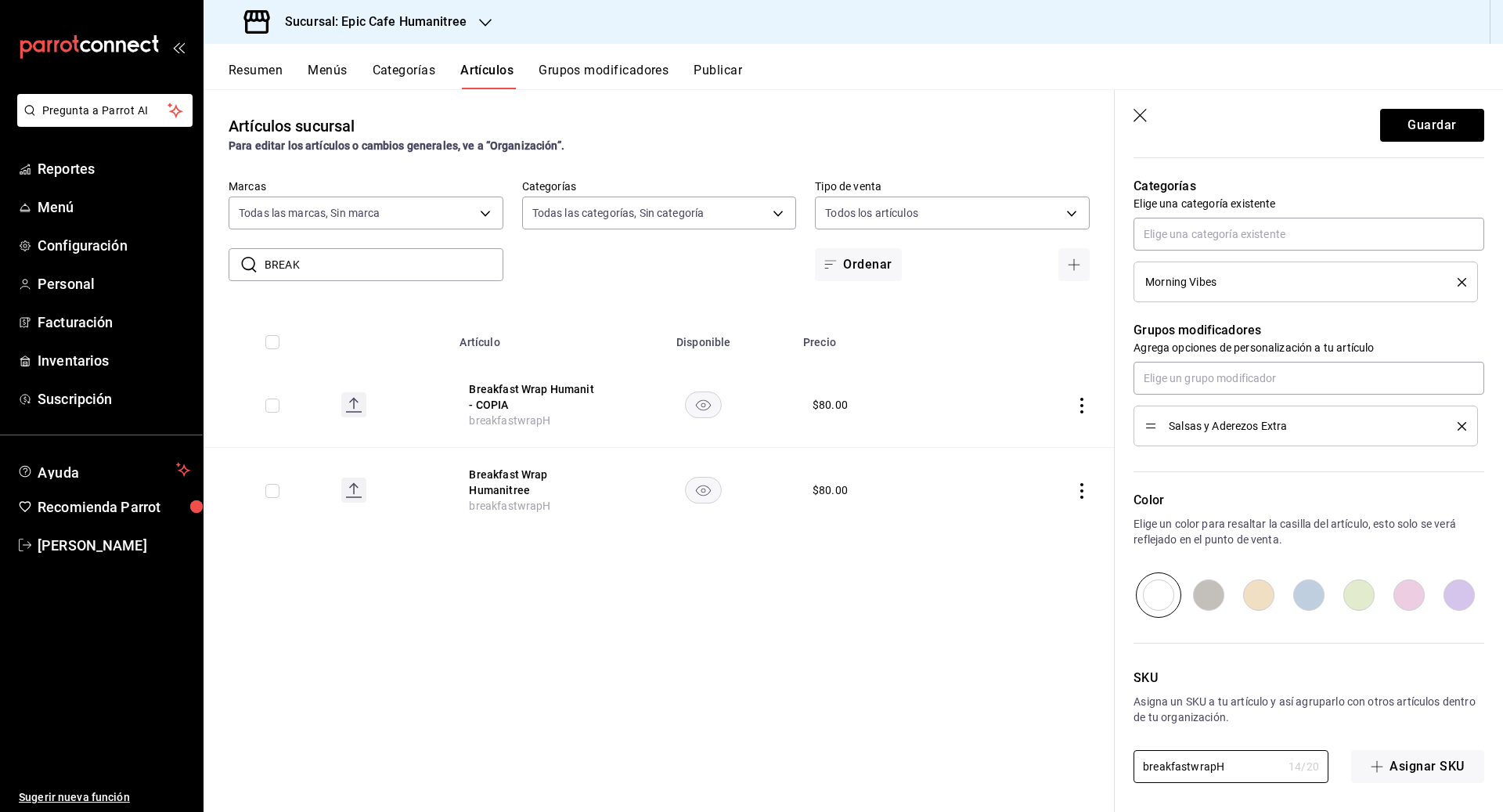
drag, startPoint x: 1231, startPoint y: 766, endPoint x: 1083, endPoint y: 763, distance: 148.0
click at [831, 763] on main "Artículos sucursal Para editar los artículos o cambios generales, ve a “Organiz…" at bounding box center [854, 450] width 1300 height 722
click at [831, 108] on header "Guardar" at bounding box center [1309, 121] width 388 height 64
click at [831, 127] on button "Guardar" at bounding box center [1431, 125] width 104 height 33
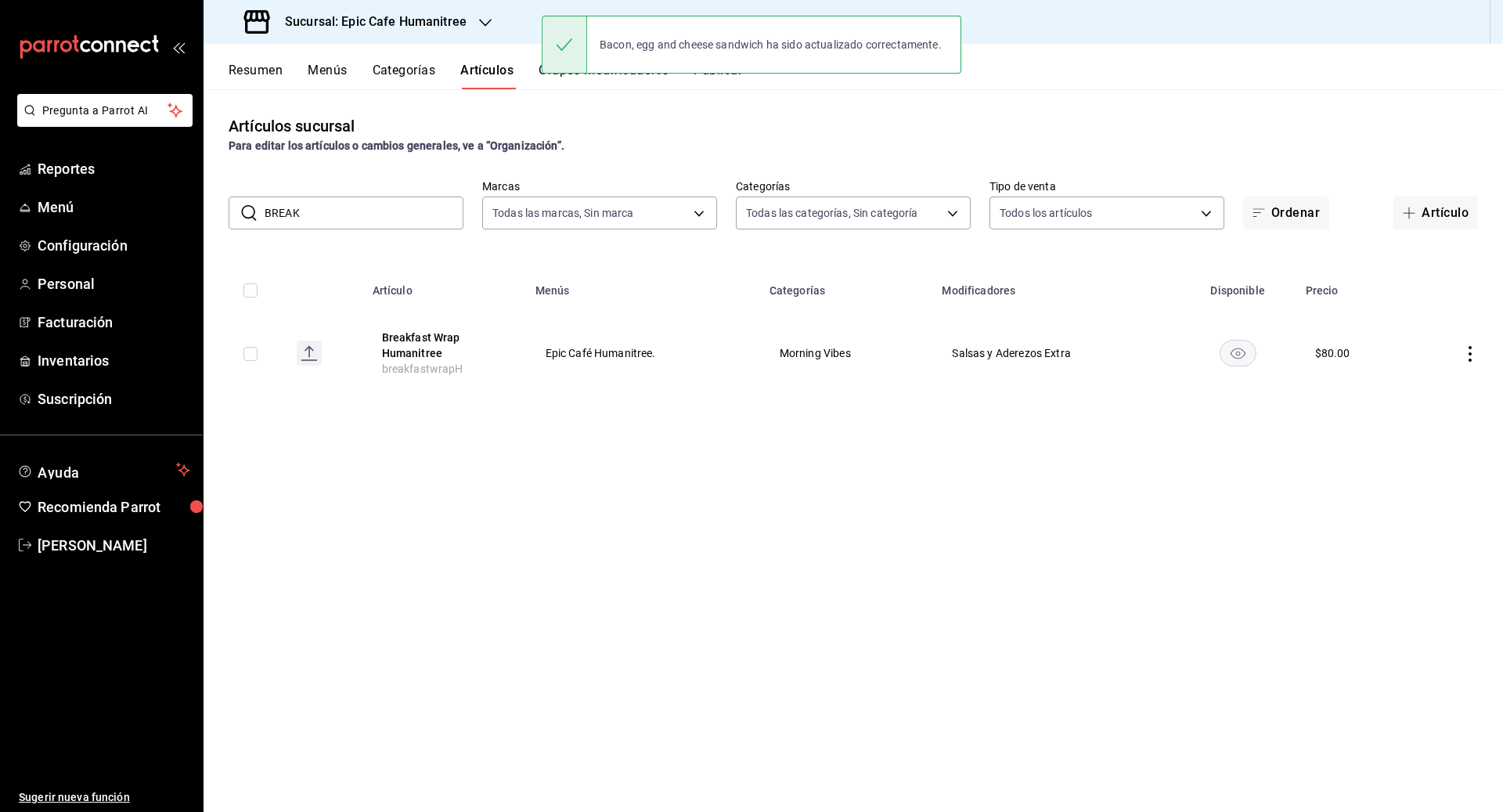
click at [831, 353] on icon "actions" at bounding box center [1469, 353] width 3 height 15
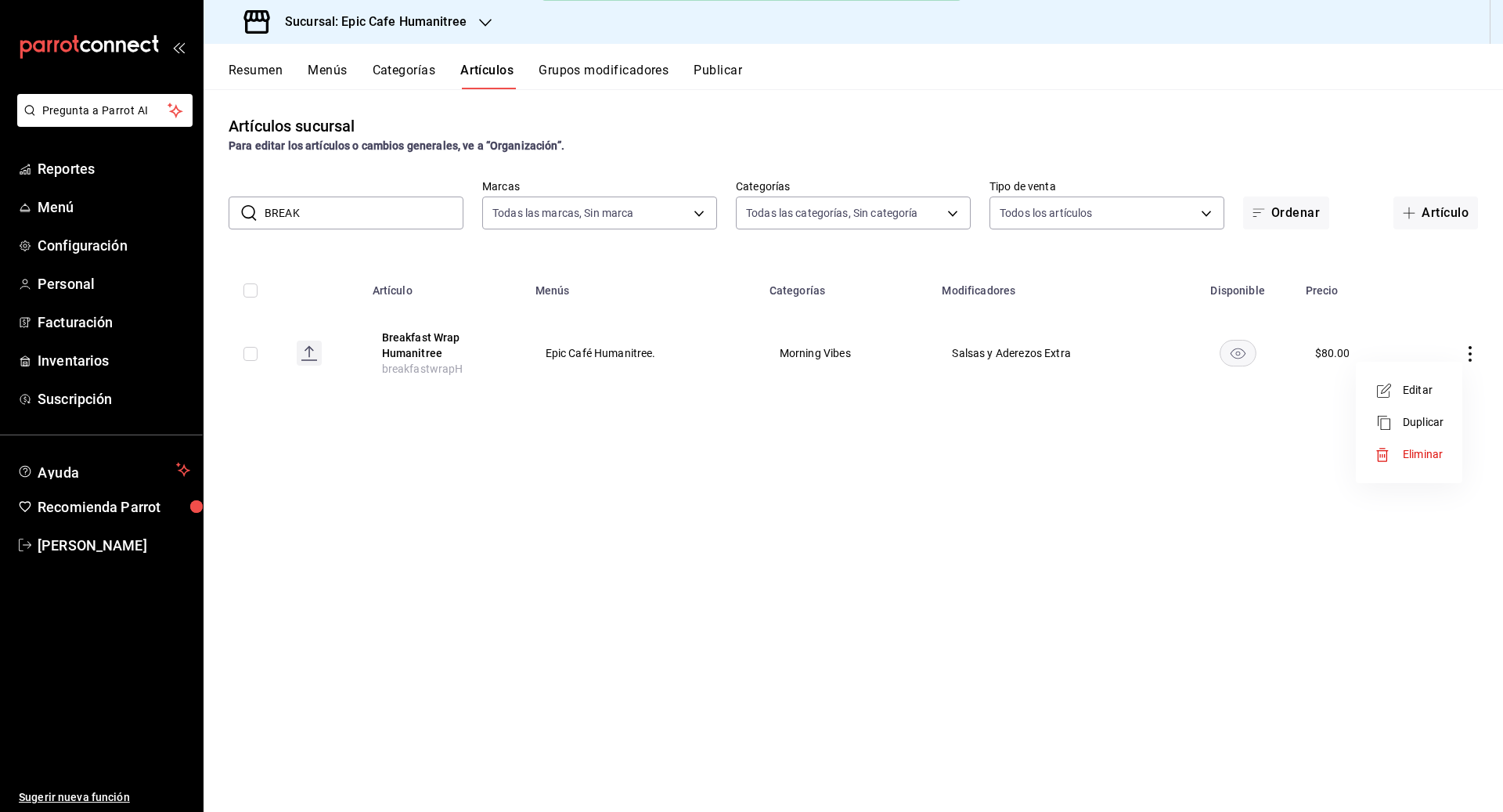
click at [831, 426] on span "Duplicar" at bounding box center [1423, 422] width 41 height 16
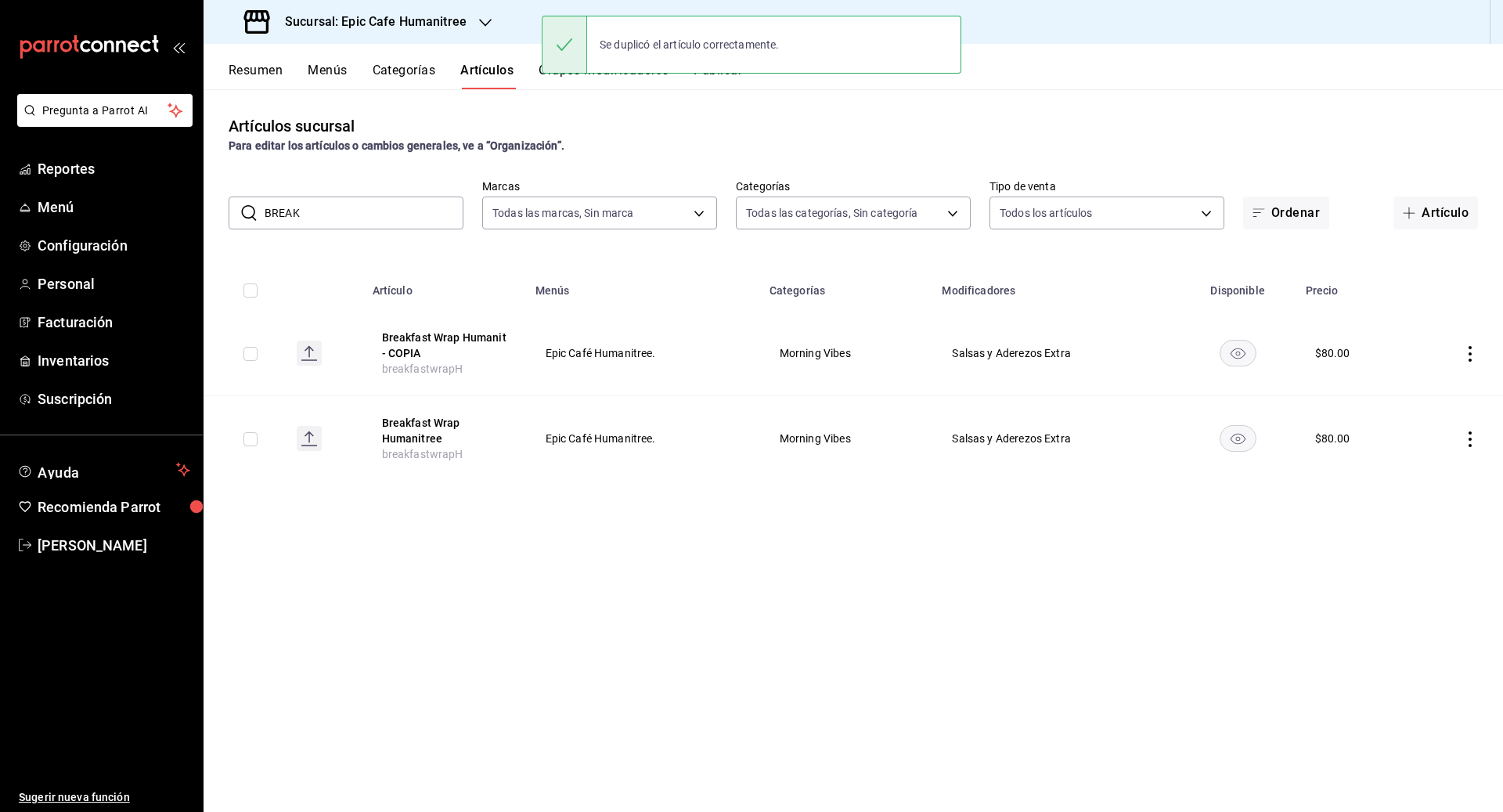
click at [831, 350] on icon "actions" at bounding box center [1469, 353] width 15 height 15
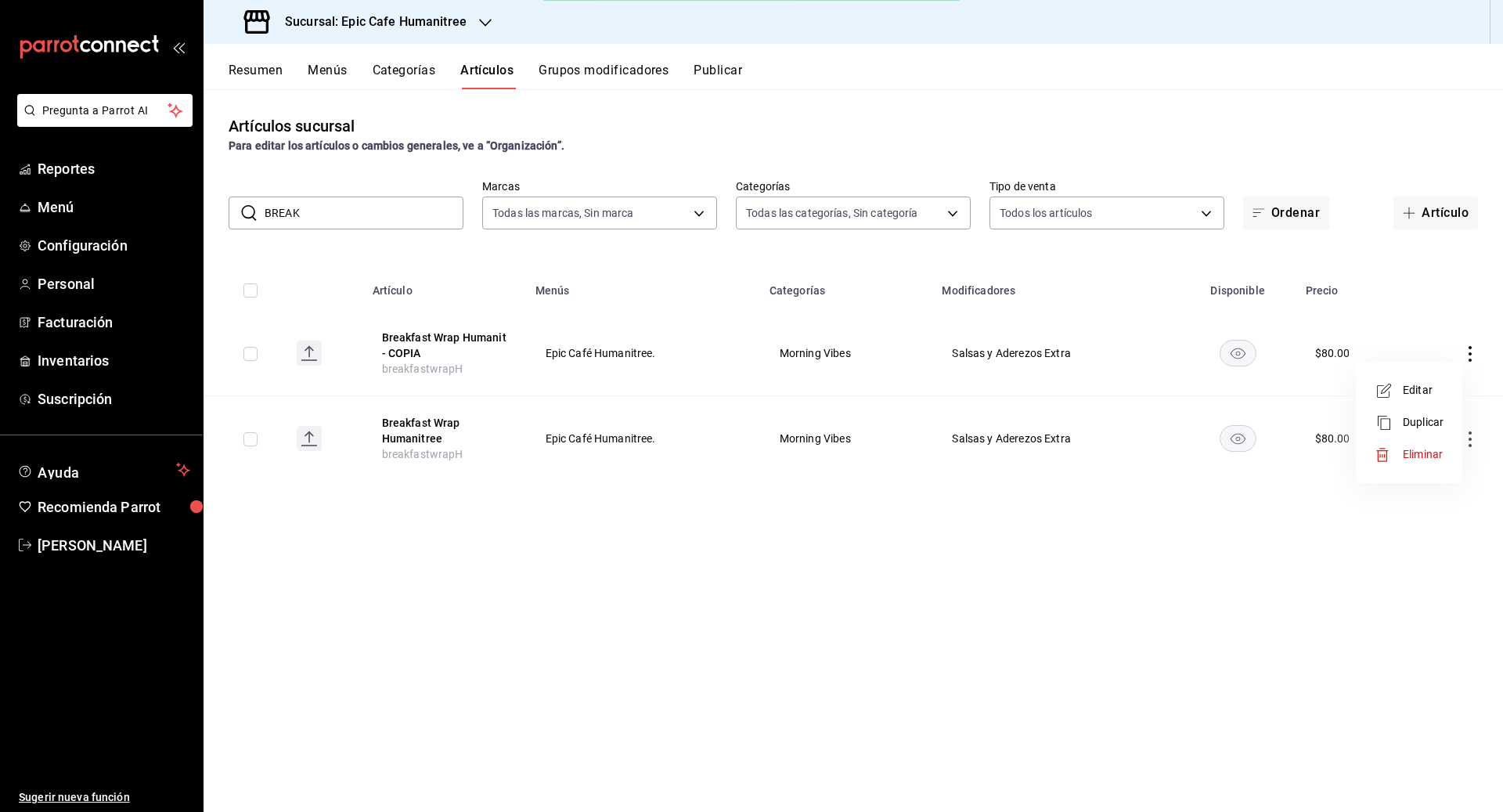
click at [831, 377] on li "Editar" at bounding box center [1410, 390] width 94 height 32
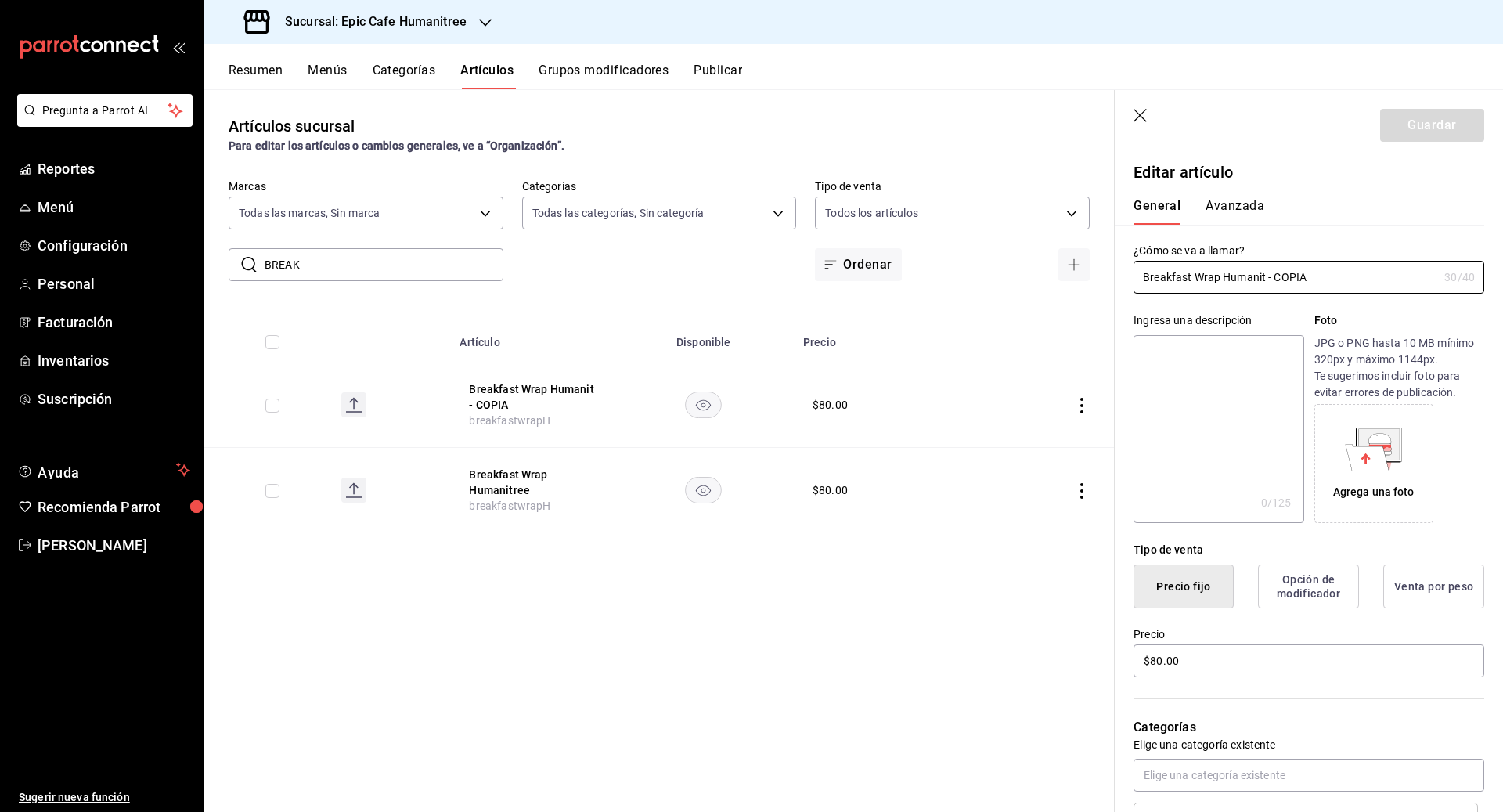
drag, startPoint x: 1318, startPoint y: 276, endPoint x: 1129, endPoint y: 273, distance: 189.0
click at [831, 273] on div "¿Cómo se va a llamar? Breakfast Wrap Humanit - COPIA 30 /40 ¿Cómo se va a llama…" at bounding box center [1300, 259] width 370 height 69
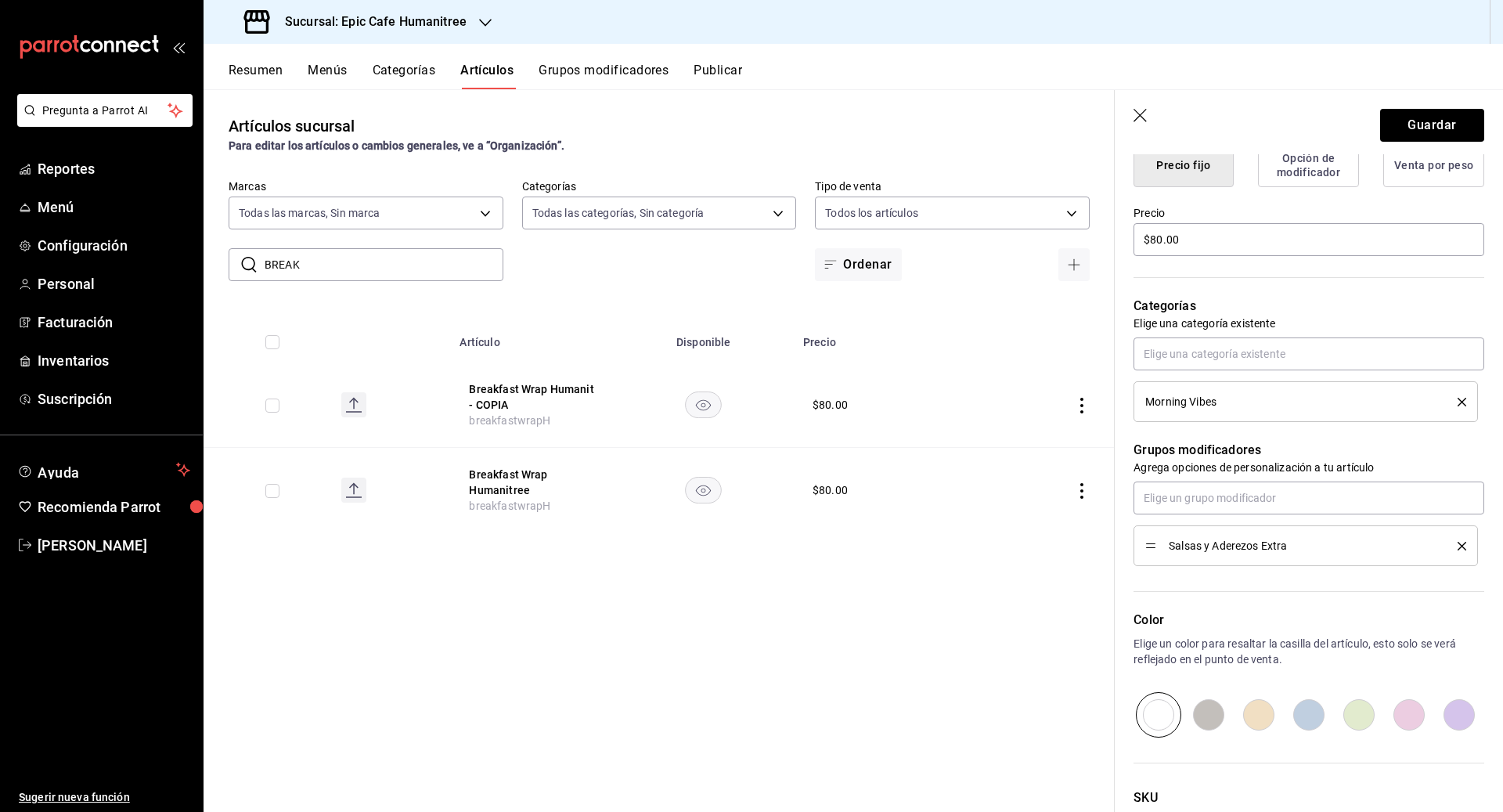
scroll to position [541, 0]
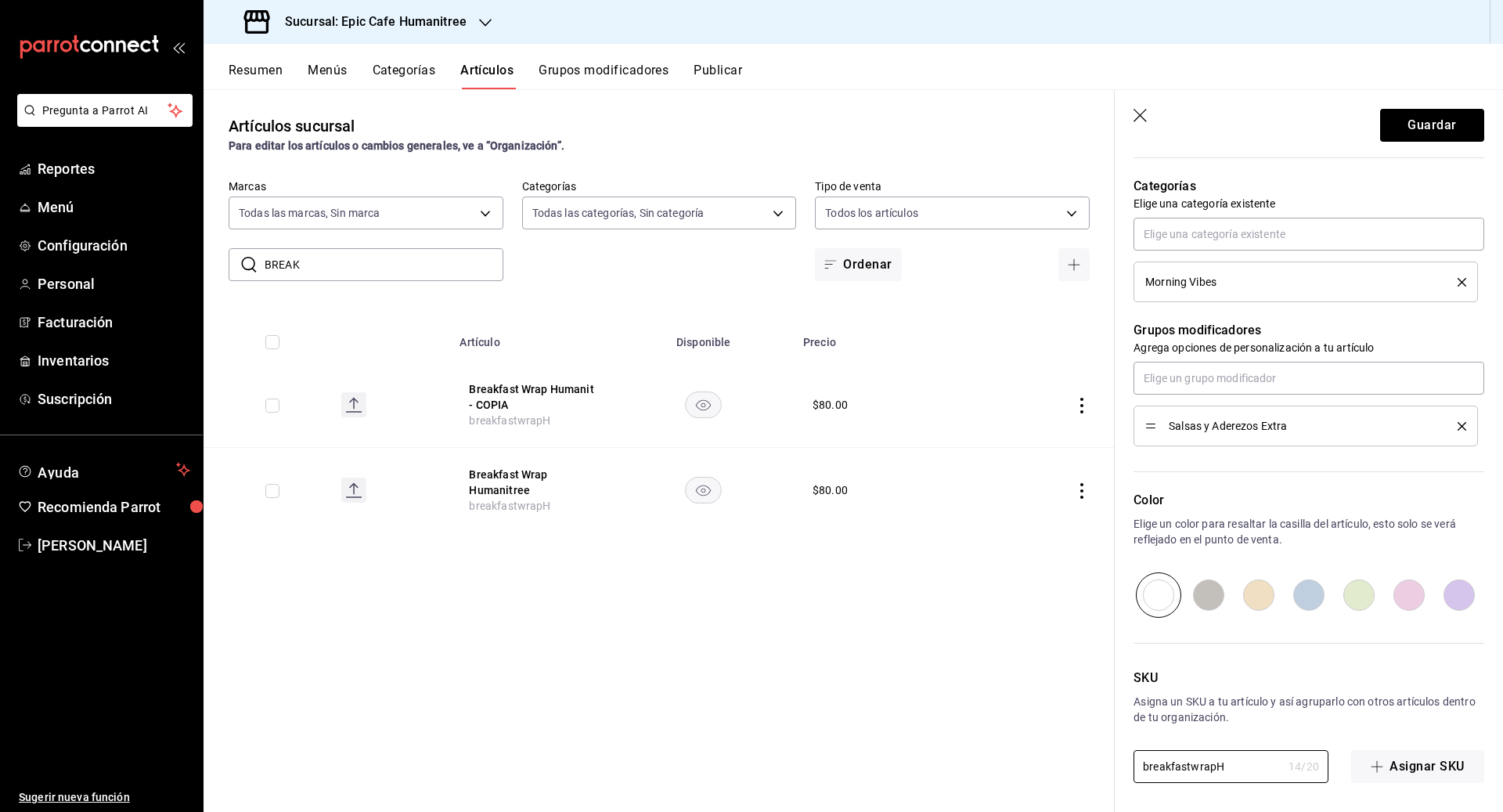
drag, startPoint x: 1231, startPoint y: 762, endPoint x: 1082, endPoint y: 752, distance: 149.3
click at [831, 752] on main "Artículos sucursal Para editar los artículos o cambios generales, ve a “Organiz…" at bounding box center [854, 450] width 1300 height 722
click at [831, 121] on button "Guardar" at bounding box center [1431, 125] width 104 height 33
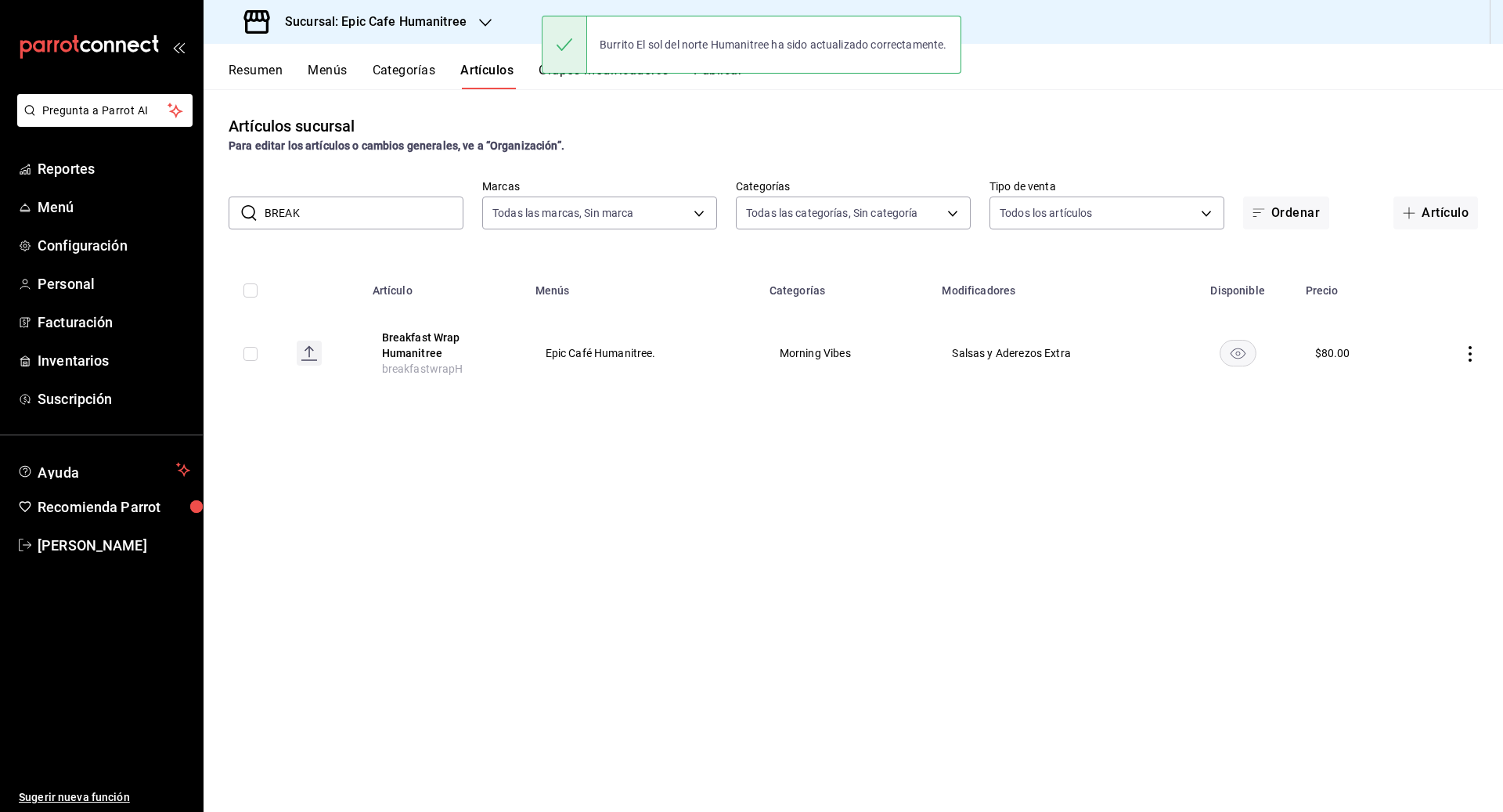
drag, startPoint x: 321, startPoint y: 215, endPoint x: 251, endPoint y: 215, distance: 70.0
click at [251, 215] on div "​ BREAK ​" at bounding box center [345, 213] width 235 height 33
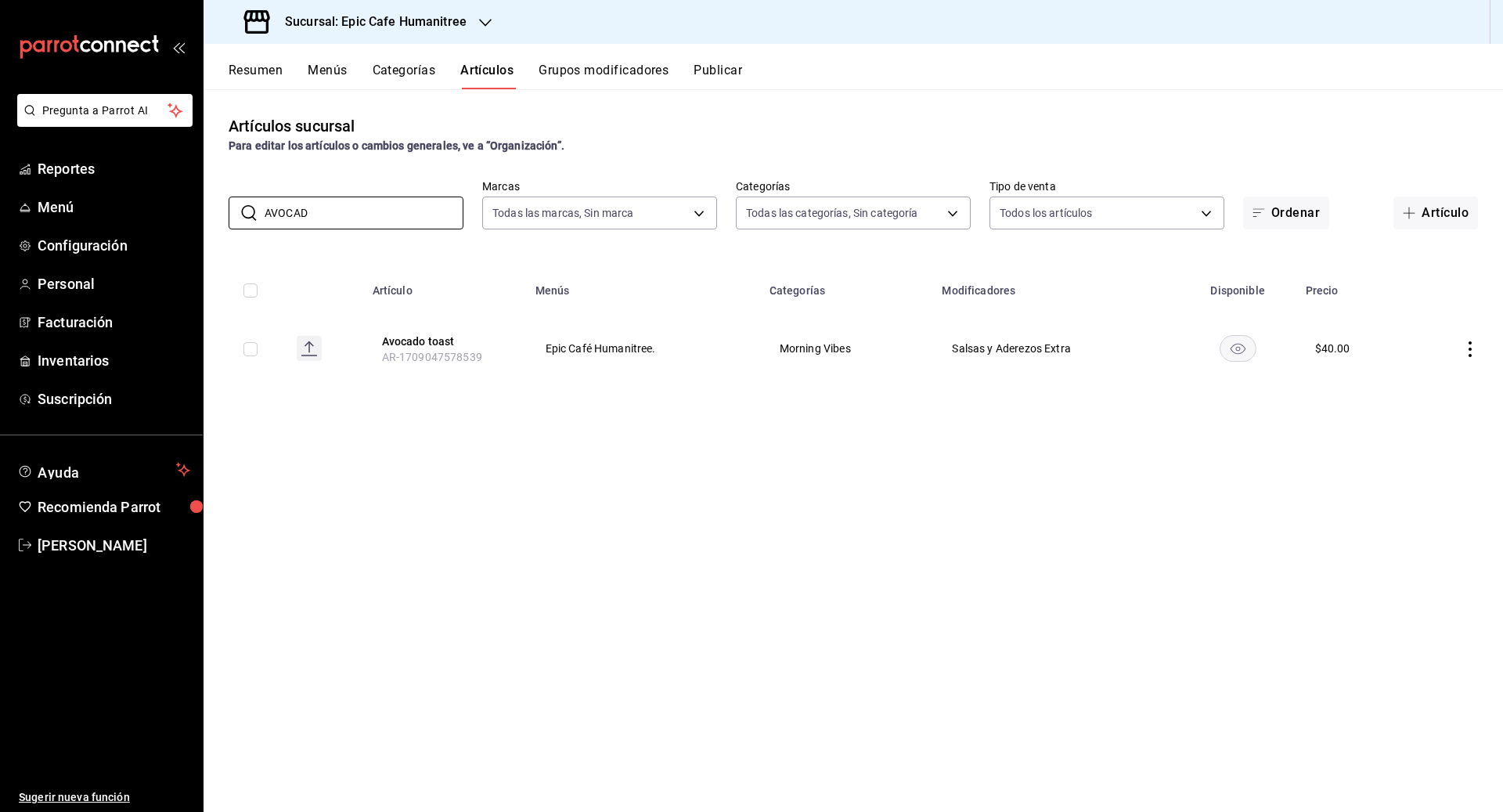
click at [831, 344] on icon "actions" at bounding box center [1469, 349] width 15 height 15
click at [831, 383] on span "Editar" at bounding box center [1423, 384] width 41 height 16
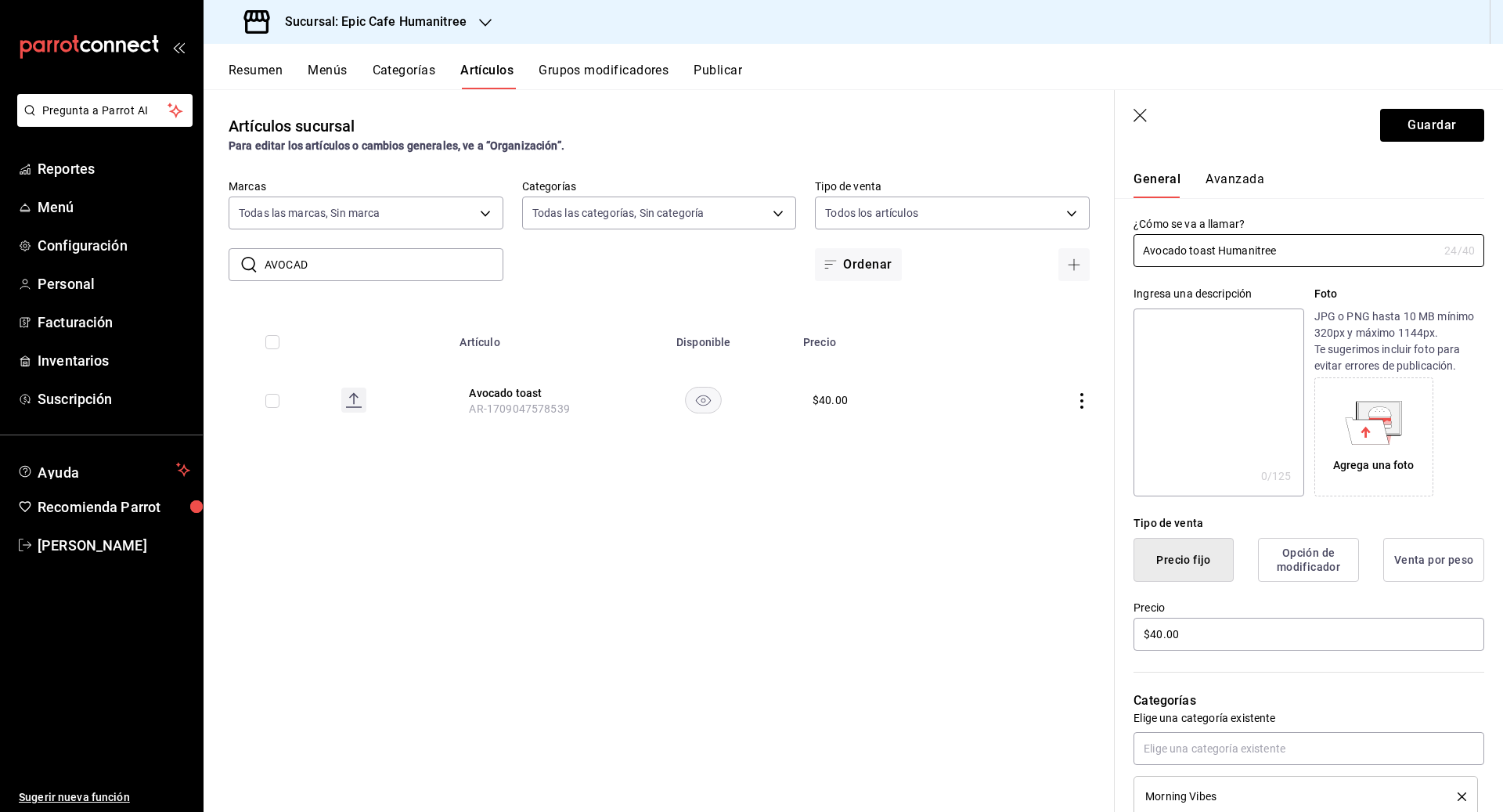
scroll to position [29, 0]
drag, startPoint x: 1183, startPoint y: 628, endPoint x: 1024, endPoint y: 628, distance: 159.0
click at [831, 628] on main "Artículos sucursal Para editar los artículos o cambios generales, ve a “Organiz…" at bounding box center [854, 450] width 1300 height 722
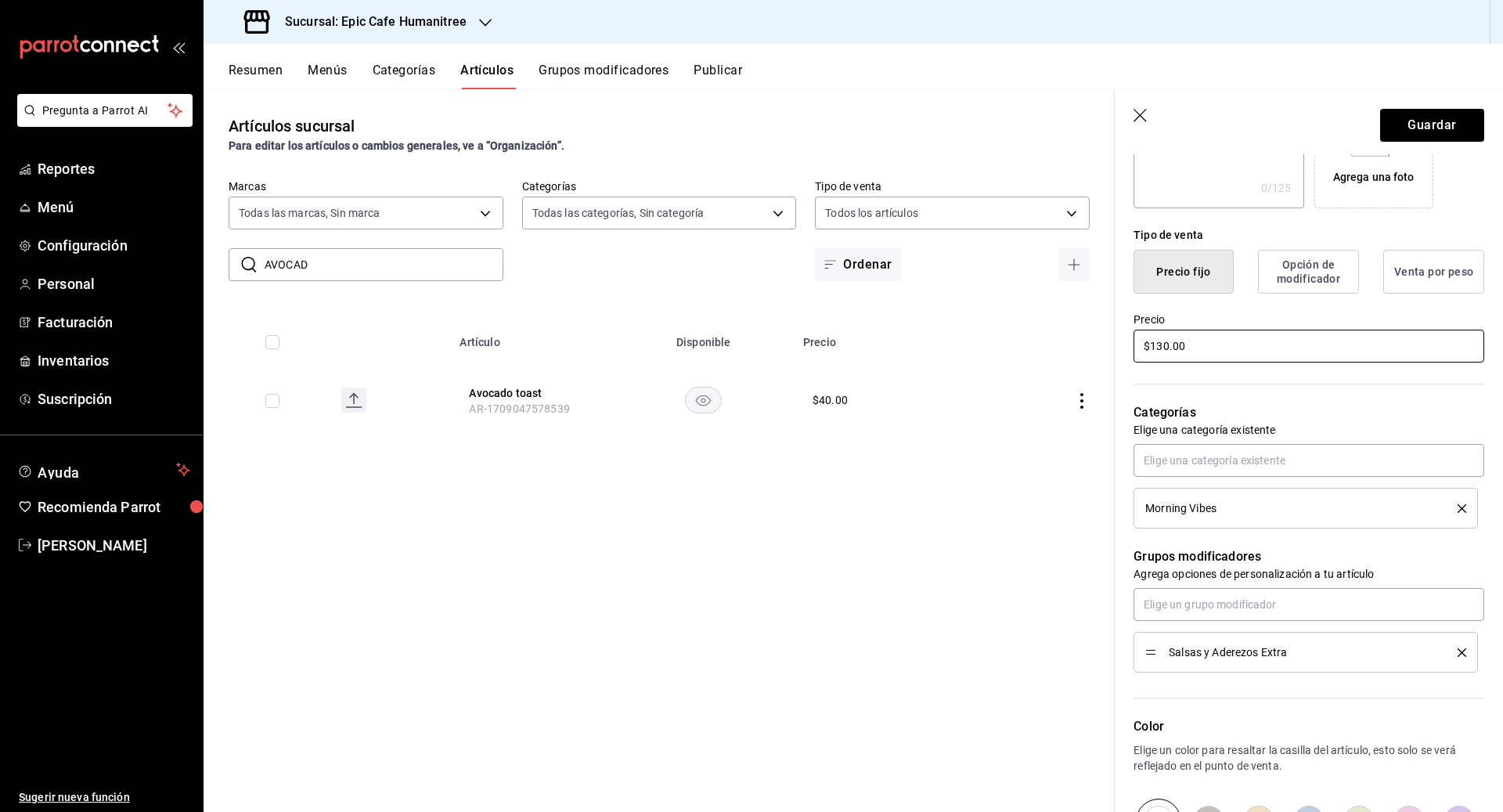
scroll to position [364, 0]
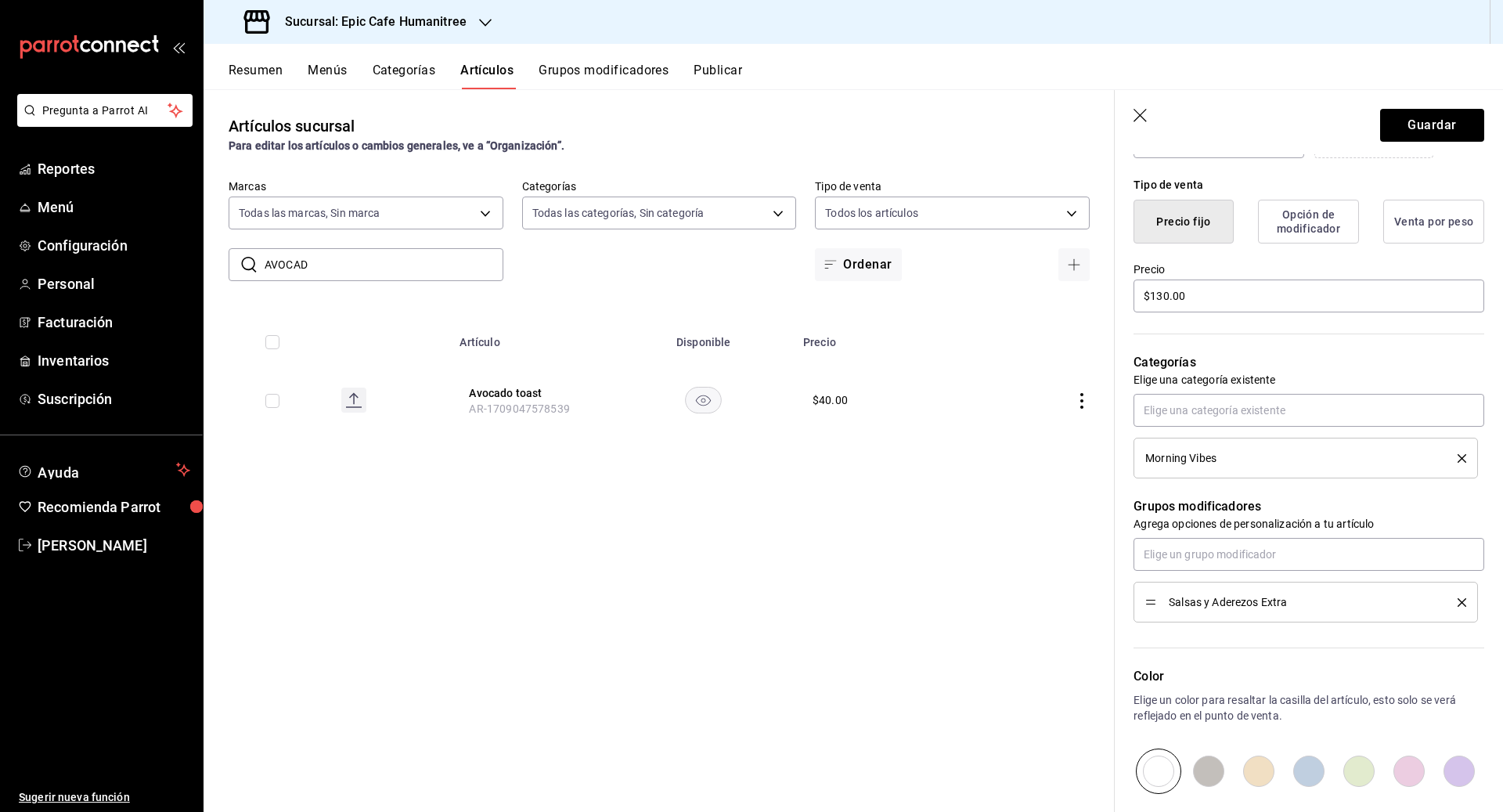
click at [831, 594] on div "Salsas y Aderezos Extra" at bounding box center [1305, 602] width 321 height 17
click at [831, 601] on icon "delete" at bounding box center [1461, 602] width 8 height 8
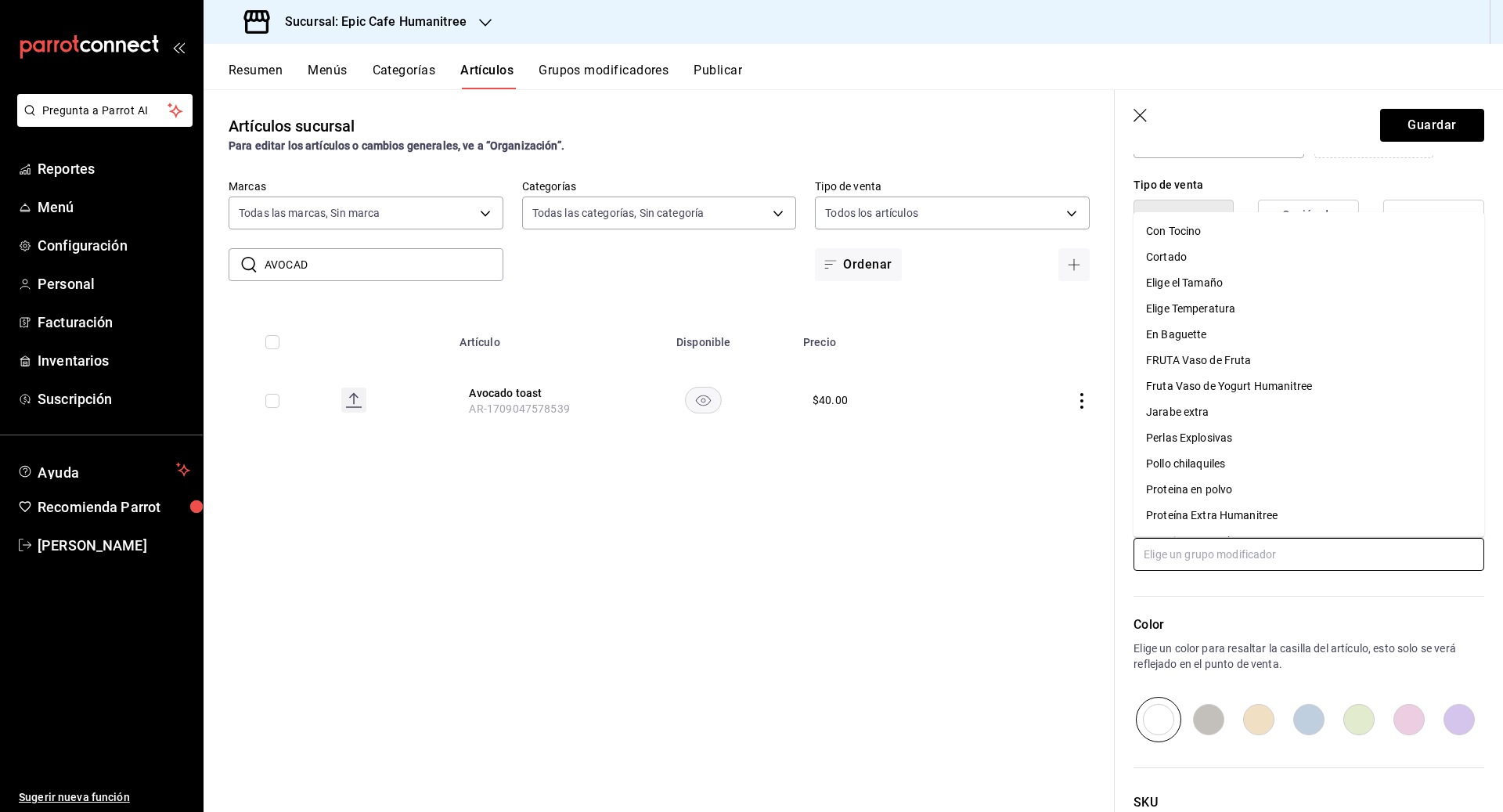
click at [831, 565] on input "text" at bounding box center [1308, 554] width 351 height 33
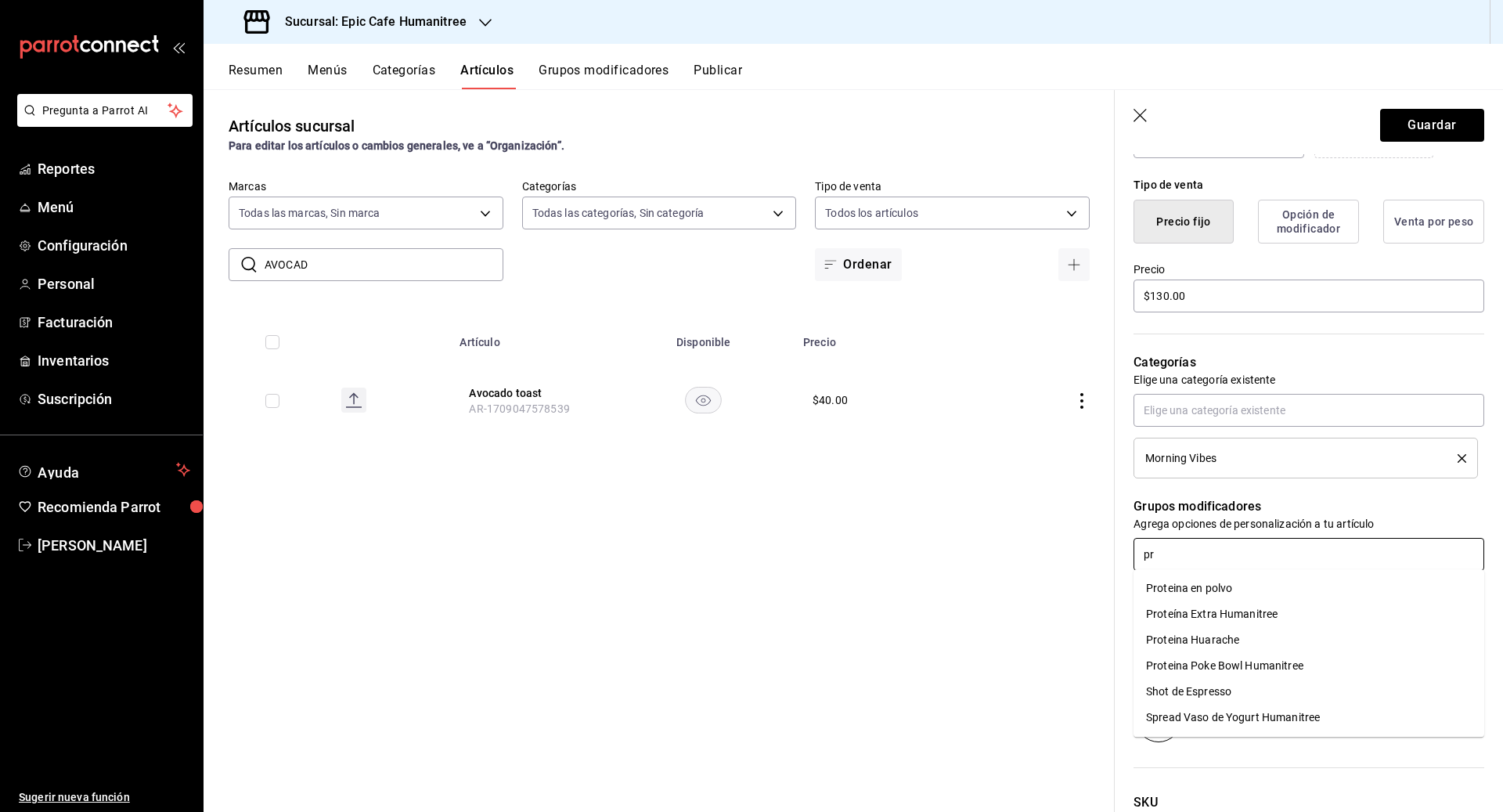
click at [831, 616] on div "Proteína Extra Humanitree" at bounding box center [1211, 614] width 131 height 16
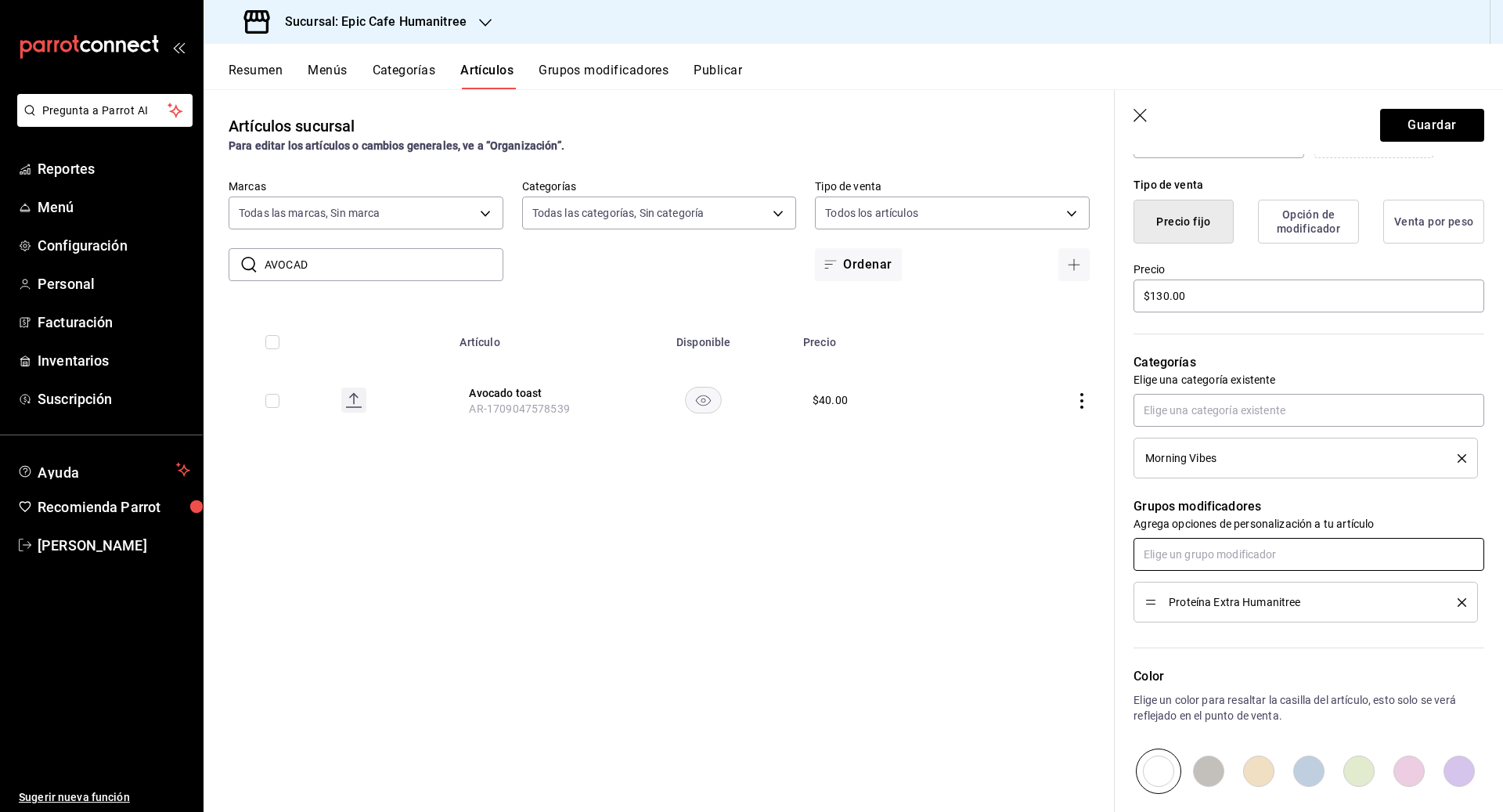
scroll to position [541, 0]
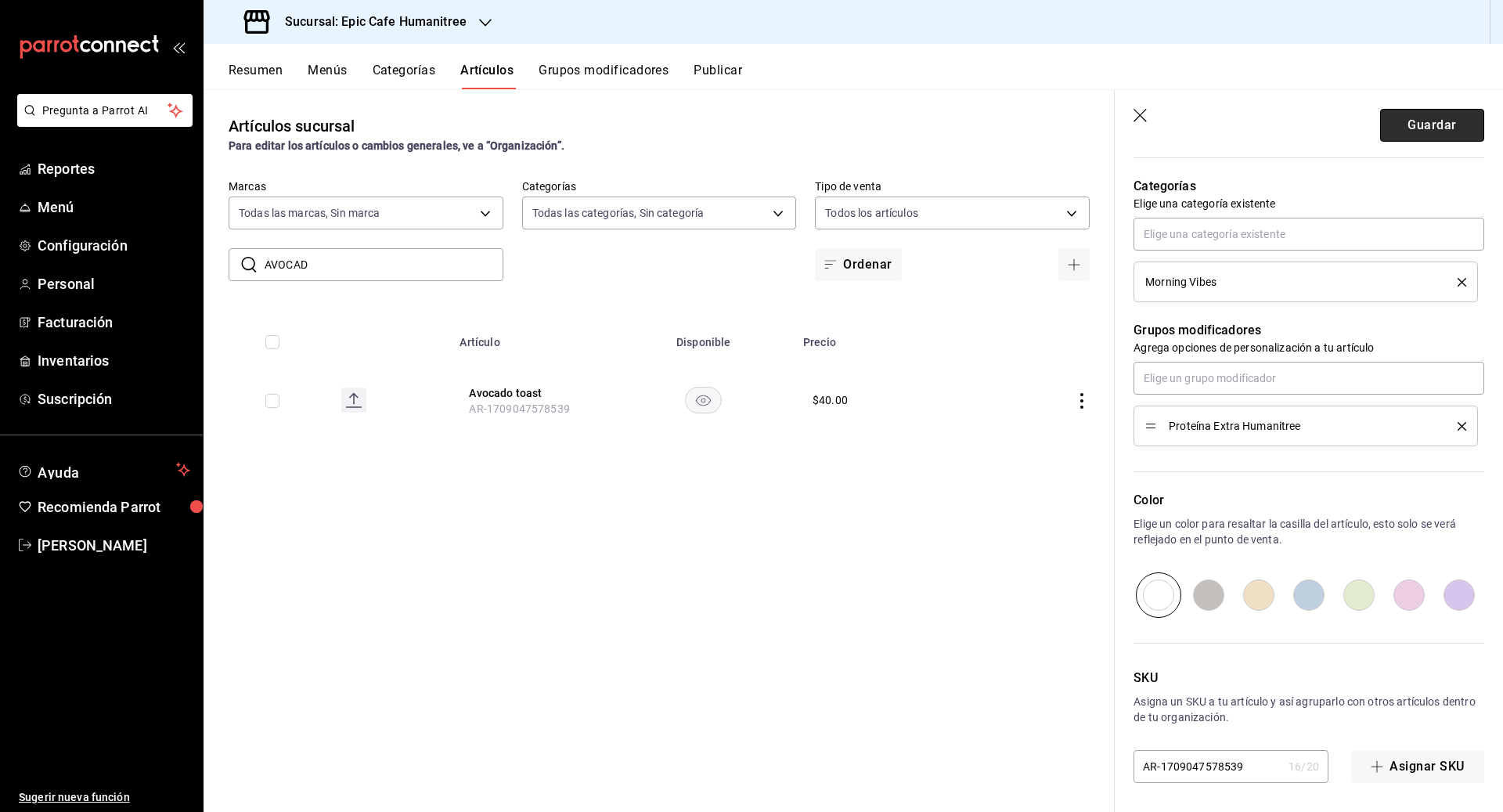
click at [831, 116] on button "Guardar" at bounding box center [1431, 125] width 104 height 33
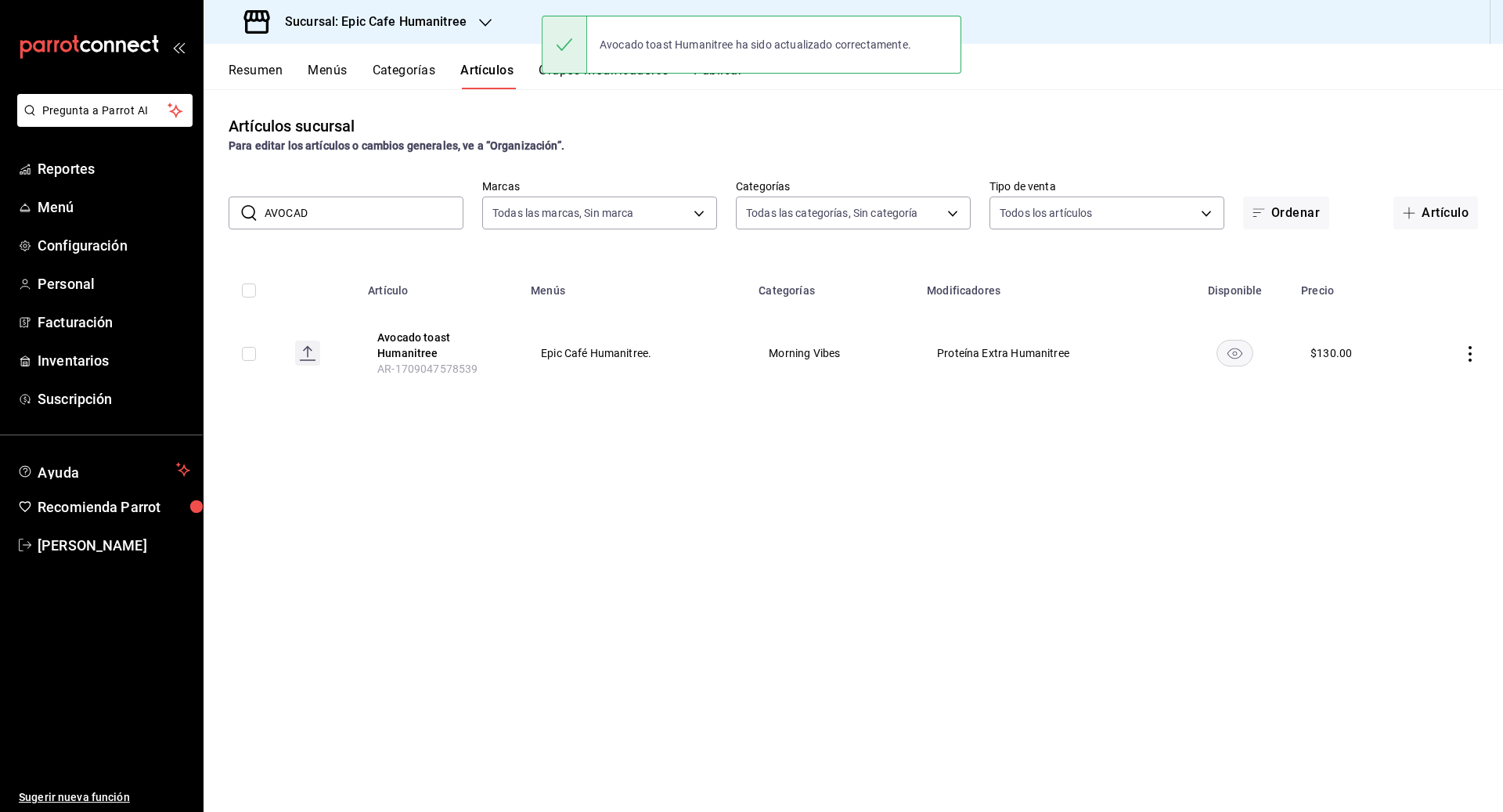
click at [606, 114] on div "Artículos sucursal Para editar los artículos o cambios generales, ve a “Organiz…" at bounding box center [854, 134] width 1300 height 40
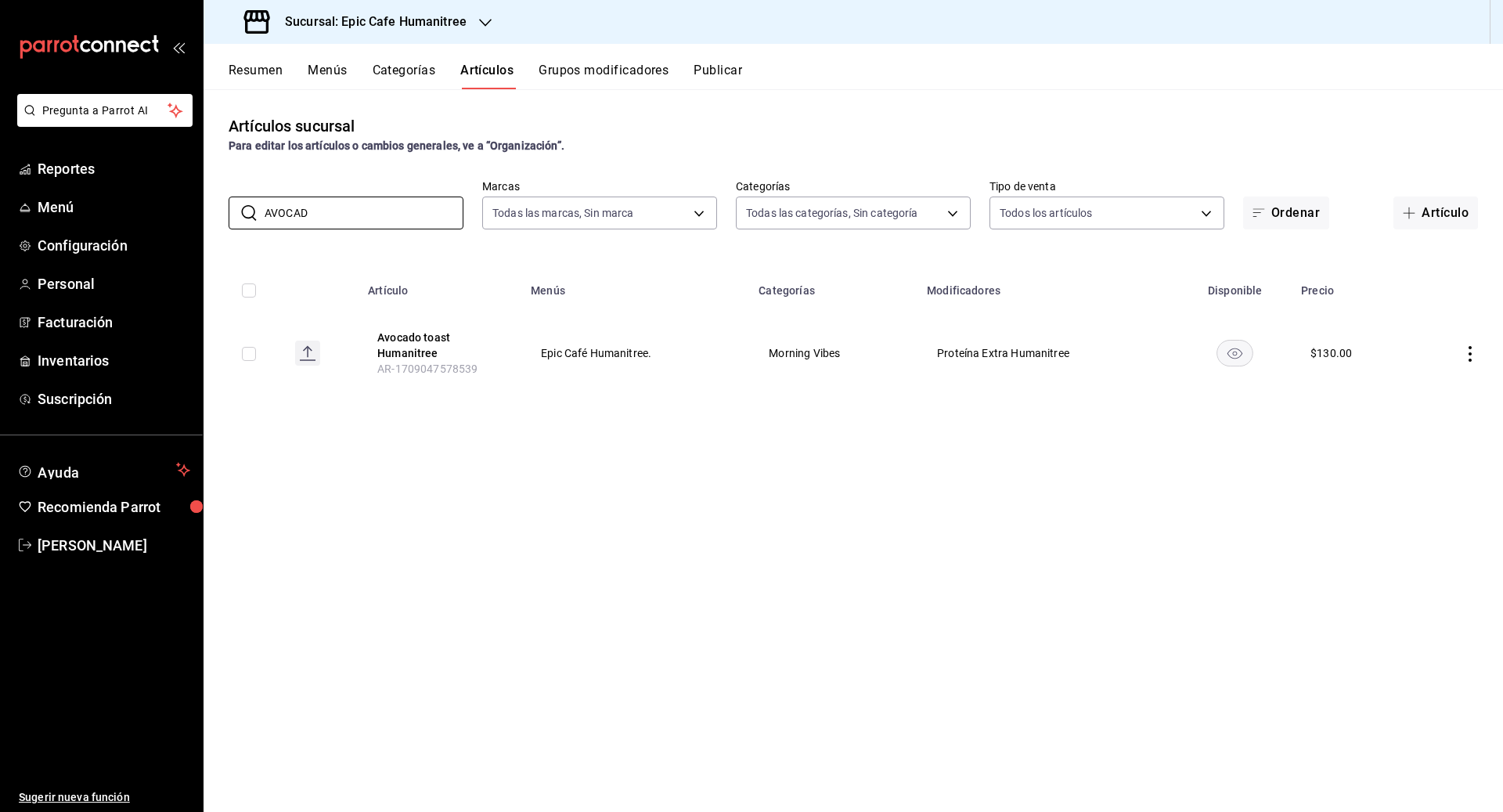
drag, startPoint x: 325, startPoint y: 216, endPoint x: 227, endPoint y: 216, distance: 98.0
click at [227, 216] on div "​ AVOCAD ​ Marcas Todas las marcas, Sin marca e2a6dcd0-c09b-4f39-b209-5f9701974…" at bounding box center [854, 204] width 1300 height 50
click at [831, 575] on div "Artículos sucursal Para editar los artículos o cambios generales, ve a “Organiz…" at bounding box center [854, 450] width 1300 height 721
click at [831, 353] on icon "actions" at bounding box center [1469, 353] width 15 height 15
click at [831, 423] on span "Duplicar" at bounding box center [1423, 422] width 41 height 16
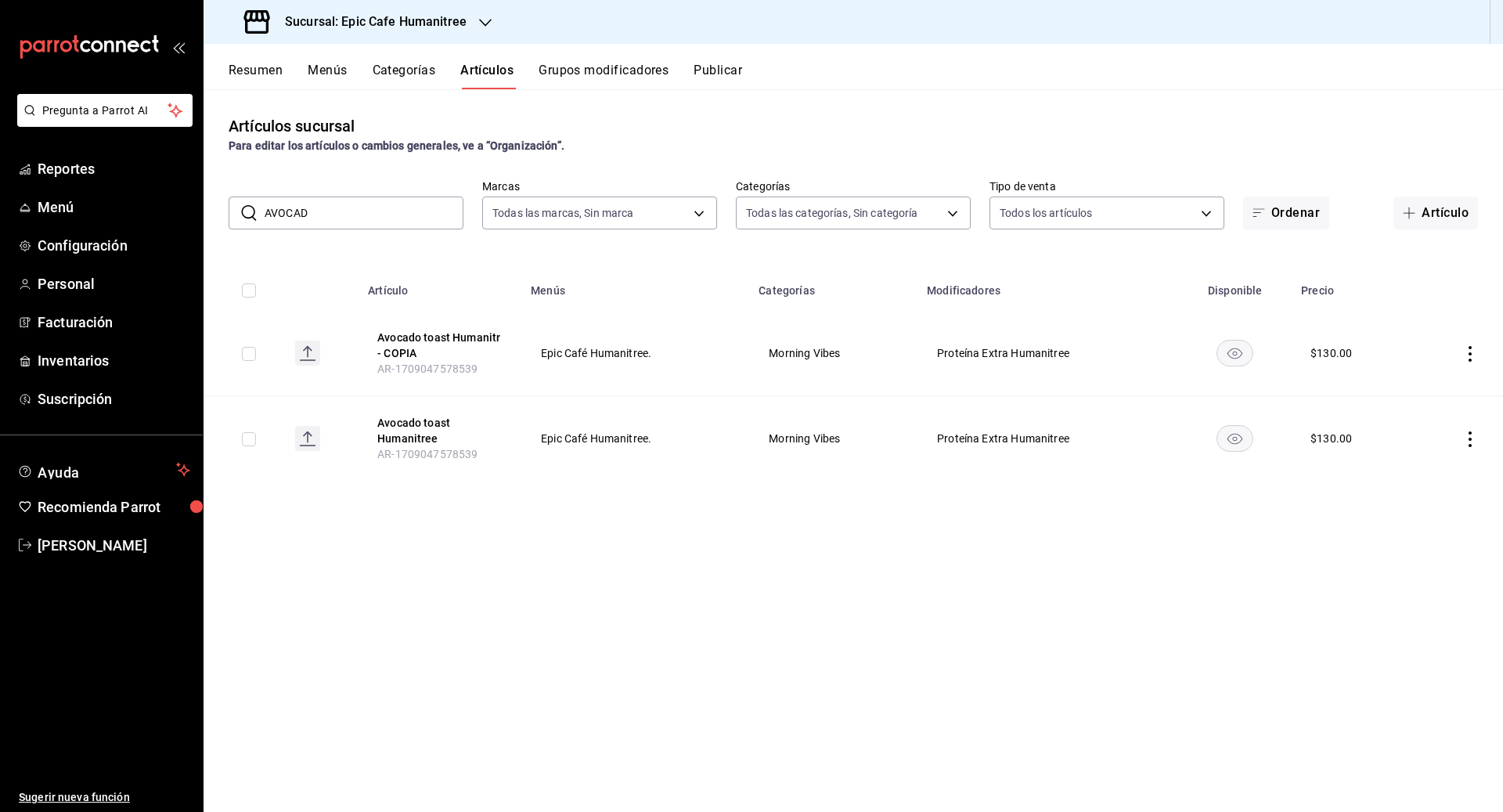
click at [831, 354] on icon "actions" at bounding box center [1469, 353] width 15 height 15
click at [831, 389] on span "Editar" at bounding box center [1423, 390] width 41 height 16
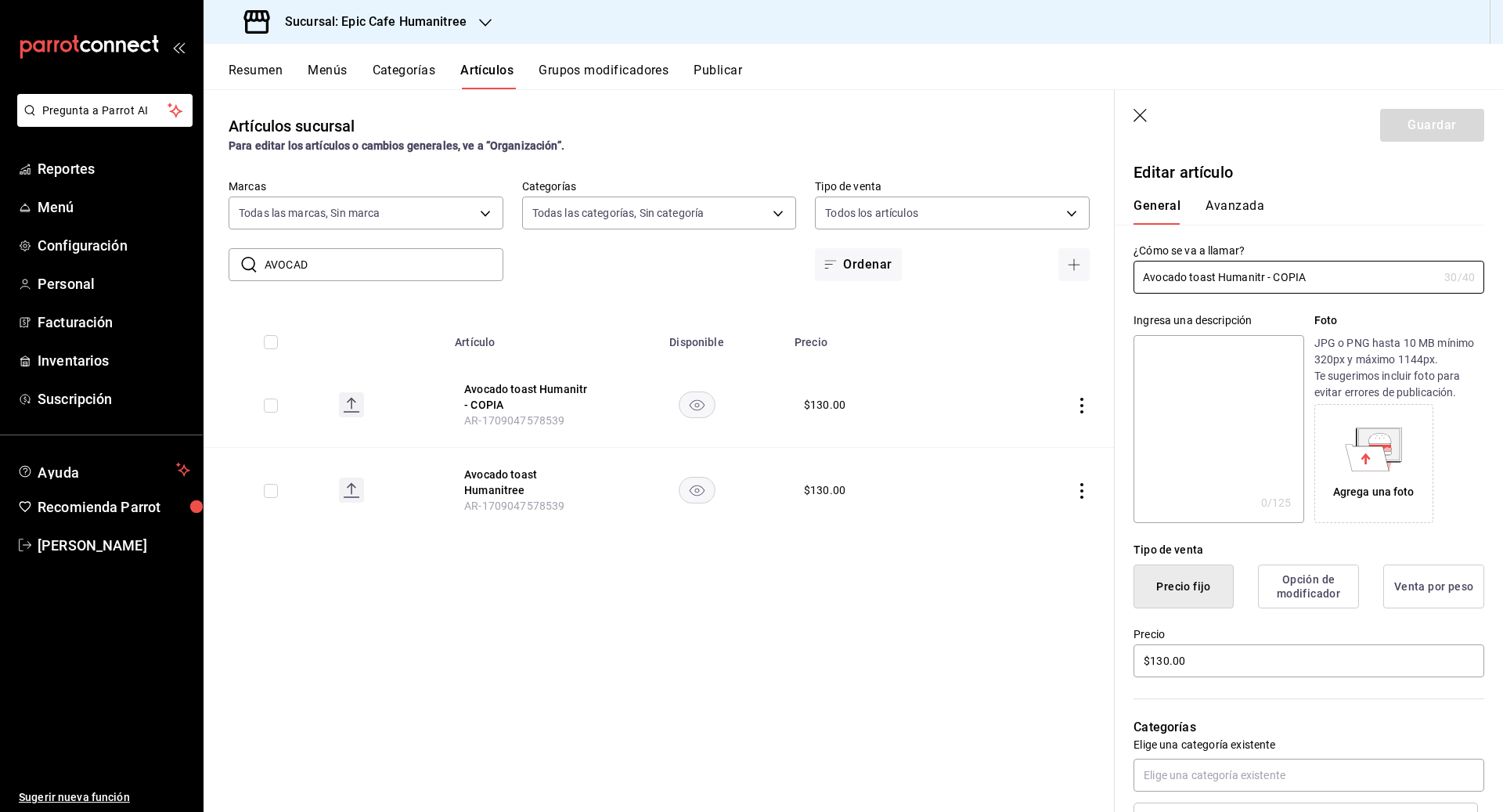
drag, startPoint x: 1326, startPoint y: 281, endPoint x: 1128, endPoint y: 267, distance: 198.5
click at [831, 267] on div "¿Cómo se va a llamar? Avocado toast Humanitr - COPIA 30 /40 ¿Cómo se va a llama…" at bounding box center [1300, 259] width 370 height 69
drag, startPoint x: 1193, startPoint y: 665, endPoint x: 1106, endPoint y: 662, distance: 87.1
click at [831, 662] on main "Artículos sucursal Para editar los artículos o cambios generales, ve a “Organiz…" at bounding box center [854, 450] width 1300 height 722
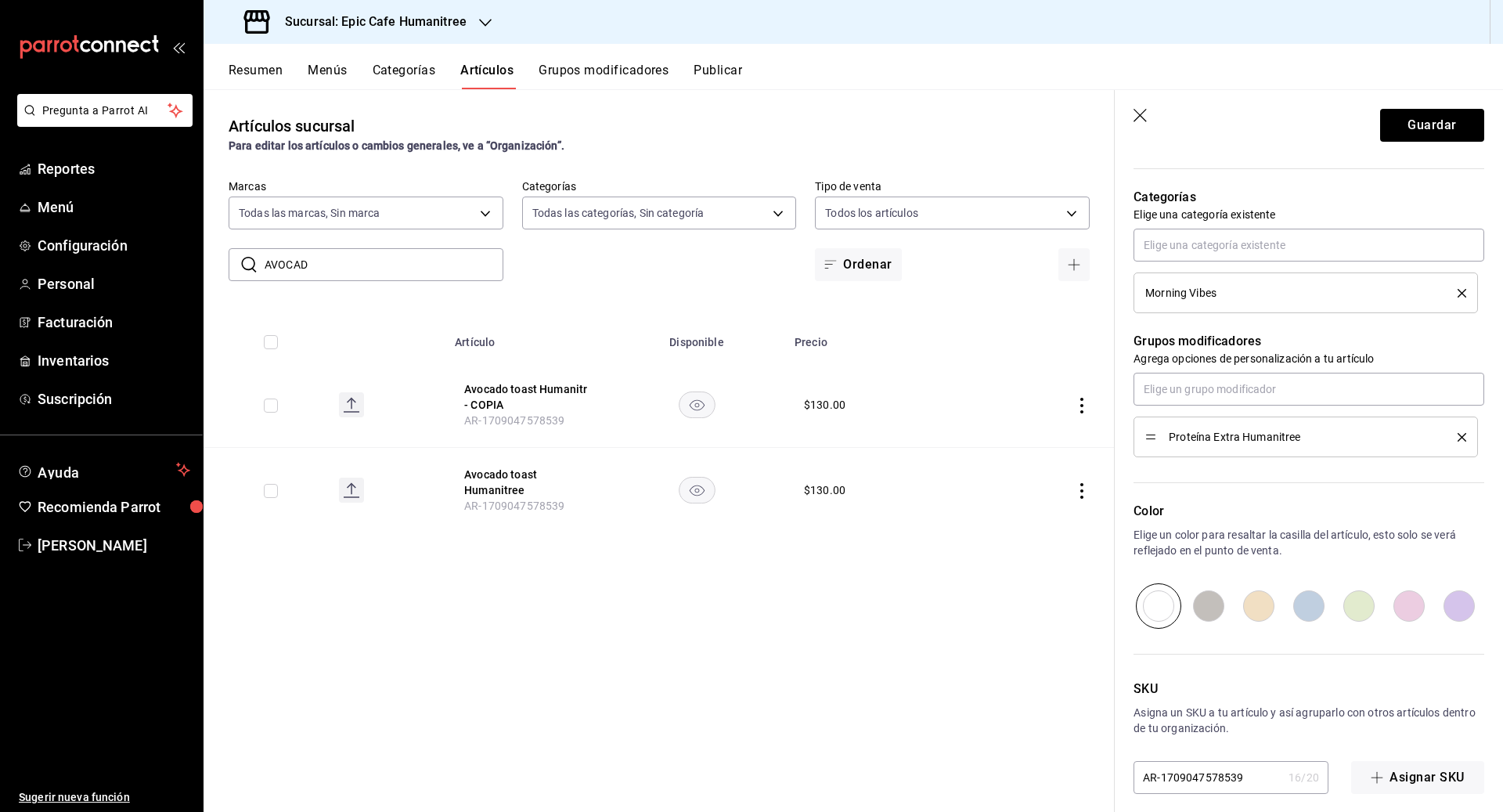
scroll to position [541, 0]
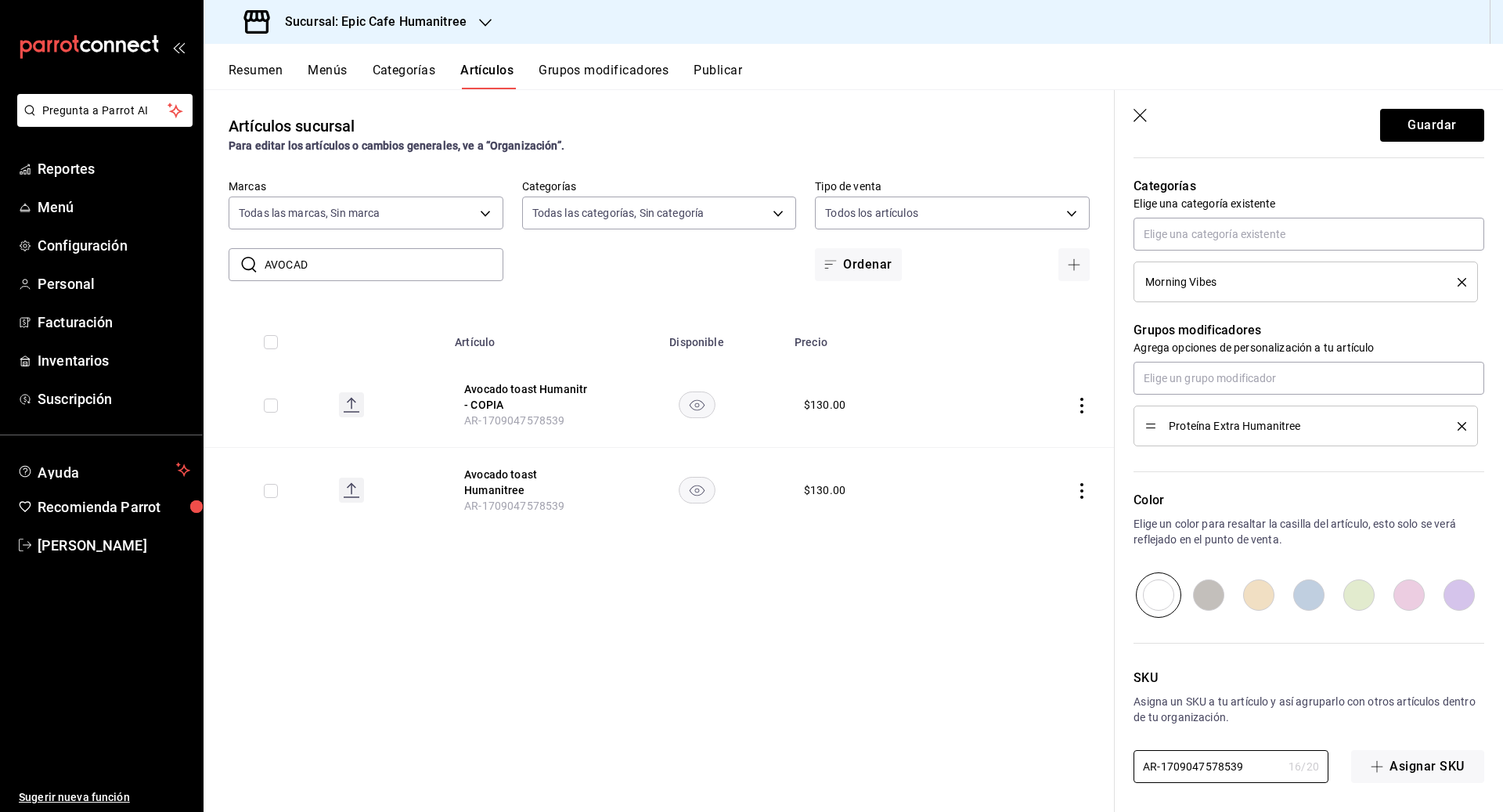
drag, startPoint x: 1255, startPoint y: 768, endPoint x: 1076, endPoint y: 768, distance: 179.0
click at [831, 768] on main "Artículos sucursal Para editar los artículos o cambios generales, ve a “Organiz…" at bounding box center [854, 450] width 1300 height 722
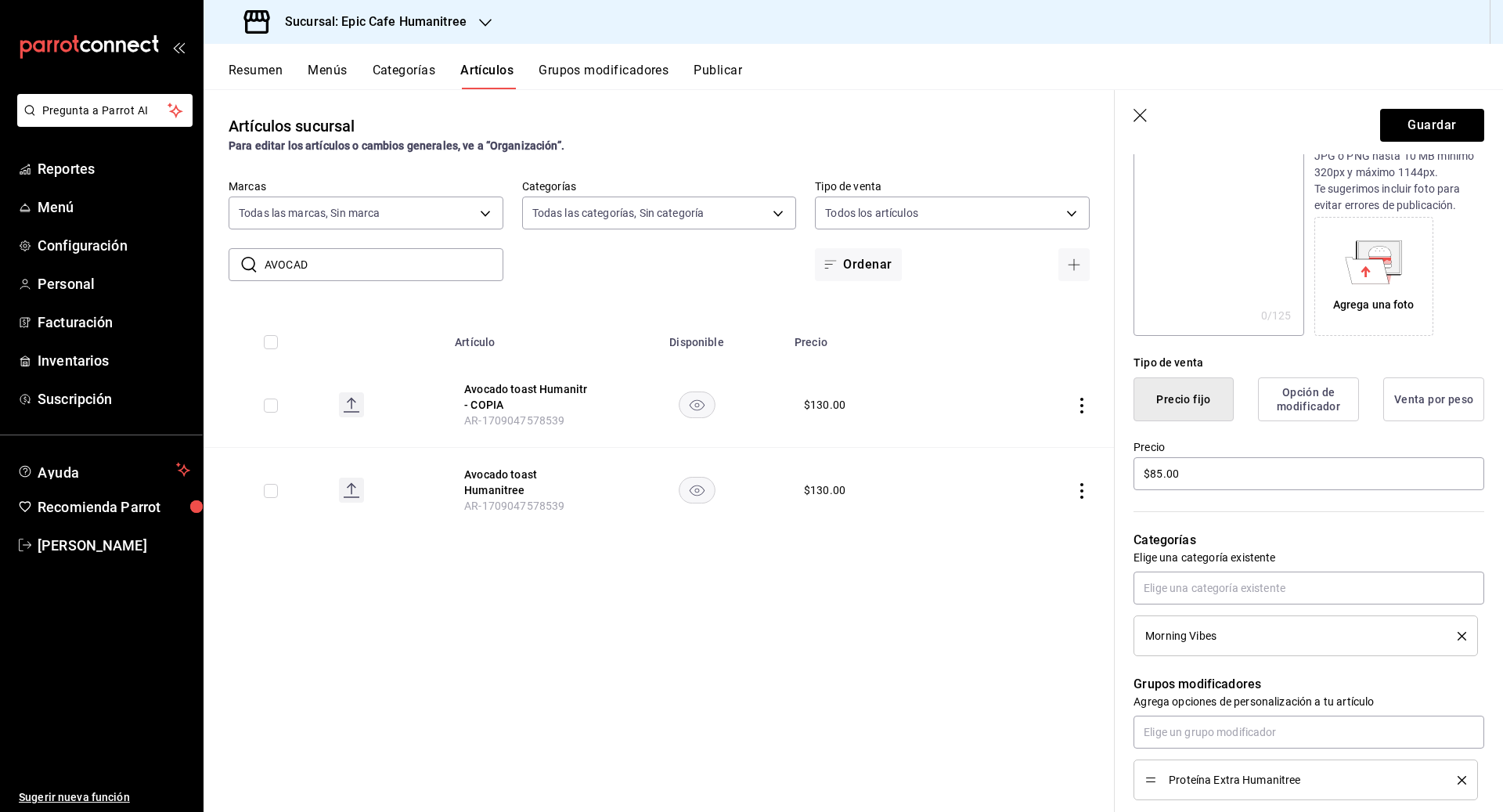
scroll to position [0, 0]
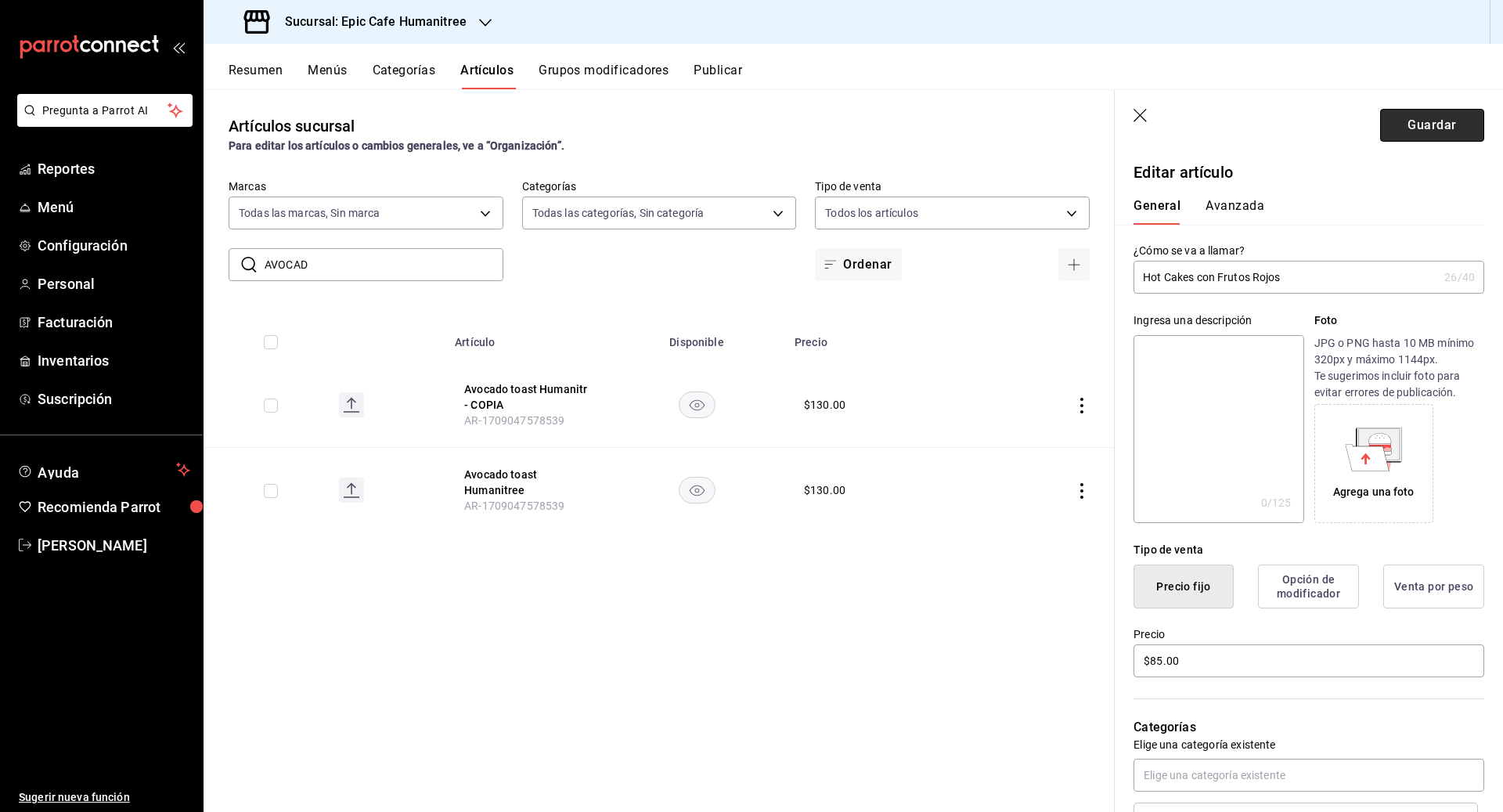
click at [831, 130] on button "Guardar" at bounding box center [1431, 125] width 104 height 33
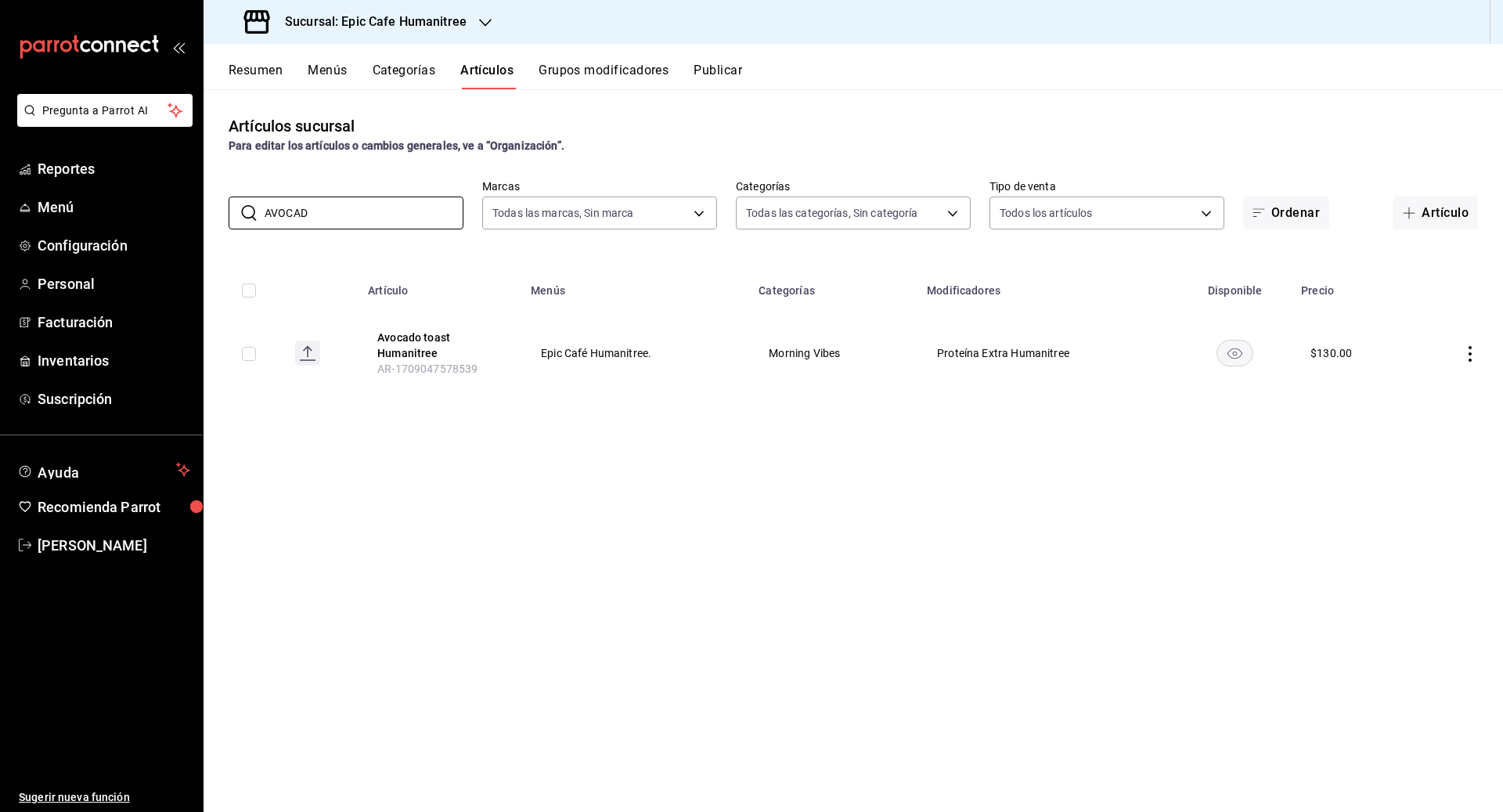
drag, startPoint x: 324, startPoint y: 214, endPoint x: 208, endPoint y: 214, distance: 116.0
click at [208, 214] on div "​ AVOCAD ​ Marcas Todas las marcas, Sin marca e2a6dcd0-c09b-4f39-b209-5f9701974…" at bounding box center [854, 204] width 1300 height 50
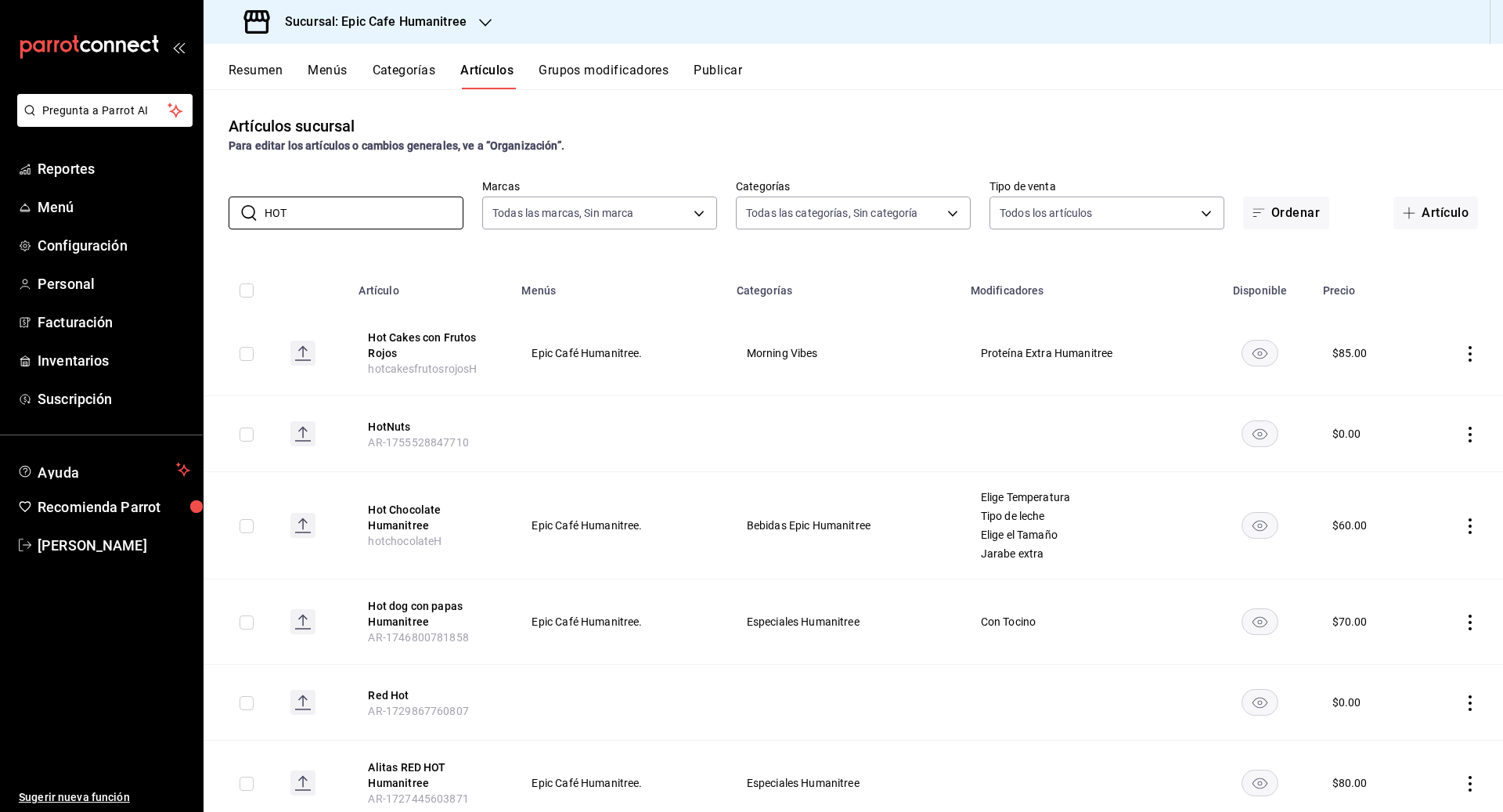
click at [705, 246] on div "Artículos sucursal Para editar los artículos o cambios generales, ve a “Organiz…" at bounding box center [854, 450] width 1300 height 721
click at [831, 350] on icon "actions" at bounding box center [1469, 353] width 15 height 15
click at [831, 421] on span "Duplicar" at bounding box center [1423, 422] width 41 height 16
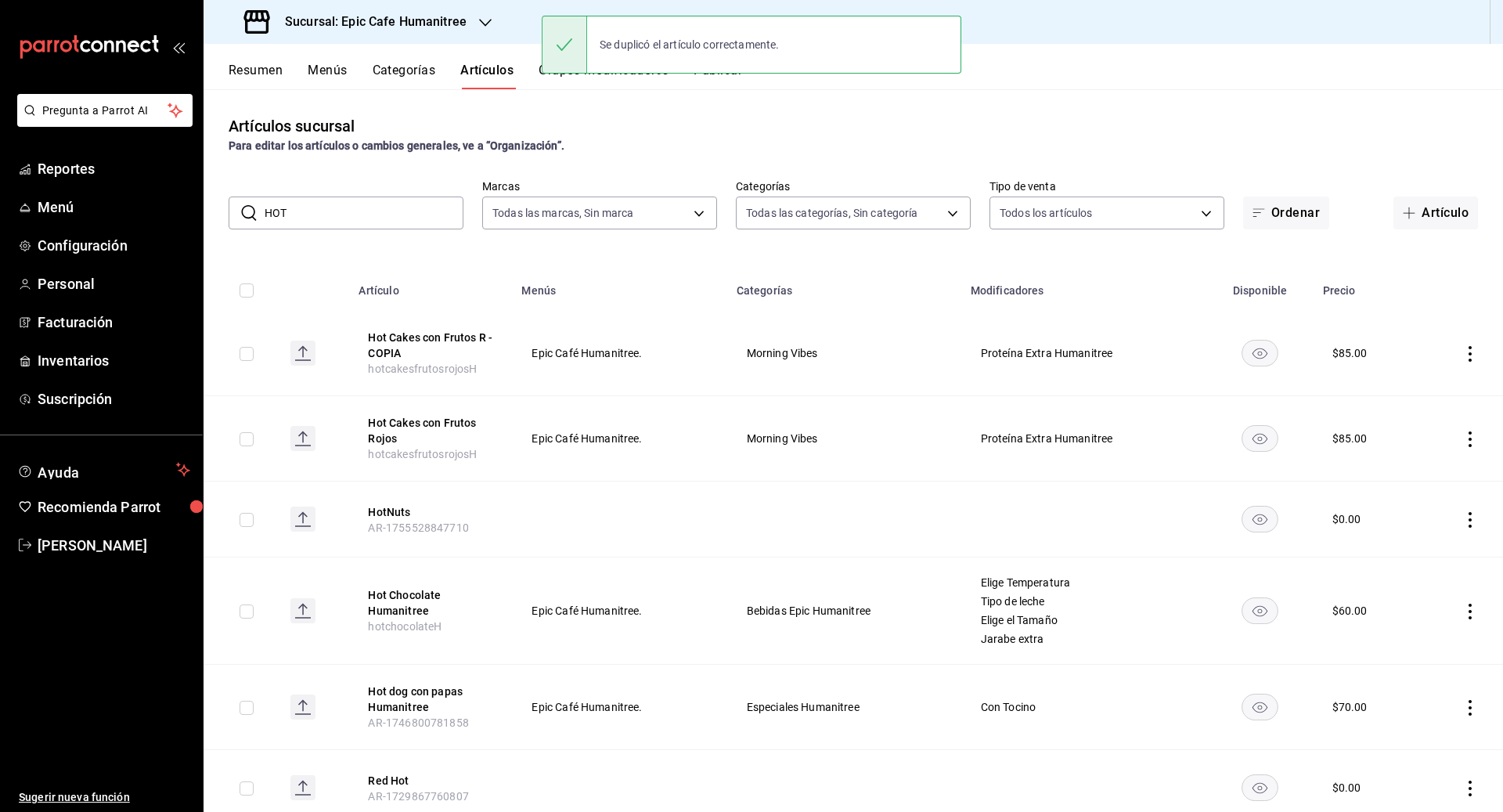
click at [831, 358] on icon "actions" at bounding box center [1469, 353] width 15 height 15
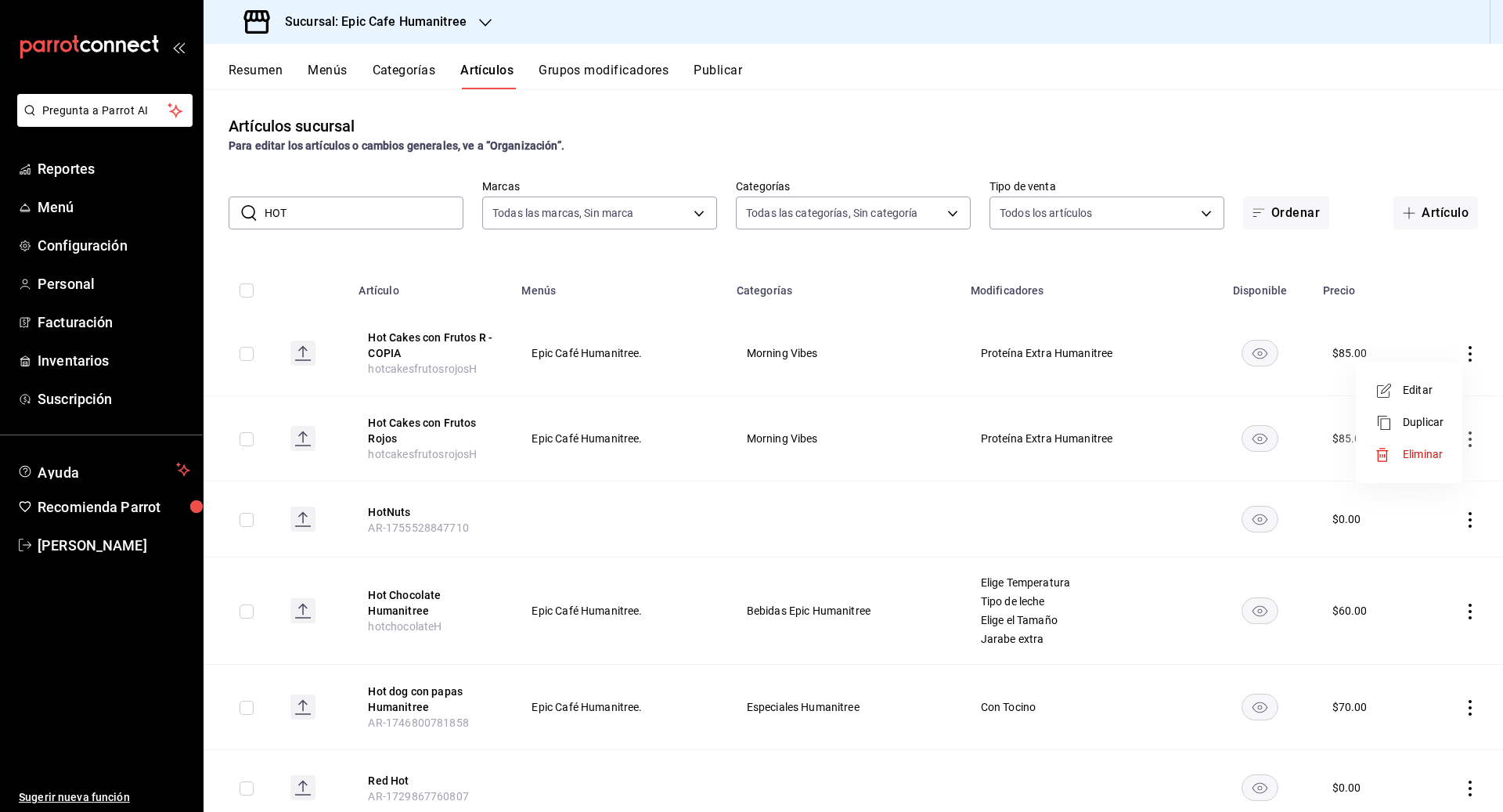
click at [831, 397] on span "Editar" at bounding box center [1423, 390] width 41 height 16
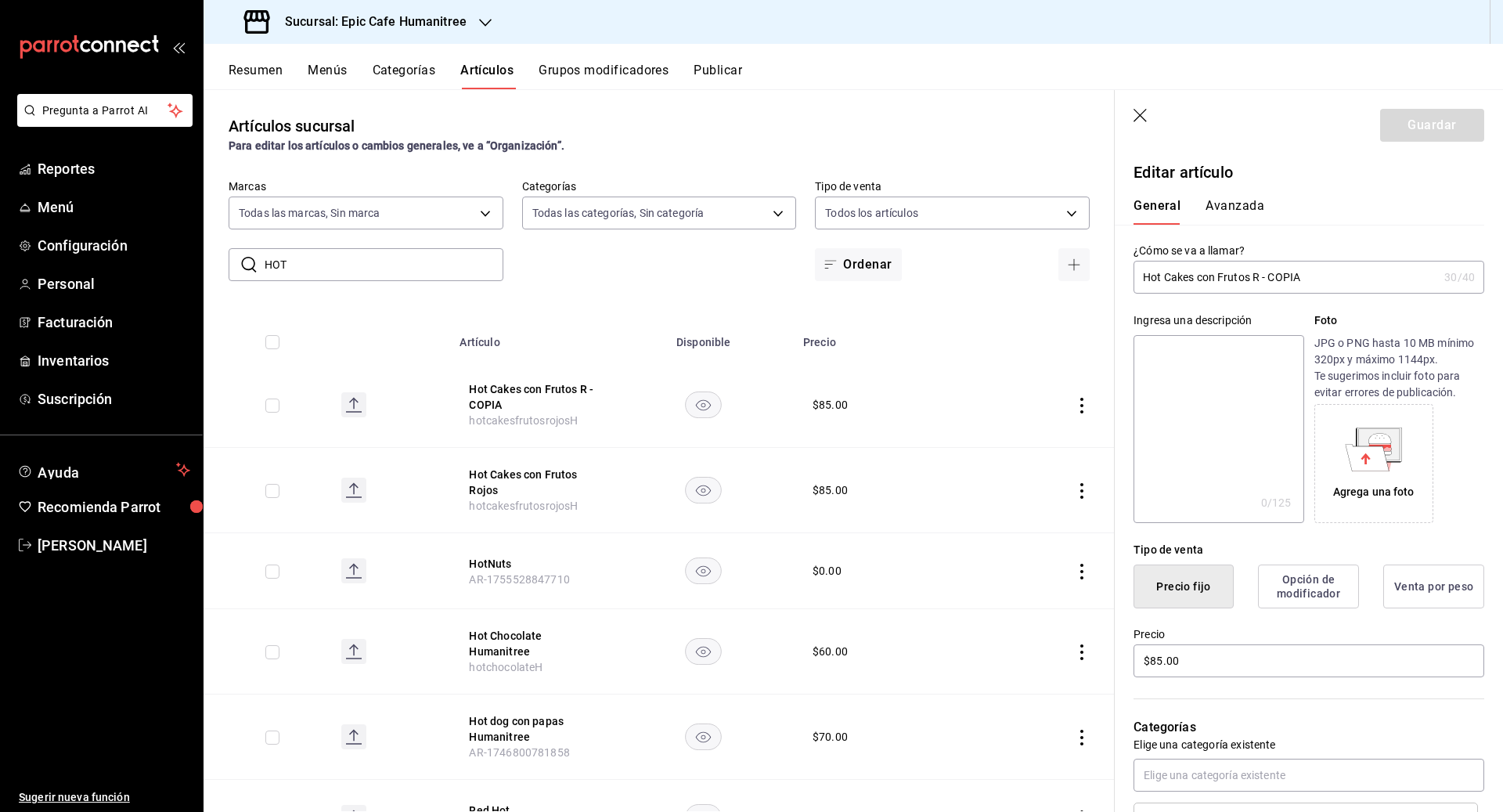
drag, startPoint x: 1323, startPoint y: 283, endPoint x: 1198, endPoint y: 278, distance: 125.1
click at [831, 278] on input "Hot Cakes con Frutos R - COPIA" at bounding box center [1285, 276] width 305 height 32
drag, startPoint x: 1171, startPoint y: 659, endPoint x: 1091, endPoint y: 657, distance: 80.0
click at [831, 657] on main "Artículos sucursal Para editar los artículos o cambios generales, ve a “Organiz…" at bounding box center [854, 450] width 1300 height 722
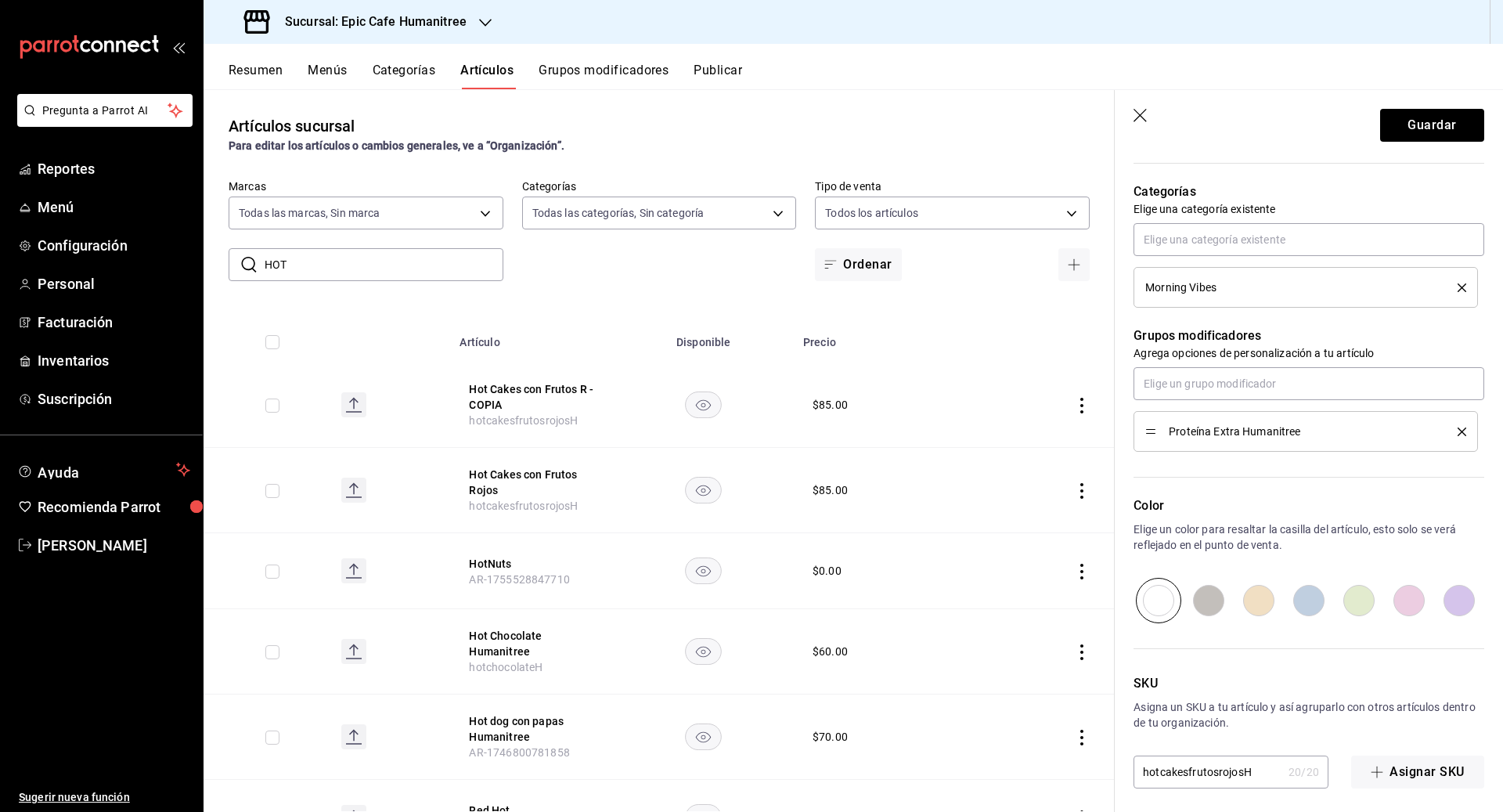
scroll to position [541, 0]
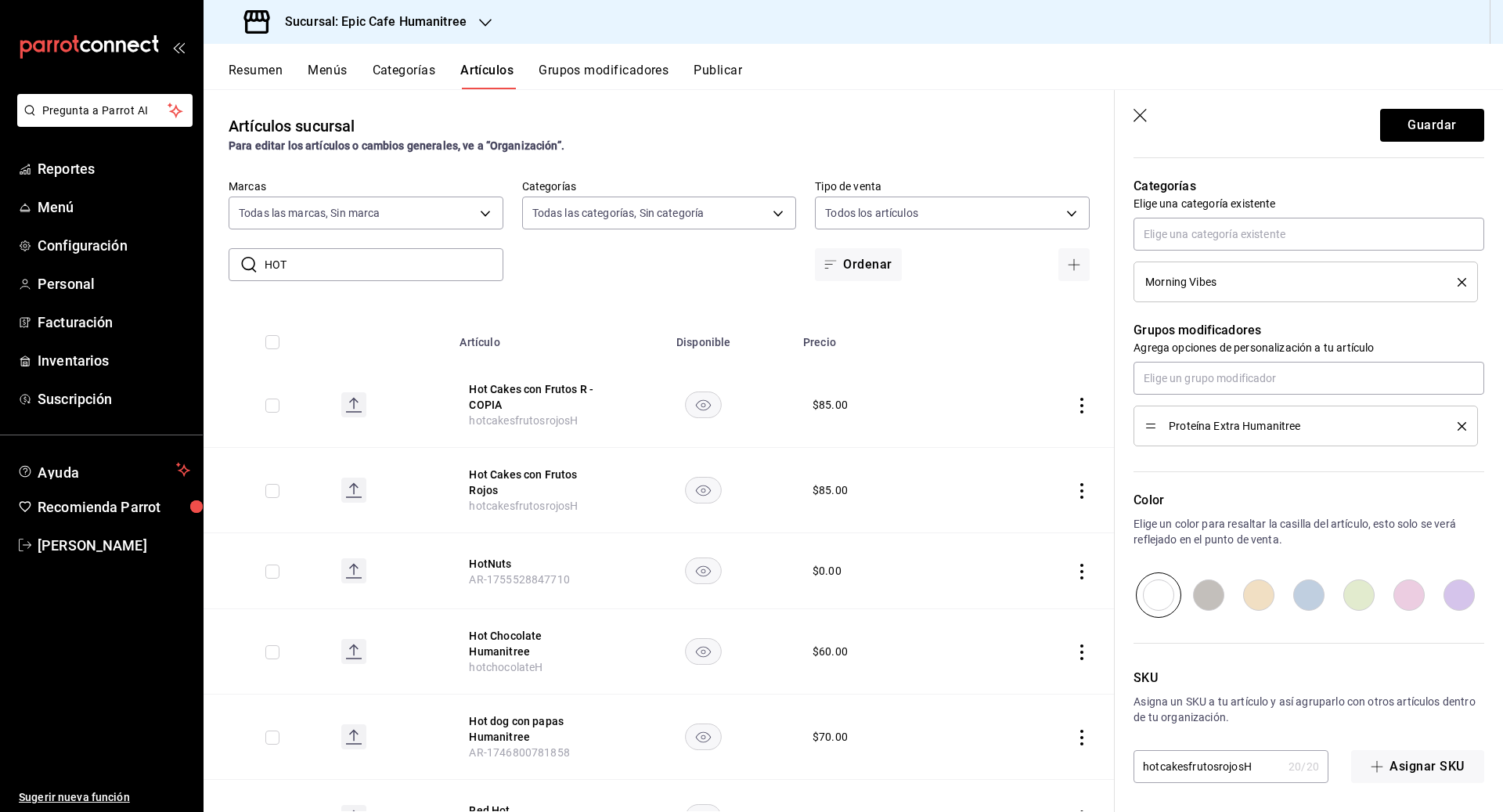
drag, startPoint x: 1259, startPoint y: 763, endPoint x: 1186, endPoint y: 766, distance: 73.1
click at [831, 766] on div "hotcakesfrutosrojosH 20 / 20 ​" at bounding box center [1230, 766] width 195 height 33
click at [831, 124] on button "Guardar" at bounding box center [1431, 125] width 104 height 33
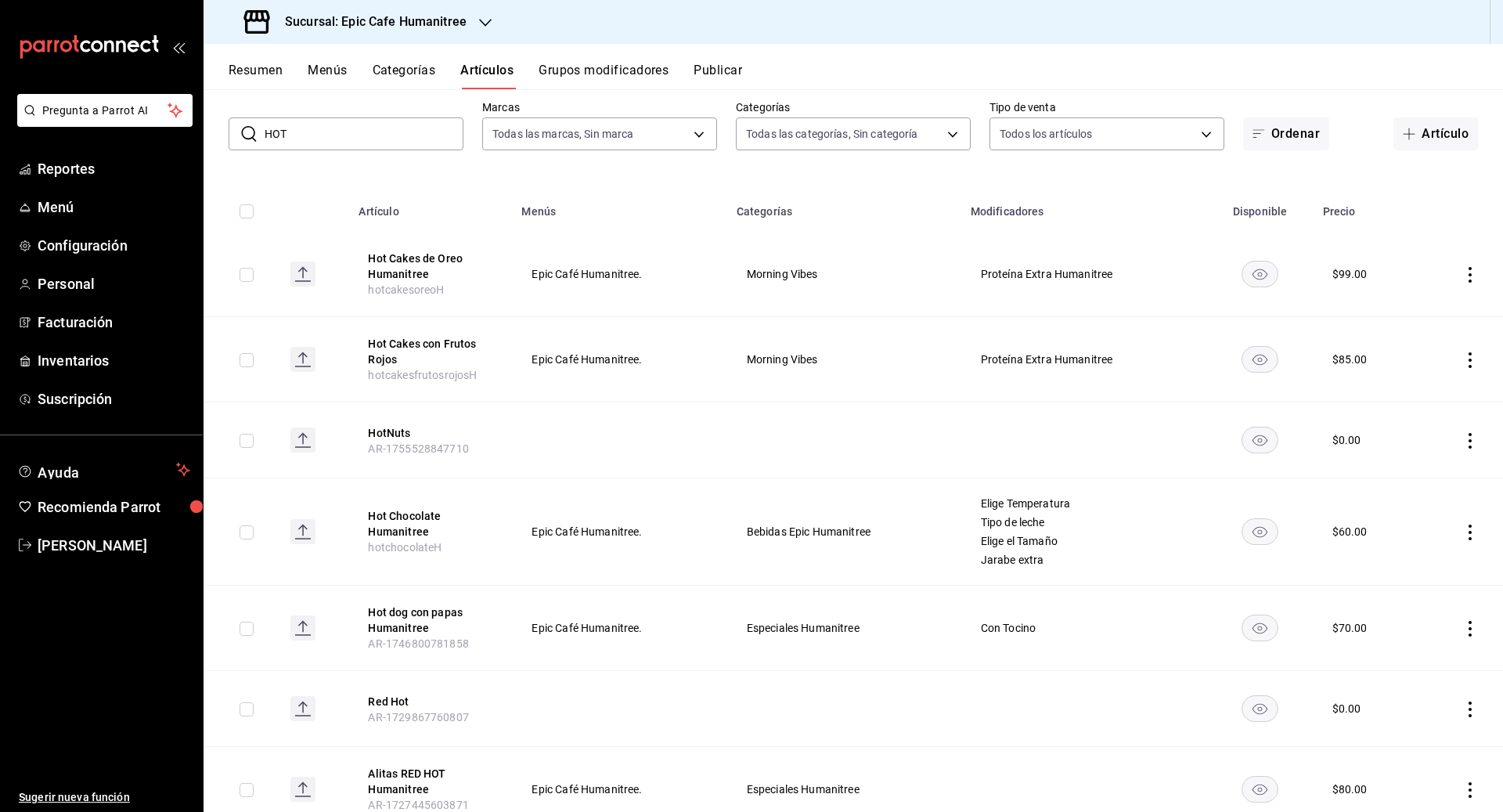
scroll to position [121, 0]
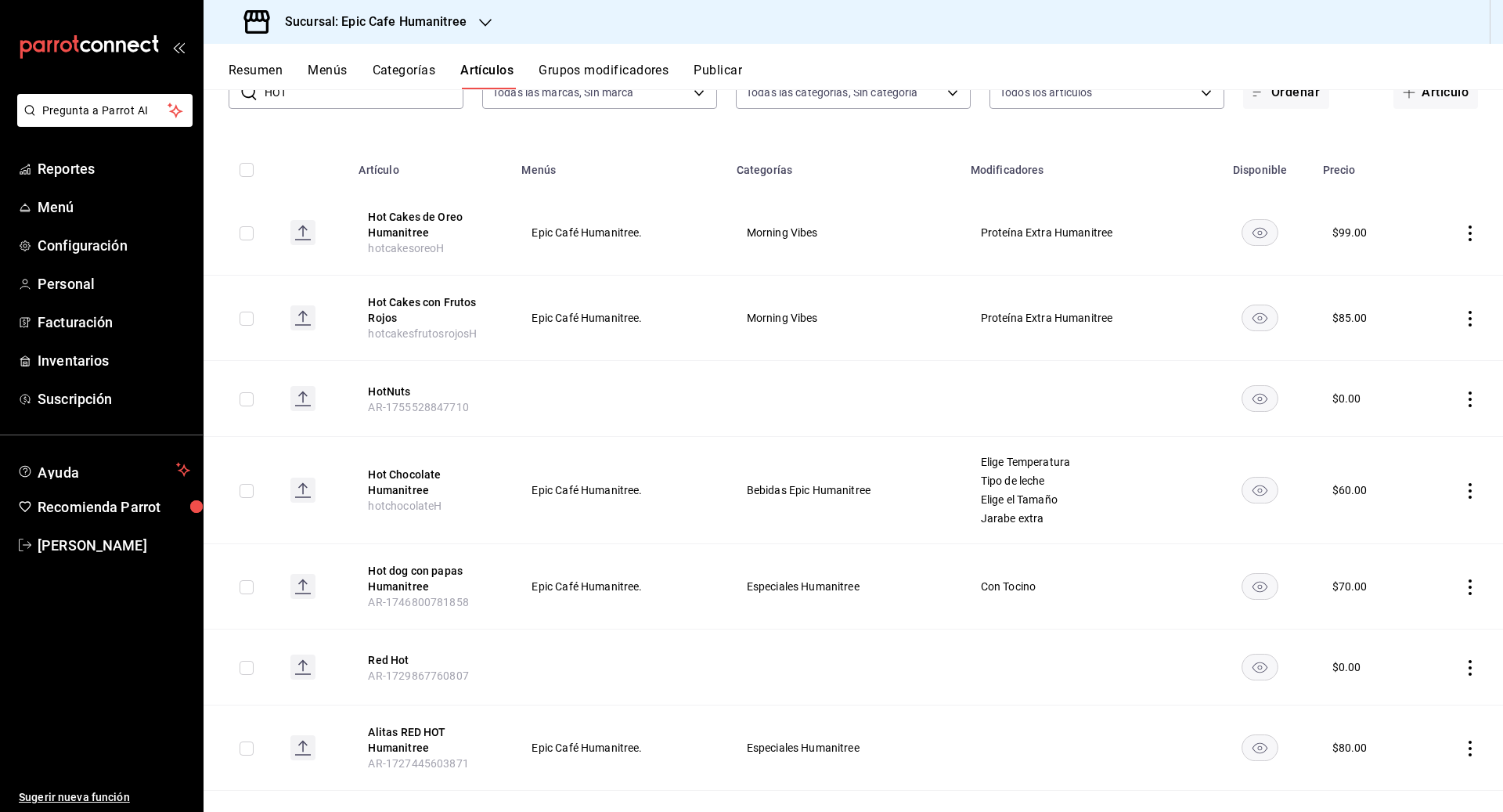
click at [831, 576] on rect "availability-product" at bounding box center [1260, 586] width 36 height 25
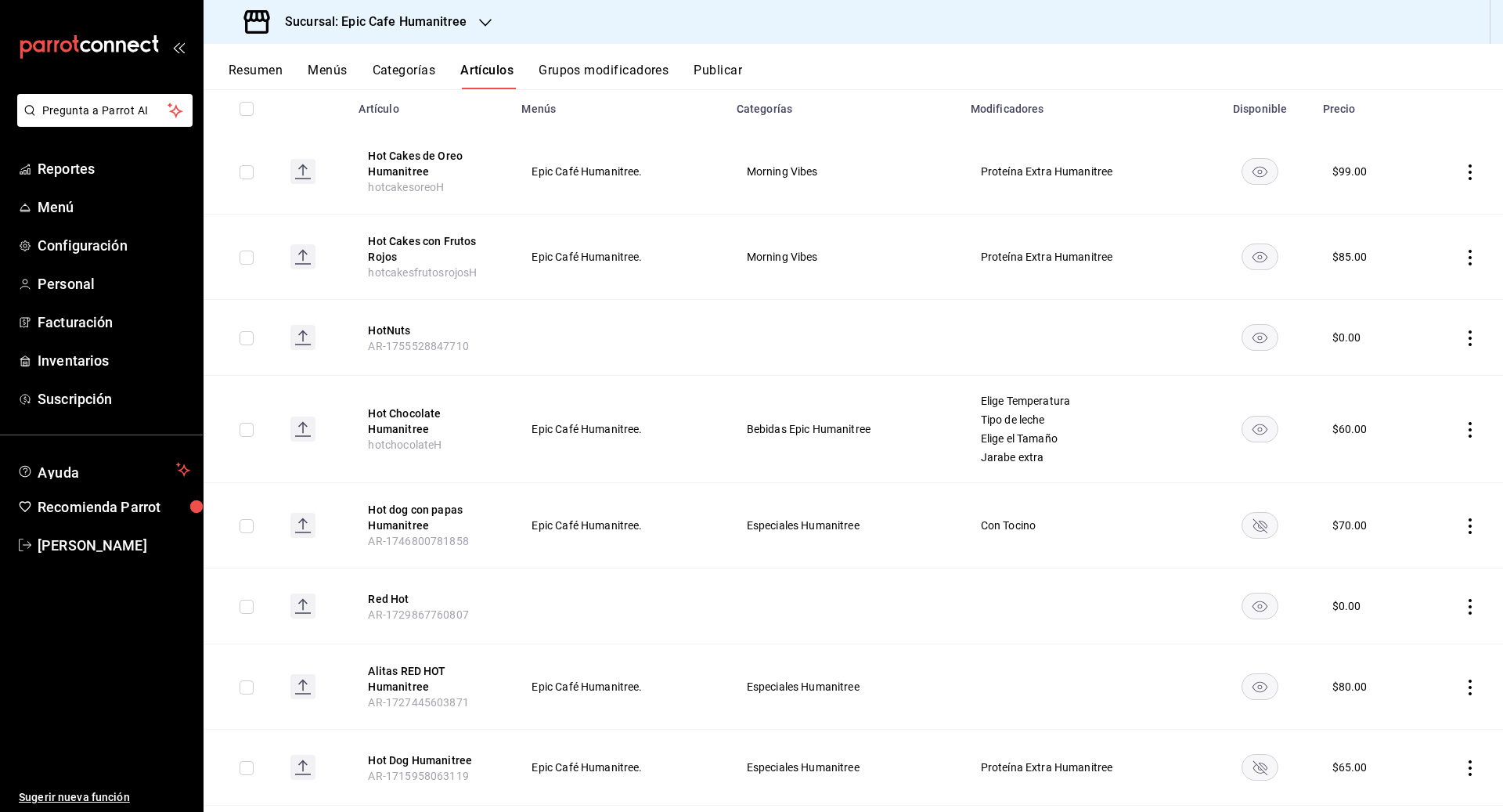
scroll to position [183, 0]
click at [831, 335] on icon "actions" at bounding box center [1469, 336] width 15 height 15
click at [831, 433] on span "Eliminar" at bounding box center [1423, 435] width 40 height 13
click at [831, 358] on button "Eliminar" at bounding box center [1401, 364] width 104 height 33
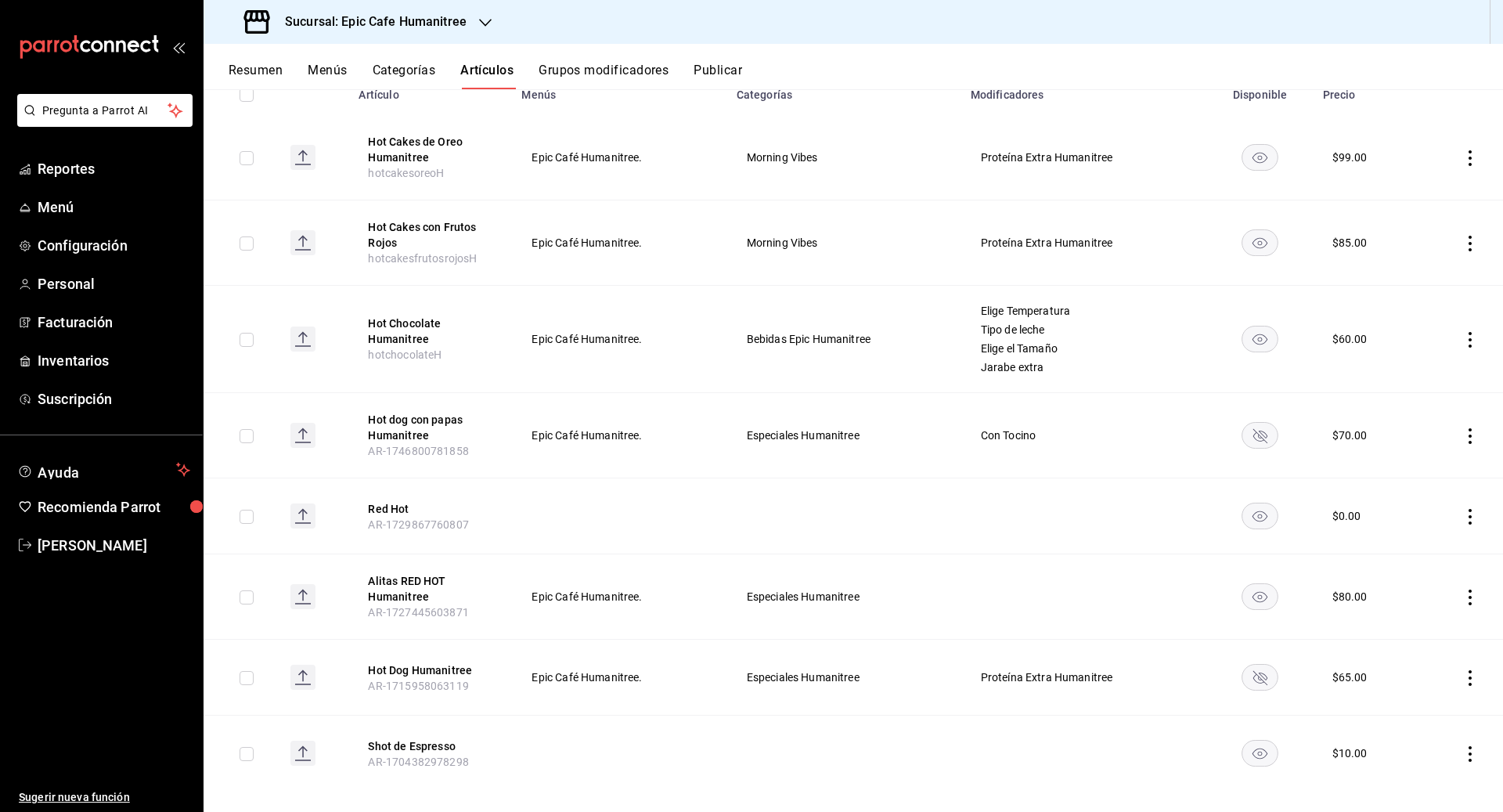
scroll to position [210, 0]
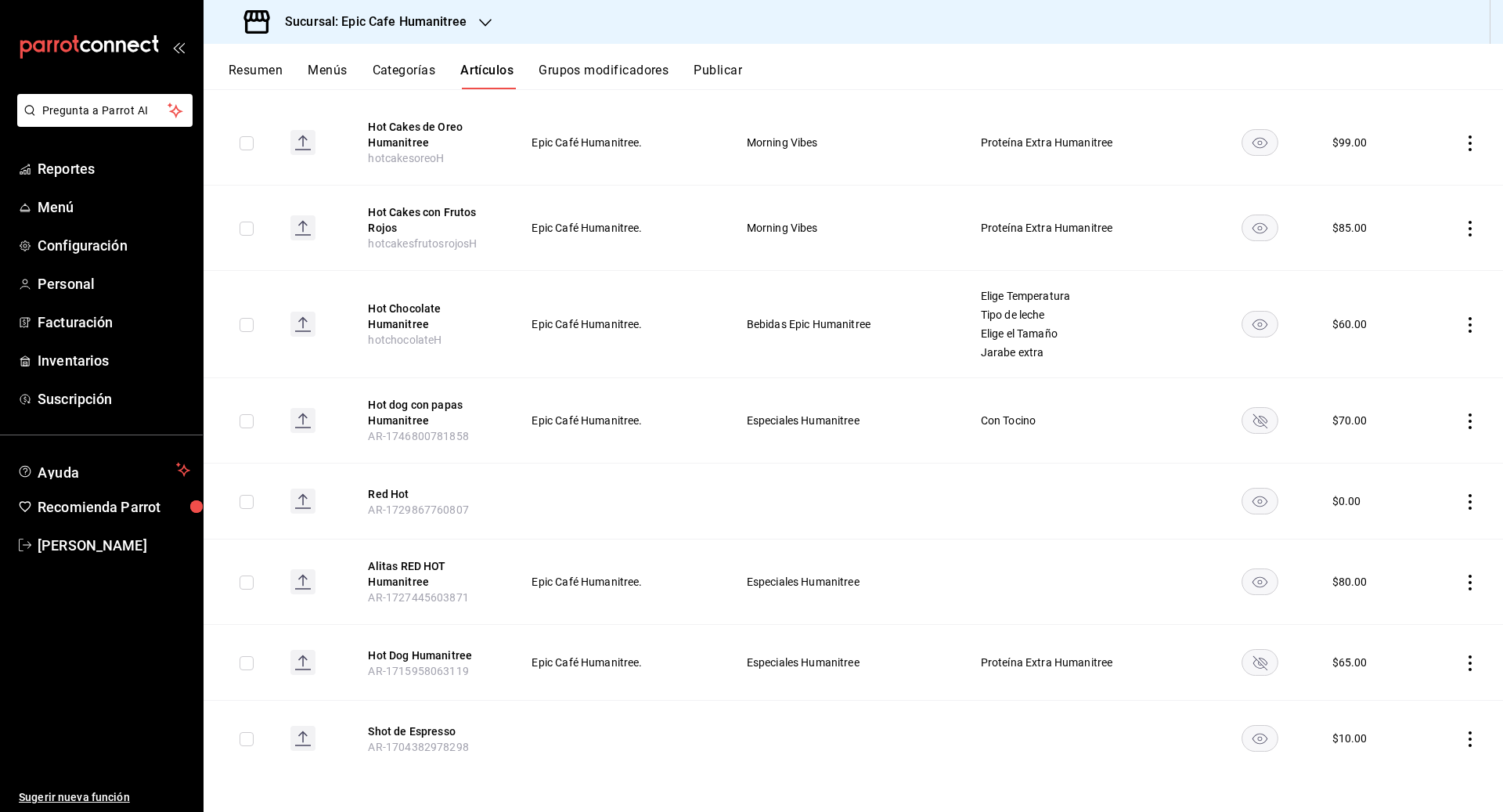
click at [831, 662] on icon "actions" at bounding box center [1469, 662] width 15 height 15
click at [831, 762] on span "Eliminar" at bounding box center [1423, 760] width 40 height 13
click at [831, 698] on button "Eliminar" at bounding box center [1401, 691] width 104 height 33
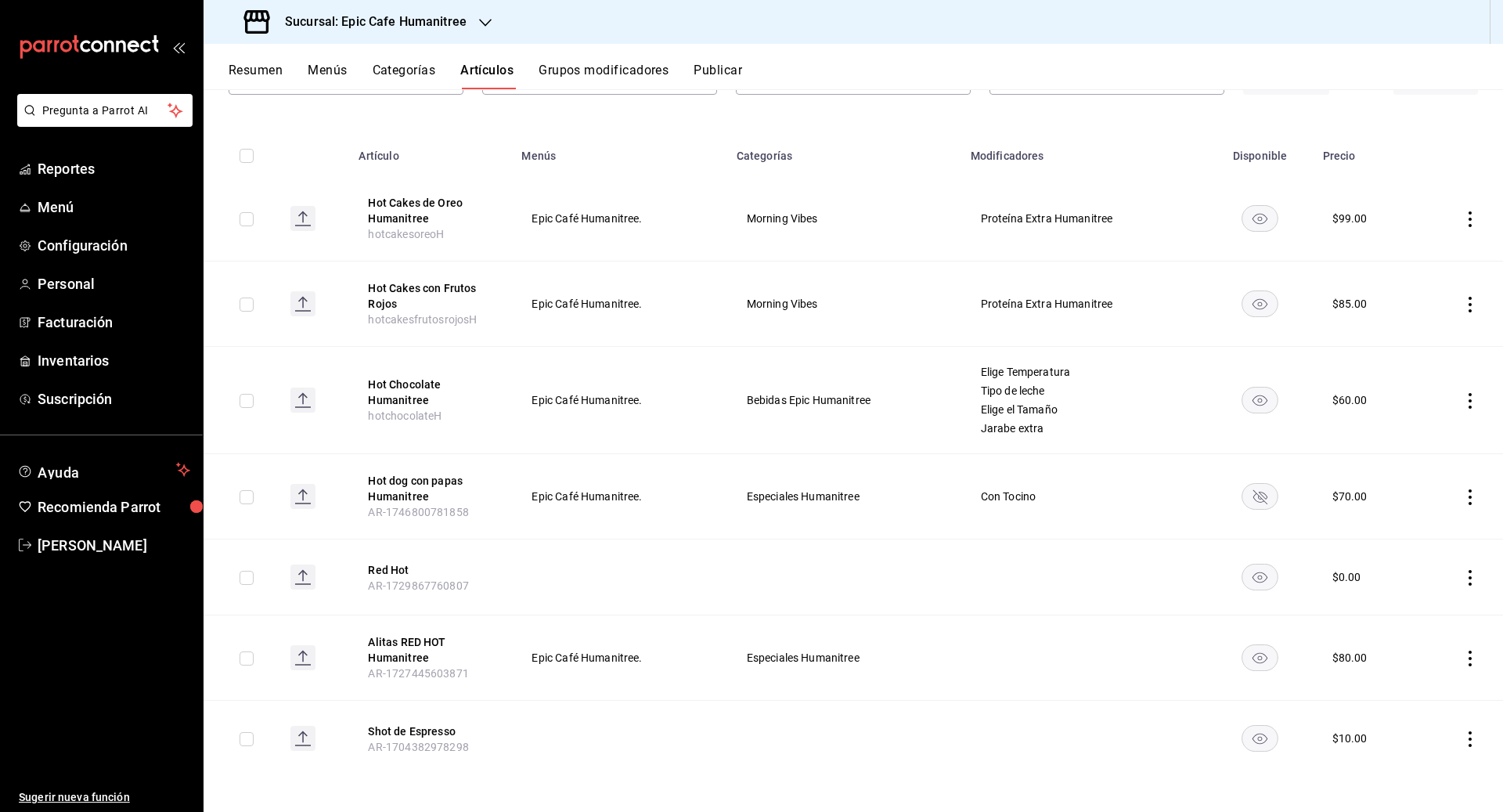
scroll to position [0, 0]
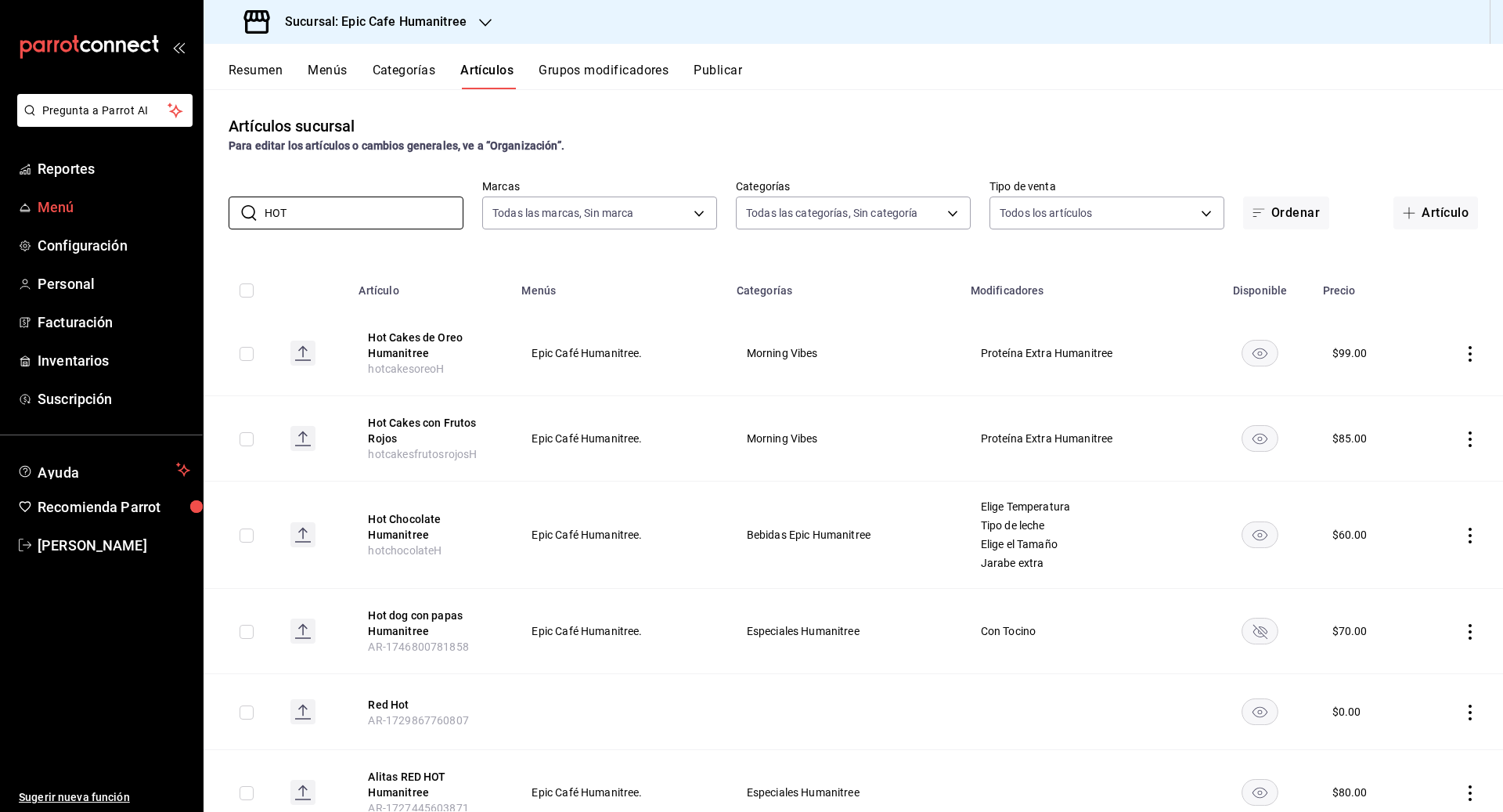
drag, startPoint x: 307, startPoint y: 214, endPoint x: 201, endPoint y: 214, distance: 106.0
click at [201, 214] on div "Pregunta a Parrot AI Reportes Menú Configuración Personal Facturación Inventari…" at bounding box center [752, 406] width 1503 height 812
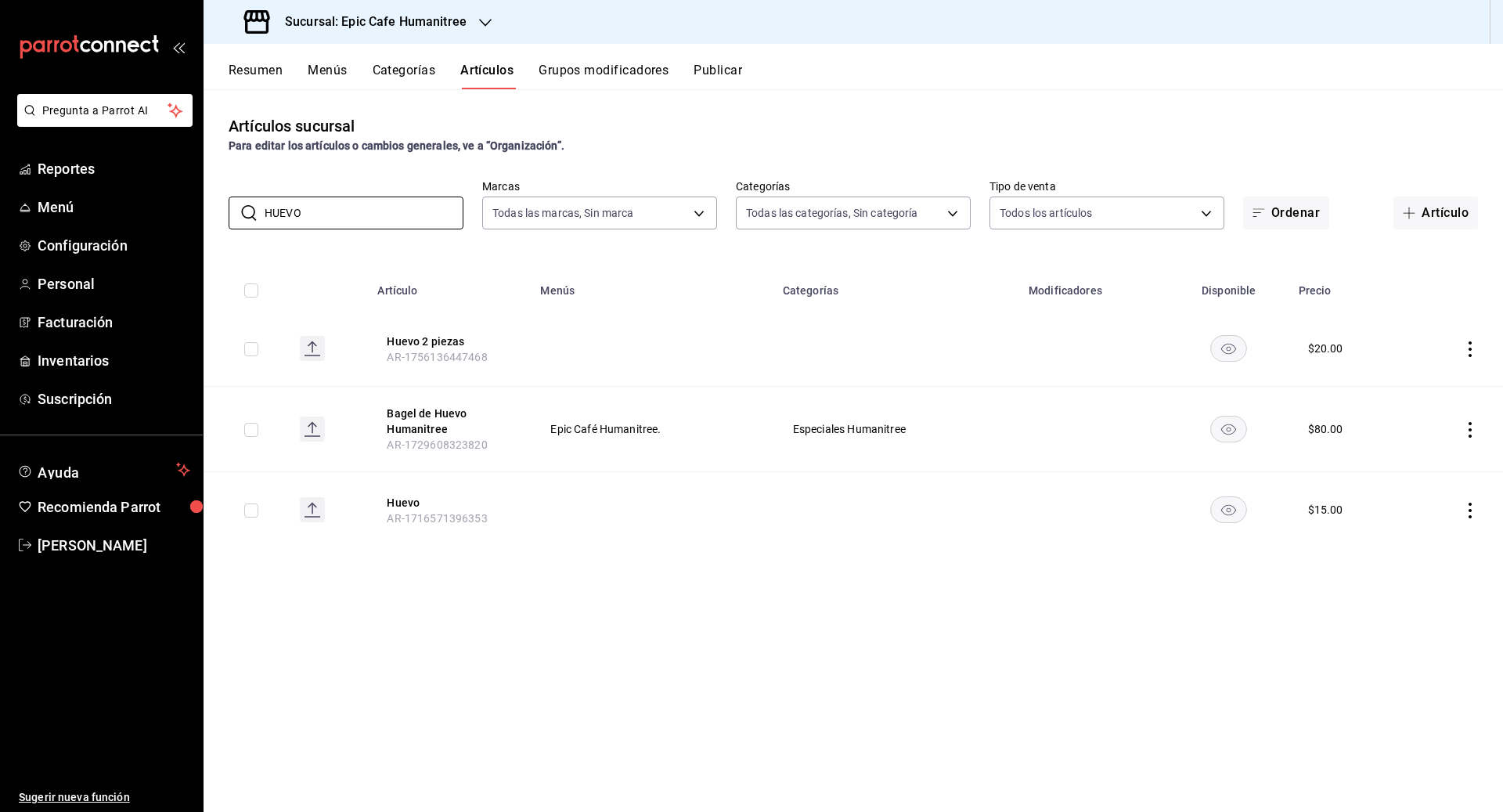
drag, startPoint x: 311, startPoint y: 221, endPoint x: 257, endPoint y: 189, distance: 62.8
click at [257, 189] on div "​ HUEVO ​ Marcas Todas las marcas, Sin marca e2a6dcd0-c09b-4f39-b209-5f97019748…" at bounding box center [854, 204] width 1300 height 50
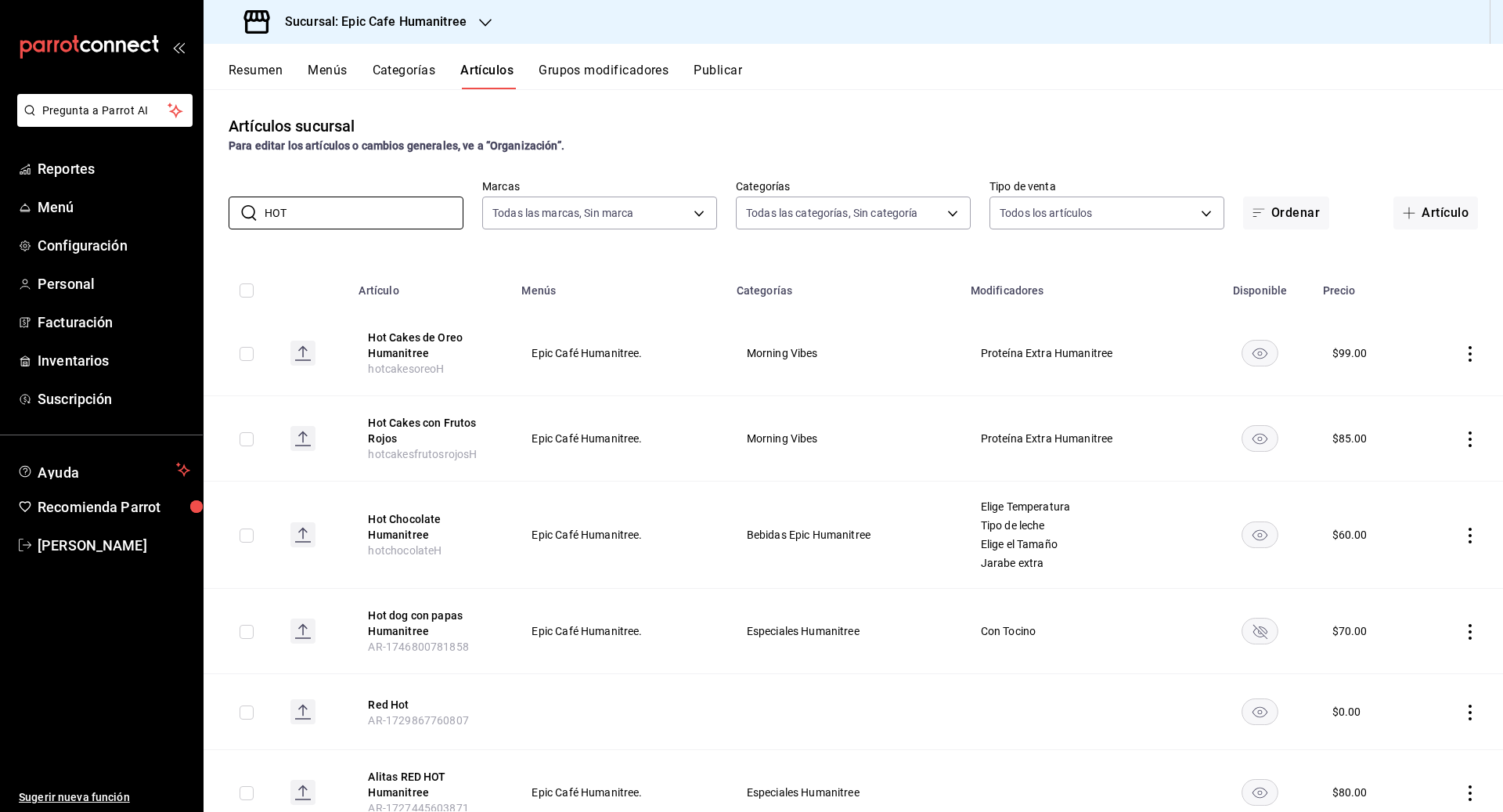
click at [773, 244] on div "Artículos sucursal Para editar los artículos o cambios generales, ve a “Organiz…" at bounding box center [854, 450] width 1300 height 721
click at [831, 360] on icon "actions" at bounding box center [1469, 353] width 15 height 15
click at [831, 422] on span "Duplicar" at bounding box center [1423, 422] width 41 height 16
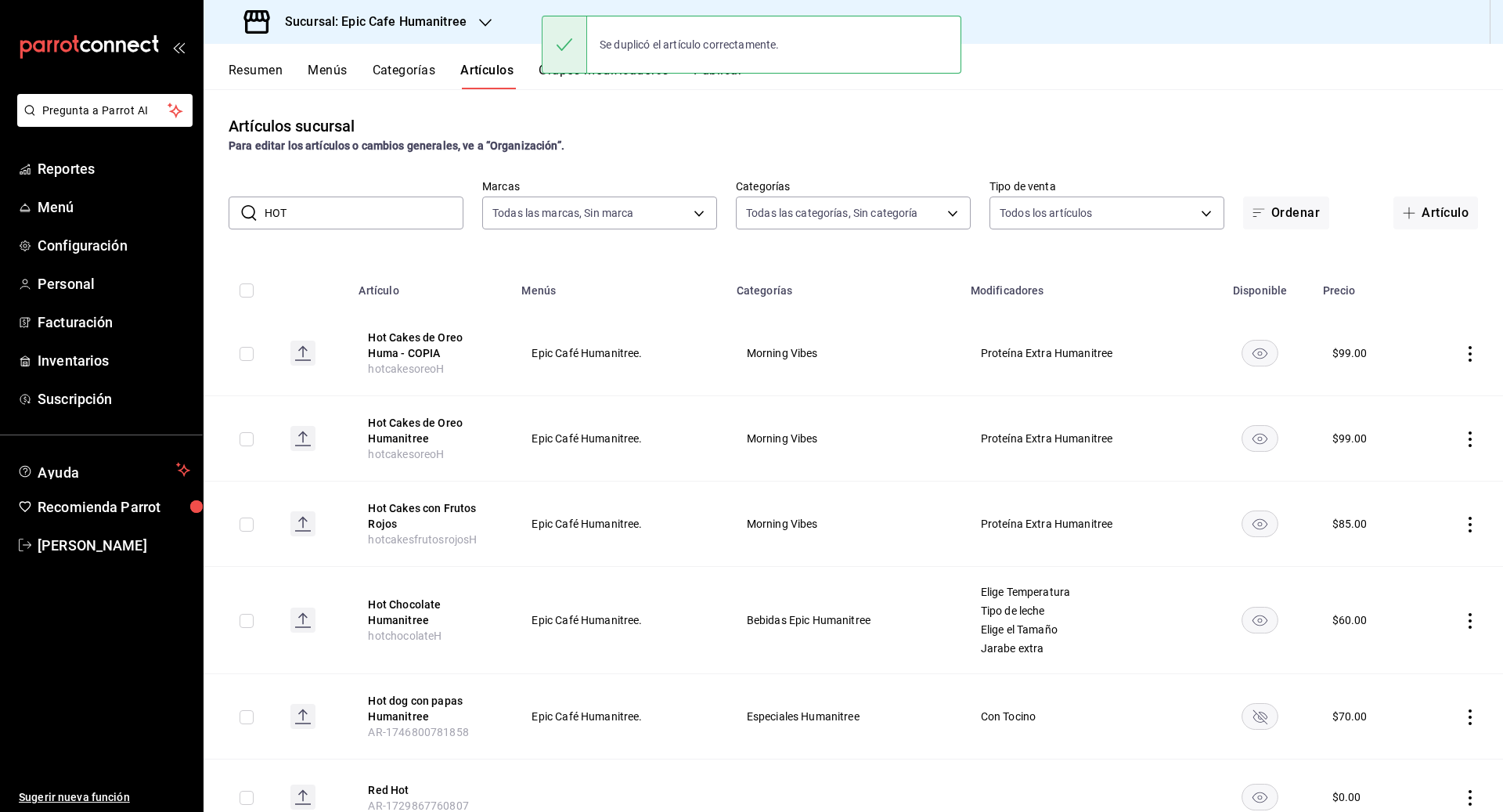
click at [831, 353] on icon "actions" at bounding box center [1469, 353] width 15 height 15
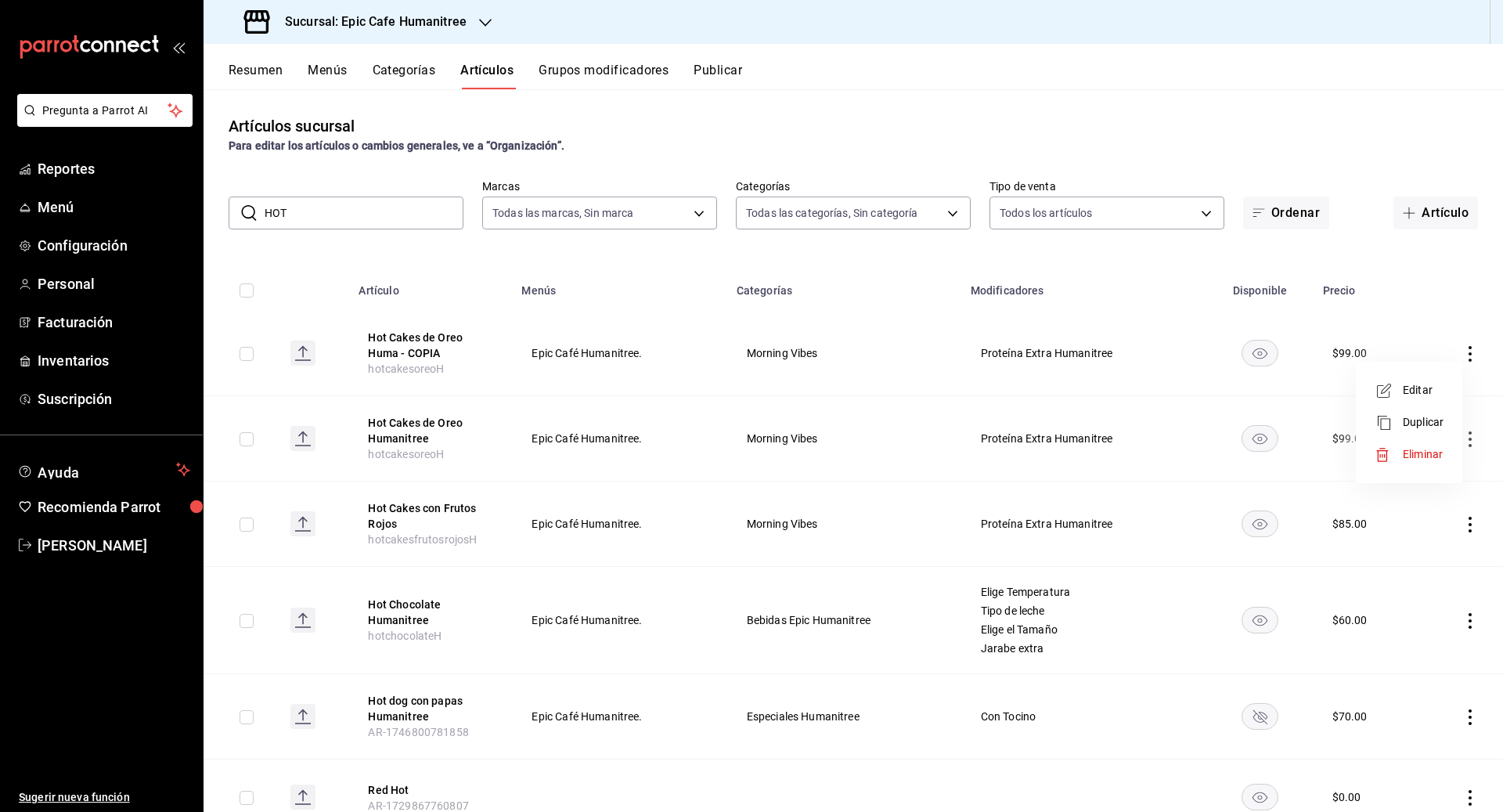
click at [831, 390] on span "Editar" at bounding box center [1423, 390] width 41 height 16
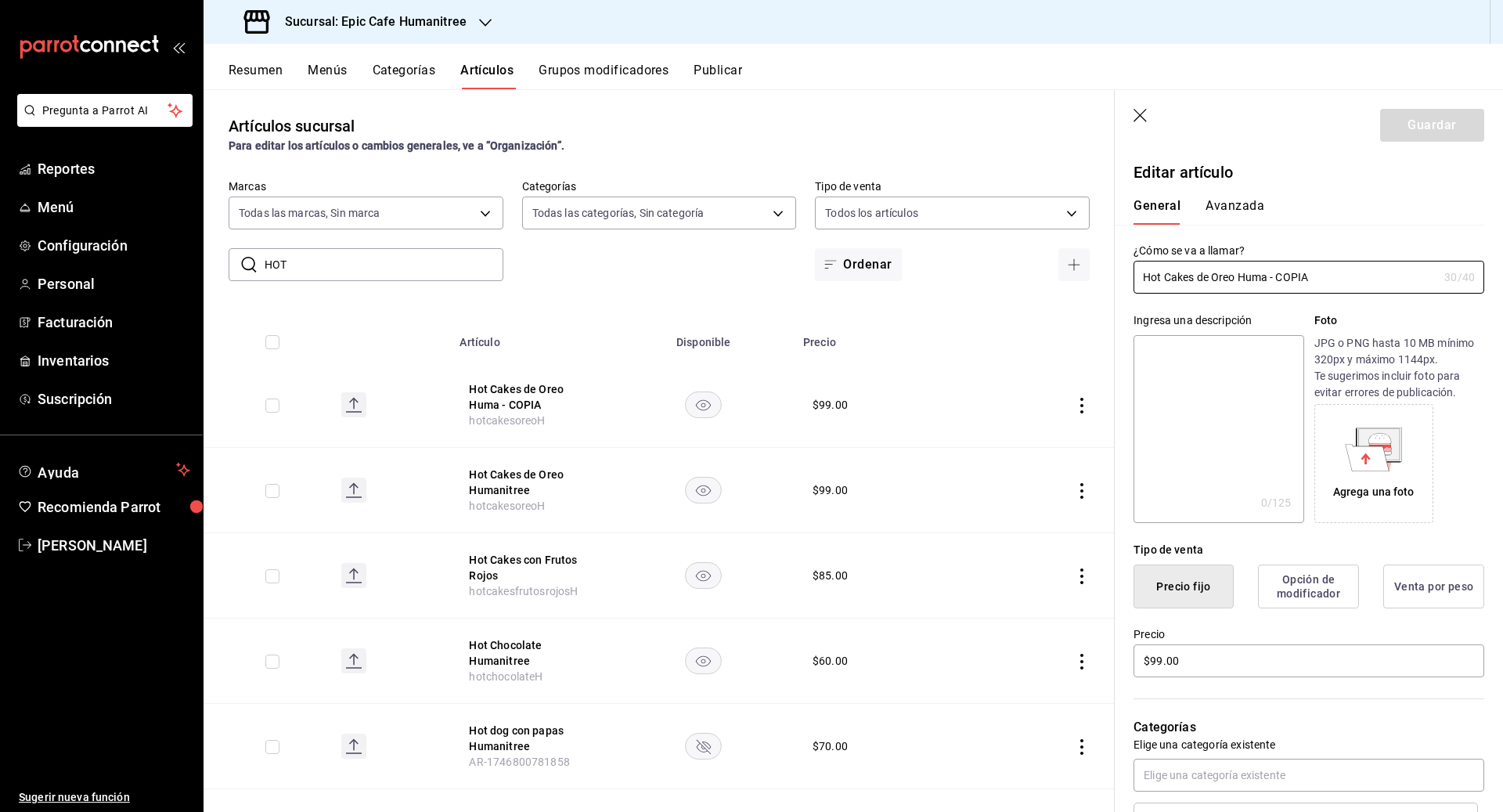
drag, startPoint x: 1322, startPoint y: 273, endPoint x: 1121, endPoint y: 269, distance: 201.0
click at [831, 269] on div "¿Cómo se va a llamar? Hot Cakes de Oreo Huma - COPIA 30 /40 ¿Cómo se va a llama…" at bounding box center [1300, 259] width 370 height 69
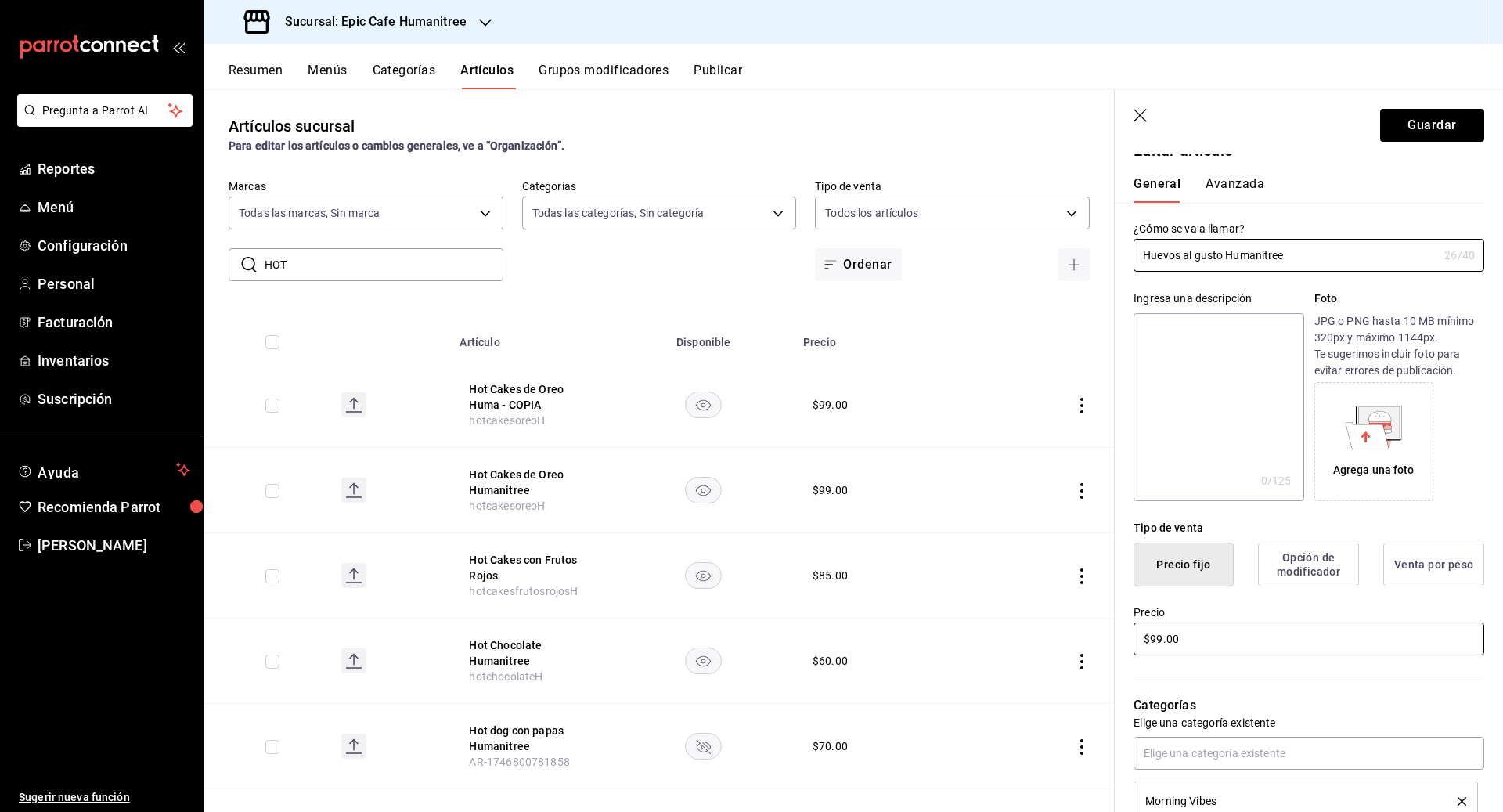
scroll to position [23, 0]
drag, startPoint x: 1195, startPoint y: 636, endPoint x: 1091, endPoint y: 633, distance: 104.0
click at [831, 633] on main "Artículos sucursal Para editar los artículos o cambios generales, ve a “Organiz…" at bounding box center [854, 450] width 1300 height 722
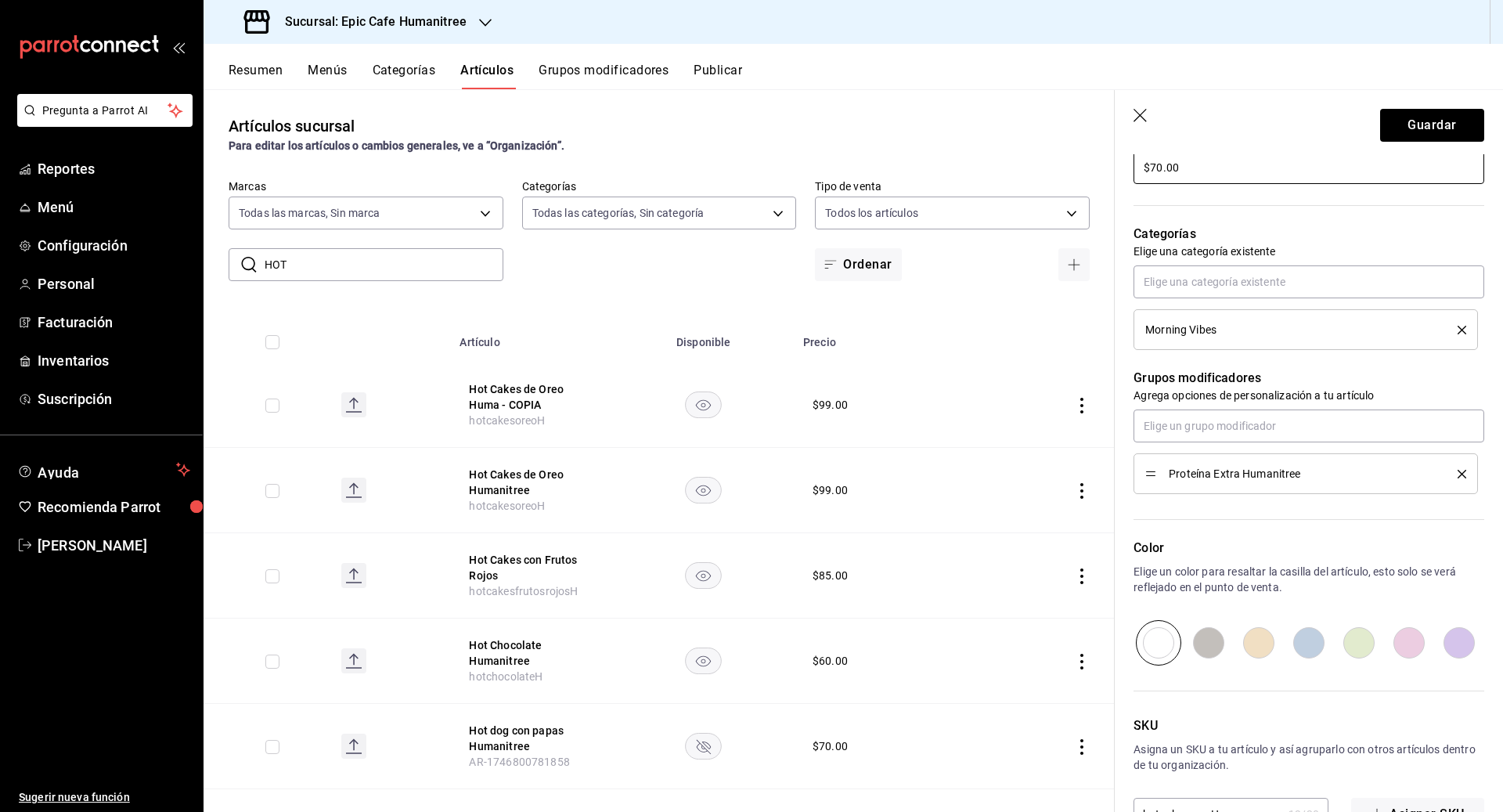
scroll to position [541, 0]
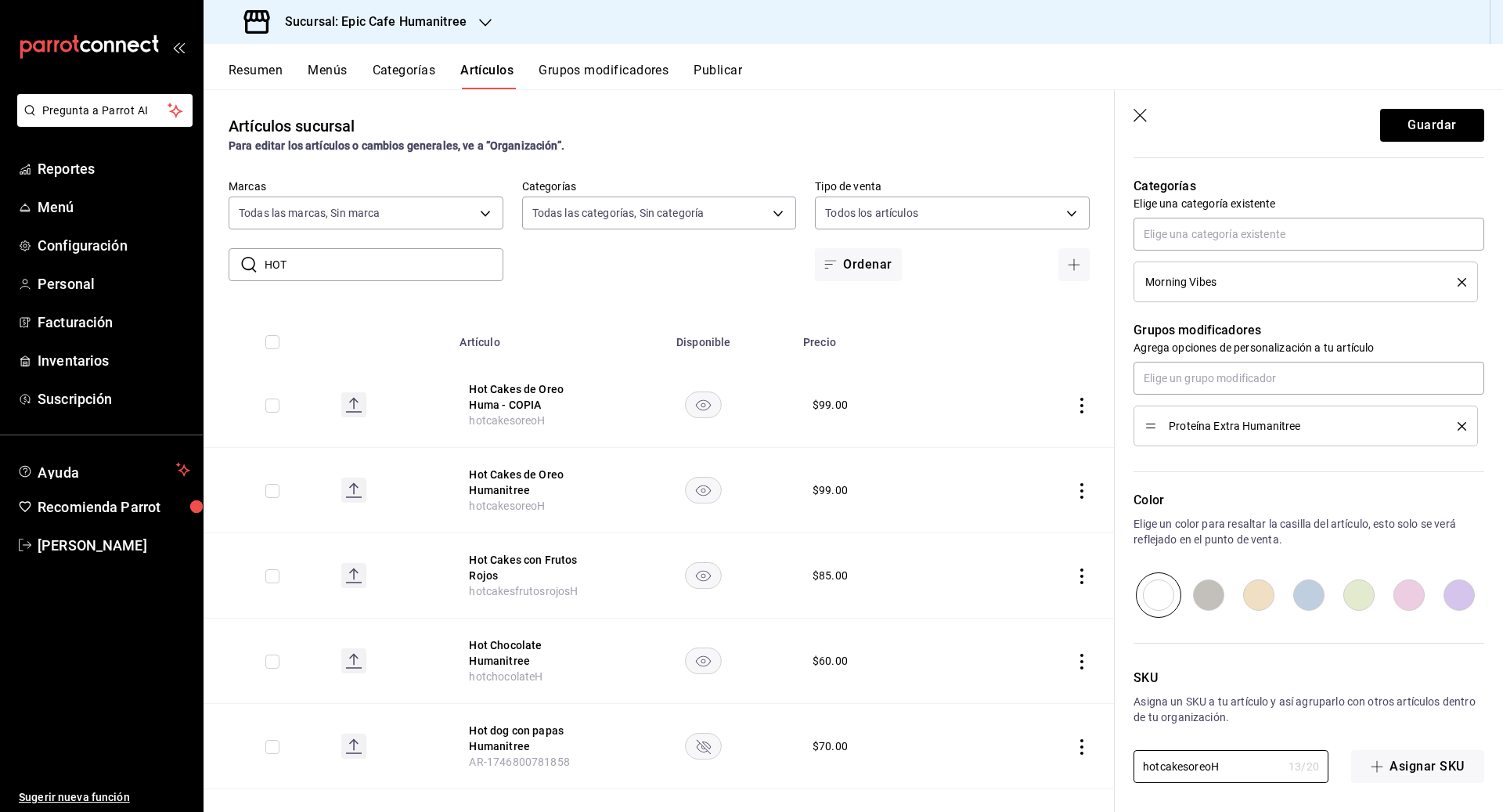
drag, startPoint x: 1233, startPoint y: 767, endPoint x: 1067, endPoint y: 767, distance: 166.0
click at [831, 767] on main "Artículos sucursal Para editar los artículos o cambios generales, ve a “Organiz…" at bounding box center [854, 450] width 1300 height 722
click at [831, 130] on button "Guardar" at bounding box center [1431, 125] width 104 height 33
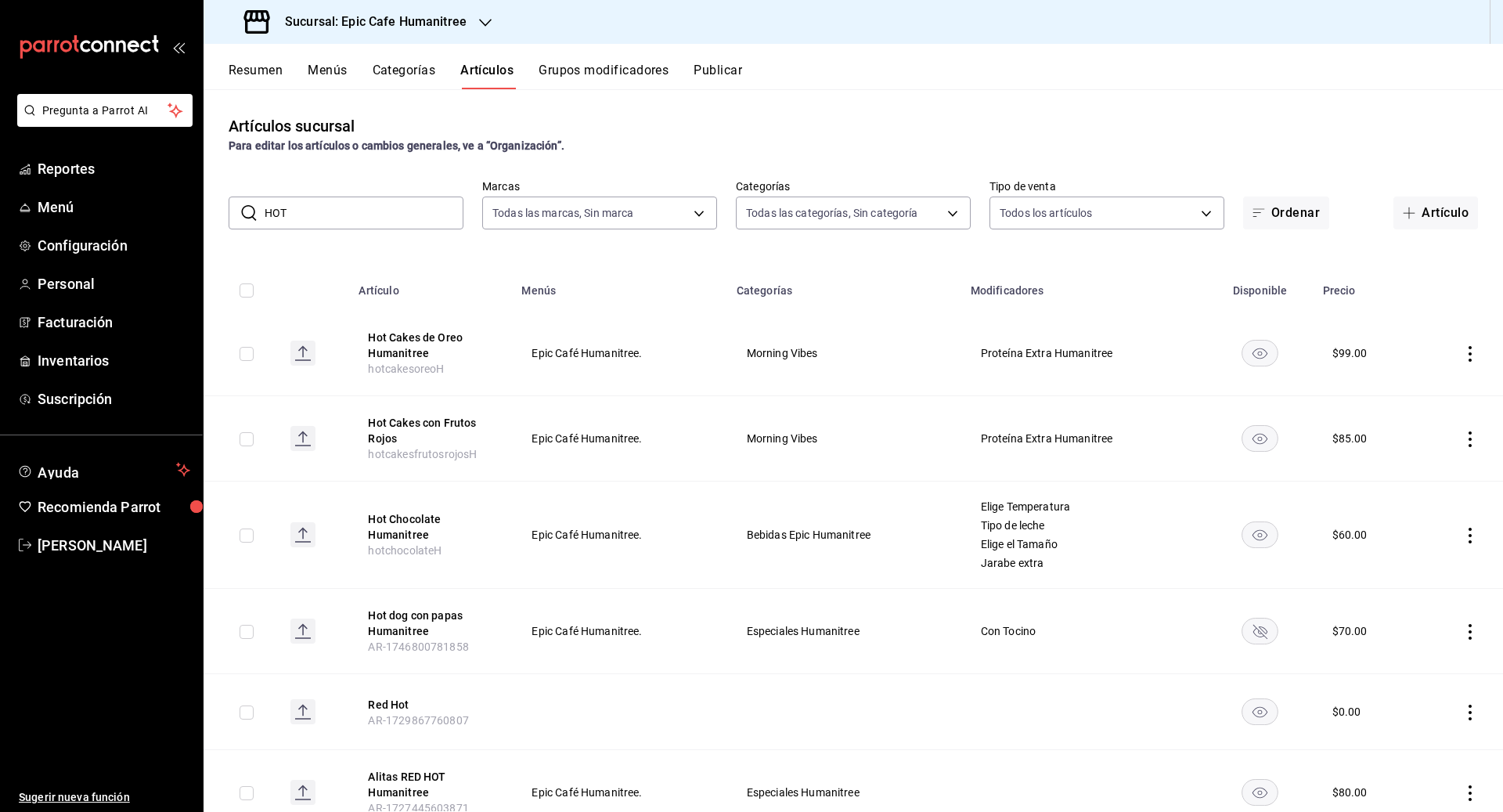
drag, startPoint x: 294, startPoint y: 213, endPoint x: 249, endPoint y: 212, distance: 45.0
click at [249, 212] on div "​ HOT ​" at bounding box center [345, 213] width 235 height 33
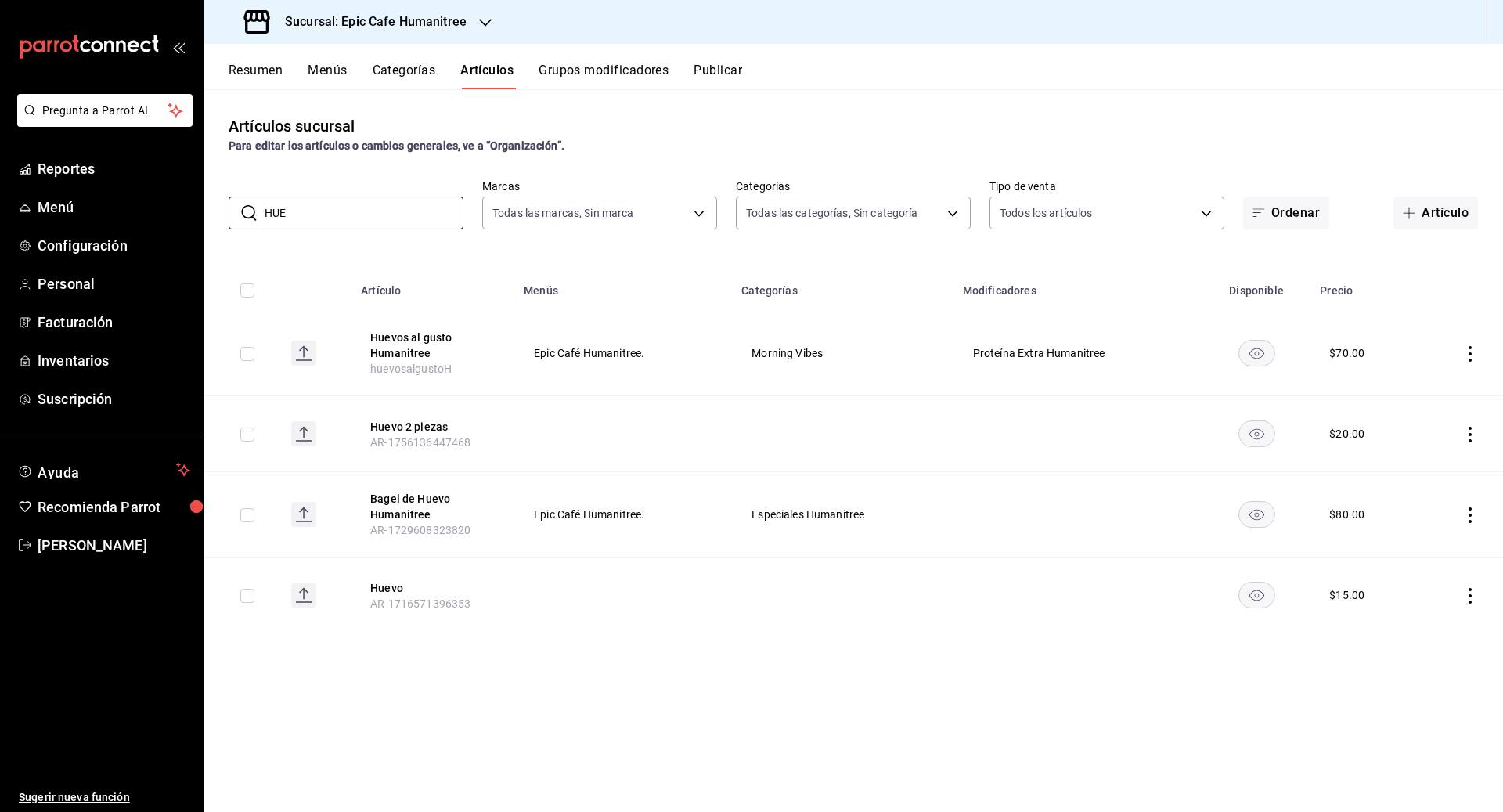
click at [831, 353] on icon "actions" at bounding box center [1469, 353] width 15 height 15
click at [831, 421] on span "Duplicar" at bounding box center [1423, 422] width 41 height 16
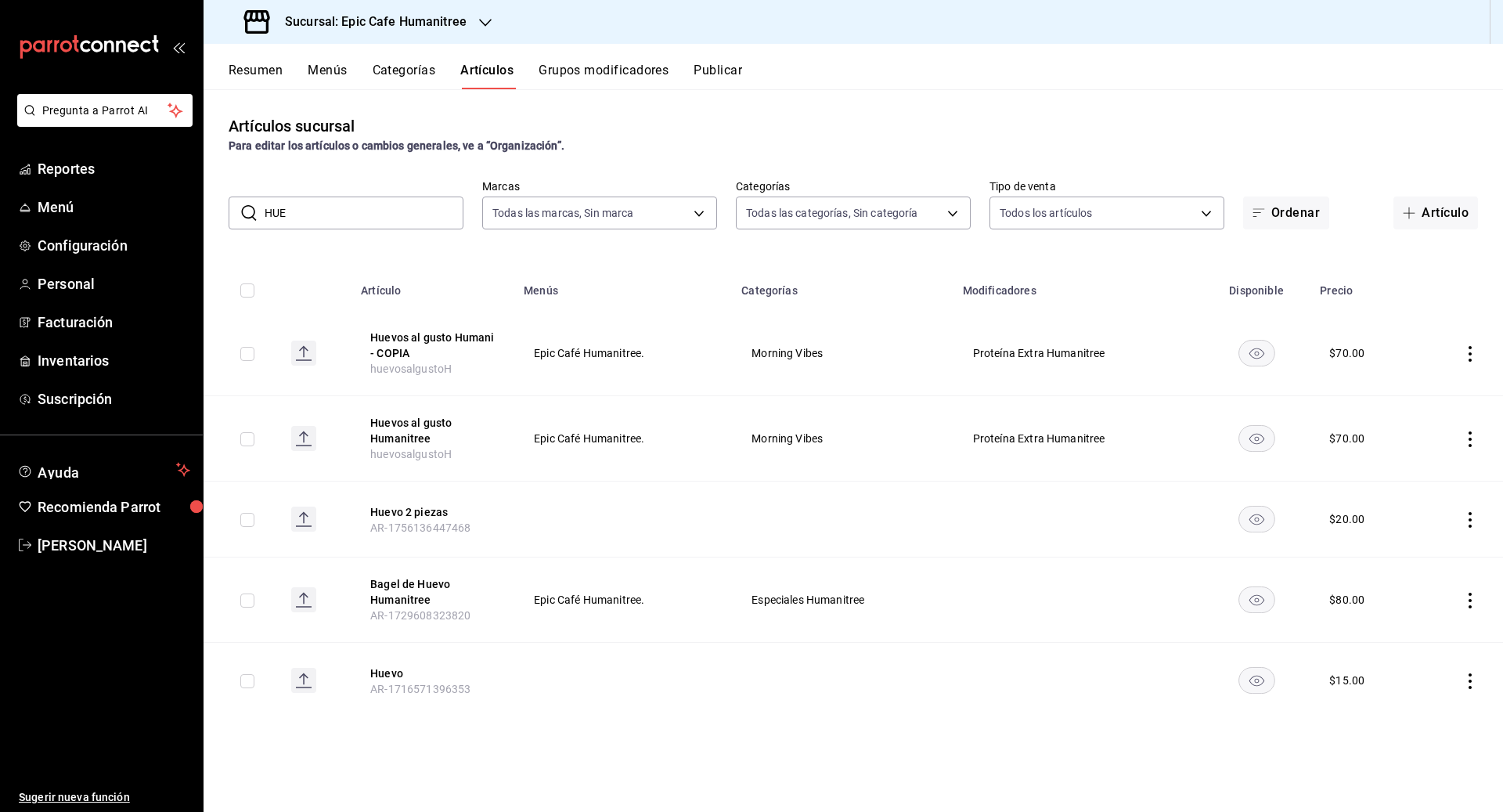
click at [1470, 353] on icon "actions" at bounding box center [1469, 353] width 3 height 15
click at [1404, 389] on span "Editar" at bounding box center [1423, 390] width 41 height 16
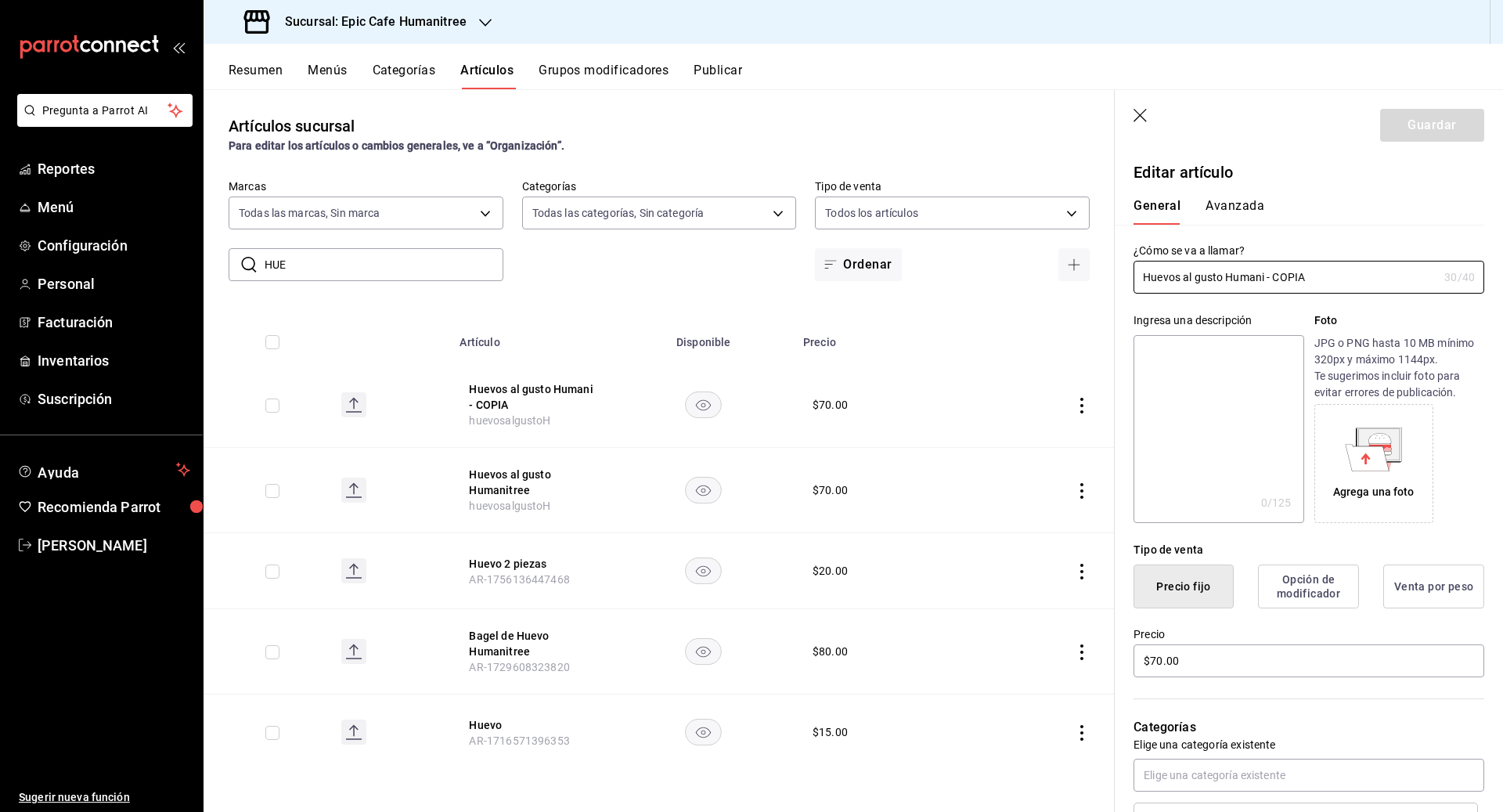
drag, startPoint x: 1316, startPoint y: 280, endPoint x: 1104, endPoint y: 259, distance: 213.0
click at [1104, 259] on main "Artículos sucursal Para editar los artículos o cambios generales, ve a “Organiz…" at bounding box center [854, 450] width 1300 height 722
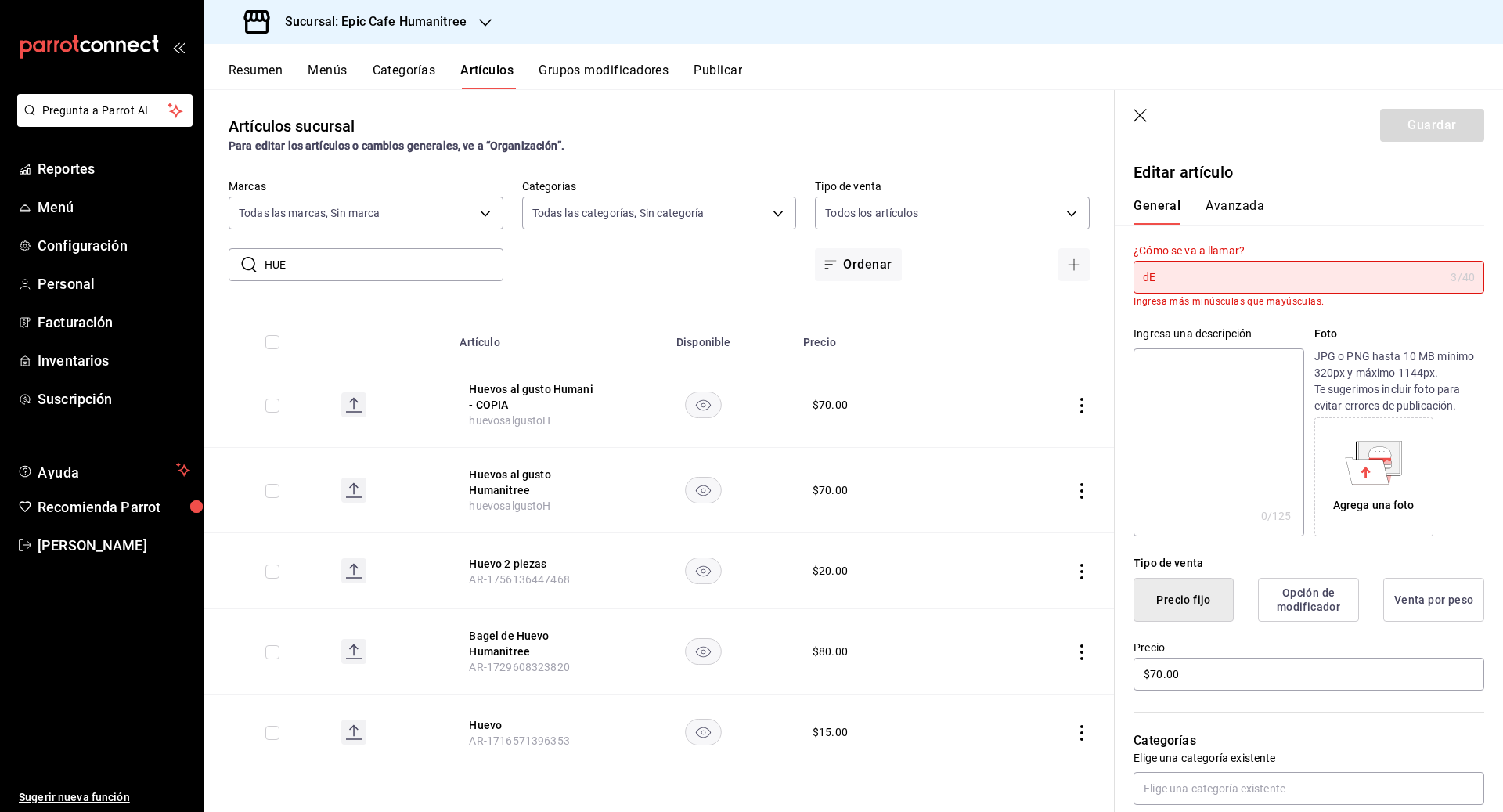
type input "d"
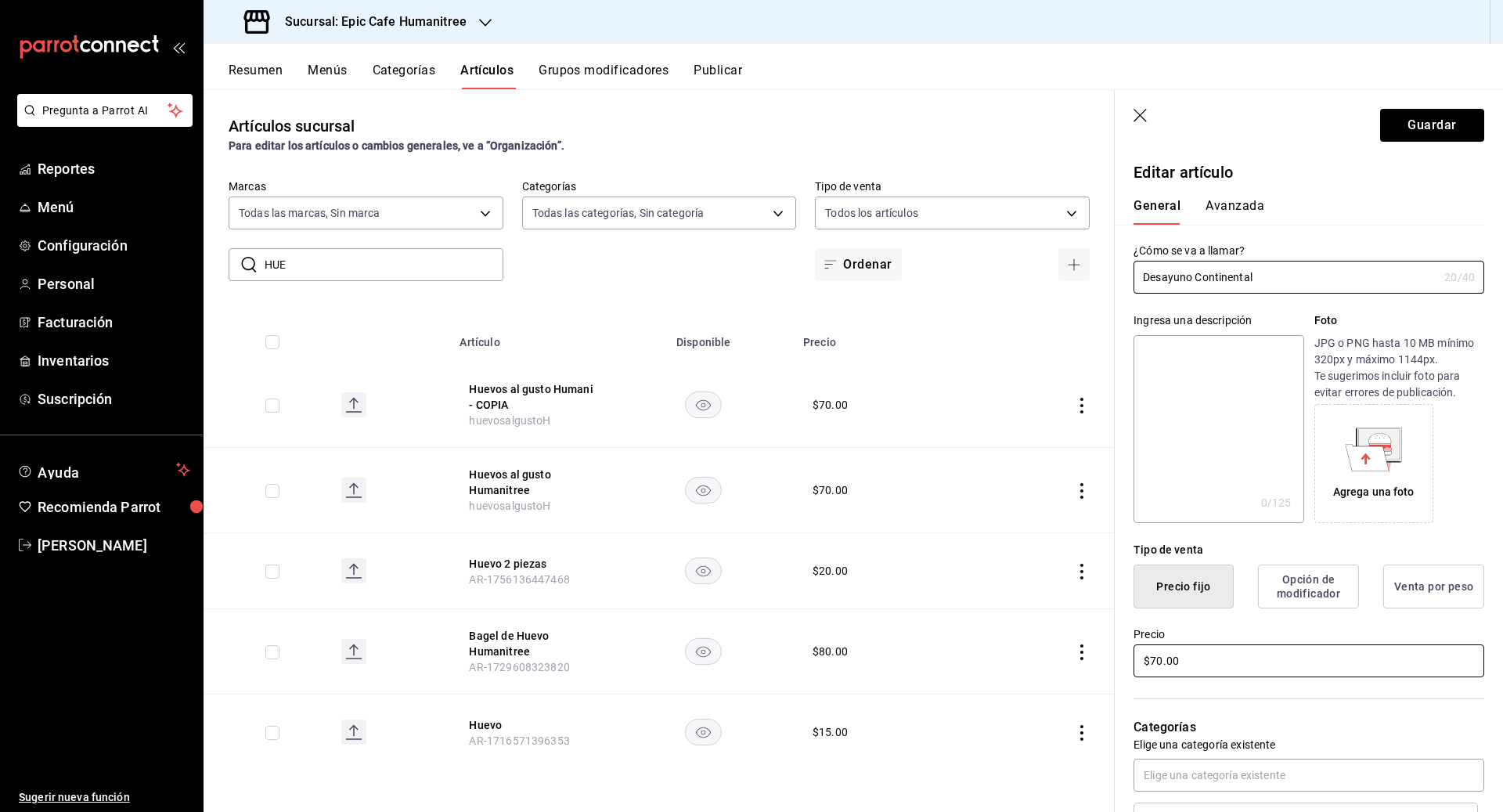
type input "Desayuno Continental"
drag, startPoint x: 1190, startPoint y: 657, endPoint x: 1044, endPoint y: 657, distance: 146.0
click at [1044, 657] on main "Artículos sucursal Para editar los artículos o cambios generales, ve a “Organiz…" at bounding box center [854, 450] width 1300 height 722
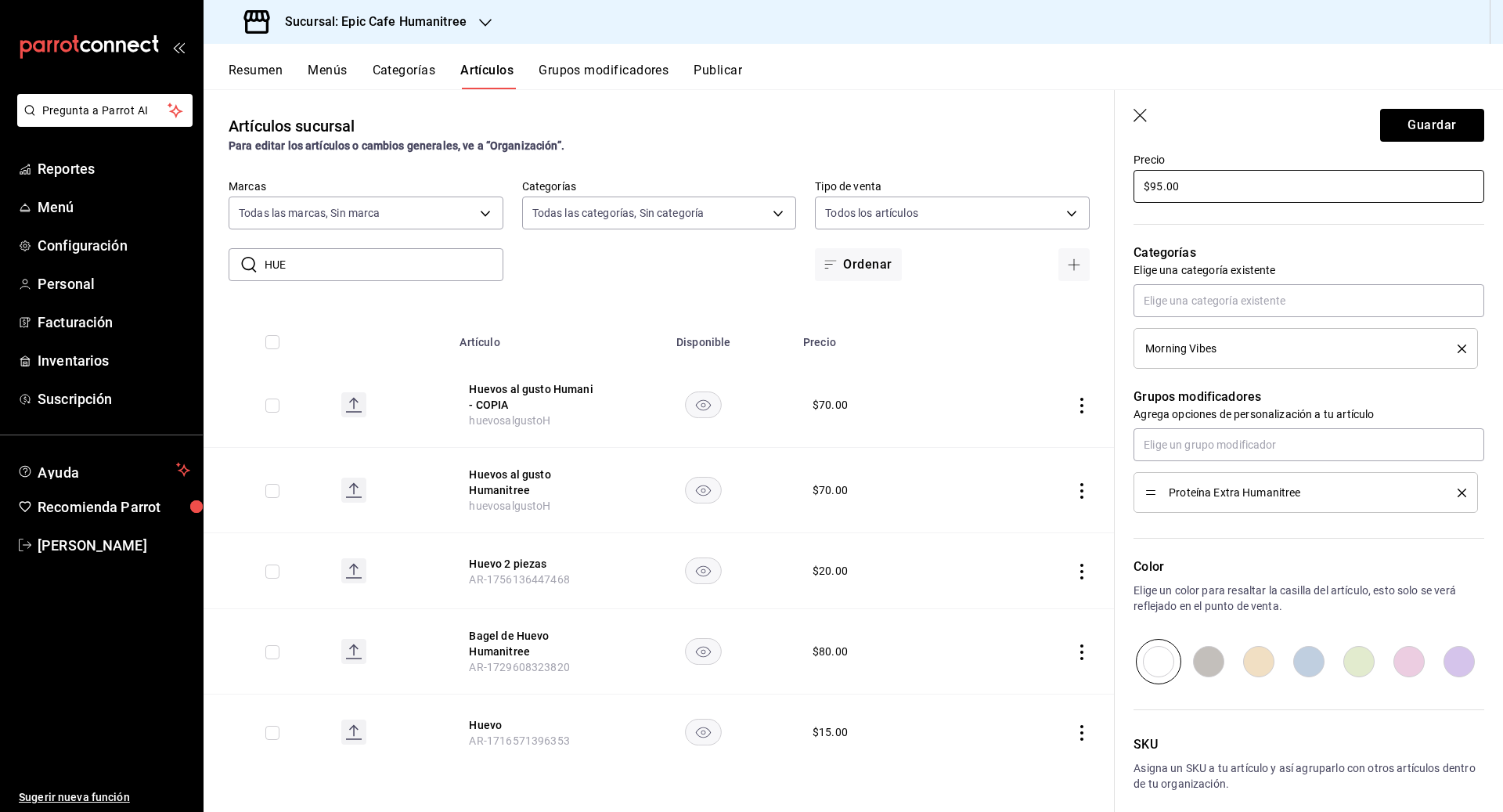
scroll to position [541, 0]
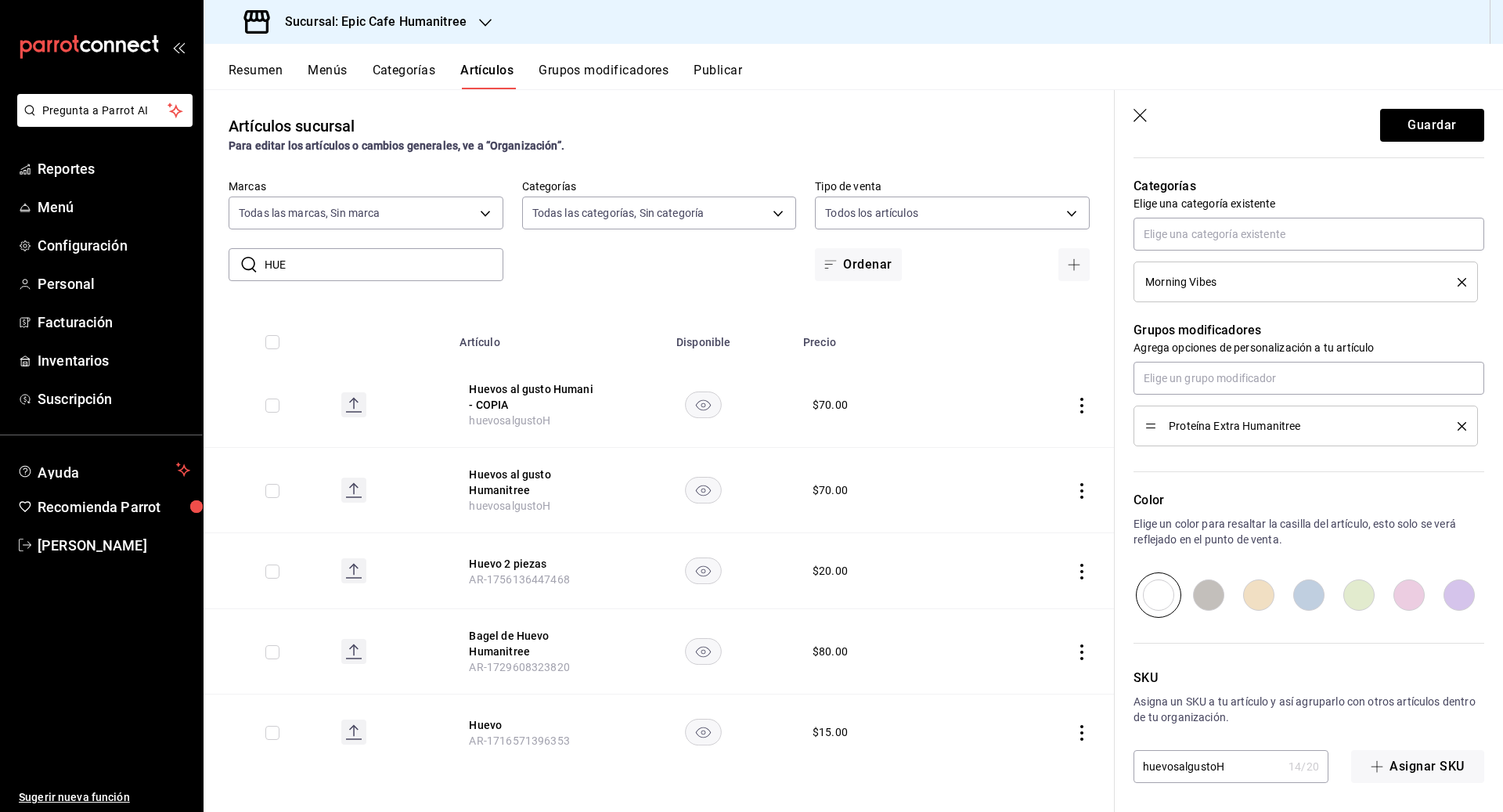
type input "$95.00"
drag, startPoint x: 1231, startPoint y: 769, endPoint x: 1072, endPoint y: 767, distance: 159.0
click at [1072, 767] on main "Artículos sucursal Para editar los artículos o cambios generales, ve a “Organiz…" at bounding box center [854, 450] width 1300 height 722
type input "d"
type input "continentalH"
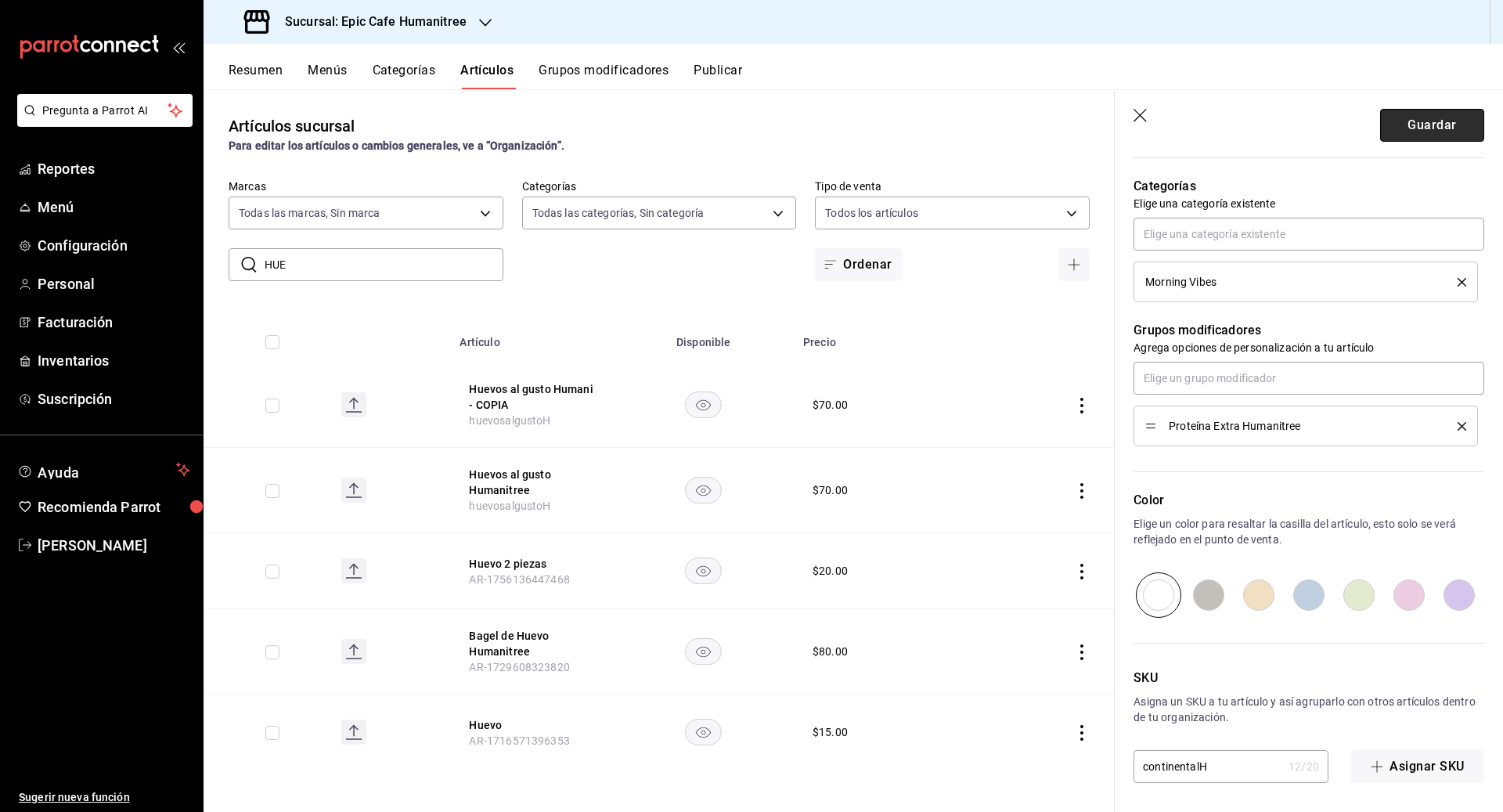
click at [1435, 124] on button "Guardar" at bounding box center [1431, 125] width 104 height 33
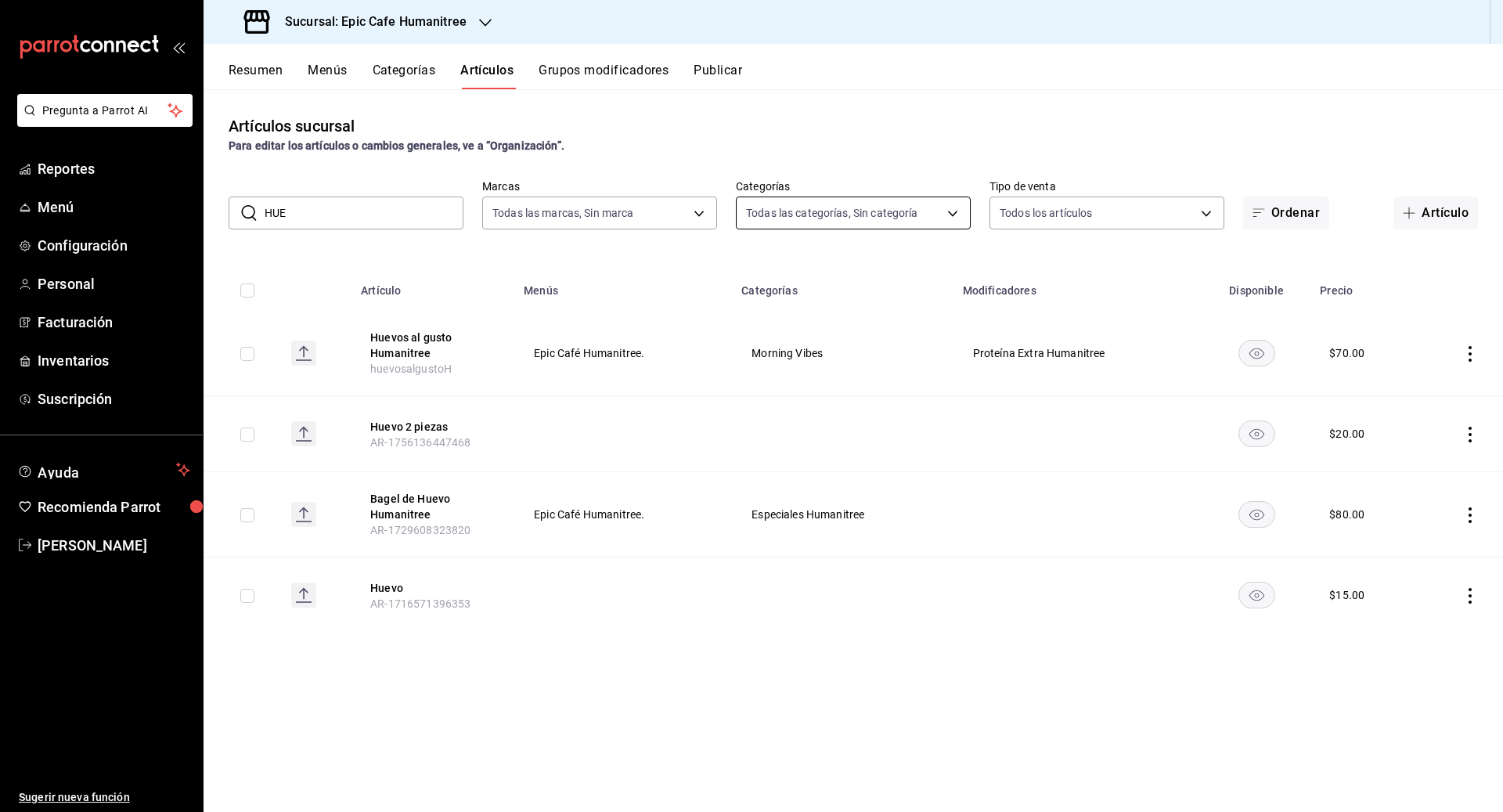
click at [956, 214] on body "Pregunta a Parrot AI Reportes Menú Configuración Personal Facturación Inventari…" at bounding box center [752, 406] width 1503 height 812
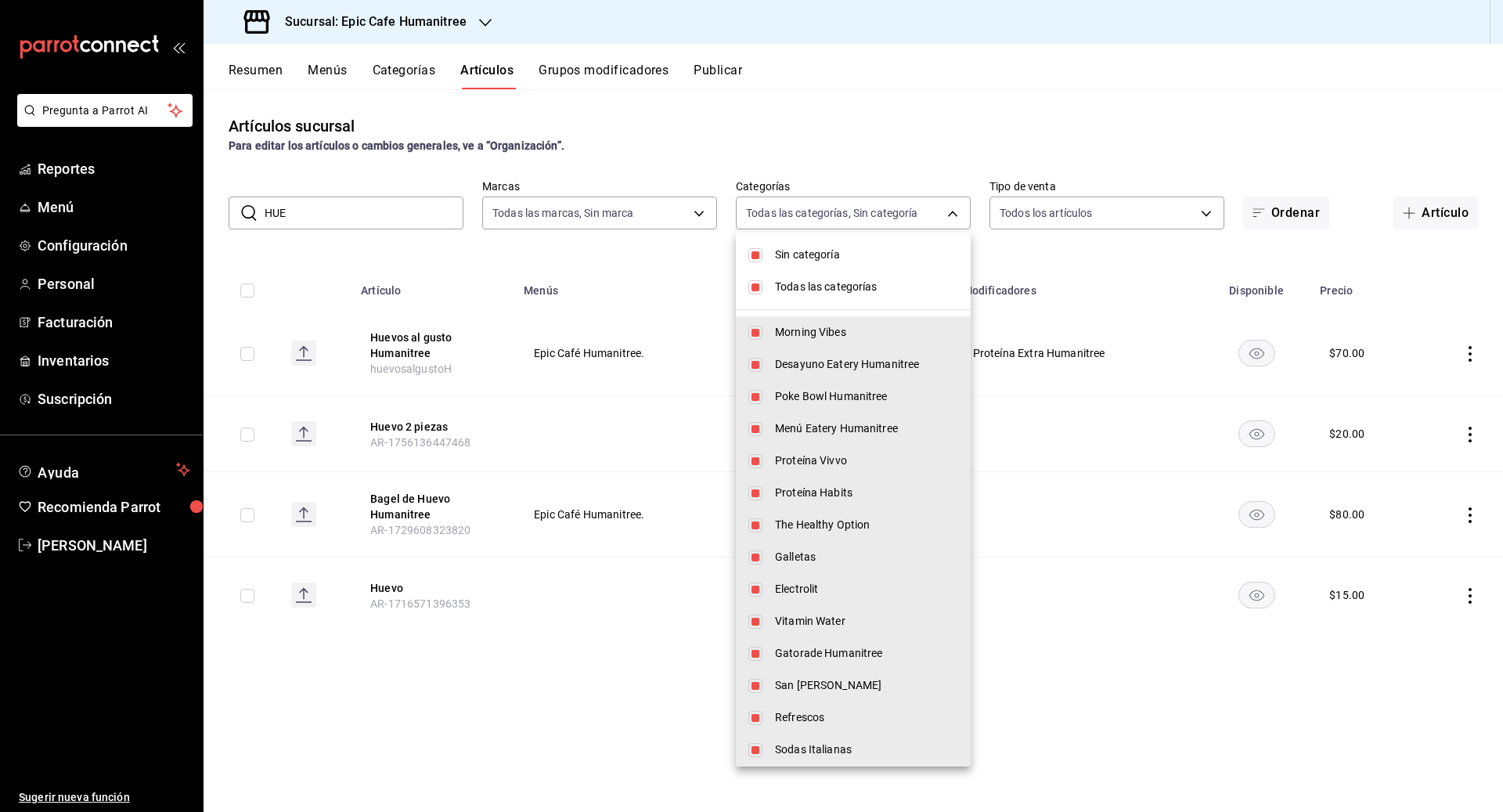
click at [746, 250] on li "Sin categoría" at bounding box center [853, 254] width 235 height 32
checkbox input "false"
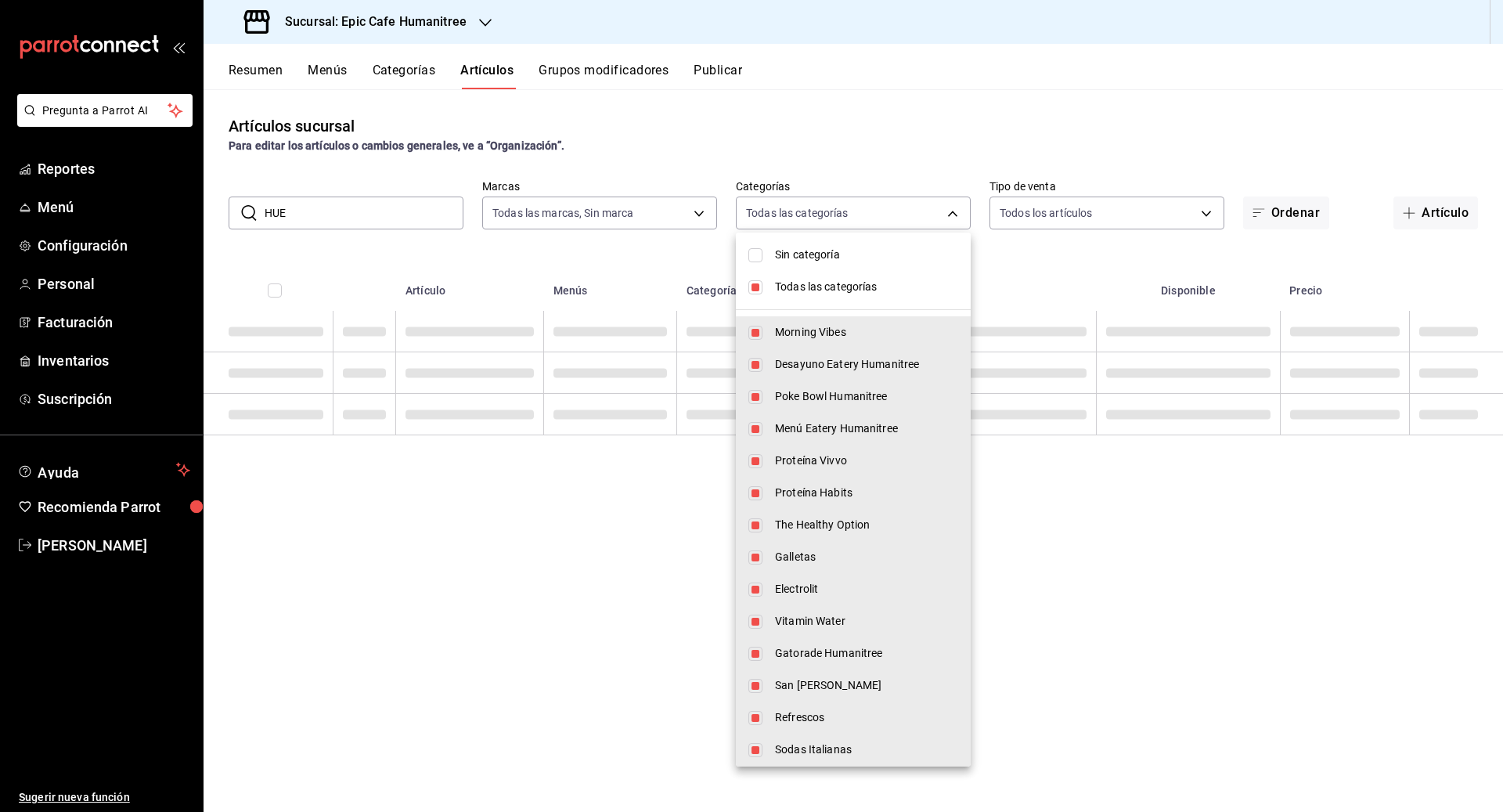
click at [761, 284] on input "checkbox" at bounding box center [756, 287] width 15 height 14
checkbox input "false"
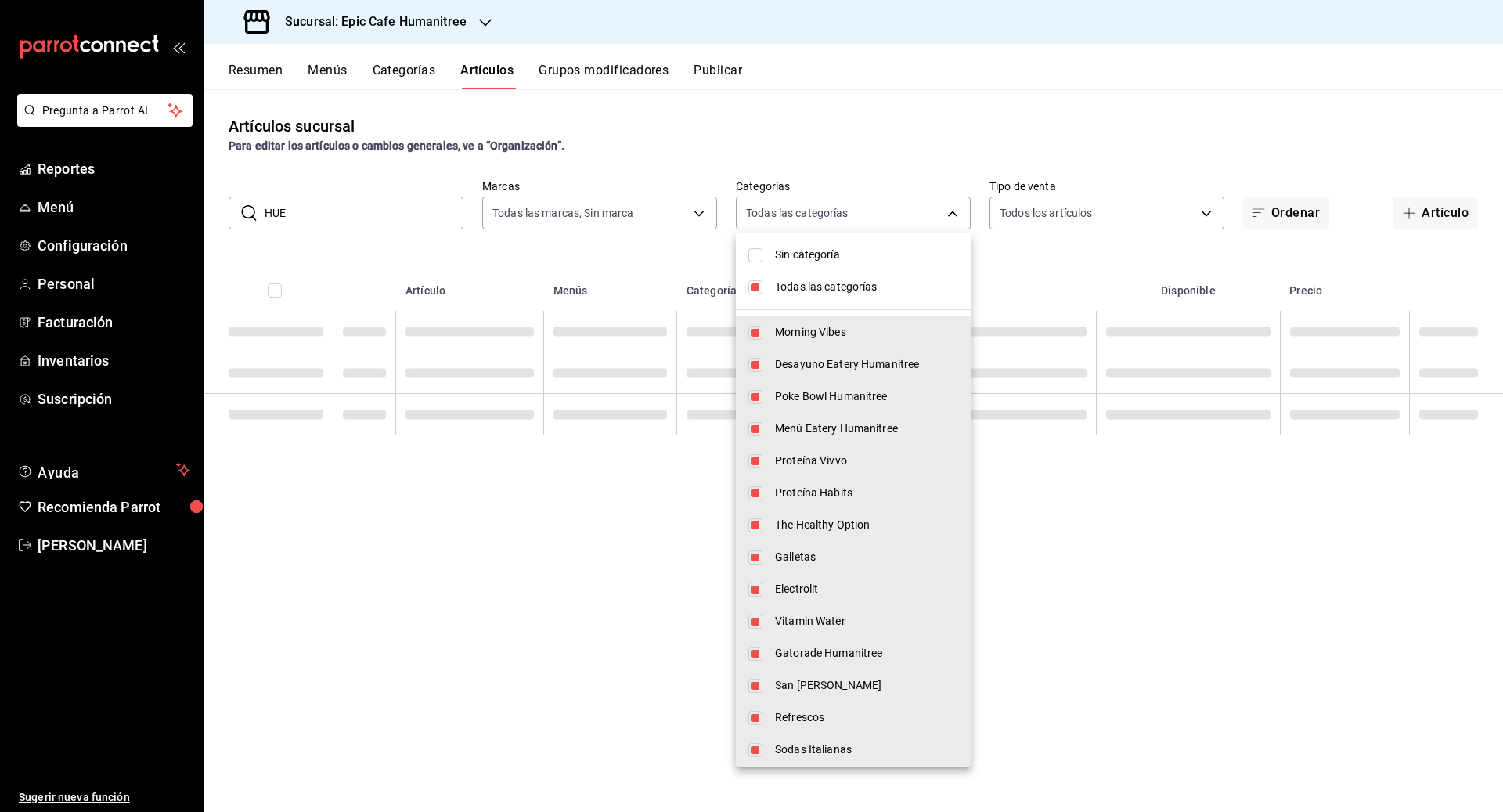
checkbox input "false"
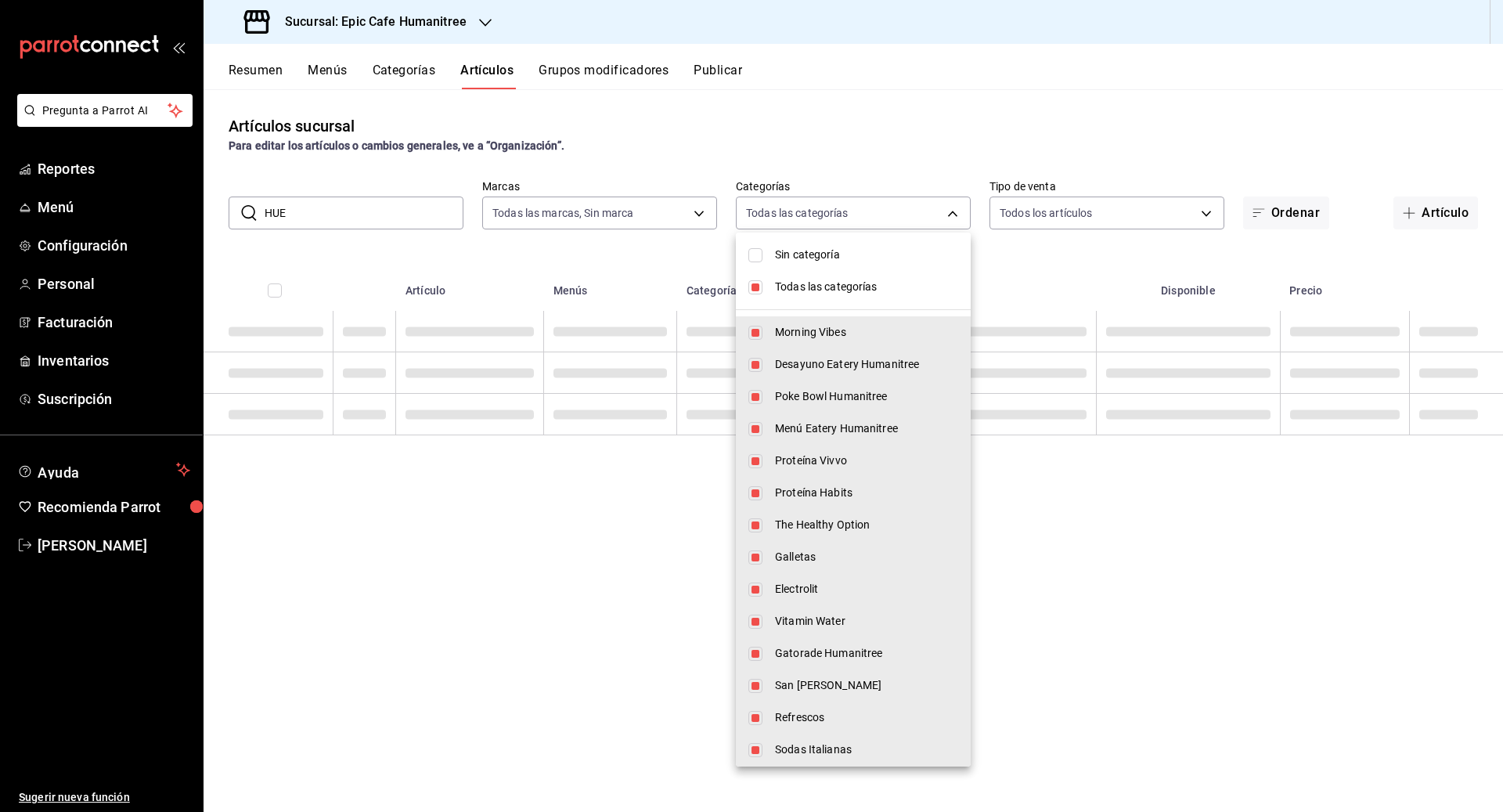
checkbox input "false"
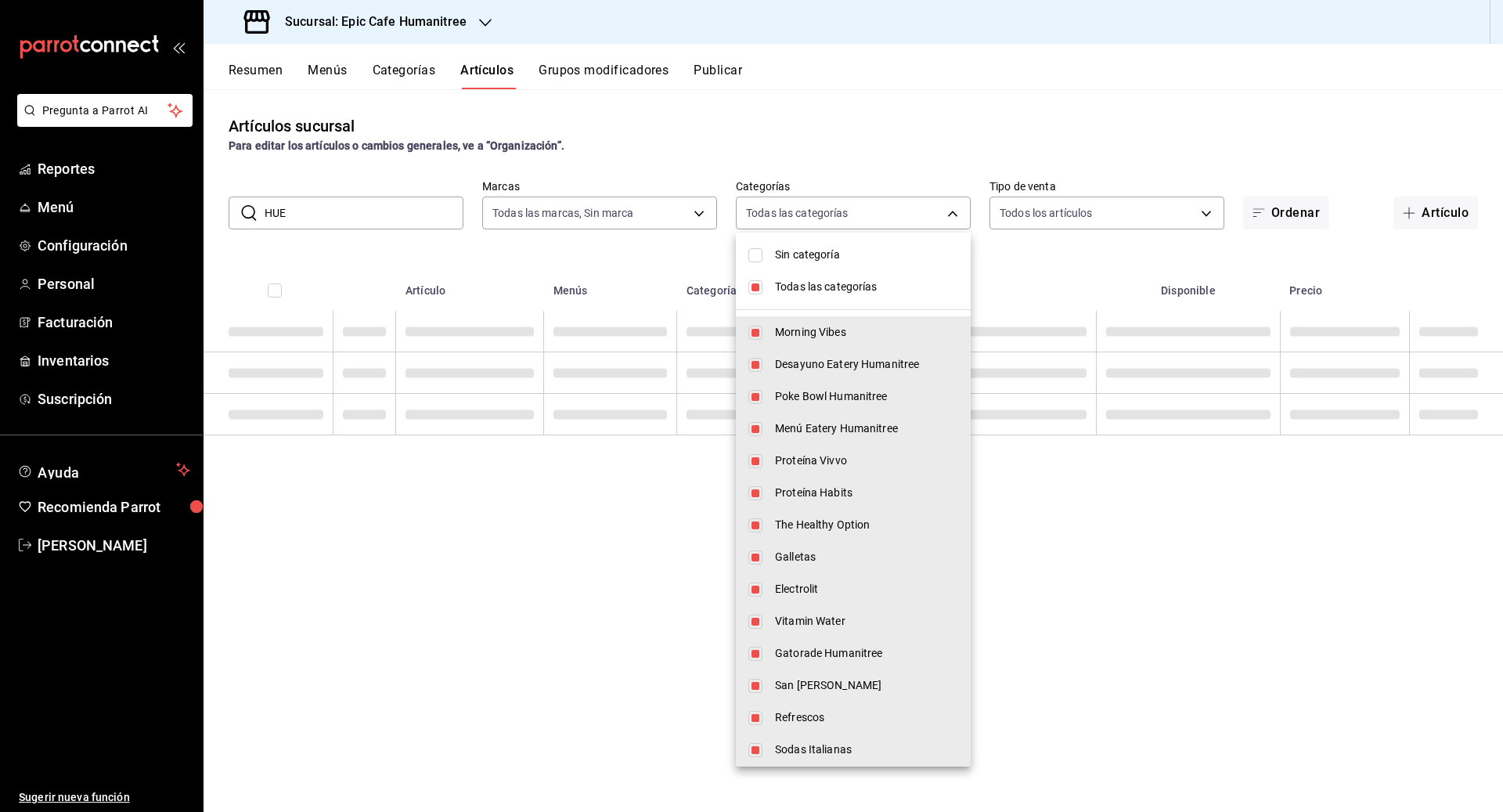
checkbox input "false"
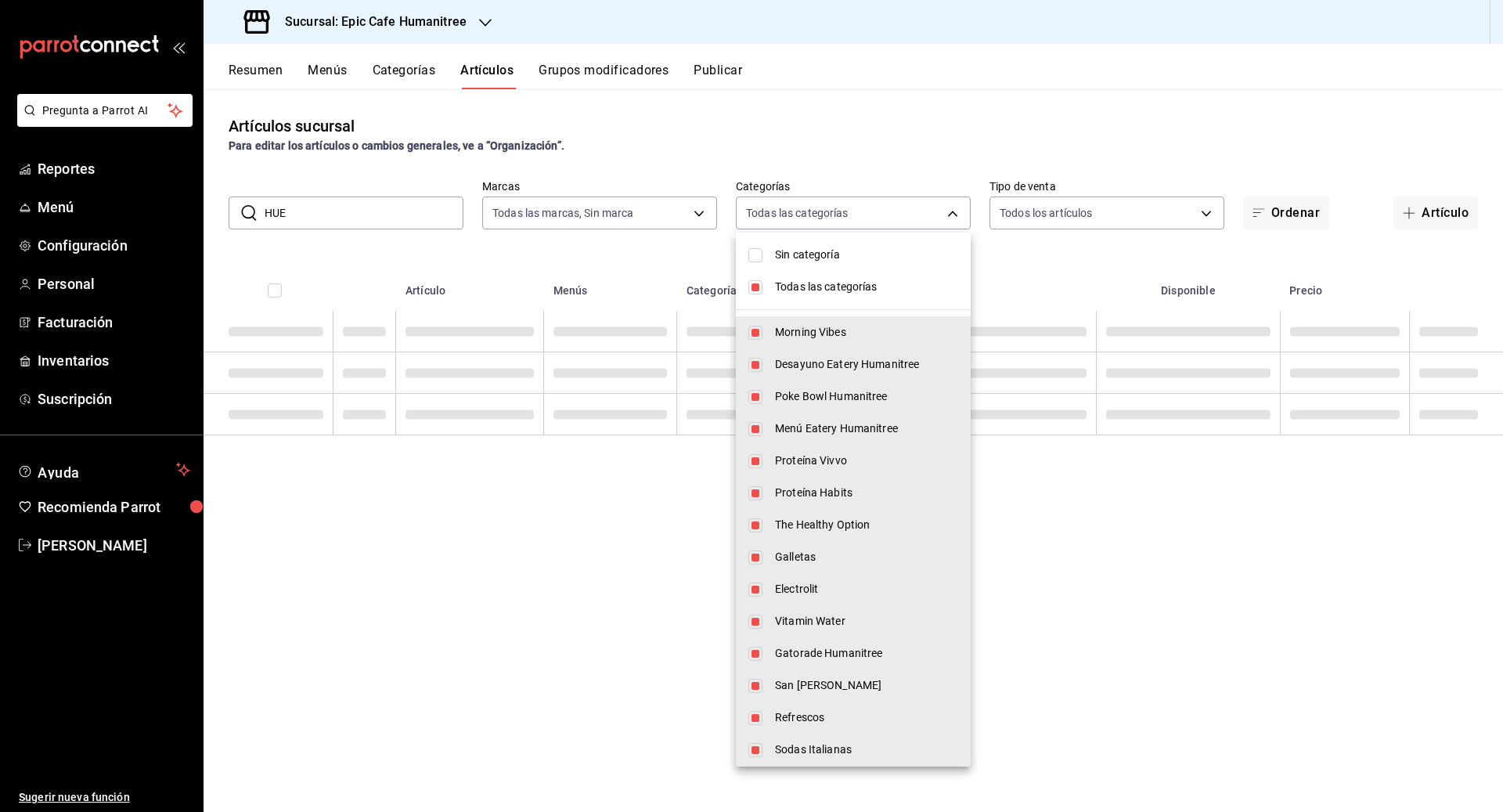
checkbox input "false"
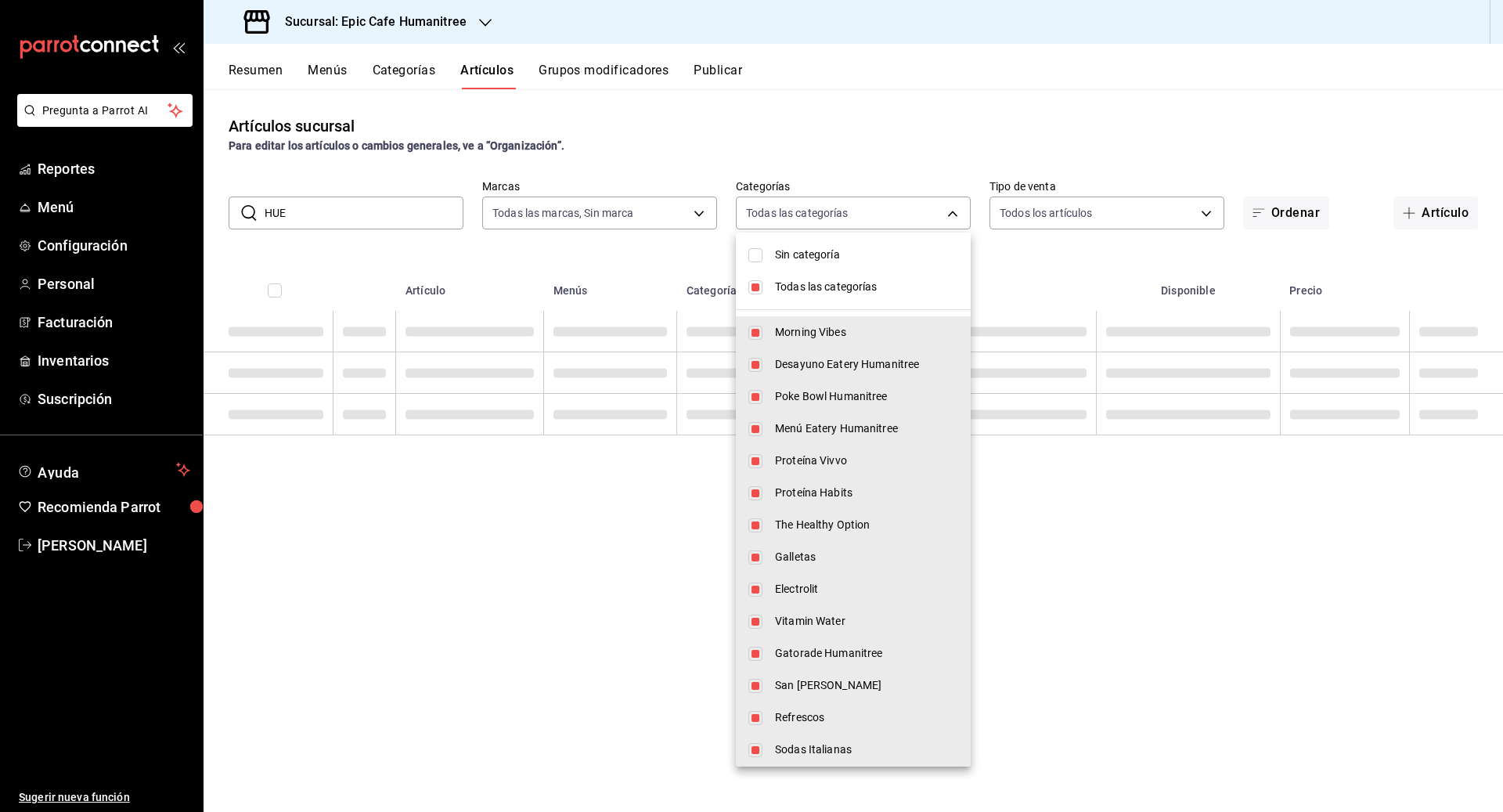
checkbox input "false"
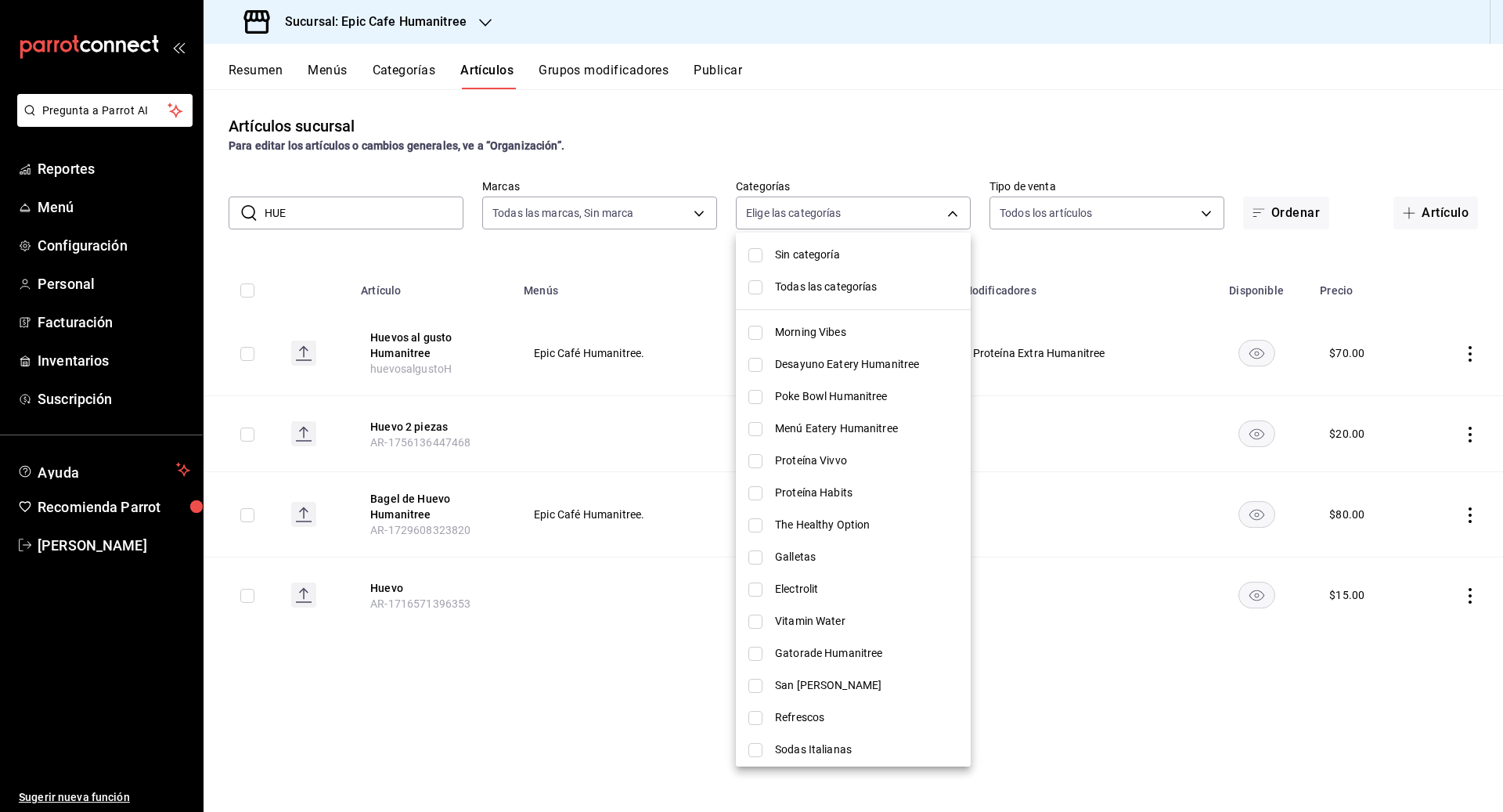
click at [795, 218] on div at bounding box center [752, 406] width 1503 height 812
click at [949, 224] on body "Pregunta a Parrot AI Reportes Menú Configuración Personal Facturación Inventari…" at bounding box center [752, 406] width 1503 height 812
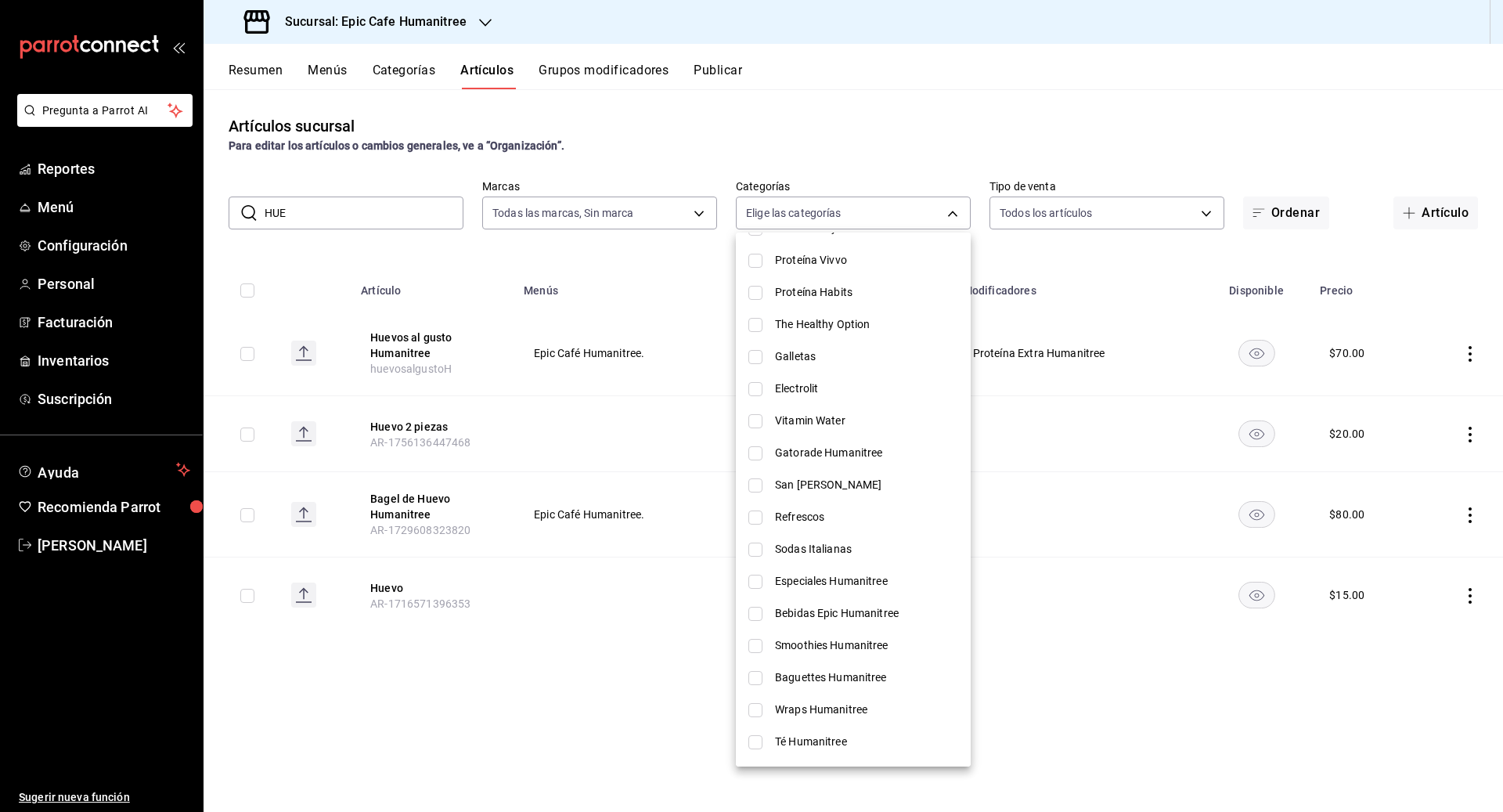
scroll to position [145, 0]
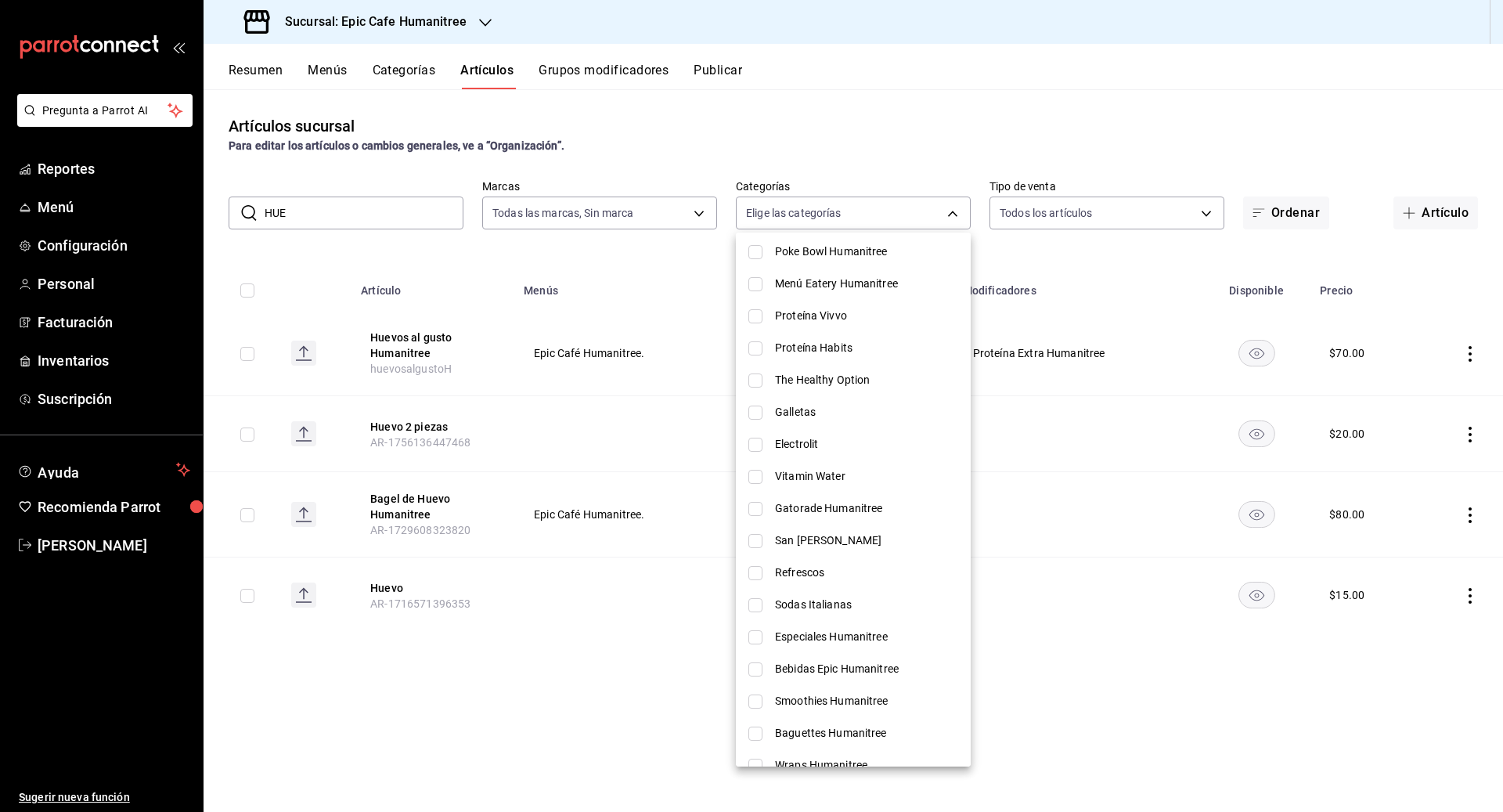
click at [782, 373] on span "The Healthy Option" at bounding box center [867, 380] width 183 height 16
type input "eaed3e10-61e0-4b6c-b46f-5108b99fe384"
checkbox input "true"
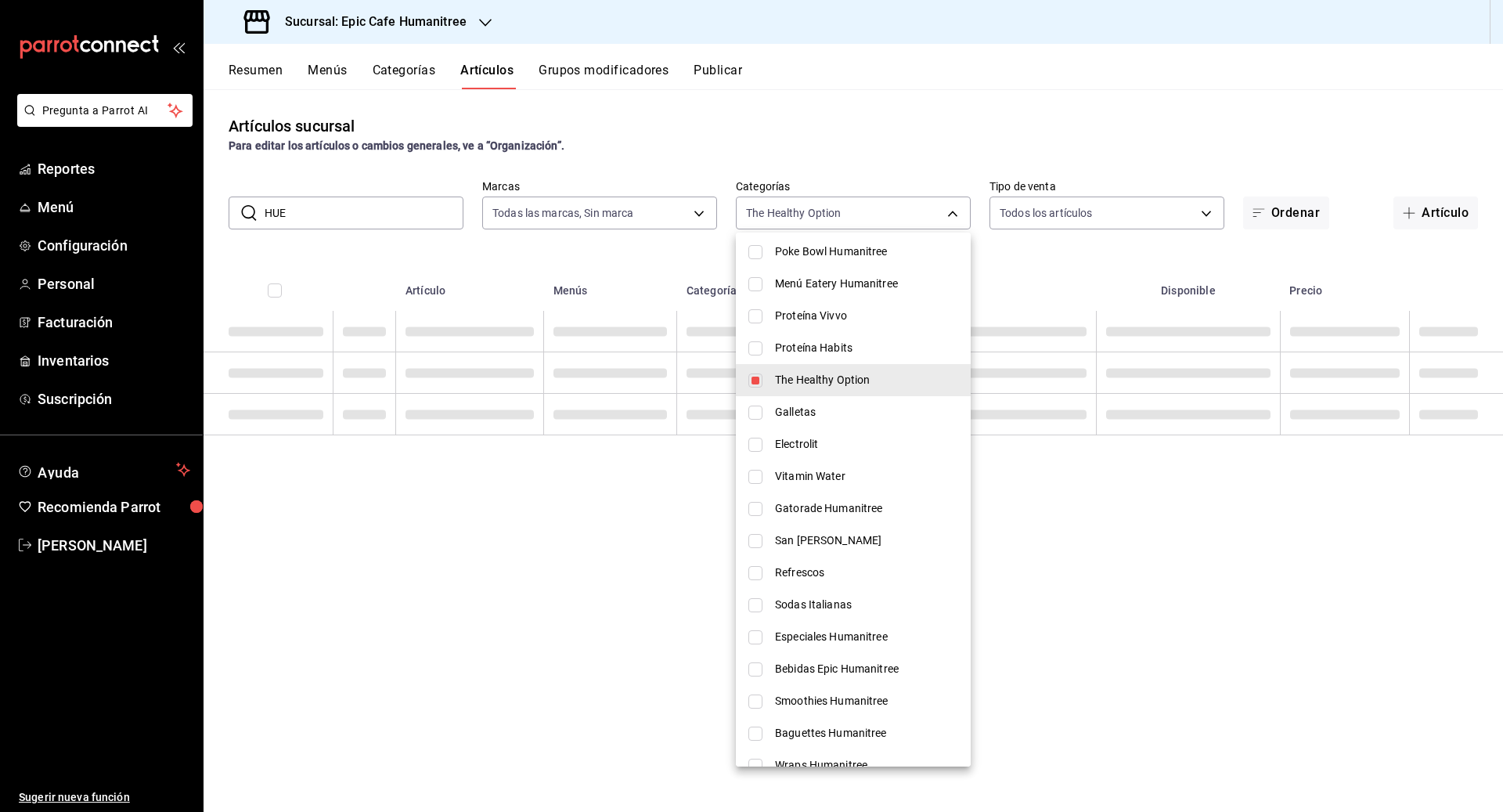
click at [831, 163] on div at bounding box center [752, 406] width 1503 height 812
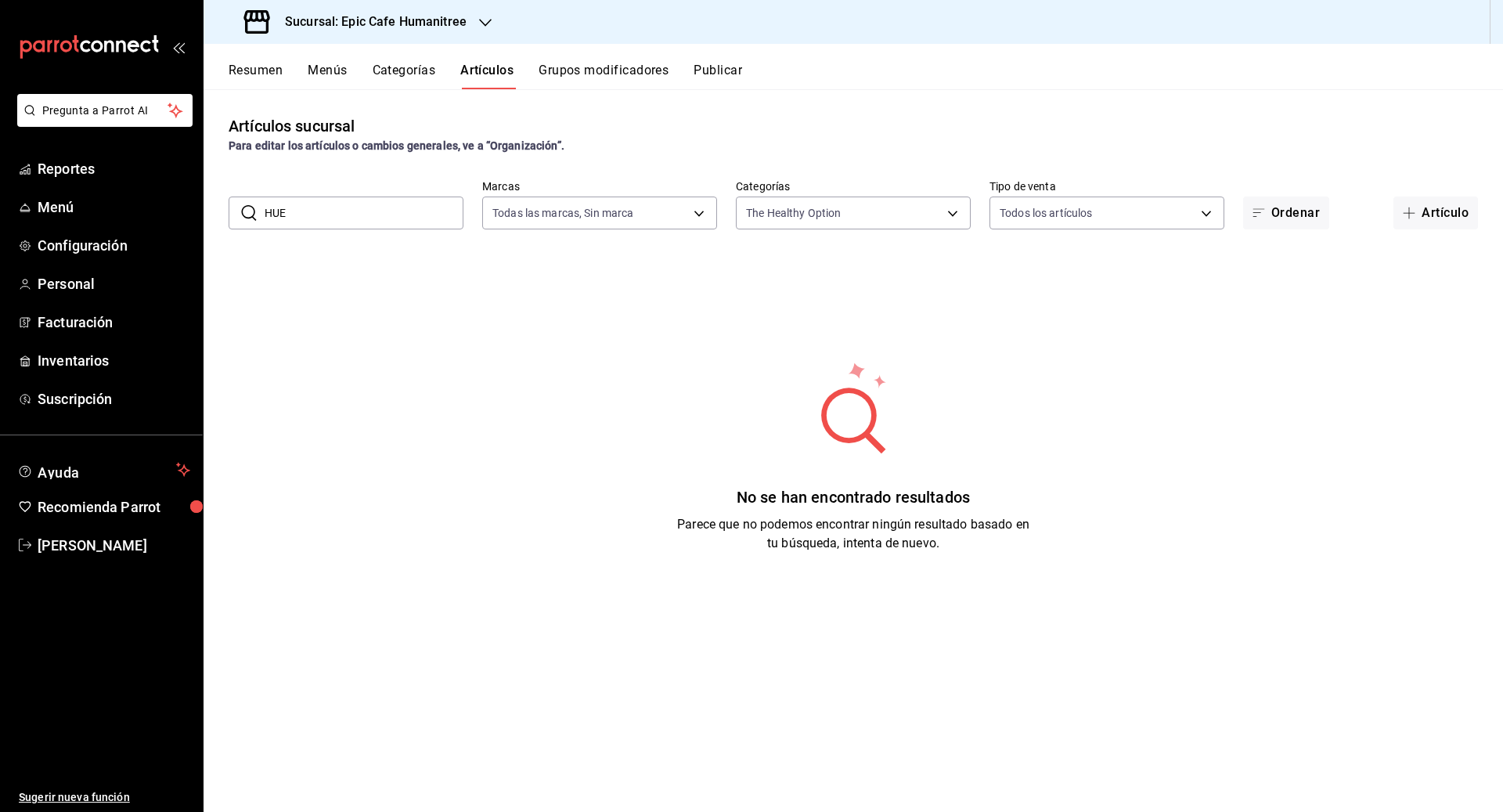
drag, startPoint x: 302, startPoint y: 219, endPoint x: 256, endPoint y: 206, distance: 47.8
click at [256, 206] on div "​ HUE ​" at bounding box center [345, 213] width 235 height 33
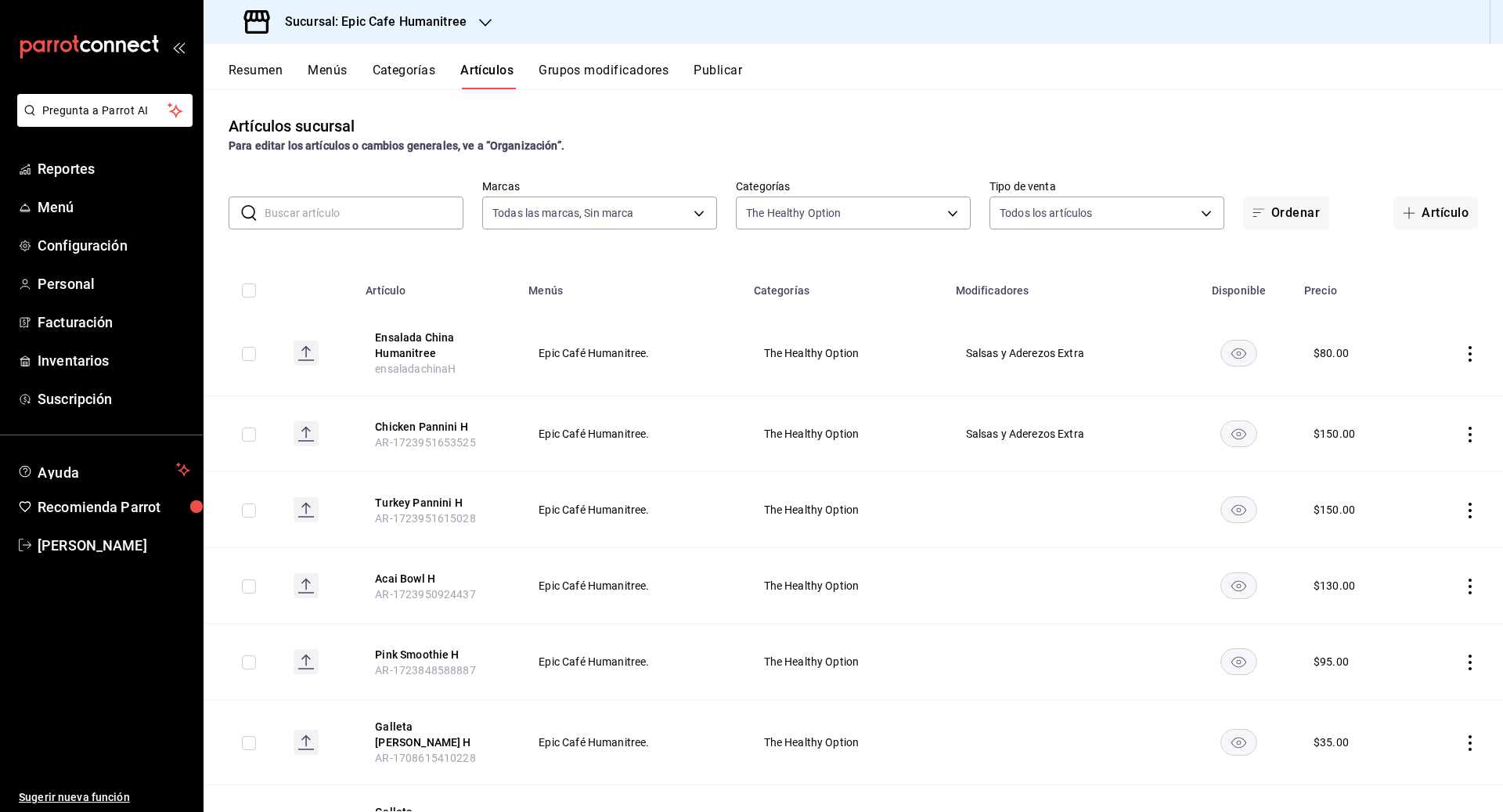
click at [1472, 356] on icon "actions" at bounding box center [1469, 353] width 15 height 15
click at [1426, 386] on span "Editar" at bounding box center [1423, 390] width 41 height 16
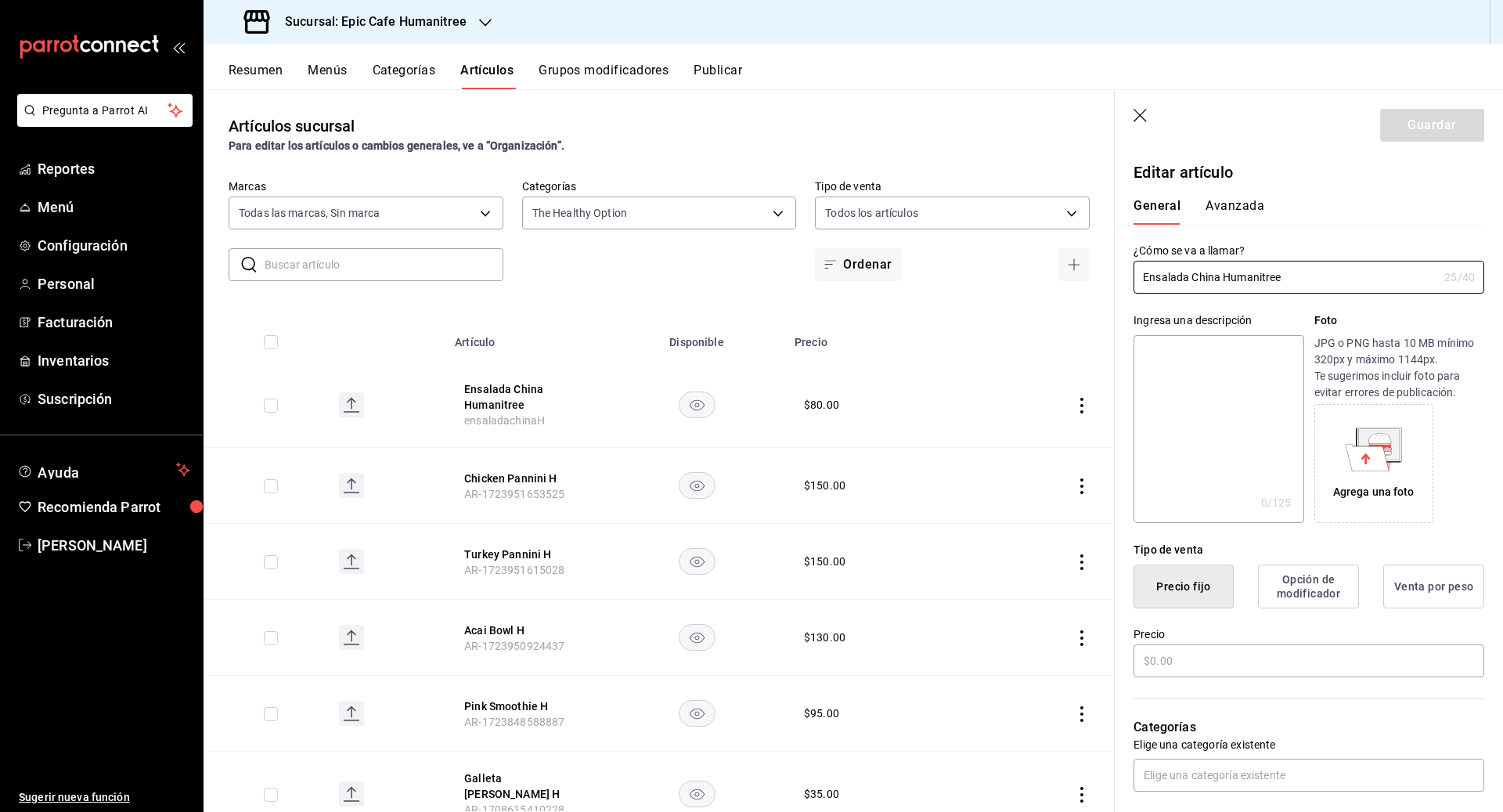
type input "$80.00"
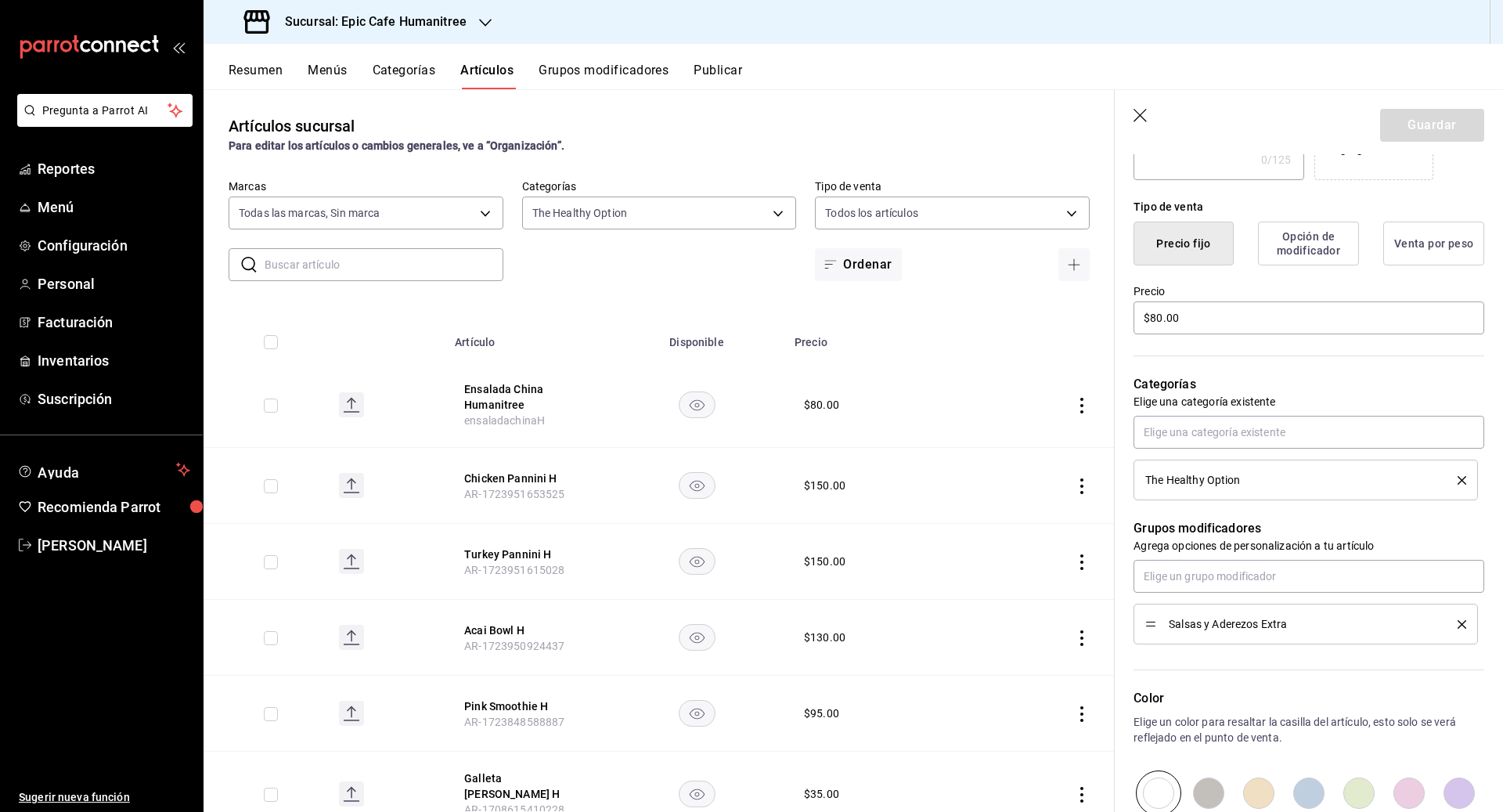
scroll to position [349, 0]
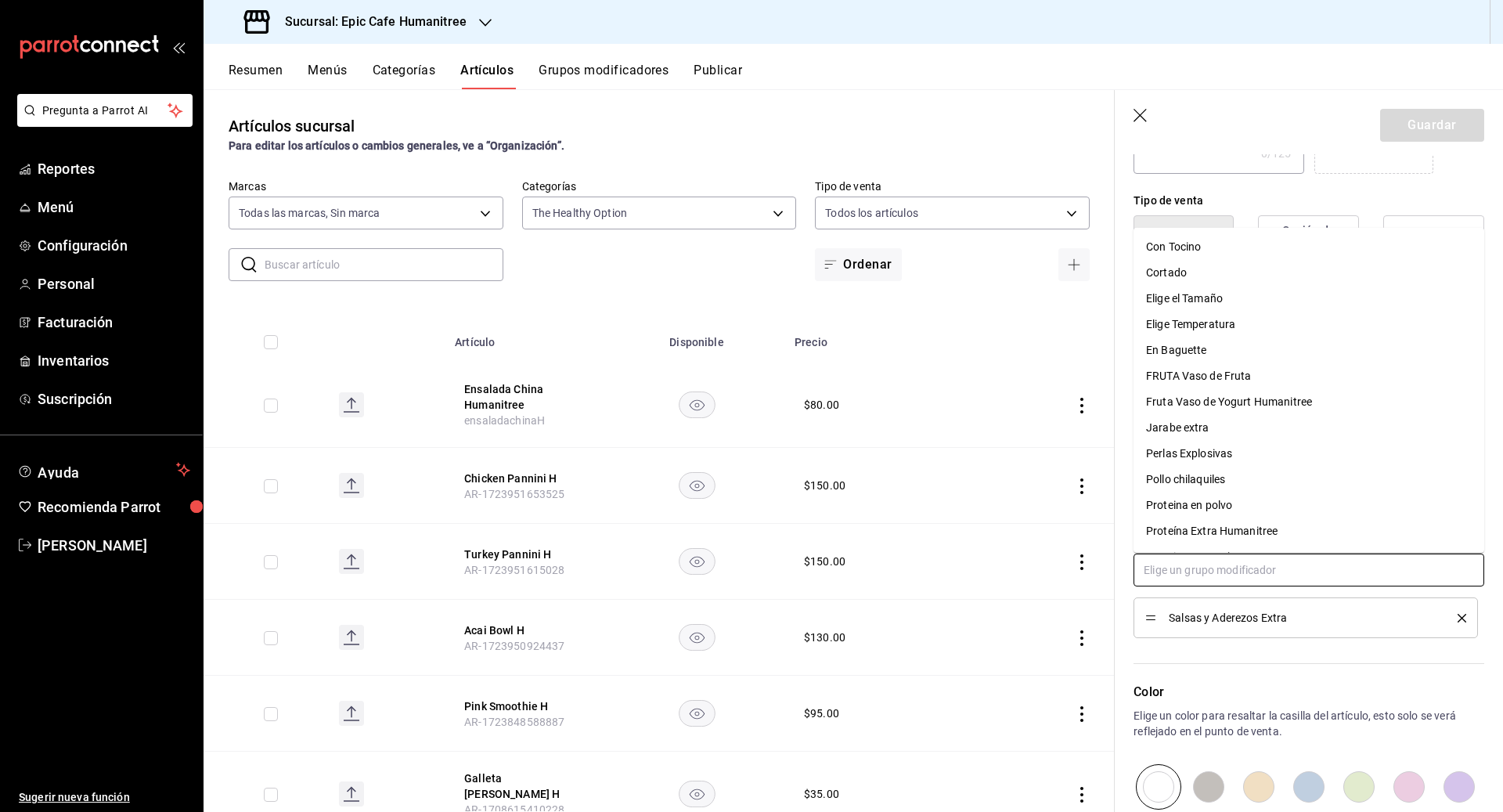
click at [1208, 569] on input "text" at bounding box center [1308, 570] width 351 height 33
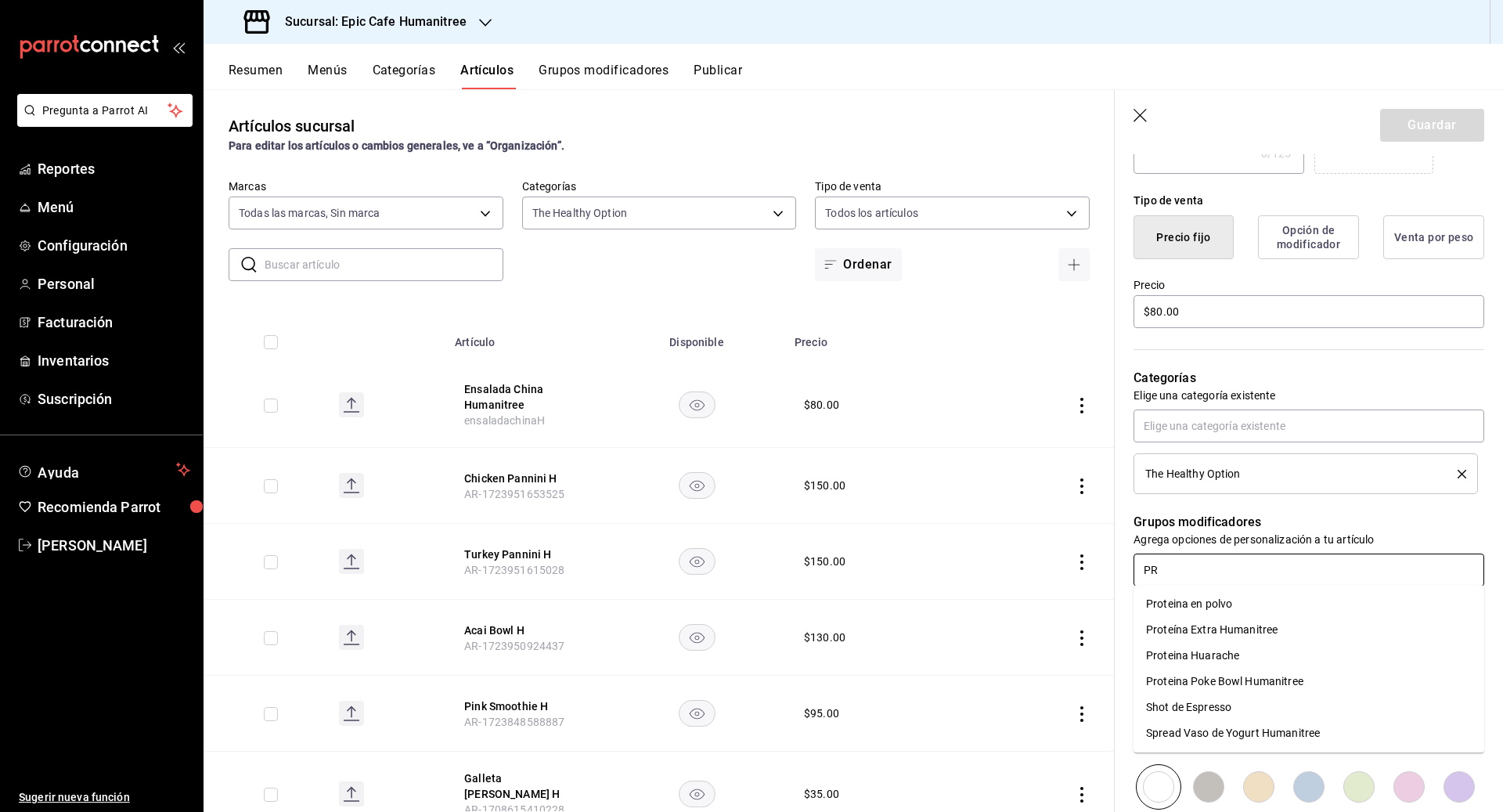
type input "PRO"
click at [1254, 637] on div "Proteína Extra Humanitree" at bounding box center [1211, 630] width 131 height 16
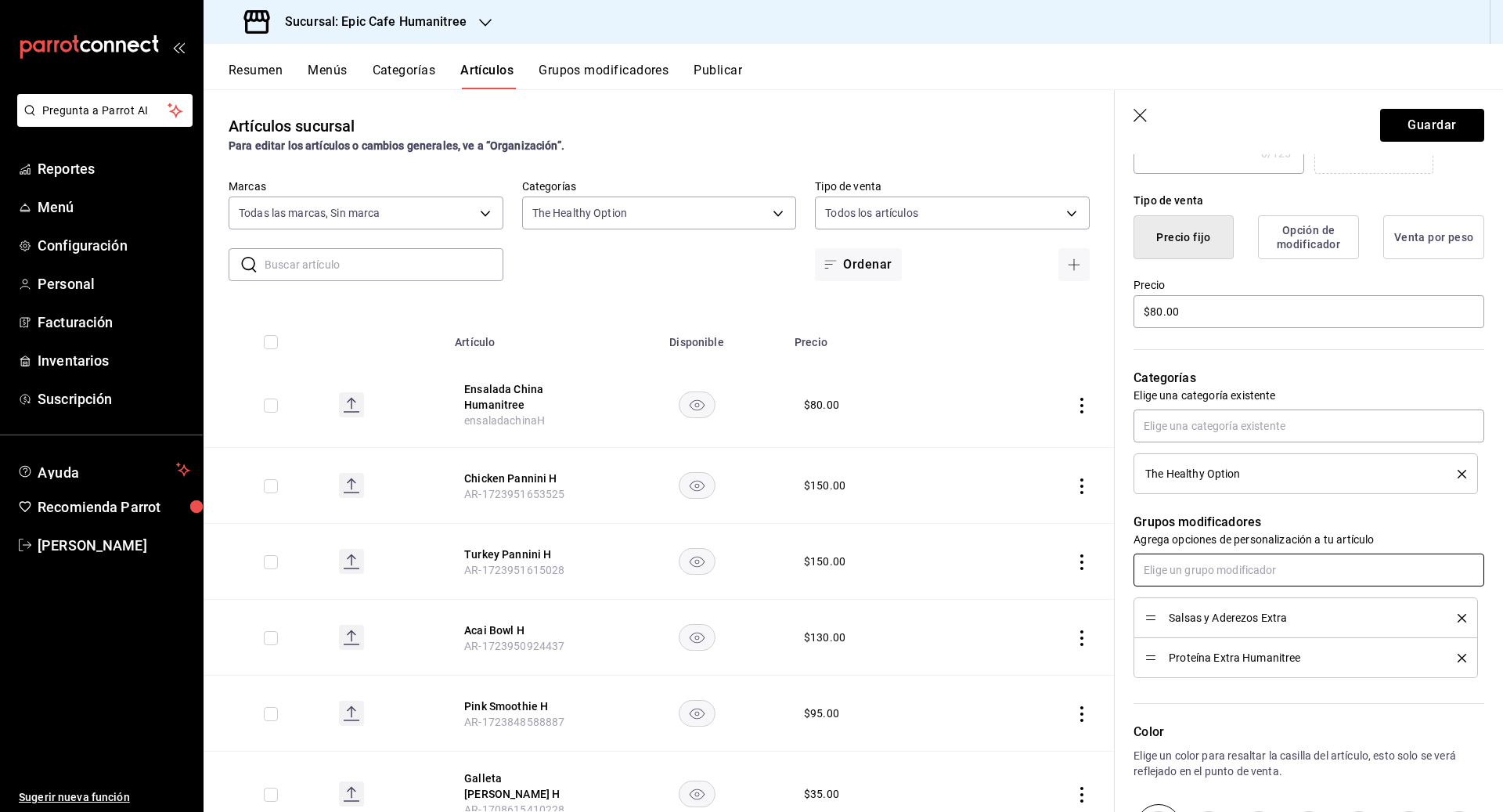
scroll to position [581, 0]
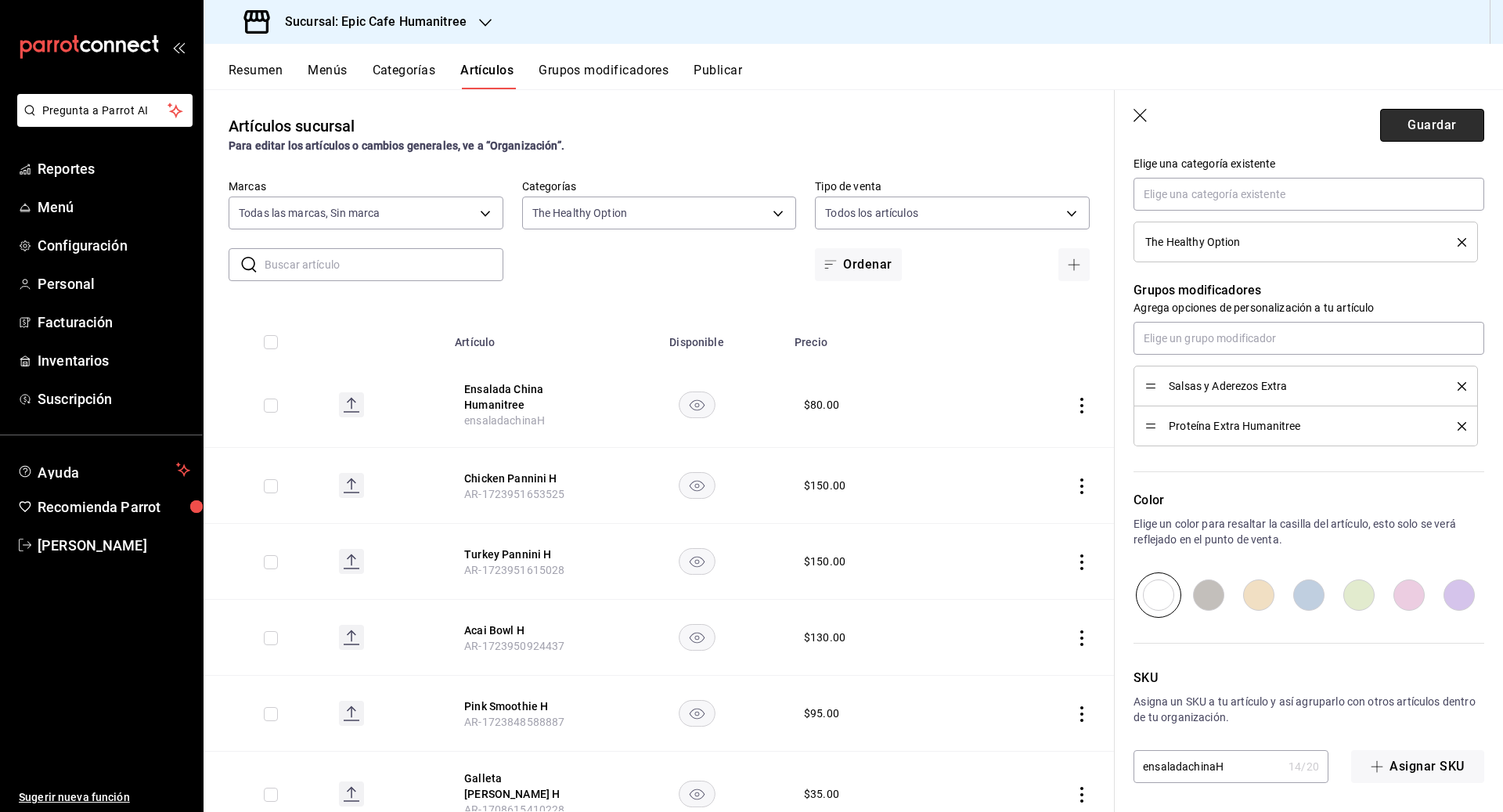
click at [1430, 133] on button "Guardar" at bounding box center [1431, 125] width 104 height 33
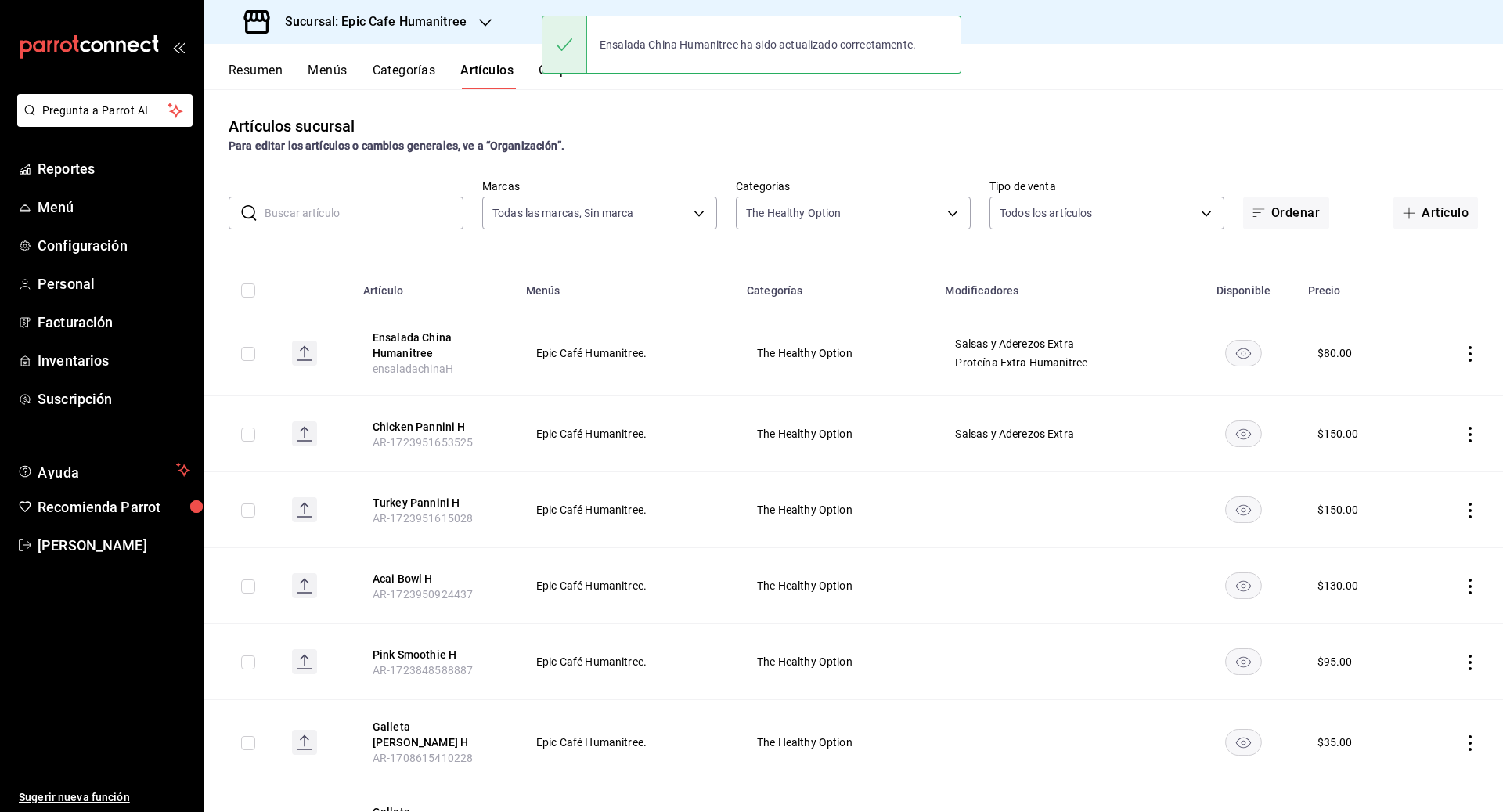
click at [1472, 500] on td at bounding box center [1459, 510] width 88 height 76
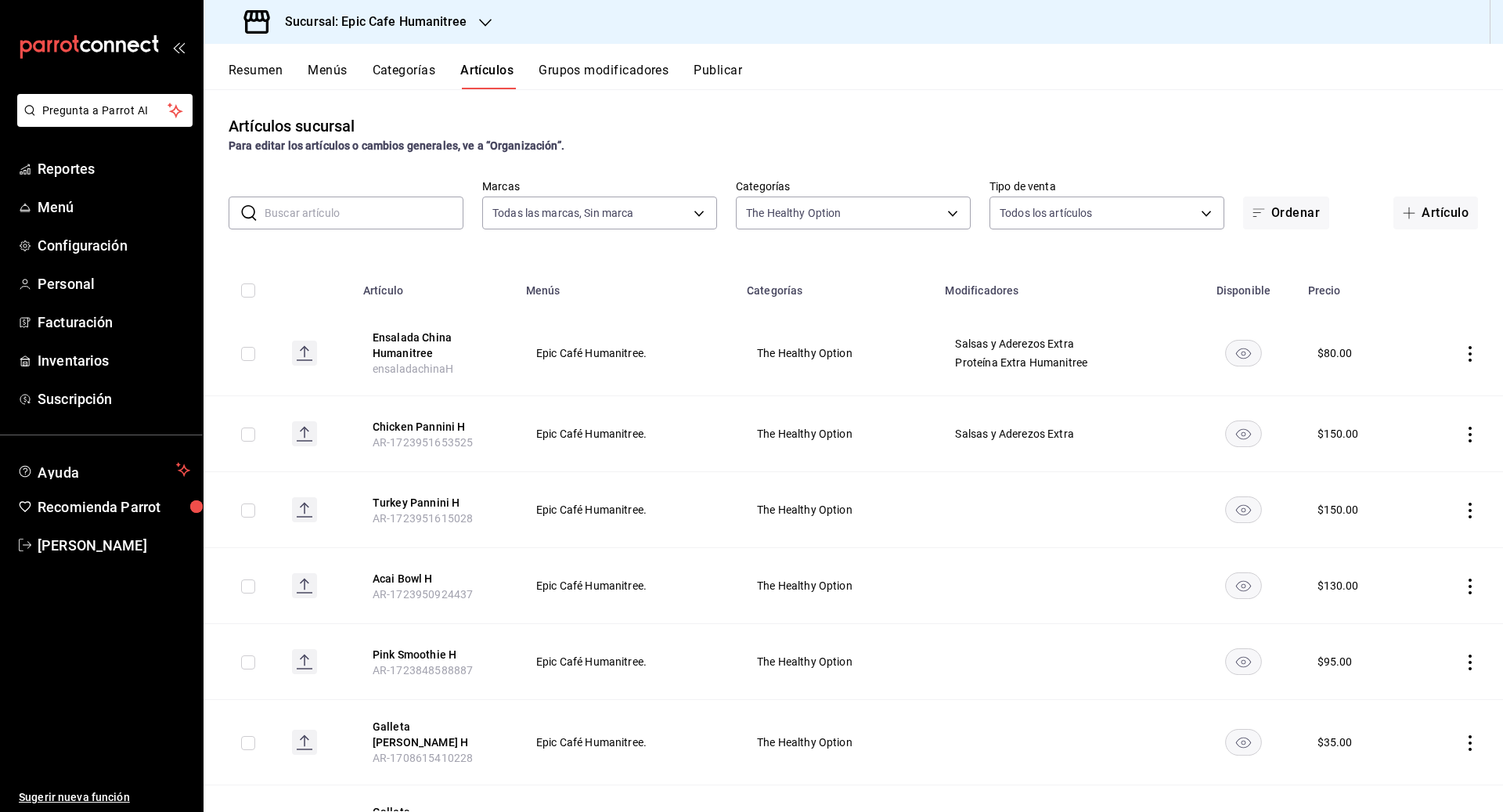
click at [1470, 507] on icon "actions" at bounding box center [1469, 509] width 15 height 15
click at [1421, 606] on span "Eliminar" at bounding box center [1423, 610] width 40 height 13
click at [1411, 525] on button "Eliminar" at bounding box center [1401, 538] width 104 height 33
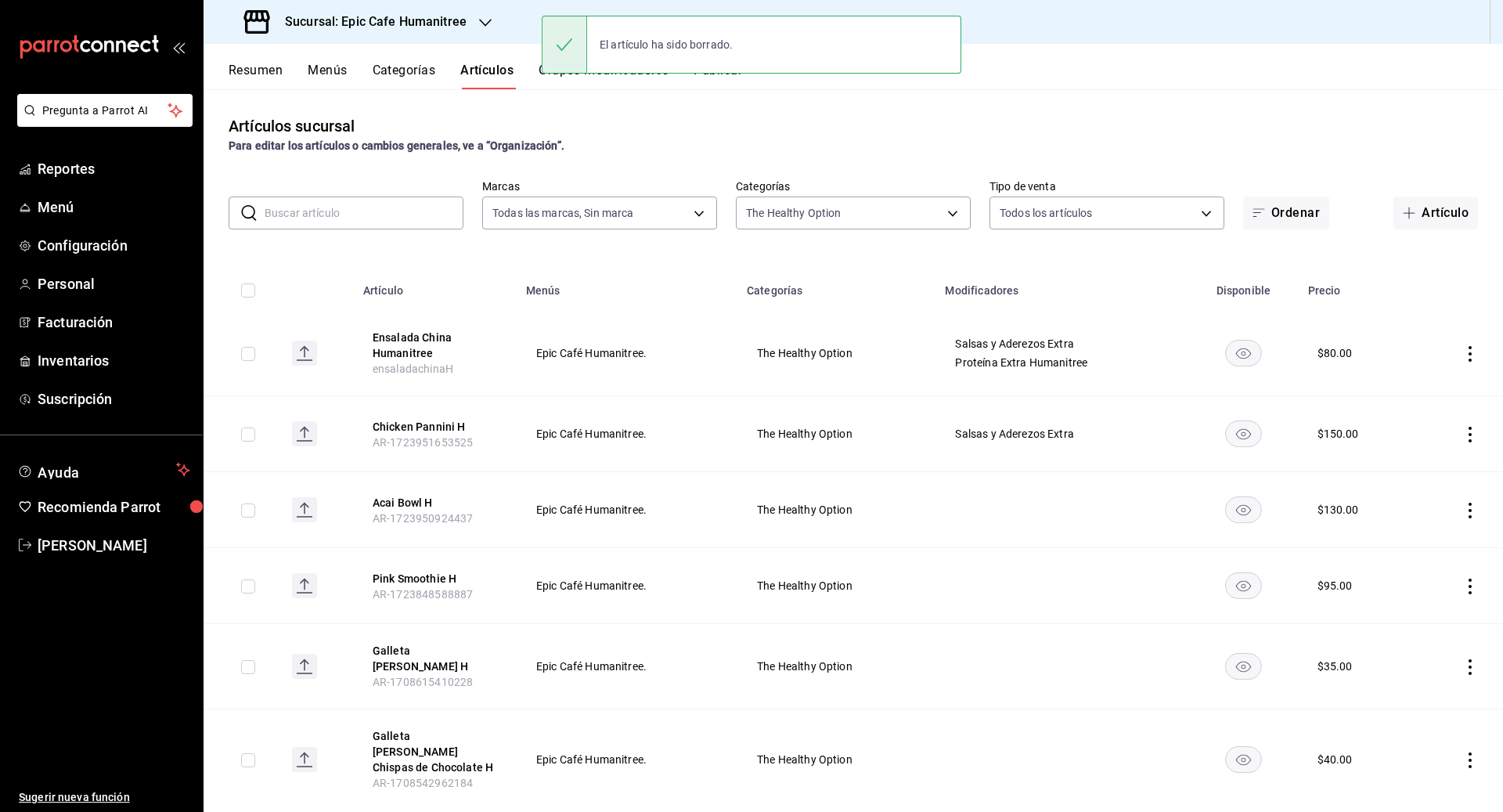
click at [1473, 511] on icon "actions" at bounding box center [1469, 509] width 15 height 15
click at [1414, 602] on span "Eliminar" at bounding box center [1423, 610] width 41 height 16
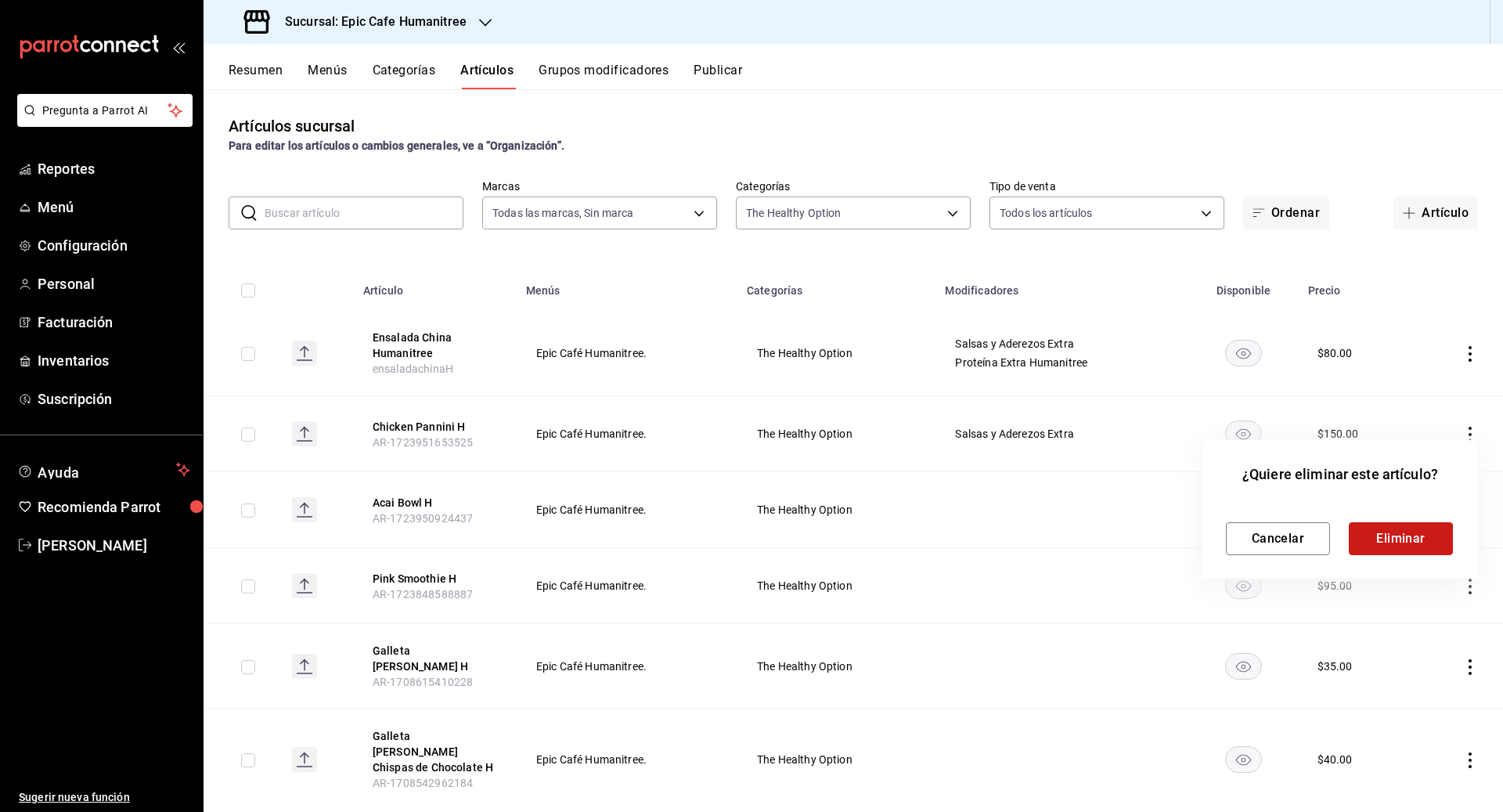
click at [1414, 540] on button "Eliminar" at bounding box center [1401, 538] width 104 height 33
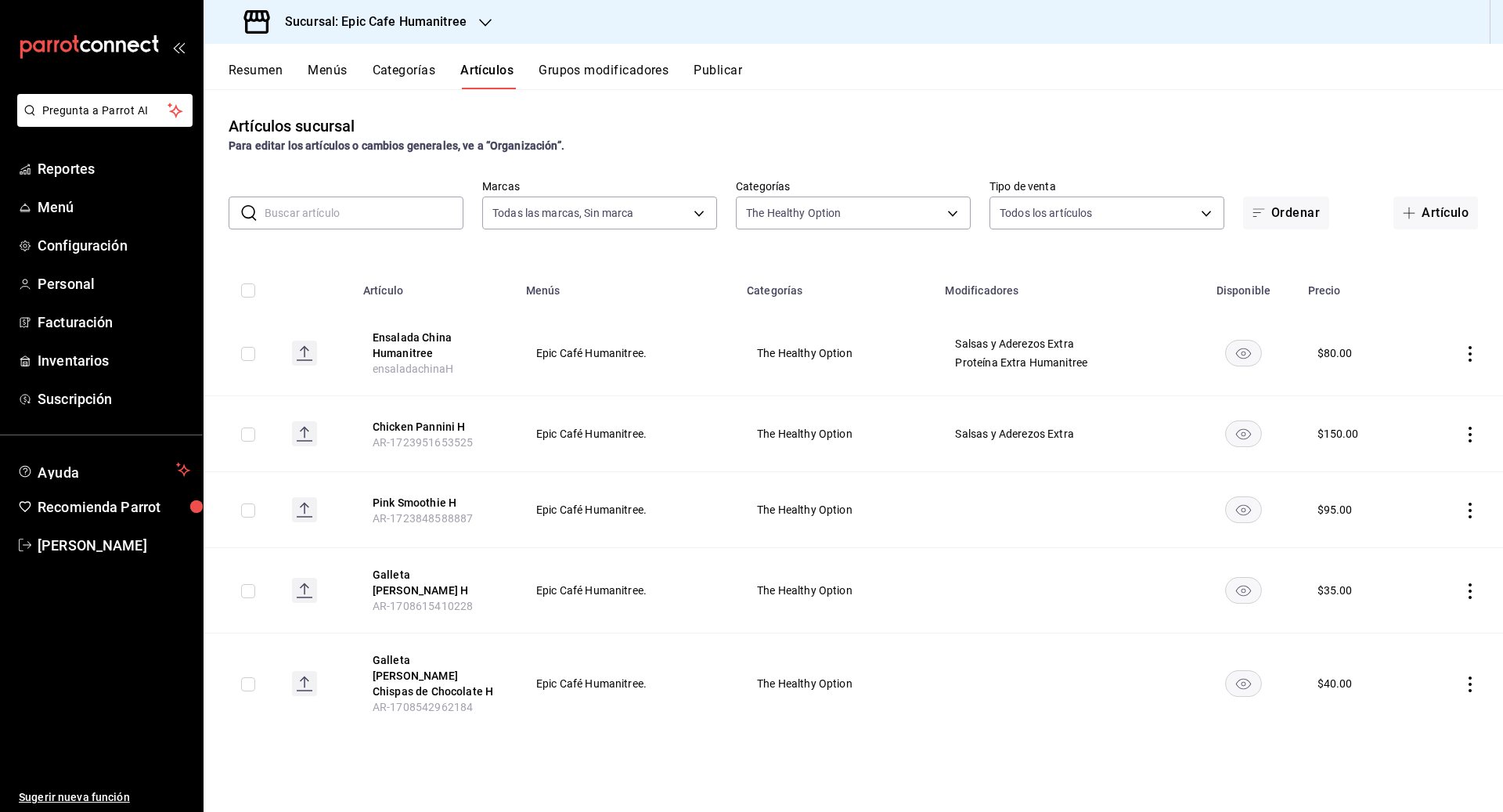
click at [1466, 356] on icon "actions" at bounding box center [1469, 353] width 15 height 15
click at [1414, 382] on li "Editar" at bounding box center [1410, 390] width 94 height 32
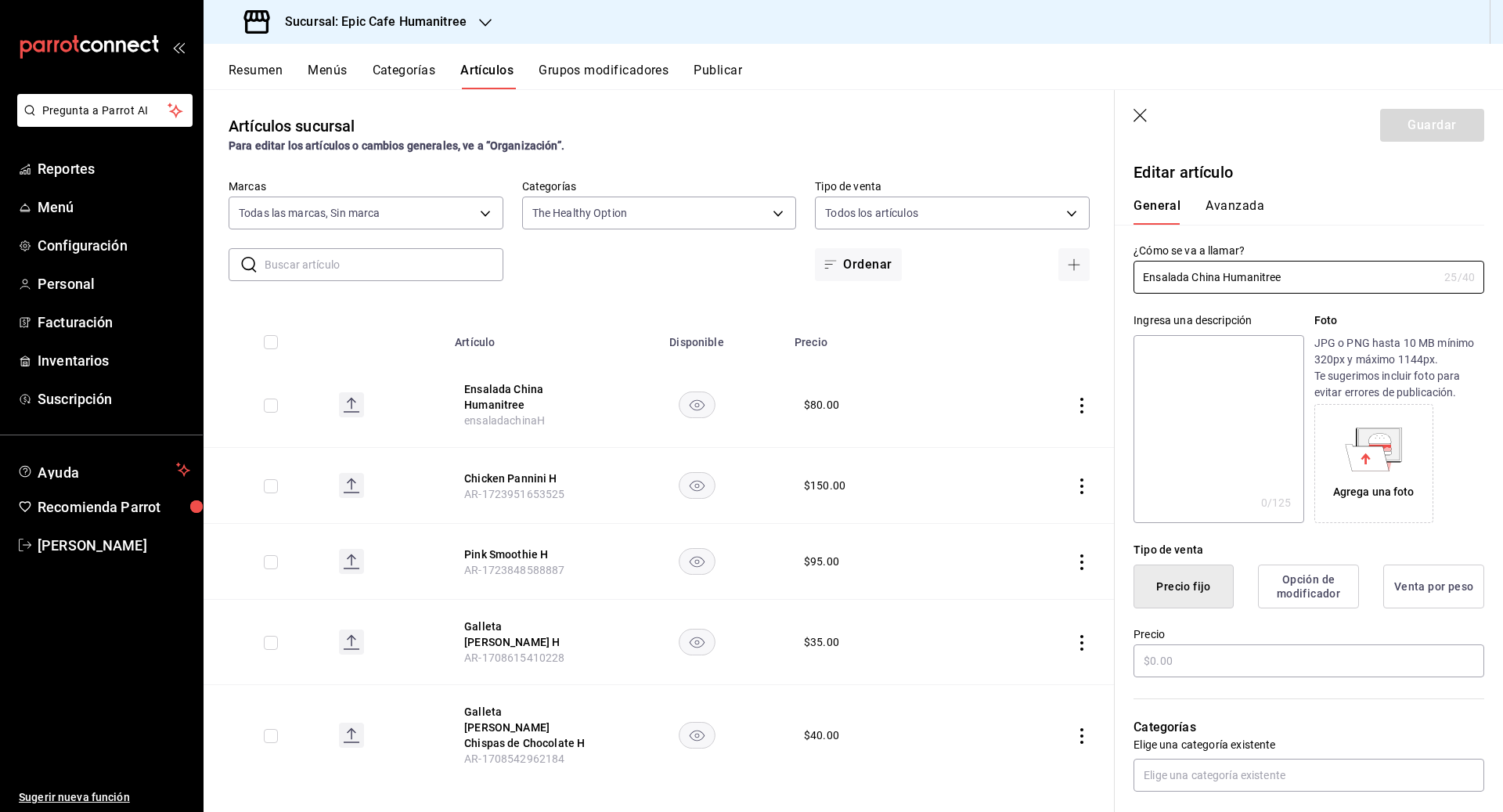
type input "$80.00"
click at [1219, 272] on input "Ensalada China Humanitree" at bounding box center [1285, 276] width 305 height 32
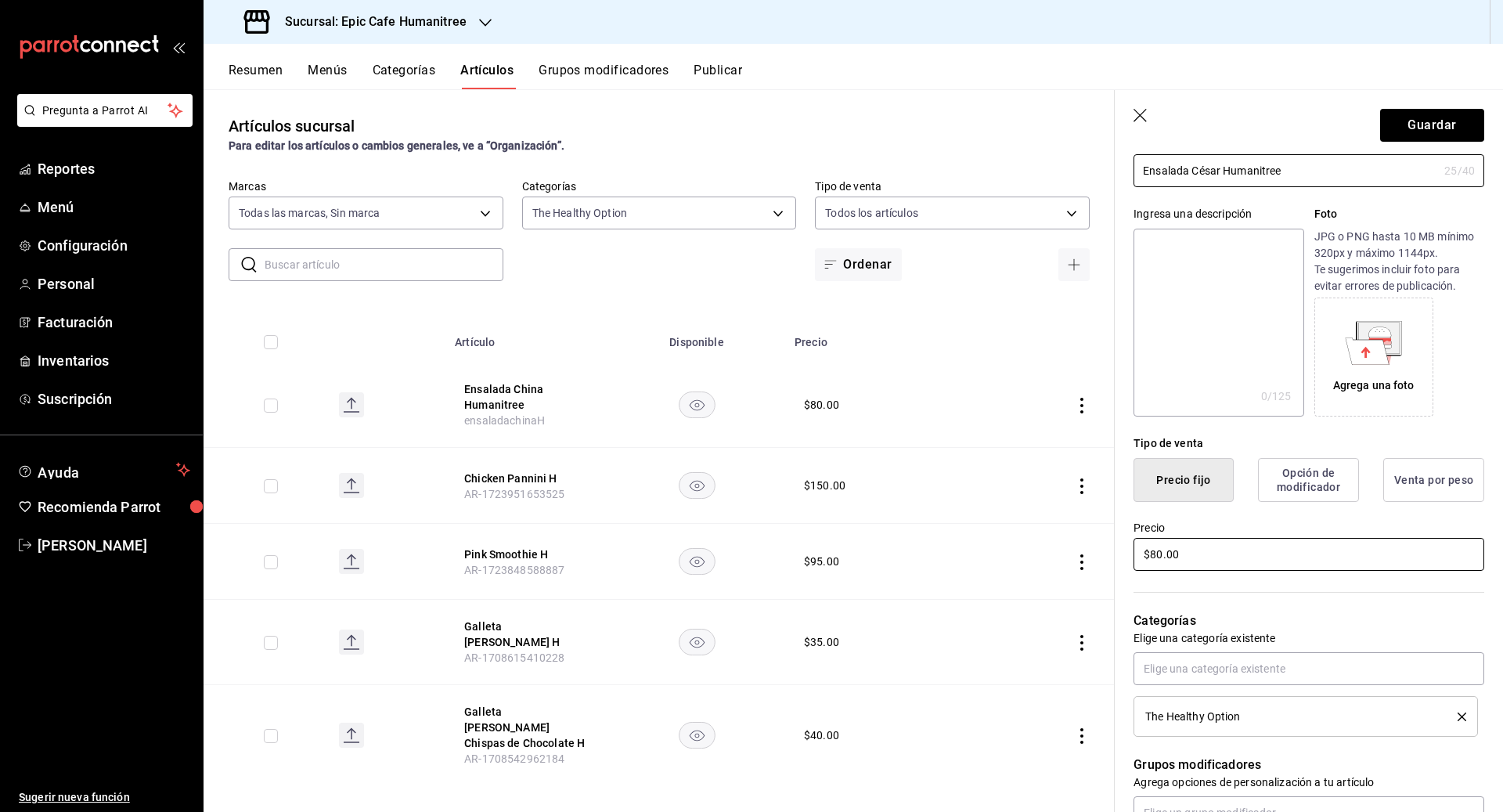
type input "Ensalada César Humanitree"
drag, startPoint x: 1192, startPoint y: 562, endPoint x: 1097, endPoint y: 552, distance: 95.5
click at [1097, 552] on main "Artículos sucursal Para editar los artículos o cambios generales, ve a “Organiz…" at bounding box center [854, 450] width 1300 height 722
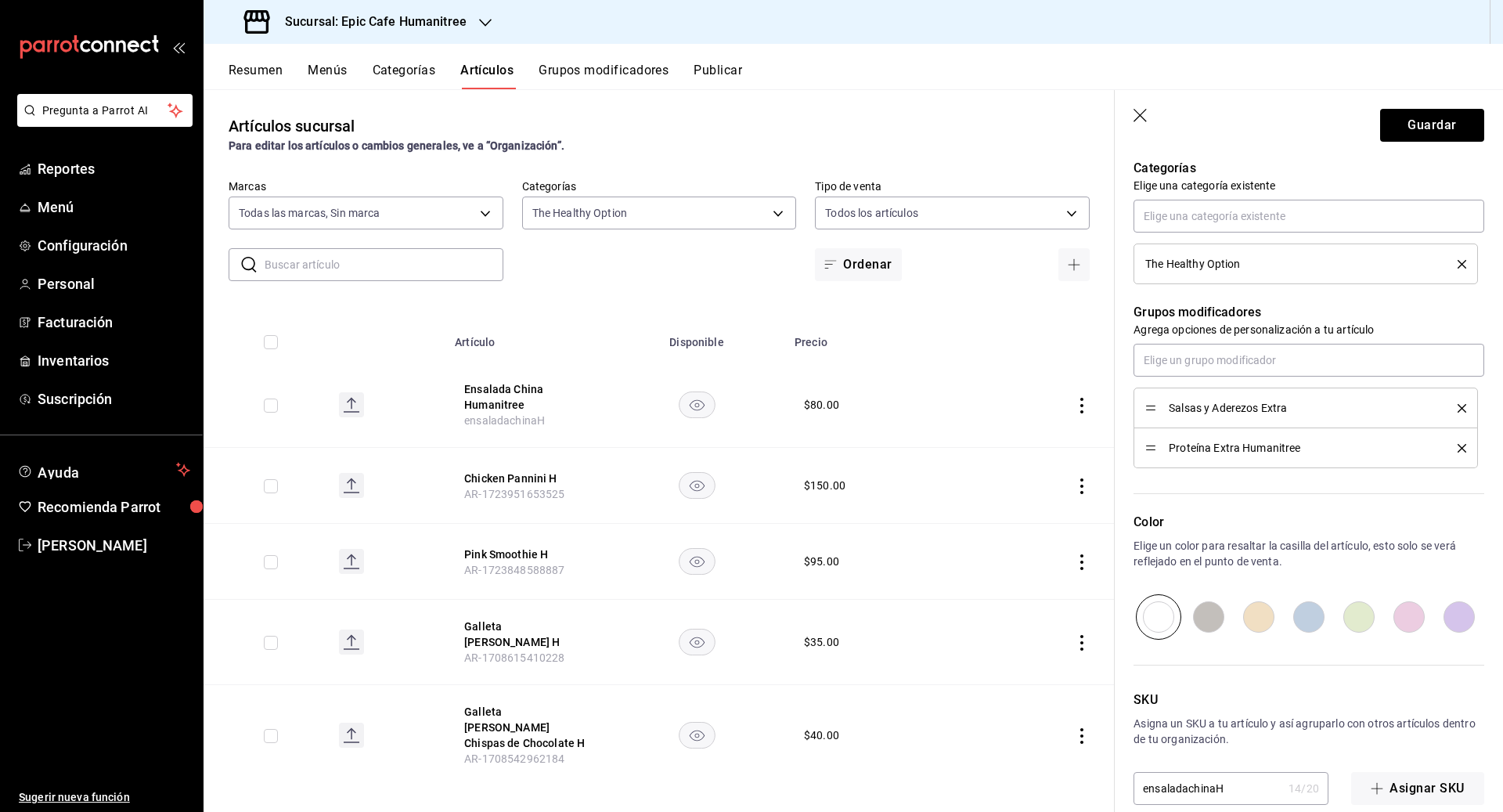
scroll to position [581, 0]
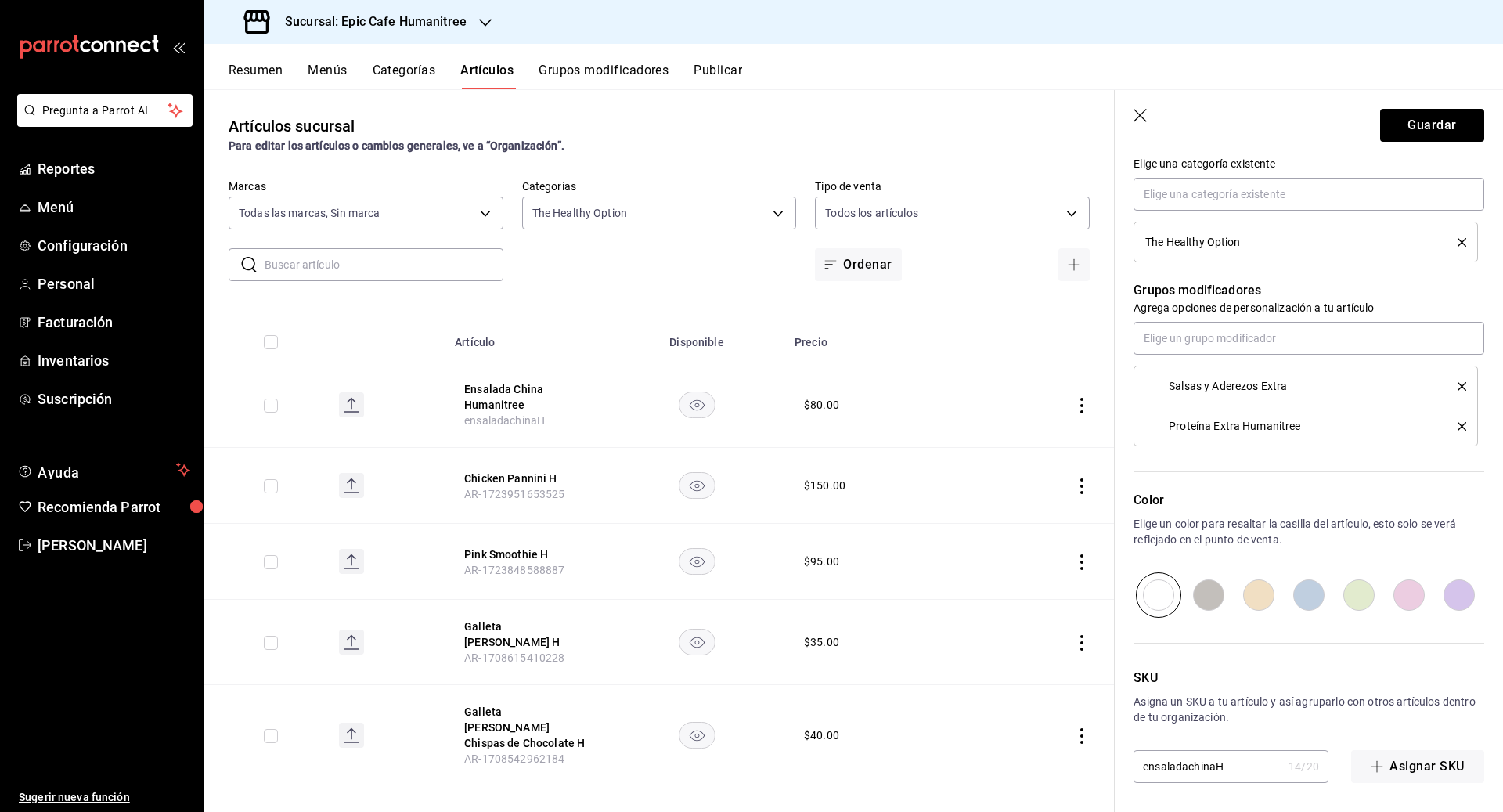
type input "$120.00"
click at [1227, 766] on input "ensaladachinaH" at bounding box center [1207, 766] width 149 height 32
type input "ensaladacesarH"
click at [1408, 143] on header "Guardar" at bounding box center [1309, 121] width 388 height 64
click at [1408, 133] on button "Guardar" at bounding box center [1431, 125] width 104 height 33
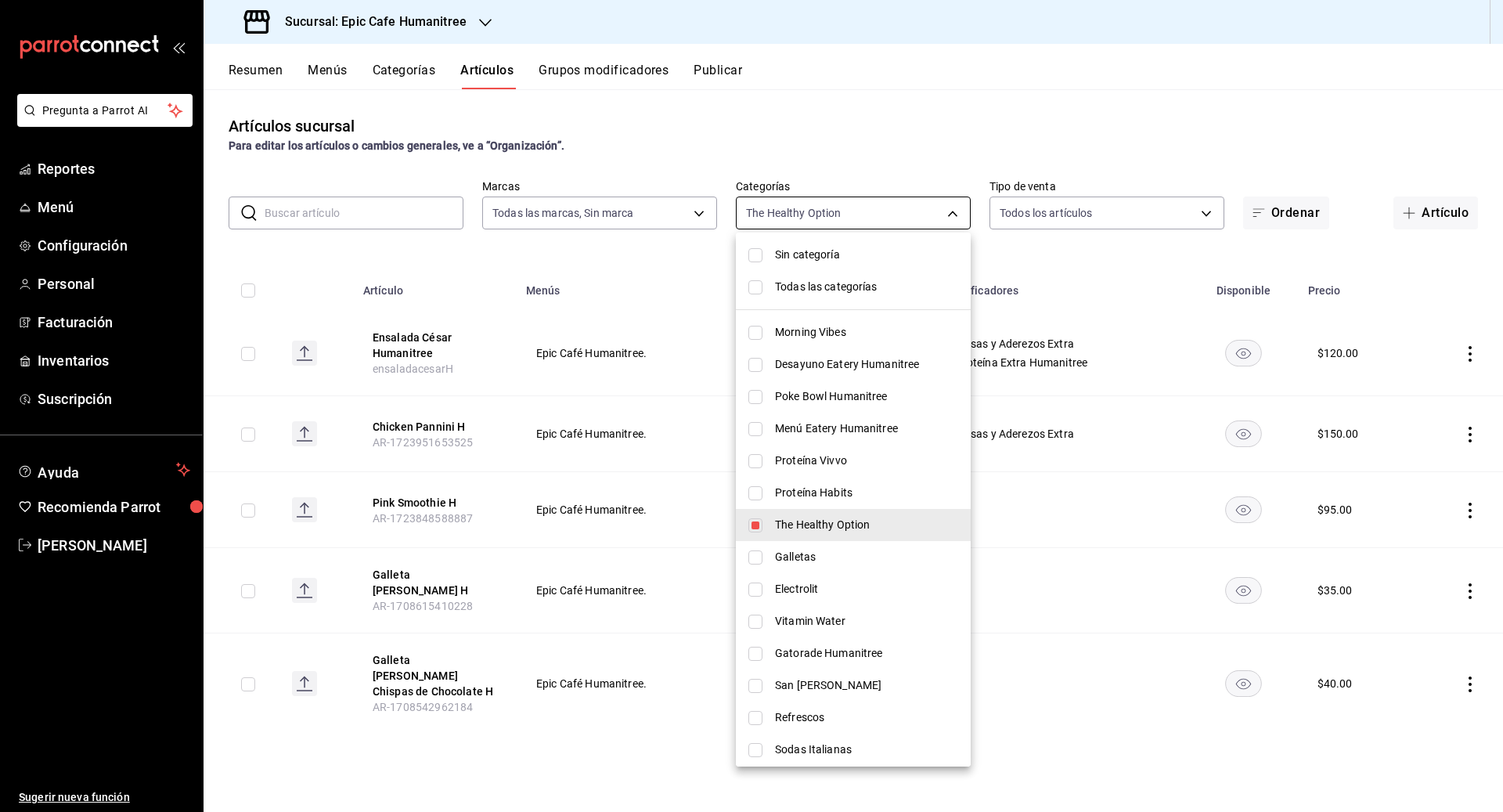
click at [926, 206] on body "Pregunta a Parrot AI Reportes Menú Configuración Personal Facturación Inventari…" at bounding box center [752, 406] width 1503 height 812
click at [755, 289] on input "checkbox" at bounding box center [756, 287] width 15 height 14
checkbox input "true"
type input "a3bee725-c525-44a7-[DATE]-aa3170eb3fb4,9fab54cc-32ee-4335-a8af-fa557cca6bda,8f4…"
checkbox input "true"
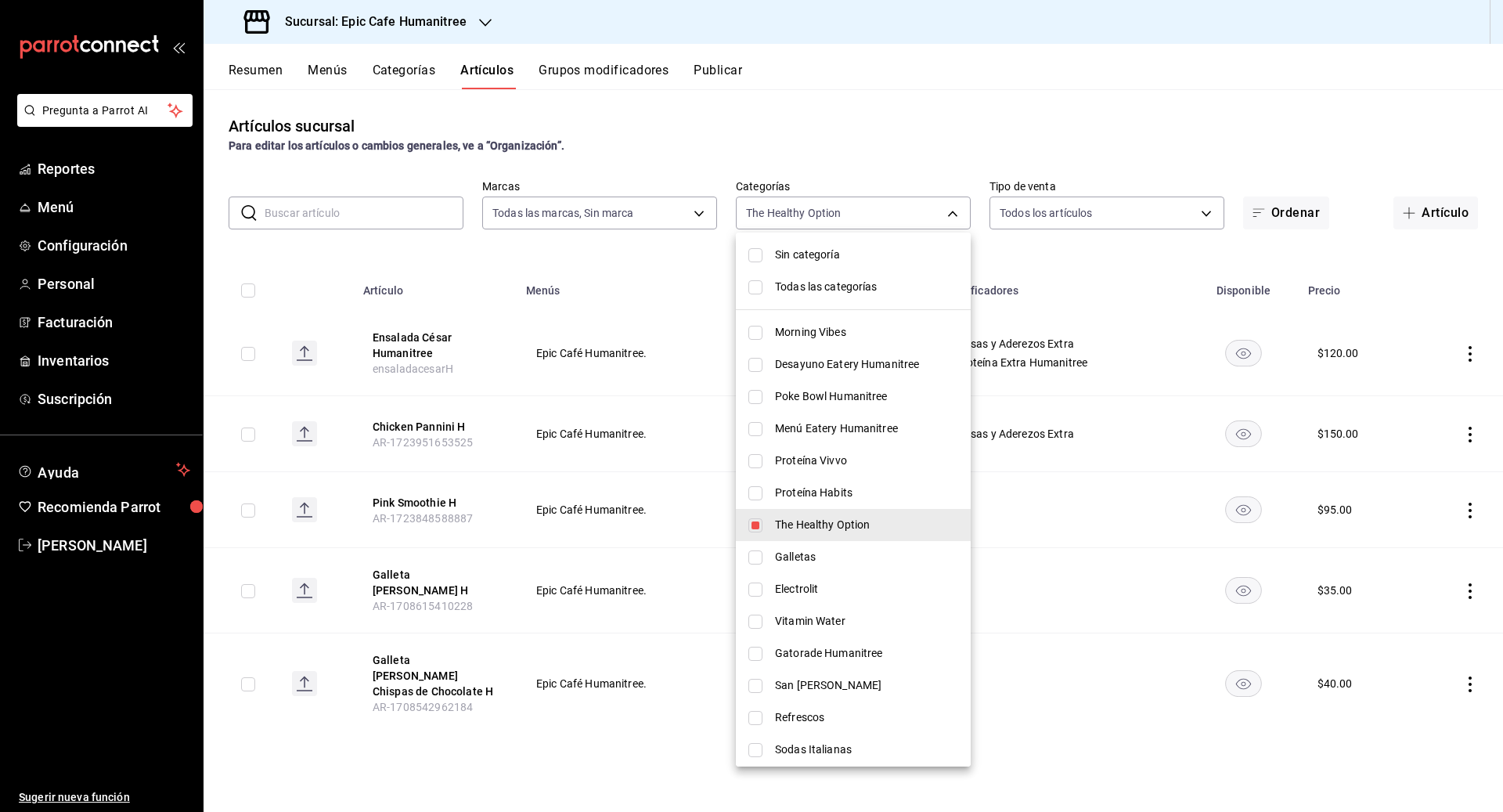
checkbox input "true"
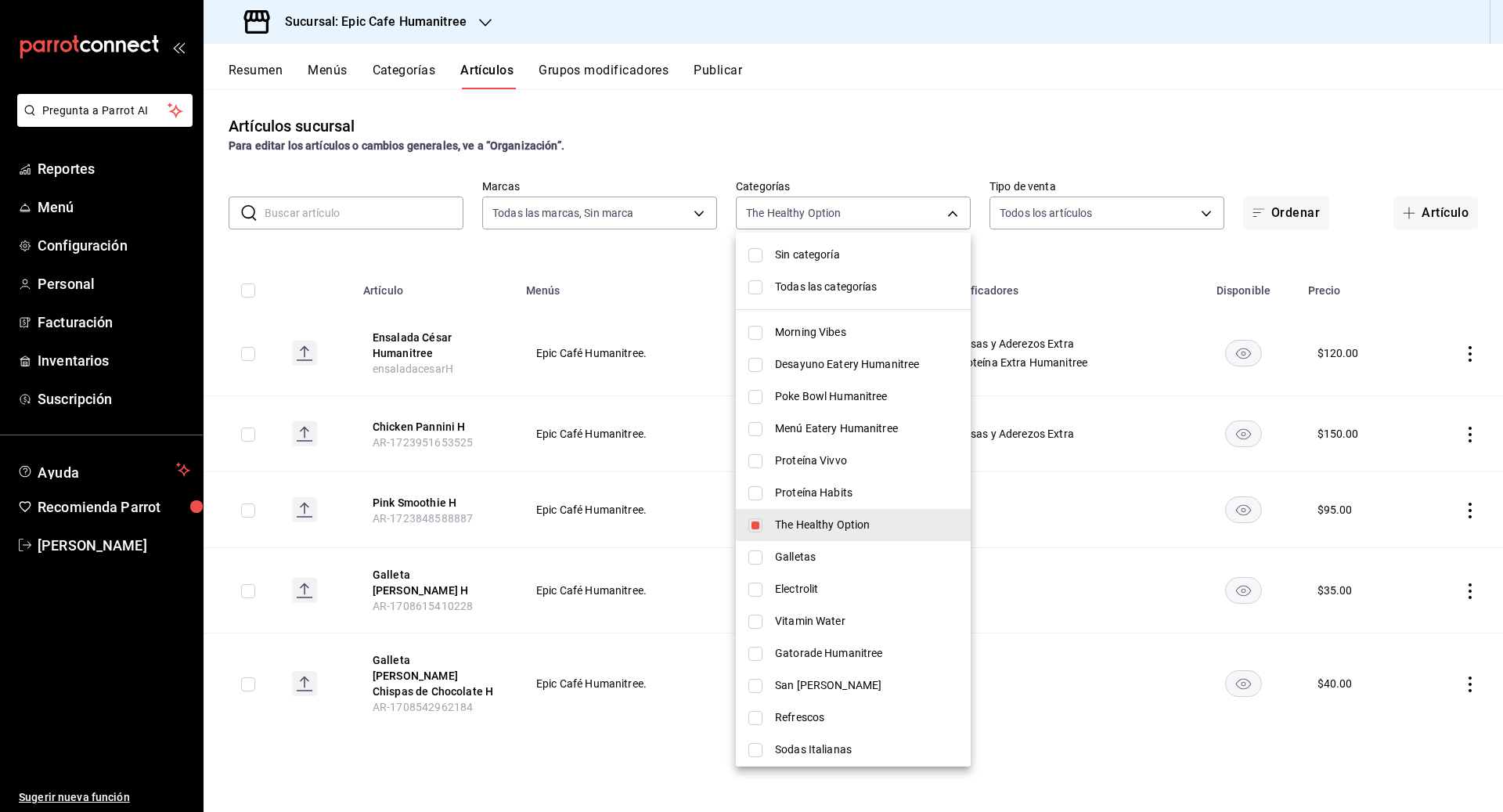
checkbox input "true"
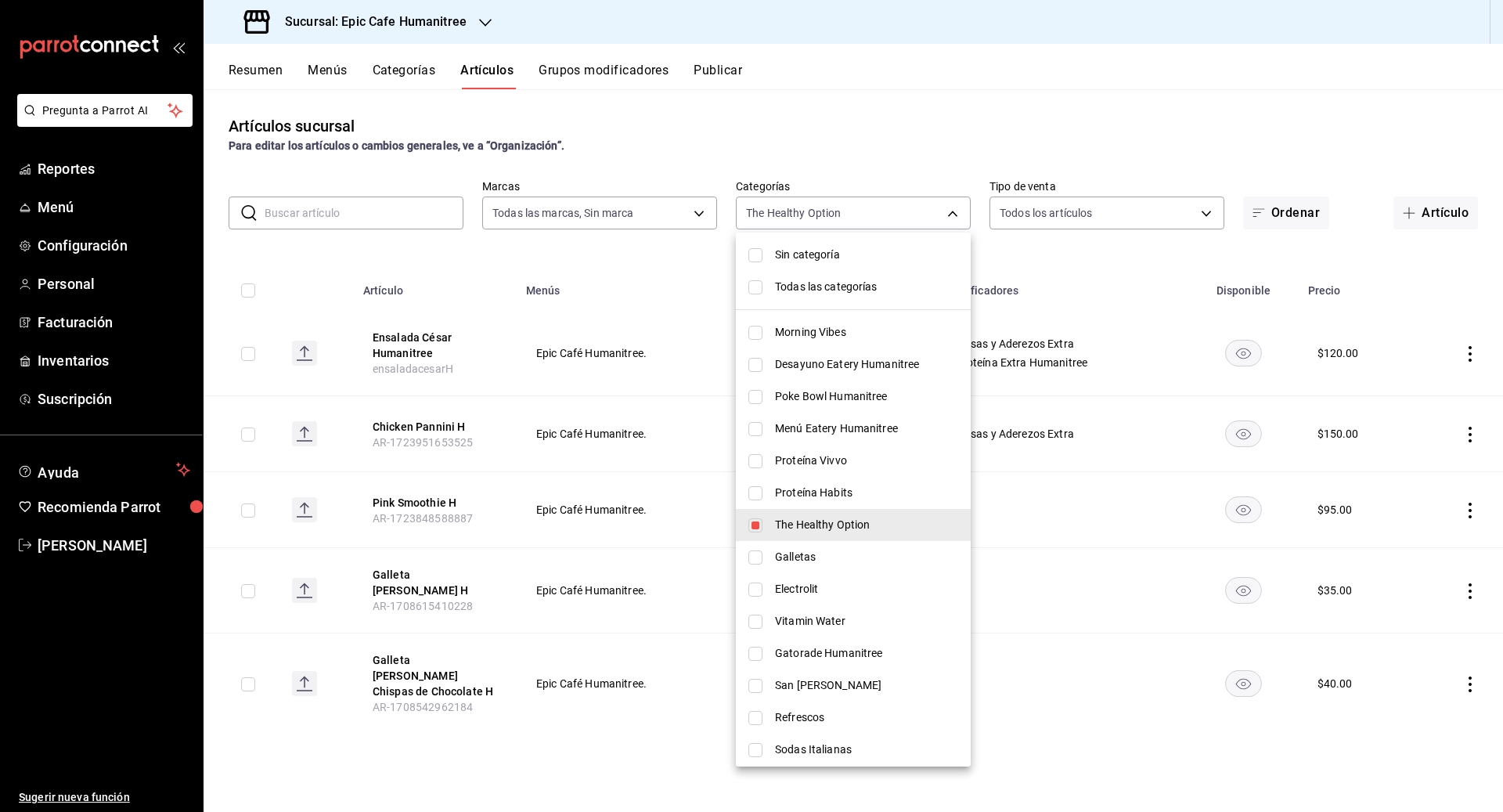
checkbox input "true"
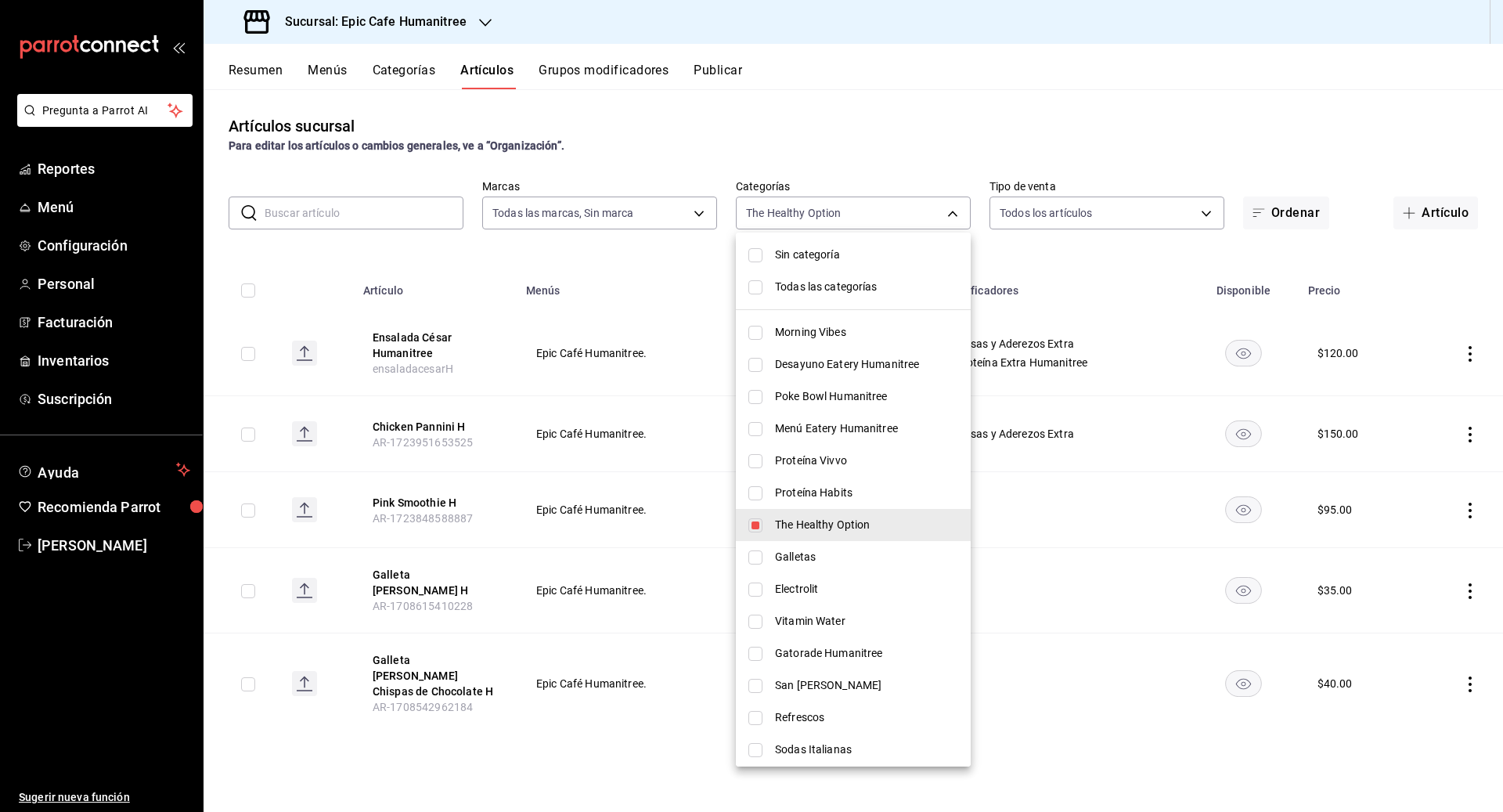
checkbox input "true"
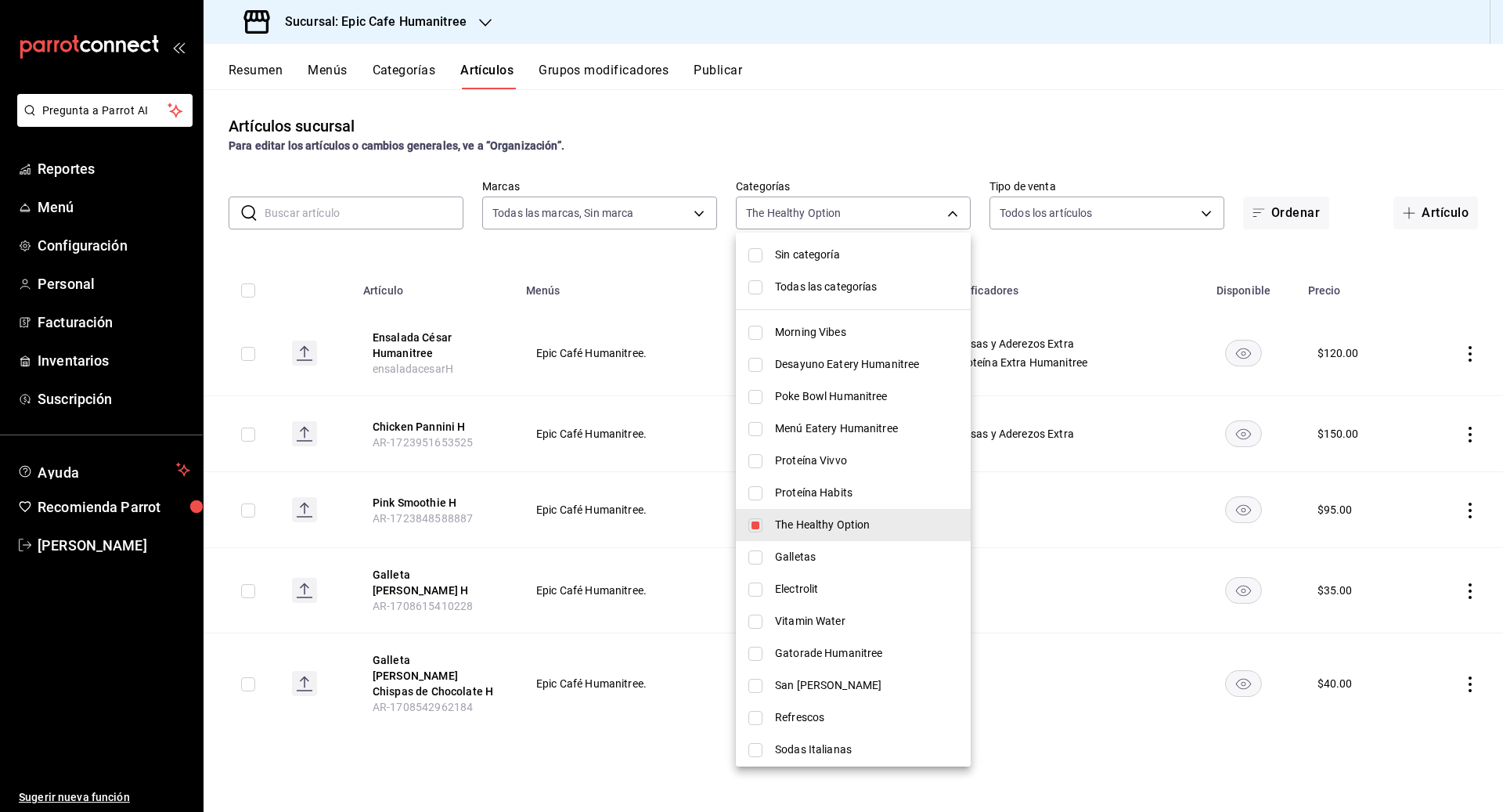
checkbox input "true"
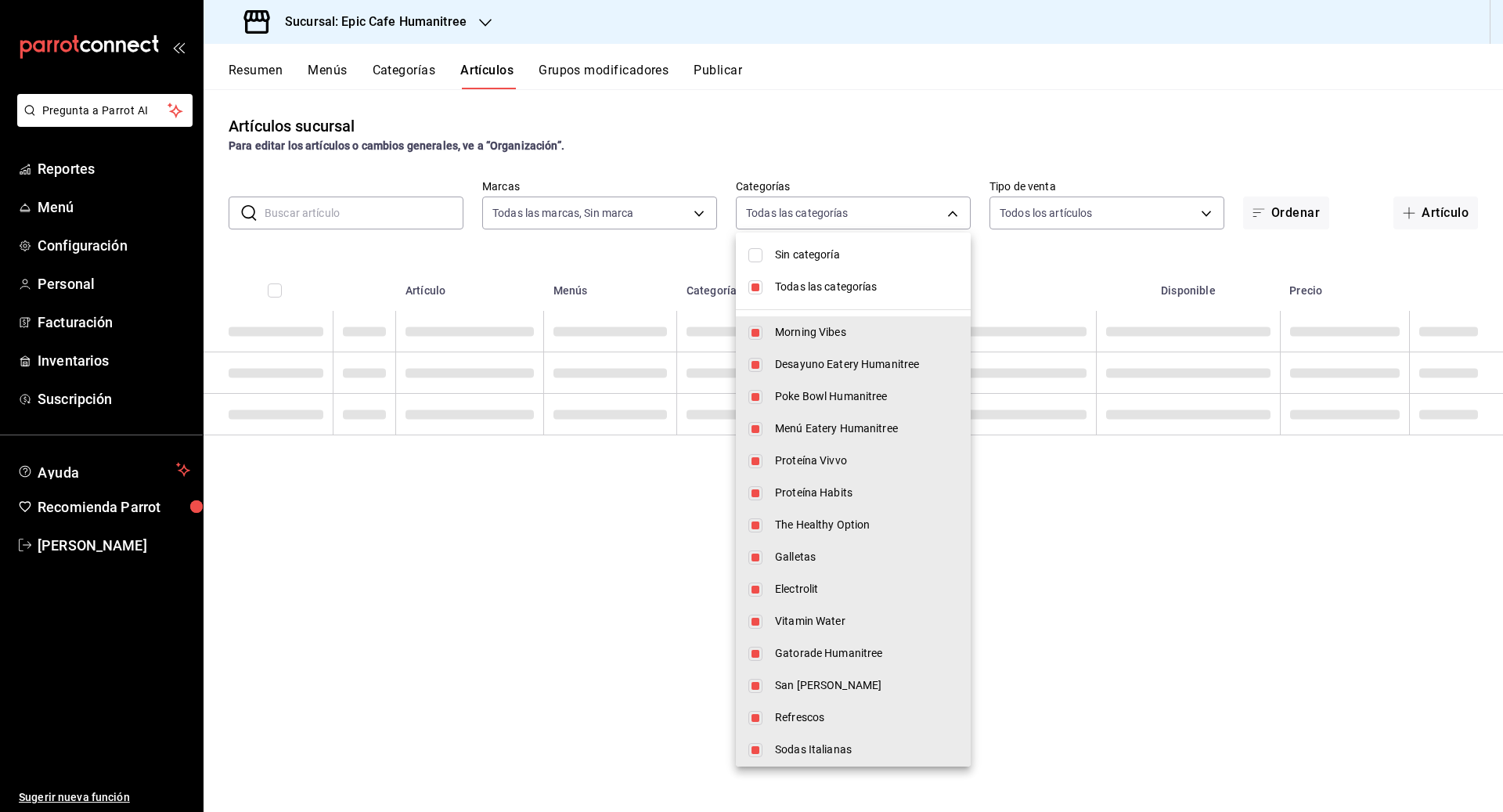
click at [761, 257] on input "checkbox" at bounding box center [756, 256] width 15 height 14
checkbox input "true"
click at [350, 216] on div at bounding box center [752, 406] width 1503 height 812
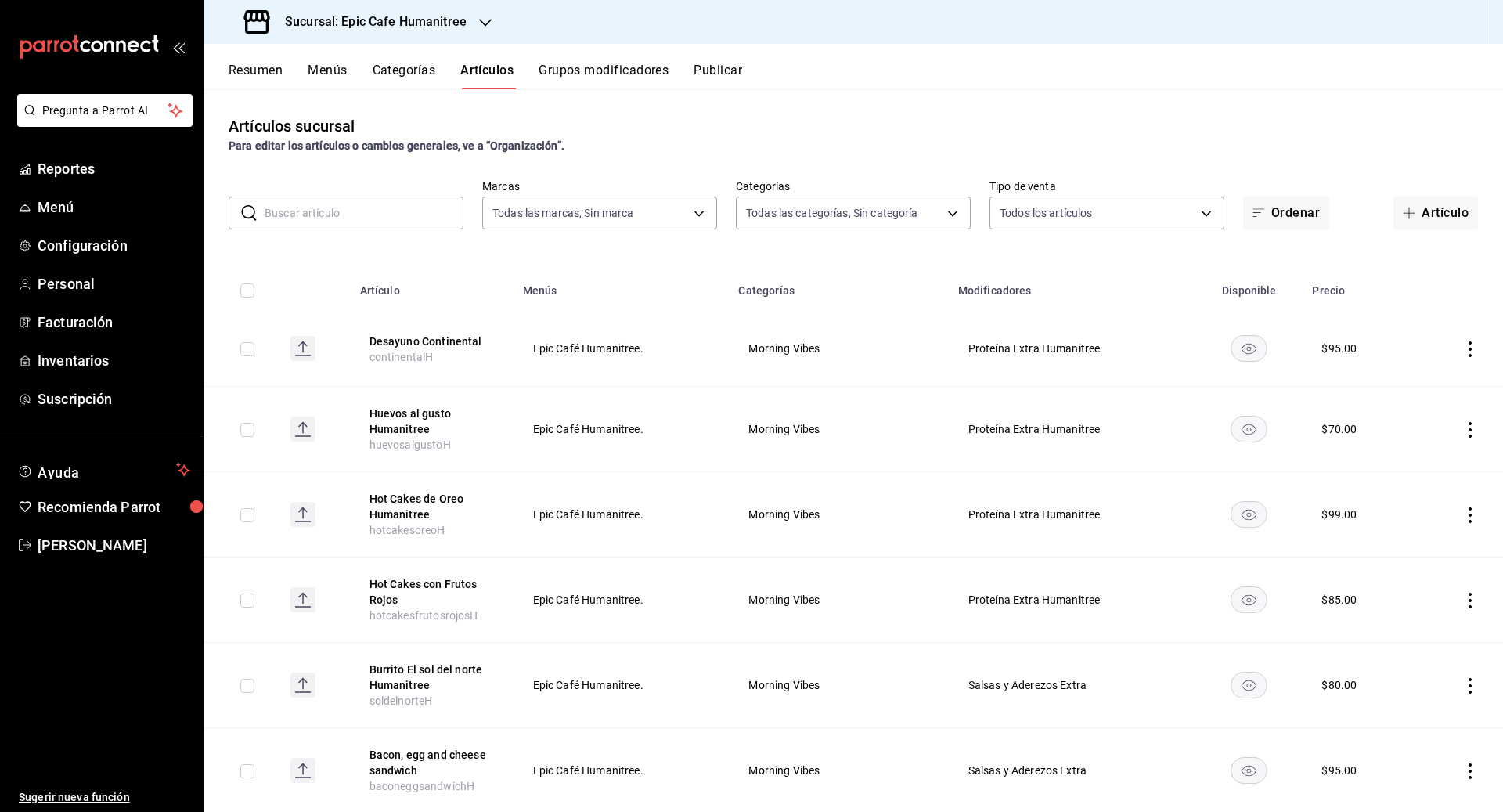
click at [290, 213] on input "text" at bounding box center [364, 213] width 199 height 32
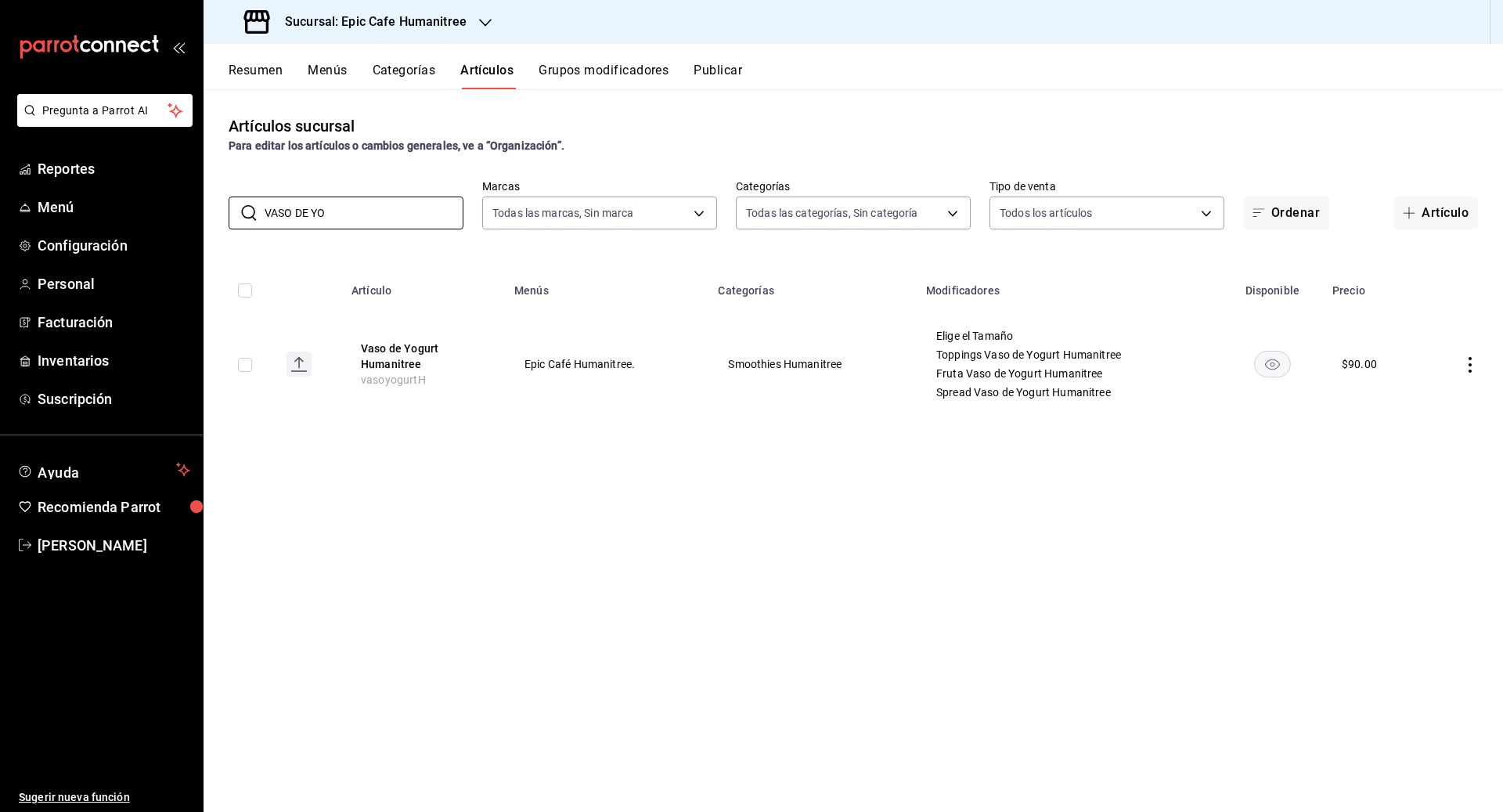
type input "VASO DE YO"
click at [1473, 373] on td at bounding box center [1462, 363] width 82 height 106
click at [1471, 367] on icon "actions" at bounding box center [1469, 364] width 15 height 15
click at [1422, 395] on span "Editar" at bounding box center [1423, 401] width 41 height 16
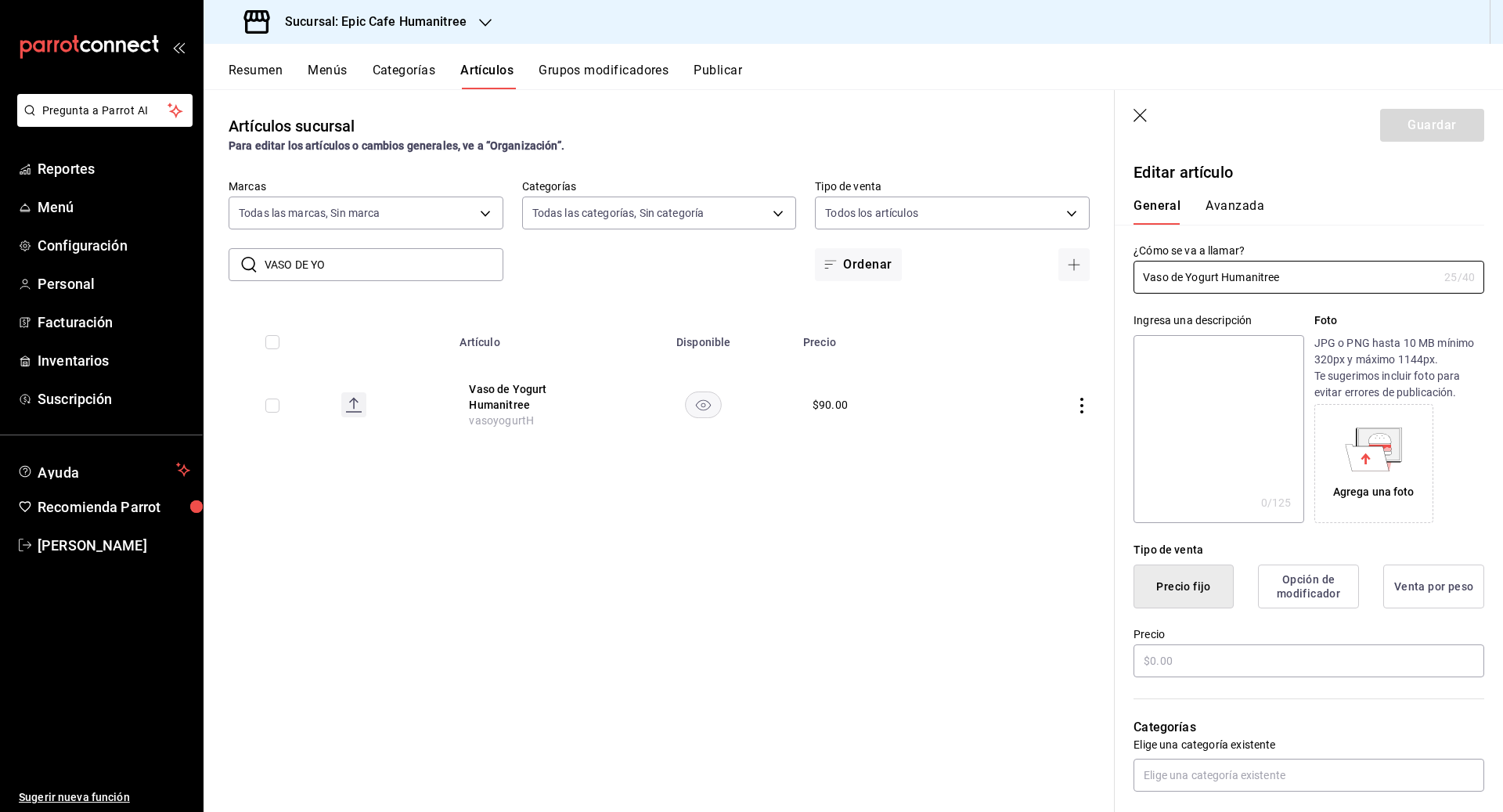
type input "$90.00"
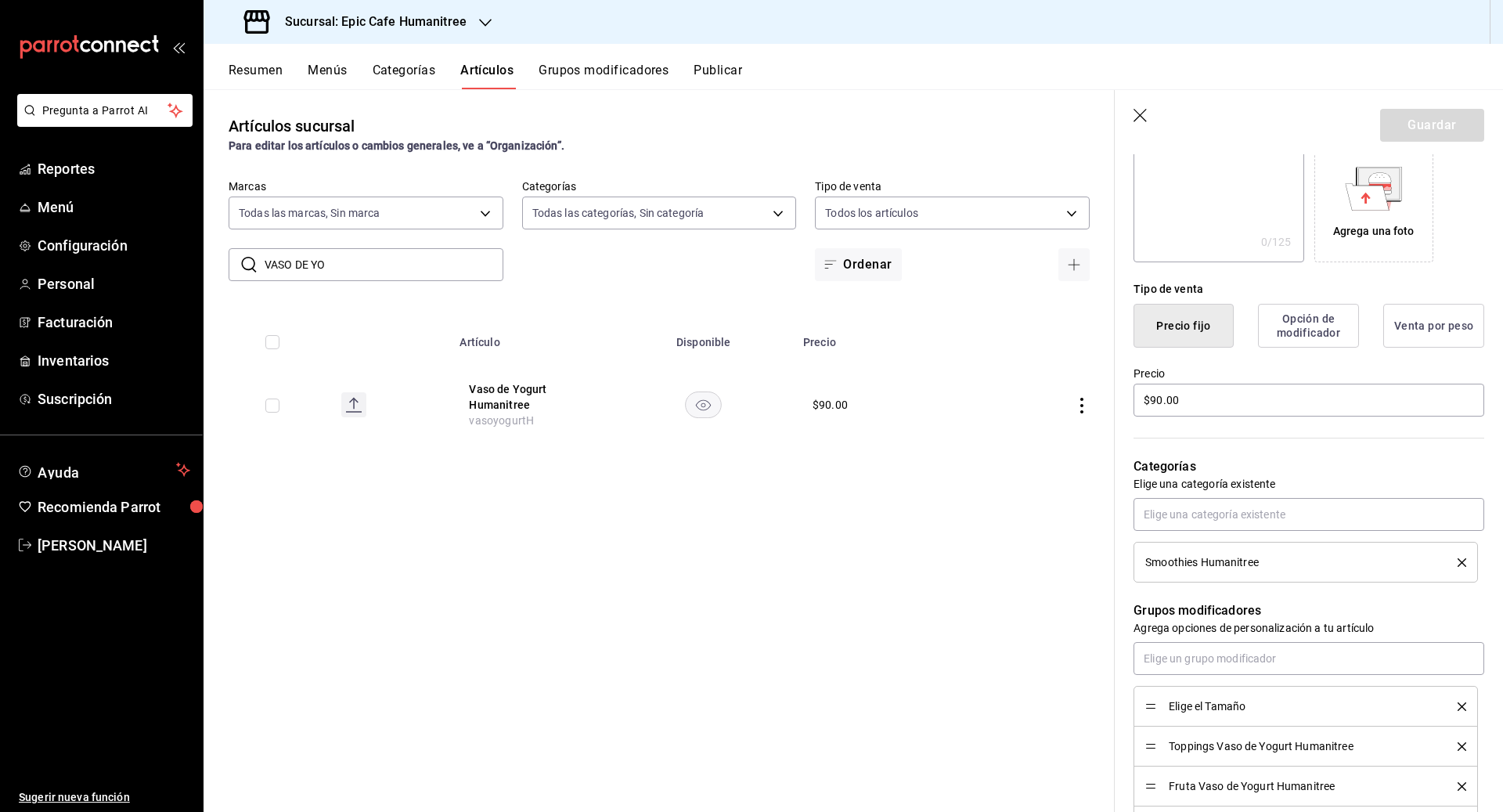
scroll to position [267, 0]
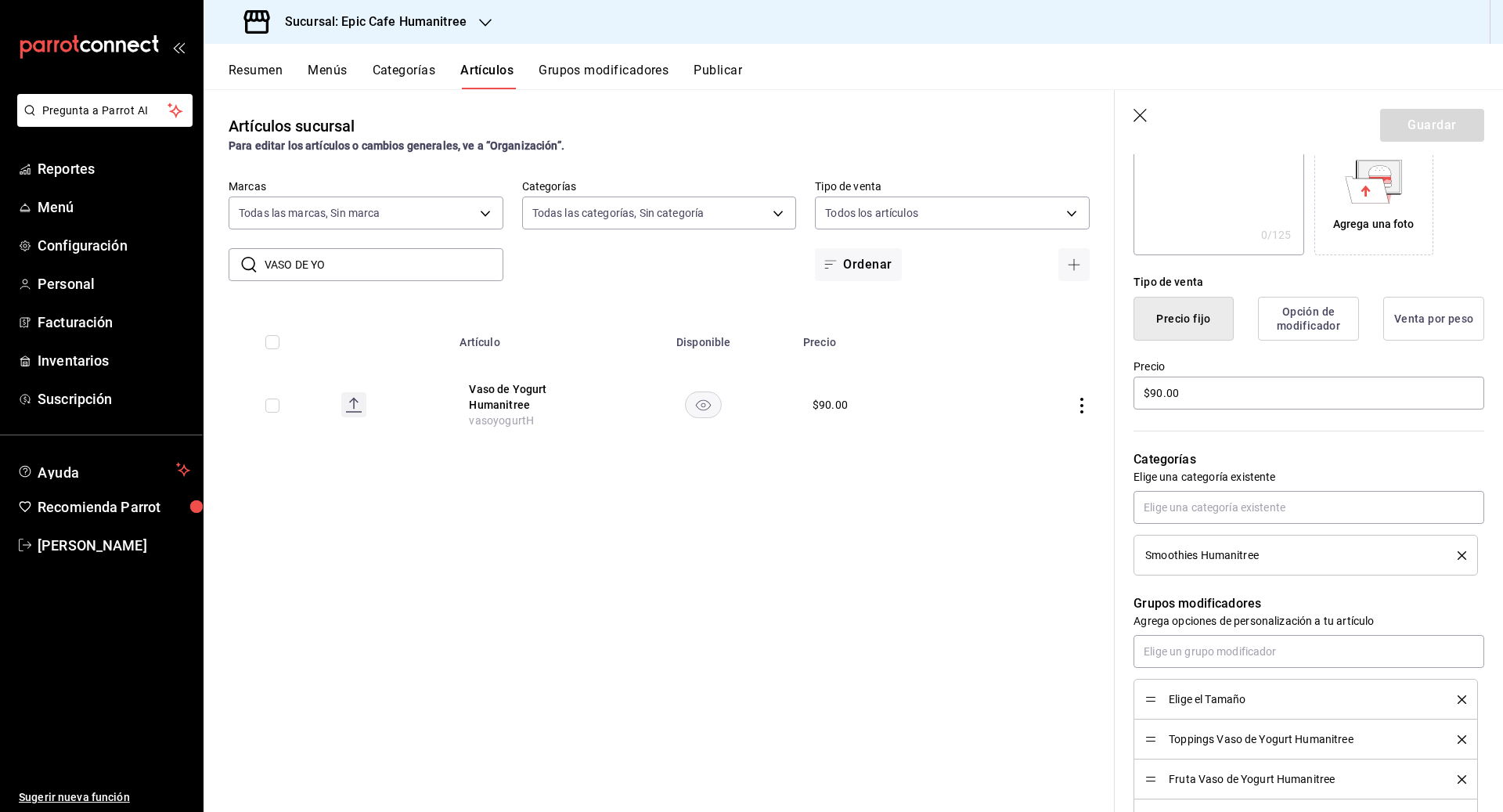
click at [1464, 555] on icon "delete" at bounding box center [1461, 555] width 8 height 8
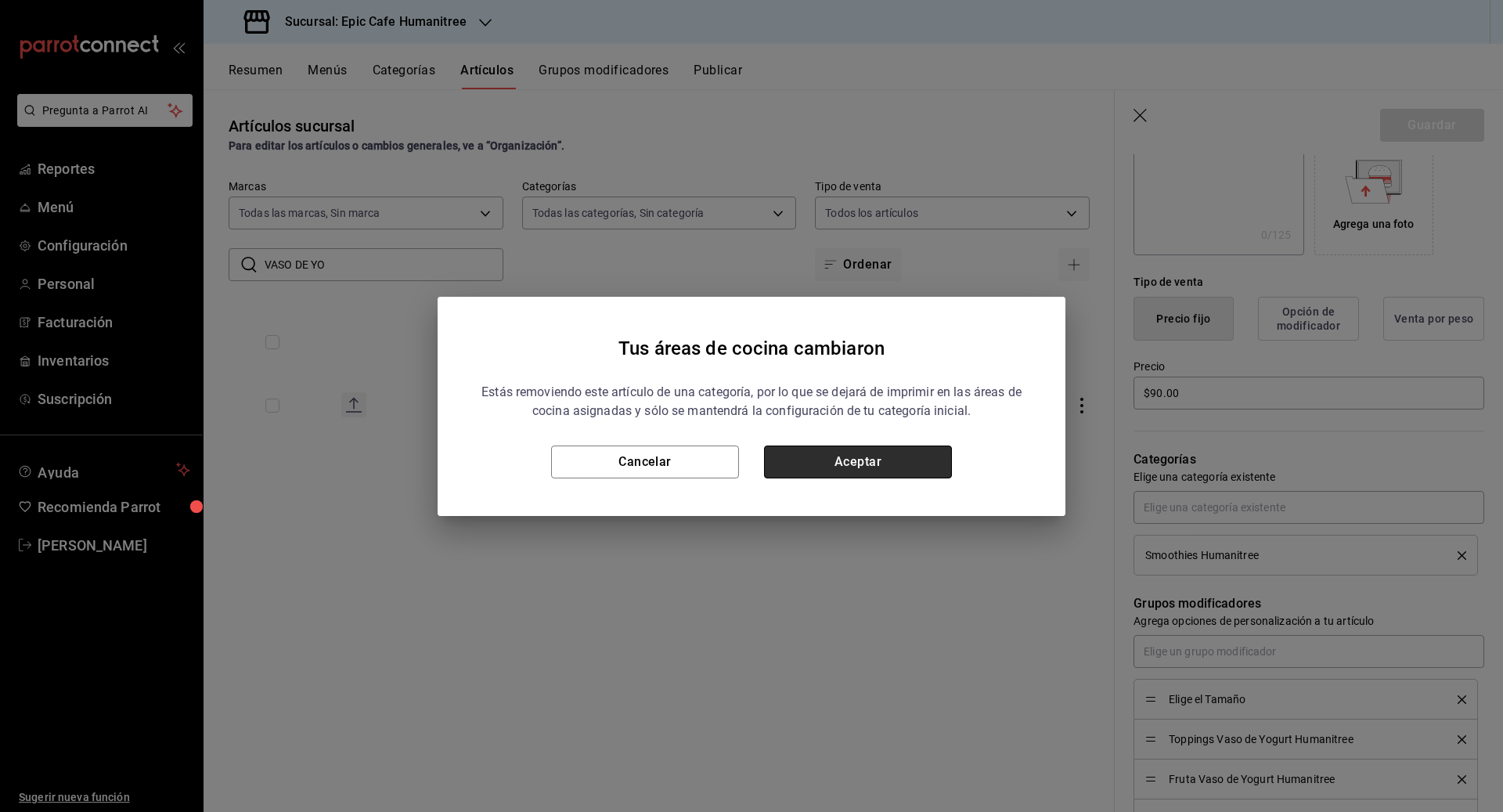
click at [880, 455] on button "Aceptar" at bounding box center [858, 461] width 188 height 33
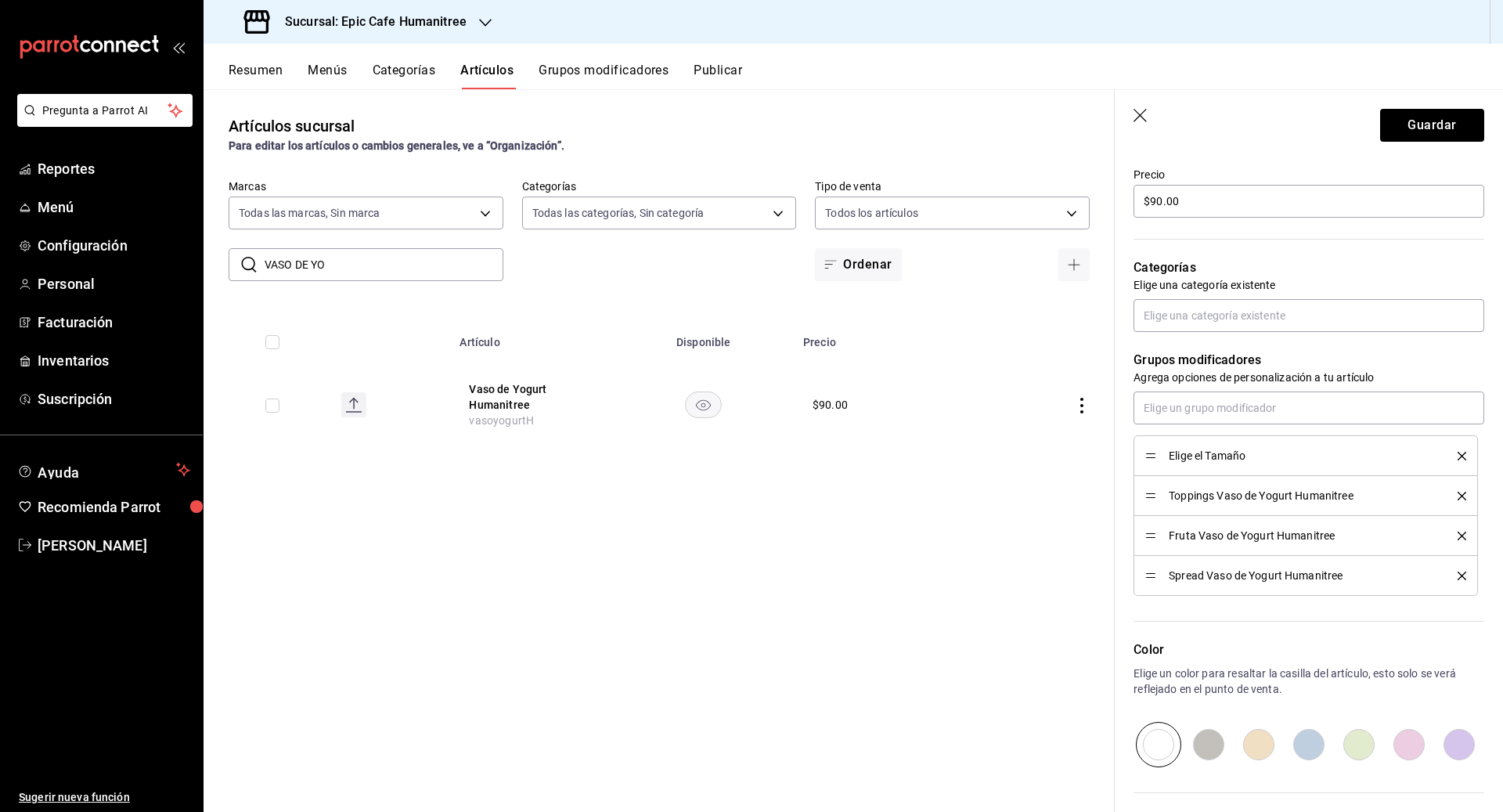
scroll to position [413, 0]
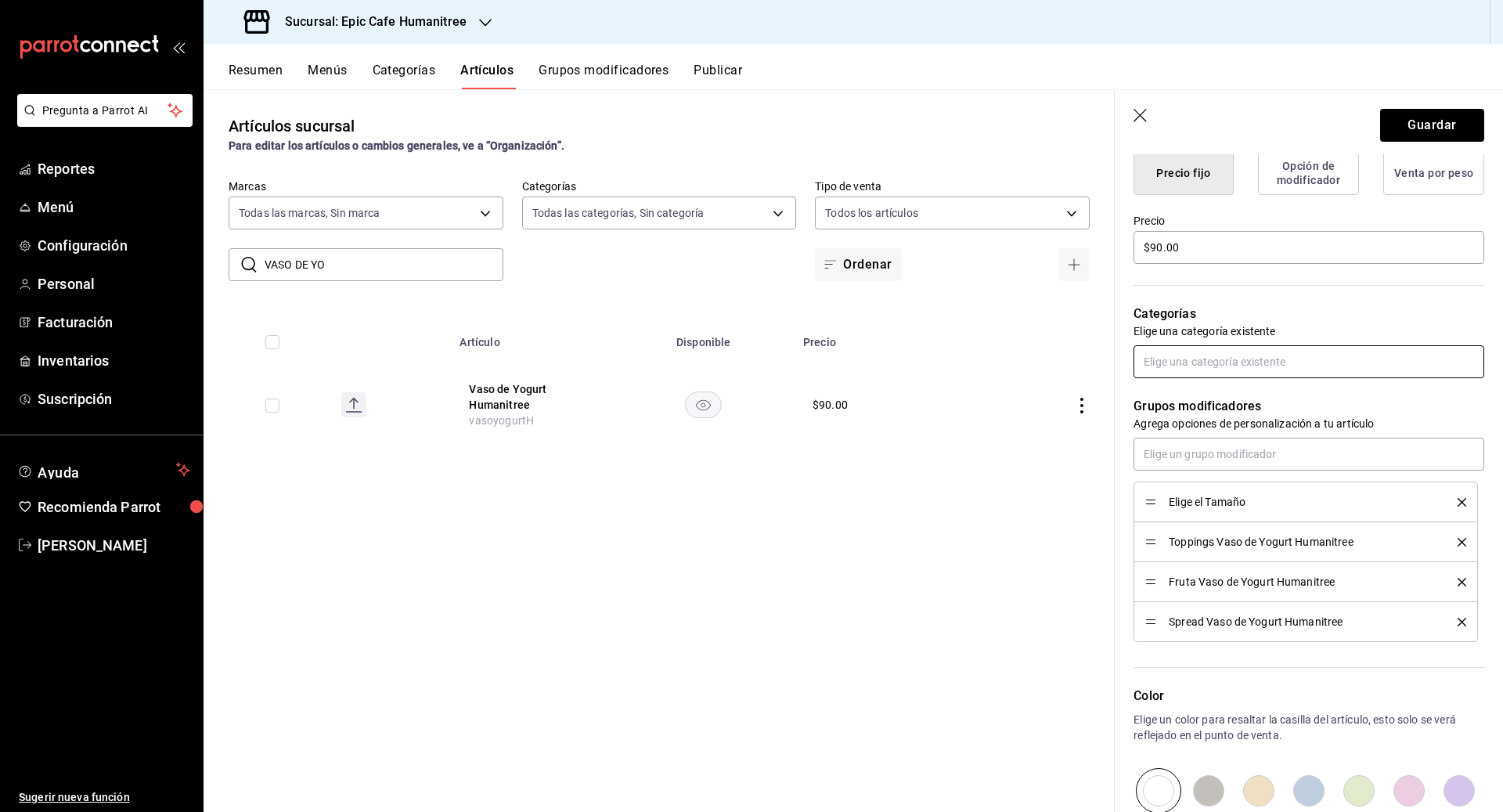
click at [1188, 372] on input "text" at bounding box center [1308, 362] width 351 height 33
type input "THE"
click at [1229, 384] on li "The Healthy Option" at bounding box center [1308, 396] width 351 height 25
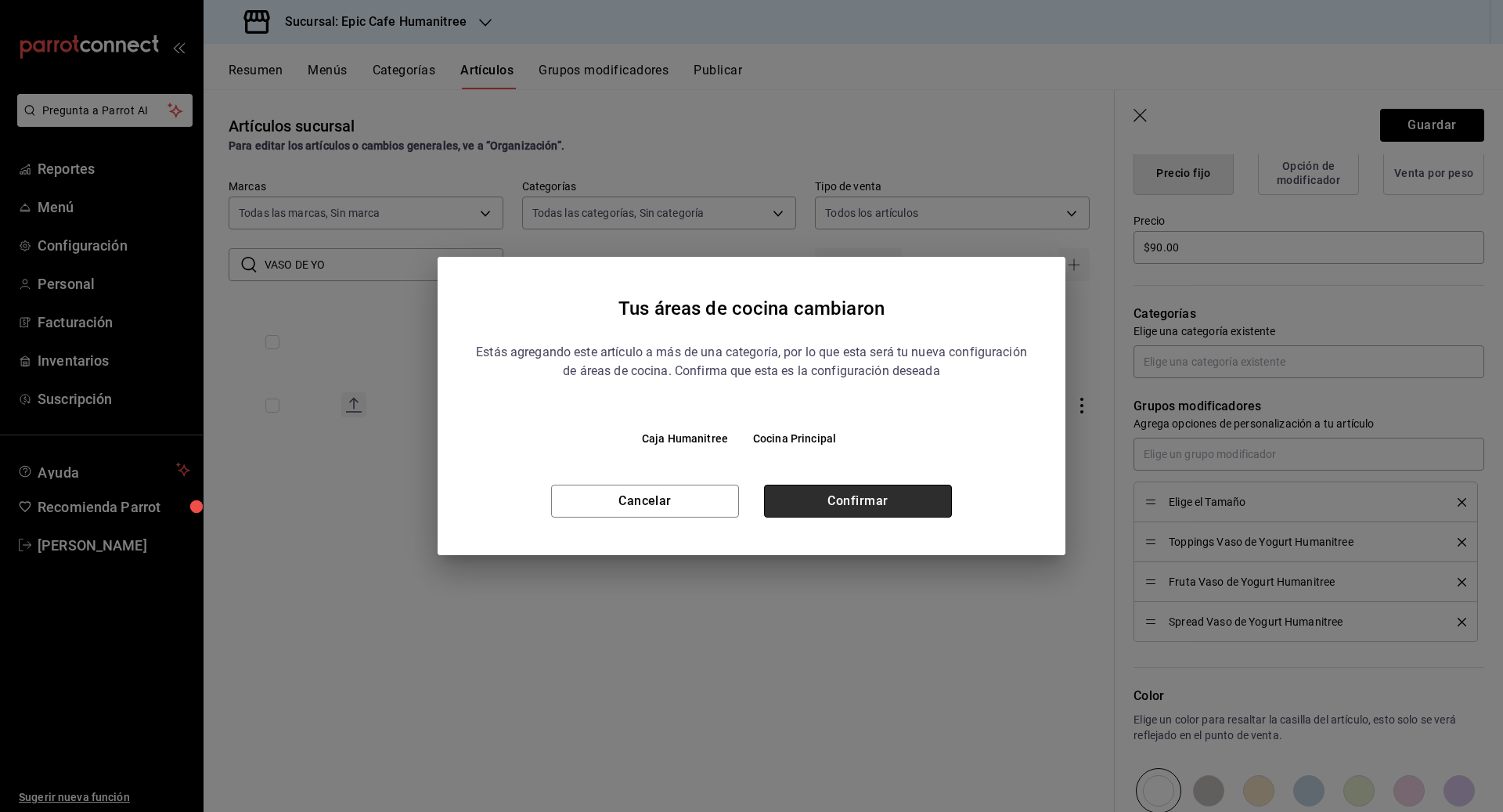
click at [881, 502] on button "Confirmar" at bounding box center [858, 501] width 188 height 33
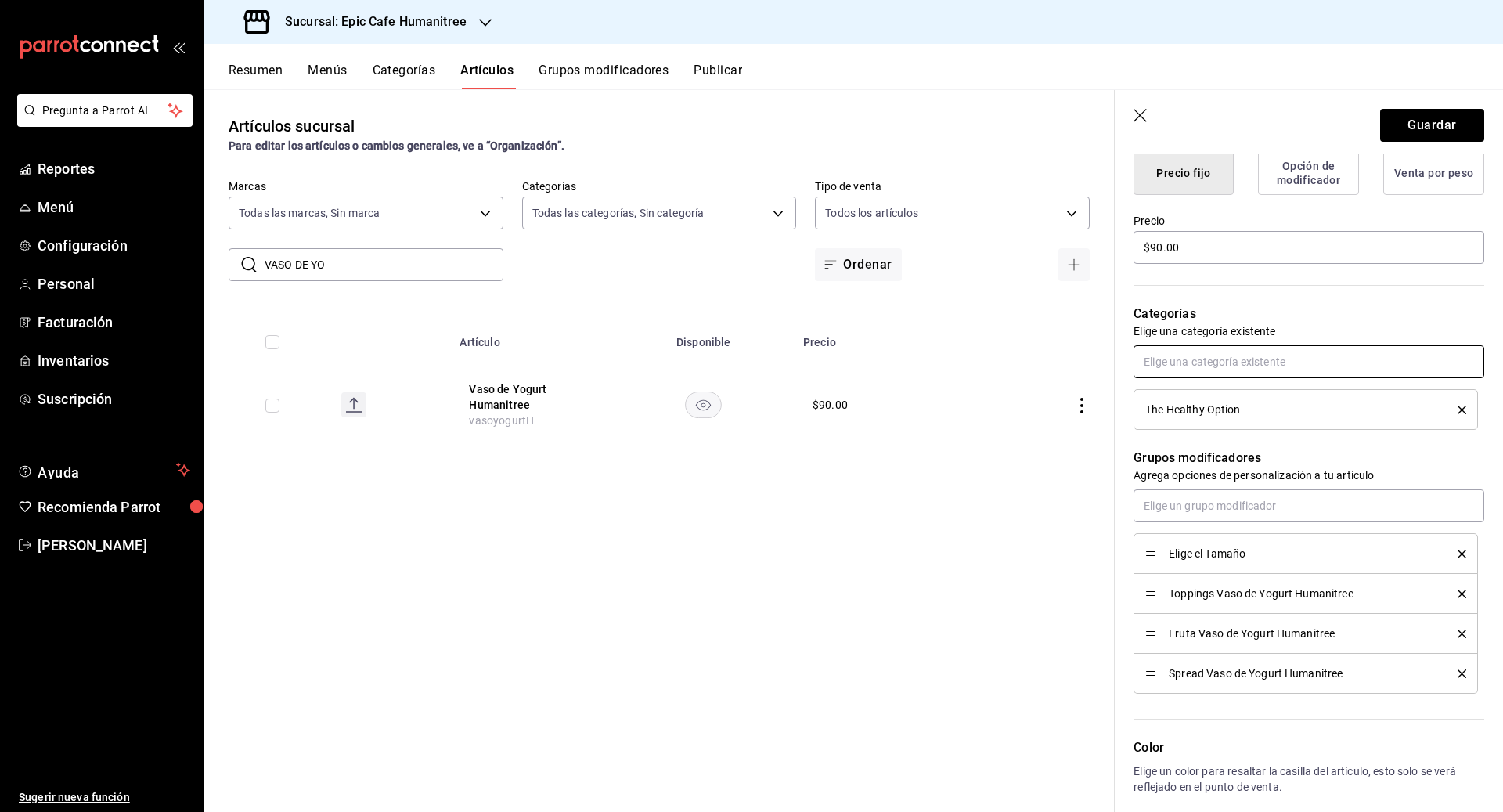
scroll to position [660, 0]
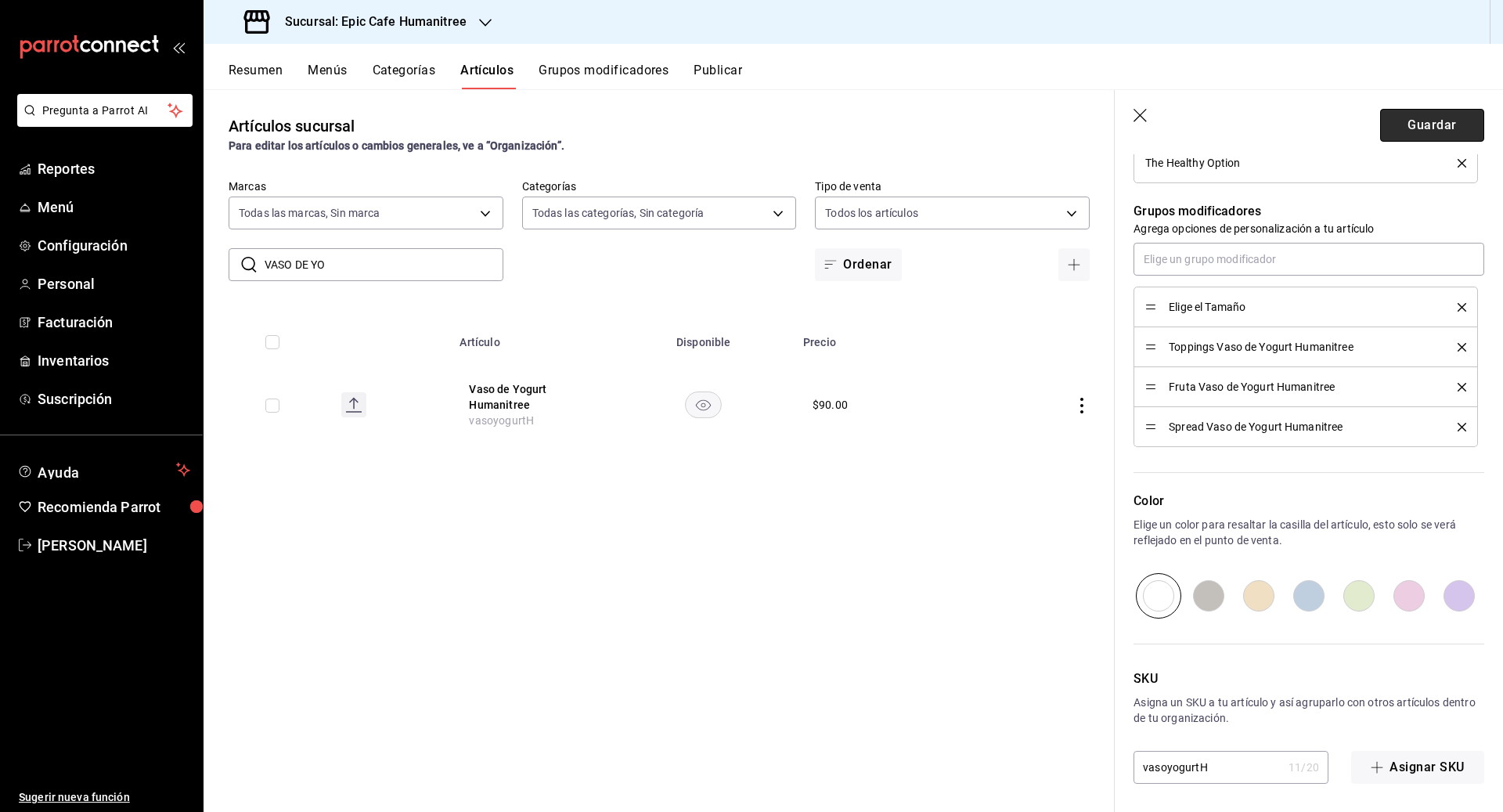
click at [1424, 128] on button "Guardar" at bounding box center [1431, 125] width 104 height 33
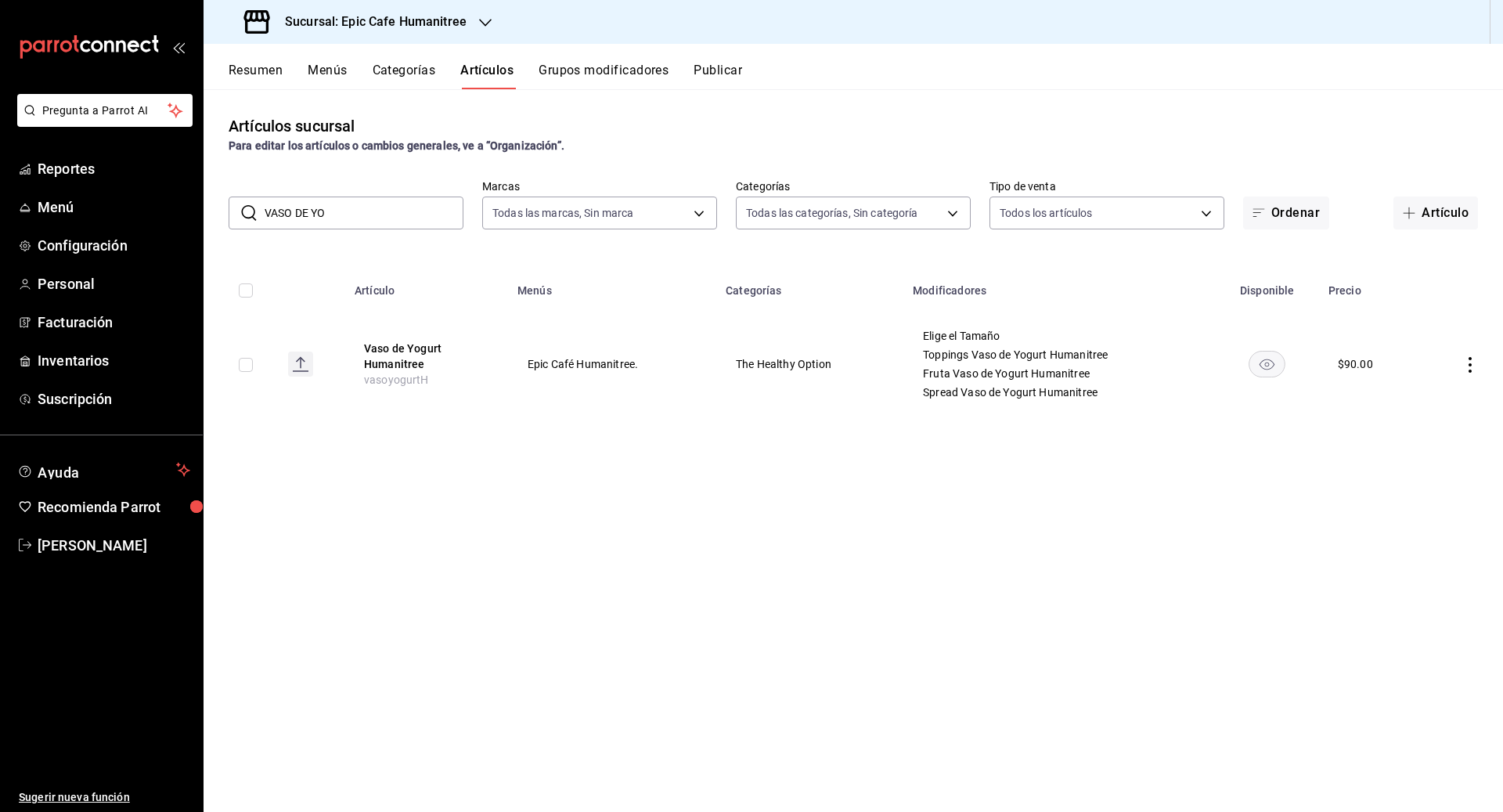
drag, startPoint x: 344, startPoint y: 215, endPoint x: 231, endPoint y: 215, distance: 113.0
click at [231, 215] on div "​ VASO DE YO ​" at bounding box center [345, 213] width 235 height 33
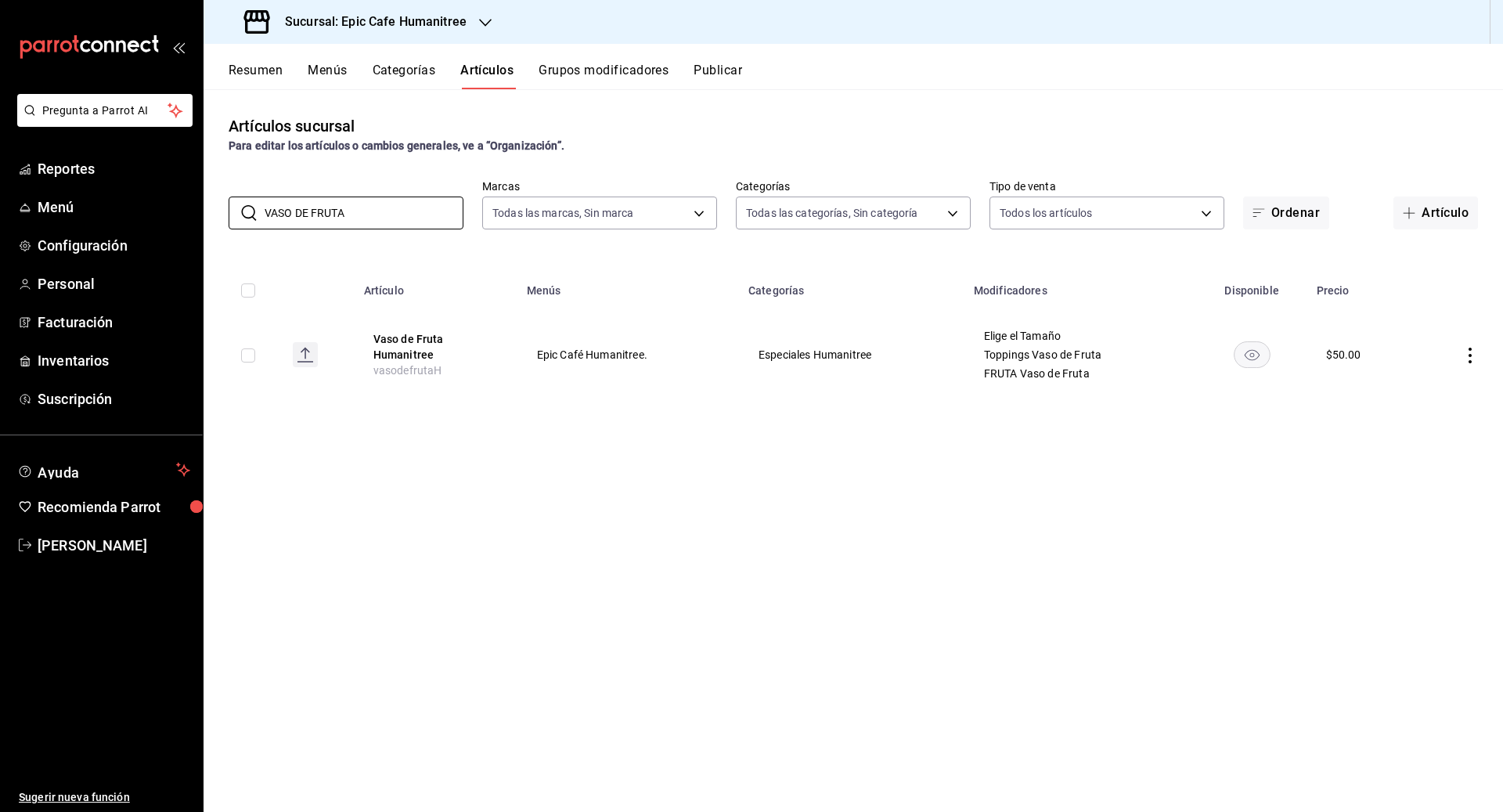
type input "VASO DE FRUTA"
click at [1475, 364] on td at bounding box center [1459, 354] width 89 height 88
click at [1470, 362] on icon "actions" at bounding box center [1469, 354] width 3 height 15
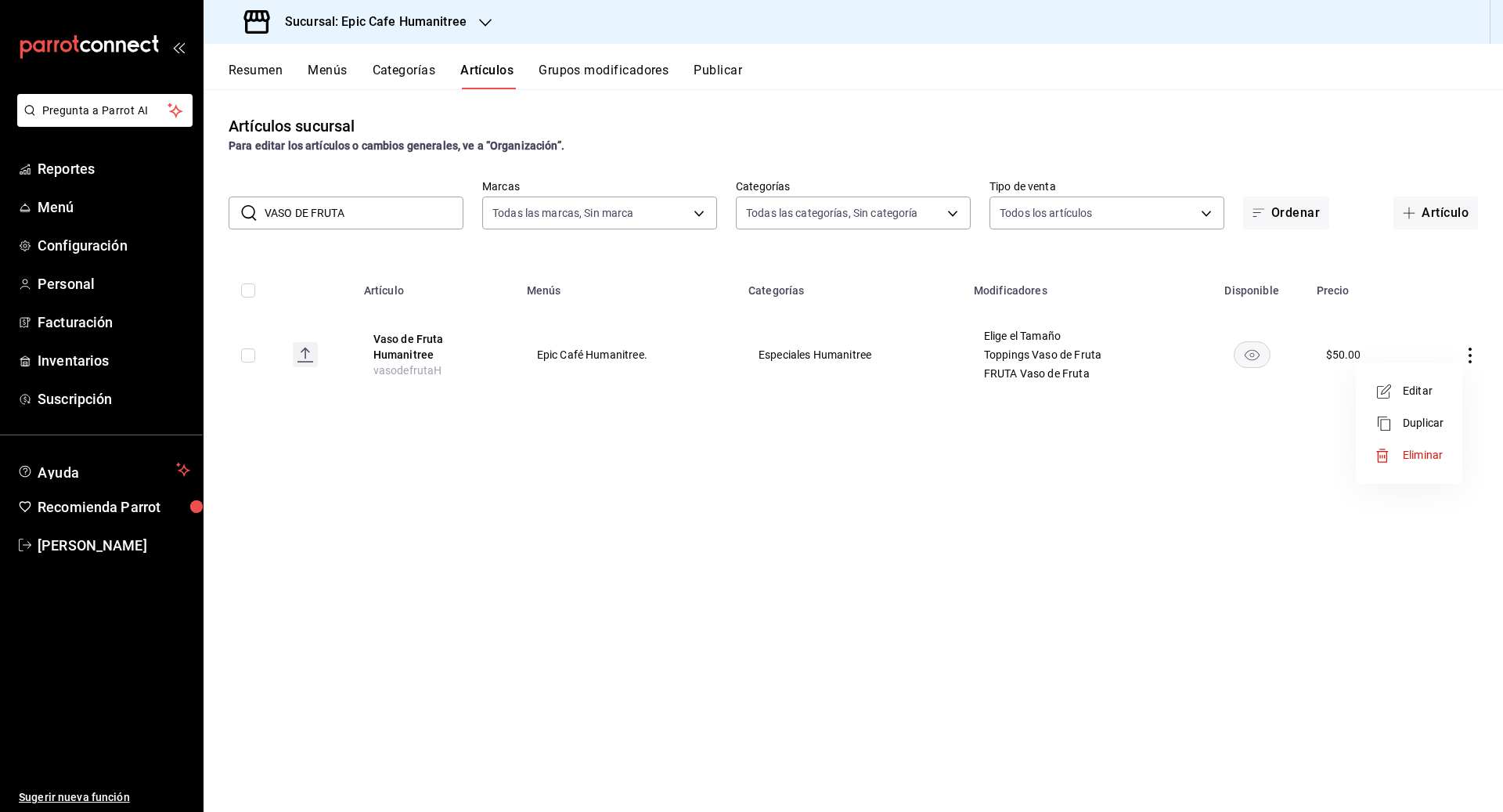
click at [1431, 383] on span "Editar" at bounding box center [1423, 391] width 41 height 16
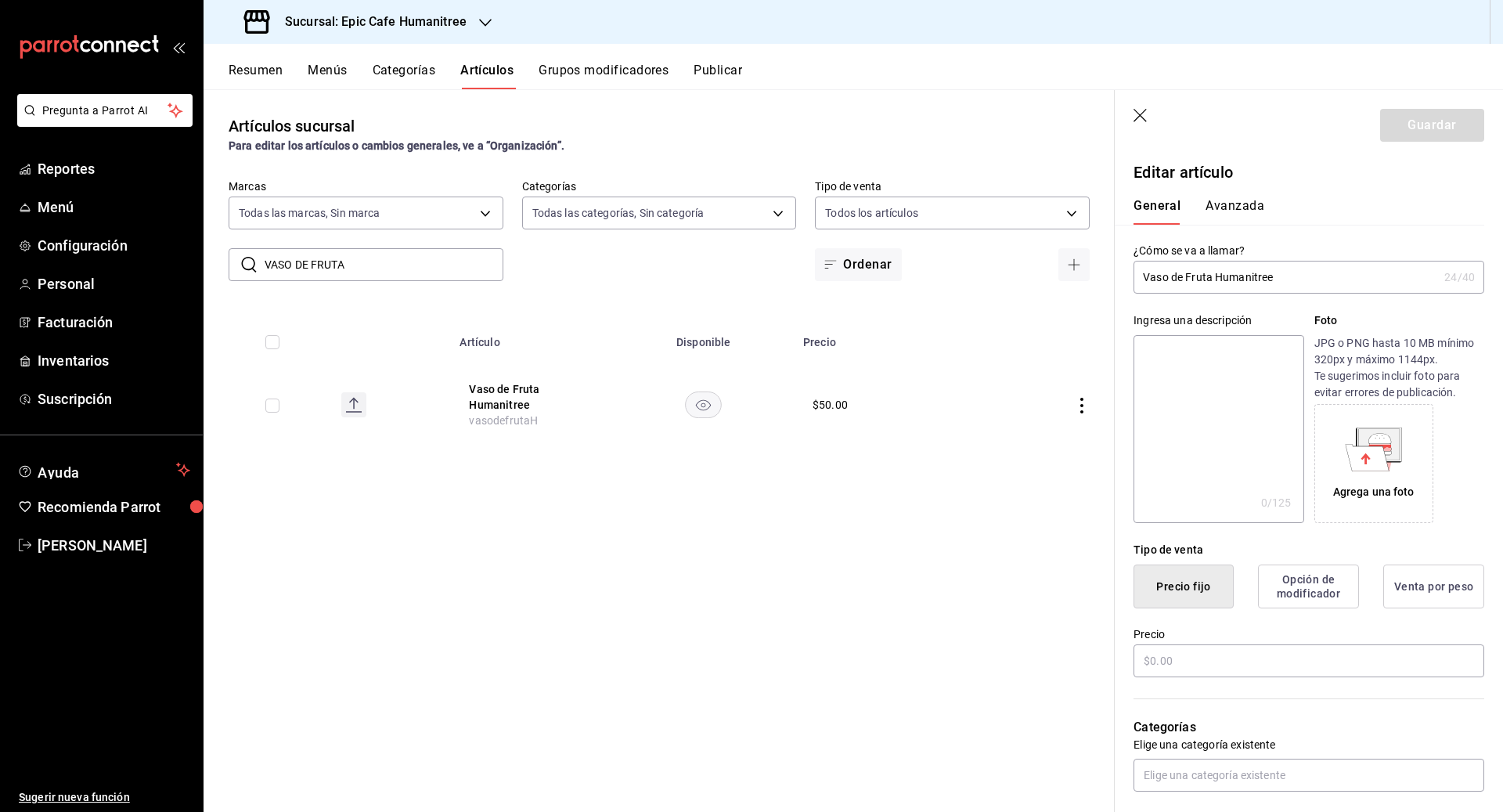
type input "$50.00"
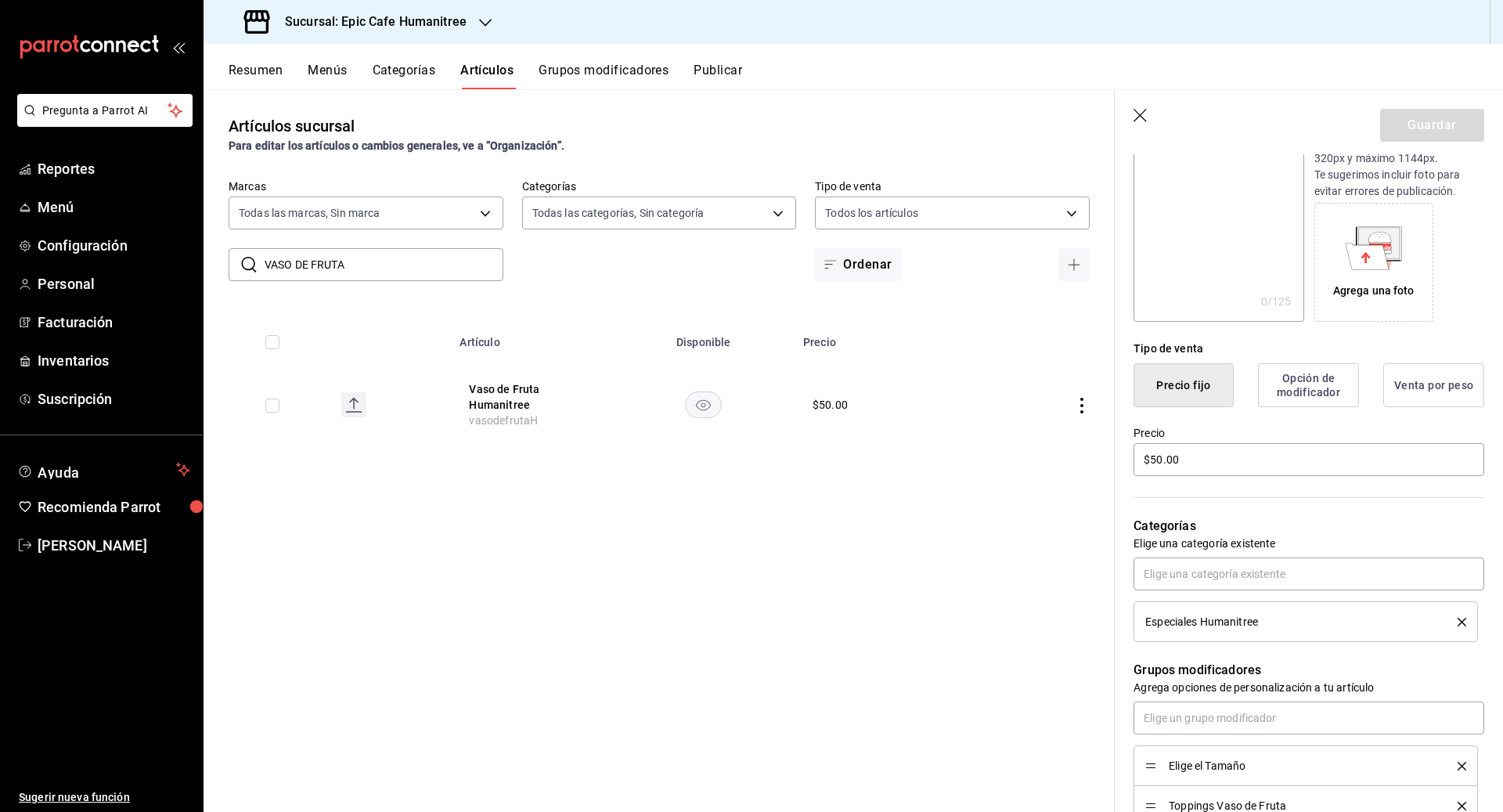
scroll to position [208, 0]
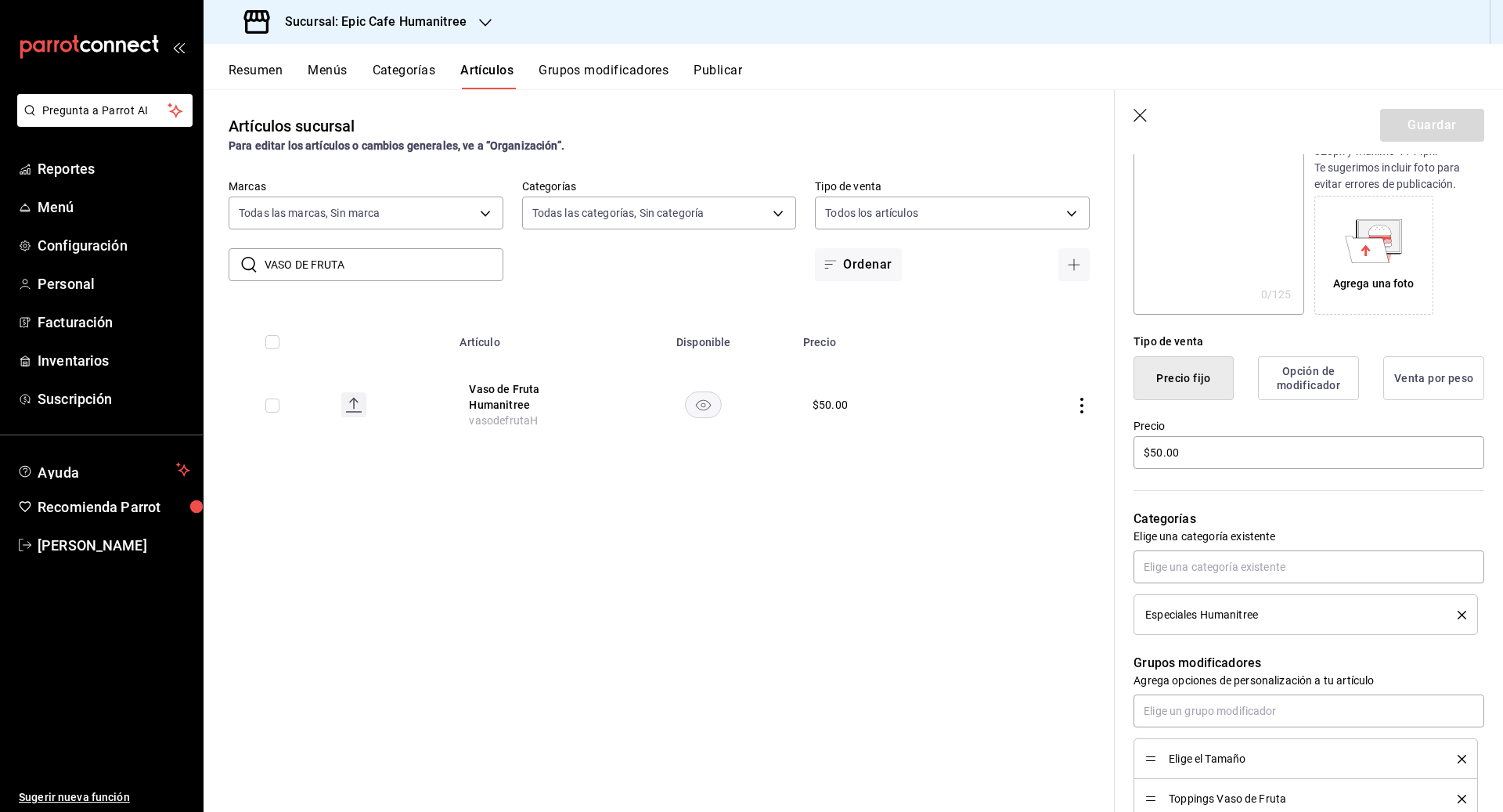
click at [1465, 611] on icon "delete" at bounding box center [1461, 614] width 8 height 8
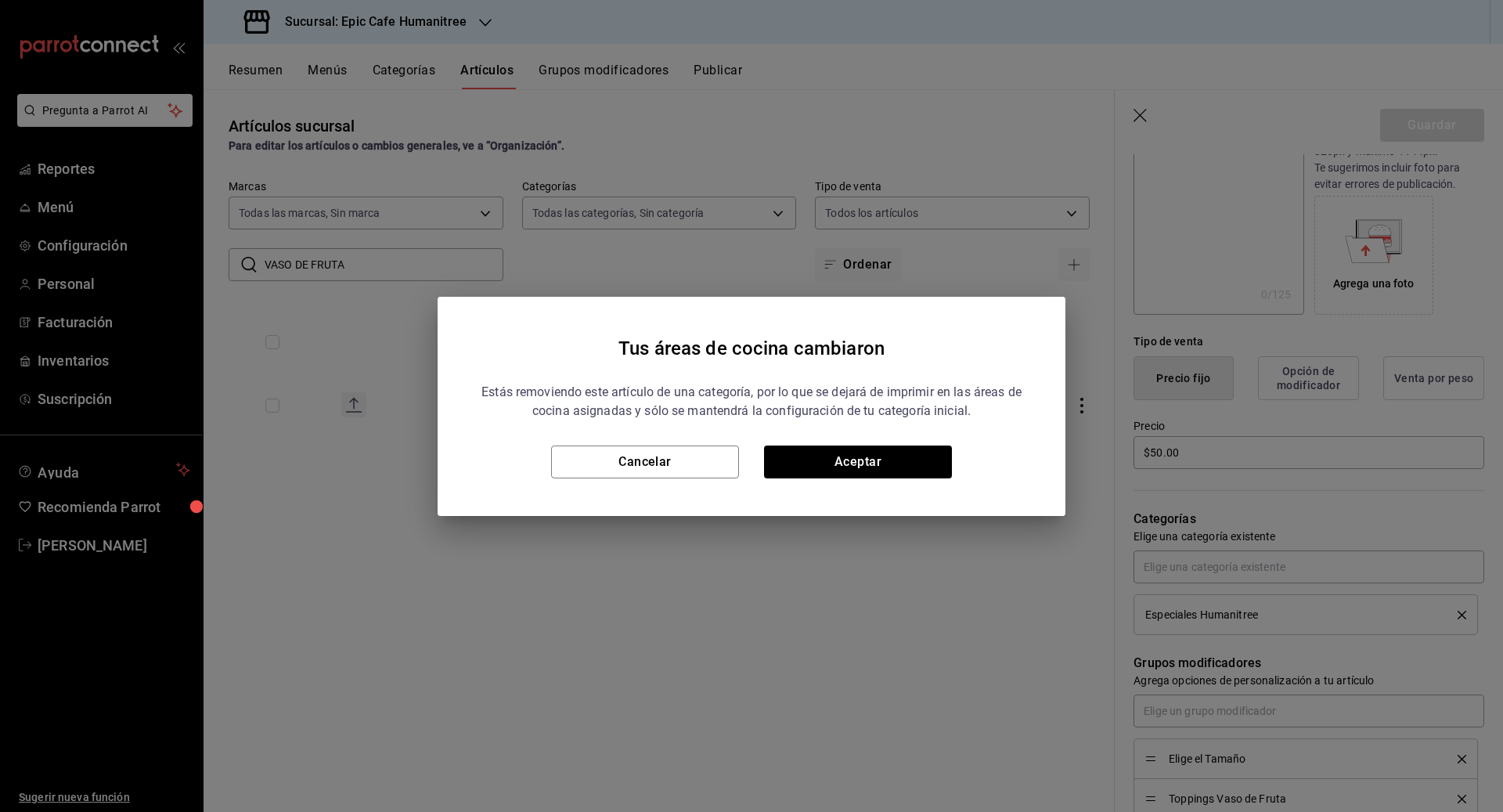
click at [943, 479] on div "Tus áreas de cocina cambiaron Estás removiendo este artículo de una categoría, …" at bounding box center [752, 406] width 628 height 219
click at [919, 464] on button "Aceptar" at bounding box center [858, 461] width 188 height 33
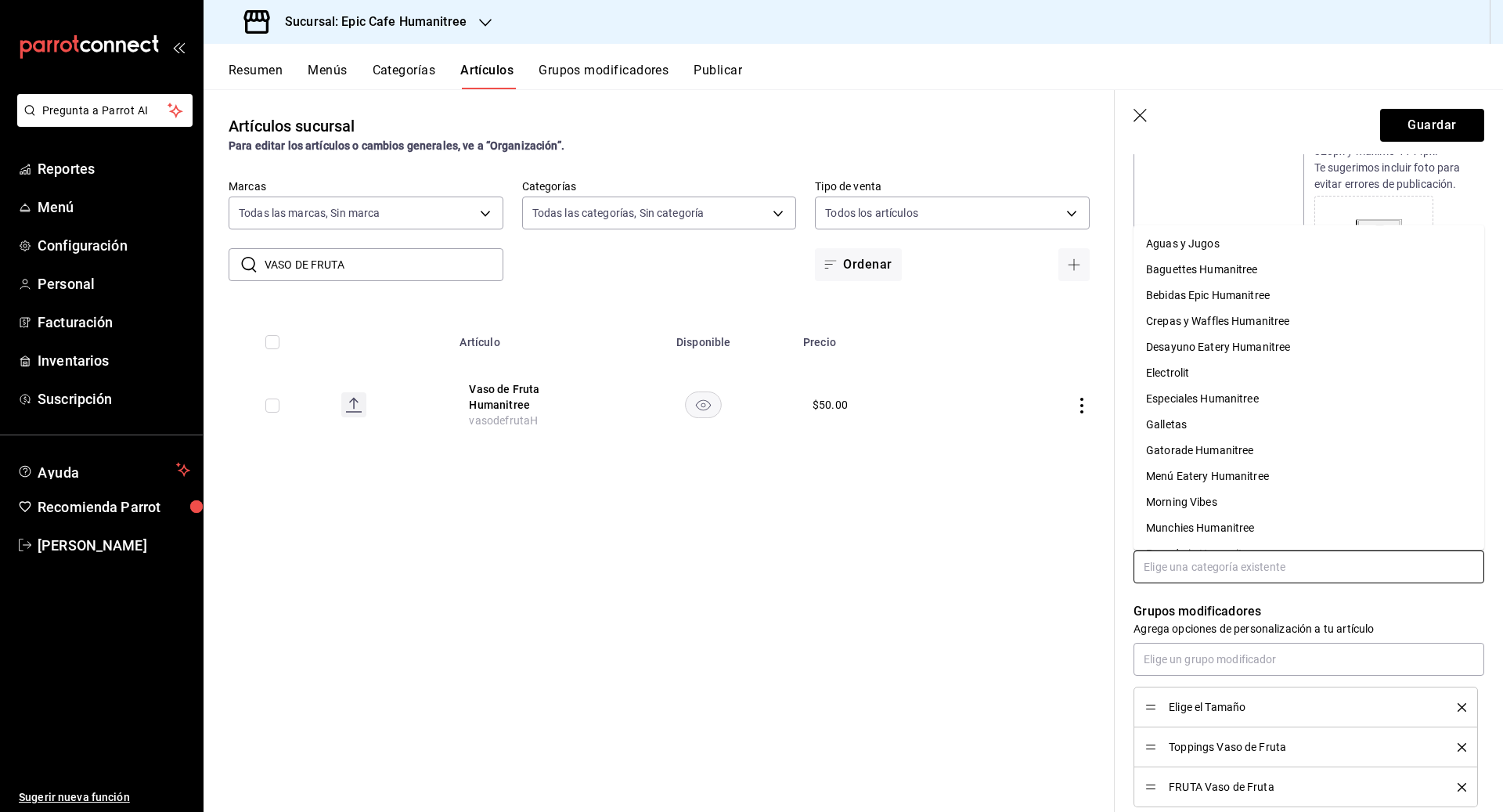
click at [1251, 556] on input "text" at bounding box center [1308, 566] width 351 height 33
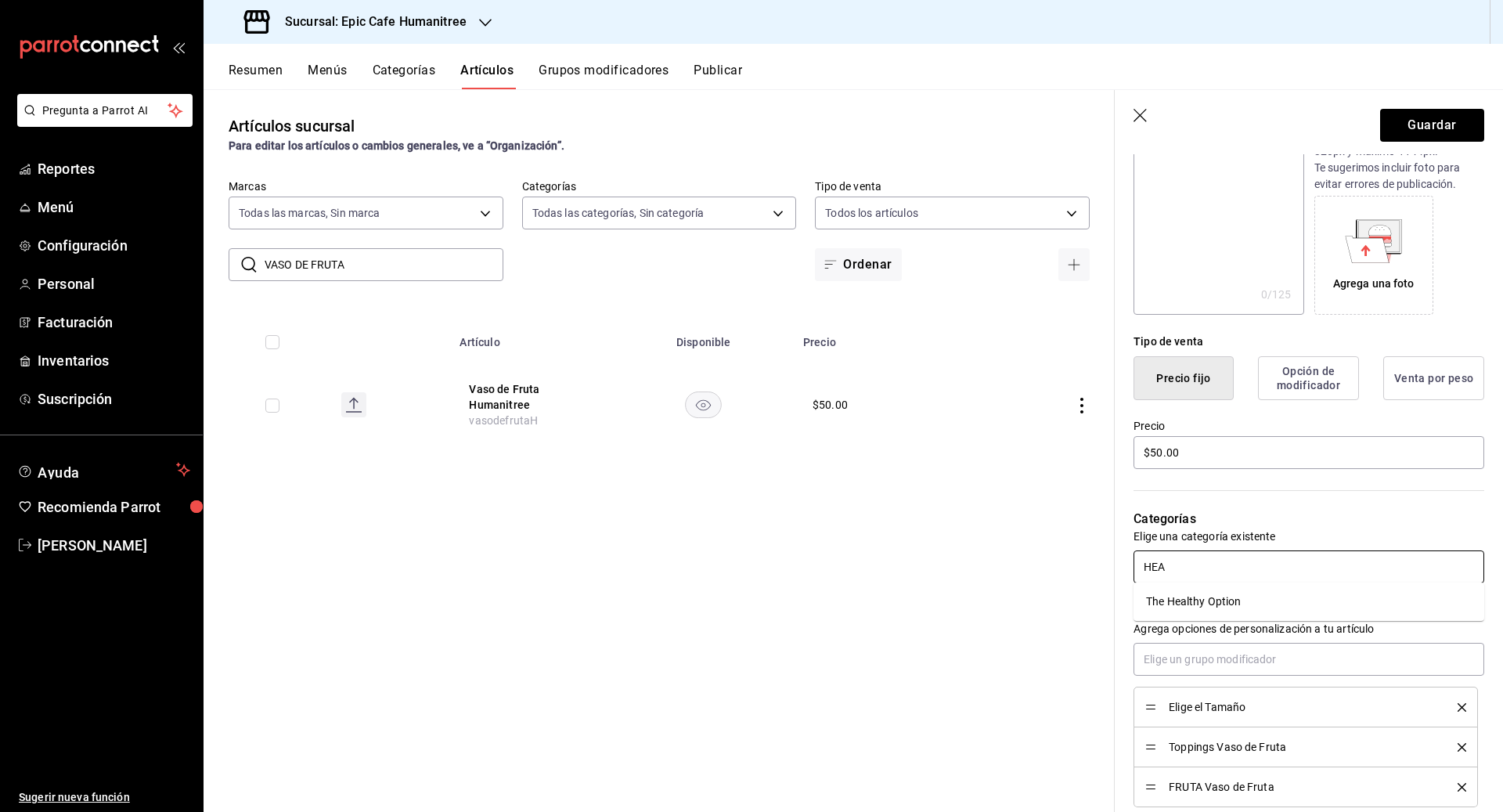
type input "HEAL"
click at [1262, 600] on li "The Healthy Option" at bounding box center [1308, 601] width 351 height 25
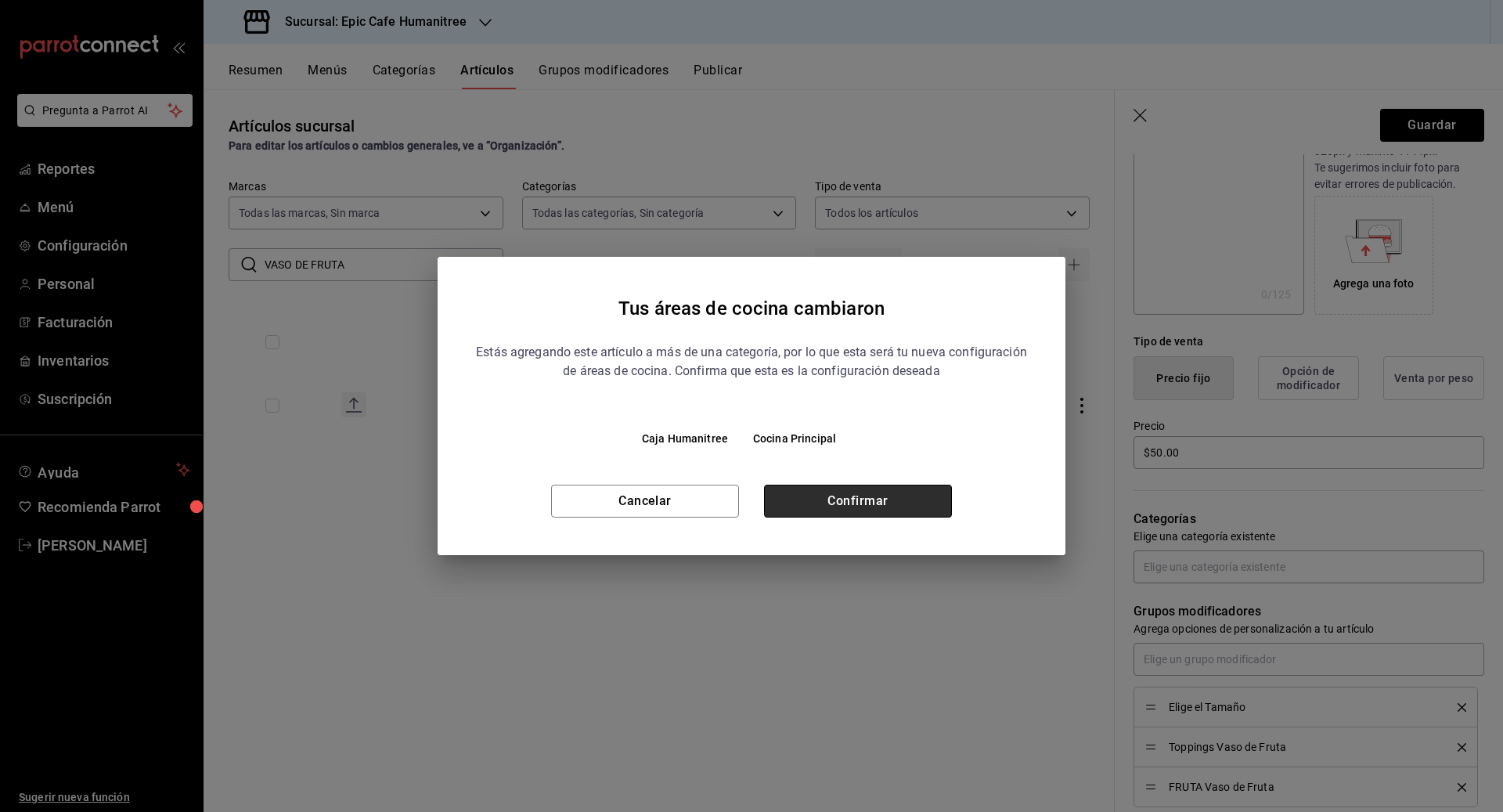
click at [851, 517] on button "Confirmar" at bounding box center [858, 501] width 188 height 33
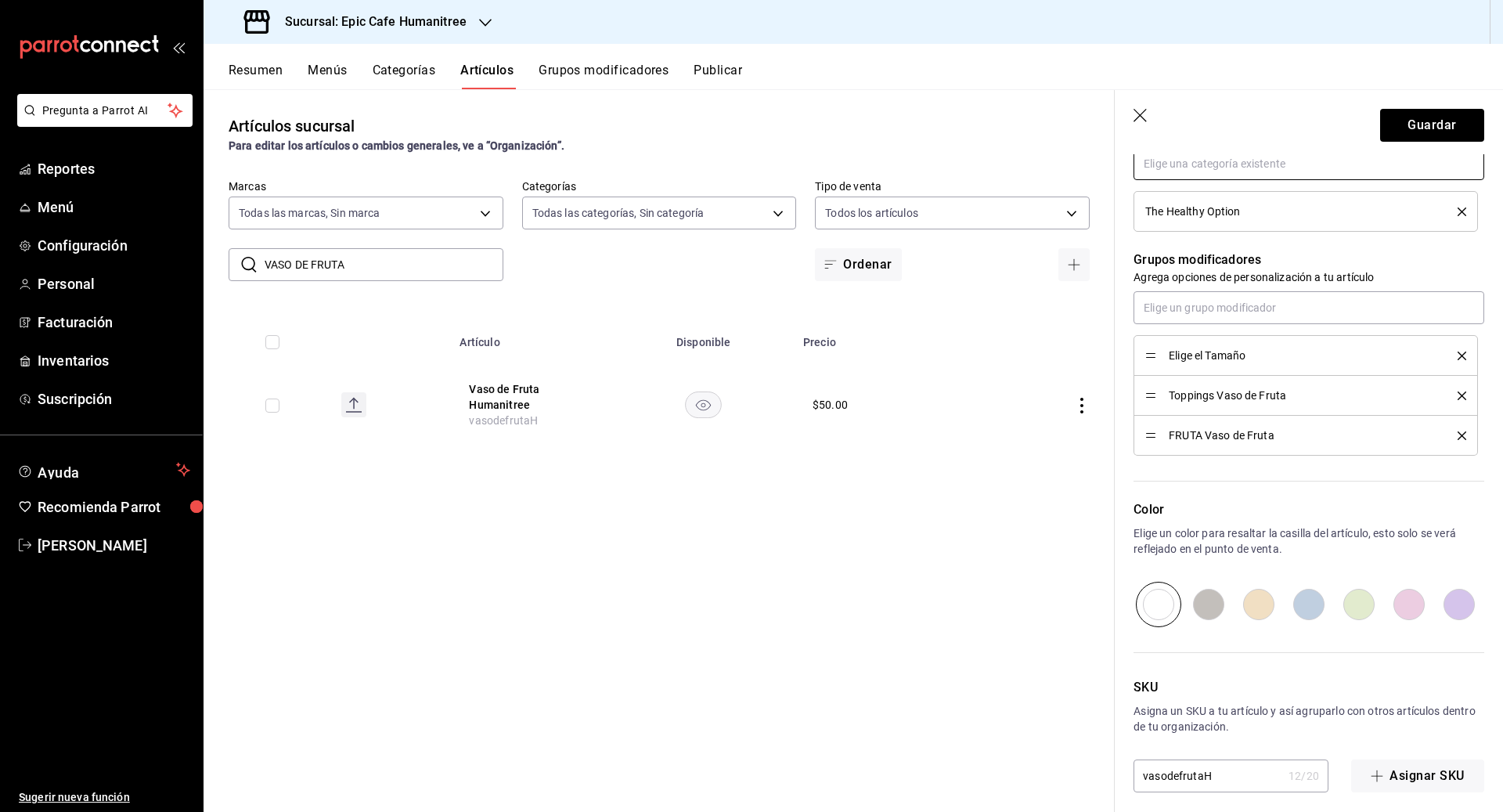
scroll to position [620, 0]
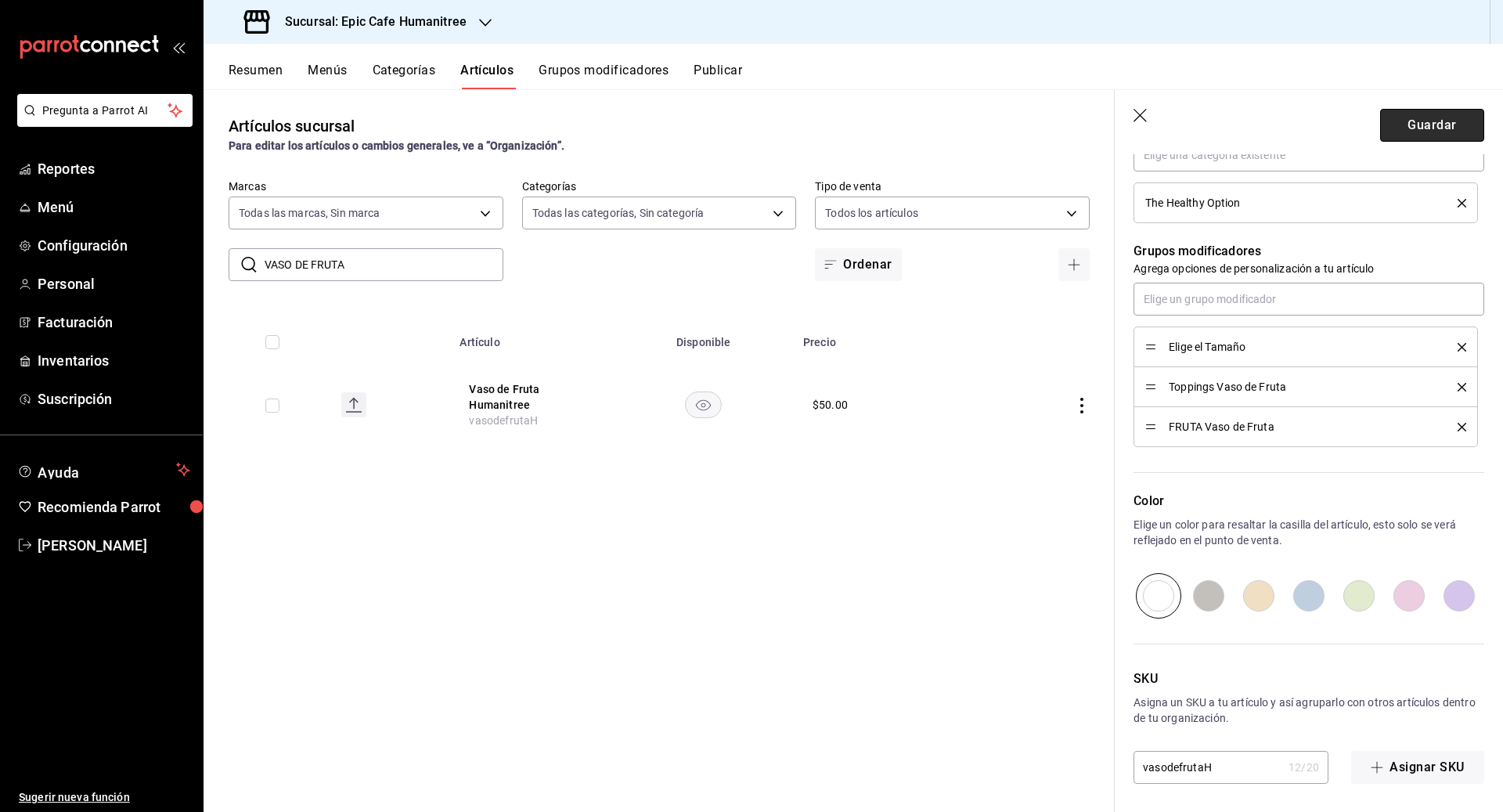
click at [1442, 115] on button "Guardar" at bounding box center [1431, 125] width 104 height 33
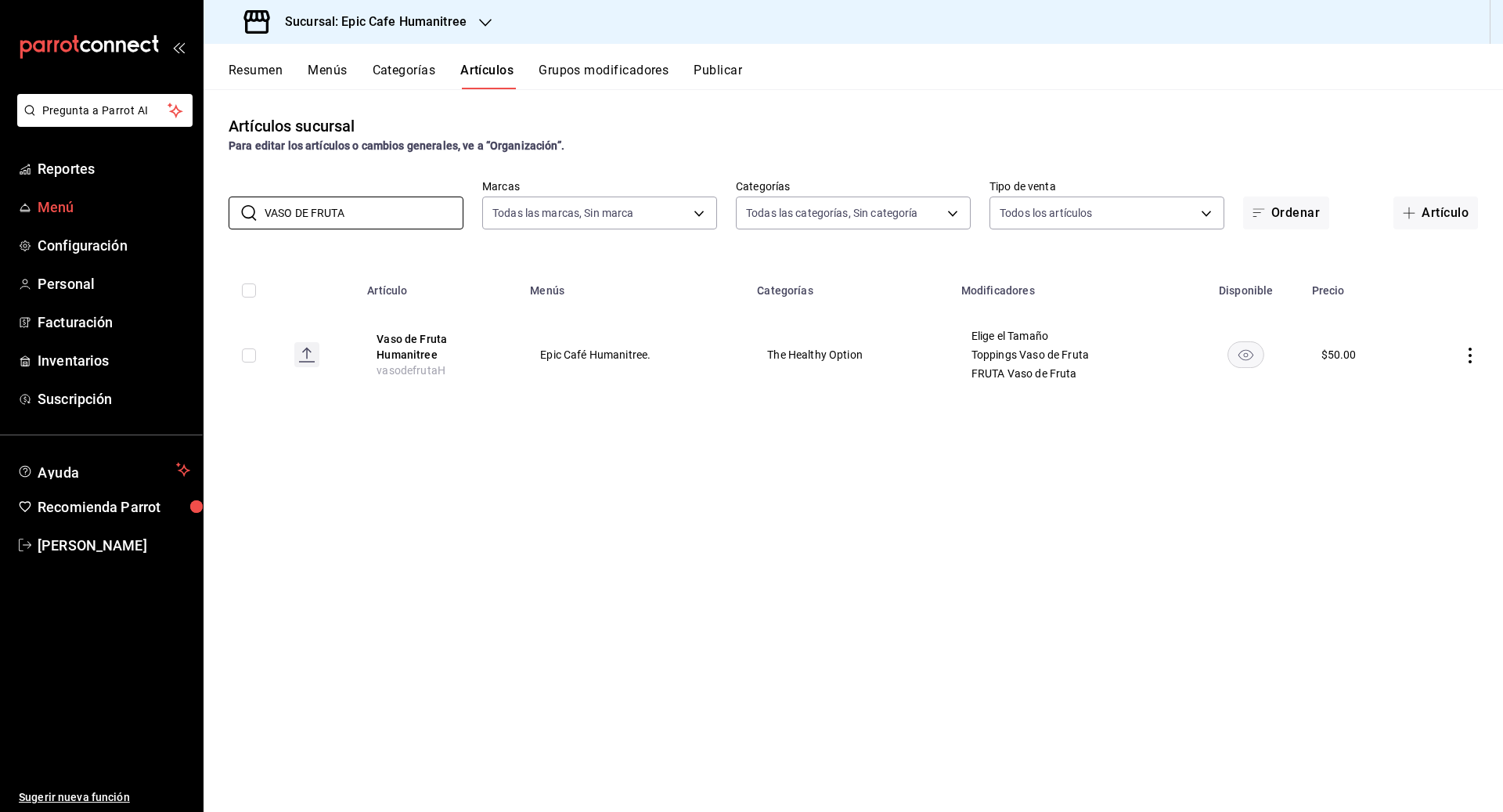
drag, startPoint x: 349, startPoint y: 213, endPoint x: 170, endPoint y: 205, distance: 179.2
click at [170, 205] on div "Pregunta a Parrot AI Reportes Menú Configuración Personal Facturación Inventari…" at bounding box center [752, 406] width 1503 height 812
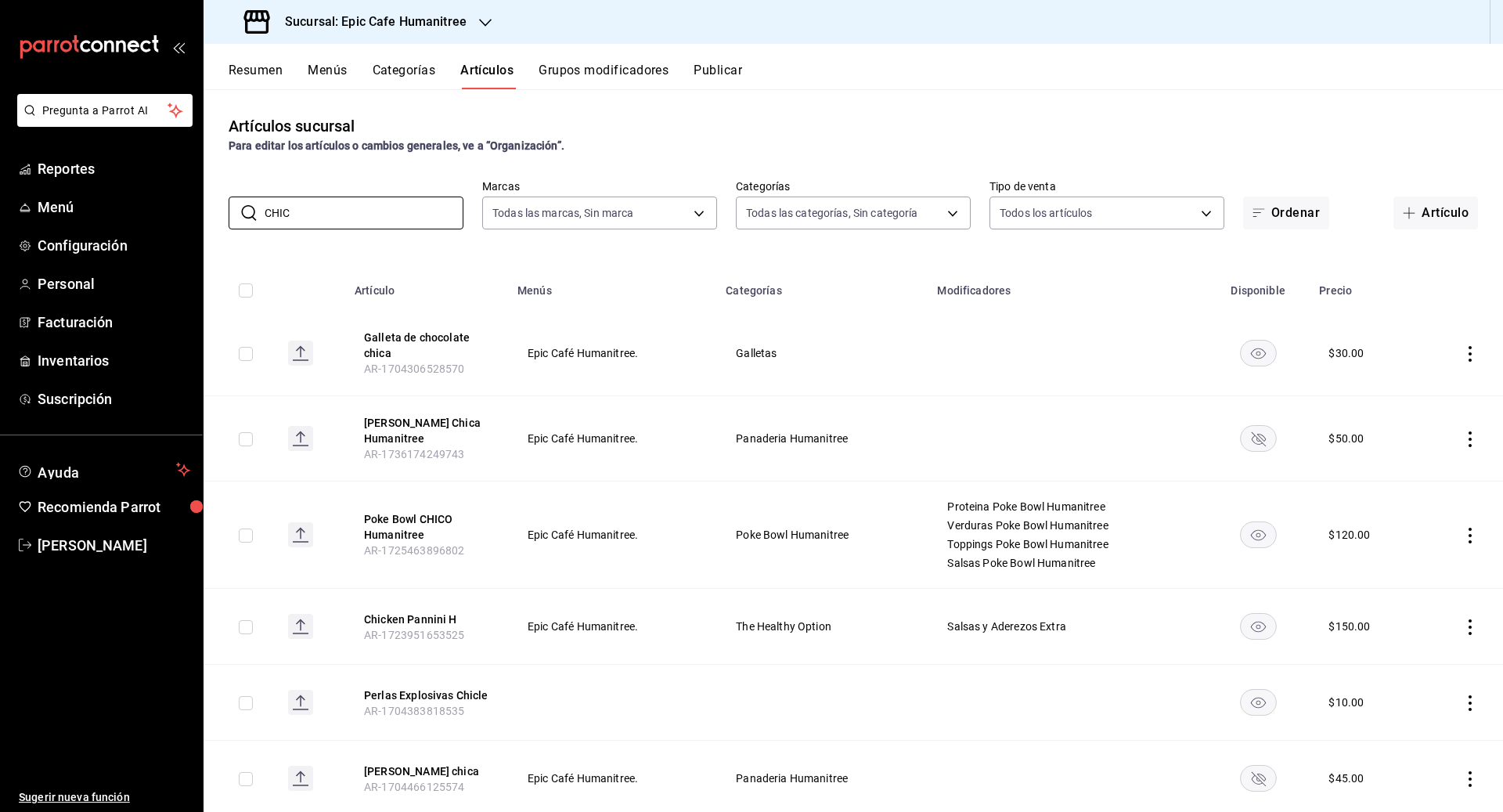
type input "CHIC"
click at [1472, 619] on icon "actions" at bounding box center [1469, 626] width 15 height 15
click at [1421, 686] on span "Duplicar" at bounding box center [1423, 694] width 41 height 16
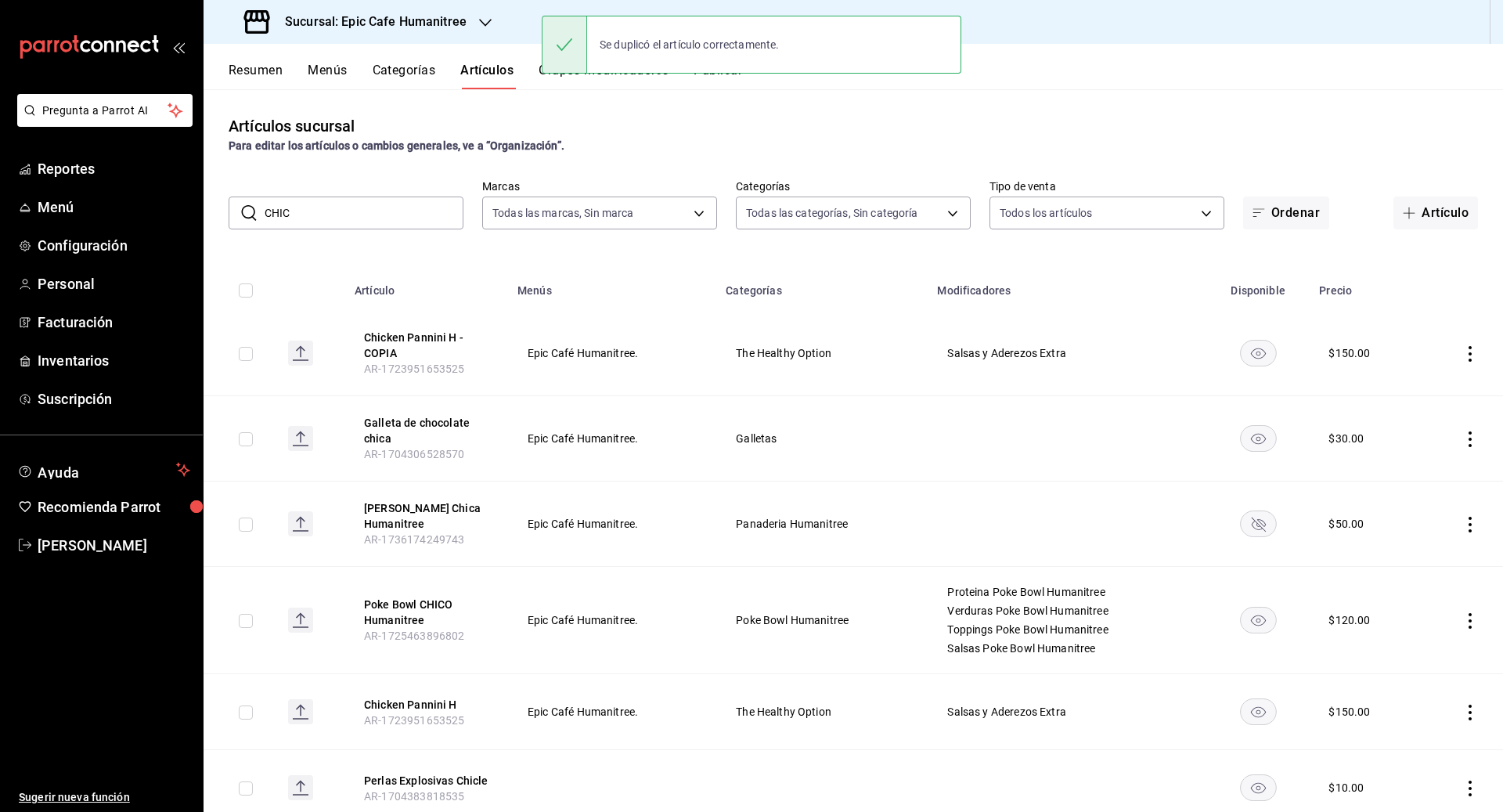
click at [1474, 353] on icon "actions" at bounding box center [1469, 353] width 15 height 15
click at [1415, 389] on span "Editar" at bounding box center [1423, 390] width 41 height 16
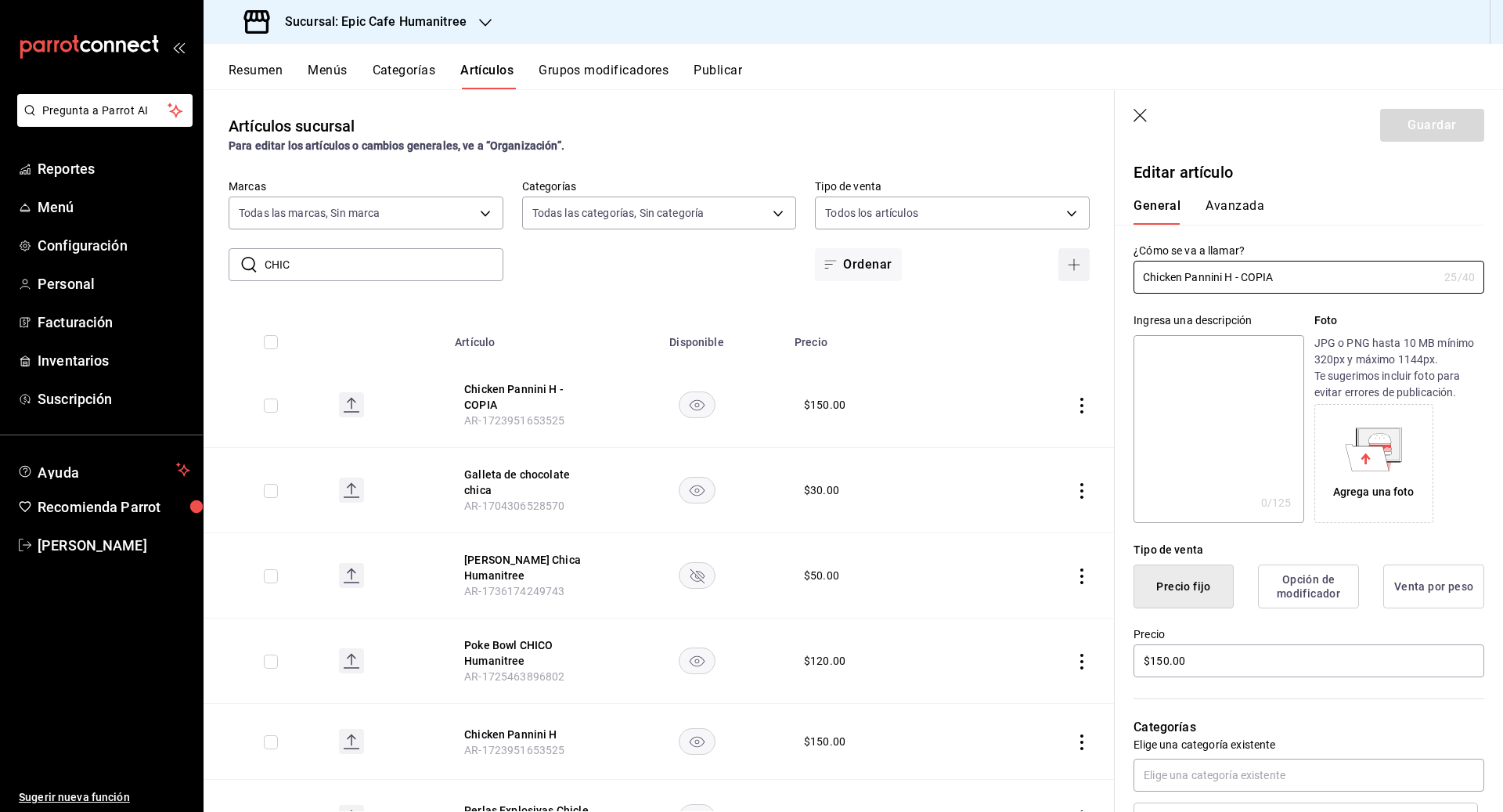
drag, startPoint x: 1288, startPoint y: 283, endPoint x: 1076, endPoint y: 276, distance: 212.1
click at [1076, 276] on main "Artículos sucursal Para editar los artículos o cambios generales, ve a “Organiz…" at bounding box center [854, 450] width 1300 height 722
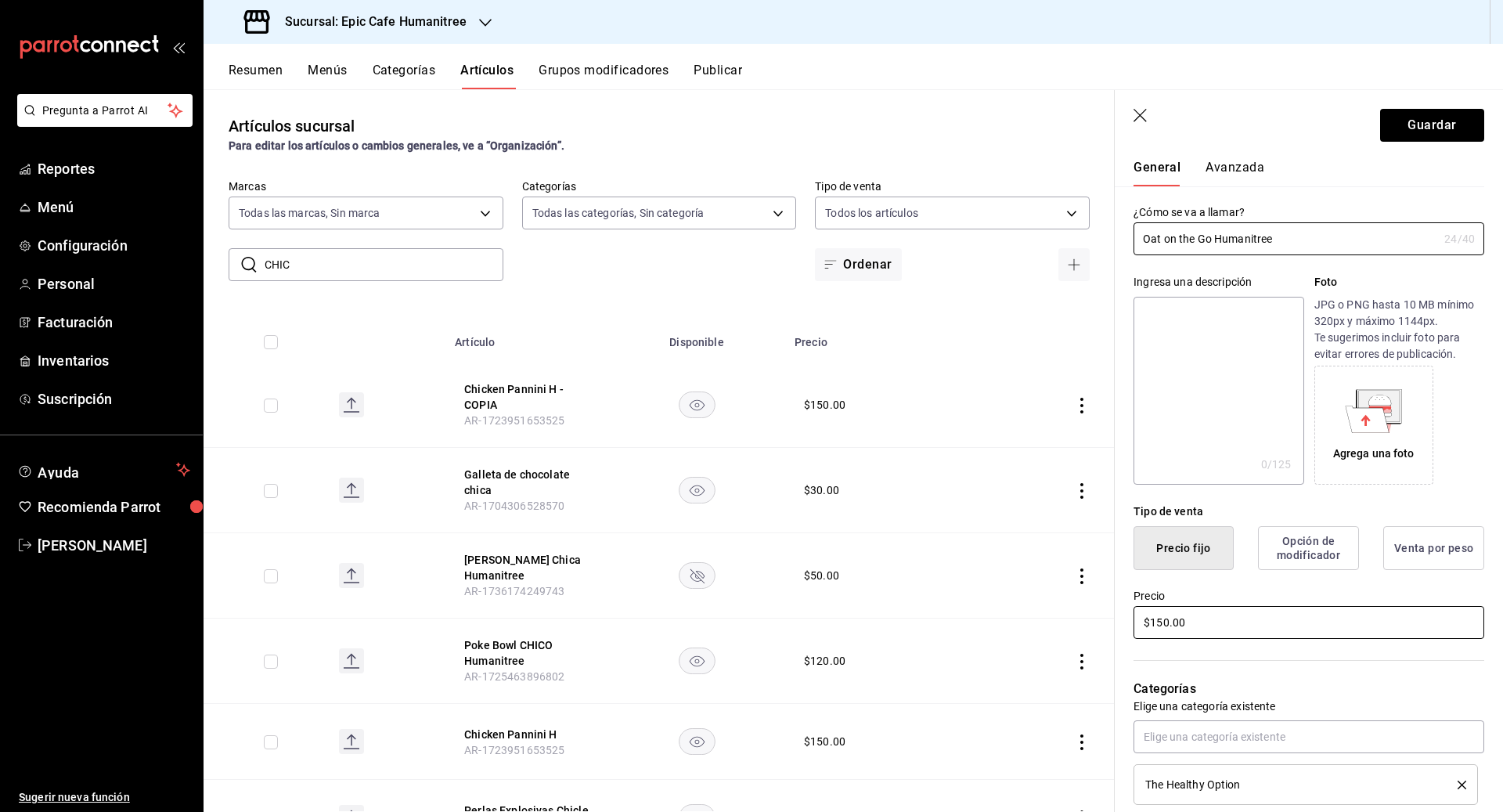
type input "Oat on the Go Humanitree"
drag, startPoint x: 1204, startPoint y: 630, endPoint x: 1096, endPoint y: 623, distance: 108.2
click at [1096, 623] on main "Artículos sucursal Para editar los artículos o cambios generales, ve a “Organiz…" at bounding box center [854, 450] width 1300 height 722
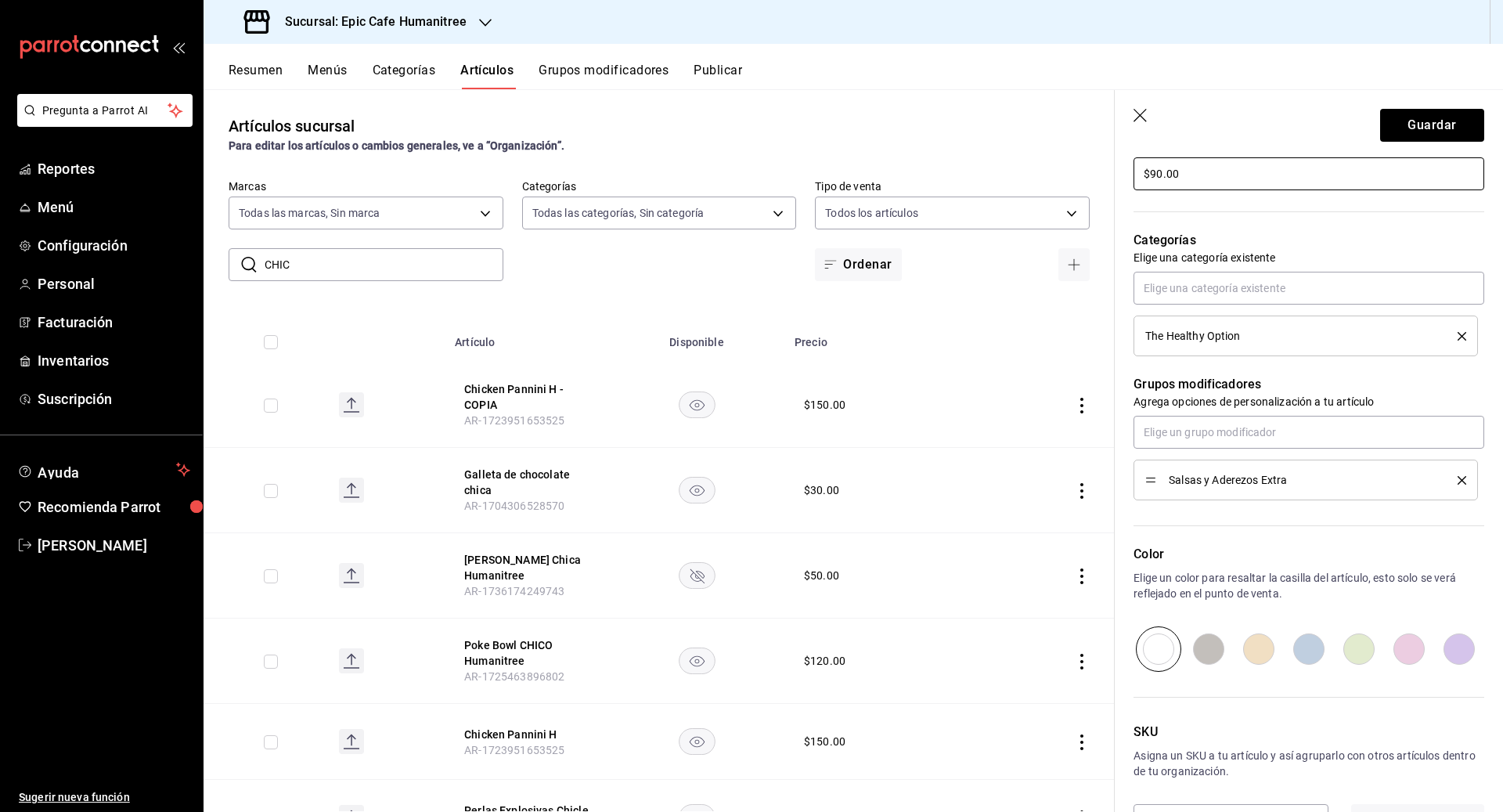
scroll to position [541, 0]
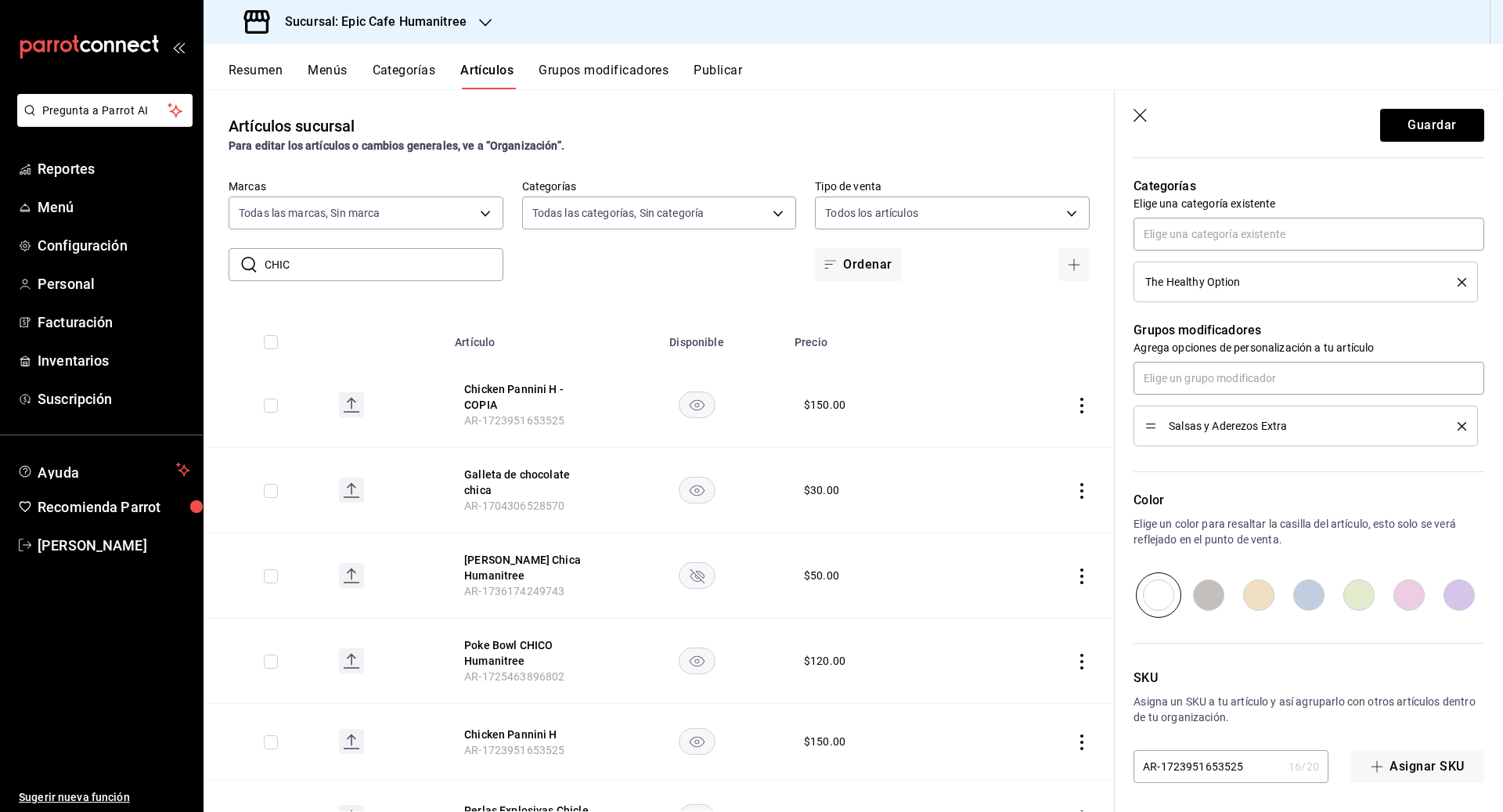
type input "$90.00"
click at [1456, 424] on button "delete" at bounding box center [1457, 425] width 20 height 8
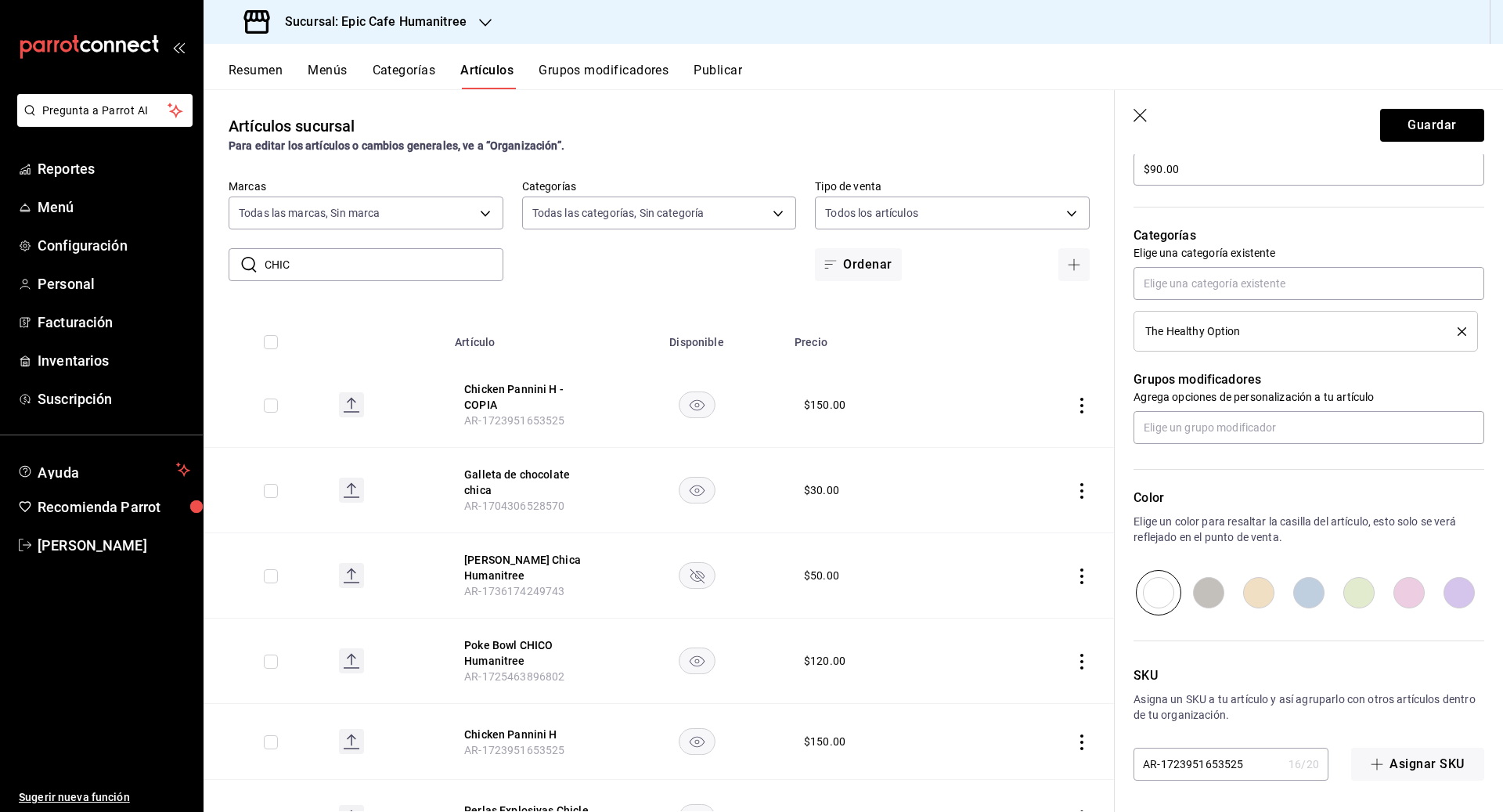
scroll to position [490, 0]
drag, startPoint x: 1244, startPoint y: 762, endPoint x: 1096, endPoint y: 760, distance: 148.0
click at [1096, 760] on main "Artículos sucursal Para editar los artículos o cambios generales, ve a “Organiz…" at bounding box center [854, 450] width 1300 height 722
type input "oatonthegoH"
click at [1406, 135] on button "Guardar" at bounding box center [1431, 125] width 104 height 33
